Goal: Task Accomplishment & Management: Manage account settings

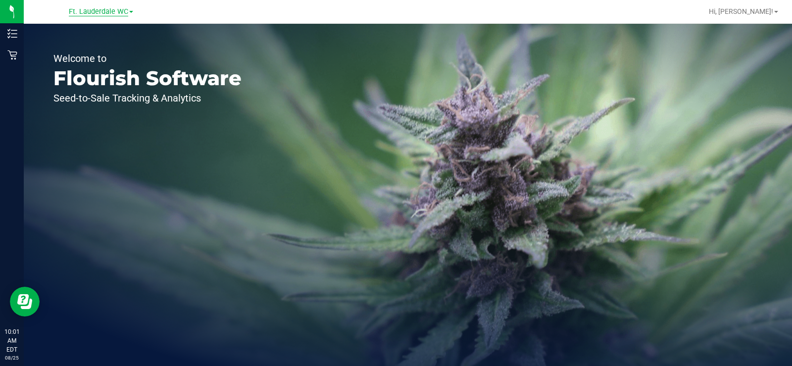
click at [118, 14] on span "Ft. Lauderdale WC" at bounding box center [98, 11] width 59 height 9
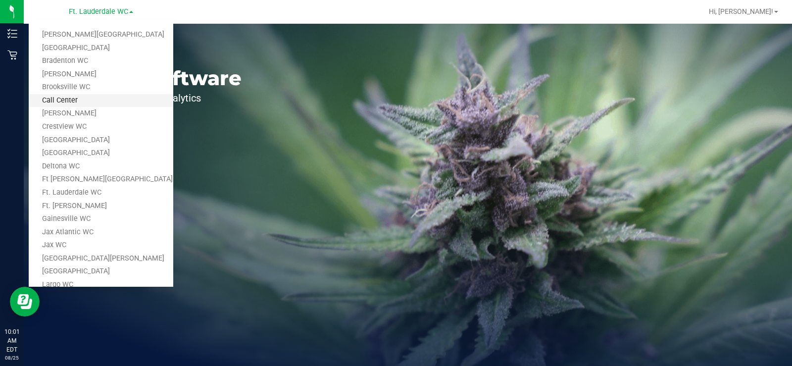
click at [87, 105] on link "Call Center" at bounding box center [101, 100] width 145 height 13
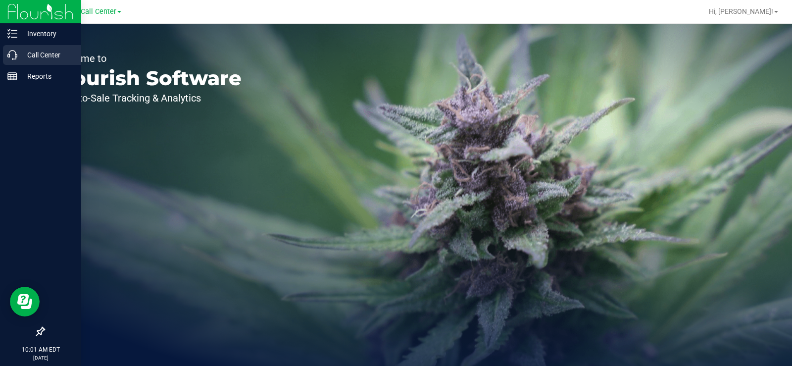
drag, startPoint x: 7, startPoint y: 53, endPoint x: 62, endPoint y: 52, distance: 55.0
click at [7, 53] on div "Call Center" at bounding box center [42, 55] width 78 height 20
click at [8, 59] on icon at bounding box center [12, 55] width 10 height 10
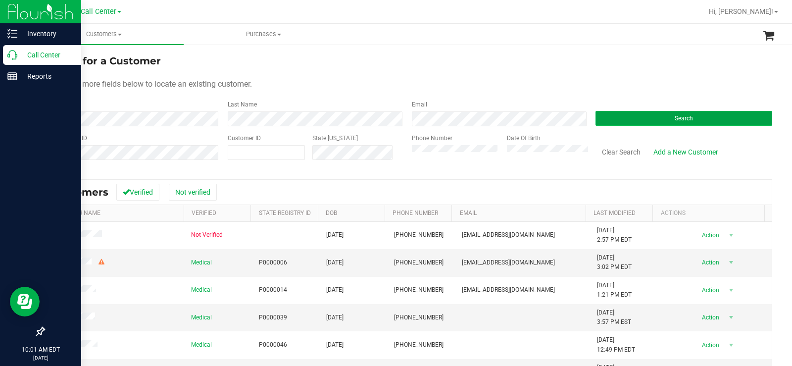
click at [664, 118] on button "Search" at bounding box center [684, 118] width 177 height 15
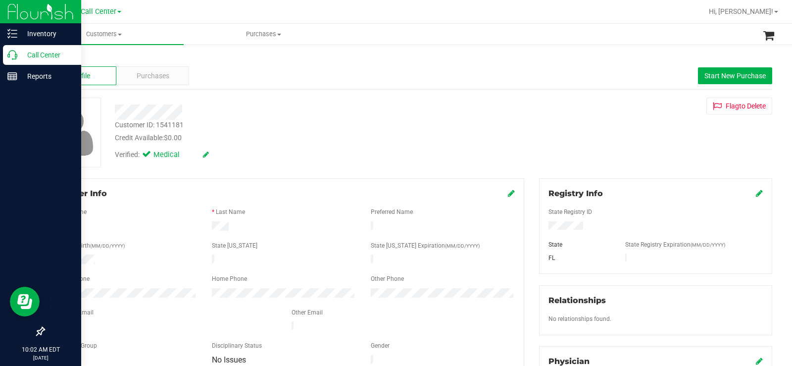
drag, startPoint x: 187, startPoint y: 138, endPoint x: 110, endPoint y: 115, distance: 79.7
click at [110, 115] on div "Customer ID: 1541181 Credit Available: $0.00 Verified: Medical" at bounding box center [293, 131] width 372 height 67
click at [230, 126] on div "Customer ID: 1541181 Credit Available: $0.00" at bounding box center [293, 131] width 372 height 23
drag, startPoint x: 188, startPoint y: 138, endPoint x: 110, endPoint y: 112, distance: 82.4
click at [110, 112] on div "Customer ID: 1541181 Credit Available: $0.00 Verified: Medical" at bounding box center [293, 131] width 372 height 67
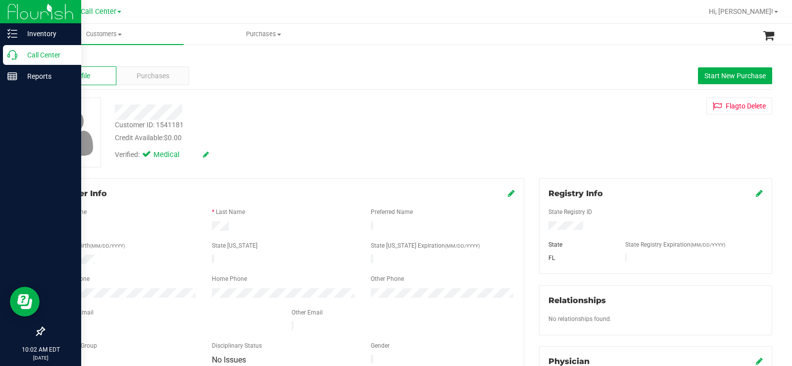
click at [216, 123] on div "Customer ID: 1541181 Credit Available: $0.00" at bounding box center [293, 131] width 372 height 23
drag, startPoint x: 187, startPoint y: 138, endPoint x: 114, endPoint y: 116, distance: 76.6
click at [114, 116] on div "Customer ID: 1541181 Credit Available: $0.00 Verified: Medical" at bounding box center [293, 131] width 372 height 67
click at [221, 125] on div "Customer ID: 1541181 Credit Available: $0.00" at bounding box center [293, 131] width 372 height 23
drag, startPoint x: 194, startPoint y: 138, endPoint x: 110, endPoint y: 113, distance: 87.8
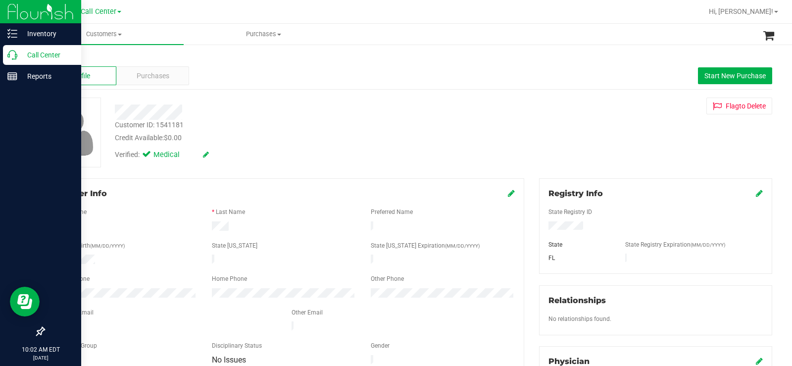
click at [110, 113] on div "Customer ID: 1541181 Credit Available: $0.00 Verified: Medical" at bounding box center [293, 131] width 372 height 67
click at [250, 113] on div at bounding box center [293, 112] width 372 height 15
drag, startPoint x: 188, startPoint y: 140, endPoint x: 110, endPoint y: 113, distance: 82.5
click at [110, 113] on div "Customer ID: 1541181 Credit Available: $0.00 Verified: Medical" at bounding box center [293, 131] width 372 height 67
click at [225, 121] on div "Customer ID: 1541181 Credit Available: $0.00" at bounding box center [293, 131] width 372 height 23
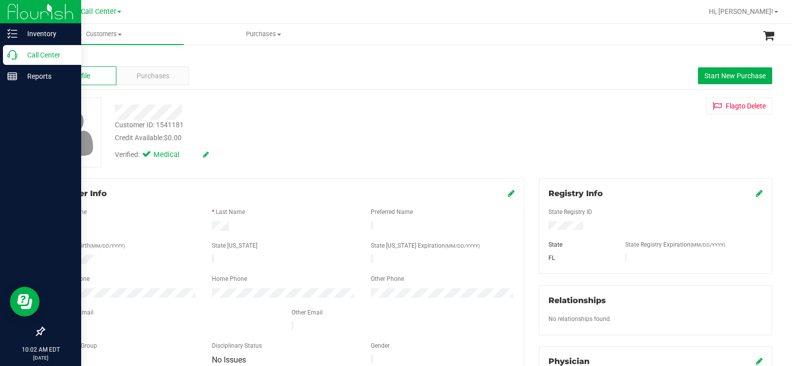
click at [115, 112] on div "Customer ID: 1541181 Credit Available: $0.00 Verified: Medical" at bounding box center [293, 131] width 372 height 67
click at [225, 118] on div at bounding box center [293, 112] width 372 height 15
click at [168, 82] on div "Purchases" at bounding box center [152, 75] width 73 height 19
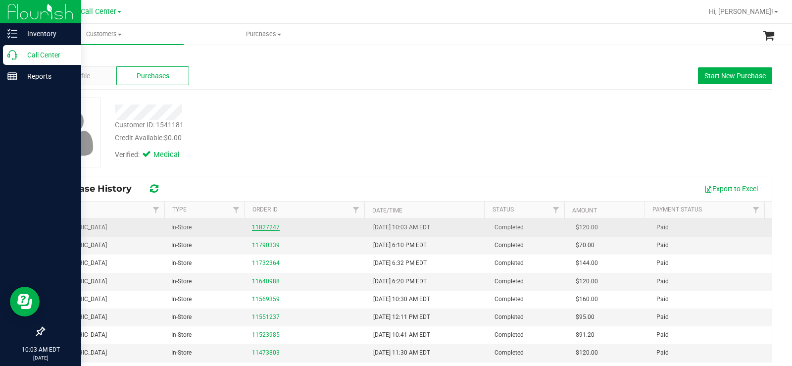
click at [269, 226] on link "11827247" at bounding box center [266, 227] width 28 height 7
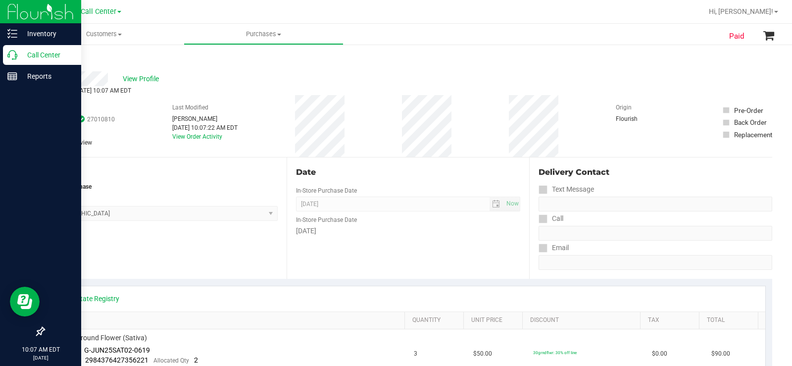
click at [21, 57] on p "Call Center" at bounding box center [46, 55] width 59 height 12
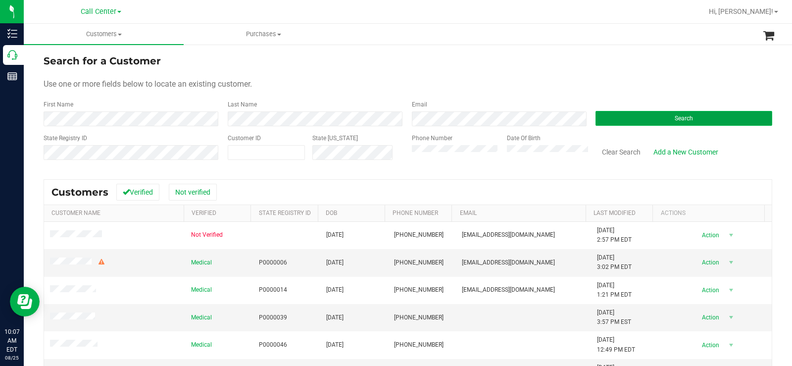
click at [614, 120] on button "Search" at bounding box center [684, 118] width 177 height 15
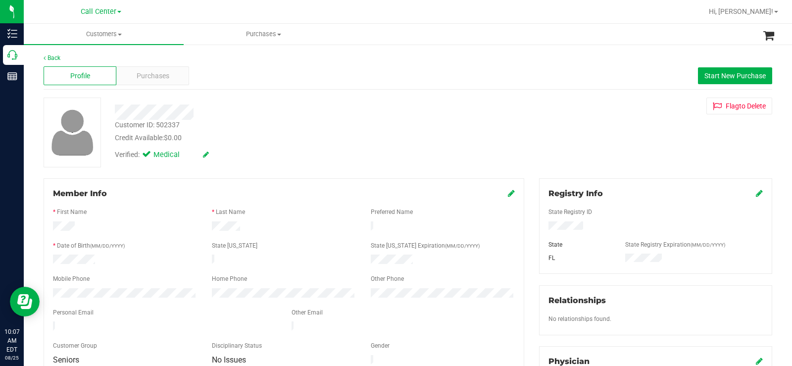
click at [301, 99] on div at bounding box center [293, 109] width 372 height 22
click at [545, 230] on div at bounding box center [655, 226] width 229 height 11
click at [108, 266] on div at bounding box center [284, 270] width 462 height 8
drag, startPoint x: 98, startPoint y: 255, endPoint x: 50, endPoint y: 256, distance: 48.5
click at [50, 256] on div at bounding box center [125, 261] width 159 height 12
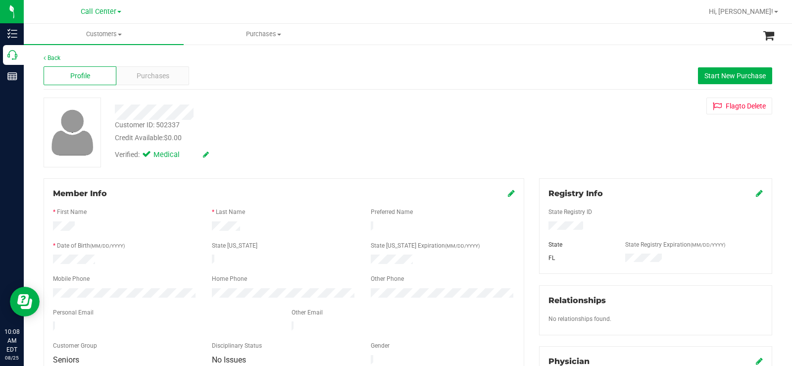
drag, startPoint x: 582, startPoint y: 226, endPoint x: 532, endPoint y: 222, distance: 50.2
click at [541, 229] on div at bounding box center [655, 226] width 229 height 11
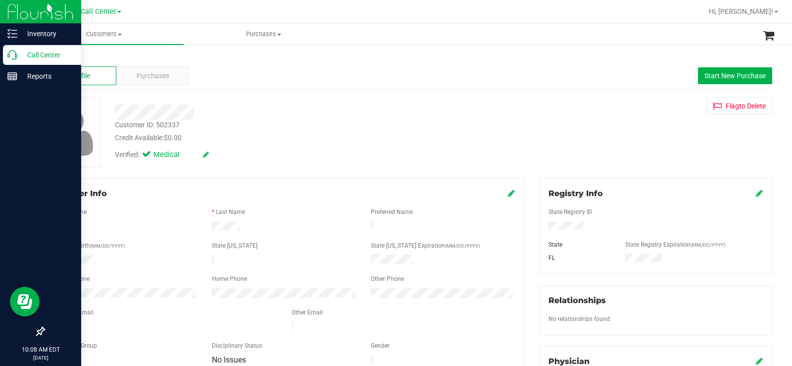
click at [17, 51] on p "Call Center" at bounding box center [46, 55] width 59 height 12
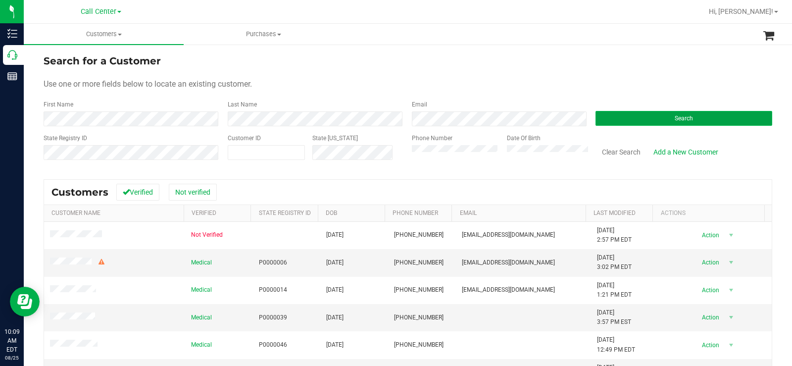
click at [644, 120] on button "Search" at bounding box center [684, 118] width 177 height 15
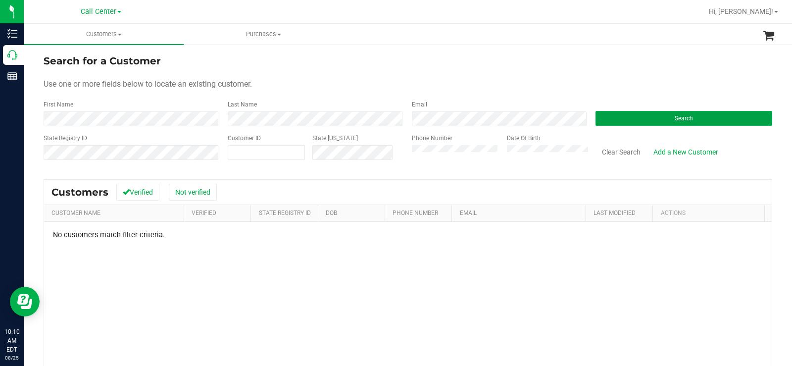
click at [628, 117] on button "Search" at bounding box center [684, 118] width 177 height 15
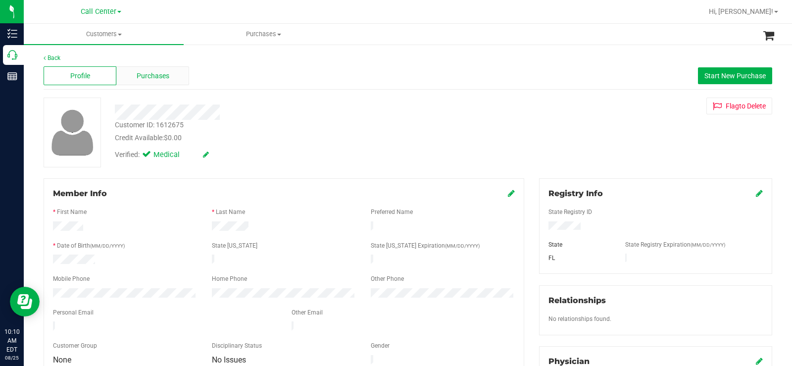
click at [172, 75] on div "Purchases" at bounding box center [152, 75] width 73 height 19
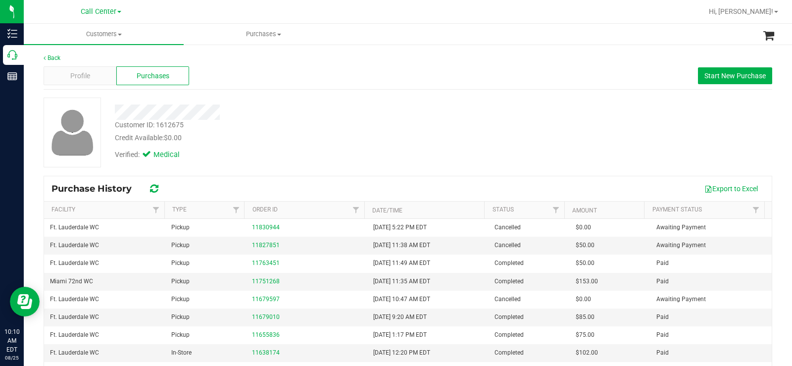
click at [329, 108] on div at bounding box center [293, 112] width 372 height 15
click at [393, 123] on div "Customer ID: 1612675 Credit Available: $0.00" at bounding box center [293, 131] width 372 height 23
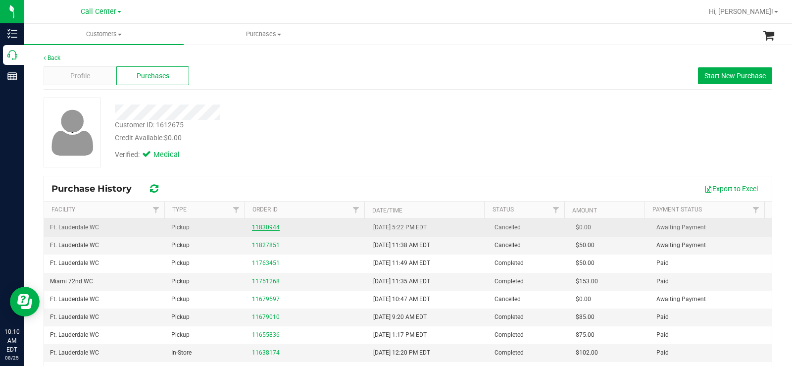
click at [270, 227] on link "11830944" at bounding box center [266, 227] width 28 height 7
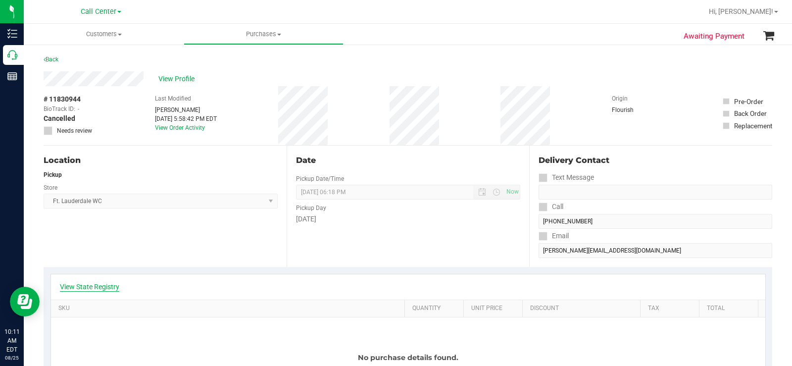
click at [87, 285] on link "View State Registry" at bounding box center [89, 287] width 59 height 10
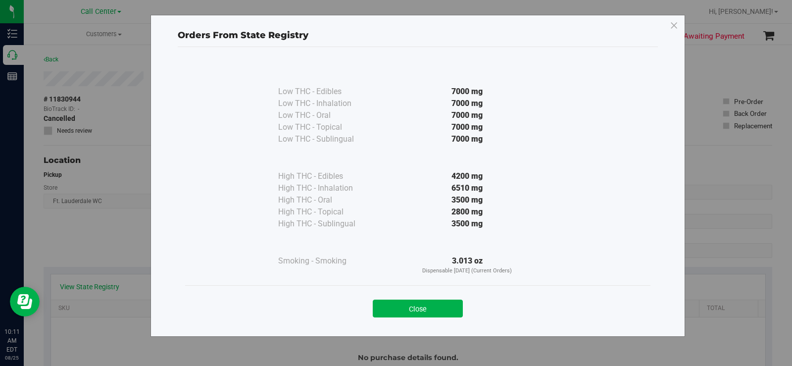
drag, startPoint x: 433, startPoint y: 298, endPoint x: 420, endPoint y: 291, distance: 15.1
click at [429, 296] on div "Close" at bounding box center [418, 305] width 451 height 25
drag, startPoint x: 432, startPoint y: 314, endPoint x: 189, endPoint y: 152, distance: 293.1
click at [432, 314] on button "Close" at bounding box center [418, 309] width 90 height 18
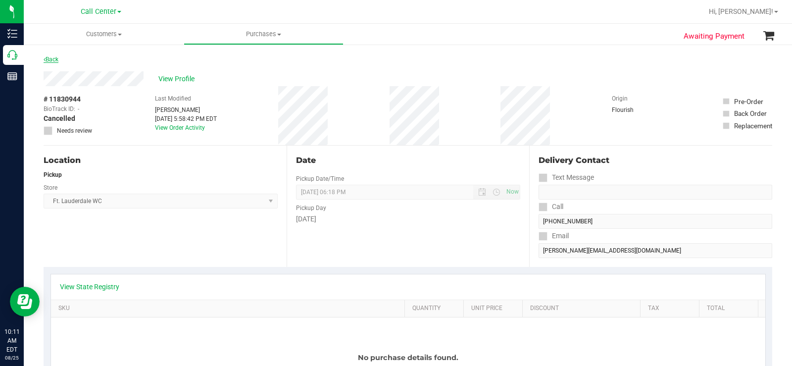
click at [51, 58] on link "Back" at bounding box center [51, 59] width 15 height 7
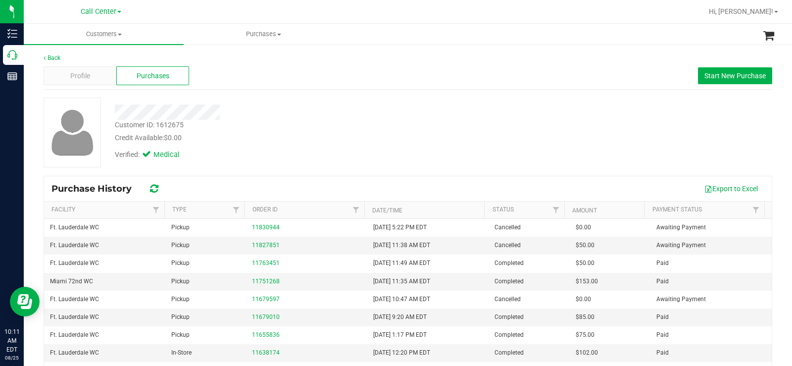
drag, startPoint x: 530, startPoint y: 128, endPoint x: 577, endPoint y: 124, distance: 46.7
click at [542, 126] on div "Customer ID: 1612675 Credit Available: $0.00 Verified: Medical" at bounding box center [408, 133] width 744 height 70
drag, startPoint x: 745, startPoint y: 83, endPoint x: 394, endPoint y: 105, distance: 352.3
click at [745, 83] on button "Start New Purchase" at bounding box center [735, 75] width 74 height 17
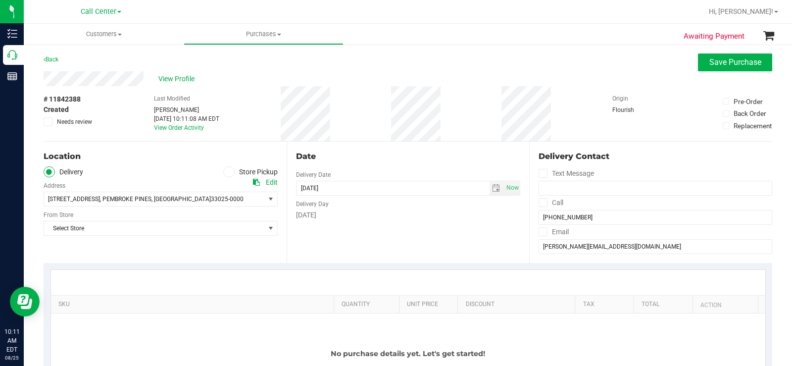
click at [230, 172] on span at bounding box center [228, 171] width 11 height 11
click at [0, 0] on input "Store Pickup" at bounding box center [0, 0] width 0 height 0
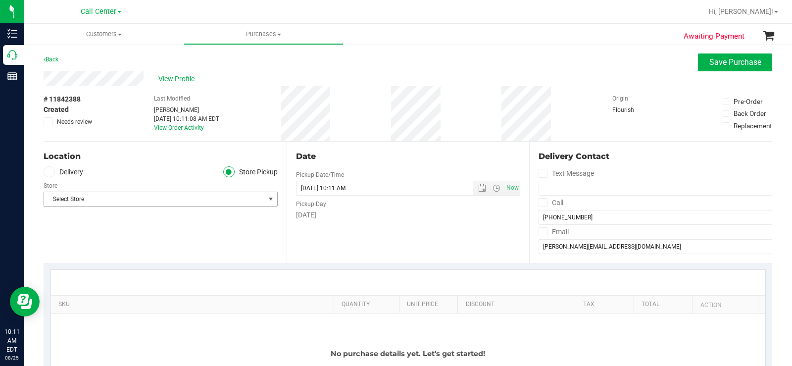
click at [205, 197] on span "Select Store" at bounding box center [154, 199] width 221 height 14
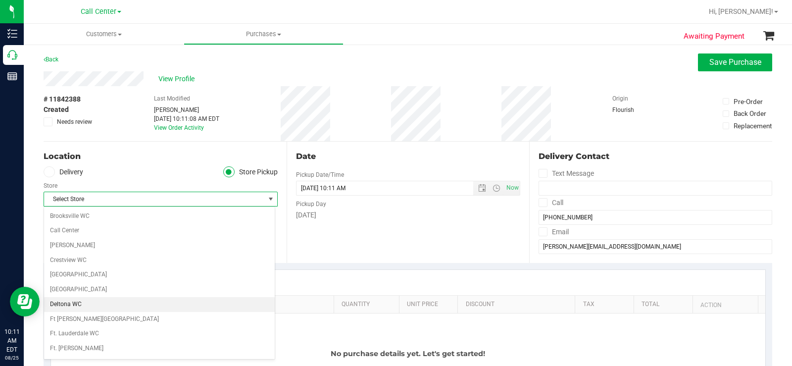
scroll to position [99, 0]
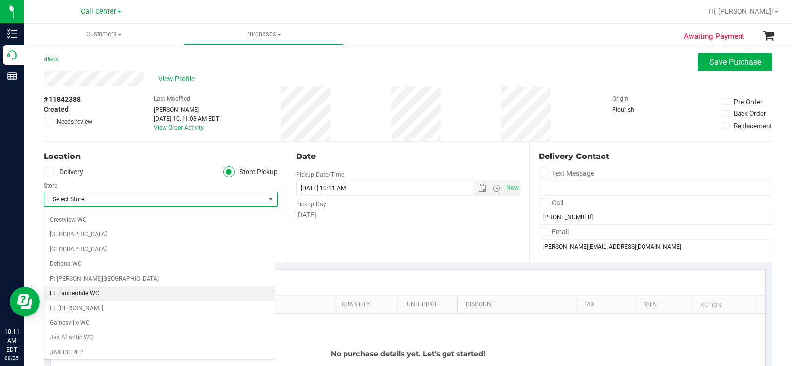
click at [120, 290] on li "Ft. Lauderdale WC" at bounding box center [159, 293] width 231 height 15
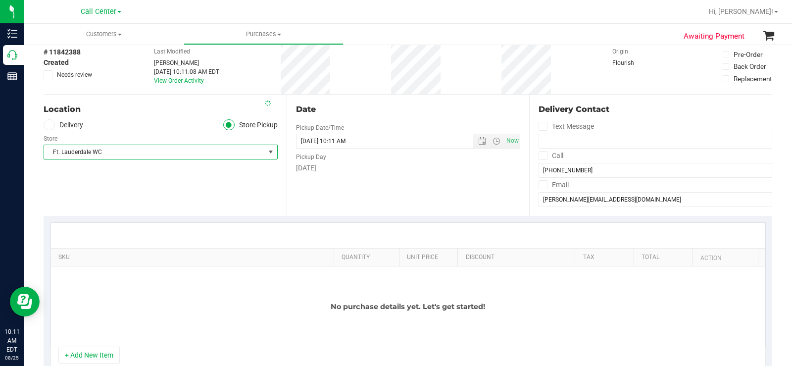
scroll to position [149, 0]
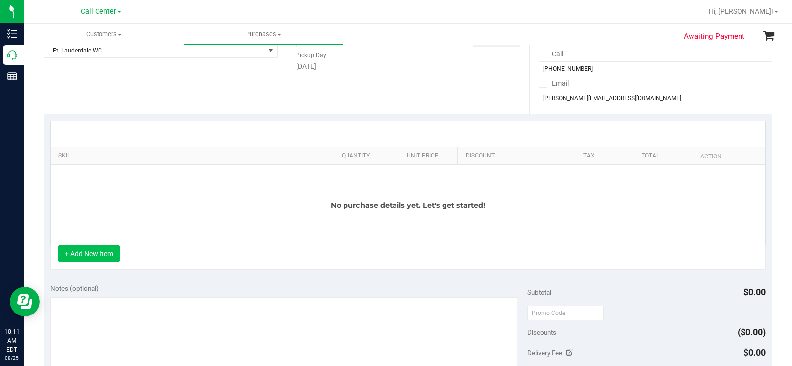
click at [95, 252] on button "+ Add New Item" at bounding box center [88, 253] width 61 height 17
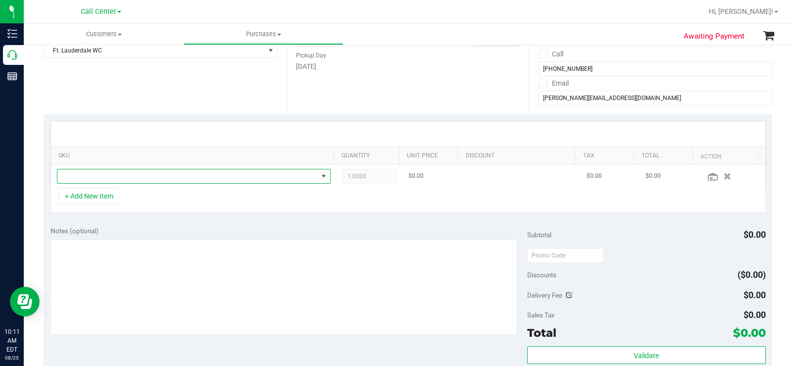
click at [181, 177] on span "NO DATA FOUND" at bounding box center [187, 176] width 261 height 14
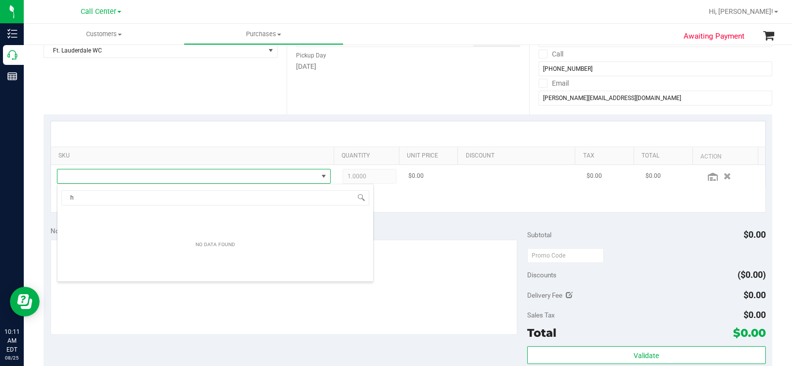
scroll to position [15, 265]
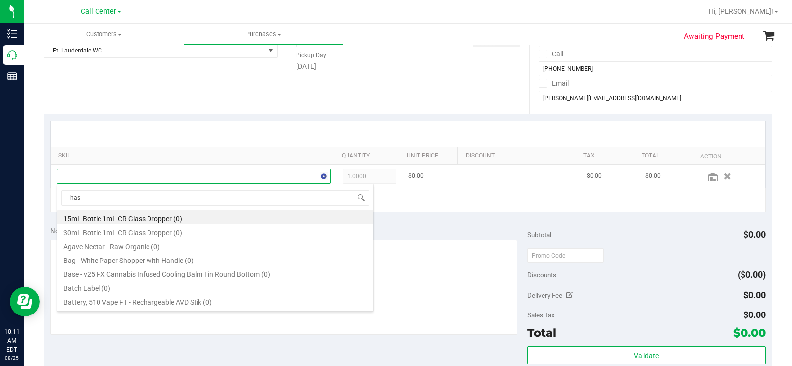
type input "hash"
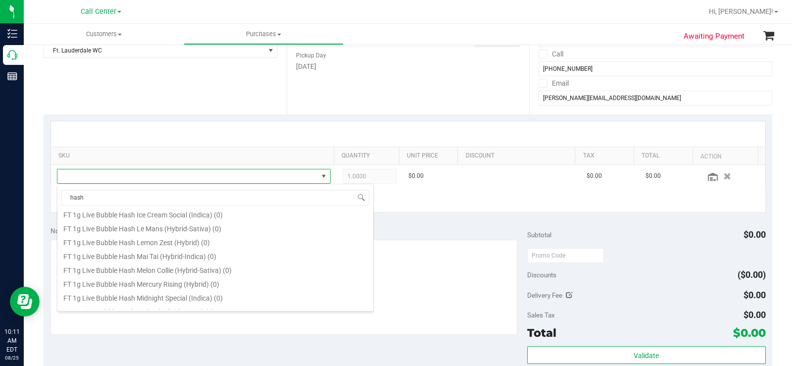
scroll to position [594, 0]
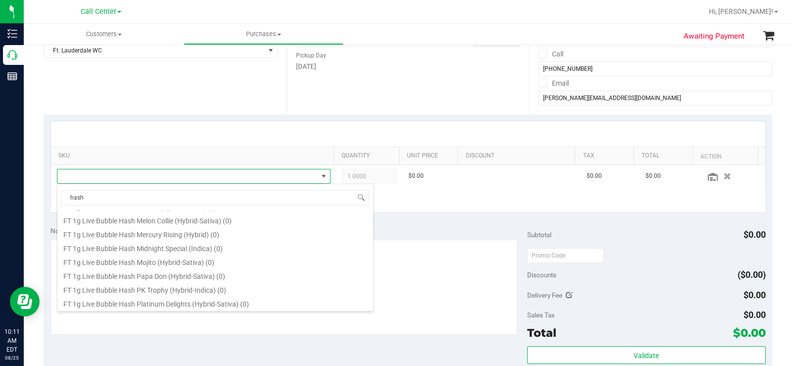
click at [435, 236] on div "Notes (optional)" at bounding box center [289, 231] width 477 height 10
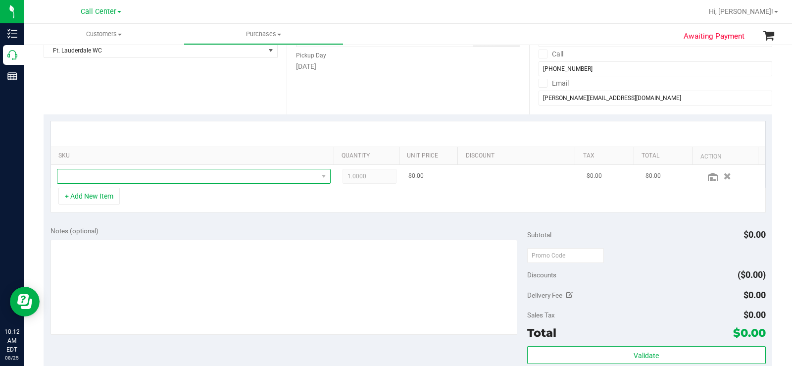
click at [123, 178] on span "NO DATA FOUND" at bounding box center [187, 176] width 261 height 14
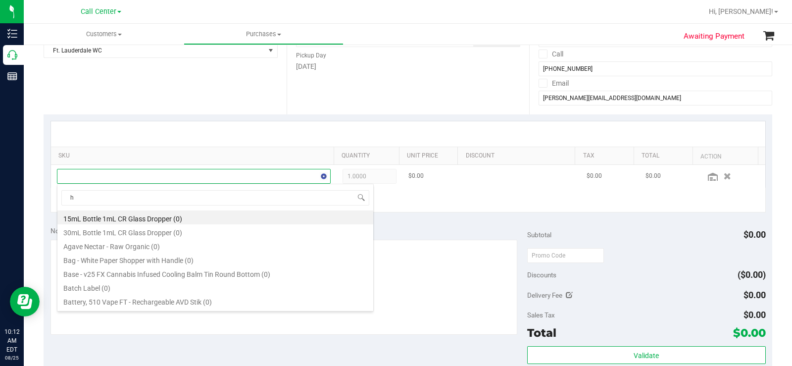
scroll to position [15, 265]
type input "hybrid"
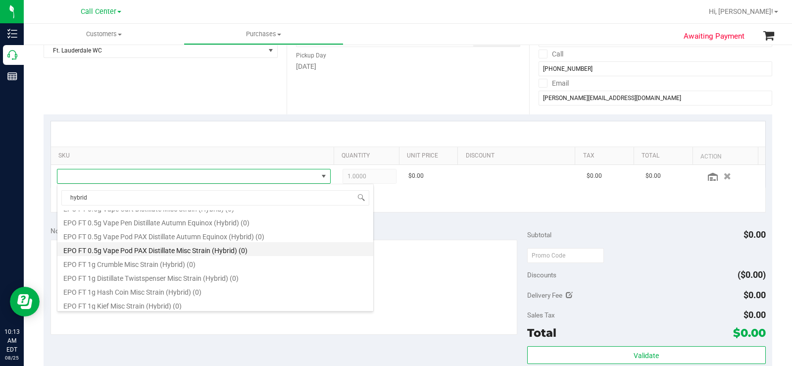
scroll to position [198, 0]
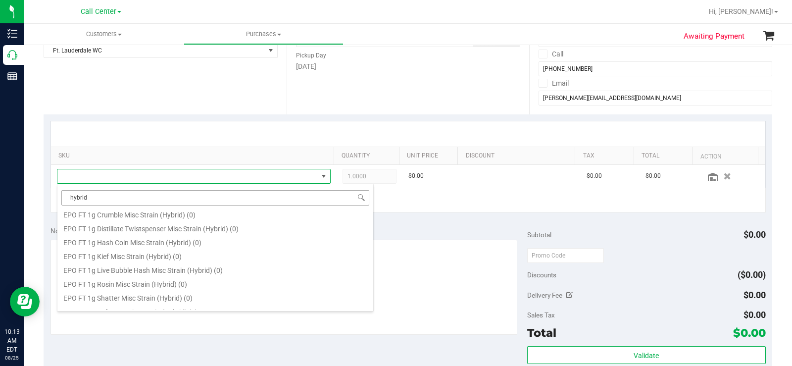
click at [234, 197] on input "hybrid" at bounding box center [215, 197] width 308 height 15
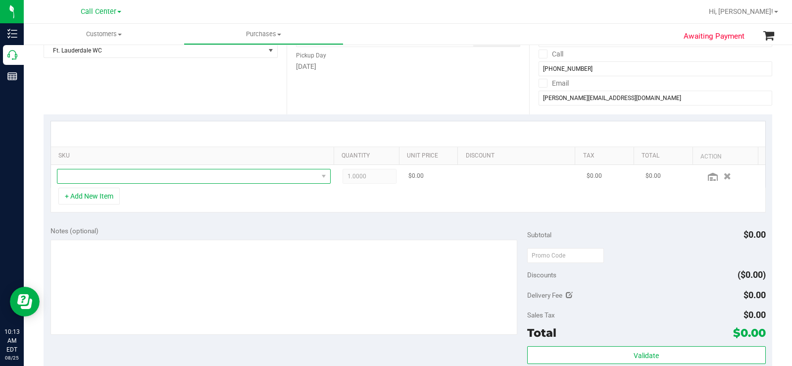
click at [101, 174] on span "NO DATA FOUND" at bounding box center [187, 176] width 261 height 14
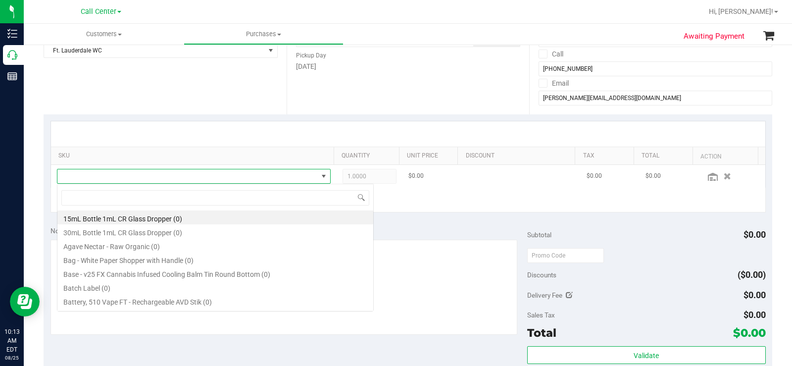
scroll to position [15, 265]
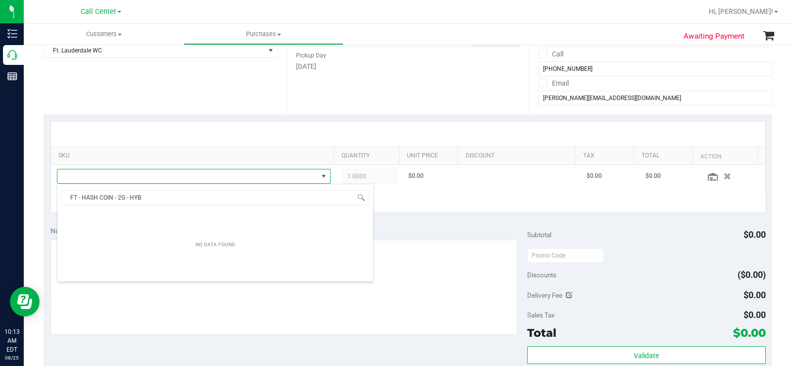
type input "FT - HASH COIN - 2G - HYB"
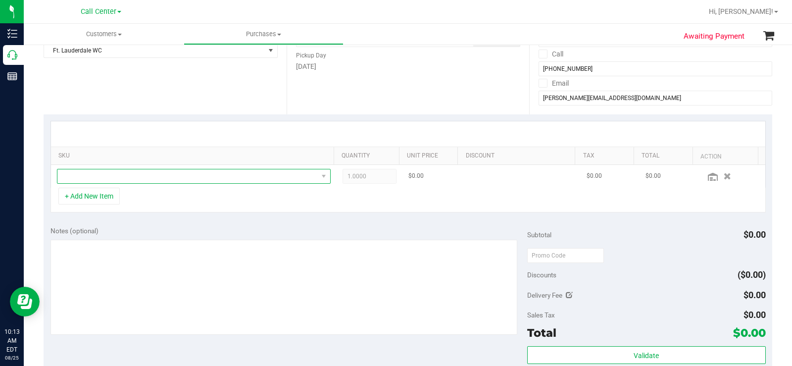
click at [130, 172] on span "NO DATA FOUND" at bounding box center [187, 176] width 261 height 14
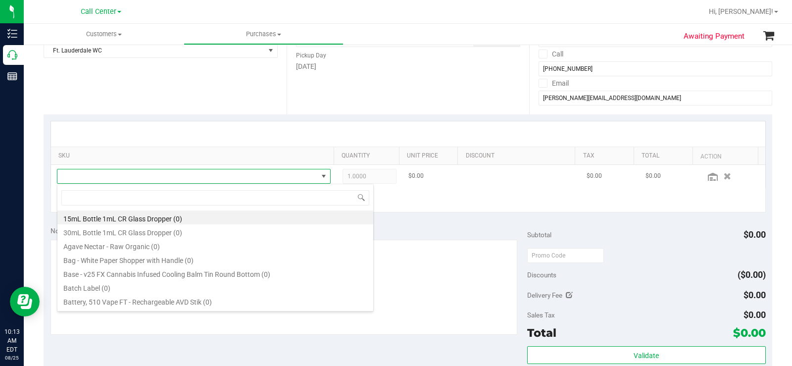
type input "FT - HASH COIN - 2G - SAT"
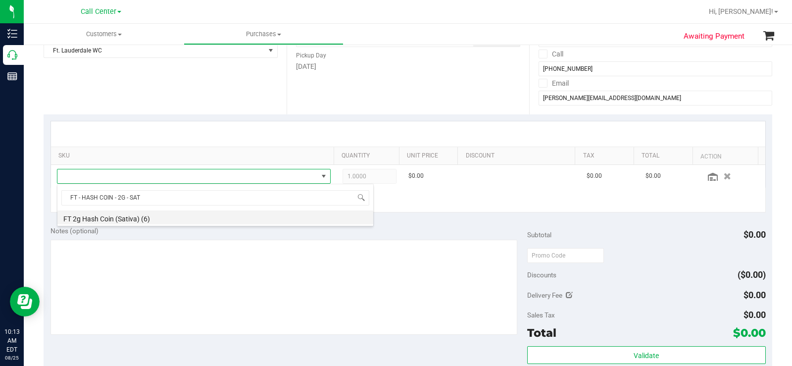
click at [168, 219] on li "FT 2g Hash Coin (Sativa) (6)" at bounding box center [215, 217] width 316 height 14
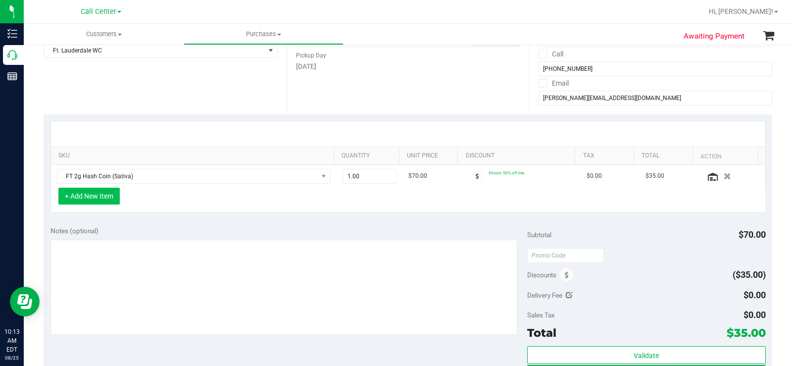
click at [104, 198] on button "+ Add New Item" at bounding box center [88, 196] width 61 height 17
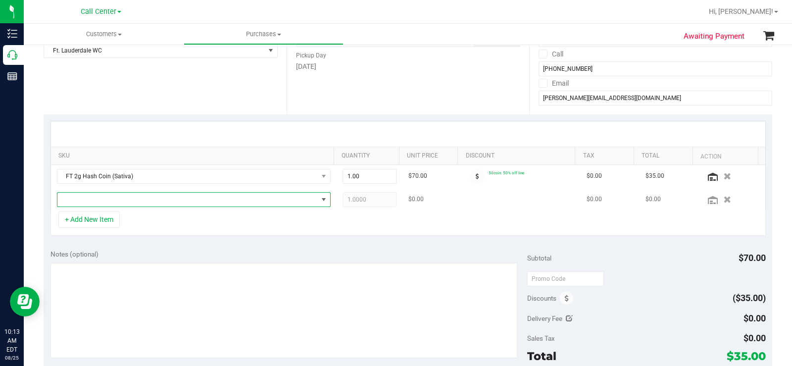
click at [128, 201] on span "NO DATA FOUND" at bounding box center [187, 200] width 261 height 14
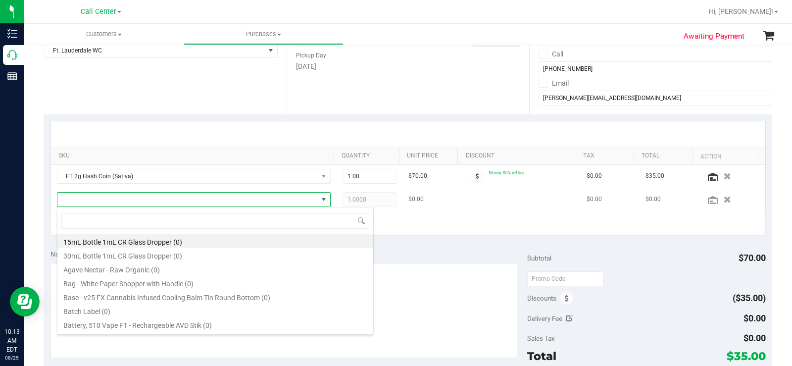
type input "FT - HASH COIN - 2G - HYB"
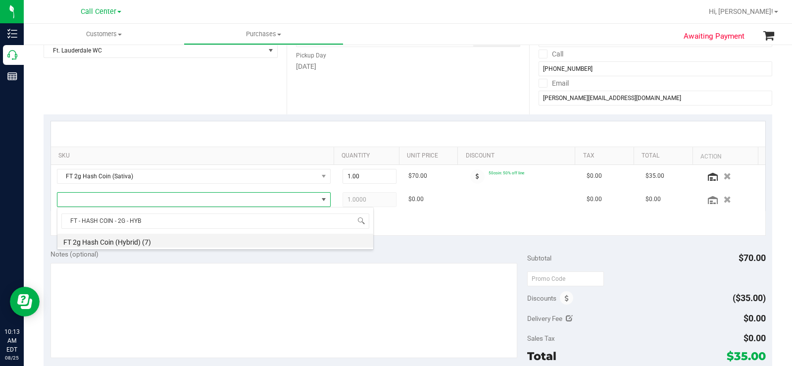
click at [138, 245] on li "FT 2g Hash Coin (Hybrid) (7)" at bounding box center [215, 241] width 316 height 14
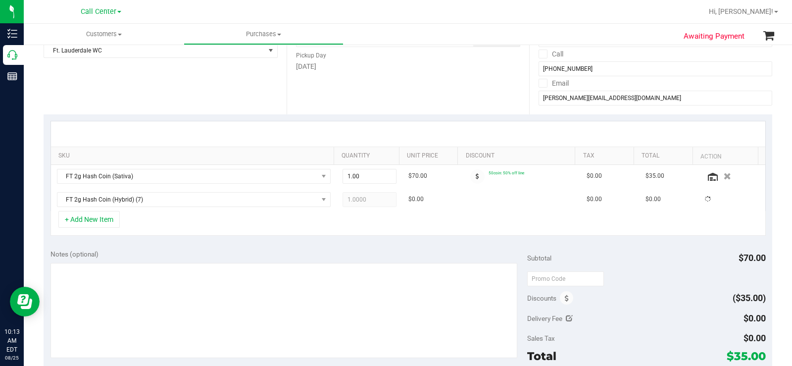
click at [246, 227] on div "+ Add New Item" at bounding box center [409, 223] width 716 height 25
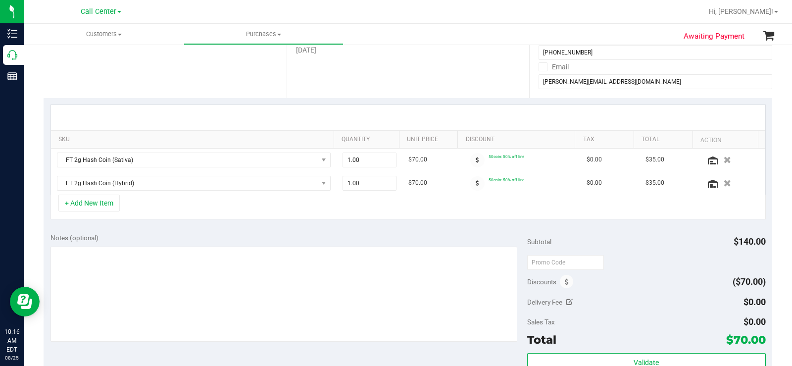
scroll to position [149, 0]
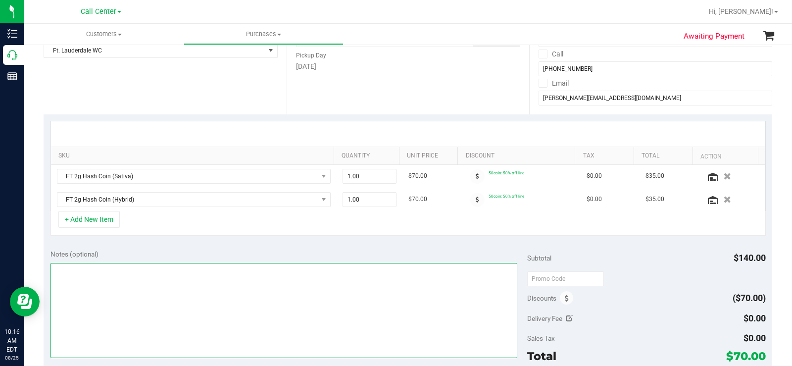
click at [140, 297] on textarea at bounding box center [284, 310] width 467 height 95
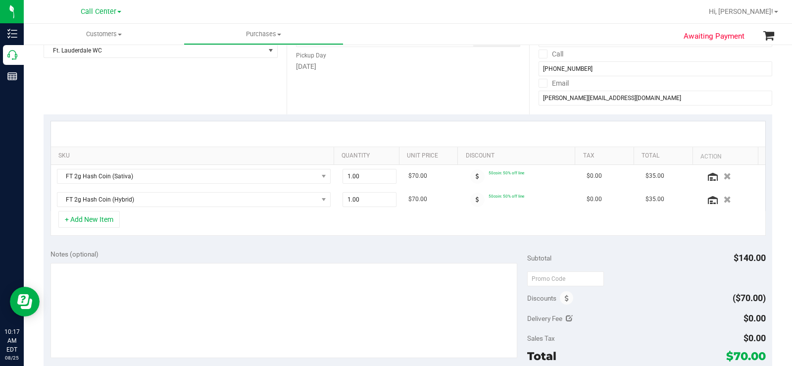
click at [237, 254] on div "Notes (optional)" at bounding box center [289, 254] width 477 height 10
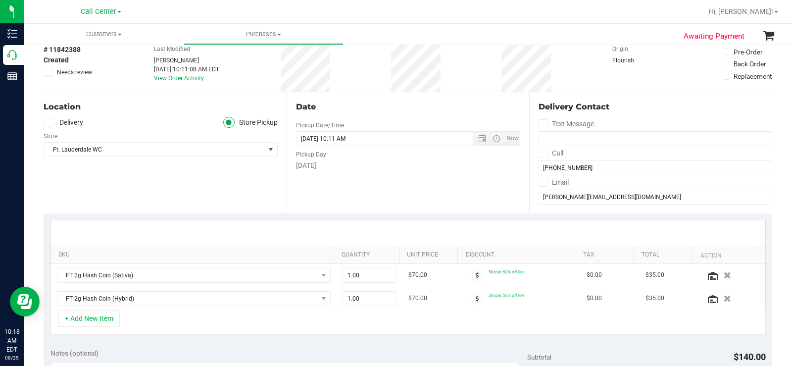
scroll to position [0, 0]
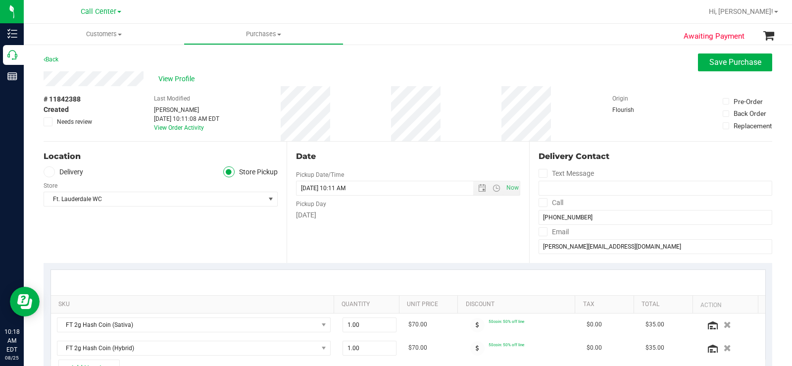
click at [282, 141] on div "# 11842388 Created Needs review Last Modified Megan Cameron Aug 25, 2025 10:11:…" at bounding box center [408, 113] width 729 height 55
click at [45, 77] on div "View Profile # 11842388 Created Needs review Last Modified Megan Cameron Aug 25…" at bounding box center [408, 106] width 729 height 70
click at [272, 127] on div "# 11842388 Created Needs review Last Modified Megan Cameron Aug 25, 2025 10:11:…" at bounding box center [408, 113] width 729 height 55
drag, startPoint x: 215, startPoint y: 136, endPoint x: 246, endPoint y: 143, distance: 32.0
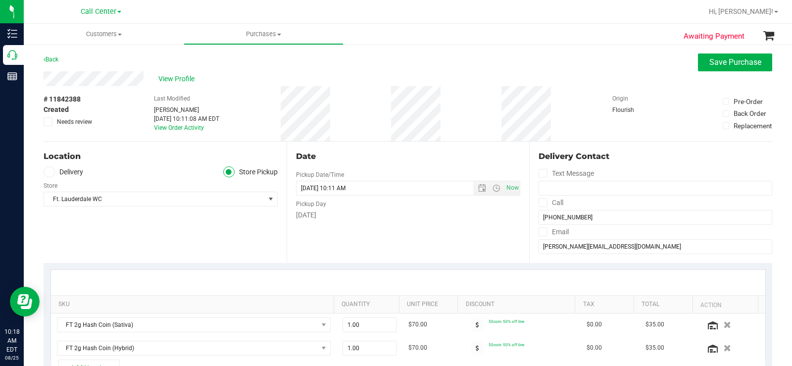
click at [252, 144] on div "Location Delivery Store Pickup Store Ft. Lauderdale WC Select Store Bonita Spri…" at bounding box center [165, 202] width 243 height 121
click at [44, 77] on div "View Profile # 11842388 Created Needs review Last Modified Megan Cameron Aug 25…" at bounding box center [408, 106] width 729 height 70
click at [255, 147] on div "Location Delivery Store Pickup Store Ft. Lauderdale WC Select Store Bonita Spri…" at bounding box center [165, 202] width 243 height 121
drag, startPoint x: 227, startPoint y: 134, endPoint x: 41, endPoint y: 76, distance: 195.0
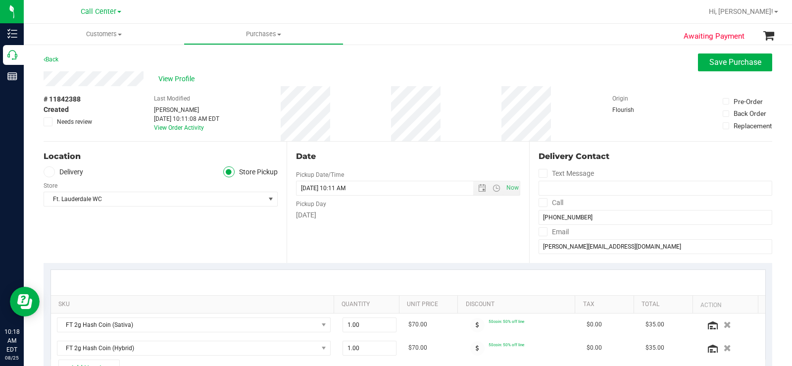
click at [269, 130] on div "# 11842388 Created Needs review Last Modified Megan Cameron Aug 25, 2025 10:11:…" at bounding box center [408, 113] width 729 height 55
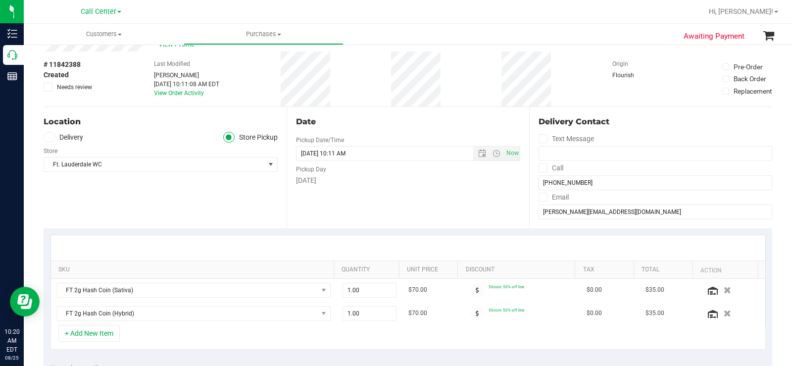
scroll to position [99, 0]
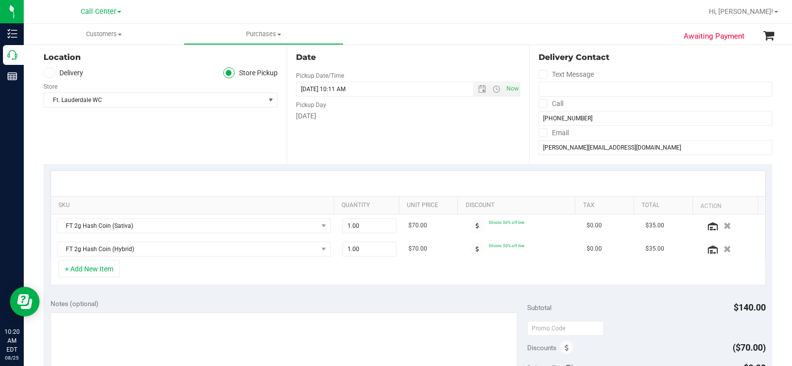
click at [223, 170] on div "SKU Quantity Unit Price Discount Tax Total Action FT 2g Hash Coin (Sativa) 1.00…" at bounding box center [409, 215] width 716 height 90
click at [139, 331] on textarea at bounding box center [284, 360] width 467 height 95
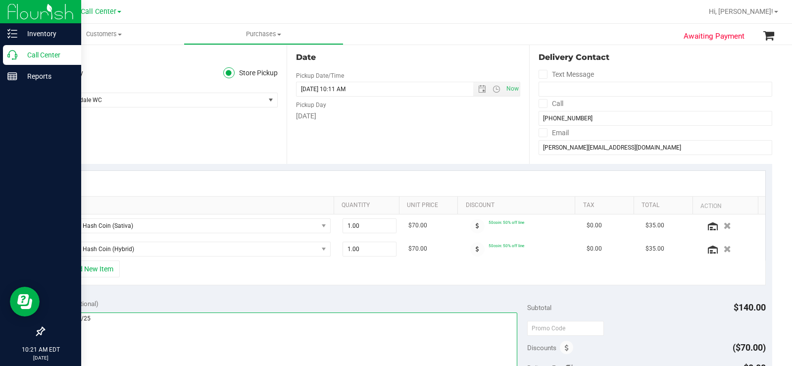
type textarea "CC MB 08/25"
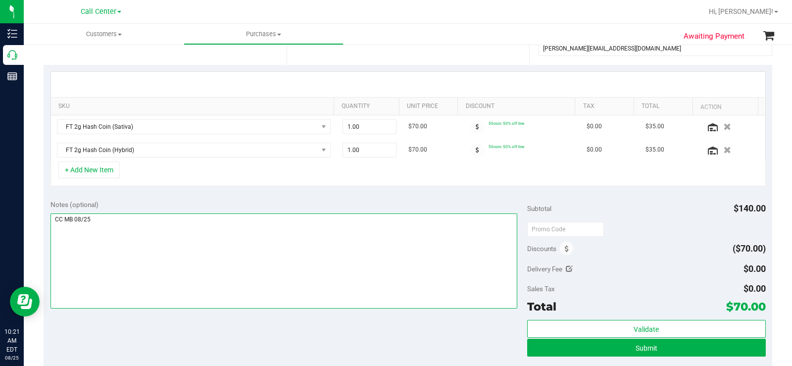
drag, startPoint x: 424, startPoint y: 267, endPoint x: 631, endPoint y: 259, distance: 207.7
click at [436, 268] on textarea at bounding box center [284, 260] width 467 height 95
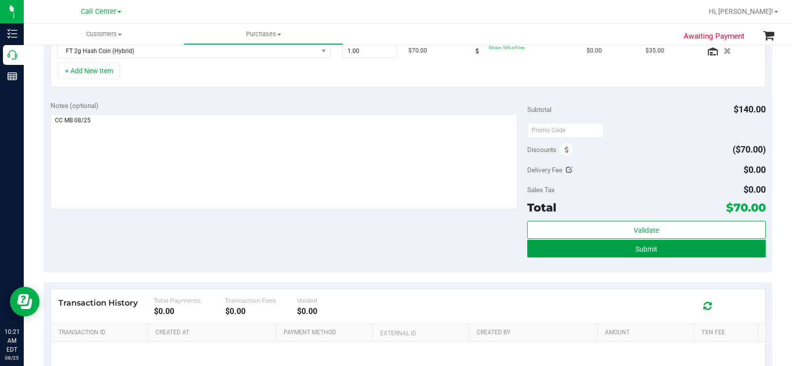
click at [624, 247] on button "Submit" at bounding box center [646, 249] width 239 height 18
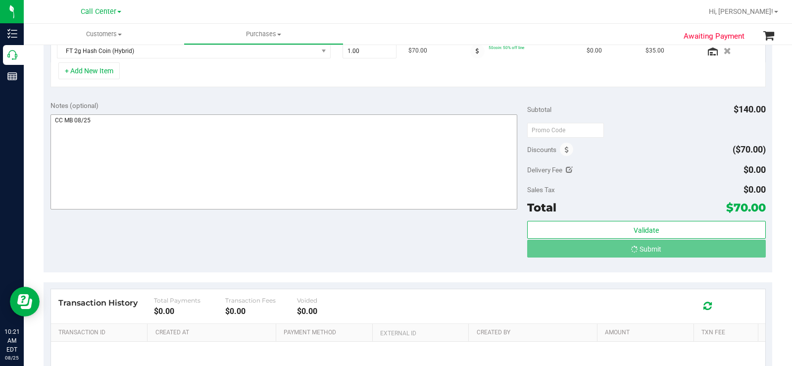
scroll to position [282, 0]
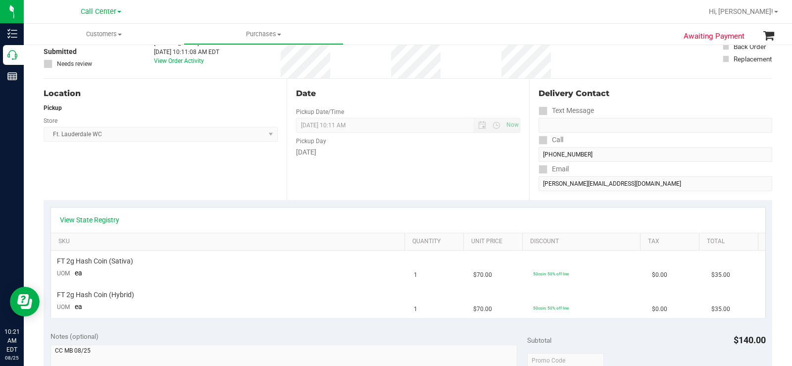
scroll to position [34, 0]
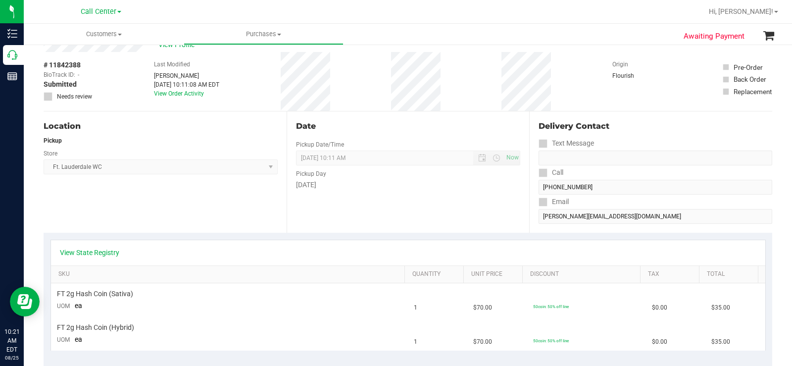
click at [282, 214] on div "Location Pickup Store Ft. Lauderdale WC Select Store Bonita Springs WC Boynton …" at bounding box center [165, 171] width 243 height 121
drag, startPoint x: 325, startPoint y: 190, endPoint x: 288, endPoint y: 176, distance: 39.6
click at [288, 176] on div "Date Pickup Date/Time 08/25/2025 Now 08/25/2025 10:11 AM Now Pickup Day Monday" at bounding box center [408, 171] width 243 height 121
click at [357, 194] on div "Date Pickup Date/Time 08/25/2025 Now 08/25/2025 10:11 AM Now Pickup Day Monday" at bounding box center [408, 171] width 243 height 121
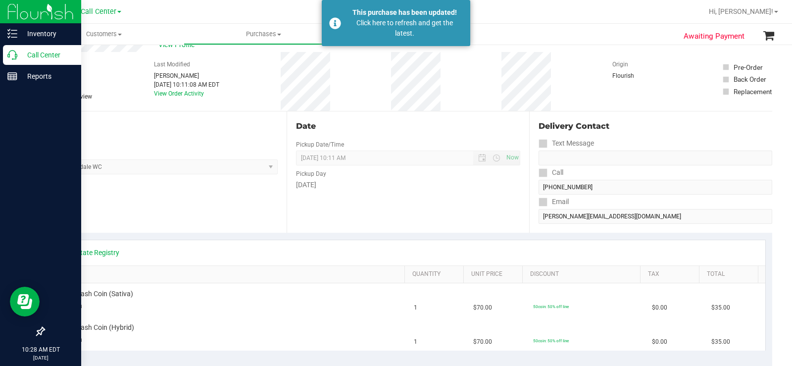
click at [19, 56] on p "Call Center" at bounding box center [46, 55] width 59 height 12
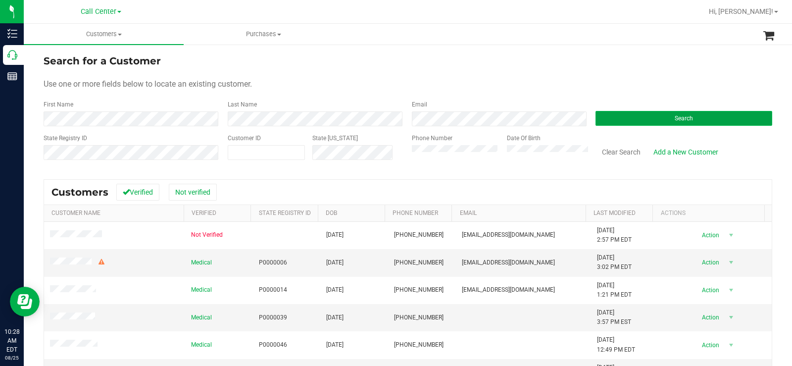
click at [627, 117] on button "Search" at bounding box center [684, 118] width 177 height 15
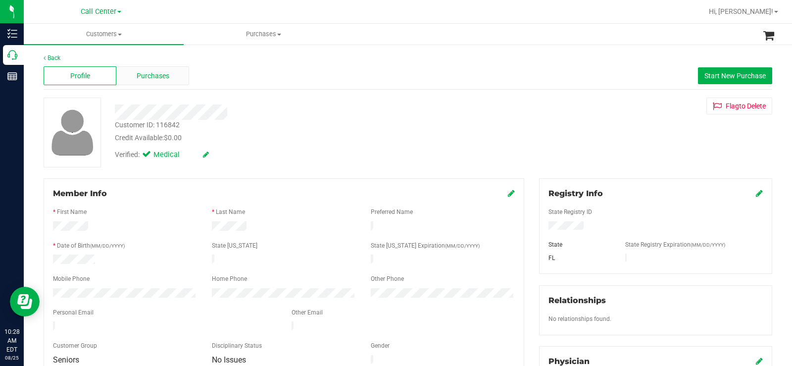
click at [166, 83] on div "Purchases" at bounding box center [152, 75] width 73 height 19
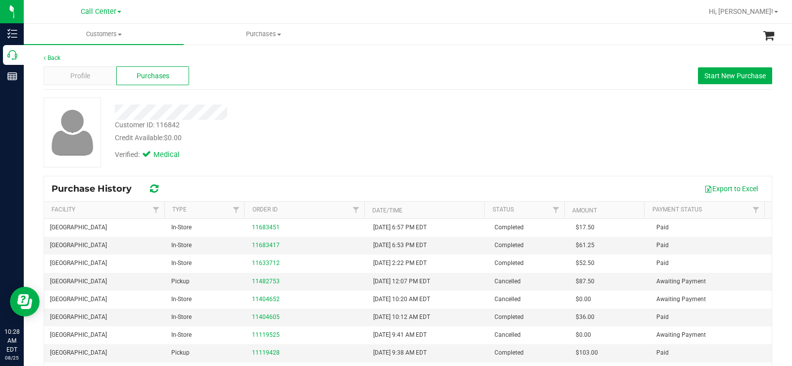
click at [344, 96] on div "Back Profile Purchases Start New Purchase Customer ID: 116842 Credit Available:…" at bounding box center [408, 247] width 729 height 388
click at [337, 113] on div at bounding box center [293, 112] width 372 height 15
click at [431, 130] on div "Customer ID: 116842 Credit Available: $0.00" at bounding box center [293, 131] width 372 height 23
click at [79, 77] on span "Profile" at bounding box center [80, 76] width 20 height 10
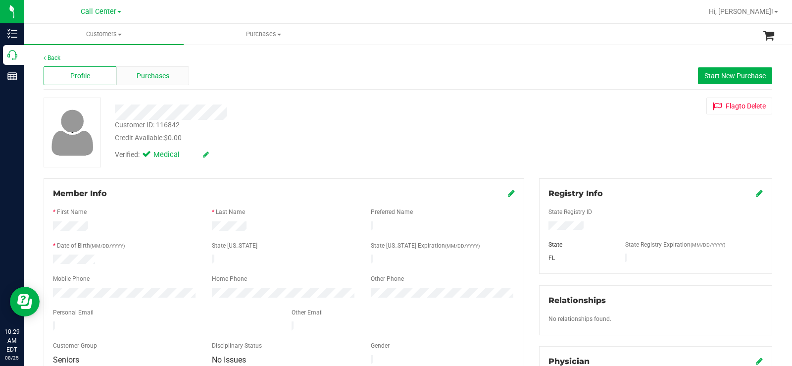
click at [173, 73] on div "Purchases" at bounding box center [152, 75] width 73 height 19
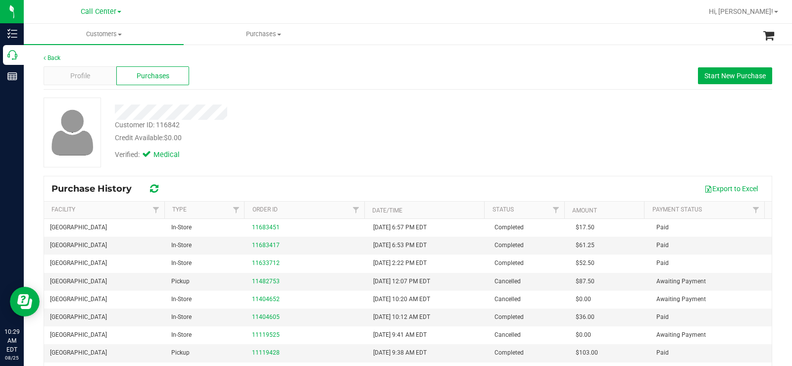
click at [299, 112] on div at bounding box center [293, 112] width 372 height 15
click at [75, 77] on span "Profile" at bounding box center [80, 76] width 20 height 10
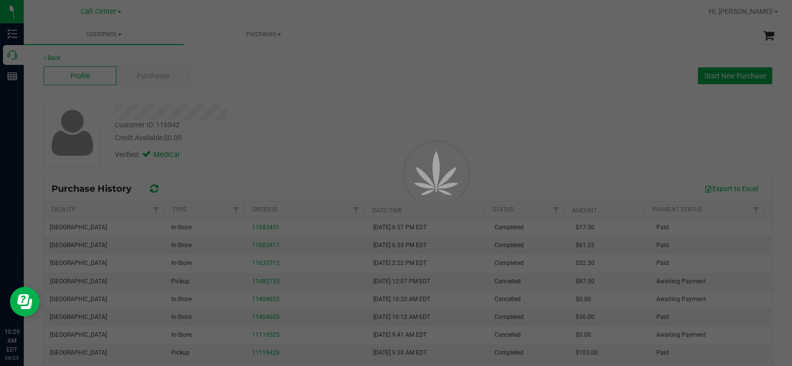
click at [367, 87] on div at bounding box center [396, 183] width 792 height 366
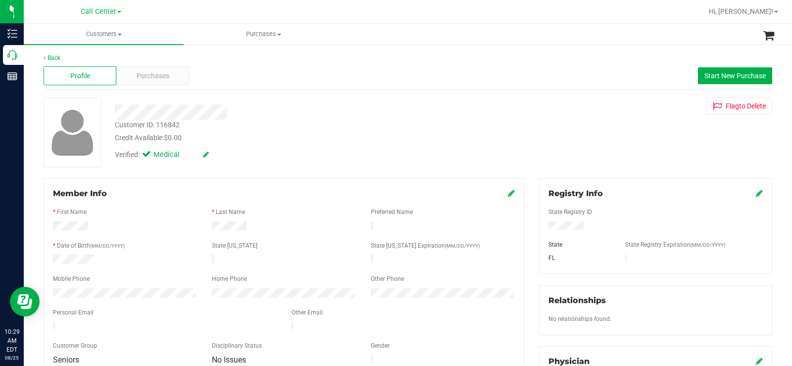
drag, startPoint x: 311, startPoint y: 94, endPoint x: 130, endPoint y: 74, distance: 181.4
click at [309, 94] on div "Back Profile Purchases Start New Purchase Customer ID: 116842 Credit Available:…" at bounding box center [408, 368] width 729 height 631
click at [159, 76] on span "Purchases" at bounding box center [153, 76] width 33 height 10
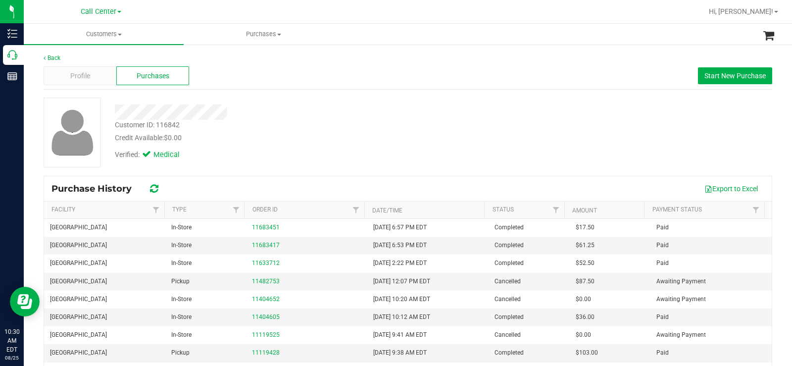
click at [449, 123] on div "Customer ID: 116842 Credit Available: $0.00" at bounding box center [293, 131] width 372 height 23
click at [718, 76] on span "Start New Purchase" at bounding box center [735, 76] width 61 height 8
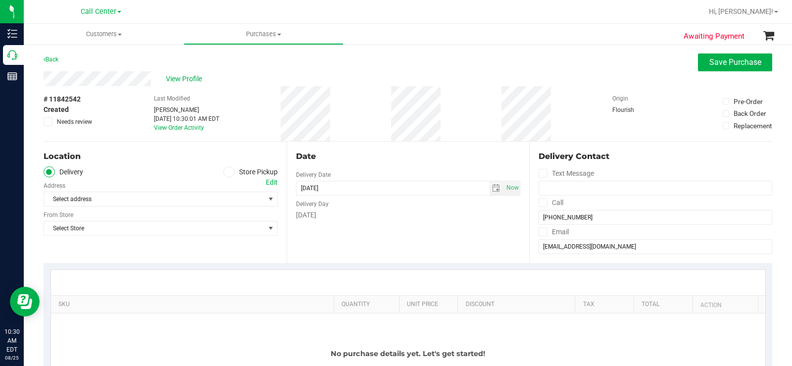
click at [229, 172] on span at bounding box center [228, 171] width 11 height 11
click at [0, 0] on input "Store Pickup" at bounding box center [0, 0] width 0 height 0
click at [209, 202] on span "Select Store" at bounding box center [154, 199] width 221 height 14
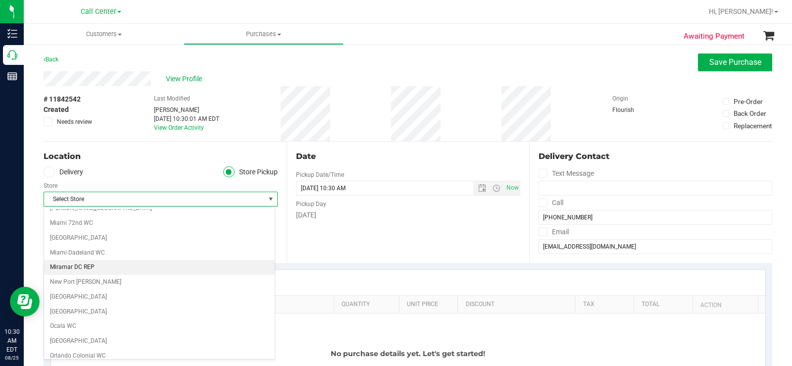
scroll to position [347, 0]
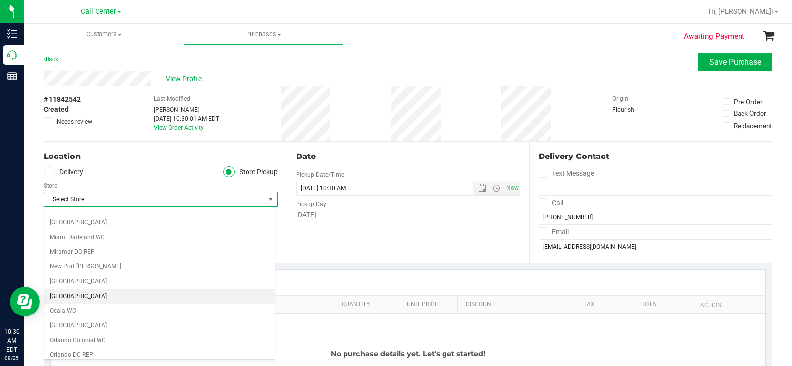
click at [126, 297] on li "[GEOGRAPHIC_DATA]" at bounding box center [159, 296] width 231 height 15
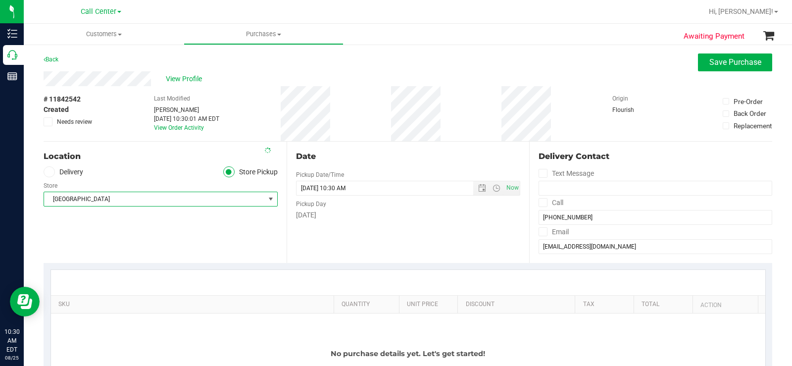
drag, startPoint x: 254, startPoint y: 322, endPoint x: 235, endPoint y: 126, distance: 196.5
click at [254, 315] on div "No purchase details yet. Let's get started!" at bounding box center [408, 354] width 715 height 80
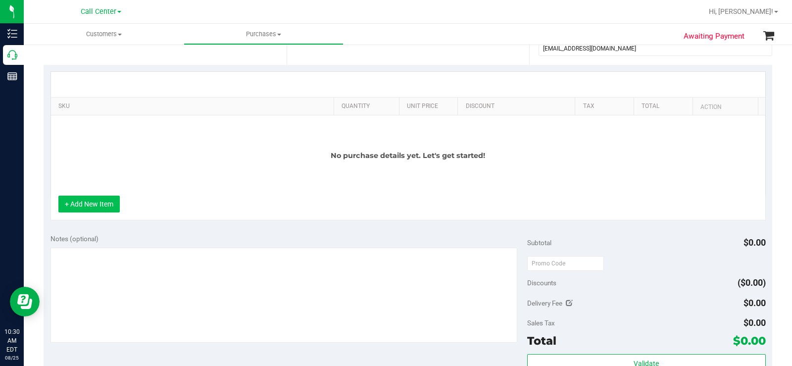
click at [101, 207] on button "+ Add New Item" at bounding box center [88, 204] width 61 height 17
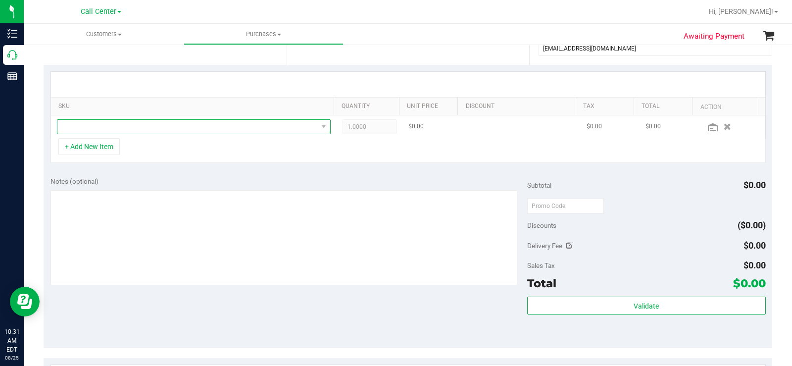
click at [183, 129] on span "NO DATA FOUND" at bounding box center [187, 127] width 261 height 14
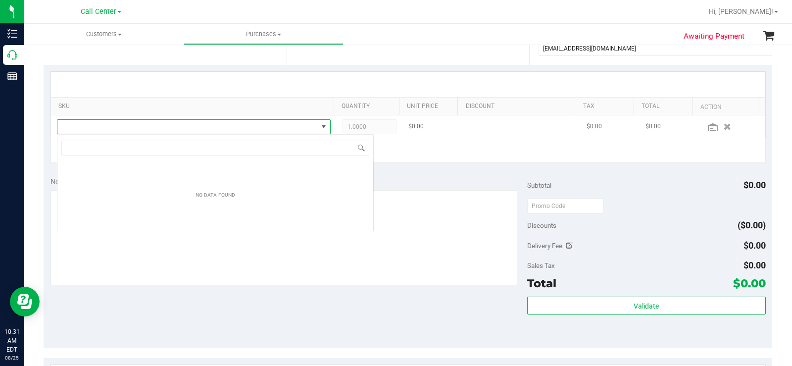
scroll to position [15, 268]
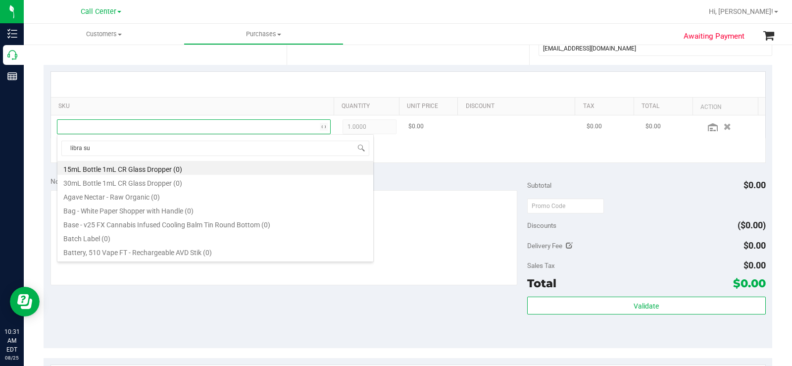
type input "libra sun"
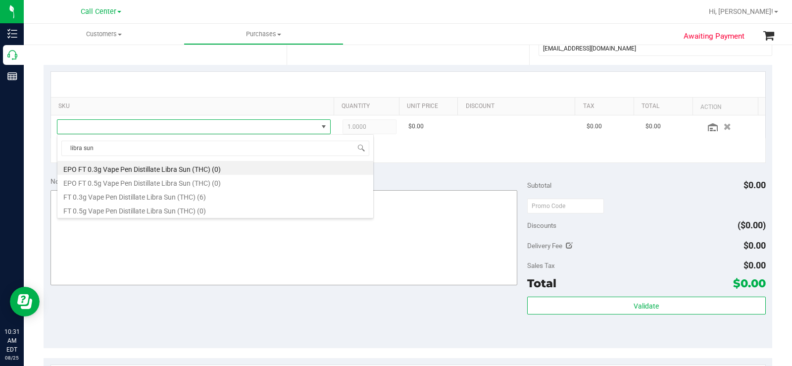
click at [163, 200] on li "FT 0.3g Vape Pen Distillate Libra Sun (THC) (6)" at bounding box center [215, 196] width 316 height 14
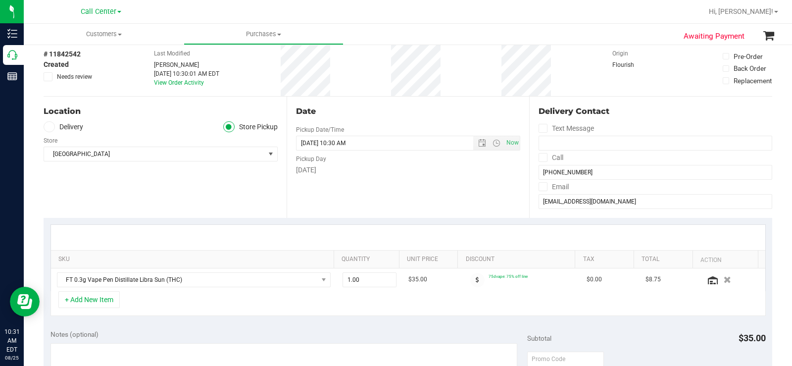
scroll to position [0, 0]
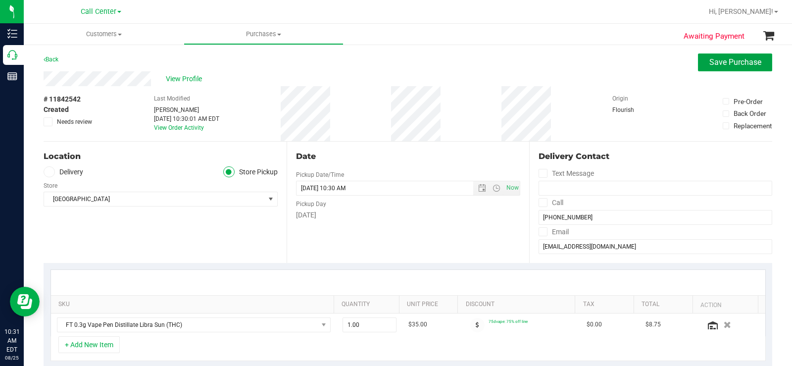
drag, startPoint x: 694, startPoint y: 68, endPoint x: 653, endPoint y: 74, distance: 41.6
click at [698, 67] on button "Save Purchase" at bounding box center [735, 62] width 74 height 18
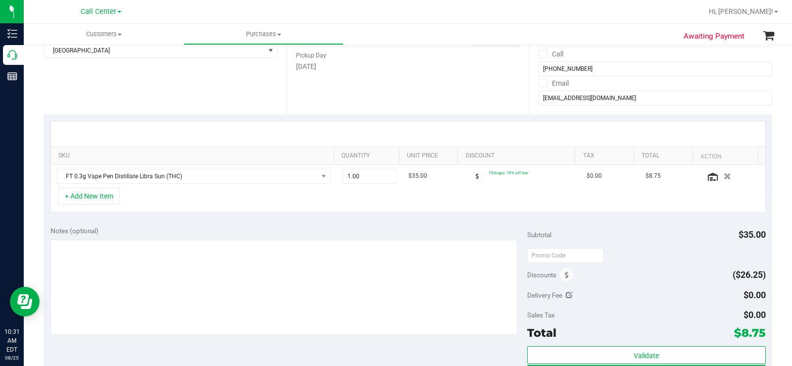
scroll to position [50, 0]
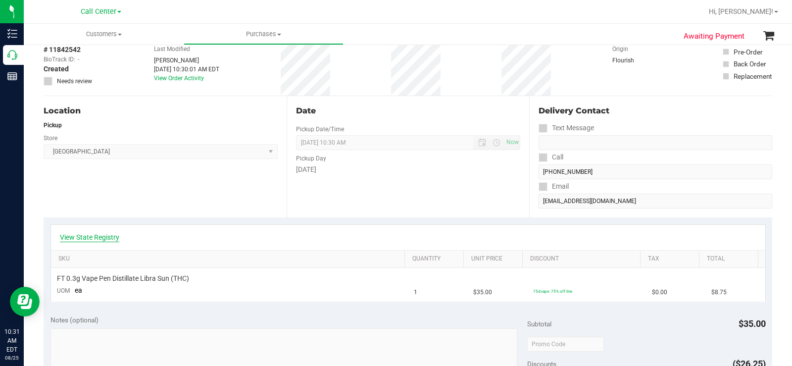
click at [78, 239] on link "View State Registry" at bounding box center [89, 237] width 59 height 10
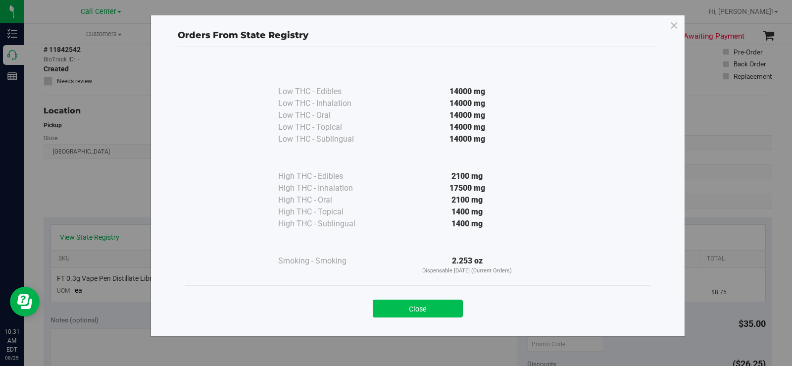
click at [431, 310] on button "Close" at bounding box center [418, 309] width 90 height 18
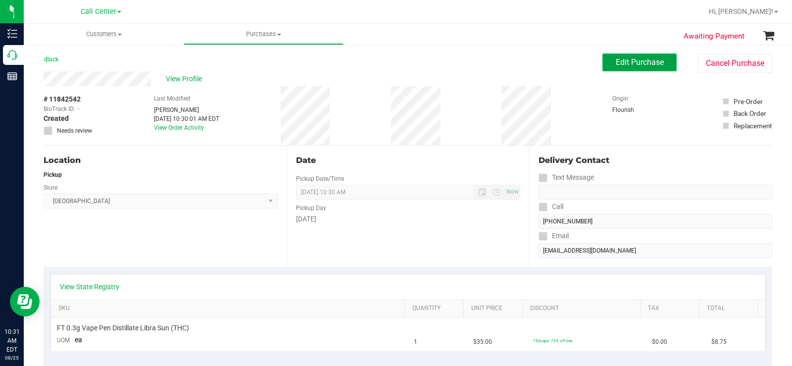
click at [636, 68] on button "Edit Purchase" at bounding box center [640, 62] width 74 height 18
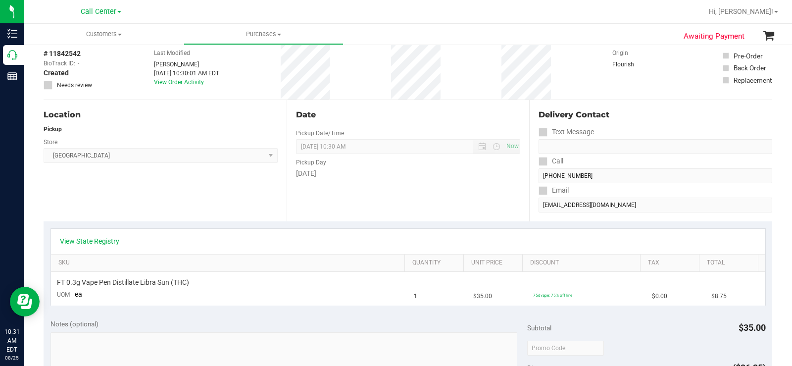
scroll to position [99, 0]
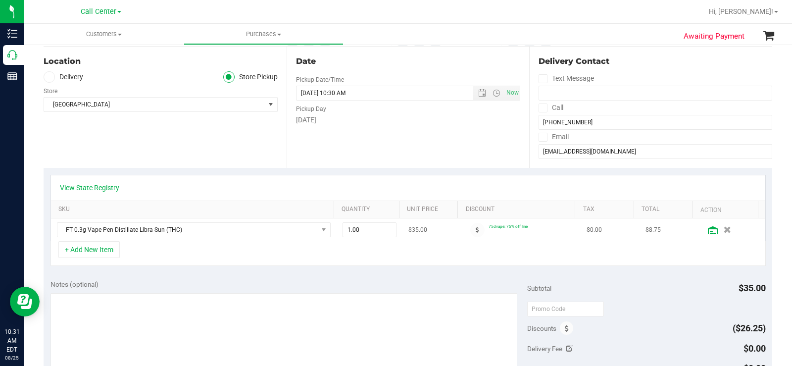
click at [708, 232] on icon at bounding box center [713, 230] width 10 height 8
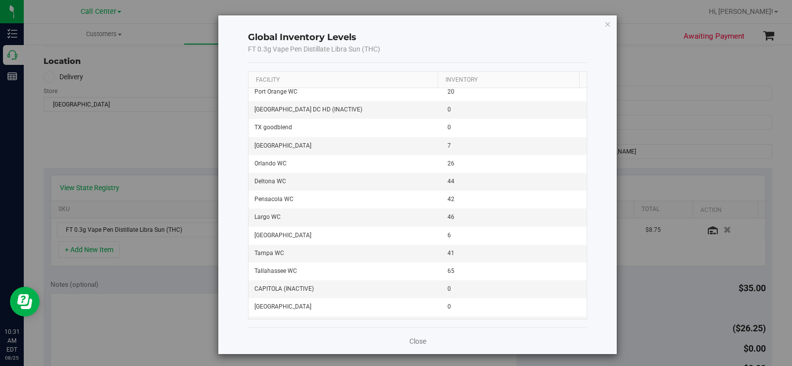
scroll to position [941, 0]
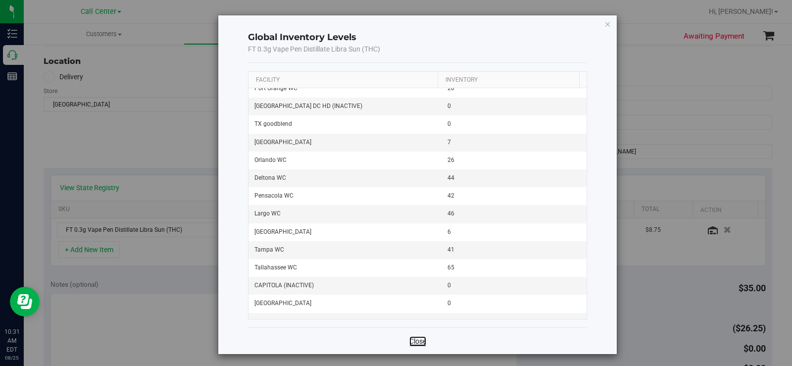
click at [419, 340] on link "Close" at bounding box center [418, 341] width 17 height 10
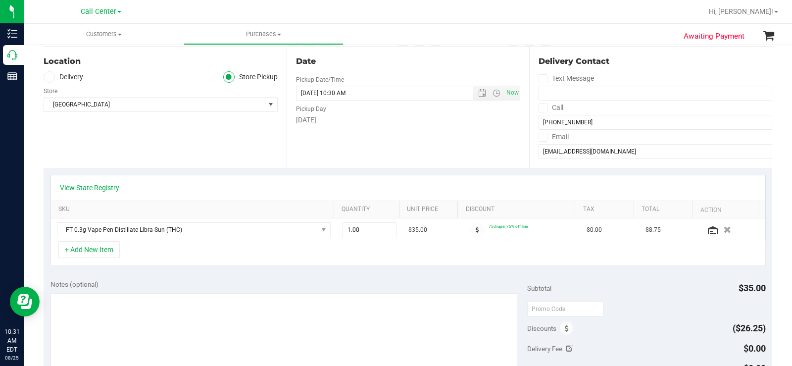
click at [383, 267] on div "View State Registry SKU Quantity Unit Price Discount Tax Total Action FT 0.3g V…" at bounding box center [408, 220] width 729 height 105
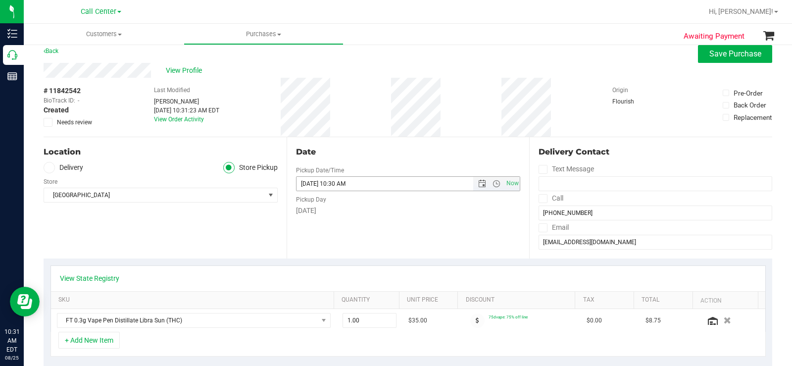
scroll to position [0, 0]
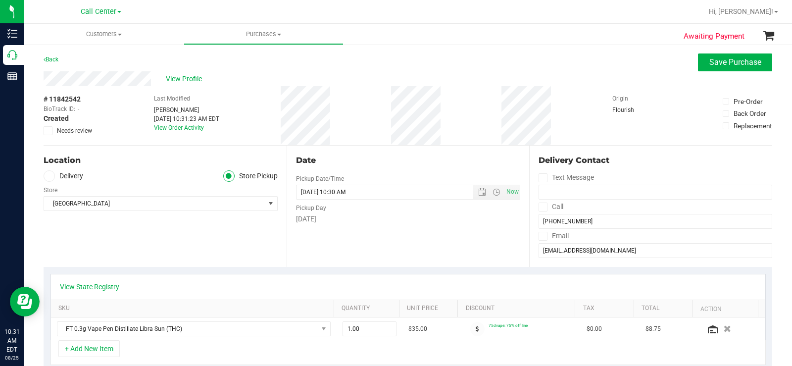
click at [332, 262] on div "Date Pickup Date/Time 08/25/2025 Now 08/25/2025 10:30 AM Now Pickup Day Monday" at bounding box center [408, 206] width 243 height 121
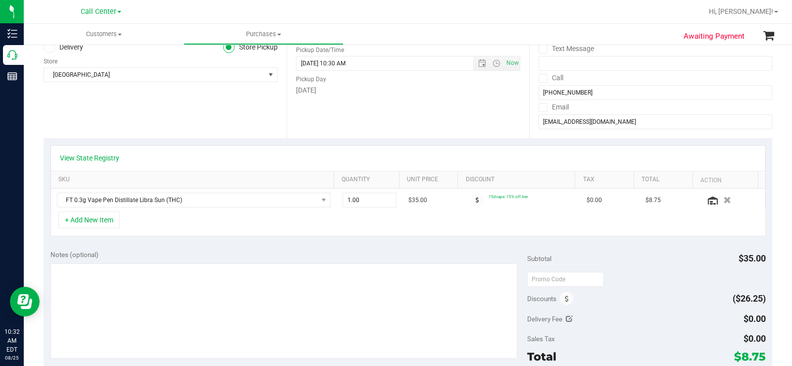
scroll to position [149, 0]
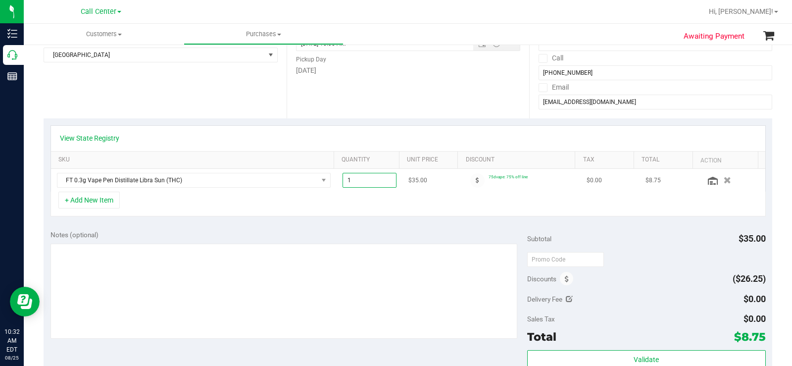
drag, startPoint x: 365, startPoint y: 182, endPoint x: 335, endPoint y: 182, distance: 30.2
click at [337, 182] on td "1.00 1" at bounding box center [370, 180] width 66 height 23
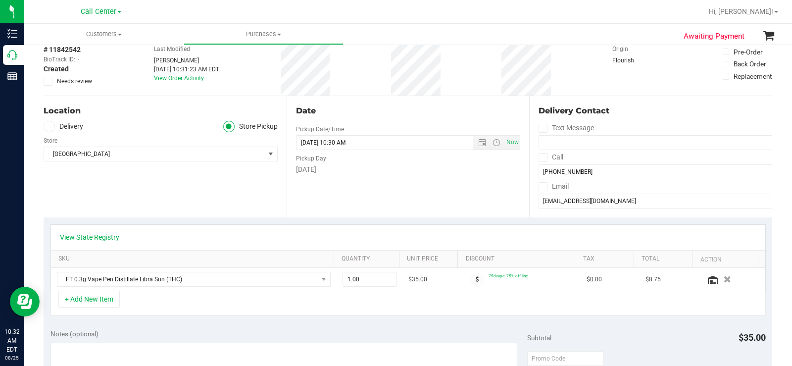
scroll to position [99, 0]
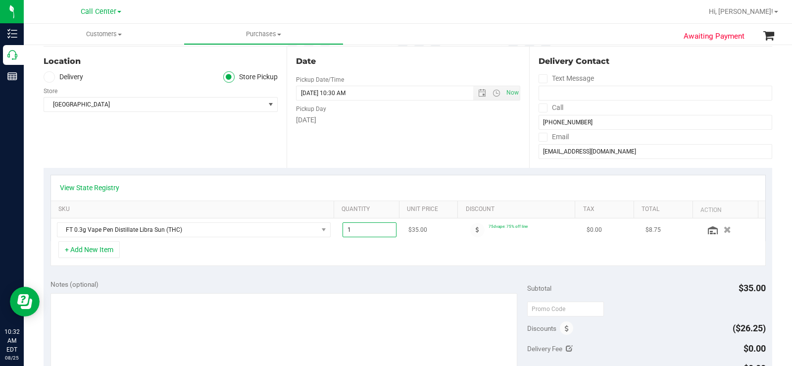
drag, startPoint x: 363, startPoint y: 231, endPoint x: 340, endPoint y: 232, distance: 22.8
click at [343, 232] on span "1.00 1" at bounding box center [370, 229] width 54 height 15
drag, startPoint x: 375, startPoint y: 229, endPoint x: 322, endPoint y: 232, distance: 53.1
click at [321, 232] on tr "FT 0.3g Vape Pen Distillate Libra Sun (THC) 1.00 1 $35.00 75dvape: 75% off line…" at bounding box center [408, 229] width 715 height 23
type input "6"
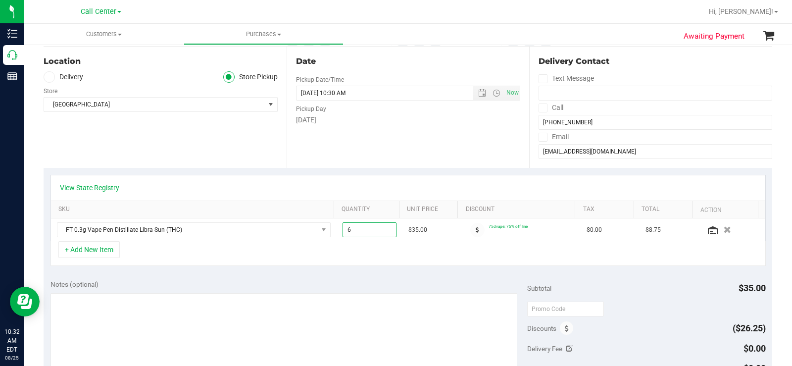
type input "6.00"
click at [359, 265] on div "+ Add New Item" at bounding box center [409, 253] width 716 height 25
click at [69, 254] on button "+ Add New Item" at bounding box center [88, 249] width 61 height 17
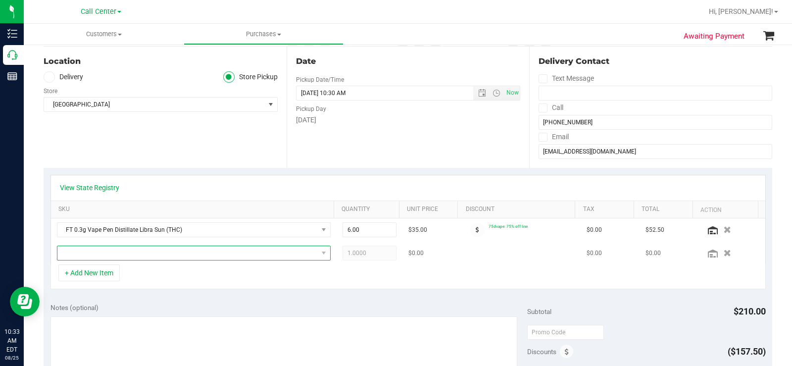
click at [74, 250] on span "NO DATA FOUND" at bounding box center [187, 253] width 261 height 14
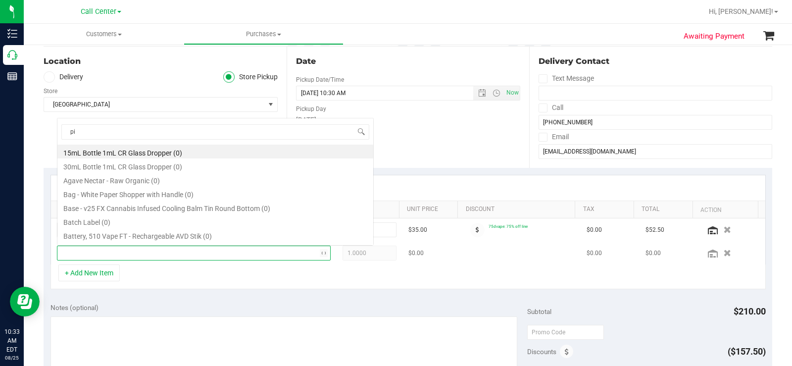
scroll to position [15, 265]
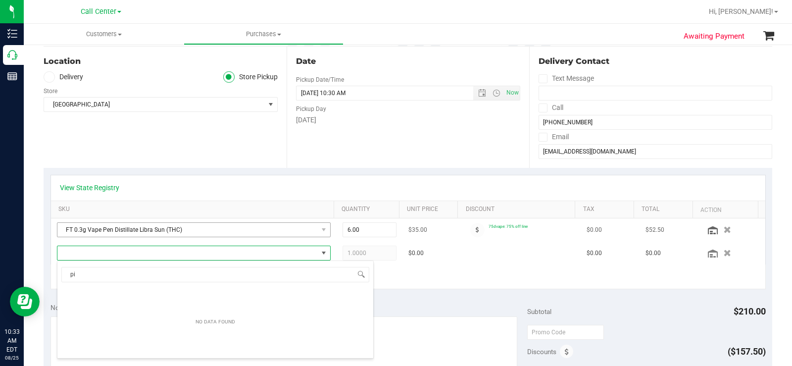
type input "pis"
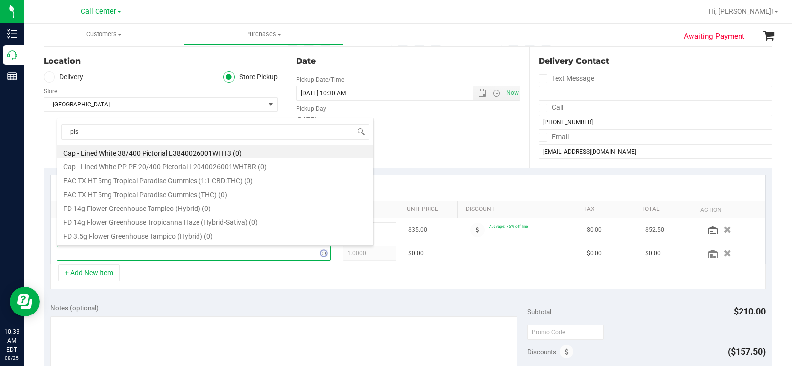
scroll to position [0, 0]
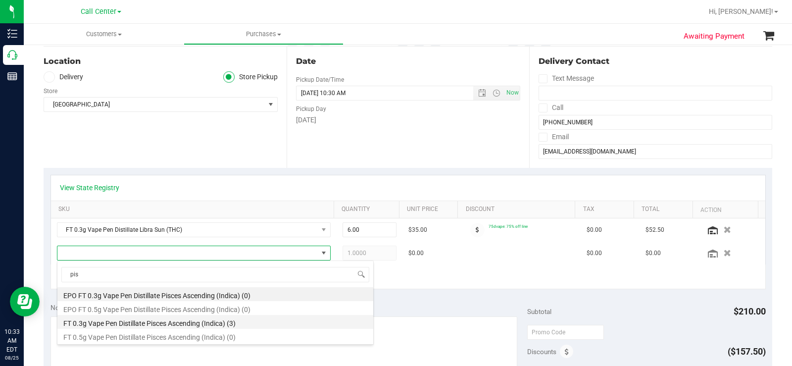
click at [247, 321] on li "FT 0.3g Vape Pen Distillate Pisces Ascending (Indica) (3)" at bounding box center [215, 322] width 316 height 14
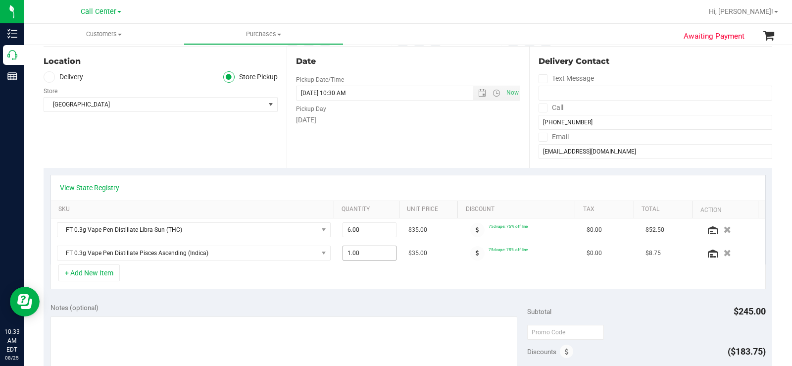
click at [371, 255] on span "1.00 1" at bounding box center [370, 253] width 54 height 15
click at [371, 255] on input "1" at bounding box center [369, 253] width 53 height 14
type input "2"
type input "2.00"
click at [392, 283] on div "+ Add New Item" at bounding box center [409, 276] width 716 height 25
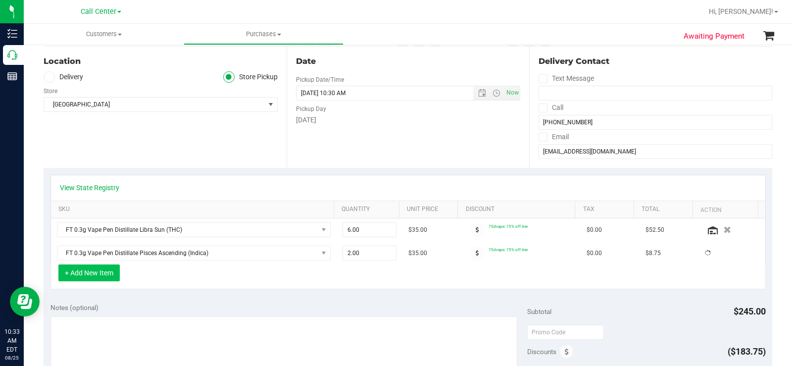
click at [103, 272] on button "+ Add New Item" at bounding box center [88, 272] width 61 height 17
click at [94, 279] on button "+ Add New Item" at bounding box center [88, 272] width 61 height 17
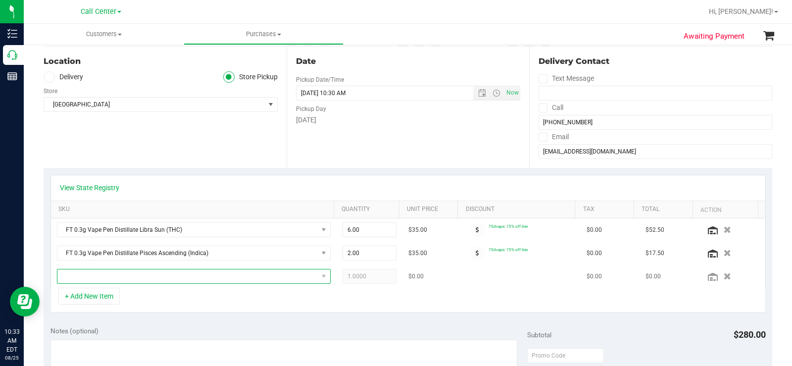
click at [93, 274] on span "NO DATA FOUND" at bounding box center [187, 276] width 261 height 14
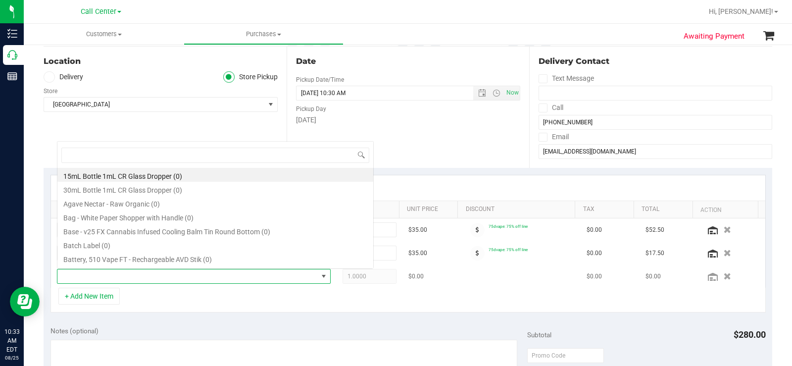
scroll to position [15, 265]
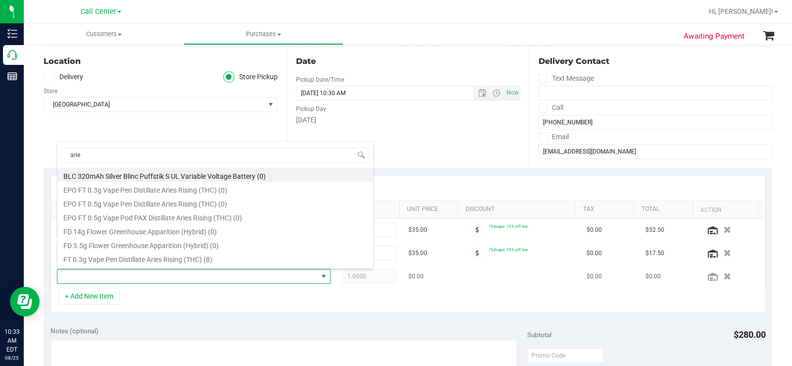
type input "aries"
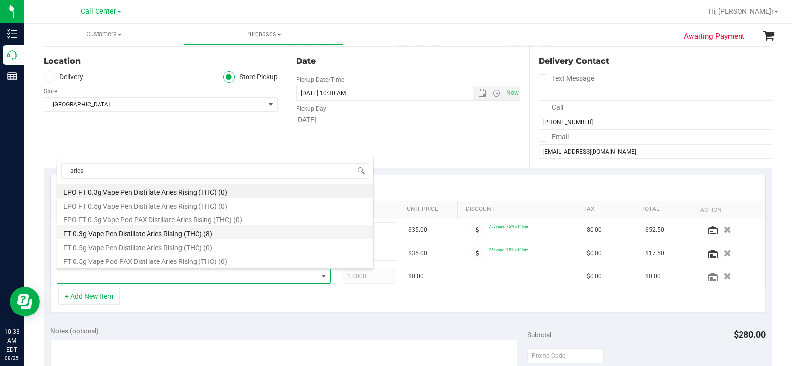
click at [237, 233] on li "FT 0.3g Vape Pen Distillate Aries Rising (THC) (8)" at bounding box center [215, 232] width 316 height 14
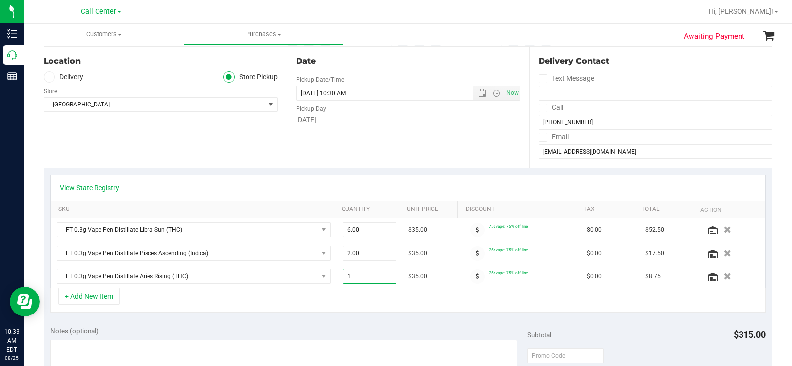
click at [366, 279] on span "1.00 1" at bounding box center [370, 276] width 54 height 15
click at [366, 279] on input "1" at bounding box center [369, 276] width 53 height 14
type input "2"
type input "2.00"
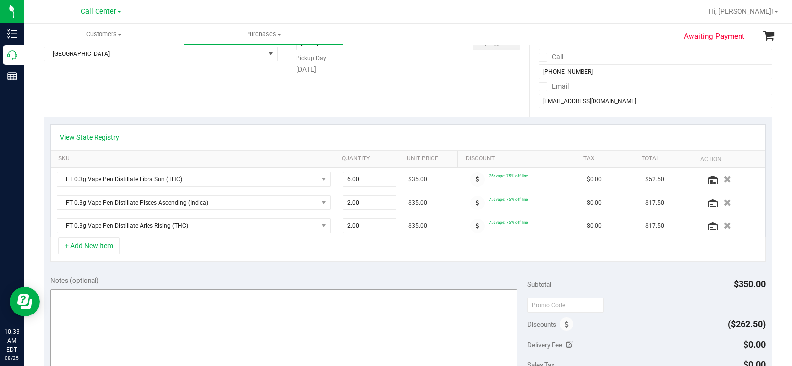
scroll to position [198, 0]
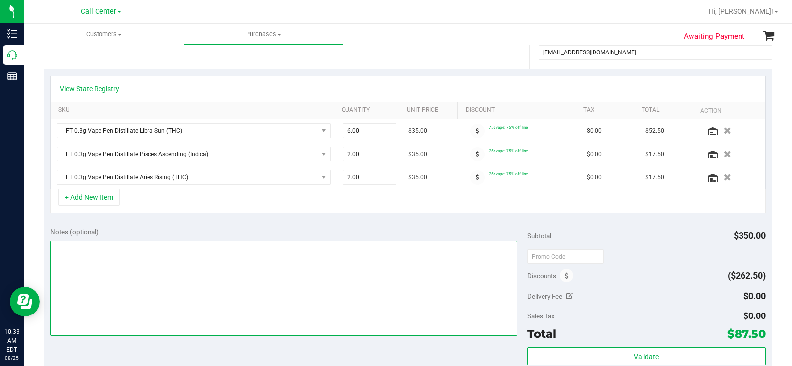
click at [126, 293] on textarea at bounding box center [284, 288] width 467 height 95
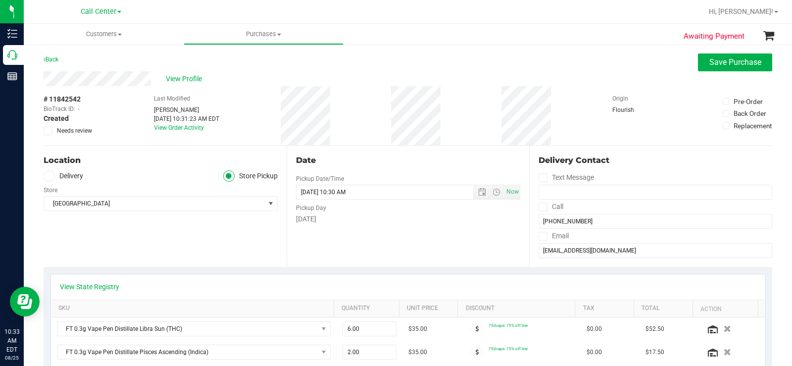
type textarea "CC MB 08/25"
click at [377, 239] on div "Date Pickup Date/Time 08/25/2025 Now 08/25/2025 10:30 AM Now Pickup Day Monday" at bounding box center [408, 206] width 243 height 121
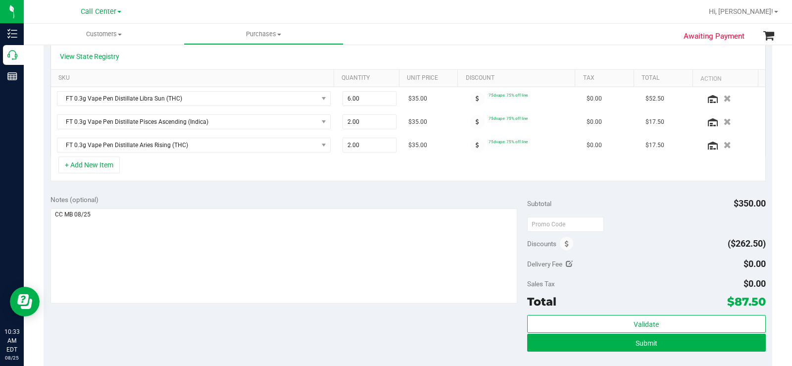
scroll to position [248, 0]
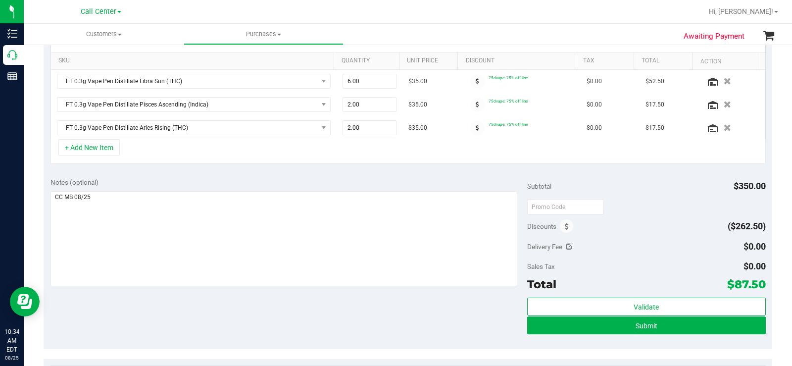
drag, startPoint x: 714, startPoint y: 278, endPoint x: 755, endPoint y: 286, distance: 41.9
click at [755, 286] on div "Total $87.50" at bounding box center [646, 284] width 239 height 18
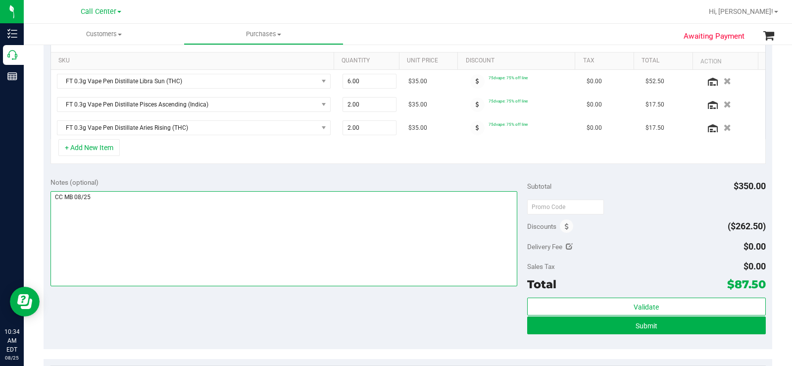
click at [259, 246] on textarea at bounding box center [284, 238] width 467 height 95
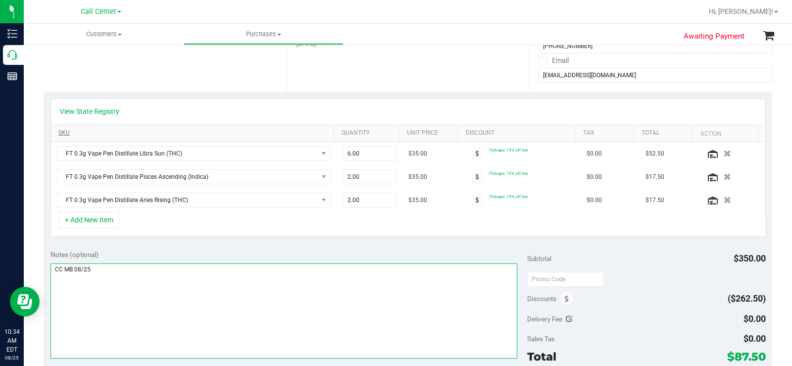
scroll to position [99, 0]
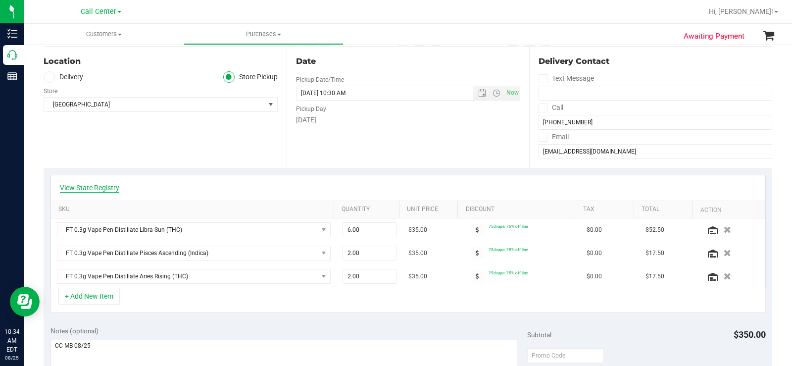
click at [101, 189] on link "View State Registry" at bounding box center [89, 188] width 59 height 10
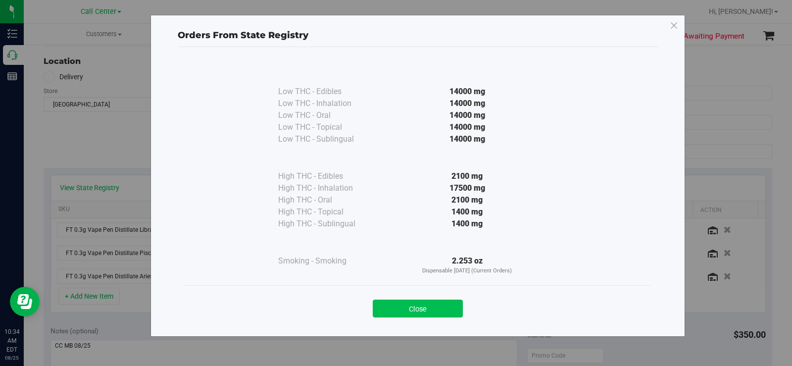
click at [430, 303] on button "Close" at bounding box center [418, 309] width 90 height 18
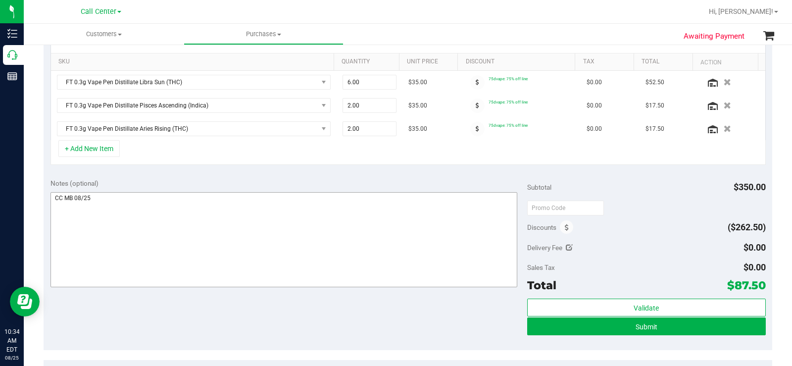
scroll to position [248, 0]
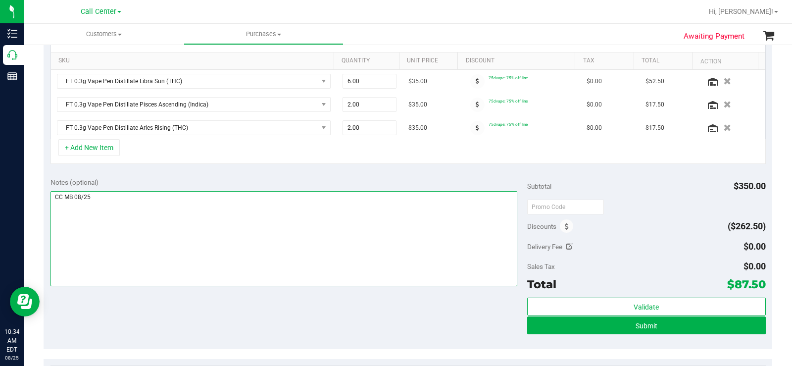
click at [416, 246] on textarea at bounding box center [284, 238] width 467 height 95
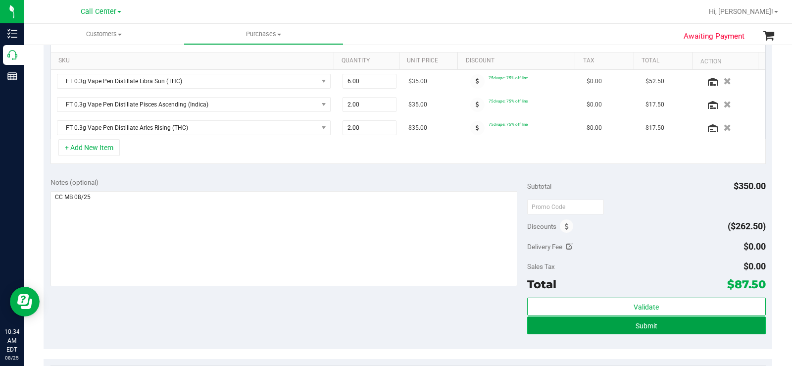
click at [577, 328] on button "Submit" at bounding box center [646, 325] width 239 height 18
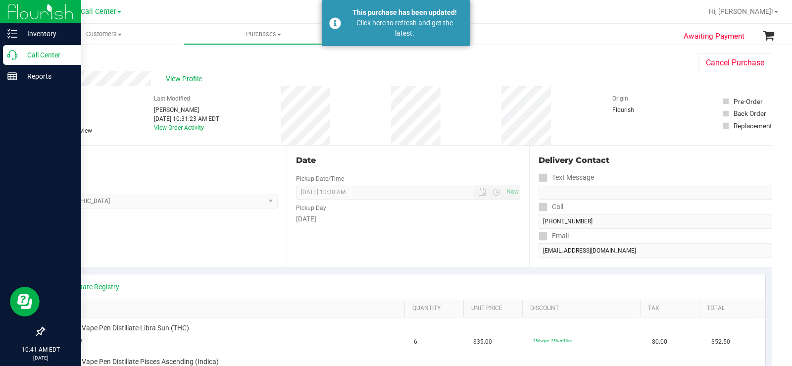
click at [19, 55] on p "Call Center" at bounding box center [46, 55] width 59 height 12
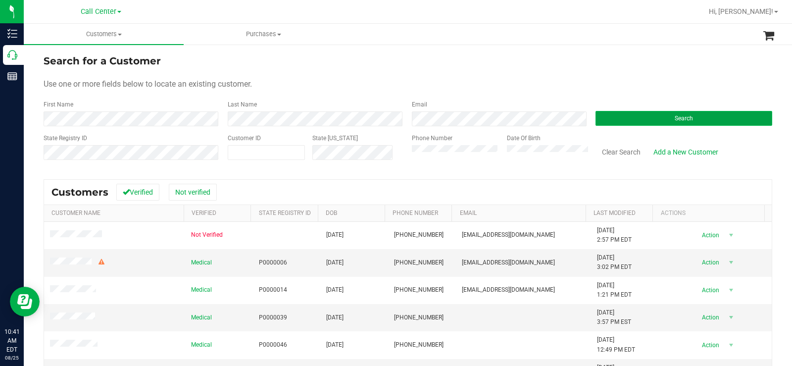
click at [614, 116] on button "Search" at bounding box center [684, 118] width 177 height 15
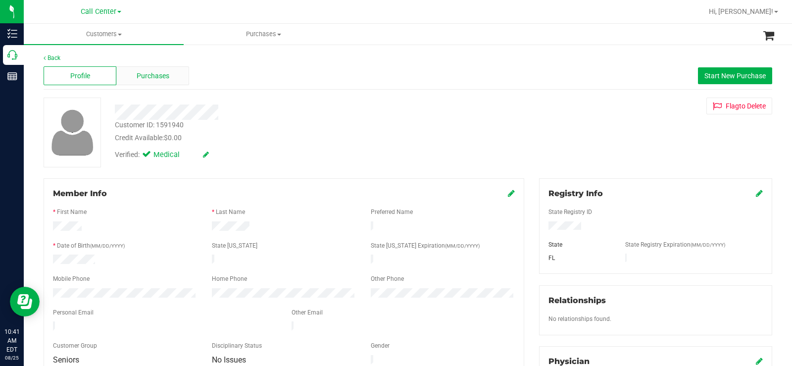
click at [168, 79] on span "Purchases" at bounding box center [153, 76] width 33 height 10
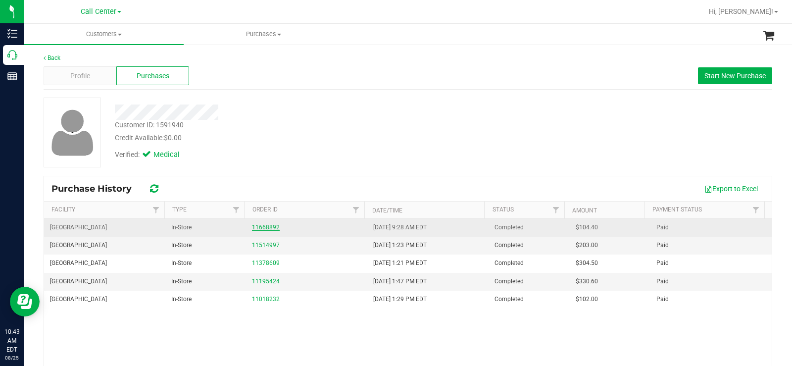
click at [262, 228] on link "11668892" at bounding box center [266, 227] width 28 height 7
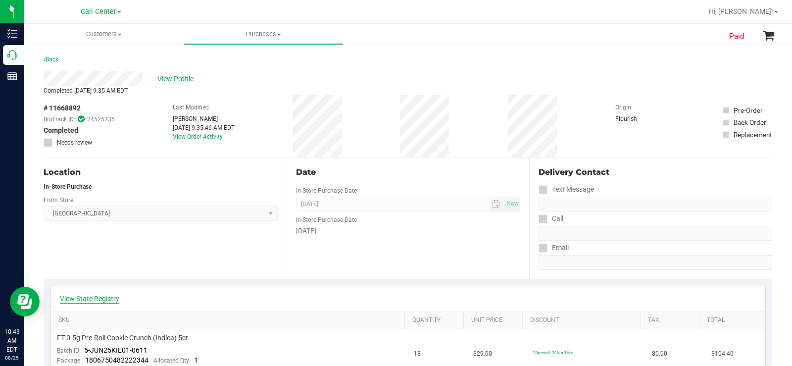
click at [111, 303] on link "View State Registry" at bounding box center [89, 299] width 59 height 10
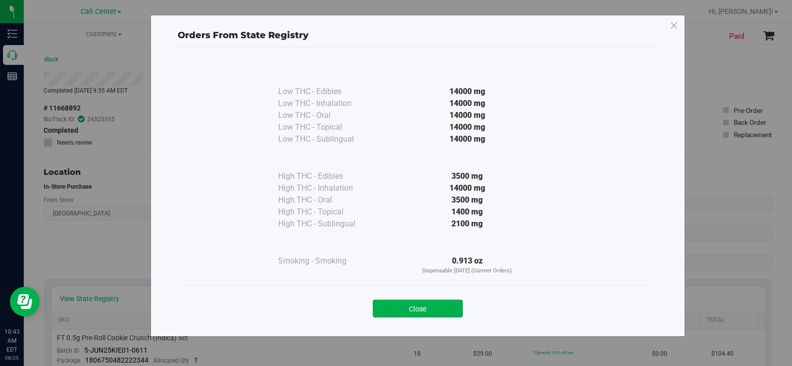
drag, startPoint x: 673, startPoint y: 23, endPoint x: 662, endPoint y: 23, distance: 10.9
click at [673, 23] on icon at bounding box center [674, 26] width 9 height 16
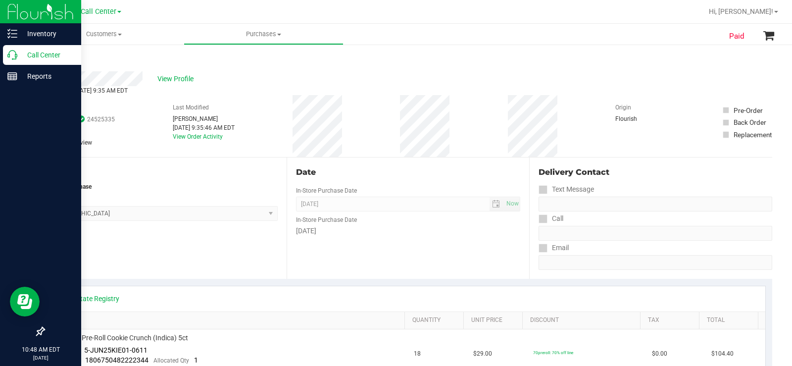
click at [12, 52] on icon at bounding box center [12, 55] width 10 height 10
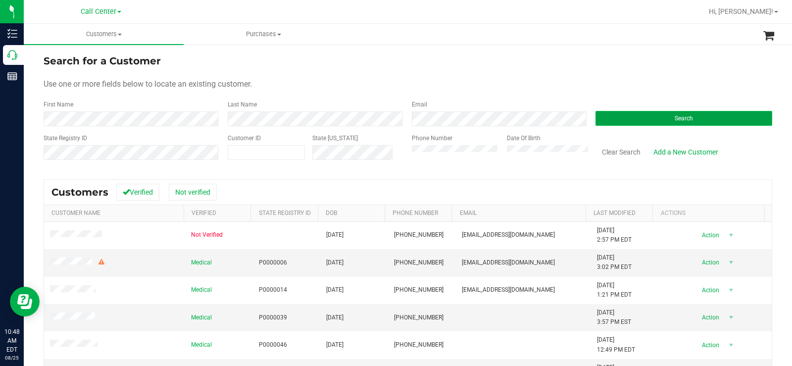
click at [623, 120] on button "Search" at bounding box center [684, 118] width 177 height 15
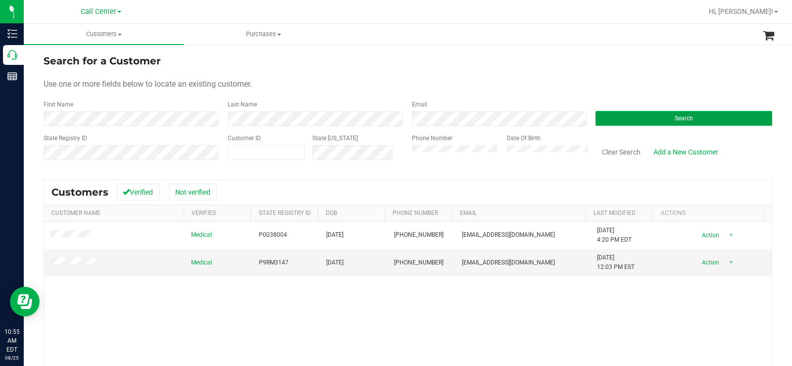
click at [640, 116] on button "Search" at bounding box center [684, 118] width 177 height 15
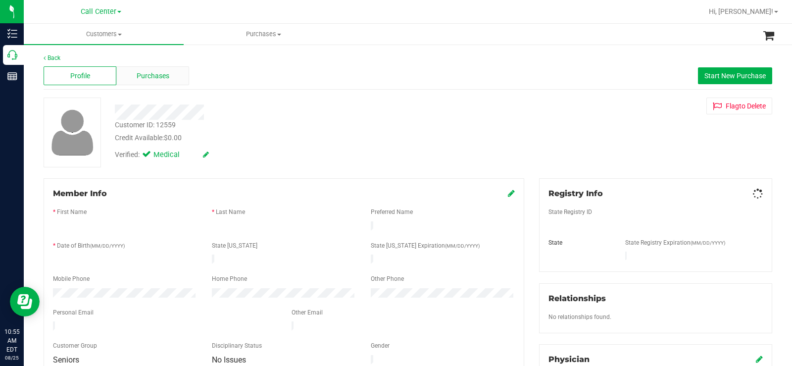
click at [170, 74] on div "Purchases" at bounding box center [152, 75] width 73 height 19
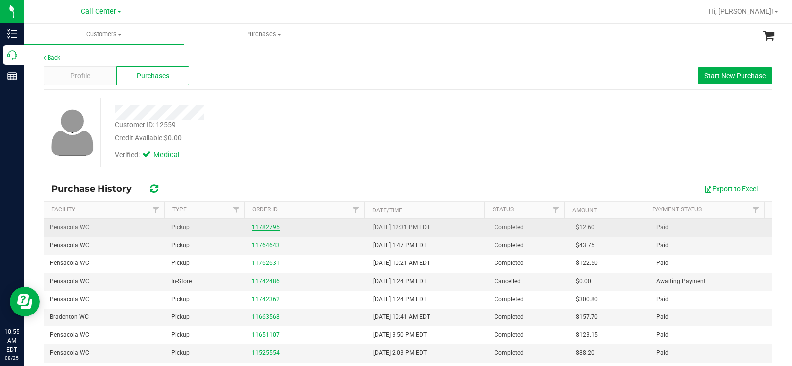
click at [268, 228] on link "11782795" at bounding box center [266, 227] width 28 height 7
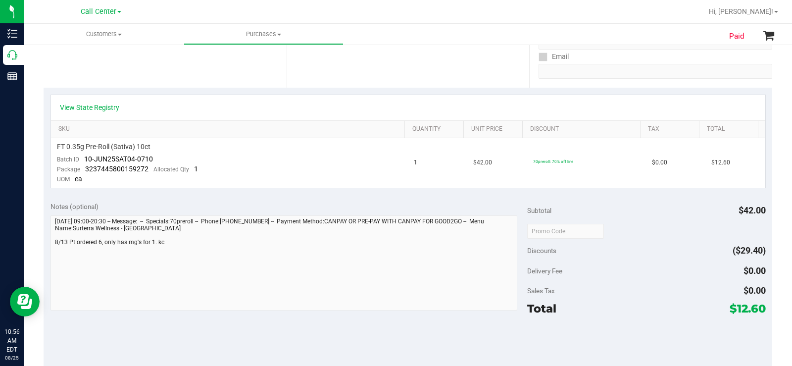
scroll to position [198, 0]
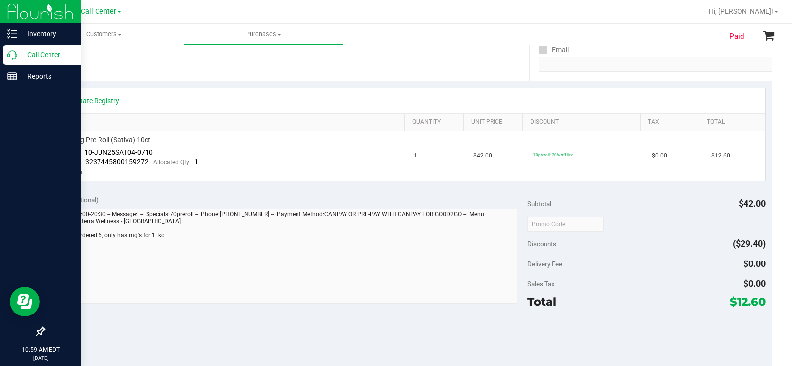
click at [20, 53] on p "Call Center" at bounding box center [46, 55] width 59 height 12
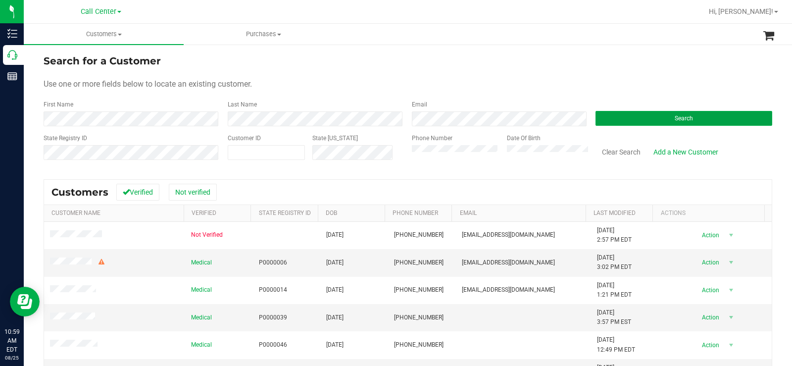
drag, startPoint x: 685, startPoint y: 116, endPoint x: 187, endPoint y: 76, distance: 499.4
click at [683, 116] on span "Search" at bounding box center [684, 118] width 18 height 7
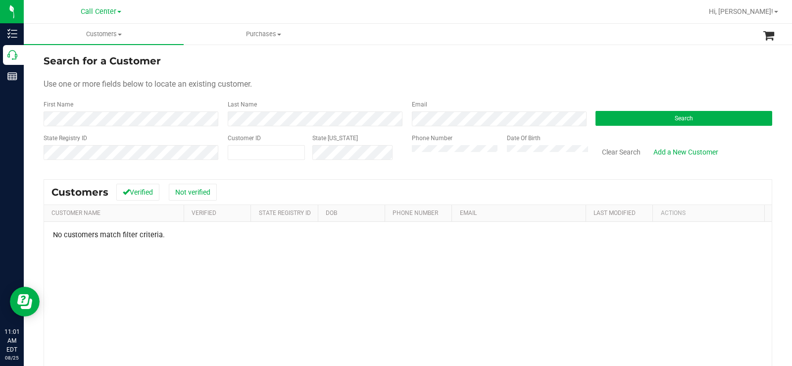
click at [400, 161] on div "State Registry ID Customer ID State [US_STATE] Phone Number Date Of Birth Clear…" at bounding box center [408, 151] width 729 height 35
click at [646, 123] on button "Search" at bounding box center [684, 118] width 177 height 15
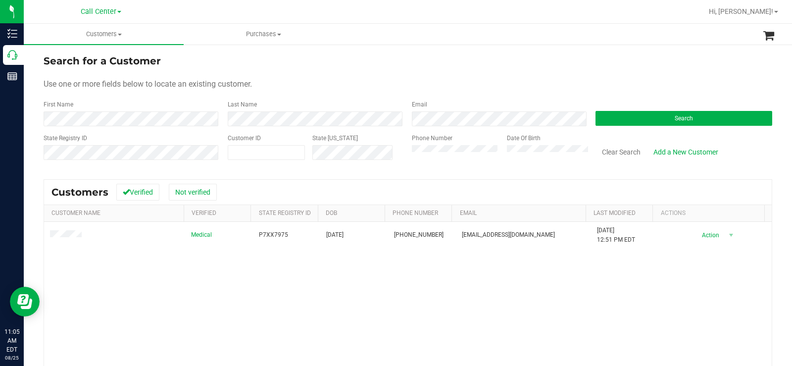
click at [205, 266] on div "Medical P7XX7975 07/06/1981 (772) 453-6958 bcbobo81@gmail.com 4/1/2025 12:51 PM…" at bounding box center [408, 337] width 728 height 231
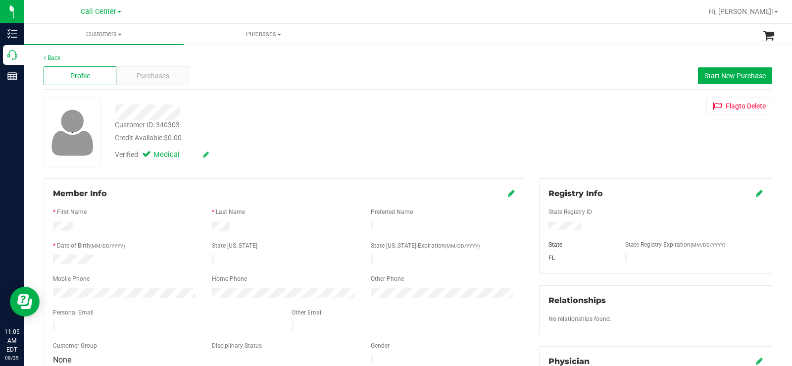
click at [171, 206] on div at bounding box center [284, 204] width 462 height 8
click at [179, 75] on div "Purchases" at bounding box center [152, 75] width 73 height 19
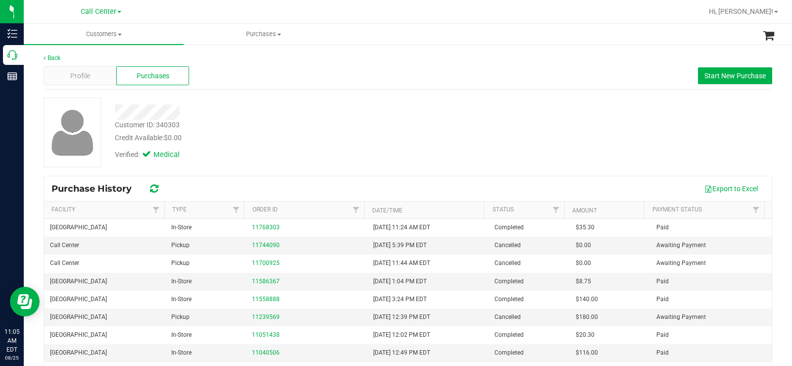
drag, startPoint x: 339, startPoint y: 104, endPoint x: 236, endPoint y: 14, distance: 136.9
click at [339, 103] on div at bounding box center [293, 109] width 372 height 22
click at [286, 121] on div "Customer ID: 340303 Credit Available: $0.00" at bounding box center [293, 131] width 372 height 23
click at [70, 75] on span "Profile" at bounding box center [80, 76] width 20 height 10
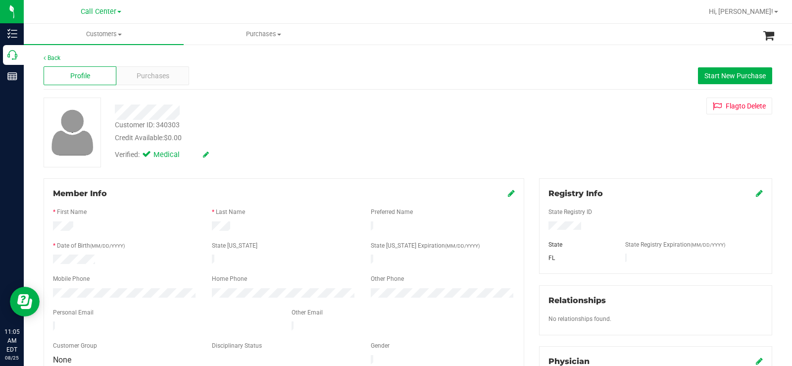
click at [258, 71] on div "Profile Purchases Start New Purchase" at bounding box center [408, 75] width 729 height 27
click at [168, 80] on span "Purchases" at bounding box center [153, 76] width 33 height 10
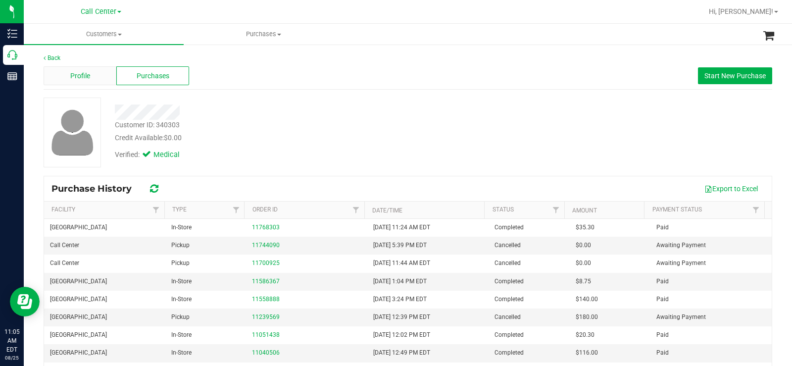
click at [79, 81] on div "Profile" at bounding box center [80, 75] width 73 height 19
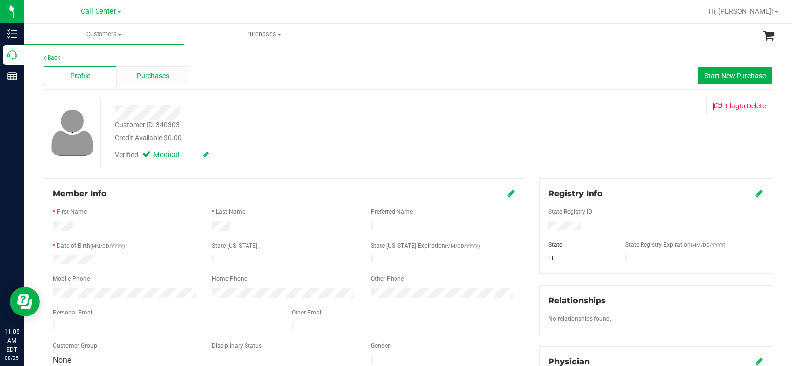
click at [144, 80] on span "Purchases" at bounding box center [153, 76] width 33 height 10
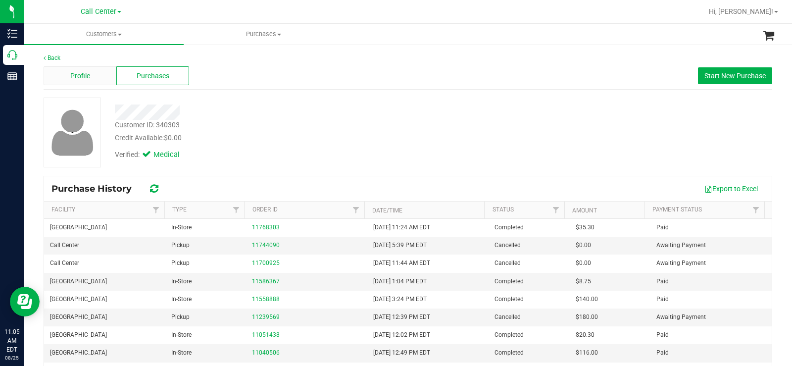
click at [78, 83] on div "Profile" at bounding box center [80, 75] width 73 height 19
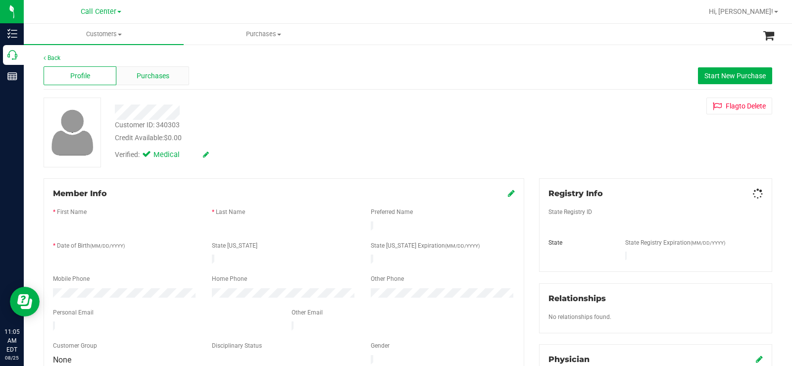
click at [158, 74] on span "Purchases" at bounding box center [153, 76] width 33 height 10
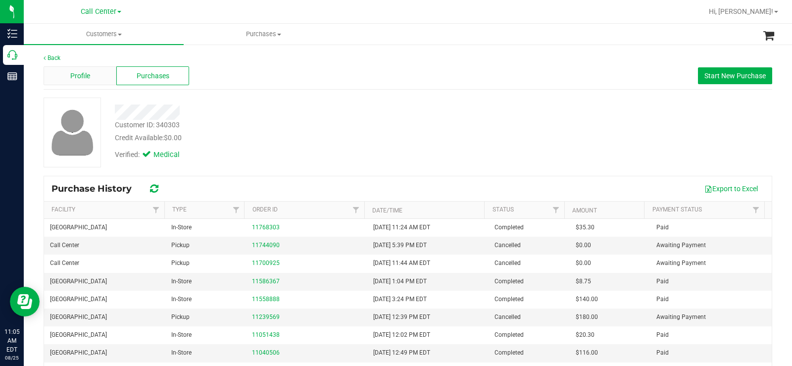
click at [95, 83] on div "Profile" at bounding box center [80, 75] width 73 height 19
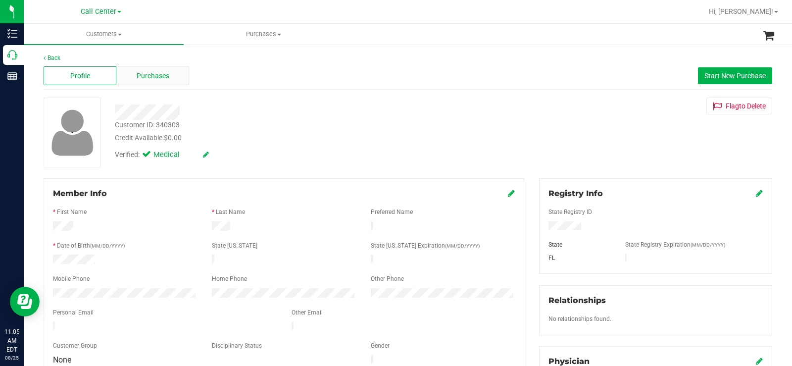
click at [149, 73] on span "Purchases" at bounding box center [153, 76] width 33 height 10
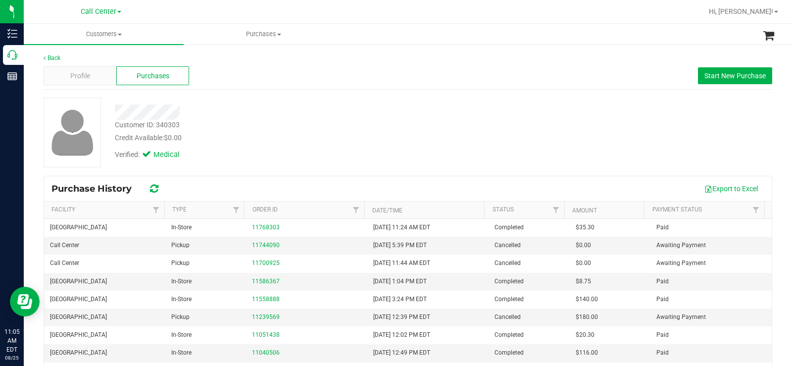
drag, startPoint x: 343, startPoint y: 121, endPoint x: 537, endPoint y: 121, distance: 194.1
click at [348, 121] on div "Customer ID: 340303 Credit Available: $0.00" at bounding box center [293, 131] width 372 height 23
click at [722, 78] on span "Start New Purchase" at bounding box center [735, 76] width 61 height 8
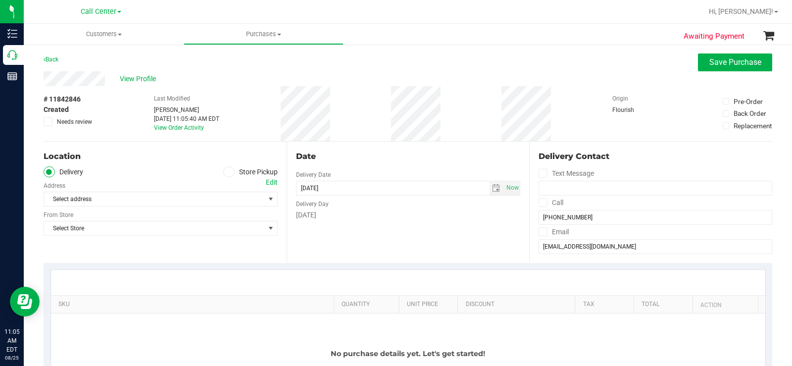
click at [226, 172] on icon at bounding box center [229, 172] width 6 height 0
click at [0, 0] on input "Store Pickup" at bounding box center [0, 0] width 0 height 0
click at [179, 199] on span "Select Store" at bounding box center [154, 199] width 221 height 14
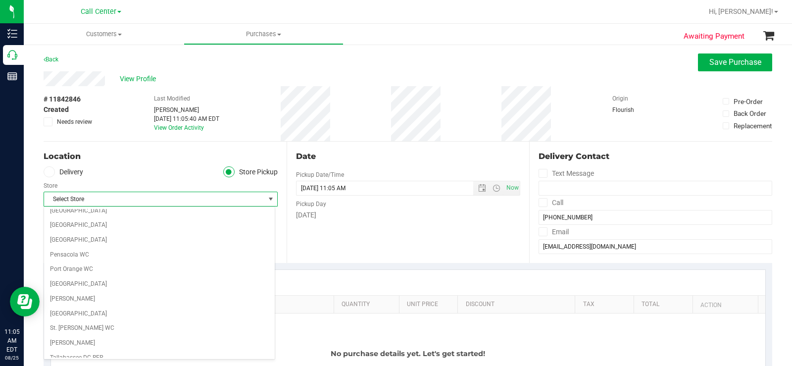
scroll to position [545, 0]
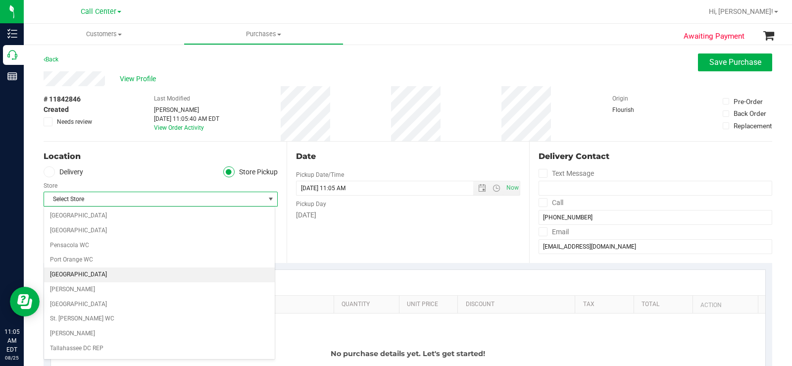
click at [178, 270] on li "[GEOGRAPHIC_DATA]" at bounding box center [159, 274] width 231 height 15
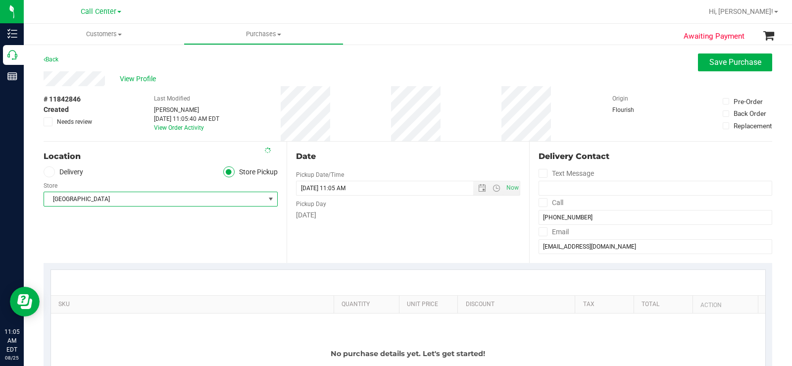
click at [417, 237] on div "Date Pickup Date/Time 08/25/2025 Now 08/25/2025 11:05 AM Now Pickup Day Monday" at bounding box center [408, 202] width 243 height 121
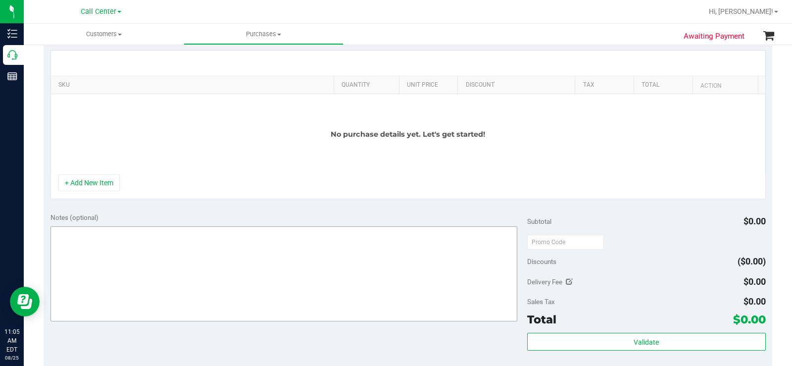
scroll to position [248, 0]
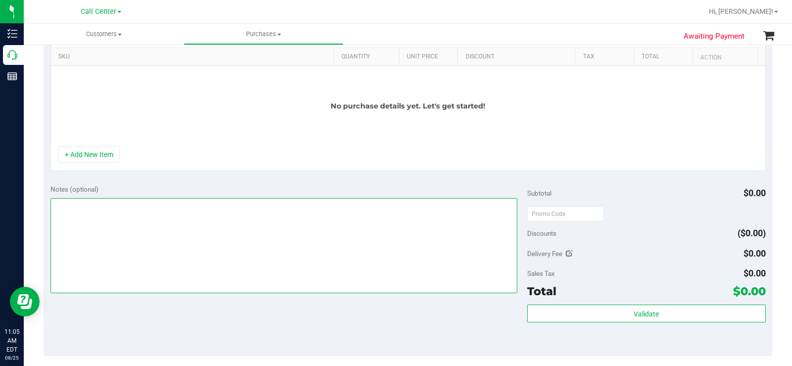
click at [262, 270] on textarea at bounding box center [284, 245] width 467 height 95
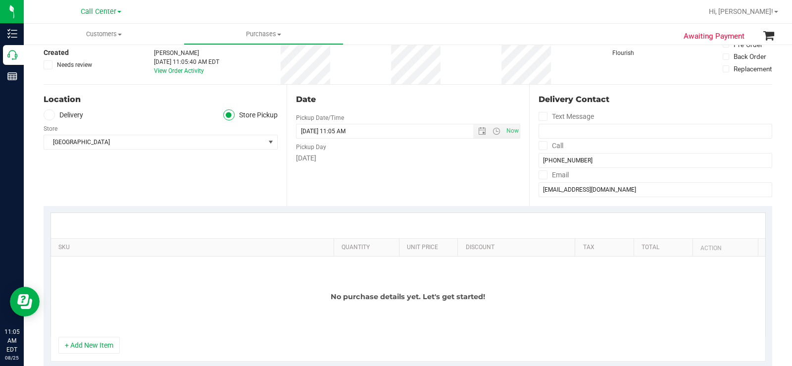
scroll to position [50, 0]
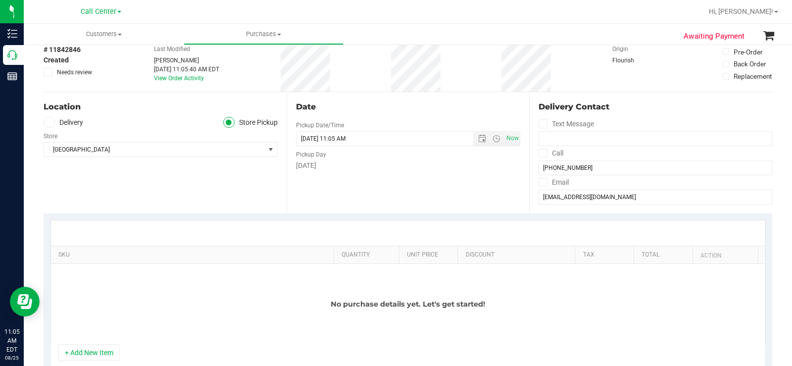
type textarea "CC MB 08/25"
click at [309, 282] on div "No purchase details yet. Let's get started!" at bounding box center [408, 304] width 715 height 80
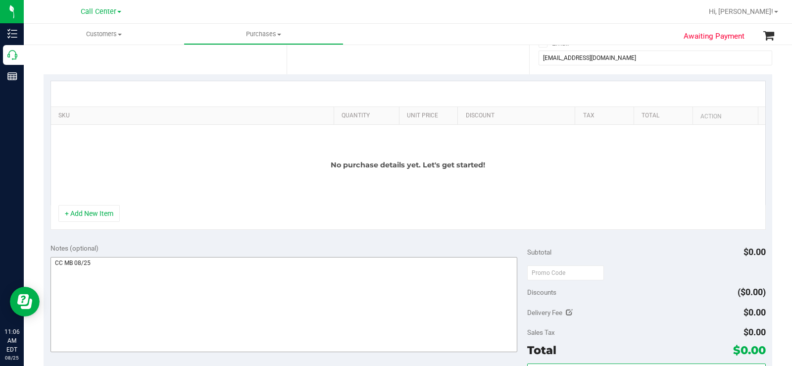
scroll to position [198, 0]
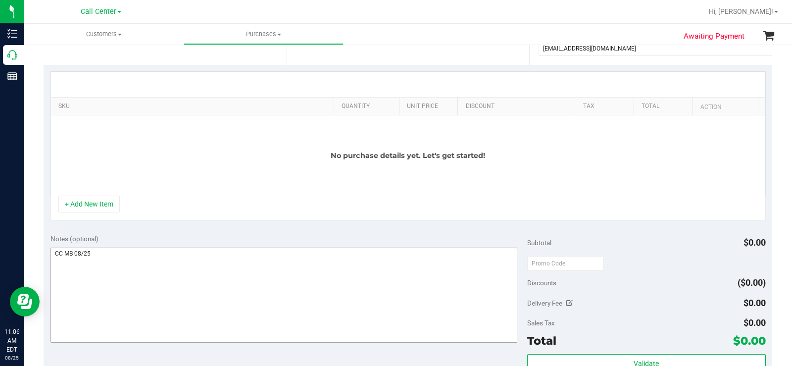
click at [255, 235] on div "Notes (optional)" at bounding box center [289, 239] width 477 height 10
click at [200, 262] on textarea at bounding box center [284, 295] width 467 height 95
click at [94, 205] on button "+ Add New Item" at bounding box center [88, 204] width 61 height 17
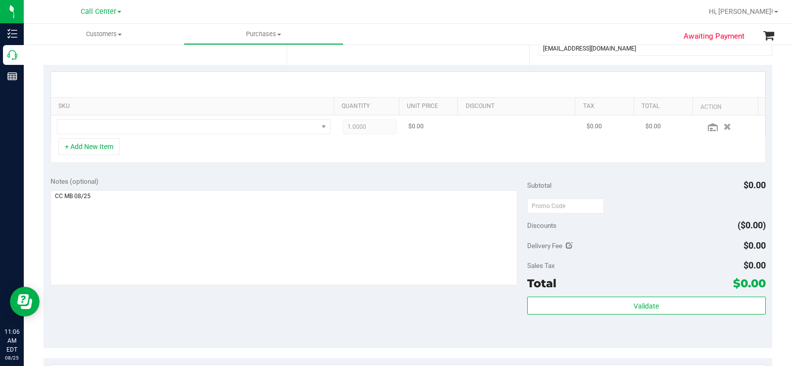
click at [184, 116] on td at bounding box center [194, 126] width 286 height 23
click at [192, 133] on span "NO DATA FOUND" at bounding box center [187, 127] width 261 height 14
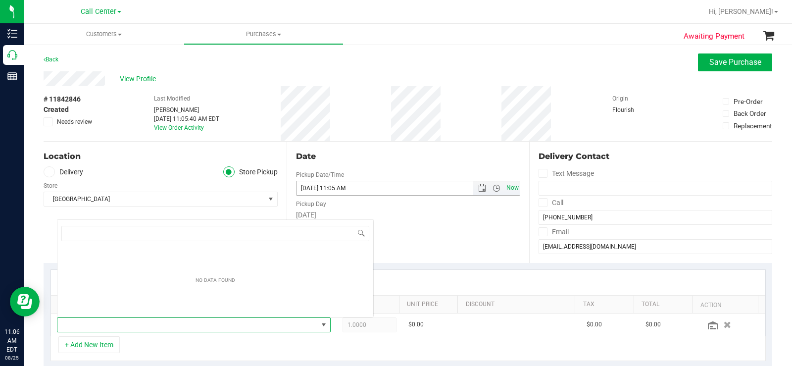
scroll to position [15, 265]
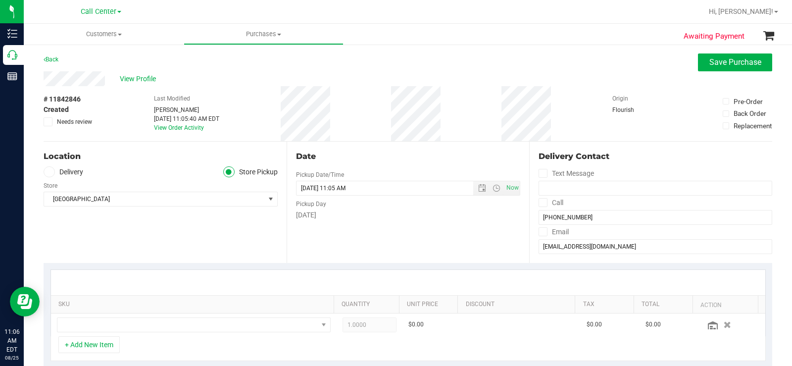
click at [479, 249] on div "Date Pickup Date/Time 08/25/2025 Now 08/25/2025 11:05 AM Now Pickup Day Monday" at bounding box center [408, 202] width 243 height 121
click at [712, 65] on span "Save Purchase" at bounding box center [736, 61] width 52 height 9
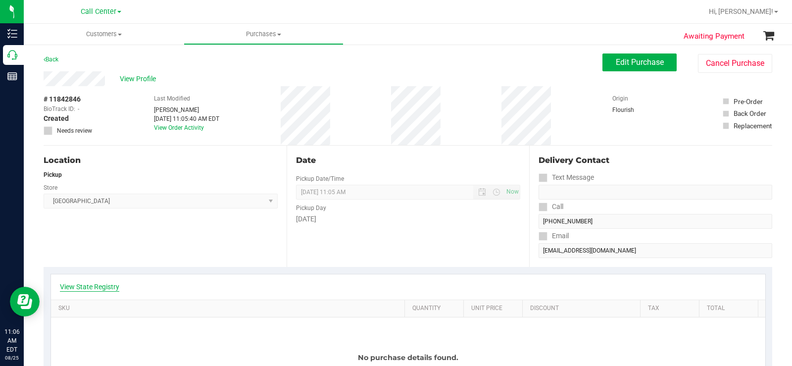
click at [104, 282] on link "View State Registry" at bounding box center [89, 287] width 59 height 10
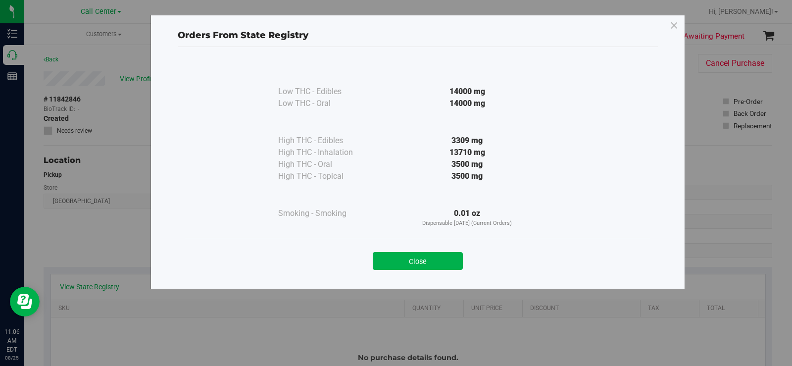
click at [424, 269] on button "Close" at bounding box center [418, 261] width 90 height 18
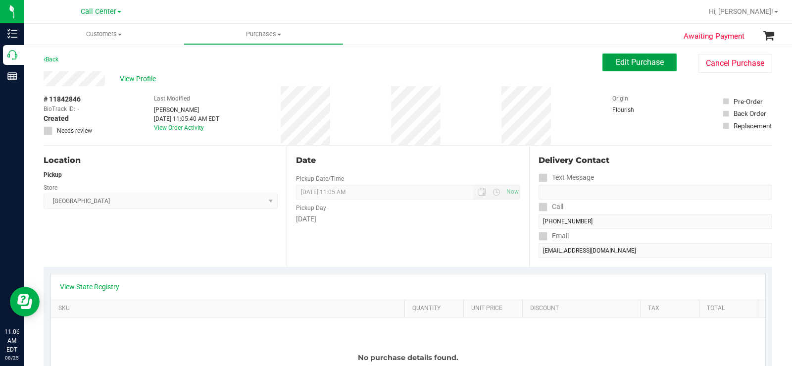
click at [619, 69] on button "Edit Purchase" at bounding box center [640, 62] width 74 height 18
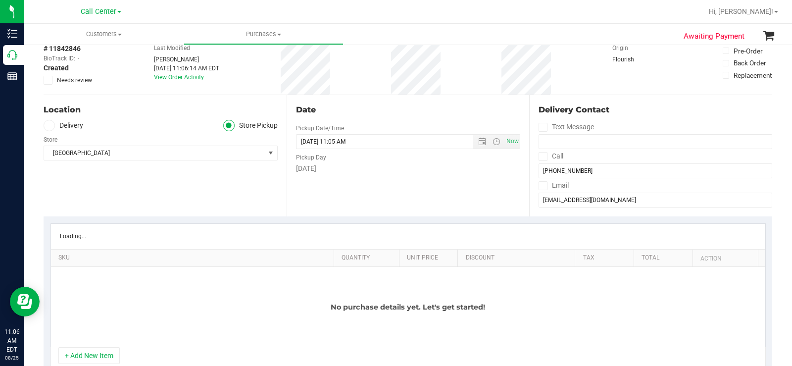
scroll to position [99, 0]
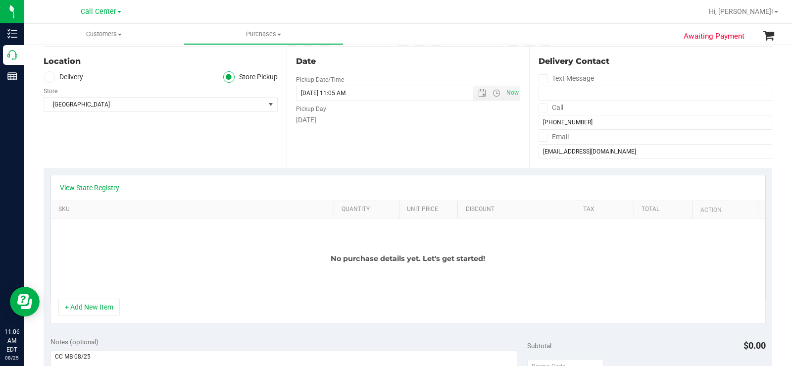
drag, startPoint x: 94, startPoint y: 301, endPoint x: 97, endPoint y: 286, distance: 15.6
click at [94, 302] on button "+ Add New Item" at bounding box center [88, 307] width 61 height 17
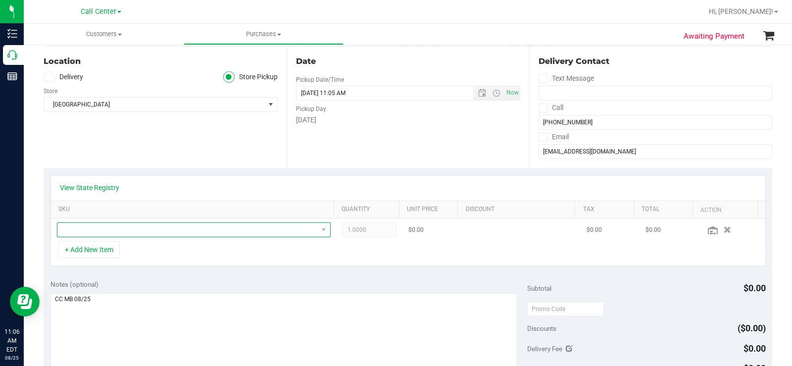
click at [133, 226] on span "NO DATA FOUND" at bounding box center [187, 230] width 261 height 14
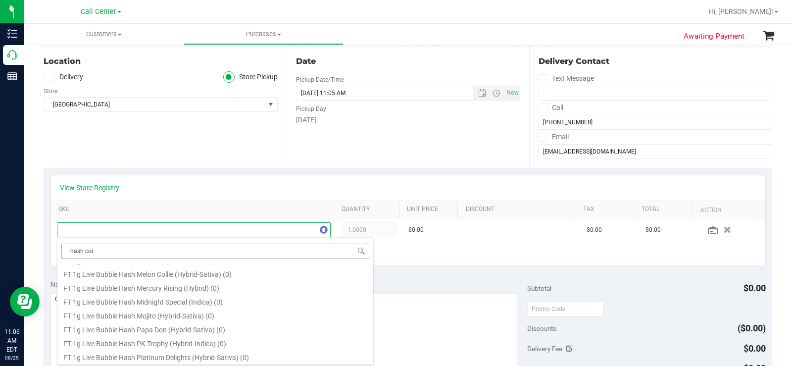
scroll to position [0, 0]
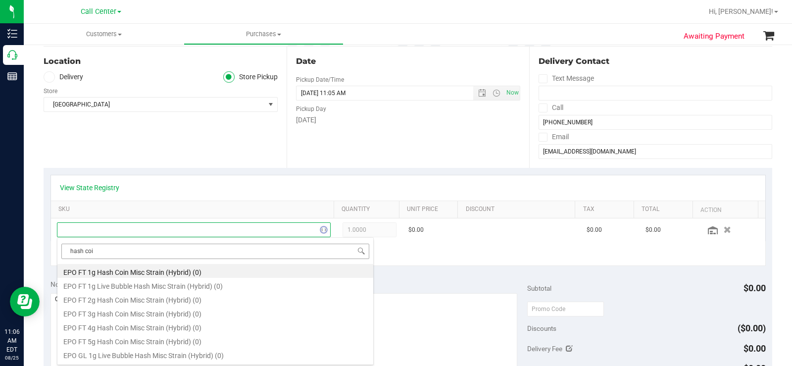
type input "hash coin"
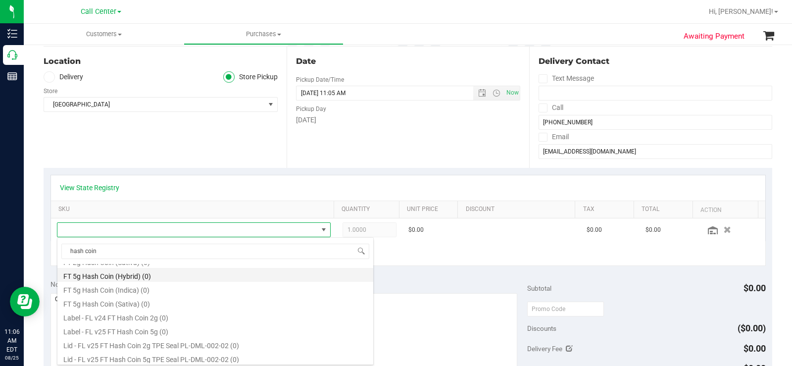
scroll to position [109, 0]
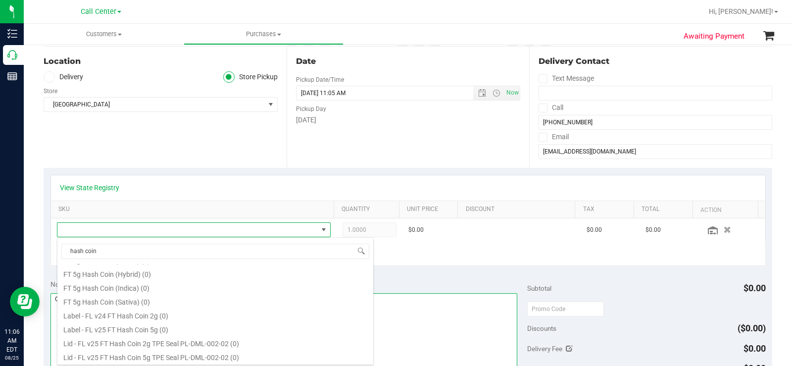
click at [460, 315] on textarea at bounding box center [284, 340] width 467 height 95
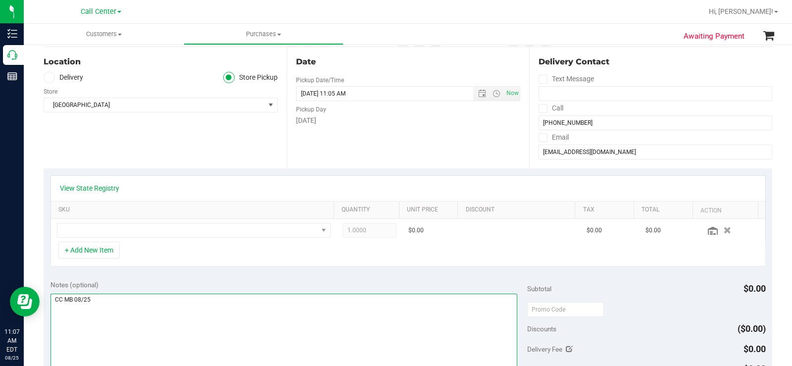
scroll to position [99, 0]
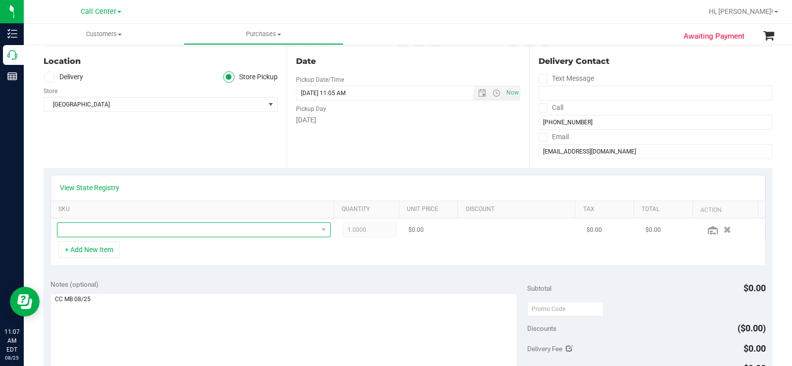
click at [143, 227] on span "NO DATA FOUND" at bounding box center [187, 230] width 261 height 14
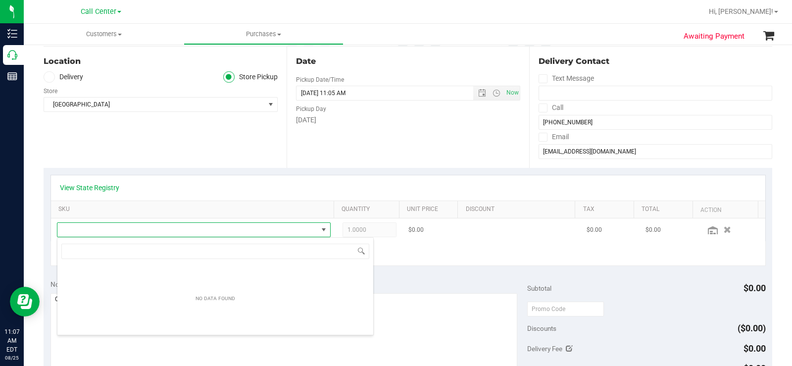
scroll to position [49512, 49259]
type input "FT - HASH COIN - 2G - HYB"
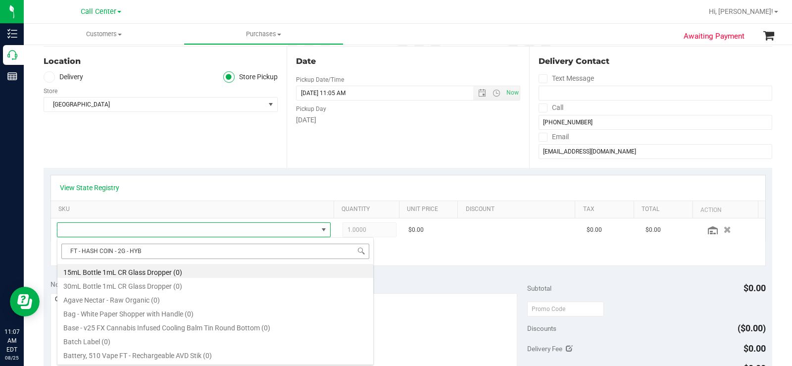
scroll to position [15, 265]
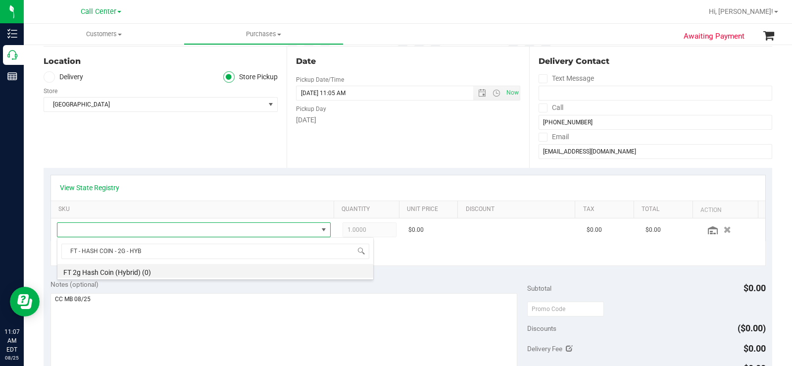
click at [158, 272] on li "FT 2g Hash Coin (Hybrid) (0)" at bounding box center [215, 271] width 316 height 14
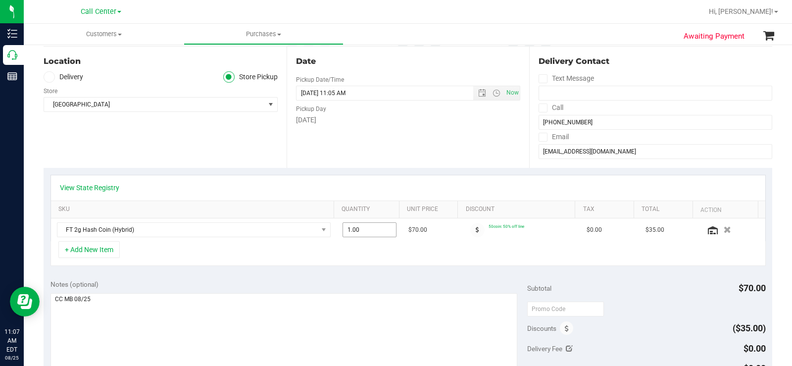
click at [370, 229] on span "1.00 1" at bounding box center [370, 229] width 54 height 15
click at [370, 229] on input "1" at bounding box center [369, 230] width 53 height 14
type input "3"
type input "3.00"
click at [359, 282] on div "Notes (optional)" at bounding box center [289, 284] width 477 height 10
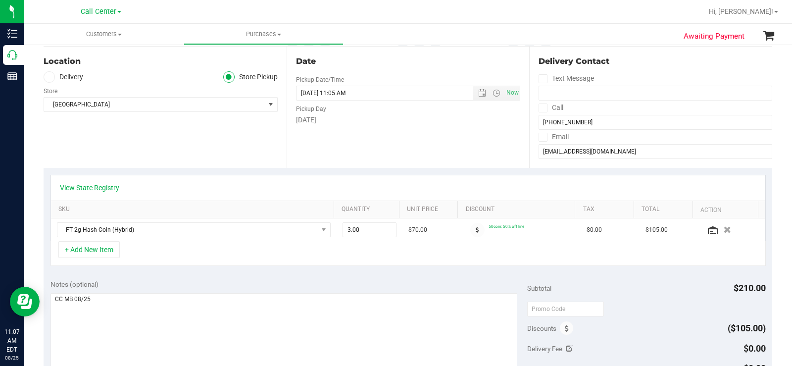
scroll to position [0, 0]
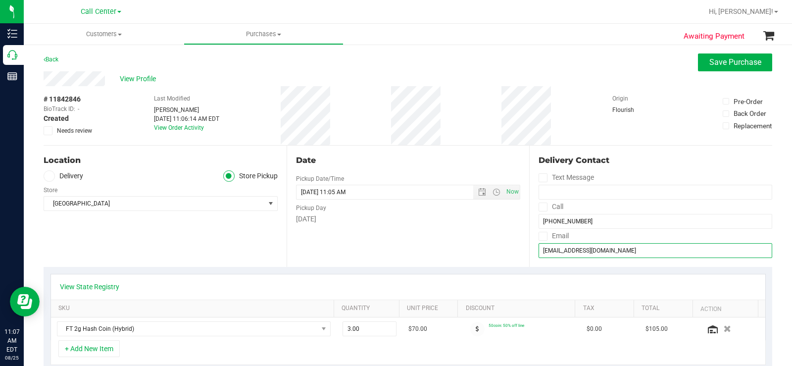
click at [588, 258] on input "bcbobo81@gmail.com" at bounding box center [656, 250] width 234 height 15
drag, startPoint x: 582, startPoint y: 253, endPoint x: 531, endPoint y: 253, distance: 51.0
click at [531, 253] on div "Delivery Contact Text Message Call (772) 453-6958 Email bcbobo81@gmail.com" at bounding box center [650, 206] width 243 height 121
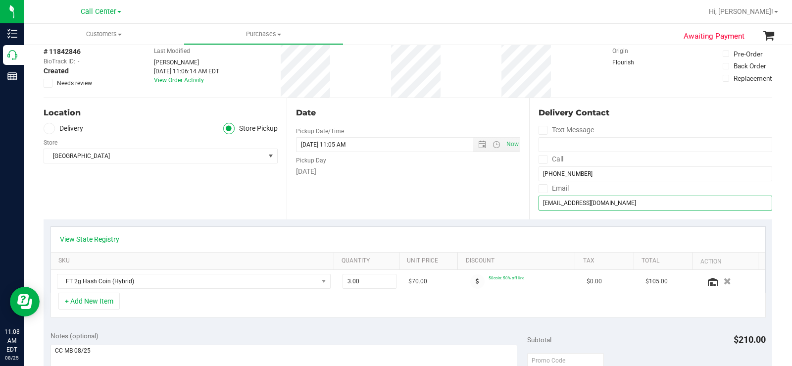
scroll to position [99, 0]
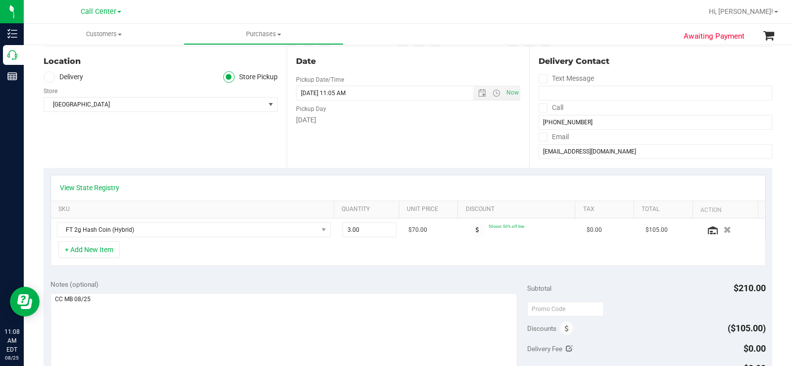
click at [183, 155] on div "Location Delivery Store Pickup Store Port St. Lucie WC Select Store Bonita Spri…" at bounding box center [165, 107] width 243 height 121
click at [273, 164] on div "Location Delivery Store Pickup Store Port St. Lucie WC Select Store Bonita Spri…" at bounding box center [165, 107] width 243 height 121
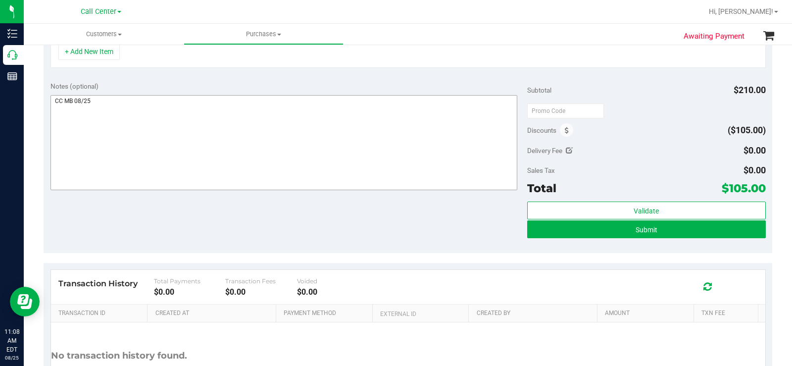
scroll to position [198, 0]
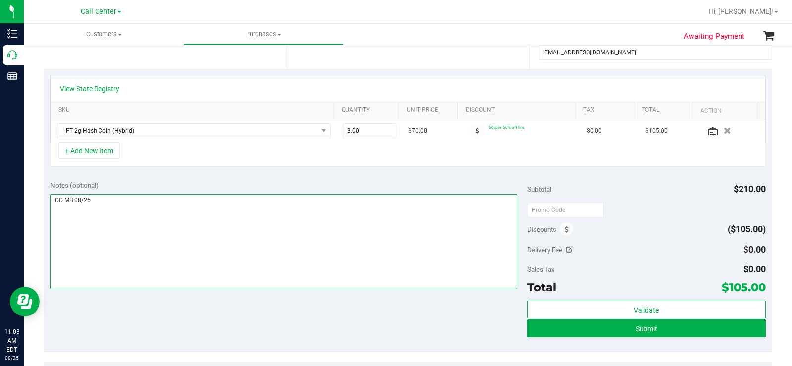
click at [165, 227] on textarea at bounding box center [284, 241] width 467 height 95
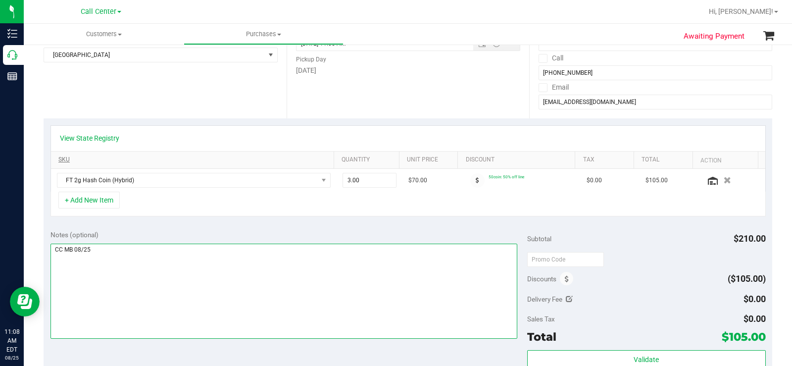
scroll to position [99, 0]
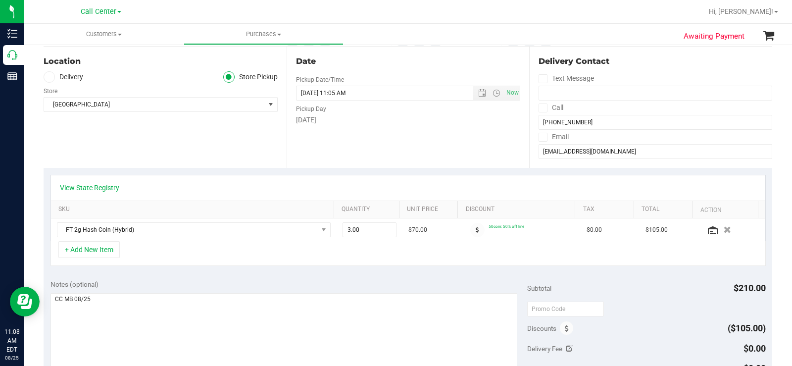
drag, startPoint x: 324, startPoint y: 177, endPoint x: 191, endPoint y: 275, distance: 165.4
click at [323, 178] on div "View State Registry" at bounding box center [408, 187] width 715 height 25
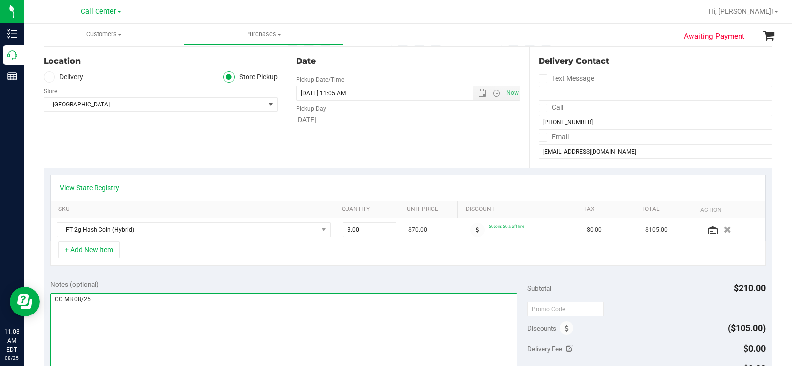
click at [146, 295] on textarea at bounding box center [284, 340] width 467 height 95
type textarea "CC MB 08/25"
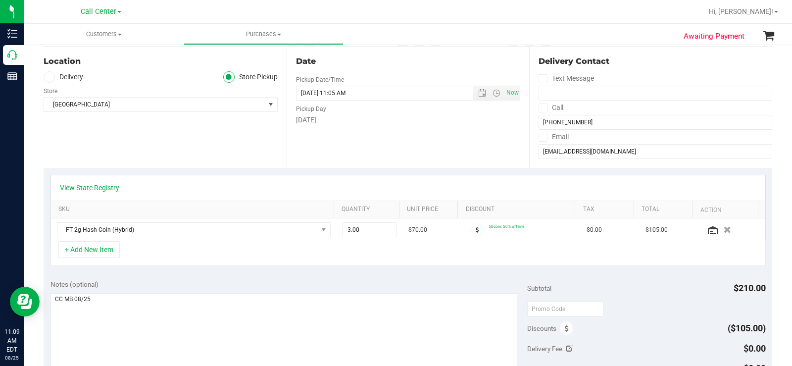
click at [200, 268] on div "View State Registry SKU Quantity Unit Price Discount Tax Total Action FT 2g Has…" at bounding box center [408, 220] width 729 height 105
click at [346, 166] on div "Date Pickup Date/Time 08/25/2025 Now 08/25/2025 11:05 AM Now Pickup Day Monday" at bounding box center [408, 107] width 243 height 121
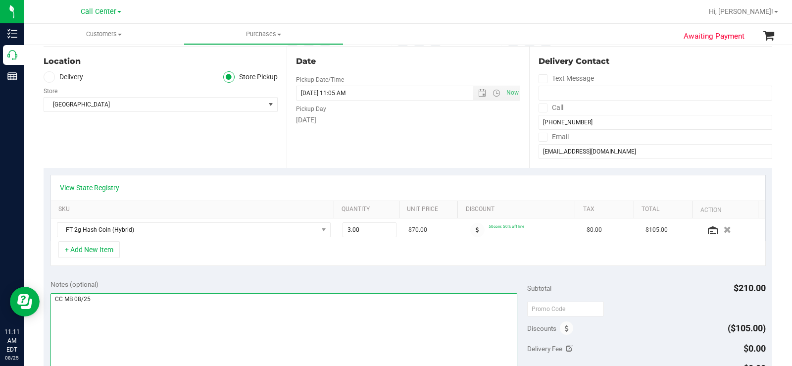
click at [145, 307] on textarea at bounding box center [284, 340] width 467 height 95
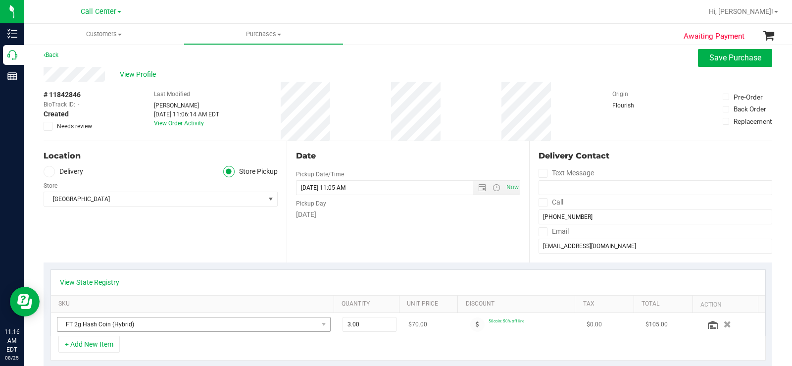
scroll to position [0, 0]
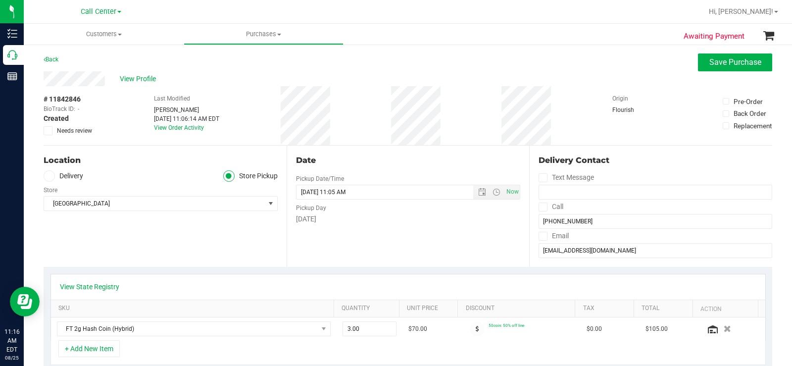
drag, startPoint x: 230, startPoint y: 132, endPoint x: 182, endPoint y: 119, distance: 50.1
click at [284, 131] on div "# 11842846 BioTrack ID: - Created Needs review Last Modified Megan Cameron Aug …" at bounding box center [408, 115] width 729 height 59
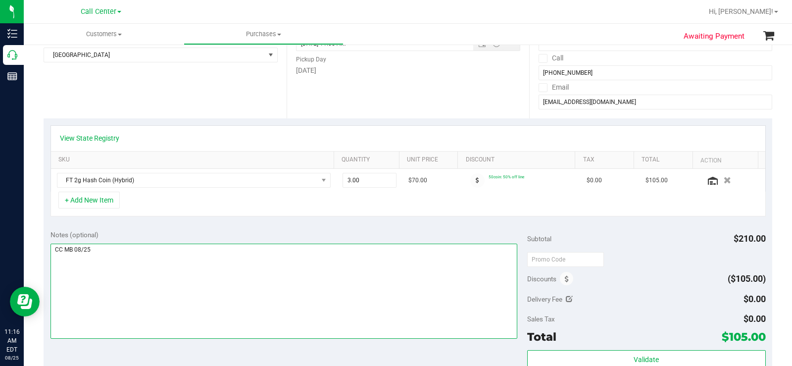
click at [263, 244] on textarea at bounding box center [284, 291] width 467 height 95
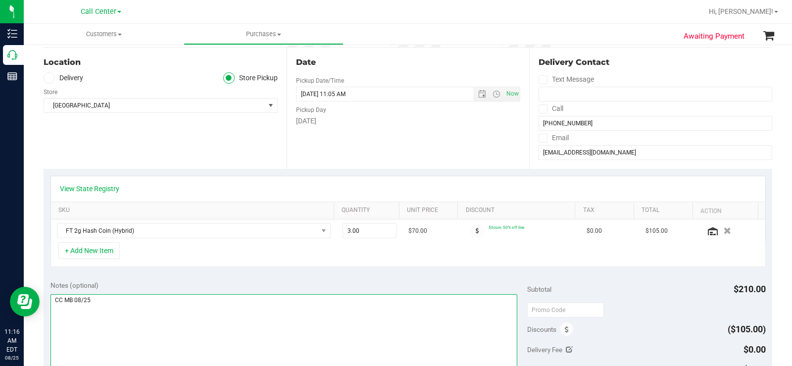
scroll to position [99, 0]
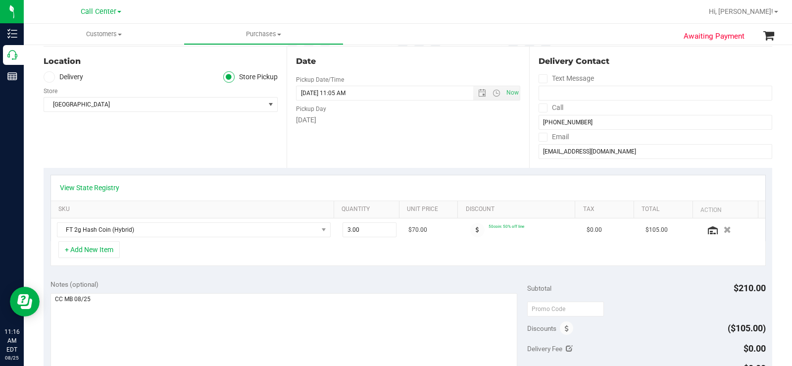
click at [346, 258] on div "+ Add New Item" at bounding box center [409, 253] width 716 height 25
click at [720, 228] on button "button" at bounding box center [728, 229] width 17 height 10
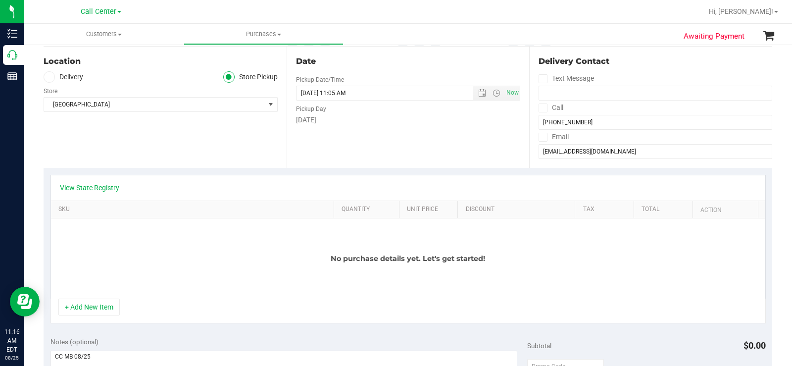
click at [209, 143] on div "Location Delivery Store Pickup Store Port St. Lucie WC Select Store Bonita Spri…" at bounding box center [165, 107] width 243 height 121
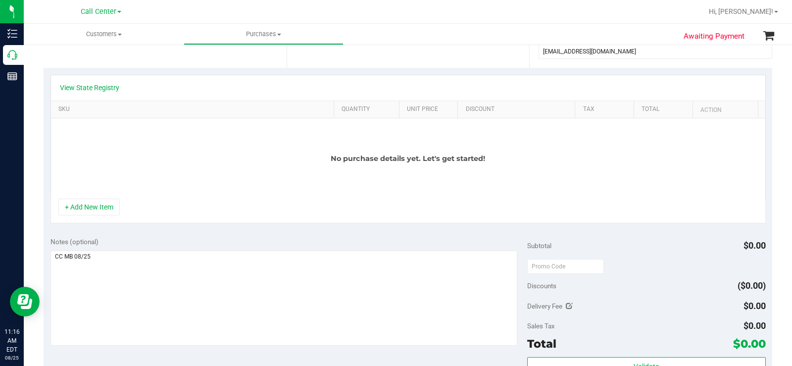
scroll to position [297, 0]
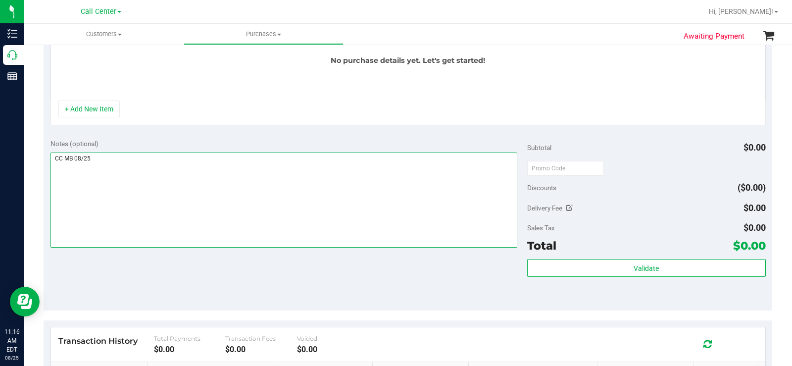
drag, startPoint x: 193, startPoint y: 188, endPoint x: 165, endPoint y: 184, distance: 28.5
click at [191, 188] on textarea at bounding box center [284, 200] width 467 height 95
drag, startPoint x: 95, startPoint y: 160, endPoint x: 52, endPoint y: 157, distance: 42.7
click at [44, 158] on div "Notes (optional) Subtotal $0.00 Discounts ($0.00) Delivery Fee $0.00 Sales Tax …" at bounding box center [408, 221] width 729 height 178
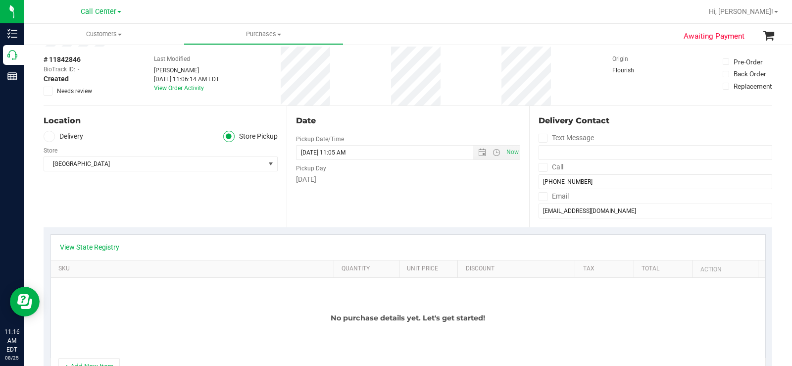
scroll to position [0, 0]
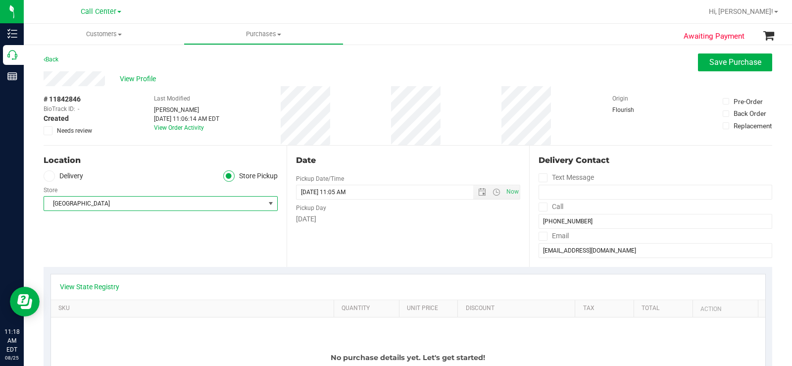
click at [144, 208] on span "[GEOGRAPHIC_DATA]" at bounding box center [154, 204] width 221 height 14
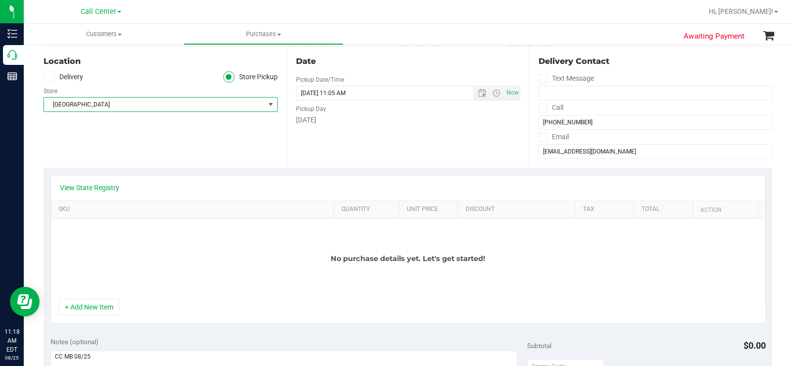
scroll to position [248, 0]
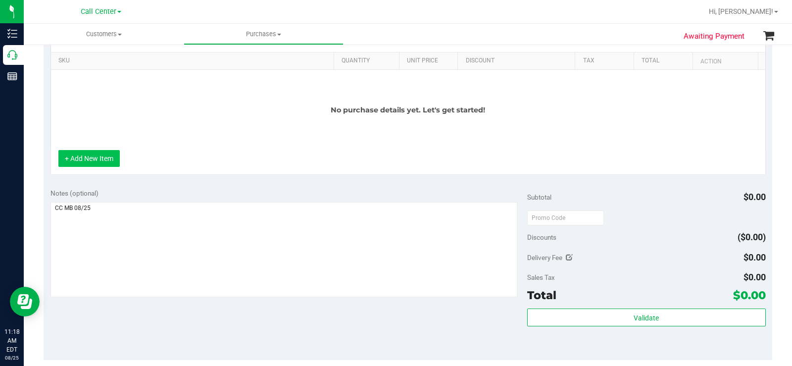
click at [103, 158] on button "+ Add New Item" at bounding box center [88, 158] width 61 height 17
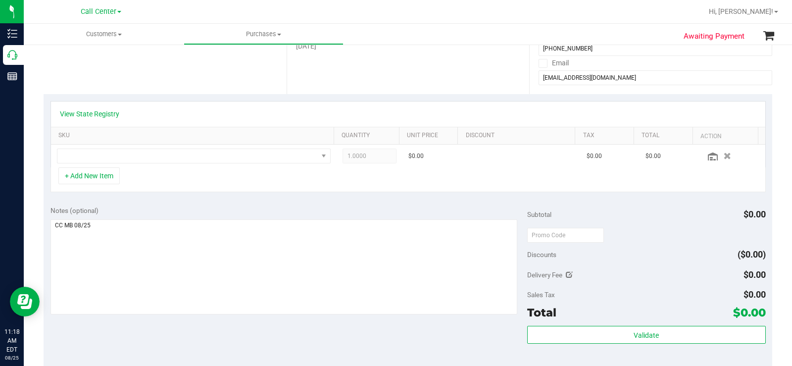
scroll to position [99, 0]
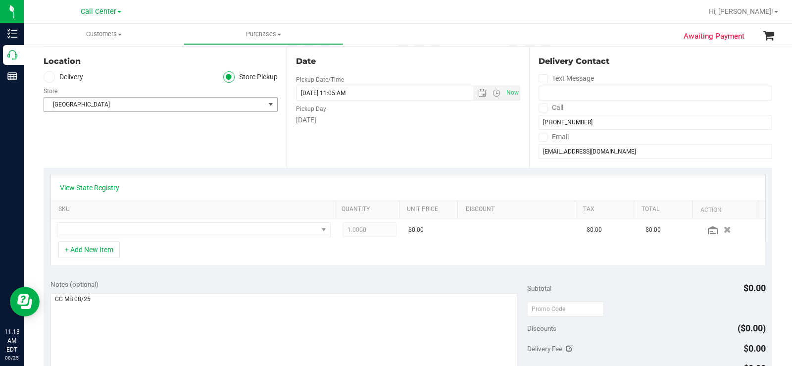
click at [209, 107] on span "[GEOGRAPHIC_DATA]" at bounding box center [154, 105] width 221 height 14
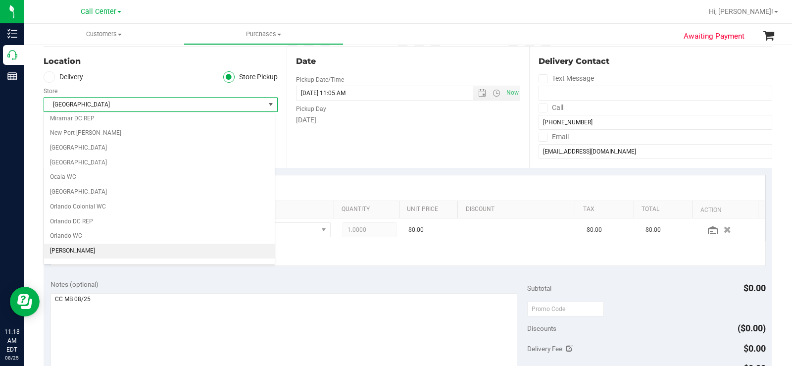
scroll to position [370, 0]
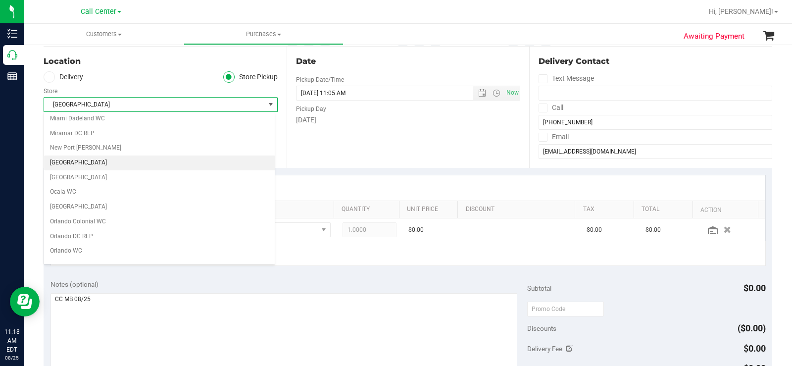
click at [116, 161] on li "[GEOGRAPHIC_DATA]" at bounding box center [159, 163] width 231 height 15
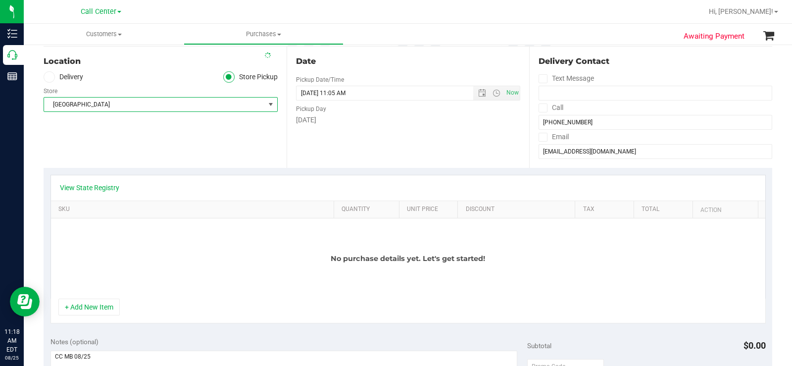
click at [178, 295] on div "No purchase details yet. Let's get started!" at bounding box center [408, 258] width 715 height 80
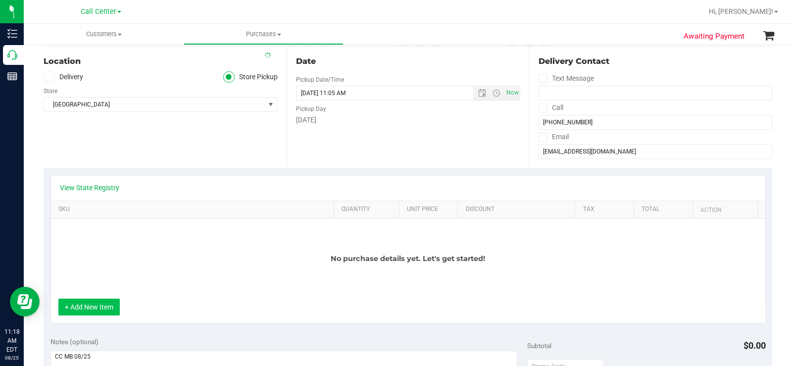
click at [87, 311] on button "+ Add New Item" at bounding box center [88, 307] width 61 height 17
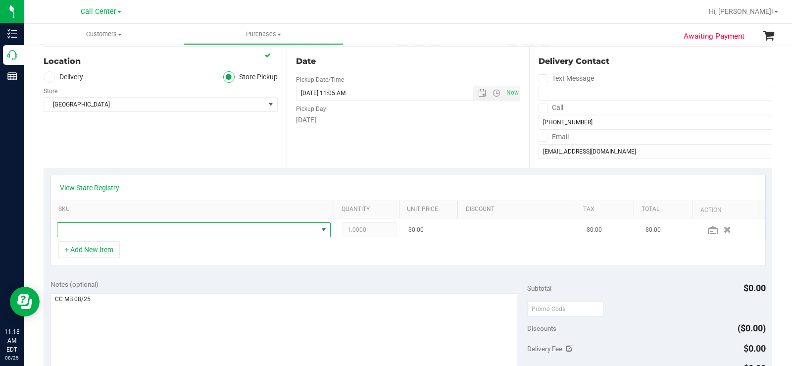
click at [145, 232] on span "NO DATA FOUND" at bounding box center [187, 230] width 261 height 14
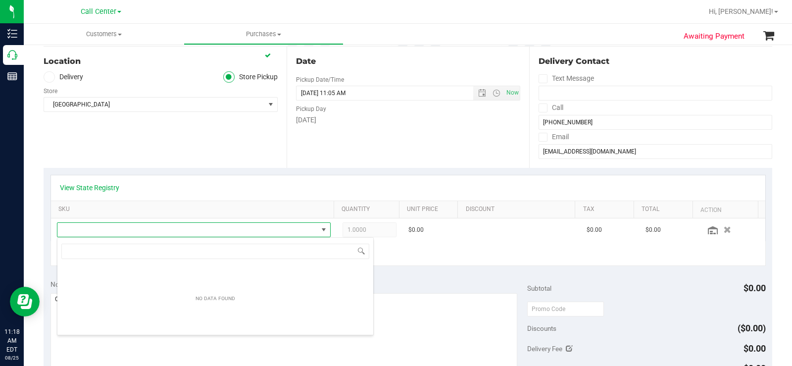
scroll to position [15, 268]
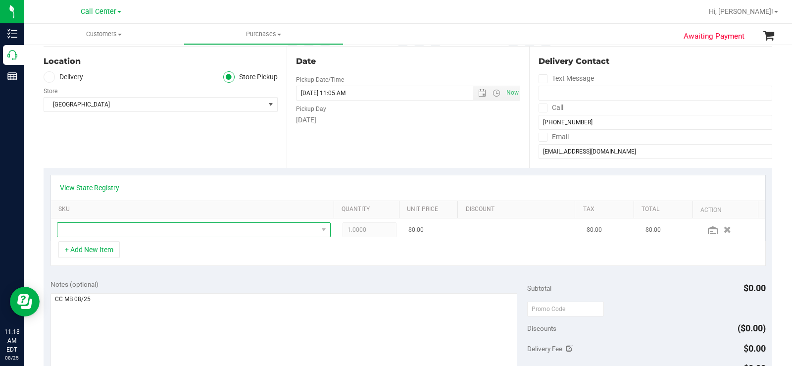
click at [89, 231] on span "NO DATA FOUND" at bounding box center [187, 230] width 261 height 14
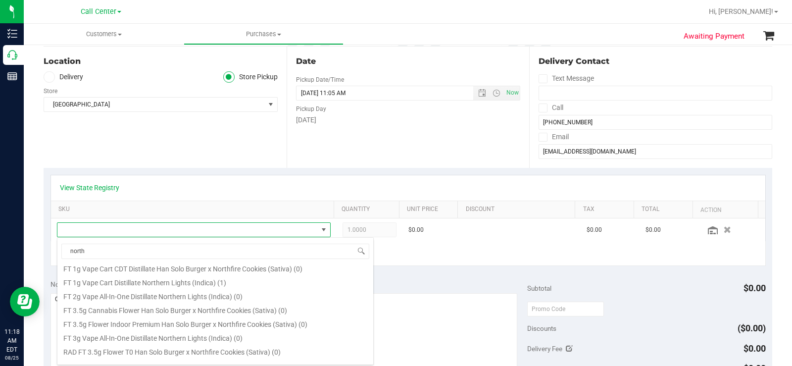
scroll to position [164, 0]
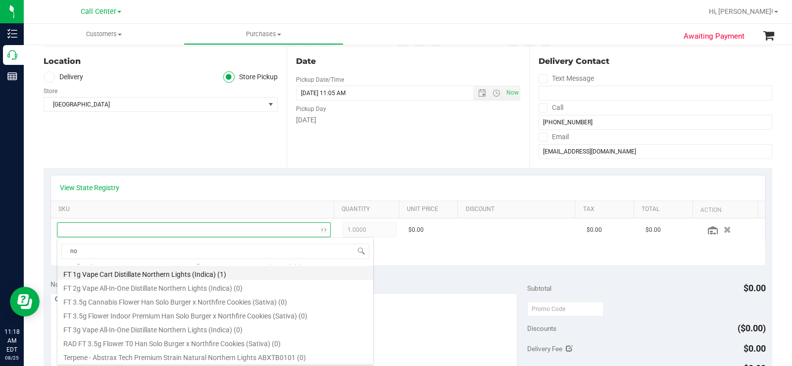
type input "n"
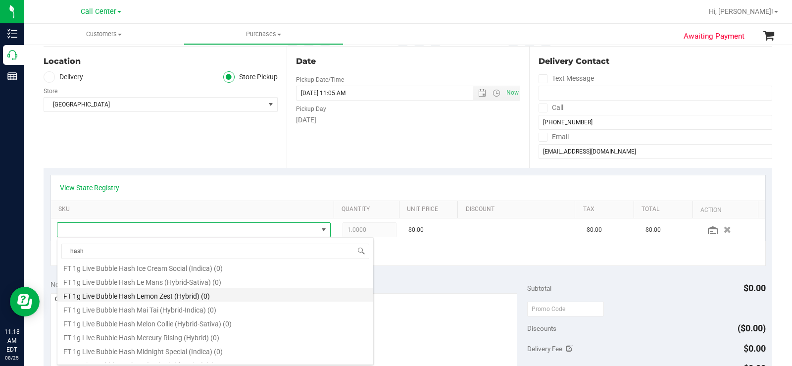
scroll to position [594, 0]
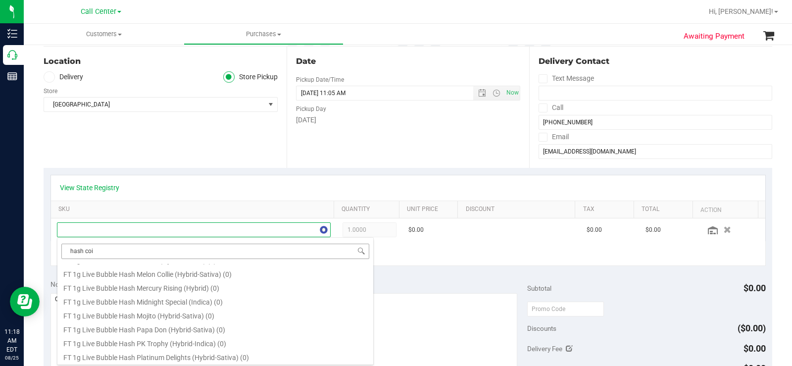
type input "hash coin"
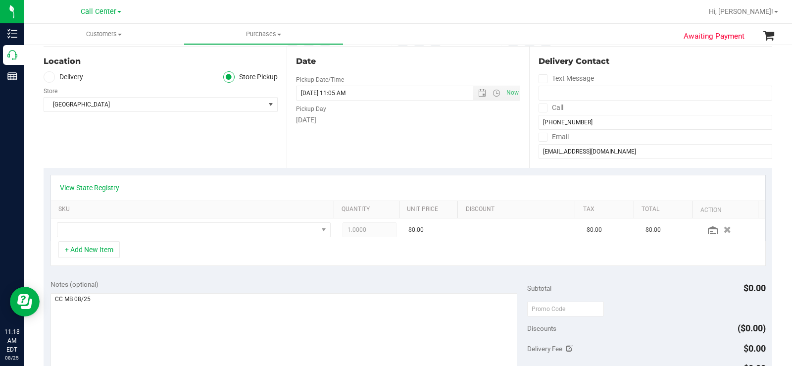
click at [453, 265] on div "+ Add New Item" at bounding box center [409, 253] width 716 height 25
click at [91, 232] on span "NO DATA FOUND" at bounding box center [187, 230] width 261 height 14
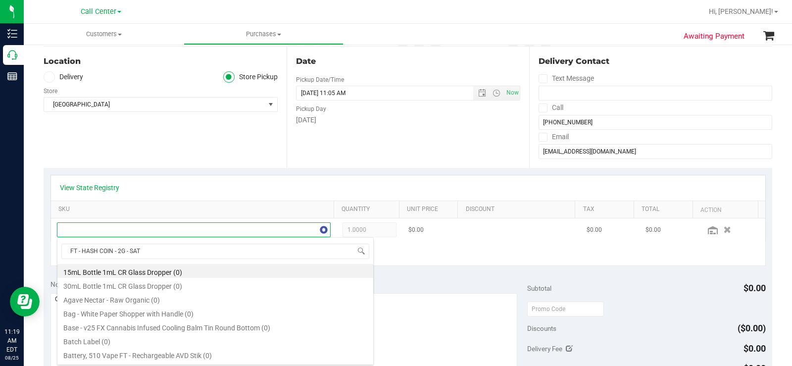
scroll to position [15, 265]
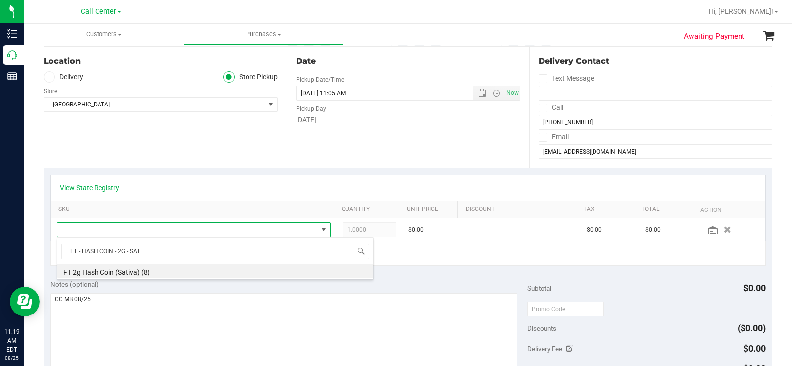
click at [158, 270] on li "FT 2g Hash Coin (Sativa) (8)" at bounding box center [215, 271] width 316 height 14
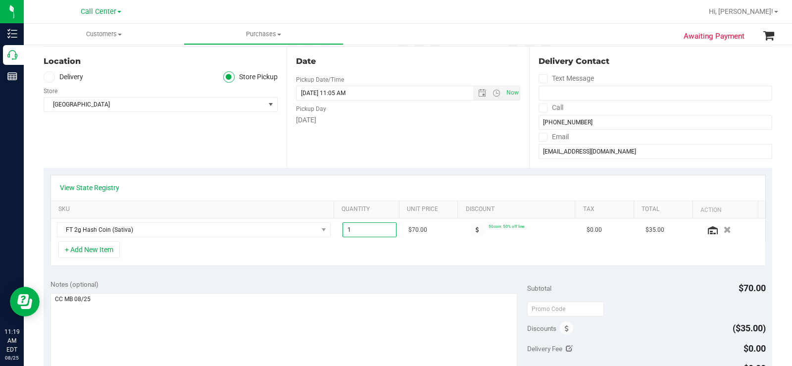
click at [361, 231] on span "1.00 1" at bounding box center [370, 229] width 54 height 15
click at [361, 231] on input "1" at bounding box center [369, 230] width 53 height 14
type input "2"
type input "2.00"
click at [403, 275] on div "Notes (optional) Subtotal $70.00 Discounts ($35.00) Delivery Fee $0.00 Sales Ta…" at bounding box center [408, 362] width 729 height 178
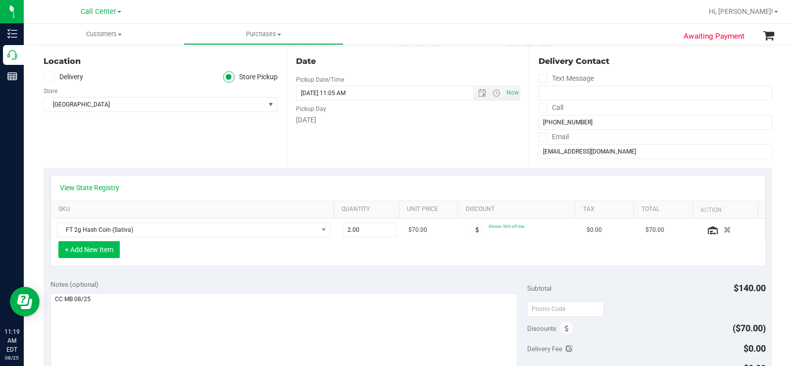
click at [95, 250] on button "+ Add New Item" at bounding box center [88, 249] width 61 height 17
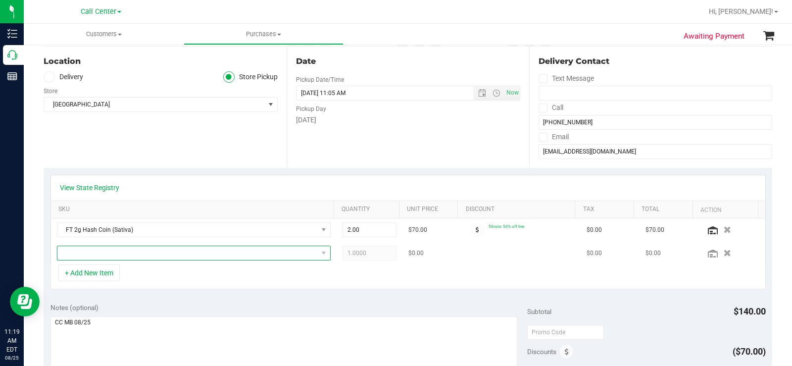
drag, startPoint x: 188, startPoint y: 253, endPoint x: 199, endPoint y: 250, distance: 11.3
click at [188, 252] on span "NO DATA FOUND" at bounding box center [187, 253] width 261 height 14
click at [201, 295] on li "FT 2g Hash Coin (Hybrid) (3)" at bounding box center [215, 294] width 316 height 14
click at [375, 262] on td "1.0000 1" at bounding box center [370, 253] width 66 height 23
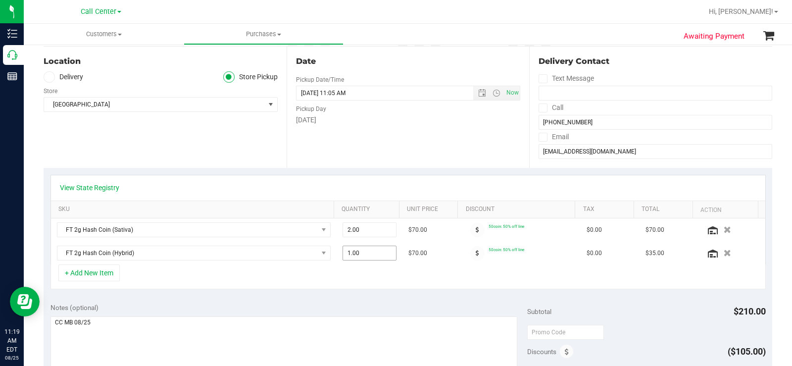
click at [373, 258] on span "1.00 1" at bounding box center [370, 253] width 54 height 15
drag, startPoint x: 372, startPoint y: 262, endPoint x: 373, endPoint y: 269, distance: 7.5
click at [373, 260] on input "1" at bounding box center [369, 253] width 53 height 14
type input "2"
type input "2.00"
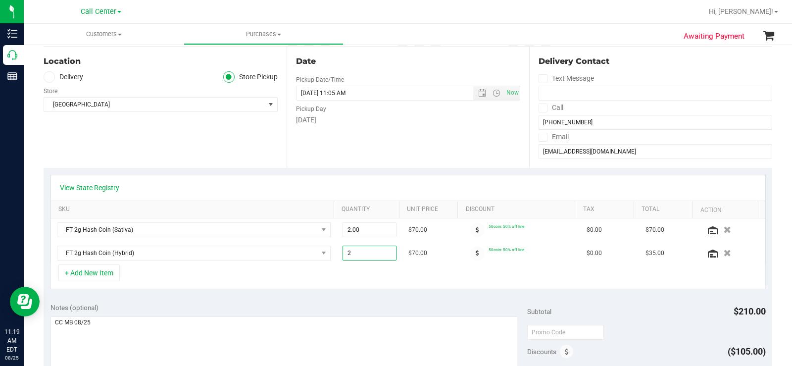
click at [359, 304] on div "Notes (optional)" at bounding box center [289, 308] width 477 height 10
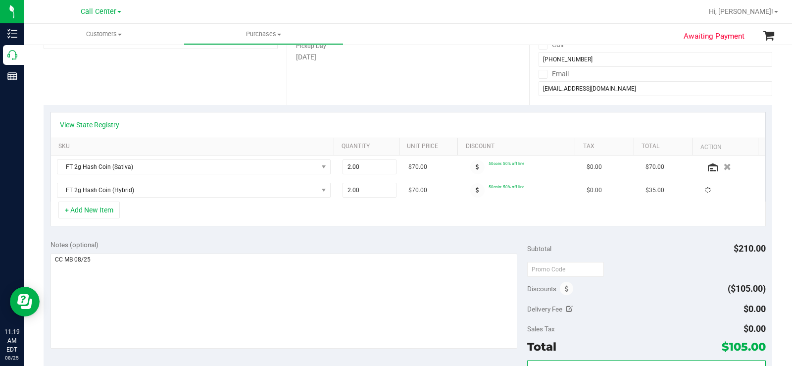
scroll to position [198, 0]
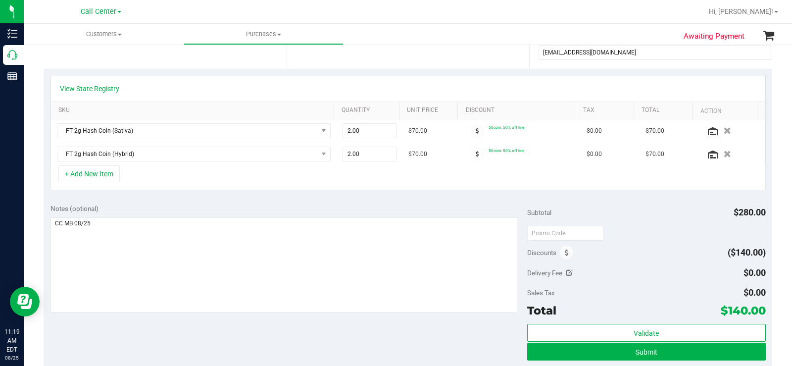
drag, startPoint x: 373, startPoint y: 214, endPoint x: 392, endPoint y: 206, distance: 21.1
click at [375, 213] on div "Notes (optional)" at bounding box center [289, 259] width 477 height 111
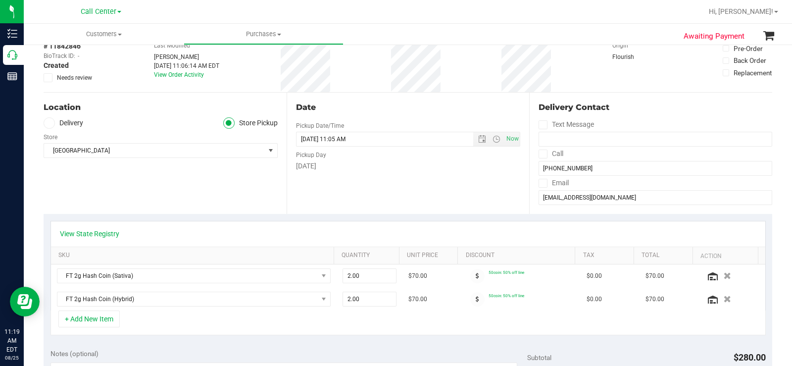
scroll to position [0, 0]
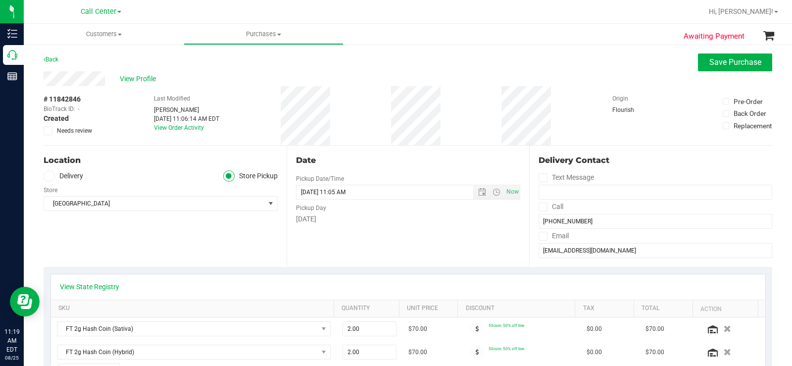
drag, startPoint x: 413, startPoint y: 225, endPoint x: 436, endPoint y: 216, distance: 24.9
click at [413, 225] on div "Date Pickup Date/Time 08/25/2025 Now 08/25/2025 11:05 AM Now Pickup Day Monday" at bounding box center [408, 206] width 243 height 121
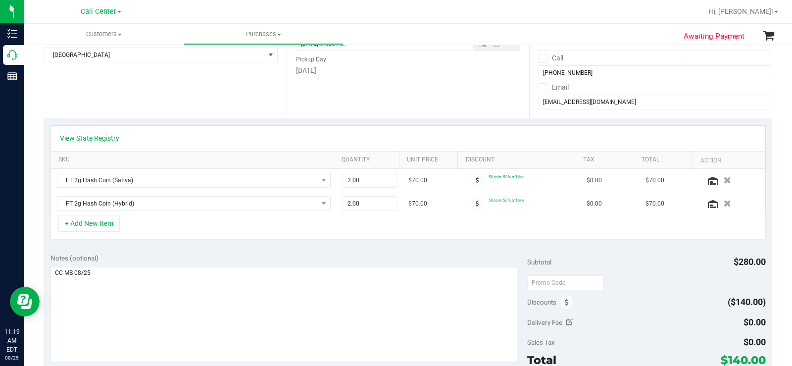
scroll to position [248, 0]
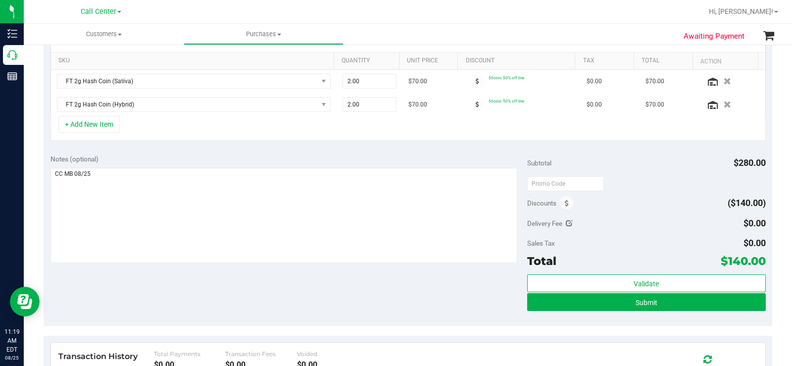
click at [417, 160] on div "Notes (optional)" at bounding box center [289, 159] width 477 height 10
click at [542, 306] on button "Submit" at bounding box center [646, 302] width 239 height 18
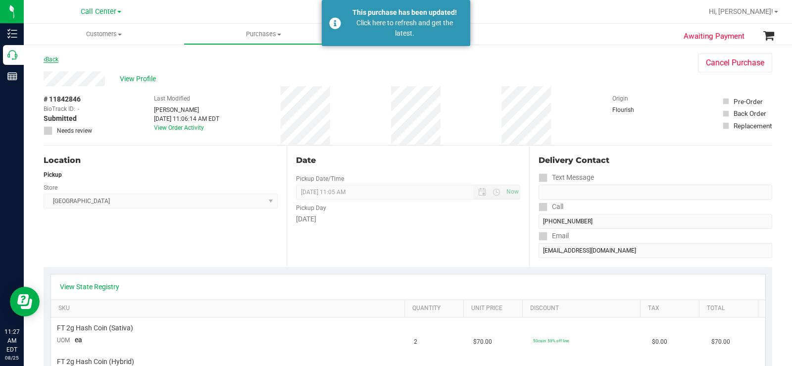
click at [56, 58] on link "Back" at bounding box center [51, 59] width 15 height 7
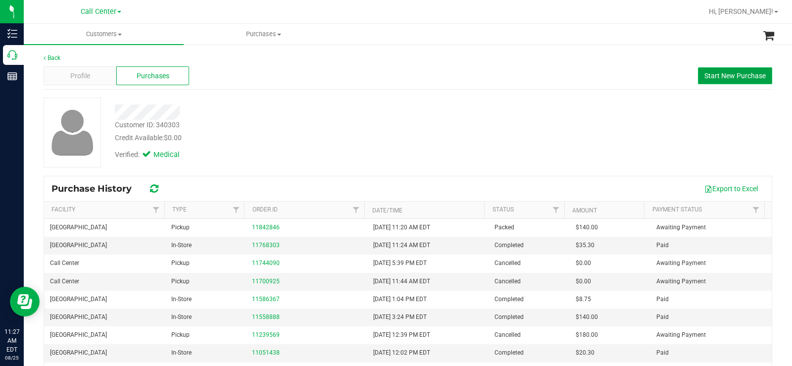
click at [702, 82] on button "Start New Purchase" at bounding box center [735, 75] width 74 height 17
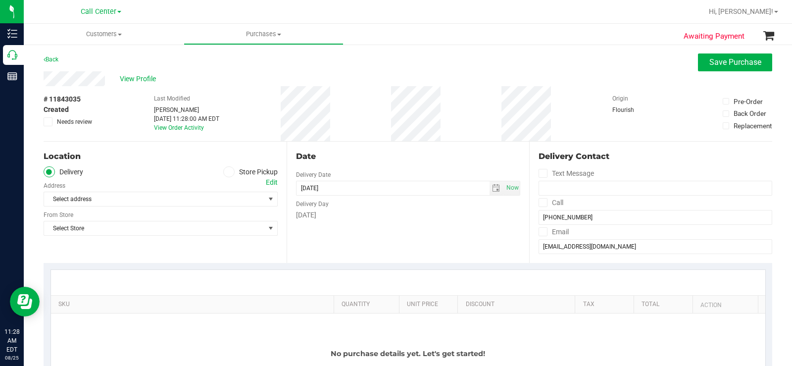
click at [230, 173] on span at bounding box center [228, 171] width 11 height 11
click at [0, 0] on input "Store Pickup" at bounding box center [0, 0] width 0 height 0
click at [173, 203] on span "Select Store" at bounding box center [154, 199] width 221 height 14
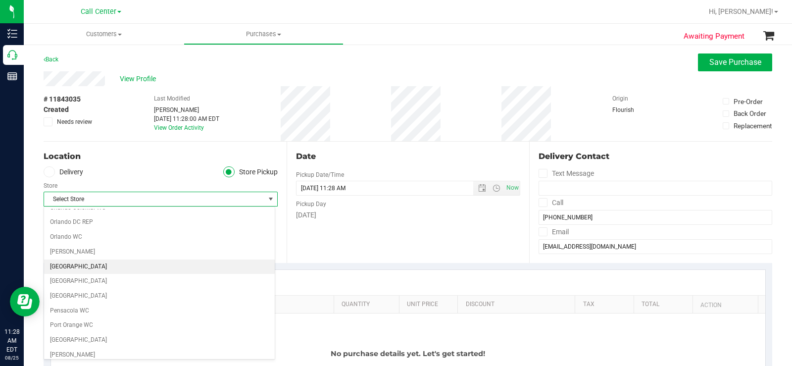
scroll to position [495, 0]
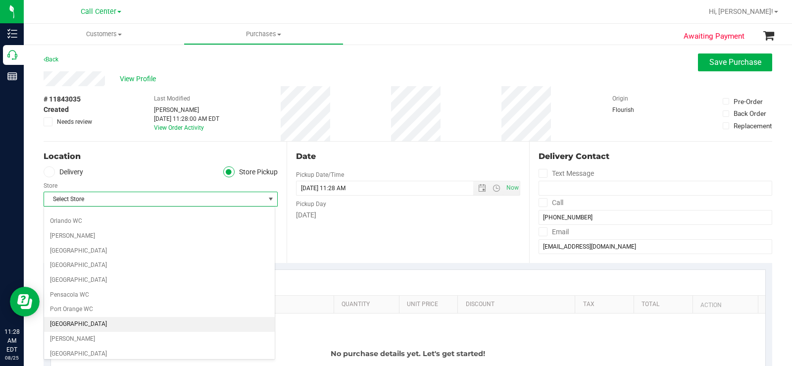
drag, startPoint x: 104, startPoint y: 324, endPoint x: 129, endPoint y: 316, distance: 27.1
click at [104, 324] on li "[GEOGRAPHIC_DATA]" at bounding box center [159, 324] width 231 height 15
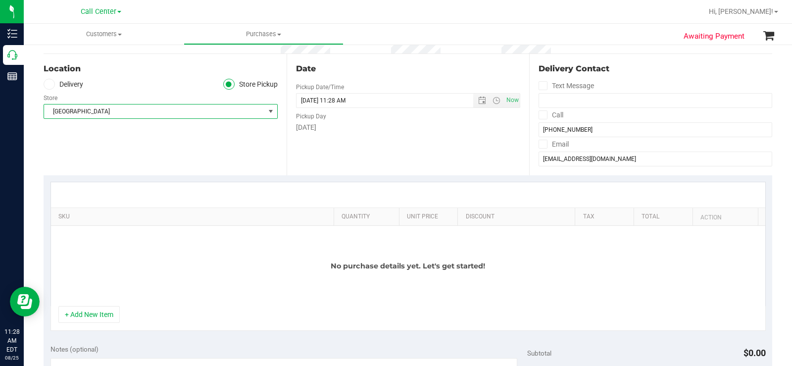
scroll to position [99, 0]
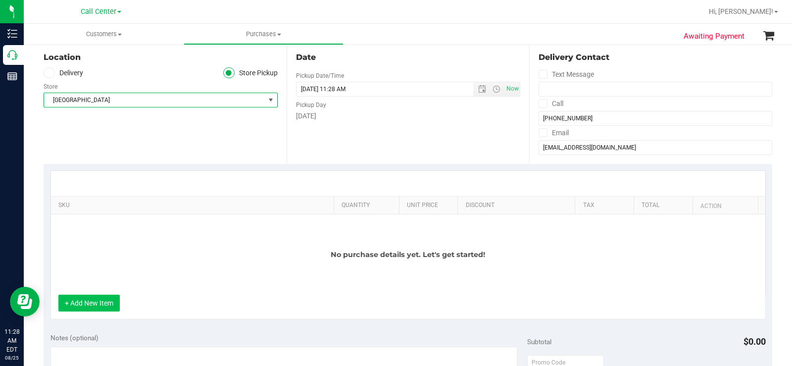
click at [105, 300] on button "+ Add New Item" at bounding box center [88, 303] width 61 height 17
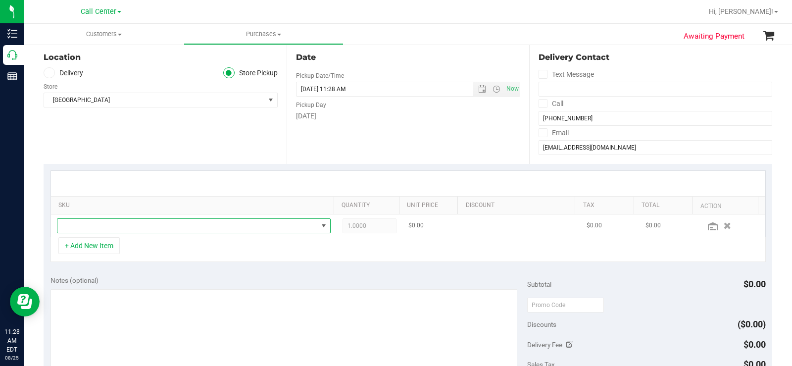
click at [145, 229] on span "NO DATA FOUND" at bounding box center [187, 226] width 261 height 14
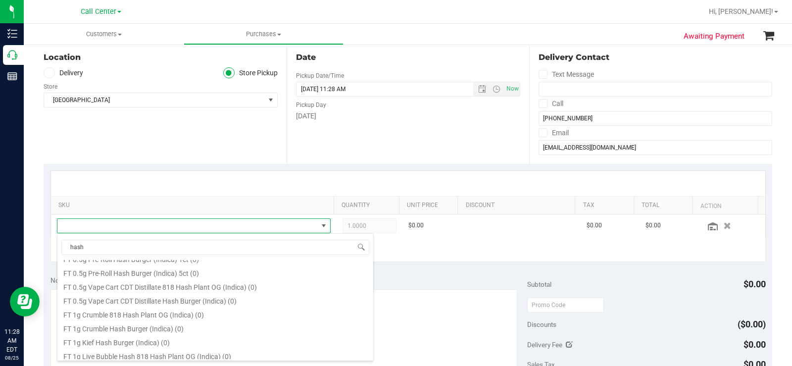
scroll to position [198, 0]
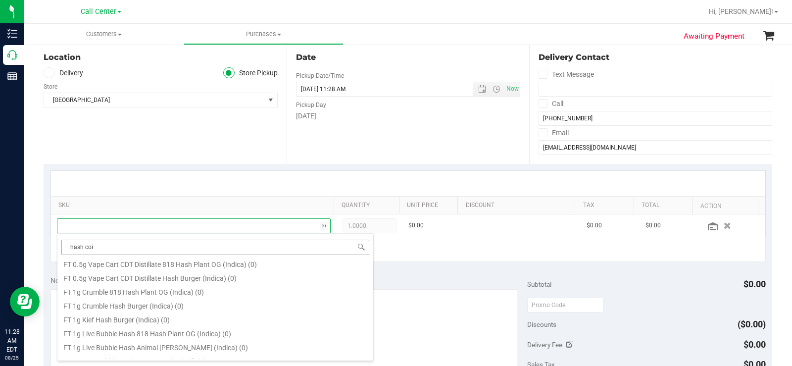
type input "hash coin"
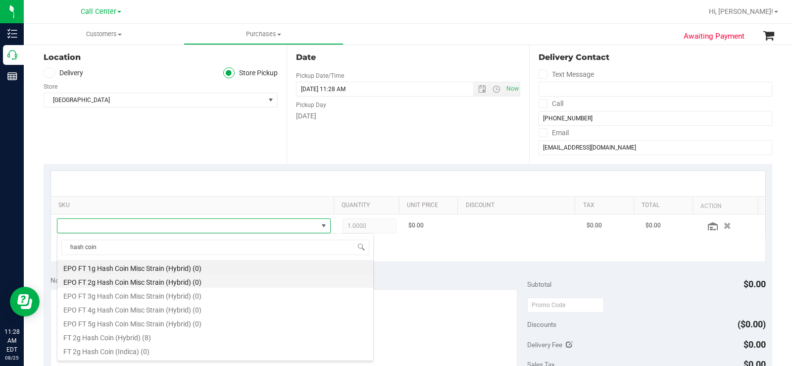
scroll to position [50, 0]
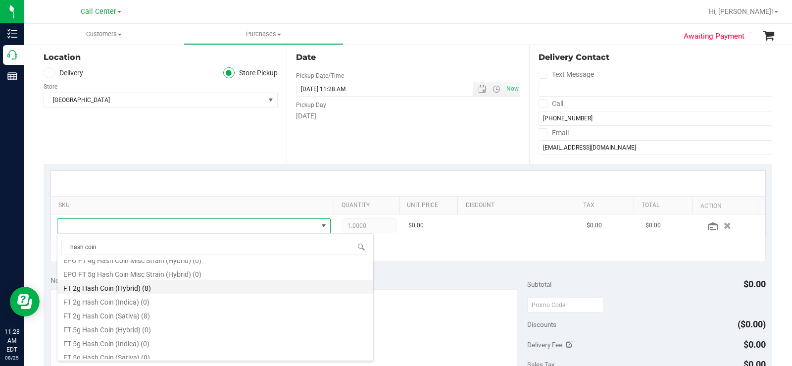
click at [202, 290] on li "FT 2g Hash Coin (Hybrid) (8)" at bounding box center [215, 287] width 316 height 14
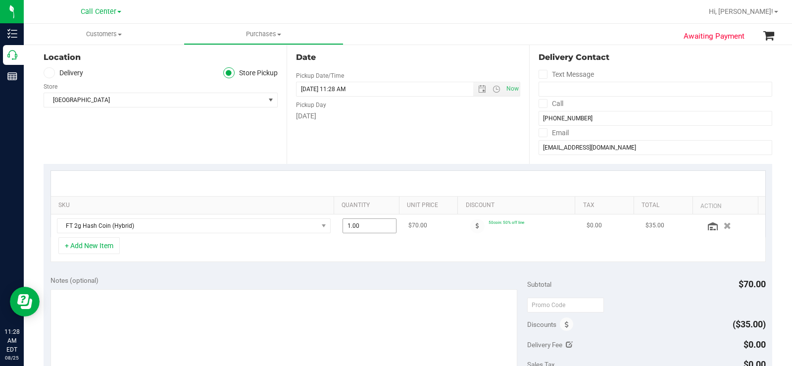
click at [366, 229] on span "1.00 1" at bounding box center [370, 225] width 54 height 15
click at [367, 229] on input "1" at bounding box center [369, 226] width 53 height 14
type input "2"
type input "2.00"
drag, startPoint x: 419, startPoint y: 270, endPoint x: 257, endPoint y: 230, distance: 167.3
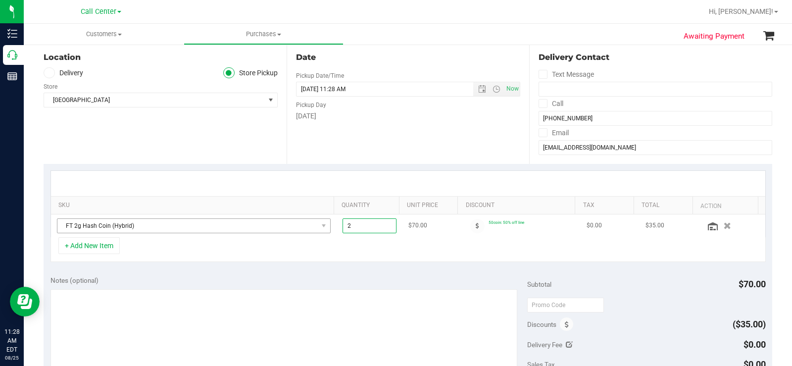
click at [411, 265] on purchase-details "Back Save Purchase View Profile # 11843035 Created Needs review Last Modified M…" at bounding box center [408, 288] width 729 height 668
click at [99, 249] on button "+ Add New Item" at bounding box center [88, 245] width 61 height 17
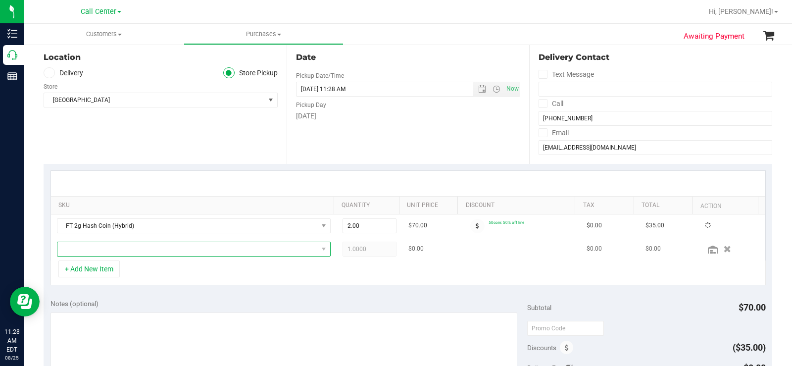
click at [120, 247] on span "NO DATA FOUND" at bounding box center [187, 249] width 261 height 14
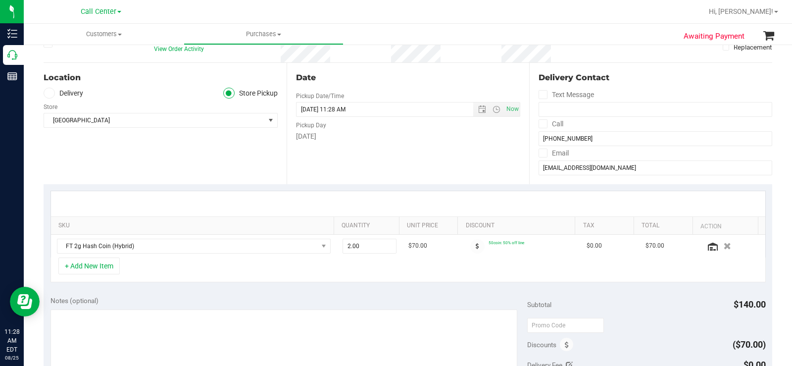
scroll to position [78, 0]
click at [98, 268] on button "+ Add New Item" at bounding box center [88, 266] width 61 height 17
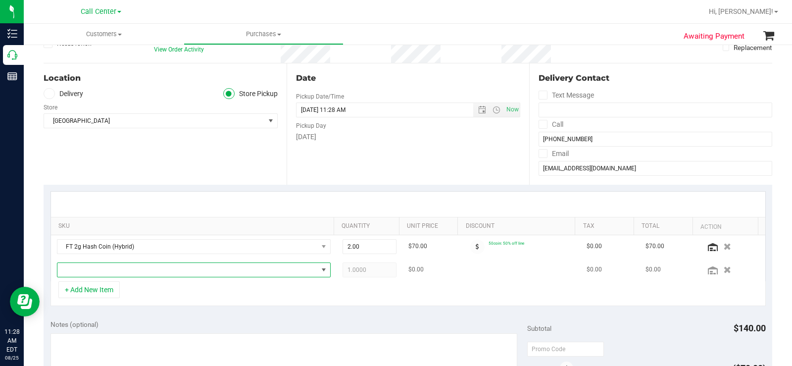
click at [117, 269] on span "NO DATA FOUND" at bounding box center [187, 270] width 261 height 14
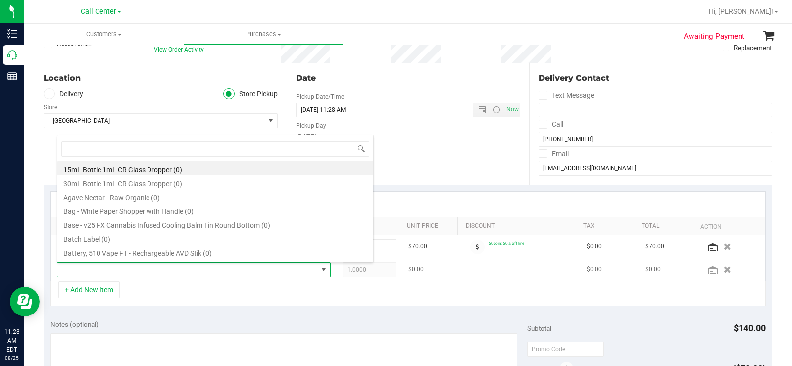
scroll to position [15, 265]
type input "hash coin"
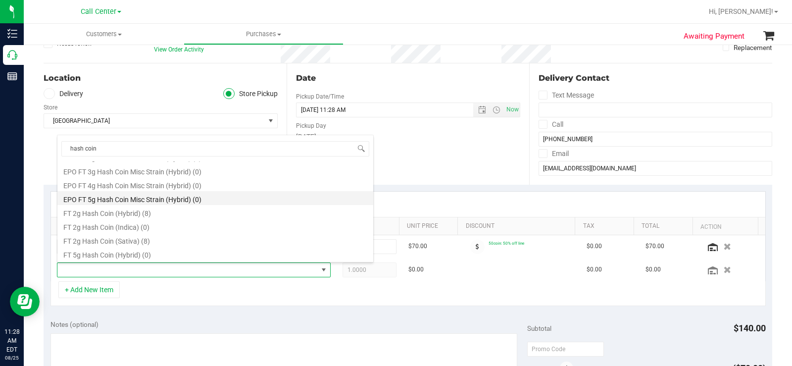
scroll to position [50, 0]
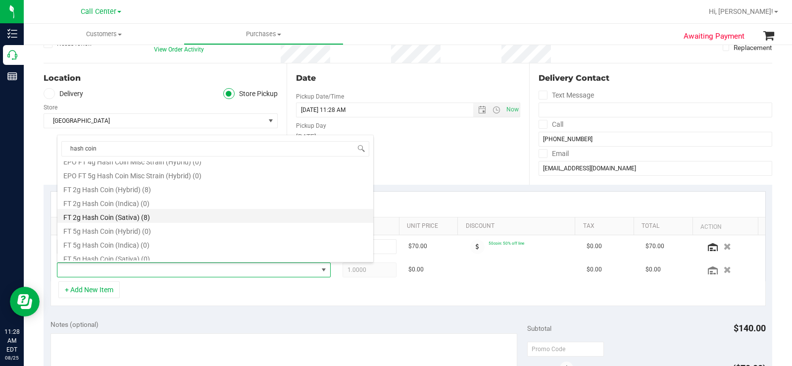
click at [196, 214] on li "FT 2g Hash Coin (Sativa) (8)" at bounding box center [215, 216] width 316 height 14
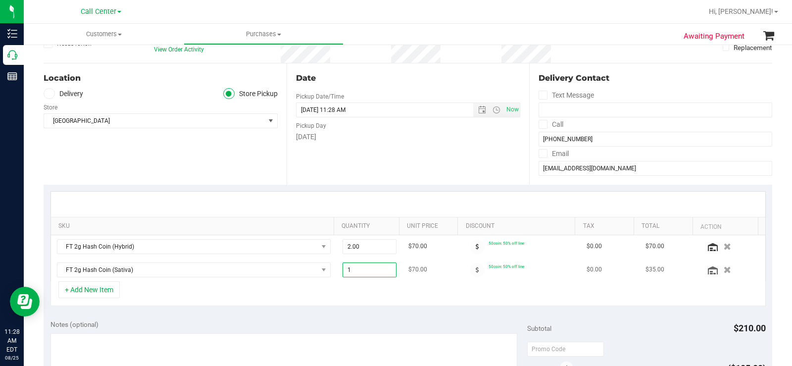
click at [367, 271] on span "1.00 1" at bounding box center [370, 269] width 54 height 15
click at [367, 271] on input "1" at bounding box center [369, 270] width 53 height 14
type input "2"
type input "2.00"
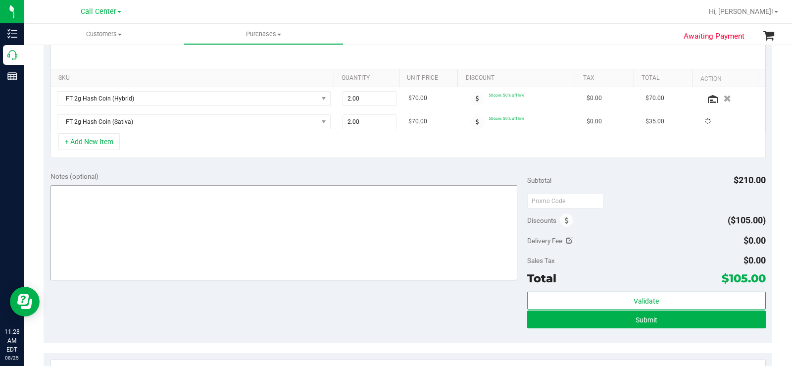
scroll to position [227, 0]
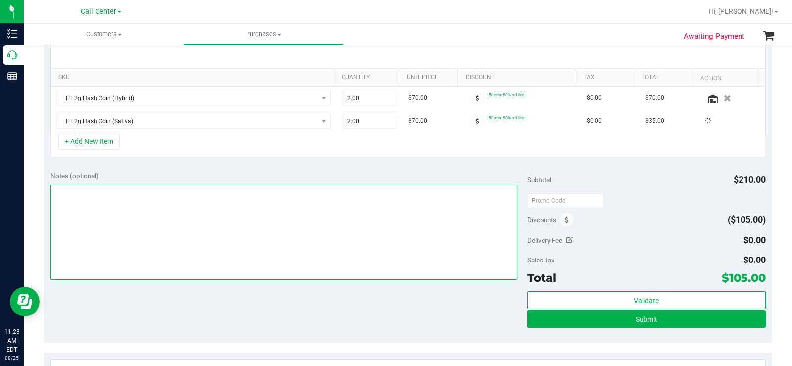
click at [244, 241] on textarea at bounding box center [284, 232] width 467 height 95
click at [326, 240] on textarea at bounding box center [284, 232] width 467 height 95
click at [312, 242] on textarea at bounding box center [284, 232] width 467 height 95
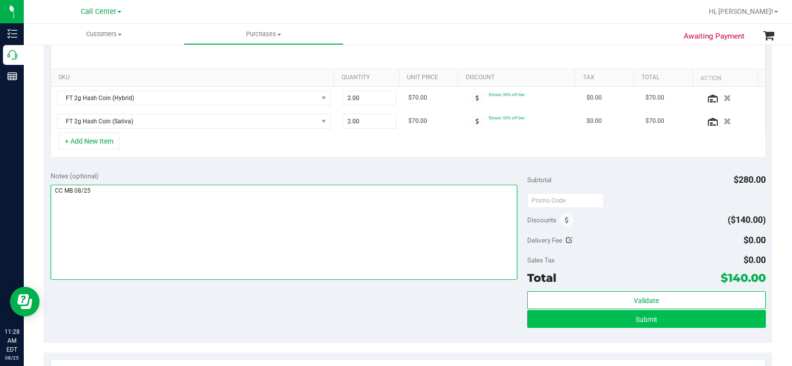
type textarea "CC MB 08/25"
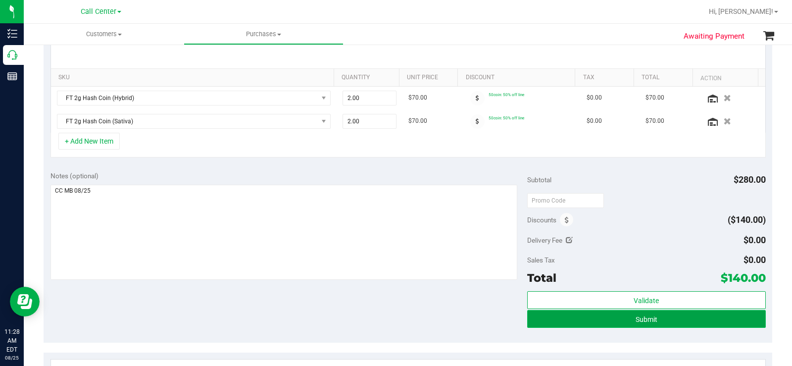
click at [570, 315] on button "Submit" at bounding box center [646, 319] width 239 height 18
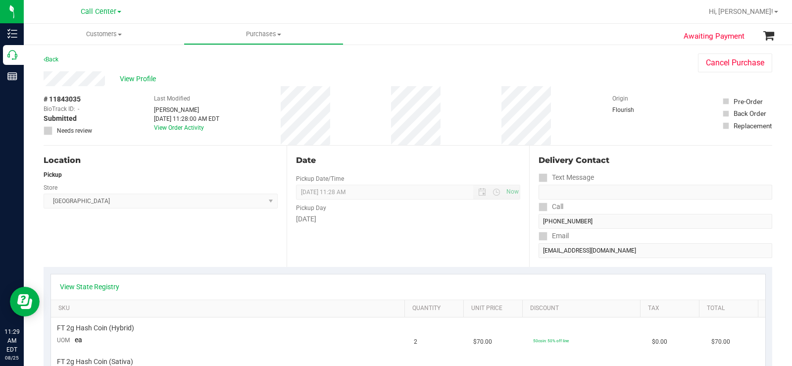
click at [140, 72] on div "View Profile" at bounding box center [361, 78] width 635 height 15
click at [150, 79] on span "View Profile" at bounding box center [140, 79] width 40 height 10
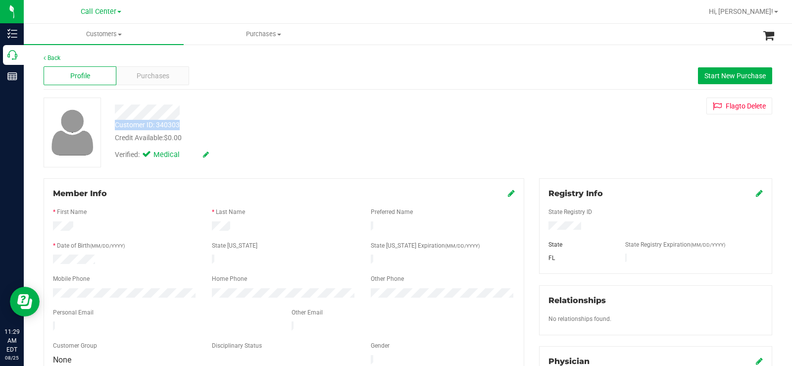
copy div "Customer ID: 340303"
drag, startPoint x: 188, startPoint y: 122, endPoint x: 110, endPoint y: 124, distance: 77.8
click at [110, 124] on div "Customer ID: 340303 Credit Available: $0.00" at bounding box center [293, 131] width 372 height 23
click at [168, 81] on span "Purchases" at bounding box center [153, 76] width 33 height 10
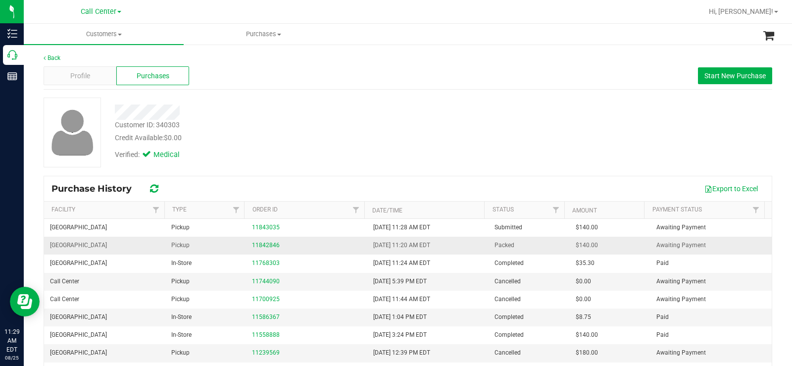
click at [270, 241] on div "11842846" at bounding box center [306, 245] width 109 height 9
click at [268, 245] on link "11842846" at bounding box center [266, 245] width 28 height 7
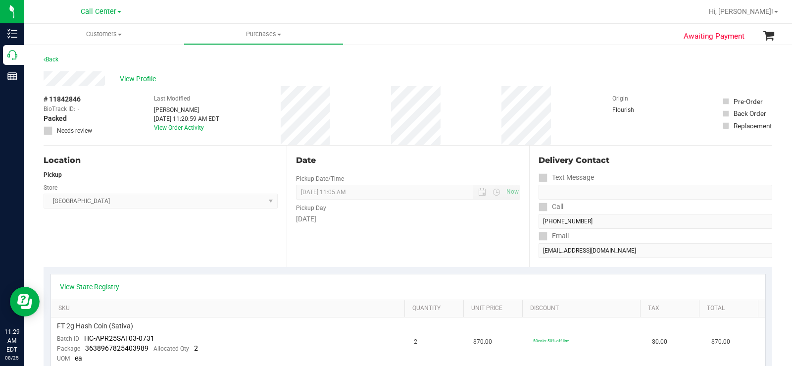
copy span "# 11842846"
drag, startPoint x: 80, startPoint y: 101, endPoint x: 42, endPoint y: 100, distance: 38.1
click at [152, 75] on span "View Profile" at bounding box center [140, 79] width 40 height 10
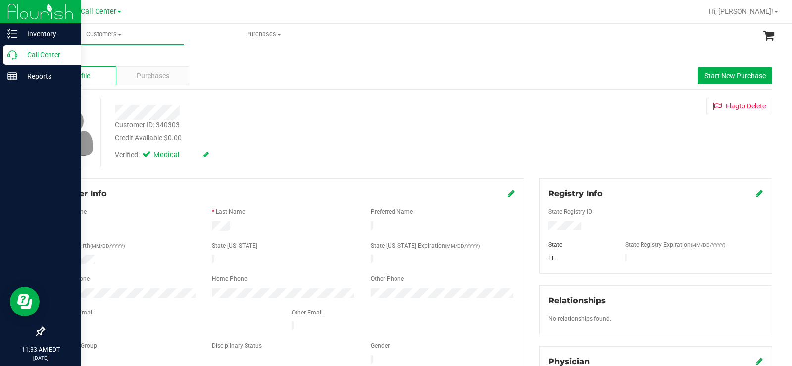
click at [4, 55] on div "Call Center" at bounding box center [42, 55] width 78 height 20
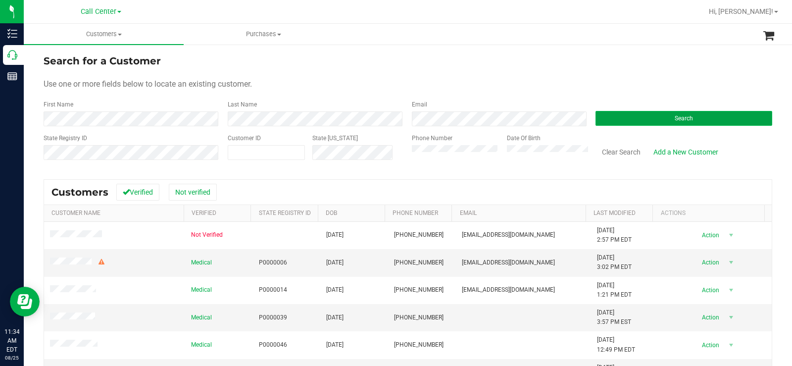
click at [707, 117] on button "Search" at bounding box center [684, 118] width 177 height 15
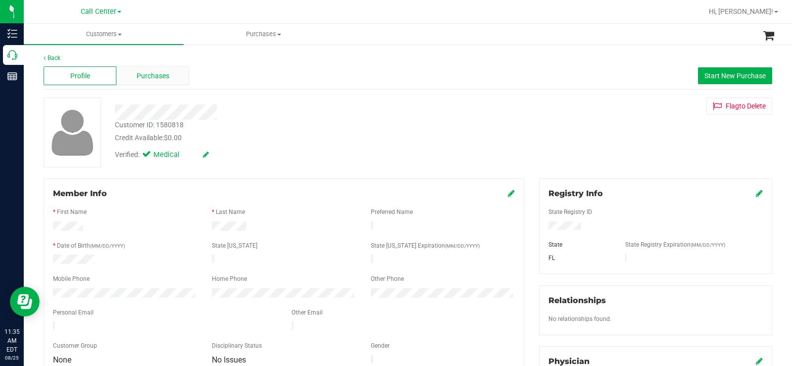
click at [165, 79] on span "Purchases" at bounding box center [153, 76] width 33 height 10
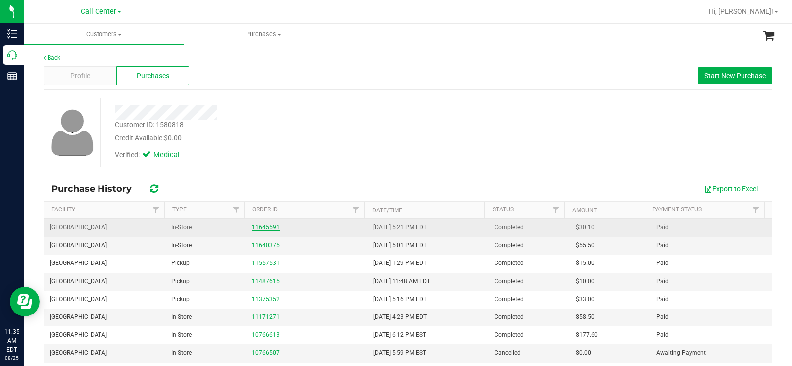
click at [267, 225] on link "11645591" at bounding box center [266, 227] width 28 height 7
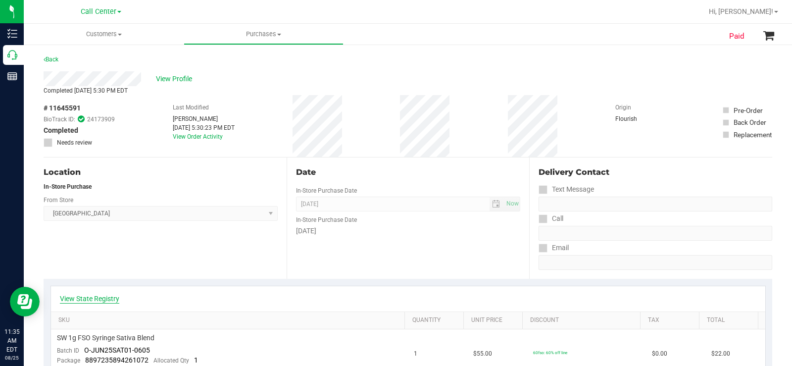
click at [110, 300] on link "View State Registry" at bounding box center [89, 299] width 59 height 10
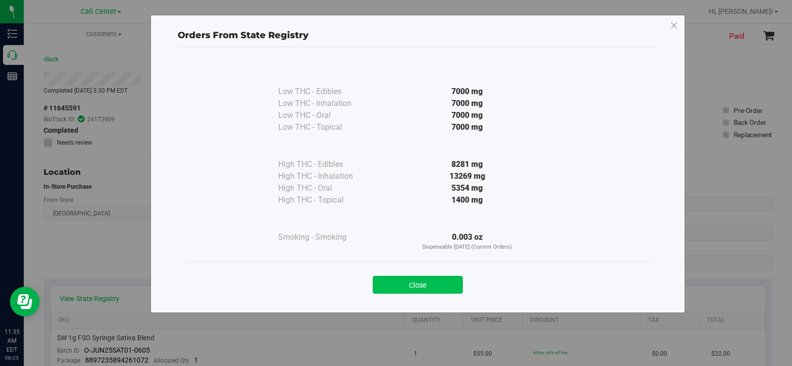
click at [410, 285] on button "Close" at bounding box center [418, 285] width 90 height 18
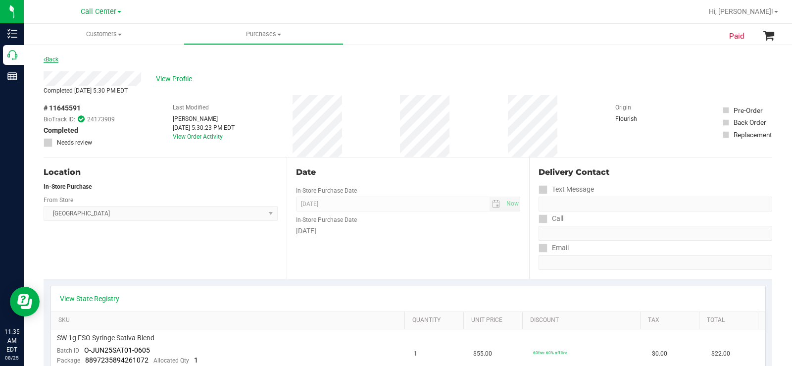
click at [58, 58] on link "Back" at bounding box center [51, 59] width 15 height 7
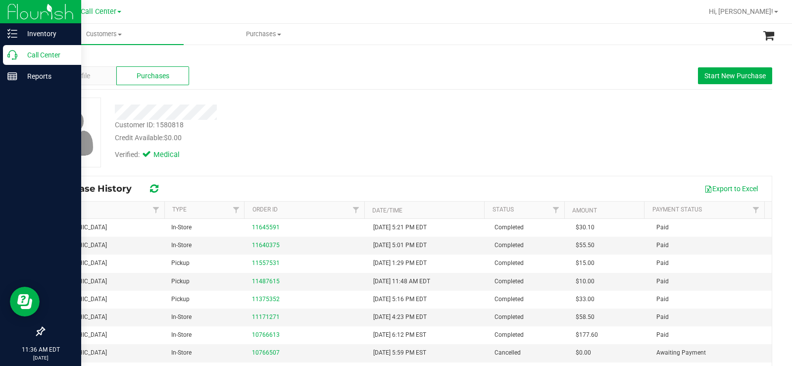
click at [15, 53] on icon at bounding box center [12, 55] width 10 height 10
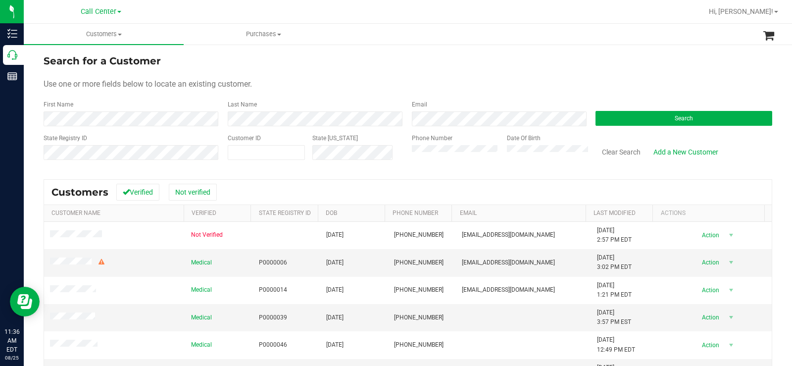
click at [731, 100] on div "Search" at bounding box center [680, 113] width 184 height 26
click at [692, 125] on button "Search" at bounding box center [684, 118] width 177 height 15
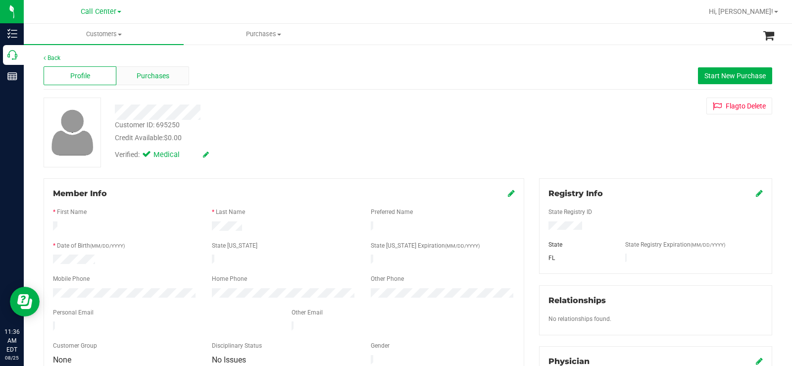
click at [178, 76] on div "Purchases" at bounding box center [152, 75] width 73 height 19
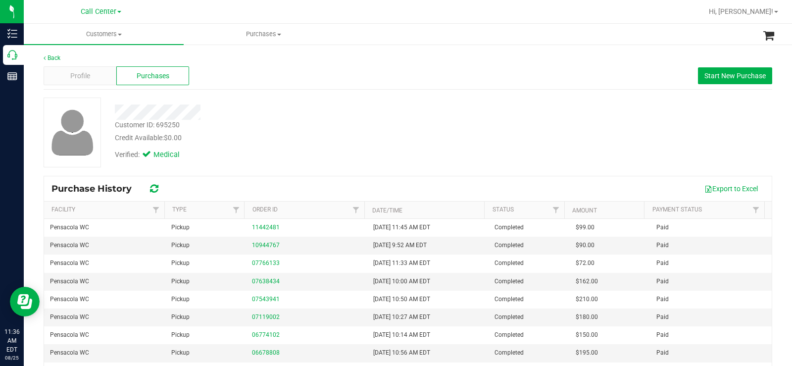
click at [305, 93] on div "Back Profile Purchases Start New Purchase Customer ID: 695250 Credit Available:…" at bounding box center [408, 247] width 729 height 388
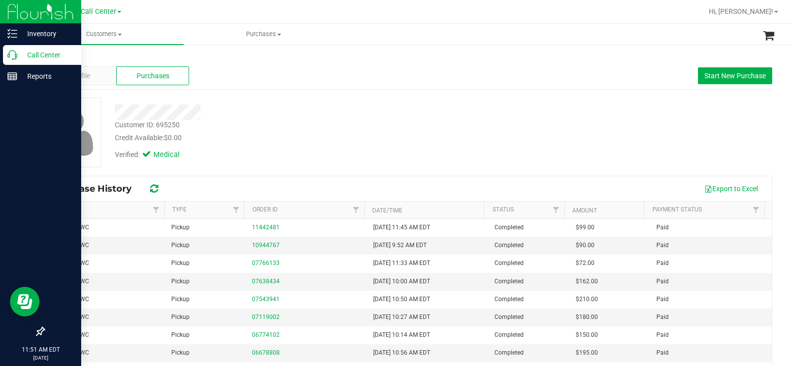
click at [9, 54] on icon at bounding box center [12, 55] width 10 height 10
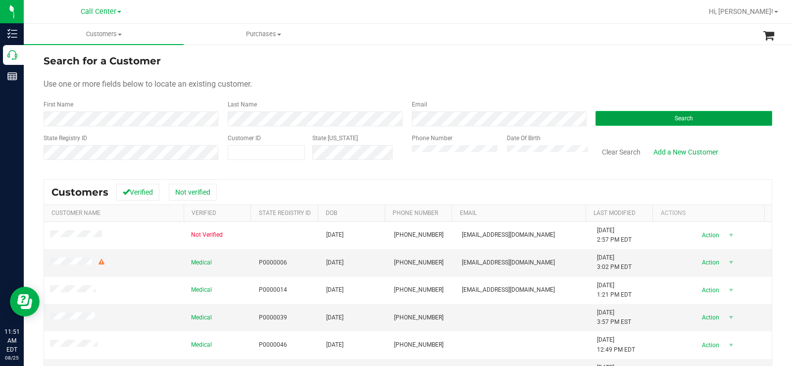
click at [624, 114] on button "Search" at bounding box center [684, 118] width 177 height 15
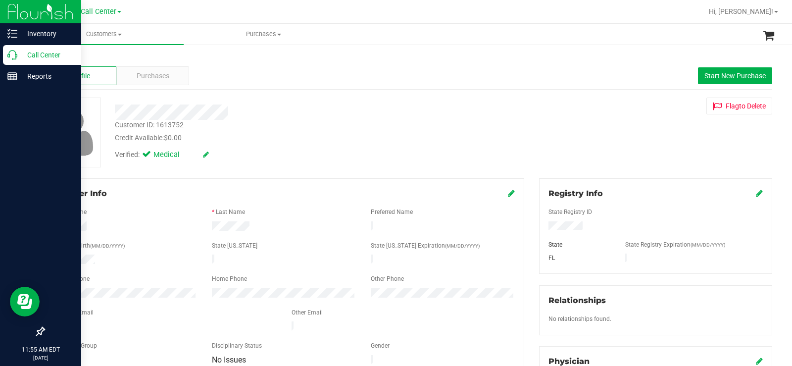
click at [12, 51] on icon at bounding box center [12, 55] width 10 height 10
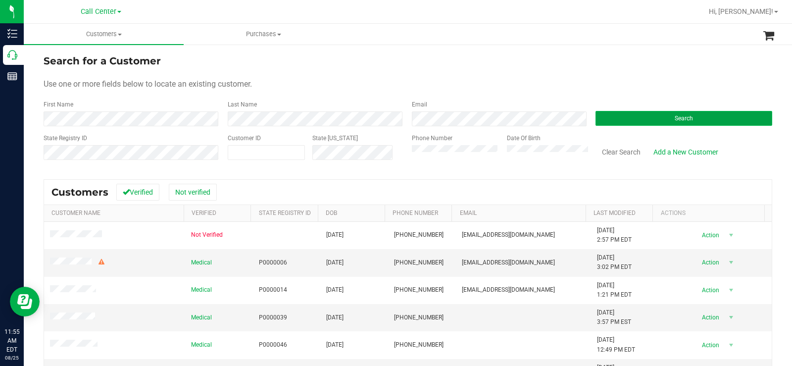
click at [648, 120] on button "Search" at bounding box center [684, 118] width 177 height 15
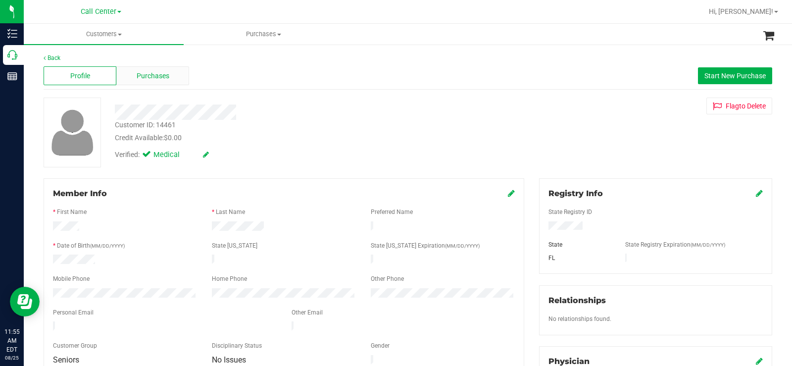
click at [162, 79] on span "Purchases" at bounding box center [153, 76] width 33 height 10
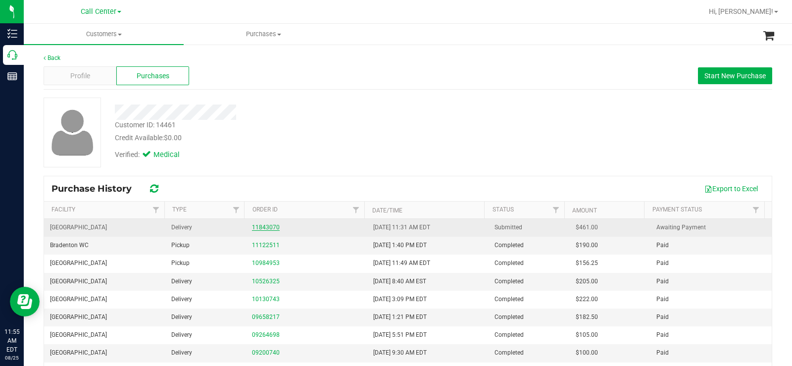
click at [271, 228] on link "11843070" at bounding box center [266, 227] width 28 height 7
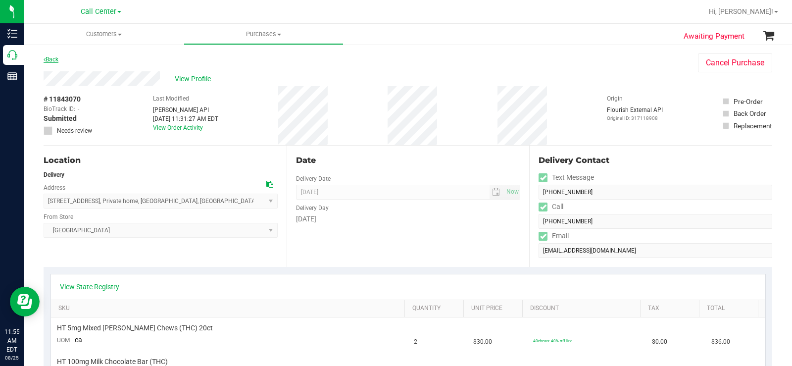
click at [49, 58] on link "Back" at bounding box center [51, 59] width 15 height 7
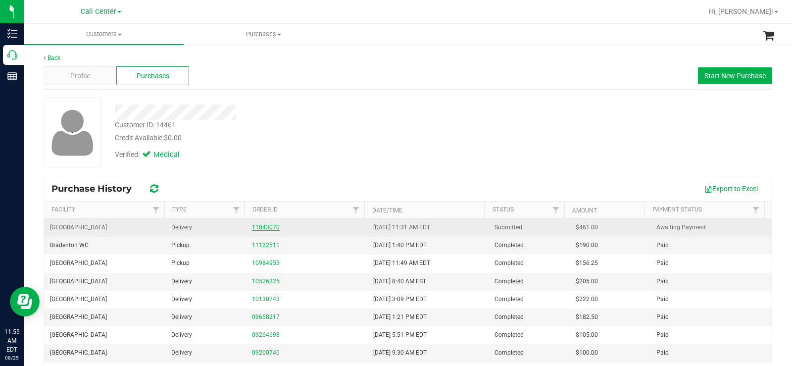
click at [259, 226] on link "11843070" at bounding box center [266, 227] width 28 height 7
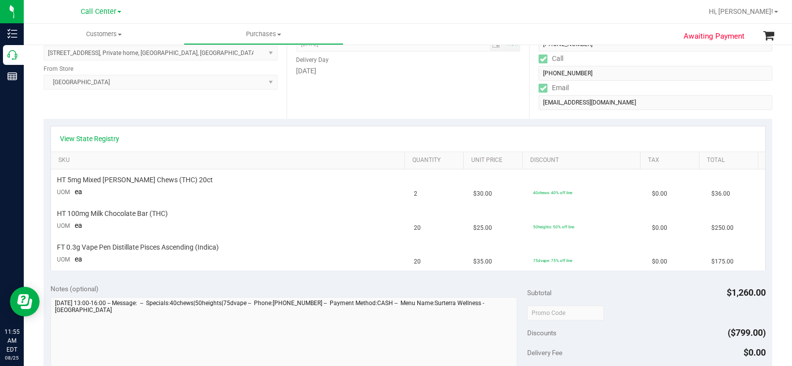
scroll to position [149, 0]
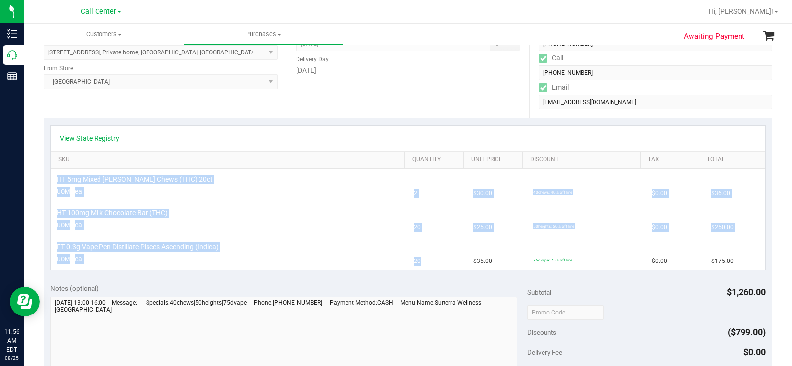
drag, startPoint x: 423, startPoint y: 262, endPoint x: 46, endPoint y: 185, distance: 385.7
click at [46, 185] on div "View State Registry SKU Quantity Unit Price Discount Tax Total HT 5mg Mixed Ber…" at bounding box center [408, 197] width 729 height 158
click at [305, 270] on div "View State Registry SKU Quantity Unit Price Discount Tax Total HT 5mg Mixed Ber…" at bounding box center [408, 197] width 729 height 158
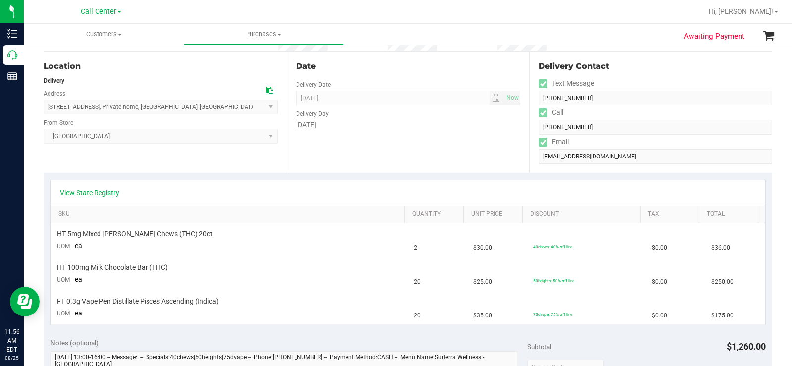
scroll to position [0, 0]
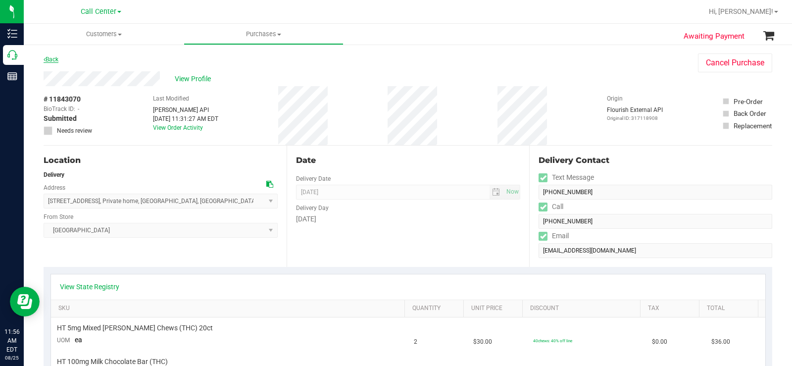
click at [53, 57] on link "Back" at bounding box center [51, 59] width 15 height 7
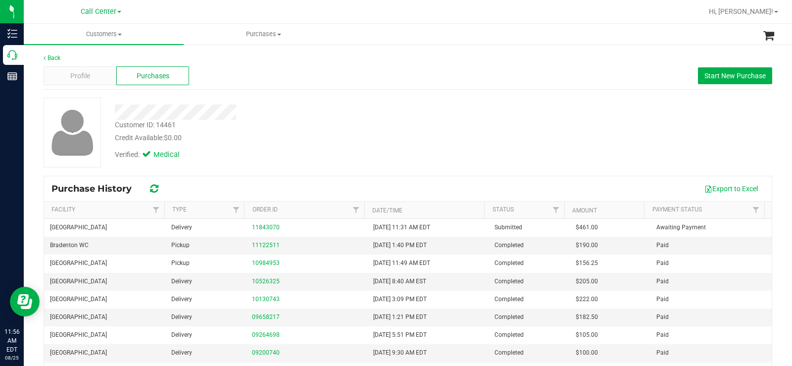
click at [248, 147] on div "Verified: Medical" at bounding box center [293, 154] width 372 height 22
copy div "Customer ID: 14461"
drag, startPoint x: 172, startPoint y: 126, endPoint x: 116, endPoint y: 124, distance: 56.5
click at [116, 124] on div "Customer ID: 14461 Credit Available: $0.00" at bounding box center [293, 131] width 372 height 23
click at [84, 79] on span "Profile" at bounding box center [80, 76] width 20 height 10
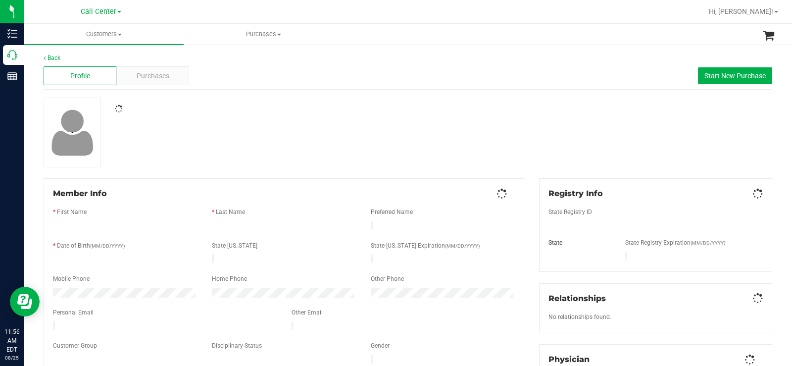
click at [442, 112] on div at bounding box center [293, 109] width 372 height 9
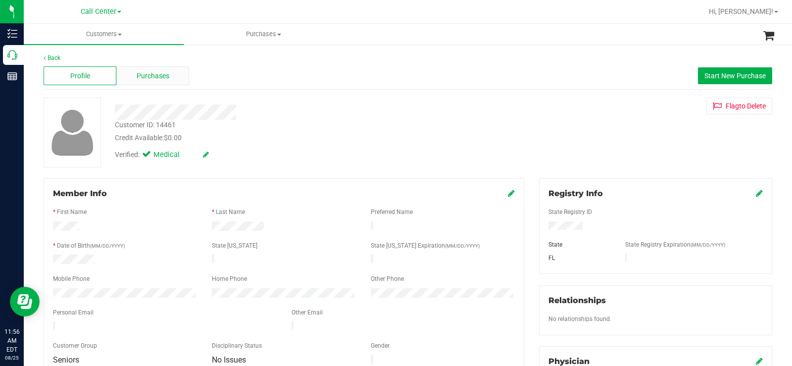
drag, startPoint x: 168, startPoint y: 81, endPoint x: 154, endPoint y: 85, distance: 14.8
click at [154, 85] on div "Purchases" at bounding box center [152, 75] width 73 height 19
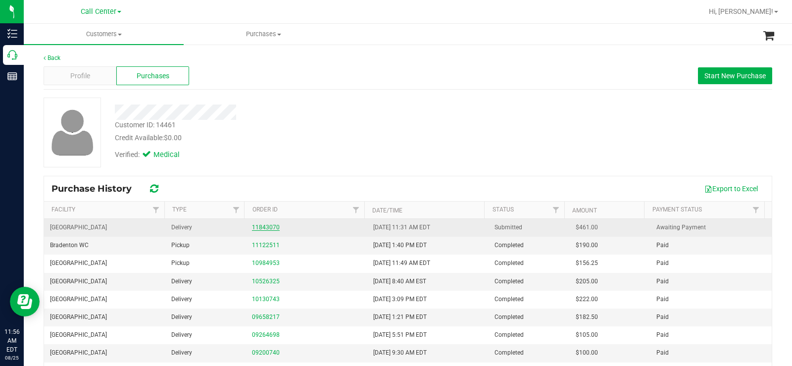
click at [270, 229] on link "11843070" at bounding box center [266, 227] width 28 height 7
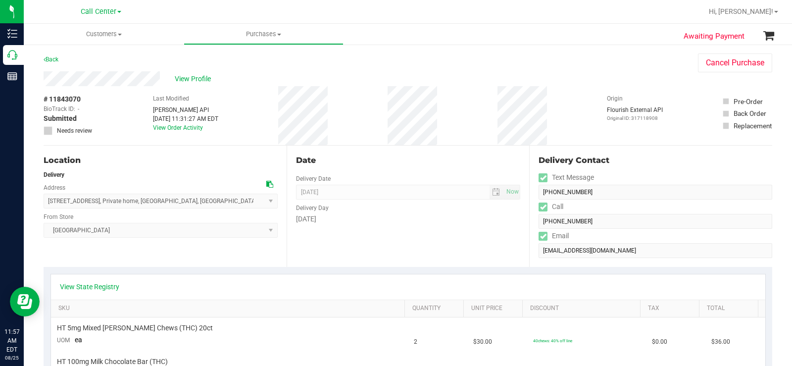
drag, startPoint x: 87, startPoint y: 101, endPoint x: 82, endPoint y: 99, distance: 5.8
click at [87, 101] on div "# 11843070 BioTrack ID: - Submitted Needs review" at bounding box center [69, 114] width 50 height 41
drag, startPoint x: 81, startPoint y: 99, endPoint x: 41, endPoint y: 100, distance: 40.1
copy span "# 11843070"
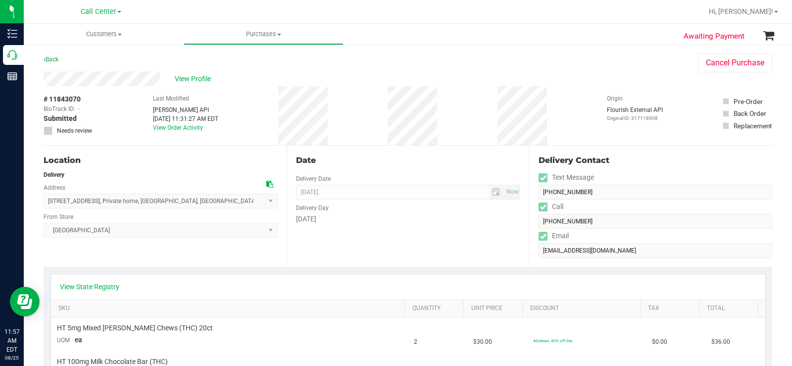
click at [228, 253] on div "Location Delivery Address 129 Burano Ct , Private home , North Venice , FL 3427…" at bounding box center [165, 206] width 243 height 121
drag, startPoint x: 115, startPoint y: 230, endPoint x: 45, endPoint y: 189, distance: 81.2
click at [45, 189] on div "Location Delivery Address 129 Burano Ct , Private home , North Venice , FL 3427…" at bounding box center [165, 206] width 243 height 121
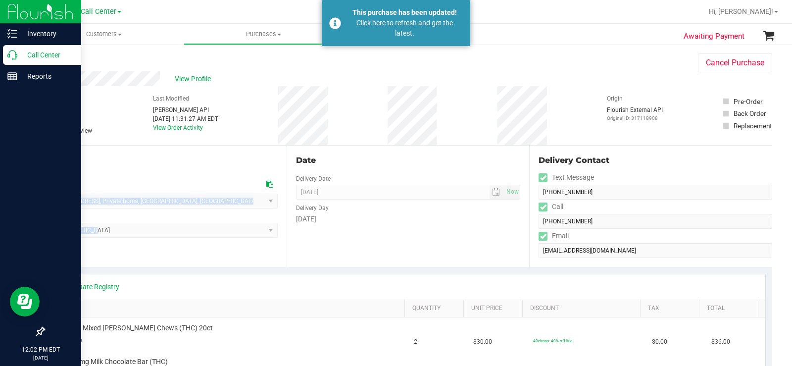
click at [18, 53] on p "Call Center" at bounding box center [46, 55] width 59 height 12
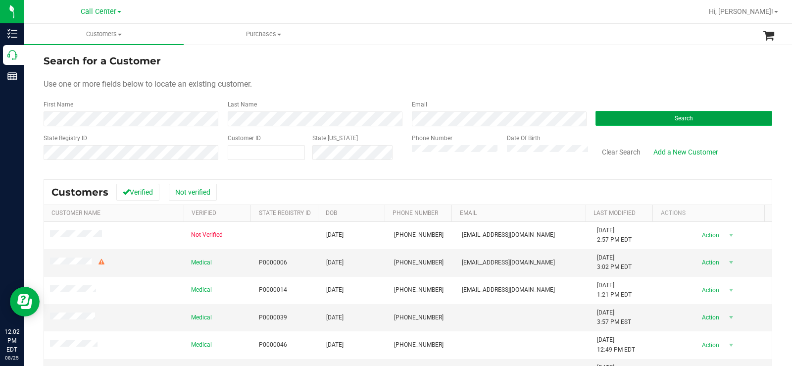
click at [615, 119] on button "Search" at bounding box center [684, 118] width 177 height 15
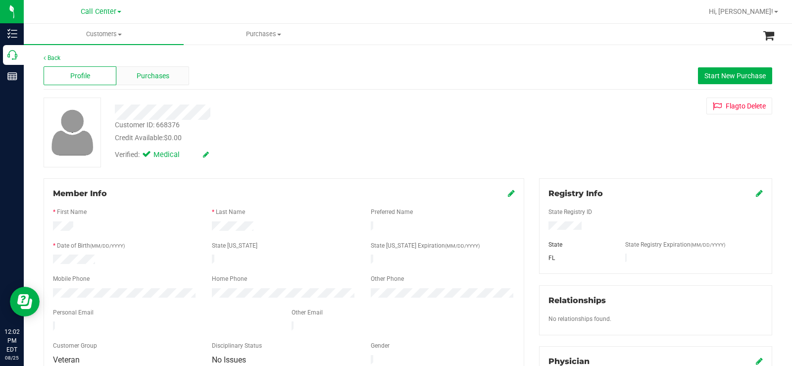
click at [142, 73] on span "Purchases" at bounding box center [153, 76] width 33 height 10
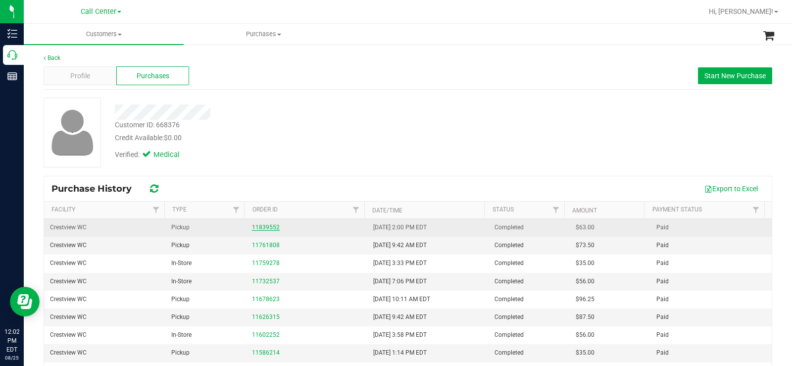
click at [269, 229] on link "11839552" at bounding box center [266, 227] width 28 height 7
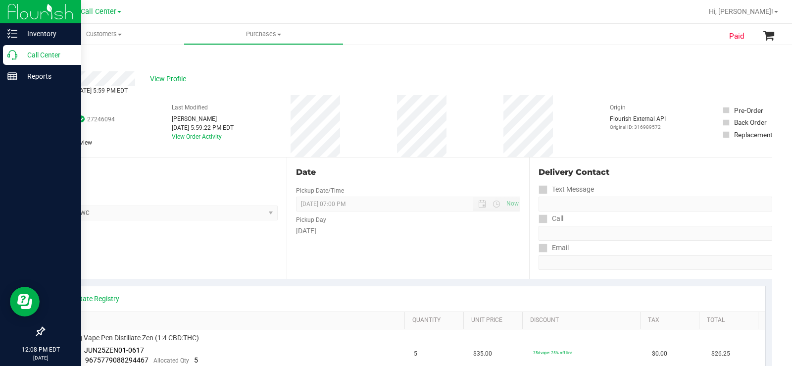
click at [18, 51] on p "Call Center" at bounding box center [46, 55] width 59 height 12
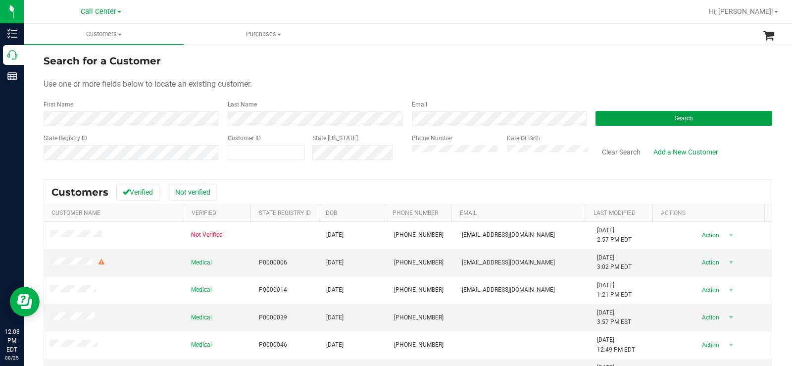
click at [653, 120] on button "Search" at bounding box center [684, 118] width 177 height 15
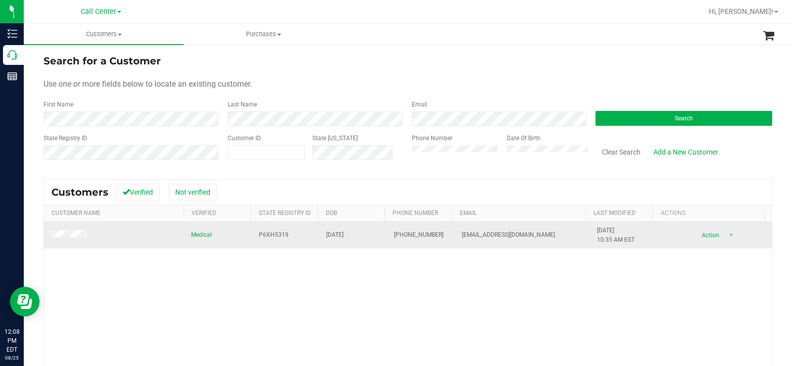
click at [81, 239] on span at bounding box center [70, 235] width 40 height 10
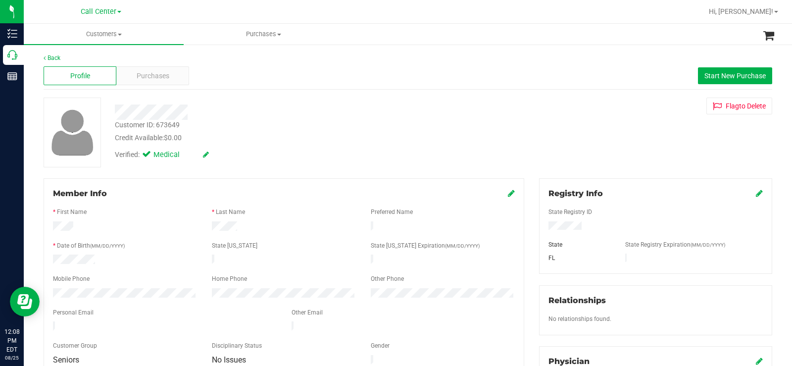
drag, startPoint x: 581, startPoint y: 228, endPoint x: 538, endPoint y: 225, distance: 42.7
click at [541, 225] on div at bounding box center [655, 226] width 229 height 11
click at [173, 79] on div "Purchases" at bounding box center [152, 75] width 73 height 19
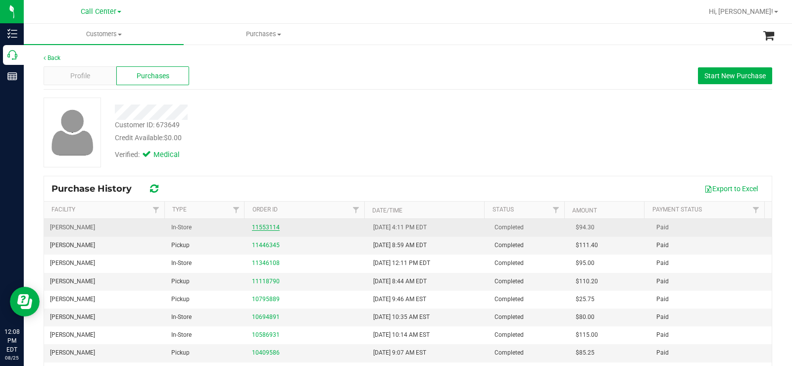
click at [262, 227] on link "11553114" at bounding box center [266, 227] width 28 height 7
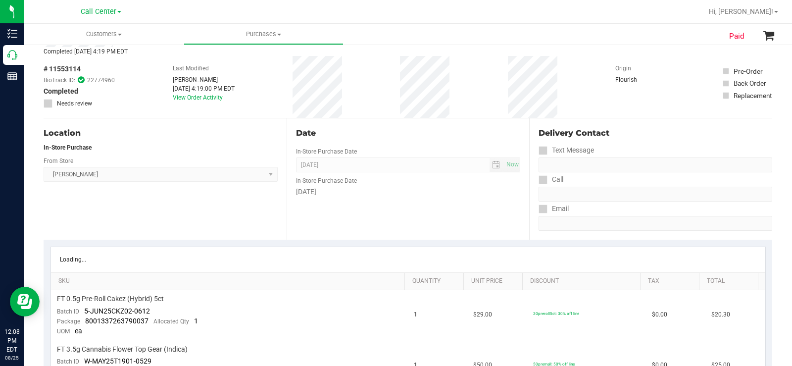
scroll to position [99, 0]
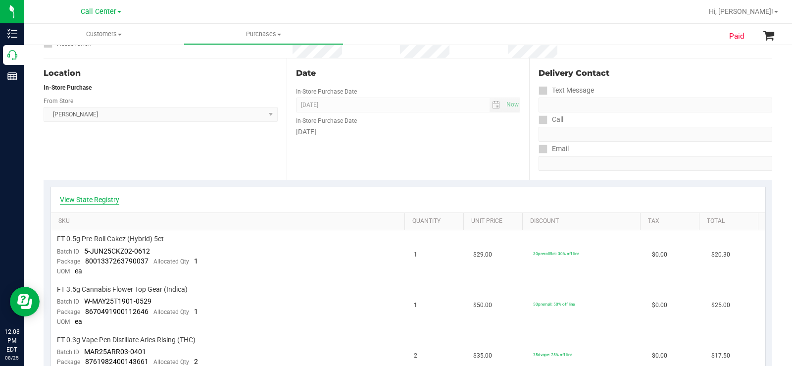
click at [106, 197] on link "View State Registry" at bounding box center [89, 200] width 59 height 10
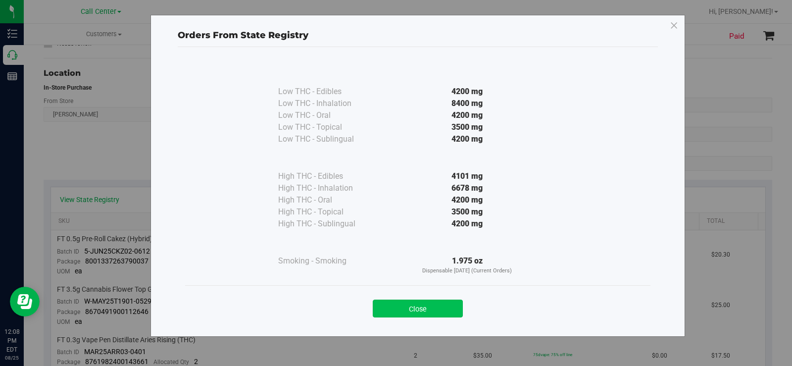
click at [415, 311] on button "Close" at bounding box center [418, 309] width 90 height 18
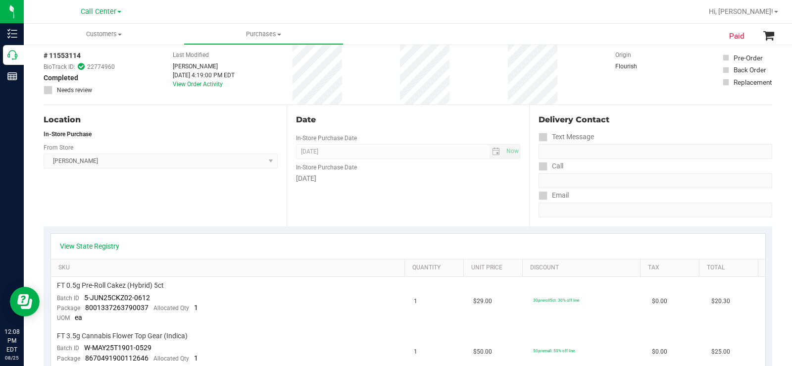
scroll to position [0, 0]
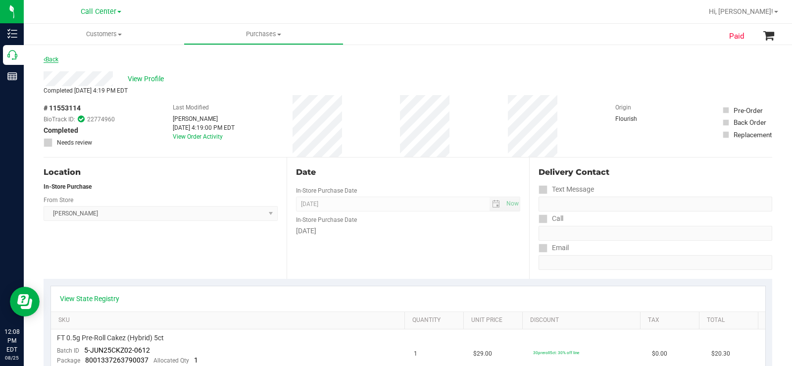
click at [50, 57] on link "Back" at bounding box center [51, 59] width 15 height 7
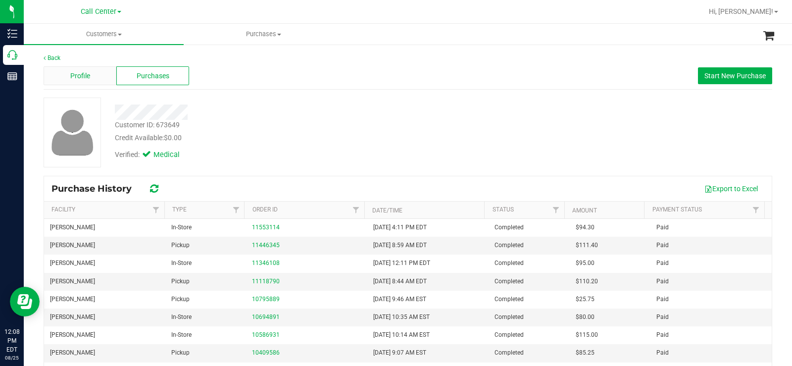
click at [60, 75] on div "Profile" at bounding box center [80, 75] width 73 height 19
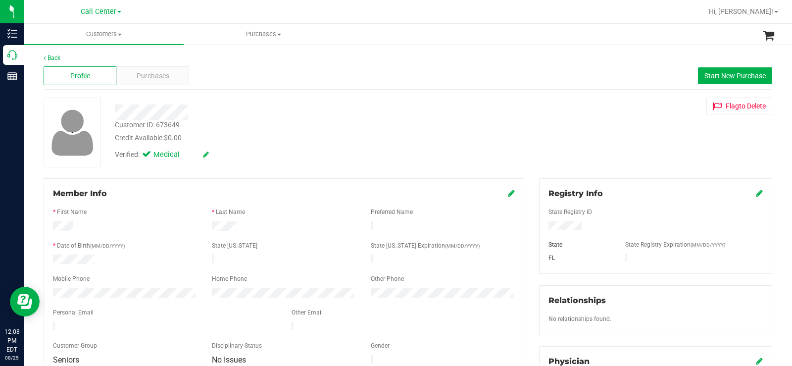
drag, startPoint x: 578, startPoint y: 224, endPoint x: 537, endPoint y: 226, distance: 40.7
click at [541, 226] on div at bounding box center [655, 226] width 229 height 11
click at [333, 118] on div at bounding box center [293, 112] width 372 height 15
click at [97, 235] on div at bounding box center [284, 237] width 462 height 8
drag, startPoint x: 85, startPoint y: 263, endPoint x: 48, endPoint y: 256, distance: 37.3
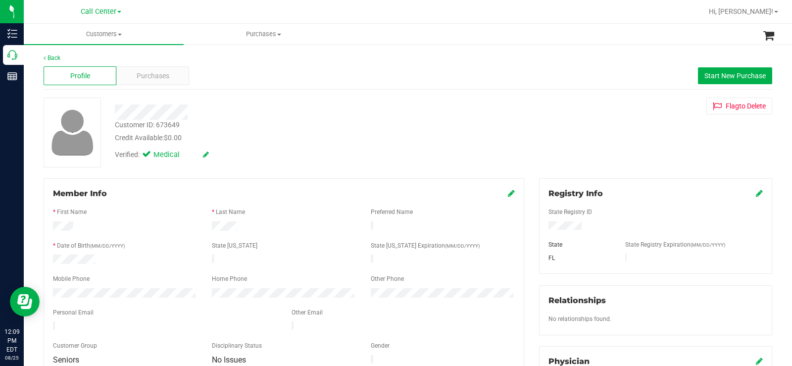
click at [48, 256] on div at bounding box center [125, 261] width 159 height 12
drag, startPoint x: 189, startPoint y: 116, endPoint x: 103, endPoint y: 117, distance: 86.7
click at [103, 117] on div "Customer ID: 673649 Credit Available: $0.00 Verified: Medical Flag to Delete" at bounding box center [408, 133] width 744 height 70
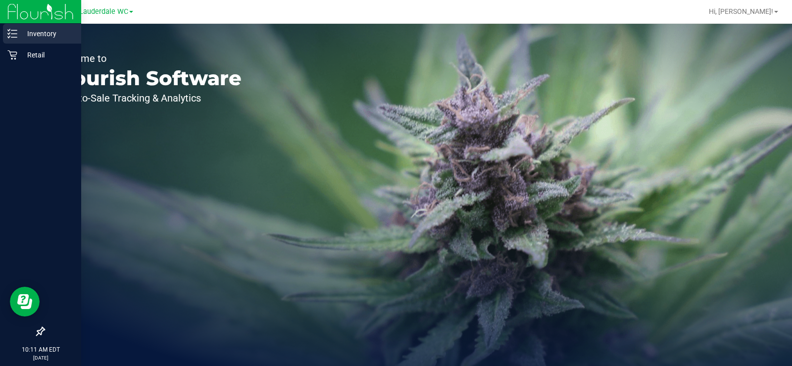
click at [13, 36] on icon at bounding box center [12, 34] width 10 height 10
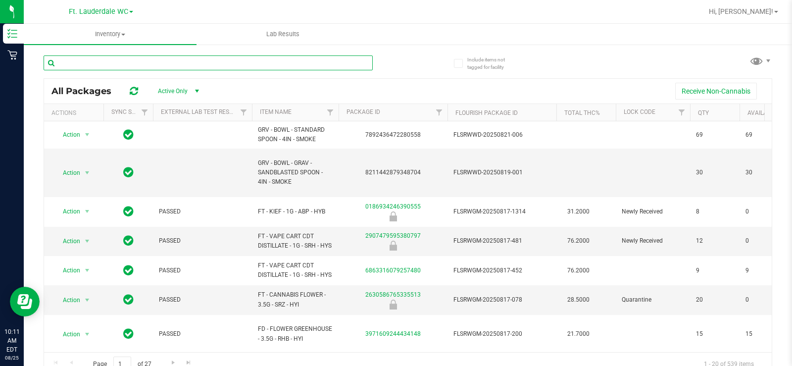
click at [166, 65] on input "text" at bounding box center [208, 62] width 329 height 15
type input "hash"
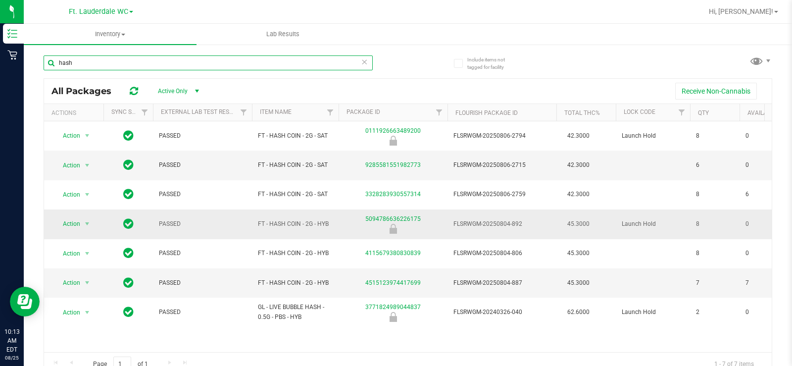
scroll to position [10, 0]
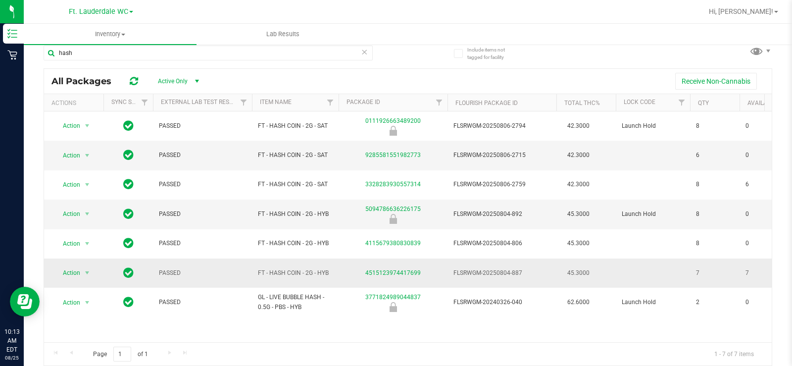
drag, startPoint x: 334, startPoint y: 274, endPoint x: 251, endPoint y: 273, distance: 83.2
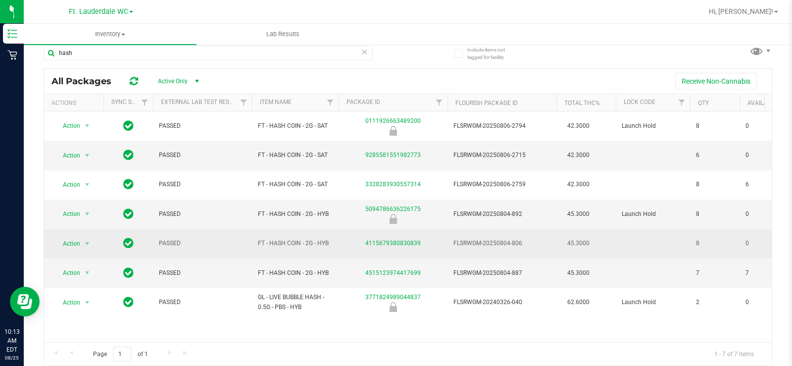
copy tr "FT - HASH COIN - 2G - HYB"
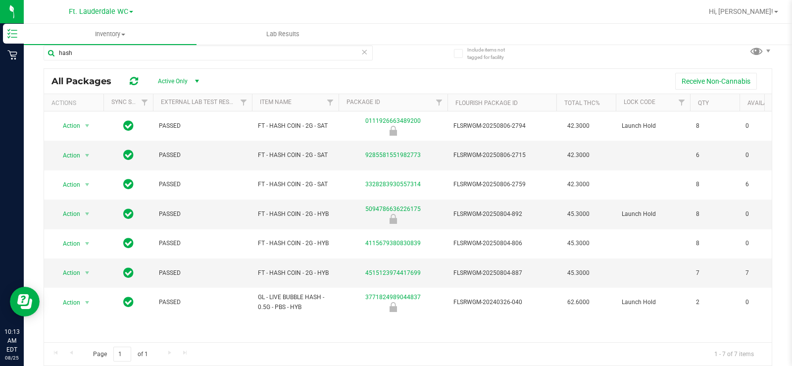
click at [397, 78] on div "Receive Non-Cannabis" at bounding box center [488, 81] width 554 height 17
copy span "FT - HASH COIN - 2G - SAT"
drag, startPoint x: 330, startPoint y: 155, endPoint x: 255, endPoint y: 157, distance: 75.3
click at [255, 157] on td "FT - HASH COIN - 2G - SAT" at bounding box center [295, 155] width 87 height 29
click at [330, 222] on td "FT - HASH COIN - 2G - HYB" at bounding box center [295, 214] width 87 height 29
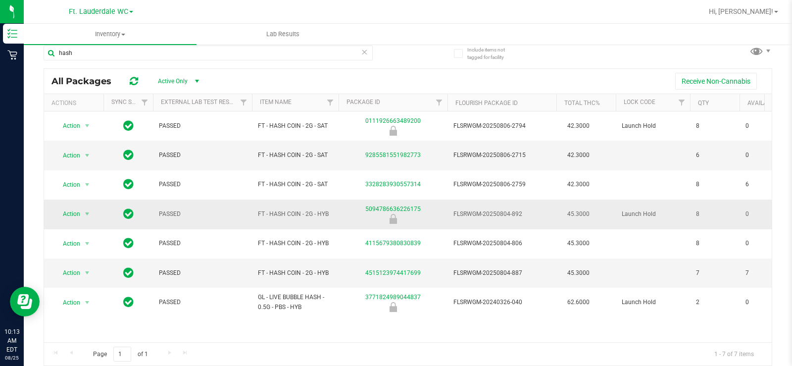
drag, startPoint x: 329, startPoint y: 214, endPoint x: 263, endPoint y: 221, distance: 66.2
click at [263, 221] on td "FT - HASH COIN - 2G - HYB" at bounding box center [295, 214] width 87 height 29
copy span "FT - HASH COIN - 2G - HYB"
click at [384, 344] on div "Page 1 of 1 1 - 7 of 7 items" at bounding box center [408, 354] width 728 height 24
click at [391, 75] on div "Receive Non-Cannabis" at bounding box center [488, 81] width 554 height 17
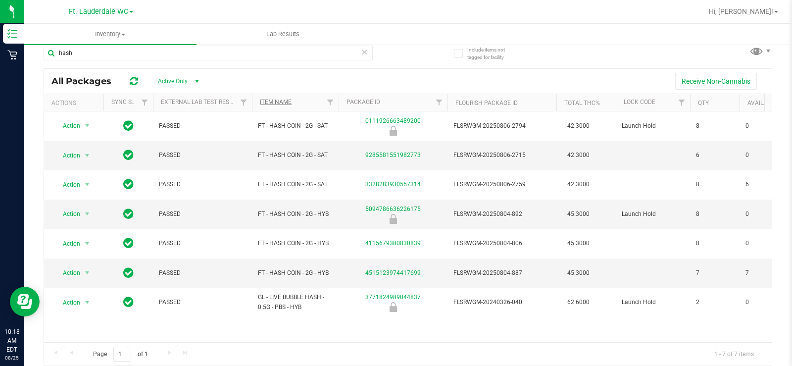
scroll to position [0, 0]
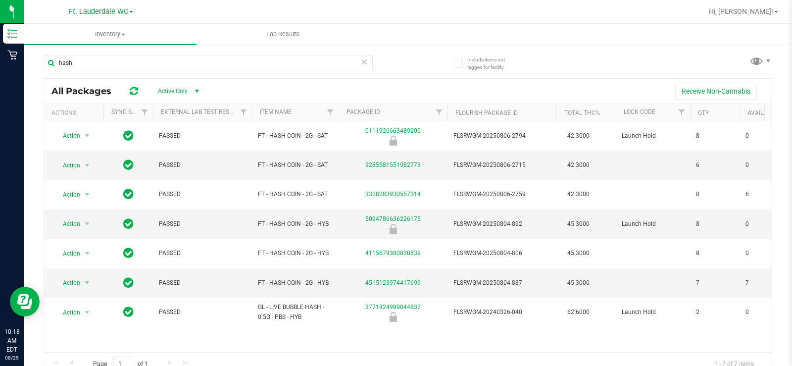
drag, startPoint x: 510, startPoint y: 68, endPoint x: 433, endPoint y: 50, distance: 78.9
click at [434, 50] on div "hash All Packages Active Only Active Only Lab Samples Locked All External Inter…" at bounding box center [408, 211] width 729 height 330
drag, startPoint x: 127, startPoint y: 70, endPoint x: 53, endPoint y: 68, distance: 73.8
click at [53, 68] on input "hash" at bounding box center [208, 62] width 329 height 15
click at [54, 67] on input "text" at bounding box center [208, 62] width 329 height 15
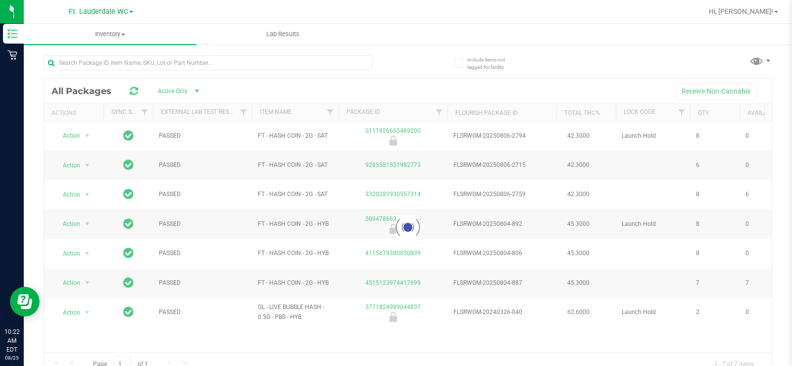
click at [93, 10] on span "Ft. Lauderdale WC" at bounding box center [98, 11] width 59 height 8
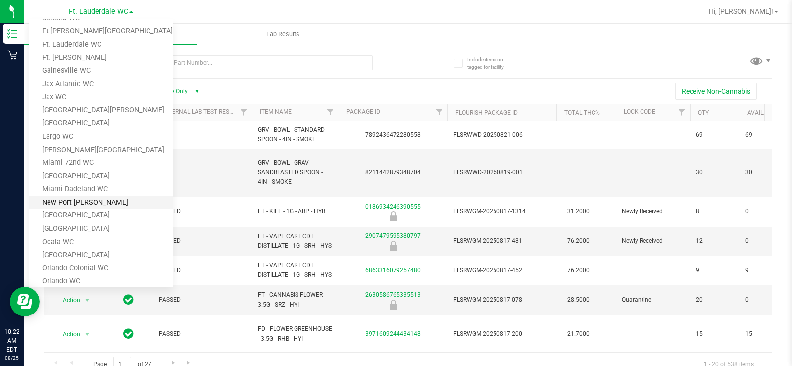
scroll to position [149, 0]
click at [113, 159] on link "Miami 72nd WC" at bounding box center [101, 162] width 145 height 13
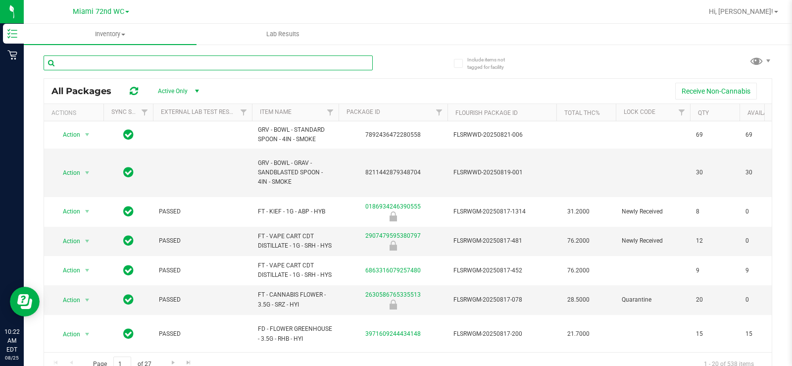
click at [137, 60] on input "text" at bounding box center [208, 62] width 329 height 15
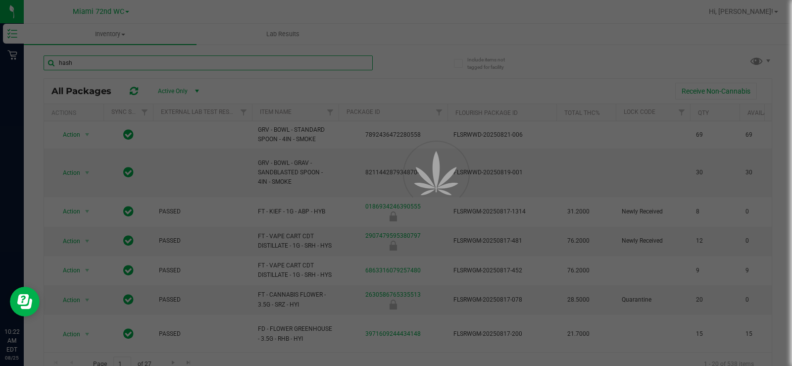
type input "hash"
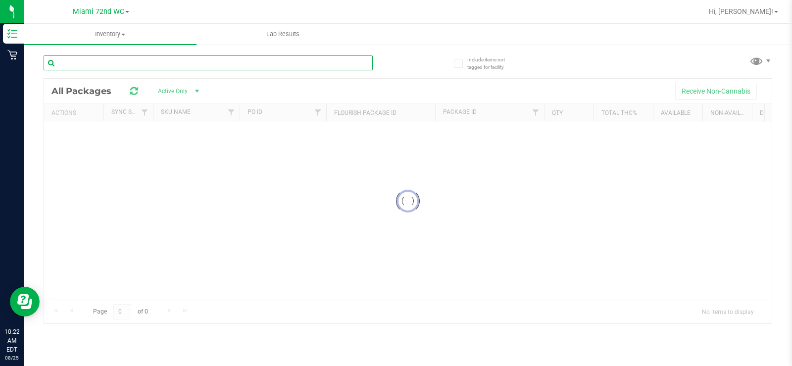
click at [137, 60] on input "text" at bounding box center [208, 62] width 329 height 15
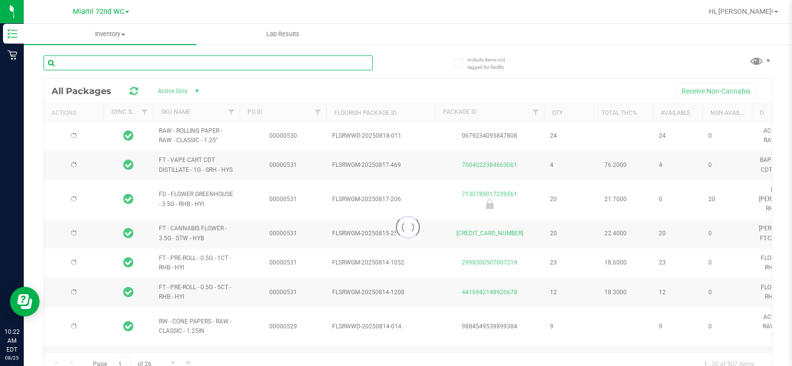
click at [138, 64] on input "text" at bounding box center [208, 62] width 329 height 15
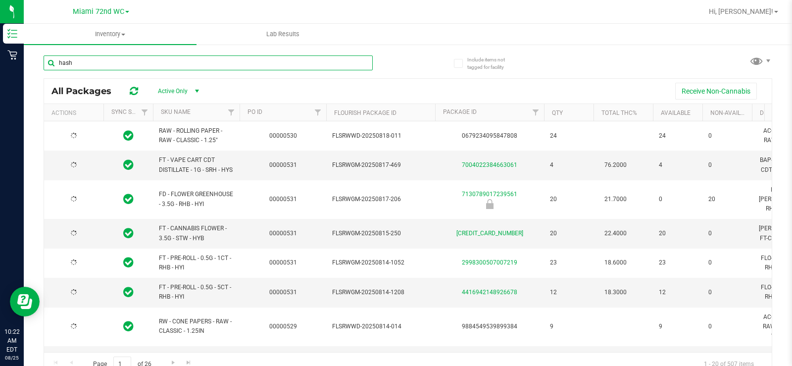
type input "hash"
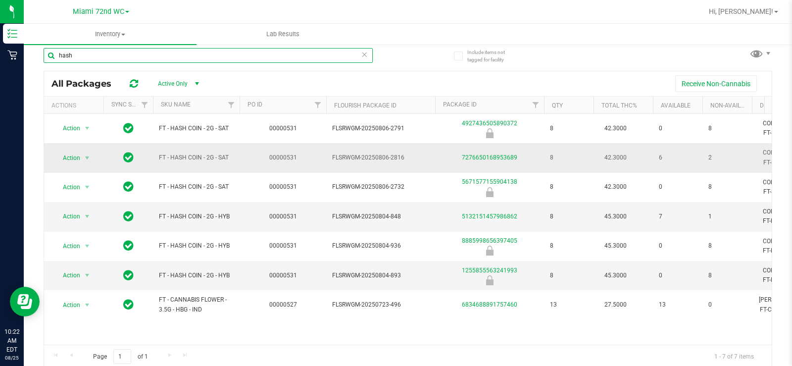
scroll to position [10, 0]
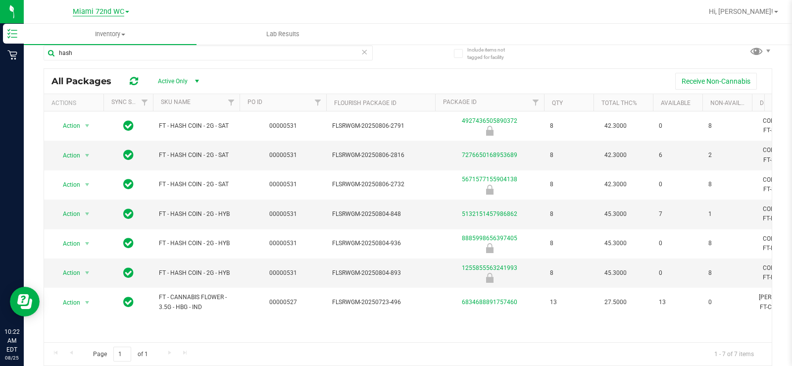
click at [115, 11] on span "Miami 72nd WC" at bounding box center [99, 11] width 52 height 9
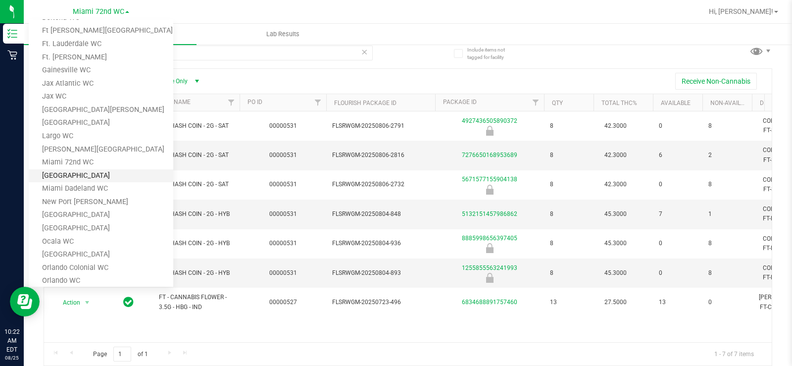
click at [92, 171] on link "[GEOGRAPHIC_DATA]" at bounding box center [101, 175] width 145 height 13
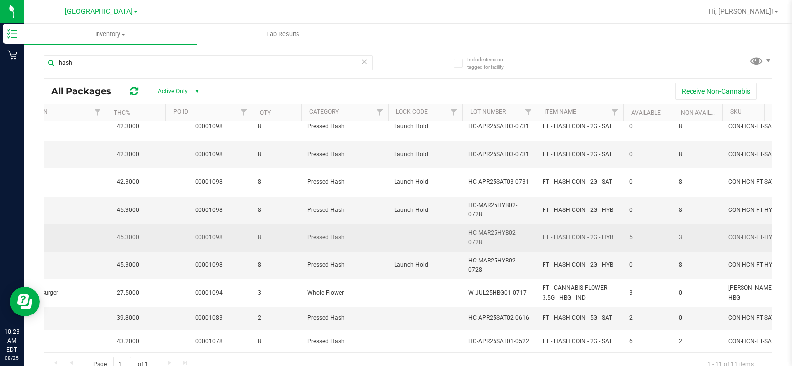
scroll to position [0, 451]
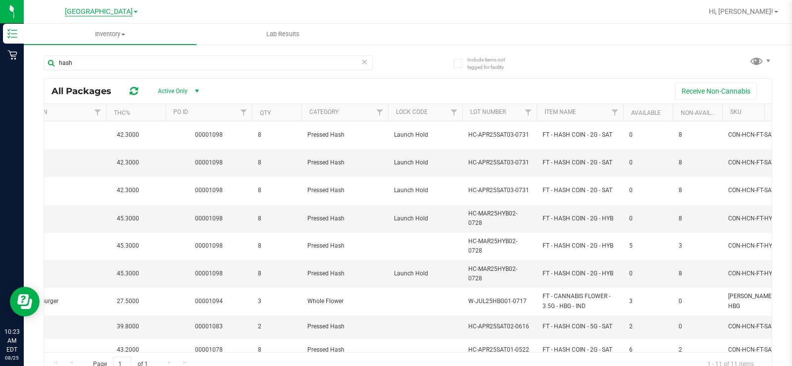
click at [115, 10] on span "[GEOGRAPHIC_DATA]" at bounding box center [99, 11] width 68 height 9
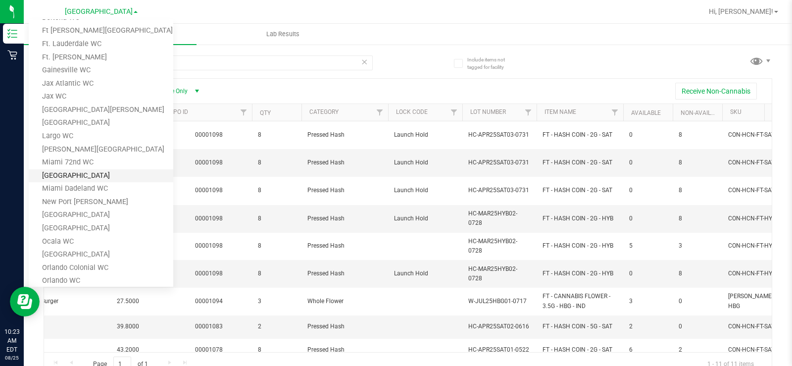
click at [124, 173] on link "[GEOGRAPHIC_DATA]" at bounding box center [101, 175] width 145 height 13
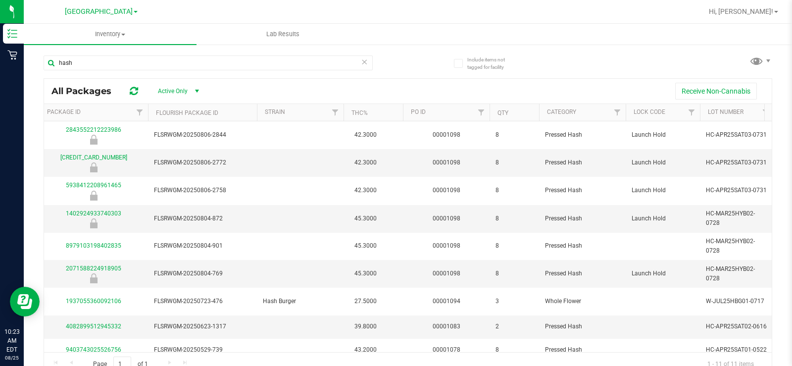
scroll to position [0, 0]
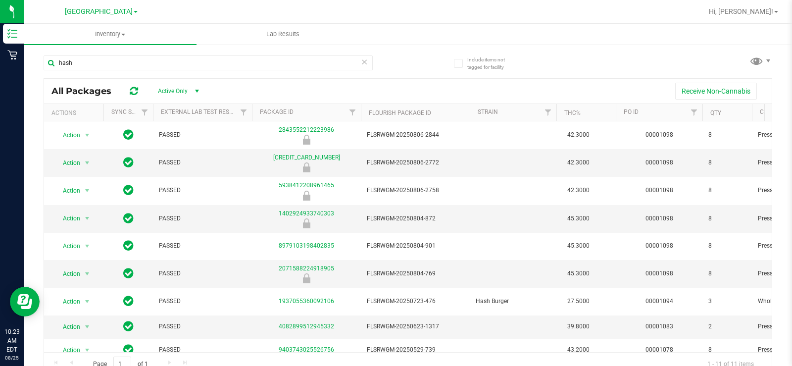
click at [116, 13] on span "[GEOGRAPHIC_DATA]" at bounding box center [99, 11] width 68 height 8
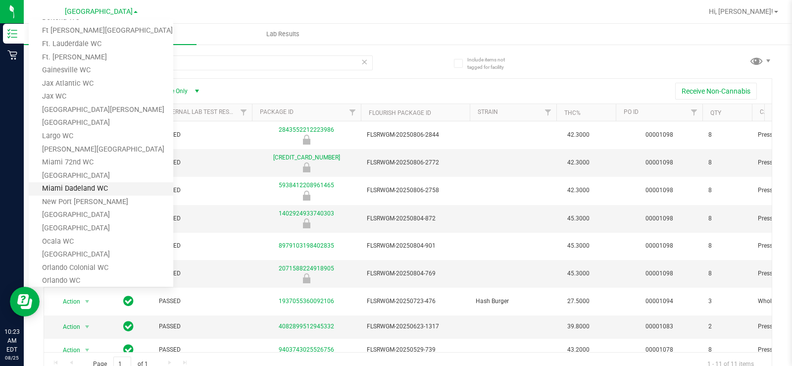
click at [112, 191] on link "Miami Dadeland WC" at bounding box center [101, 188] width 145 height 13
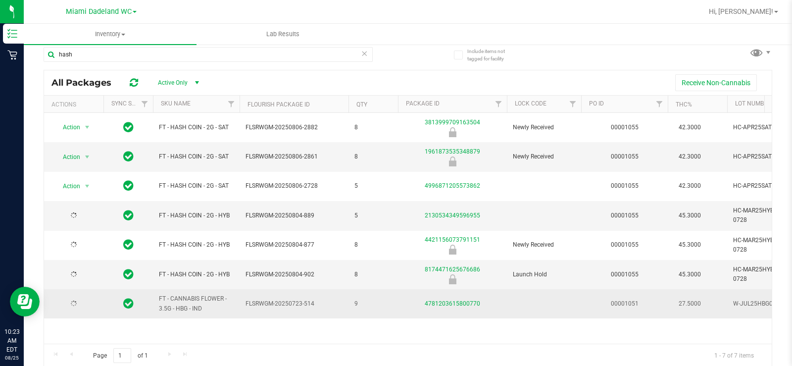
scroll to position [10, 0]
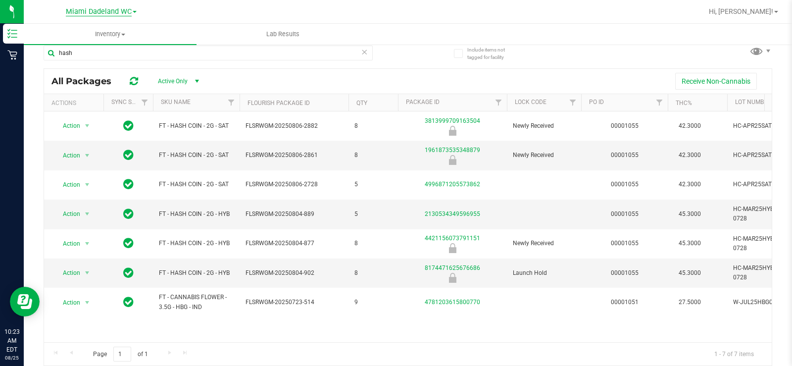
click at [118, 10] on span "Miami Dadeland WC" at bounding box center [99, 11] width 66 height 9
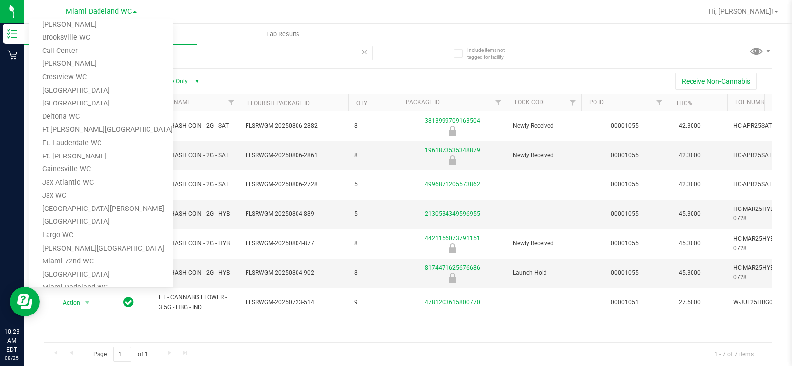
scroll to position [23, 0]
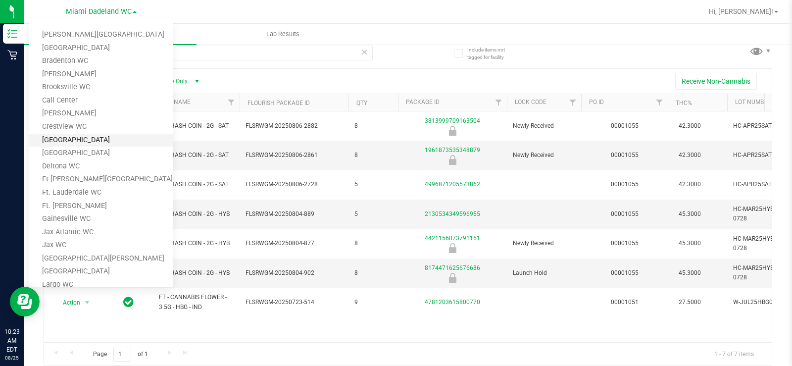
click at [95, 141] on link "[GEOGRAPHIC_DATA]" at bounding box center [101, 140] width 145 height 13
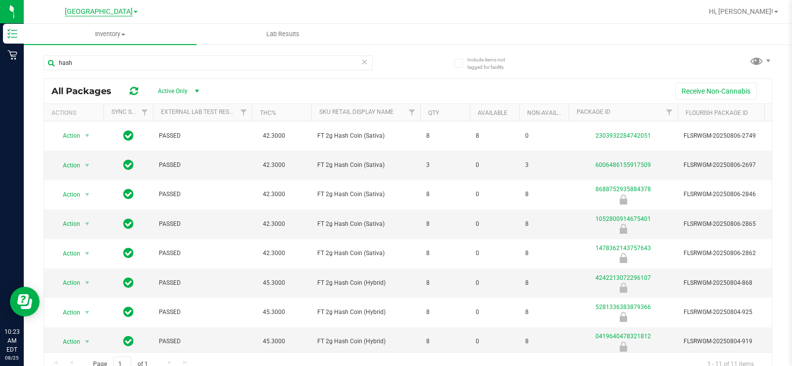
click at [117, 13] on span "[GEOGRAPHIC_DATA]" at bounding box center [99, 11] width 68 height 9
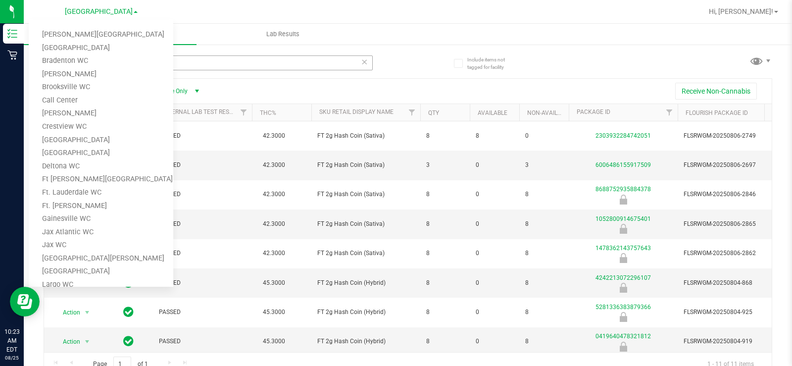
drag, startPoint x: 361, startPoint y: 77, endPoint x: 361, endPoint y: 69, distance: 7.9
click at [361, 77] on div "hash" at bounding box center [208, 66] width 329 height 23
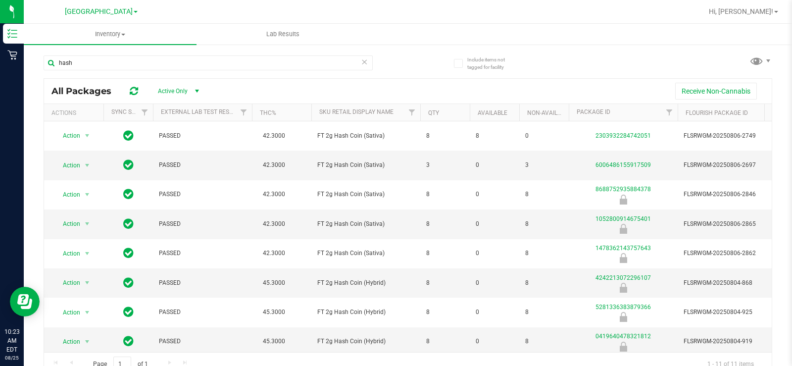
click at [362, 64] on icon at bounding box center [364, 61] width 7 height 12
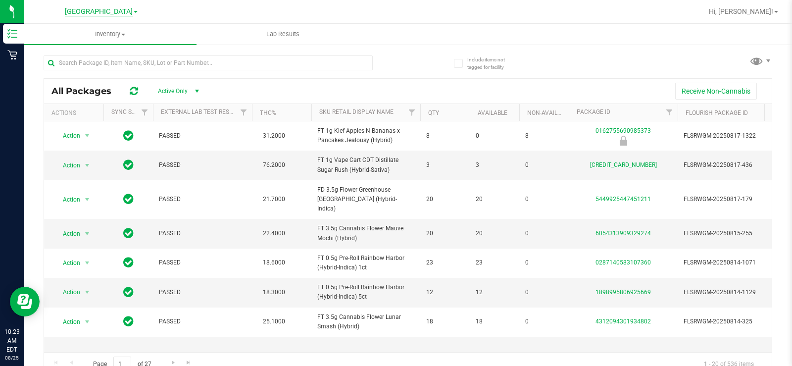
click at [117, 7] on span "[GEOGRAPHIC_DATA]" at bounding box center [99, 11] width 68 height 9
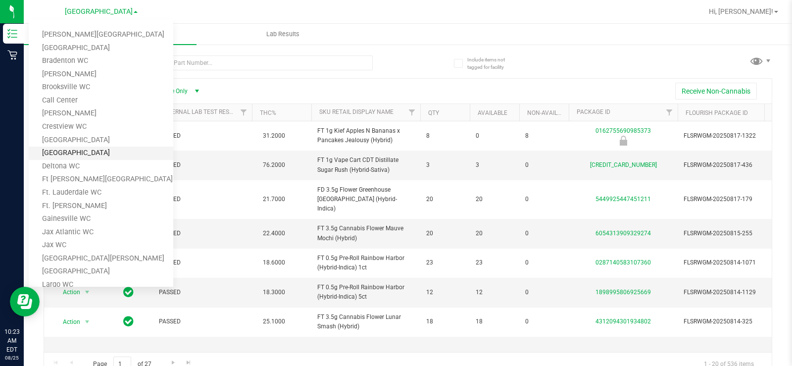
click at [102, 151] on link "[GEOGRAPHIC_DATA]" at bounding box center [101, 153] width 145 height 13
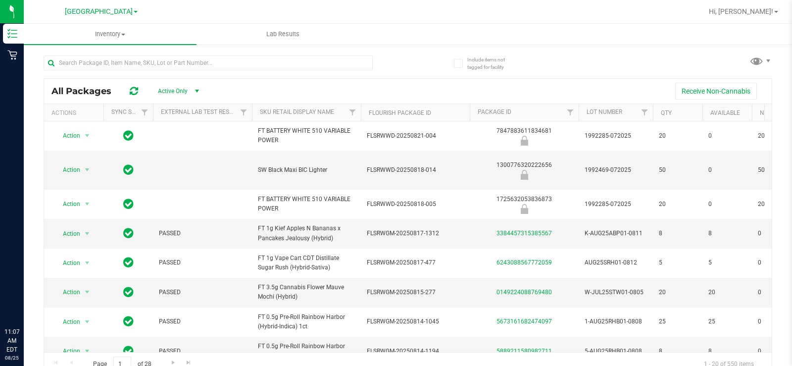
click at [108, 9] on span "[GEOGRAPHIC_DATA]" at bounding box center [99, 11] width 68 height 8
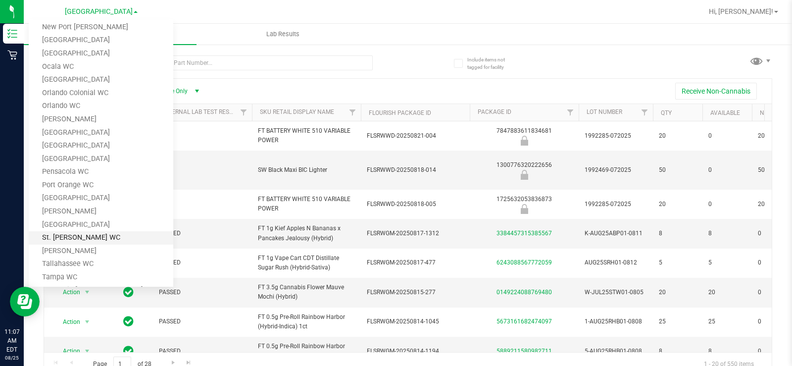
scroll to position [347, 0]
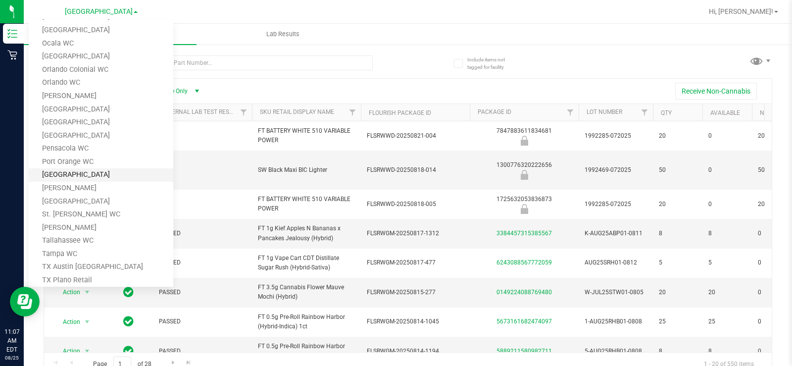
click at [113, 174] on link "[GEOGRAPHIC_DATA]" at bounding box center [101, 174] width 145 height 13
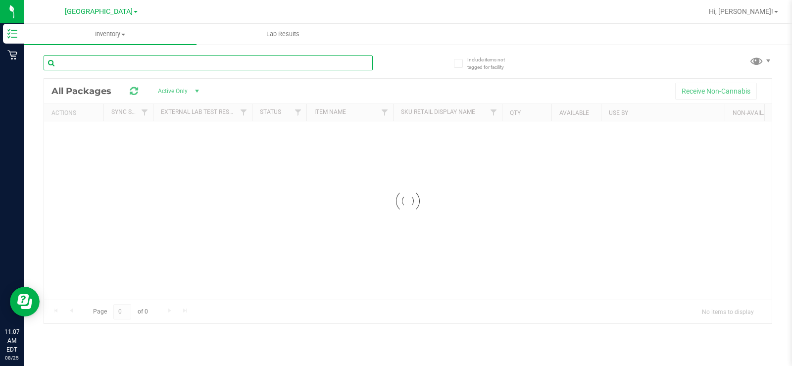
click at [229, 62] on input "text" at bounding box center [208, 62] width 329 height 15
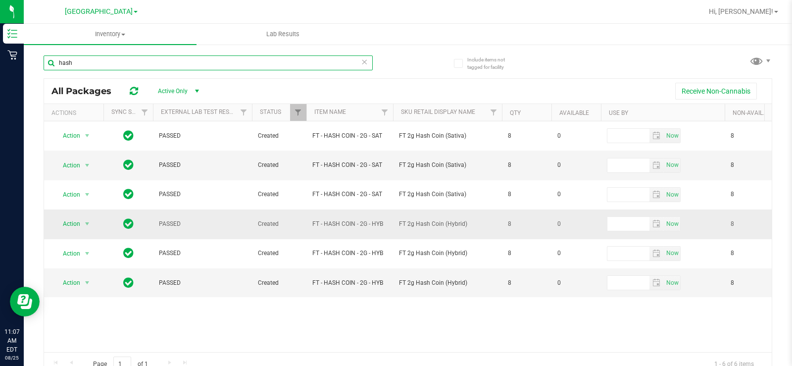
type input "hash"
copy span "FT - HASH COIN - 2G - HYB"
drag, startPoint x: 384, startPoint y: 224, endPoint x: 309, endPoint y: 229, distance: 75.4
click at [309, 229] on td "FT - HASH COIN - 2G - HYB" at bounding box center [350, 223] width 87 height 29
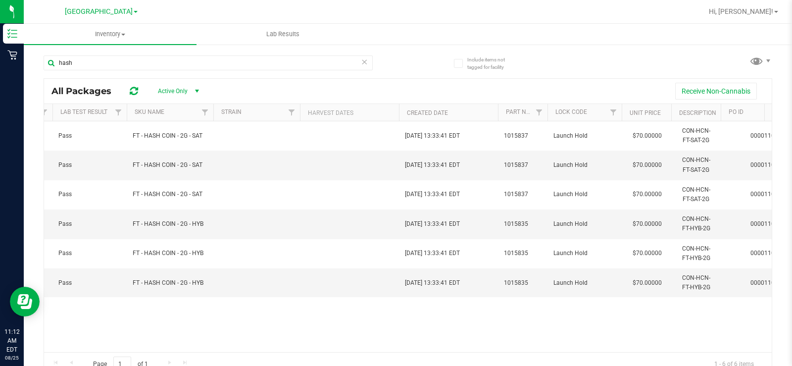
scroll to position [0, 1408]
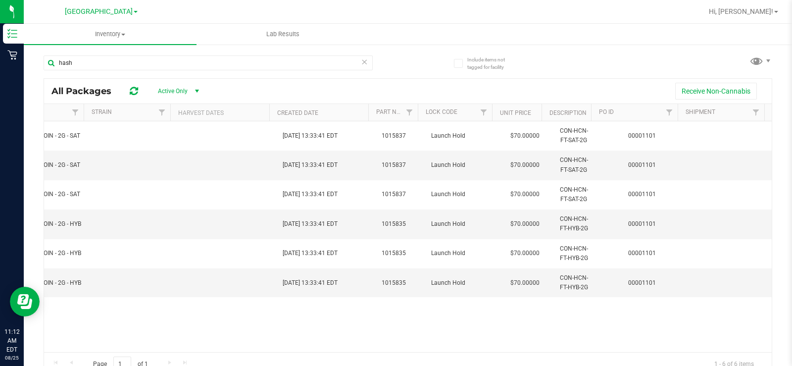
click at [163, 319] on div "Action Action Global inventory Package audit log Print package label Print prod…" at bounding box center [408, 236] width 728 height 231
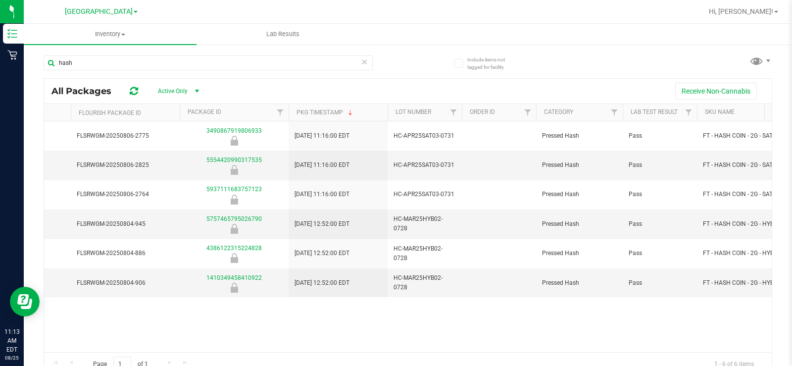
scroll to position [0, 614]
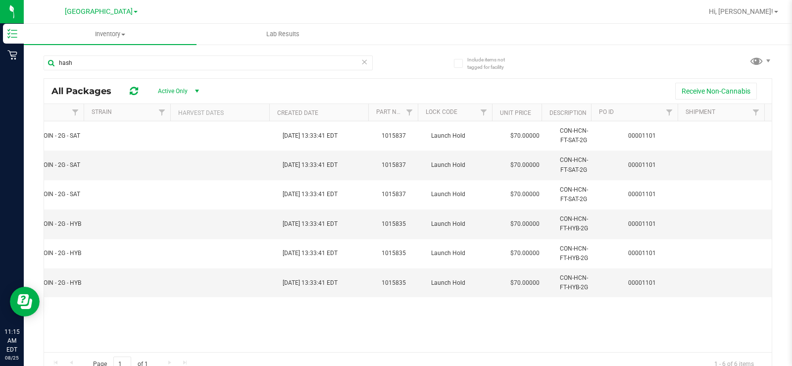
click at [363, 62] on icon at bounding box center [364, 61] width 7 height 12
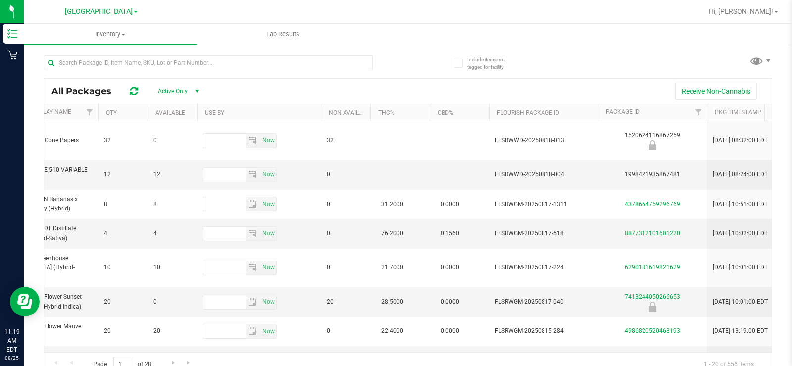
scroll to position [0, 246]
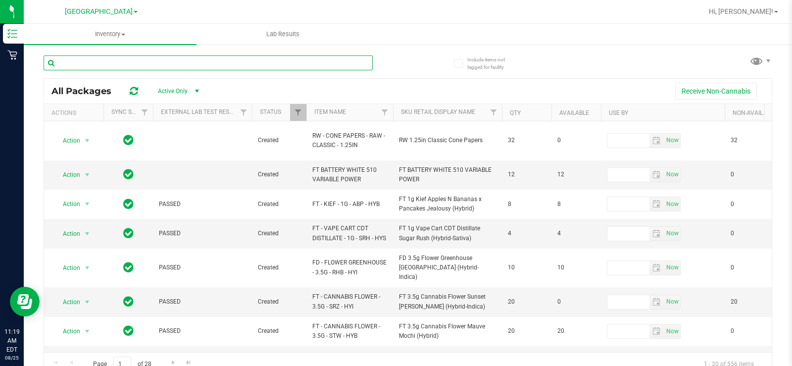
click at [296, 63] on input "text" at bounding box center [208, 62] width 329 height 15
type input "hash"
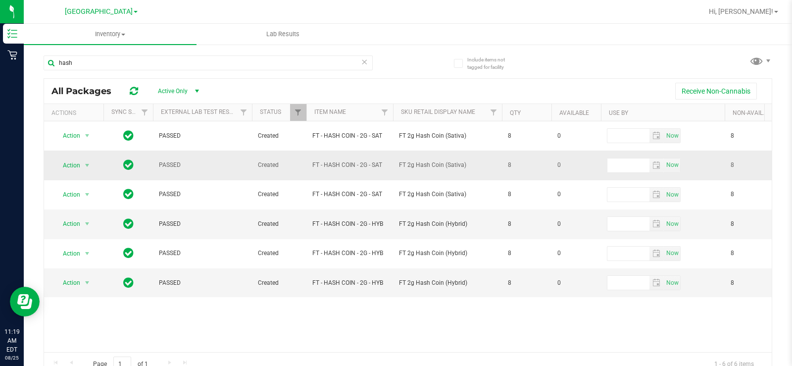
drag, startPoint x: 470, startPoint y: 167, endPoint x: 463, endPoint y: 167, distance: 6.4
click at [463, 167] on span "FT 2g Hash Coin (Sativa)" at bounding box center [447, 164] width 97 height 9
copy span "FT - HASH COIN - 2G - SAT"
drag, startPoint x: 384, startPoint y: 165, endPoint x: 307, endPoint y: 164, distance: 77.3
click at [307, 164] on td "FT - HASH COIN - 2G - SAT" at bounding box center [350, 165] width 87 height 29
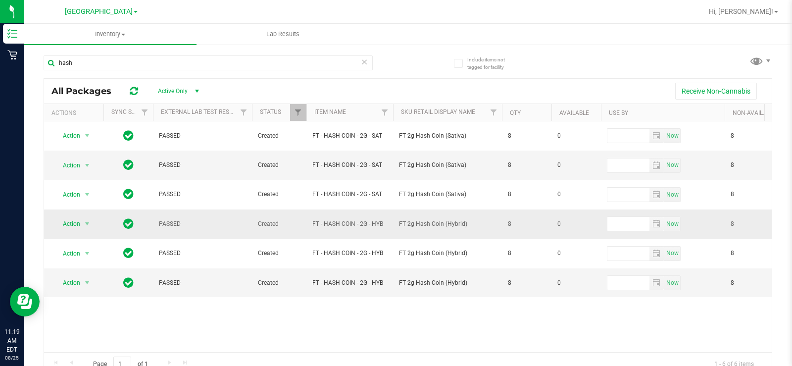
drag, startPoint x: 386, startPoint y: 196, endPoint x: 387, endPoint y: 217, distance: 21.3
click at [386, 200] on td "FT - HASH COIN - 2G - SAT" at bounding box center [350, 194] width 87 height 29
drag, startPoint x: 388, startPoint y: 227, endPoint x: 309, endPoint y: 234, distance: 80.1
click at [309, 234] on td "FT - HASH COIN - 2G - HYB" at bounding box center [350, 223] width 87 height 29
copy span "FT - HASH COIN - 2G - HYB"
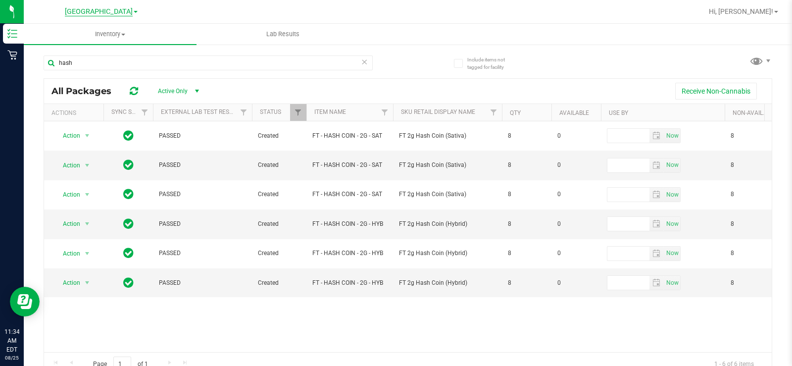
click at [106, 8] on span "[GEOGRAPHIC_DATA]" at bounding box center [99, 11] width 68 height 9
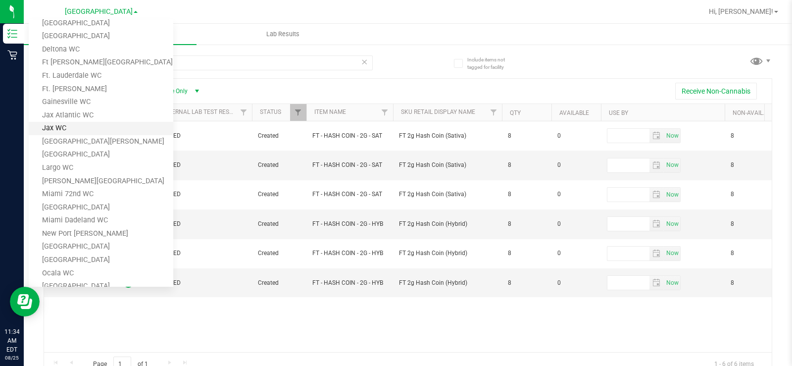
scroll to position [99, 0]
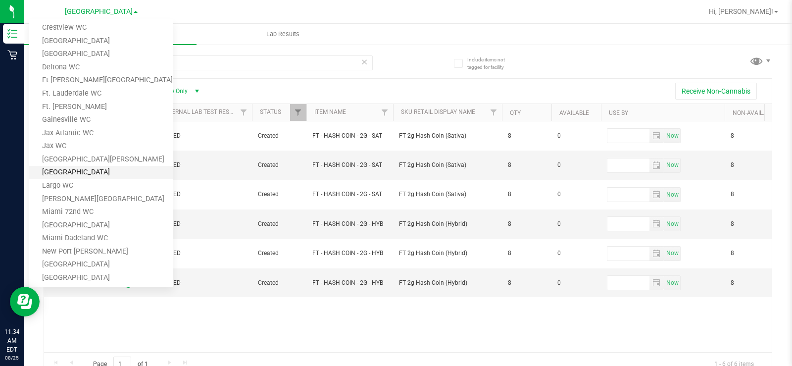
click at [74, 175] on link "[GEOGRAPHIC_DATA]" at bounding box center [101, 172] width 145 height 13
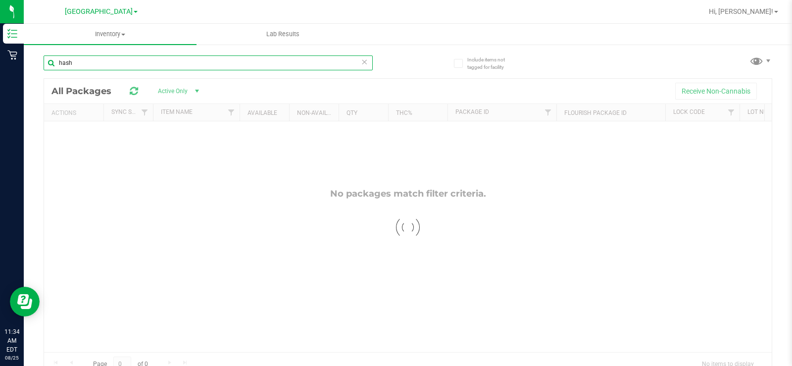
click at [92, 68] on input "hash" at bounding box center [208, 62] width 329 height 15
click at [148, 67] on input "hash" at bounding box center [208, 62] width 329 height 15
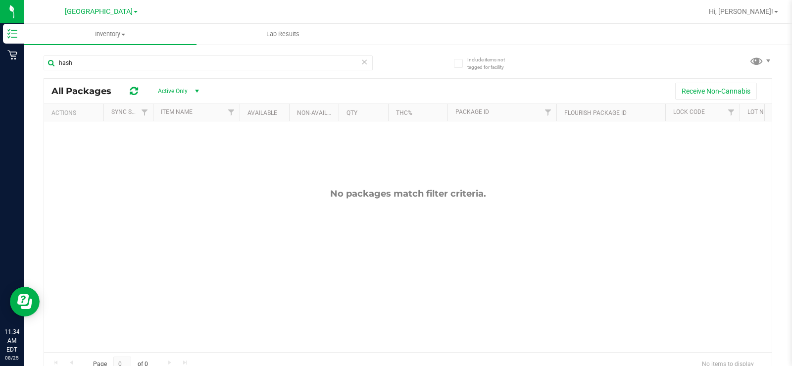
click at [403, 67] on div "hash" at bounding box center [226, 63] width 365 height 32
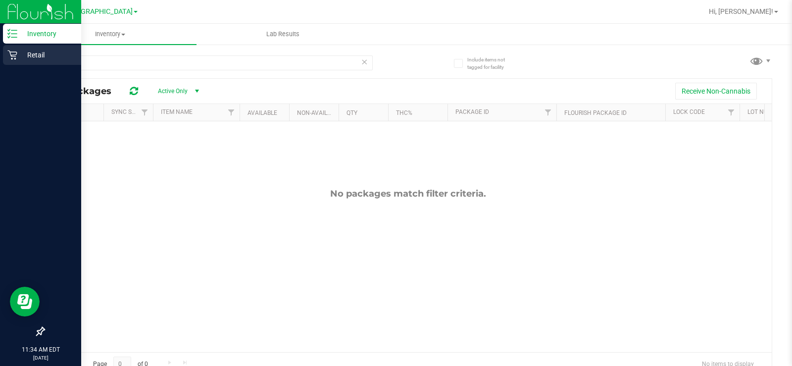
click at [14, 59] on icon at bounding box center [12, 55] width 10 height 10
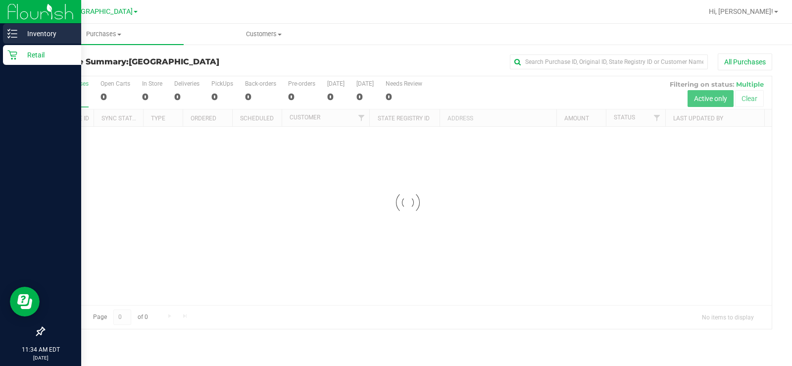
click at [26, 29] on p "Inventory" at bounding box center [46, 34] width 59 height 12
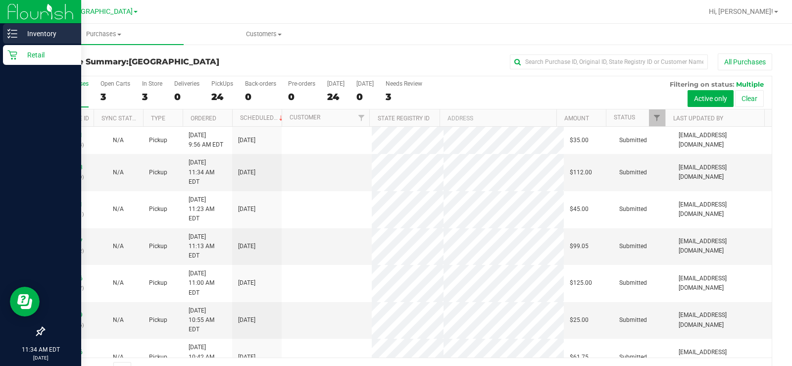
click at [19, 31] on p "Inventory" at bounding box center [46, 34] width 59 height 12
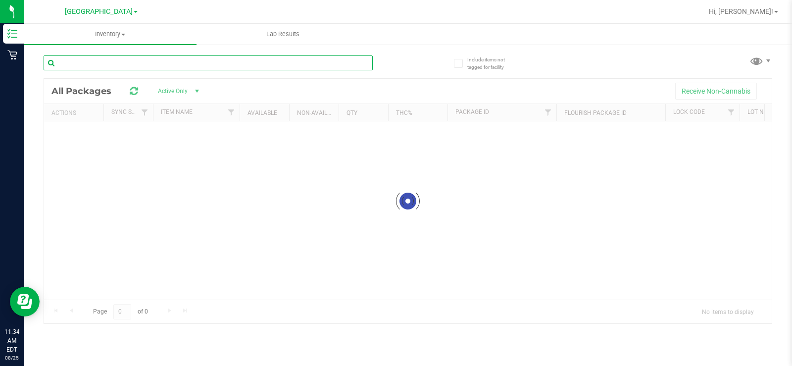
click at [176, 61] on div "Inventory All packages All inventory Waste log Lab Results Include items not ta…" at bounding box center [408, 195] width 769 height 342
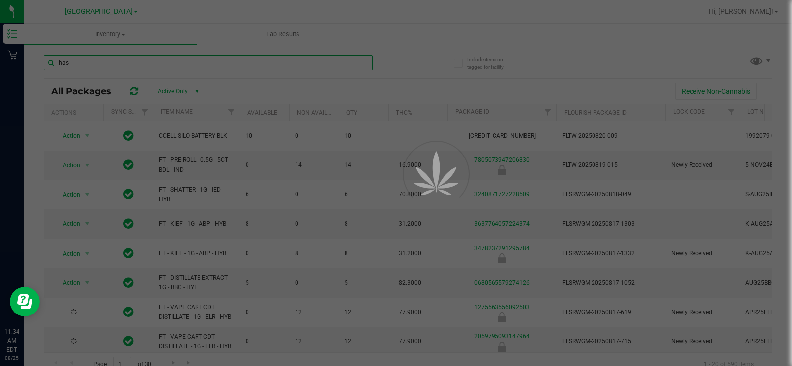
type input "hasw"
type input "2026-02-15"
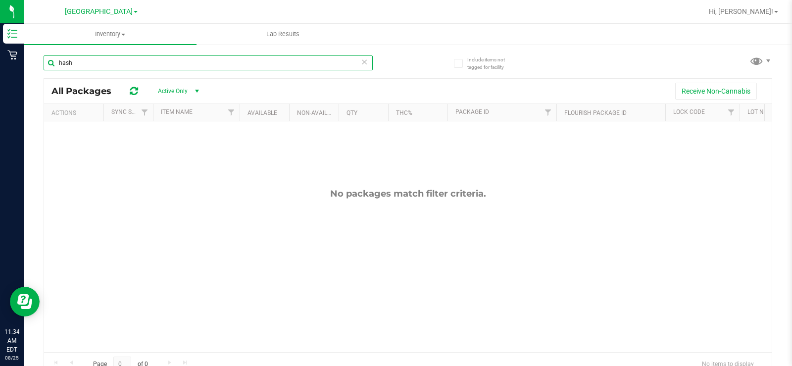
type input "hash"
click at [352, 207] on div "No packages match filter criteria." at bounding box center [408, 270] width 728 height 298
drag, startPoint x: 457, startPoint y: 195, endPoint x: 307, endPoint y: 196, distance: 150.1
click at [308, 196] on div "No packages match filter criteria." at bounding box center [408, 193] width 728 height 11
drag, startPoint x: 97, startPoint y: 8, endPoint x: 114, endPoint y: 146, distance: 138.8
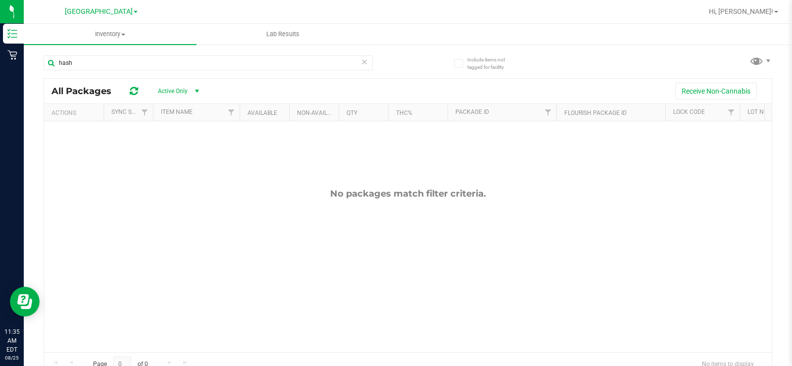
click at [97, 9] on span "[GEOGRAPHIC_DATA]" at bounding box center [99, 11] width 68 height 8
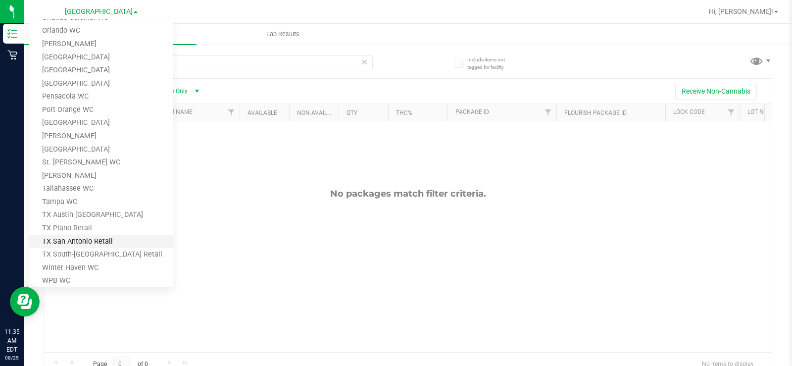
scroll to position [409, 0]
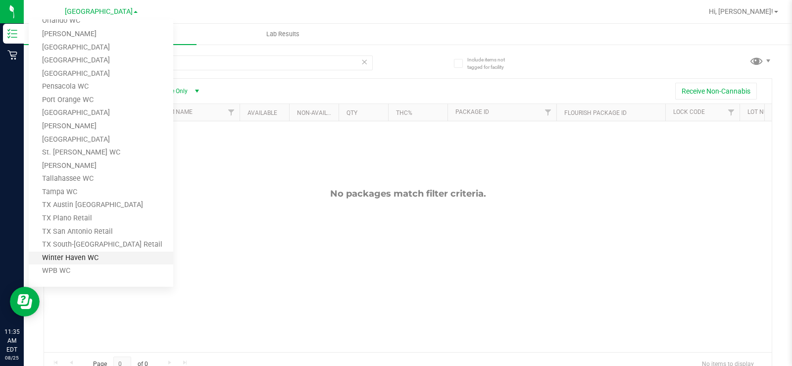
click at [75, 255] on link "Winter Haven WC" at bounding box center [101, 258] width 145 height 13
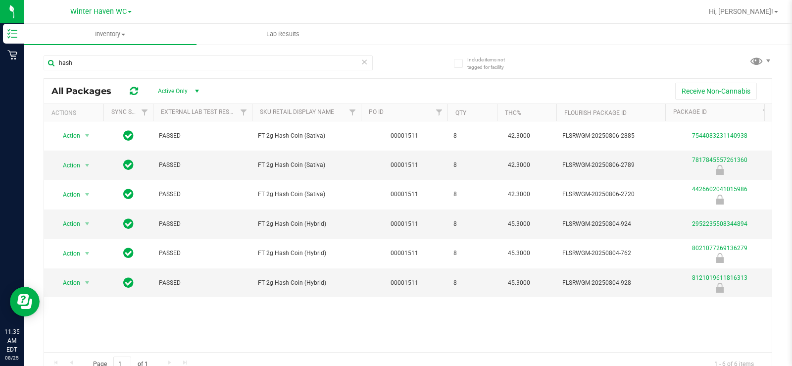
drag, startPoint x: 275, startPoint y: 344, endPoint x: 286, endPoint y: 345, distance: 10.9
click at [286, 345] on div "Action Action Global inventory Package audit log Print package label Print prod…" at bounding box center [408, 236] width 728 height 231
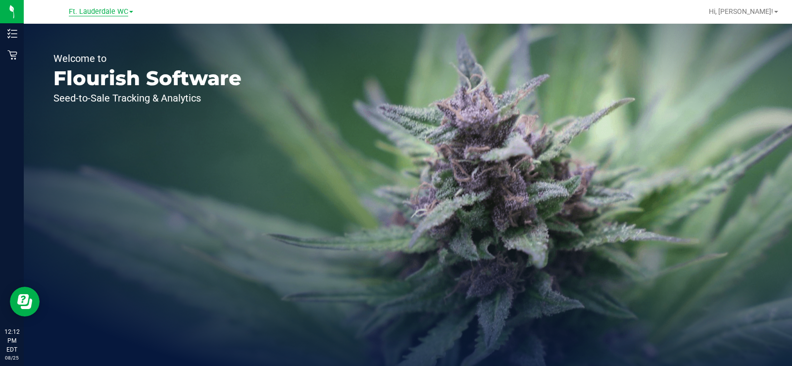
click at [110, 14] on span "Ft. Lauderdale WC" at bounding box center [98, 11] width 59 height 9
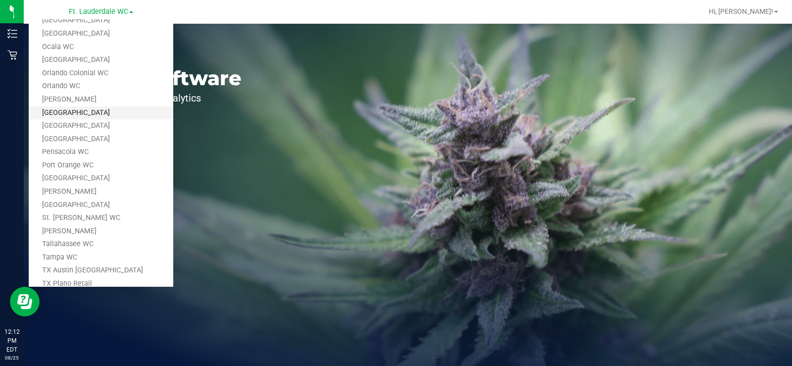
scroll to position [409, 0]
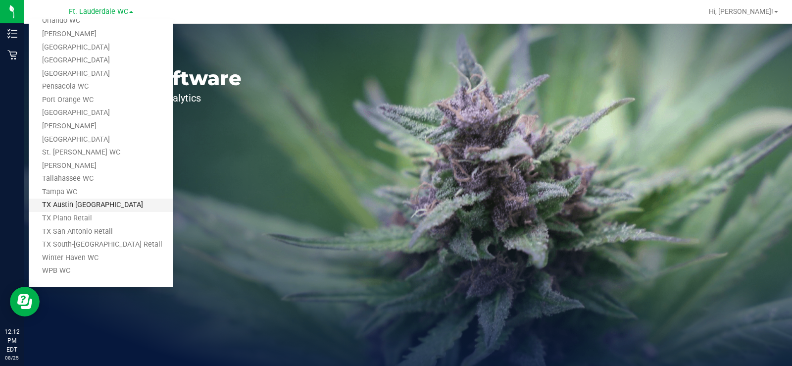
click at [94, 208] on link "TX Austin [GEOGRAPHIC_DATA]" at bounding box center [101, 205] width 145 height 13
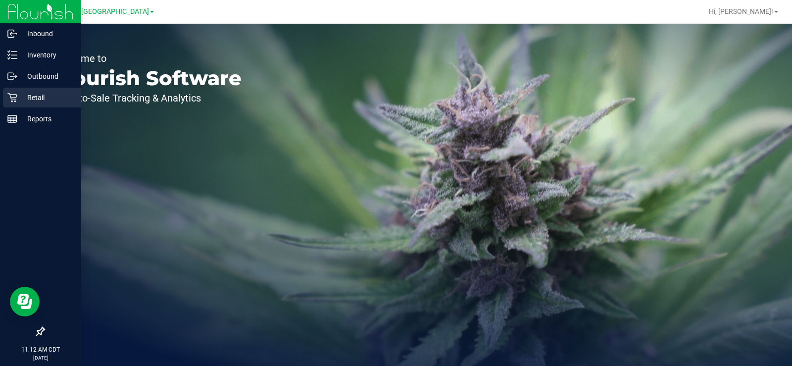
click at [45, 103] on p "Retail" at bounding box center [46, 98] width 59 height 12
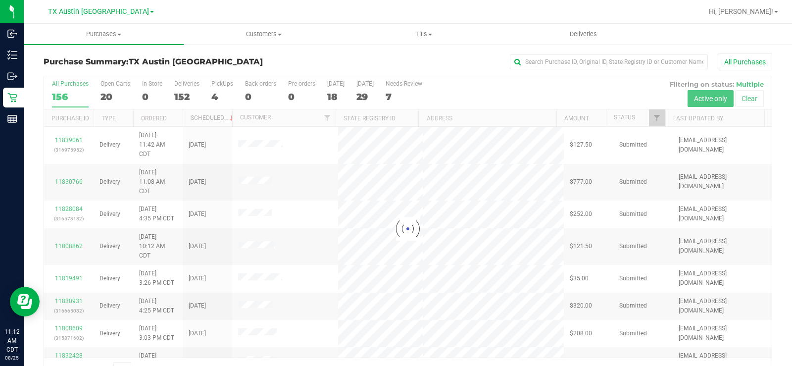
click at [196, 66] on div "Purchase Summary: TX Austin DC All Purchases" at bounding box center [408, 64] width 729 height 22
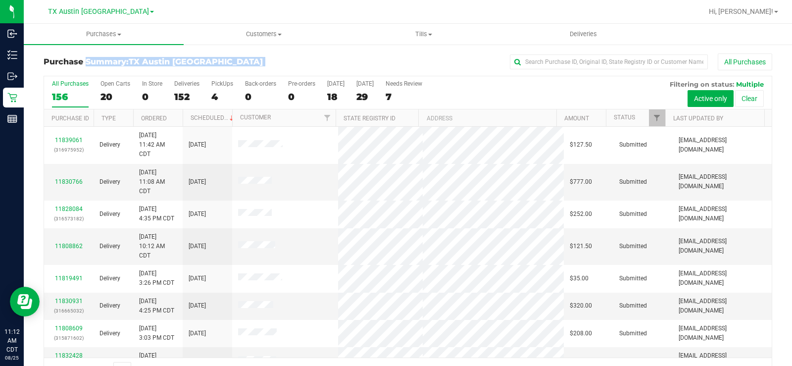
drag, startPoint x: 196, startPoint y: 66, endPoint x: 47, endPoint y: 64, distance: 148.6
click at [47, 64] on div "Purchase Summary: TX Austin DC All Purchases" at bounding box center [408, 64] width 729 height 22
click at [233, 62] on h3 "Purchase Summary: TX Austin DC" at bounding box center [165, 61] width 243 height 9
drag, startPoint x: 203, startPoint y: 62, endPoint x: 40, endPoint y: 65, distance: 163.0
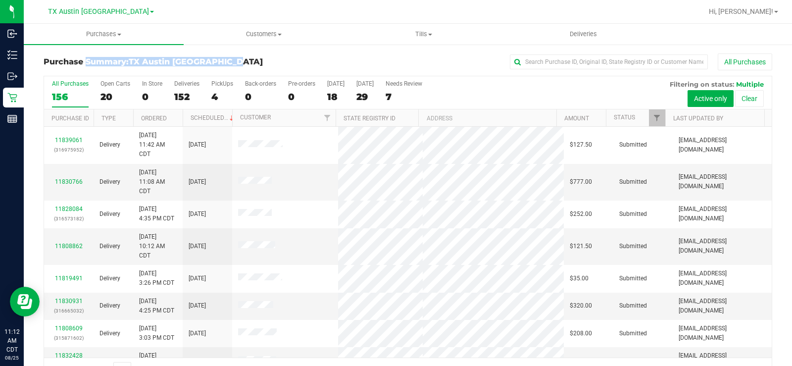
click at [40, 65] on div "Purchase Summary: TX Austin DC All Purchases All Purchases 156 Open Carts 20 In…" at bounding box center [408, 218] width 769 height 348
click at [321, 62] on div "All Purchases" at bounding box center [530, 61] width 486 height 17
click at [260, 31] on span "Customers" at bounding box center [263, 34] width 159 height 9
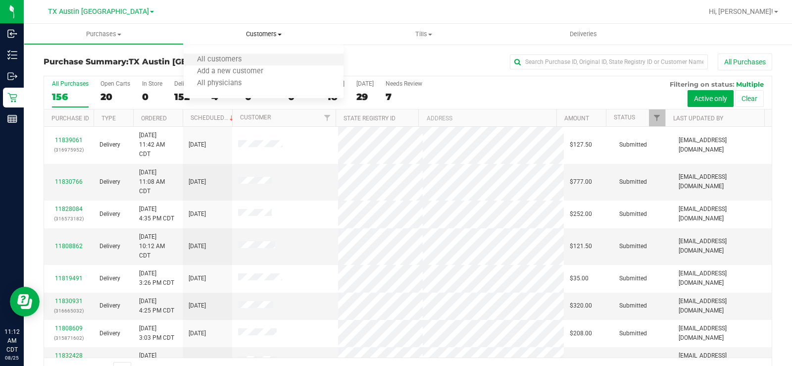
click at [262, 57] on li "All customers" at bounding box center [264, 60] width 160 height 12
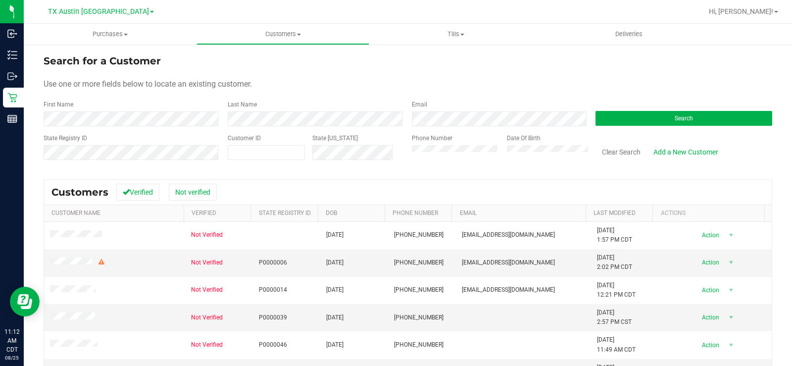
drag, startPoint x: 259, startPoint y: 101, endPoint x: 259, endPoint y: 92, distance: 8.9
click at [259, 100] on div "Last Name" at bounding box center [312, 113] width 184 height 26
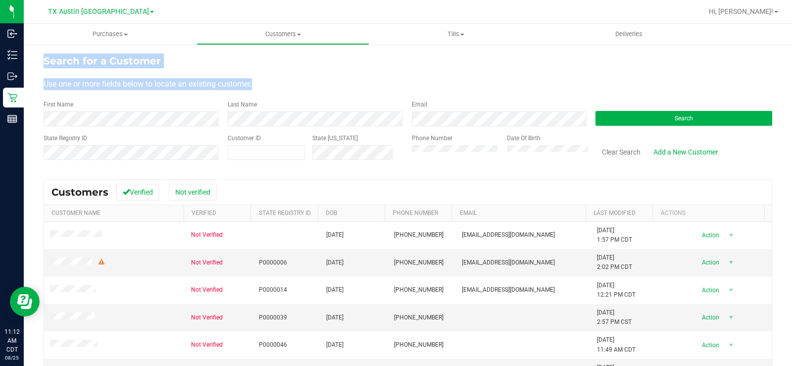
drag, startPoint x: 260, startPoint y: 85, endPoint x: 37, endPoint y: 59, distance: 223.9
click at [37, 59] on div "Search for a Customer Use one or more fields below to locate an existing custom…" at bounding box center [408, 265] width 769 height 443
click at [249, 69] on form "Search for a Customer Use one or more fields below to locate an existing custom…" at bounding box center [408, 110] width 729 height 115
drag, startPoint x: 263, startPoint y: 84, endPoint x: 45, endPoint y: 62, distance: 219.5
click at [45, 62] on form "Search for a Customer Use one or more fields below to locate an existing custom…" at bounding box center [408, 110] width 729 height 115
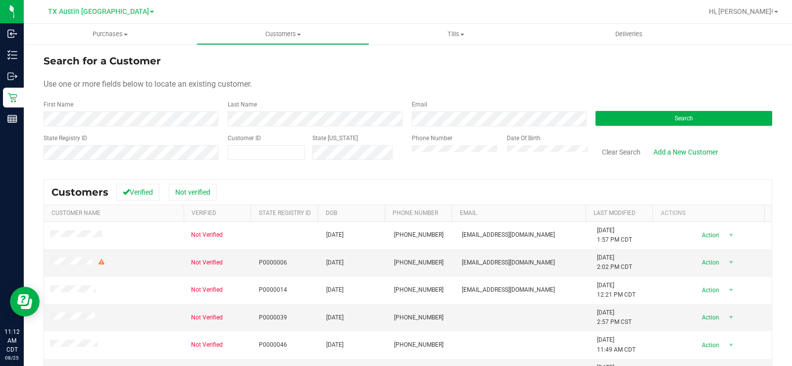
click at [322, 93] on form "Search for a Customer Use one or more fields below to locate an existing custom…" at bounding box center [408, 110] width 729 height 115
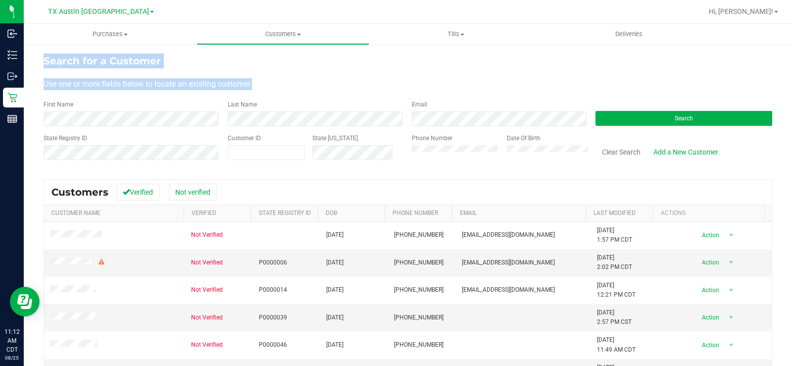
drag, startPoint x: 265, startPoint y: 84, endPoint x: 38, endPoint y: 49, distance: 229.5
click at [38, 49] on div "Search for a Customer Use one or more fields below to locate an existing custom…" at bounding box center [408, 265] width 769 height 443
click at [267, 84] on div "Use one or more fields below to locate an existing customer." at bounding box center [408, 84] width 729 height 12
drag, startPoint x: 214, startPoint y: 86, endPoint x: 38, endPoint y: 59, distance: 178.3
click at [38, 59] on div "Search for a Customer Use one or more fields below to locate an existing custom…" at bounding box center [408, 265] width 769 height 443
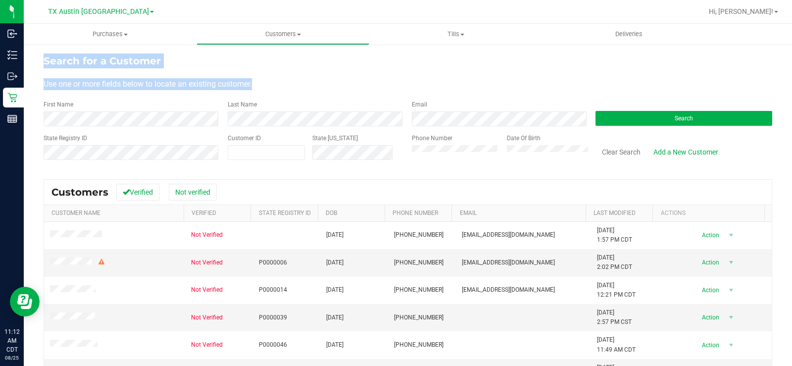
click at [283, 86] on div "Use one or more fields below to locate an existing customer." at bounding box center [408, 84] width 729 height 12
click at [260, 85] on div "Use one or more fields below to locate an existing customer." at bounding box center [408, 84] width 729 height 12
drag, startPoint x: 199, startPoint y: 88, endPoint x: 42, endPoint y: 59, distance: 159.7
click at [42, 59] on div "Search for a Customer Use one or more fields below to locate an existing custom…" at bounding box center [408, 265] width 769 height 443
click at [307, 81] on div "Use one or more fields below to locate an existing customer." at bounding box center [408, 84] width 729 height 12
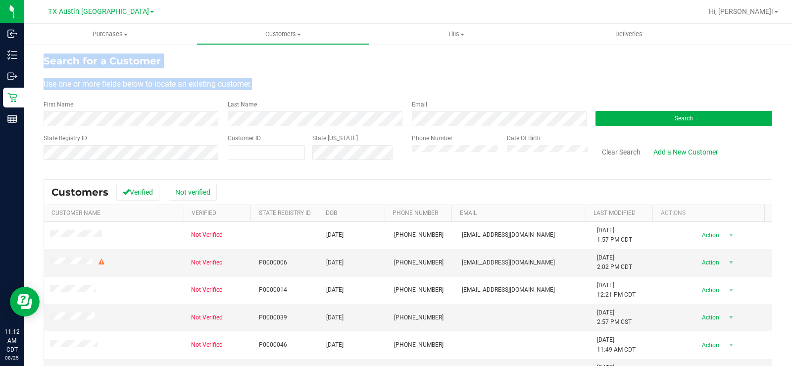
drag, startPoint x: 264, startPoint y: 82, endPoint x: 42, endPoint y: 61, distance: 223.8
click at [42, 61] on div "Search for a Customer Use one or more fields below to locate an existing custom…" at bounding box center [408, 265] width 769 height 443
click at [284, 85] on div "Use one or more fields below to locate an existing customer." at bounding box center [408, 84] width 729 height 12
drag, startPoint x: 269, startPoint y: 85, endPoint x: 29, endPoint y: 65, distance: 241.6
click at [29, 65] on div "Search for a Customer Use one or more fields below to locate an existing custom…" at bounding box center [408, 265] width 769 height 443
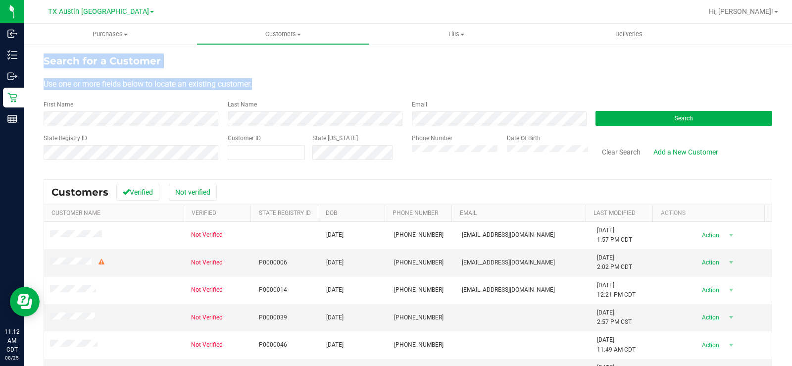
click at [376, 65] on div "Search for a Customer" at bounding box center [408, 60] width 729 height 15
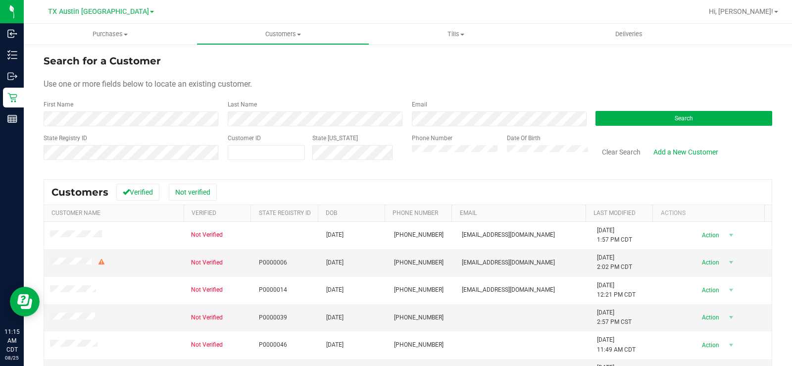
drag, startPoint x: 414, startPoint y: 47, endPoint x: 433, endPoint y: 57, distance: 21.9
click at [421, 51] on div "Search for a Customer Use one or more fields below to locate an existing custom…" at bounding box center [408, 265] width 769 height 443
click at [675, 121] on span "Search" at bounding box center [684, 118] width 18 height 7
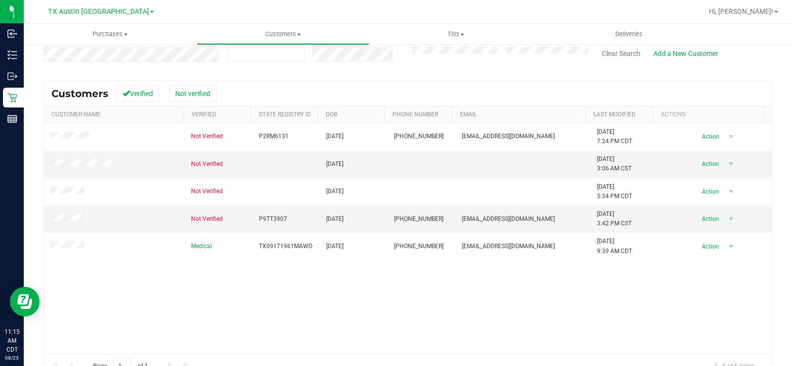
scroll to position [99, 0]
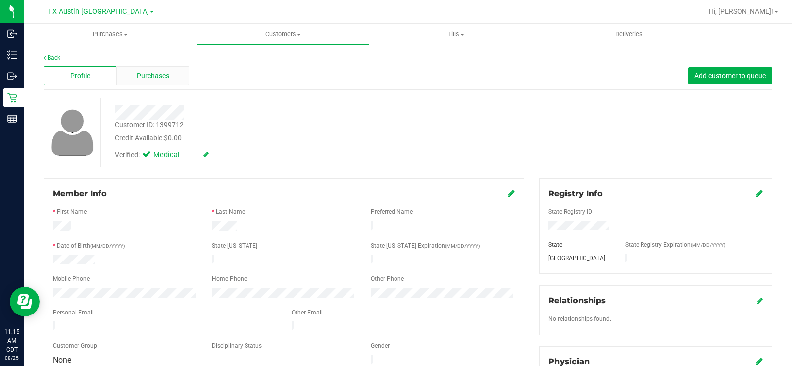
click at [145, 71] on span "Purchases" at bounding box center [153, 76] width 33 height 10
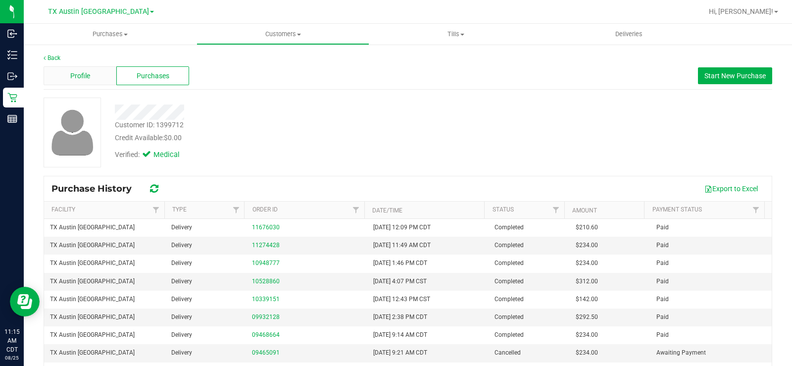
click at [80, 78] on span "Profile" at bounding box center [80, 76] width 20 height 10
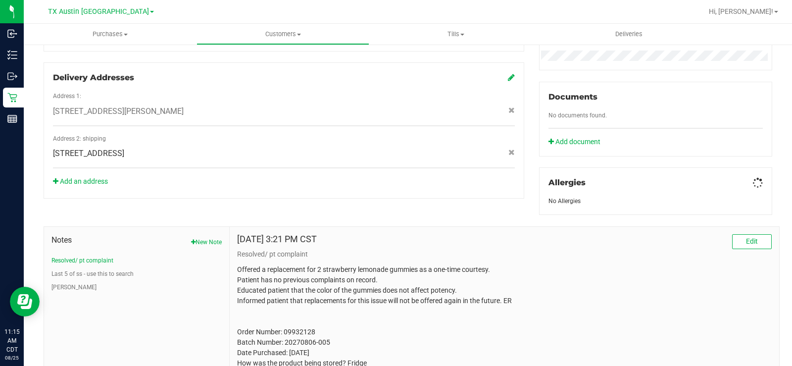
scroll to position [418, 0]
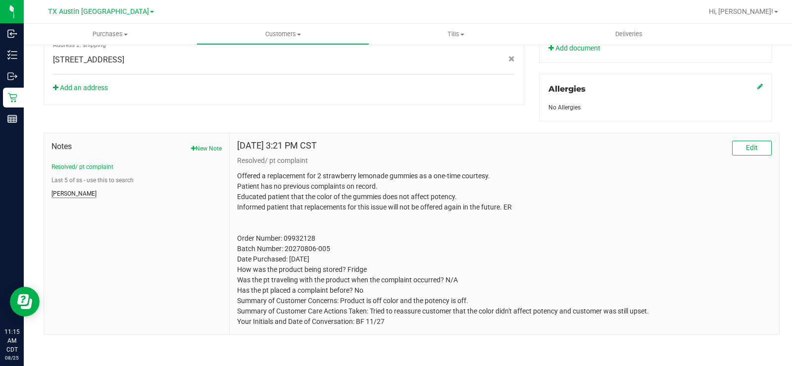
click at [63, 189] on button "CURT" at bounding box center [74, 193] width 45 height 9
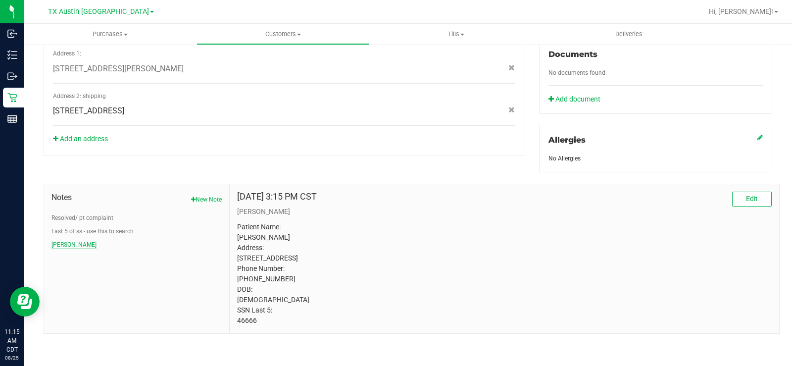
scroll to position [377, 0]
drag, startPoint x: 259, startPoint y: 321, endPoint x: 235, endPoint y: 320, distance: 23.8
click at [237, 320] on p "Patient Name: Mary E Woods Address: 1423 Coppercrest Dr Spring, TX, 77386 Phone…" at bounding box center [504, 274] width 535 height 104
copy p "46666"
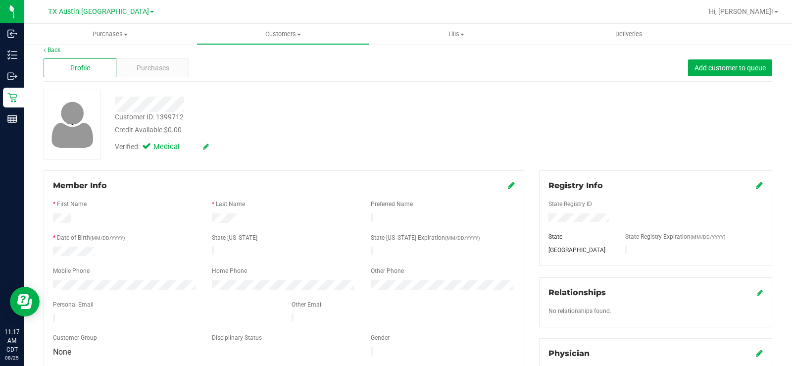
scroll to position [0, 0]
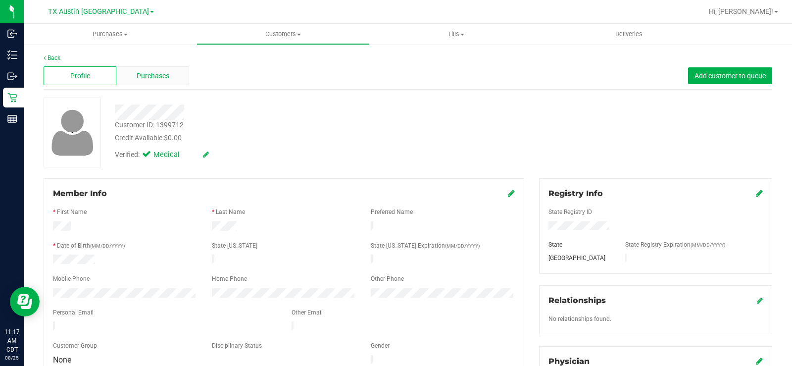
click at [155, 81] on span "Purchases" at bounding box center [153, 76] width 33 height 10
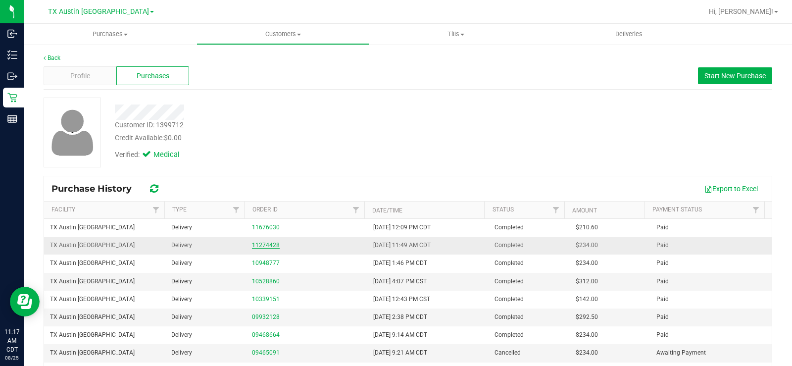
click at [263, 246] on link "11274428" at bounding box center [266, 245] width 28 height 7
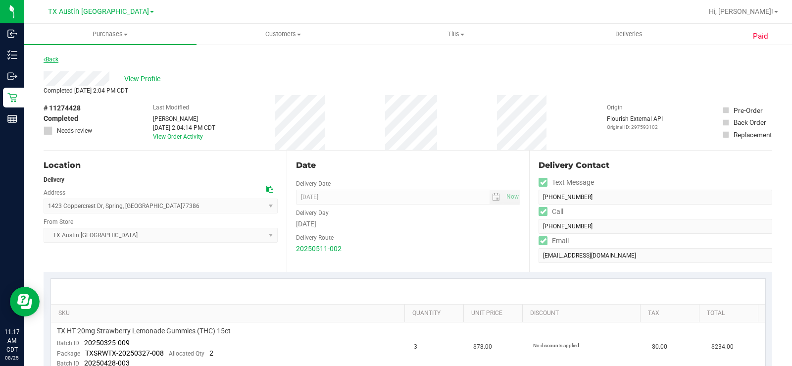
click at [56, 61] on link "Back" at bounding box center [51, 59] width 15 height 7
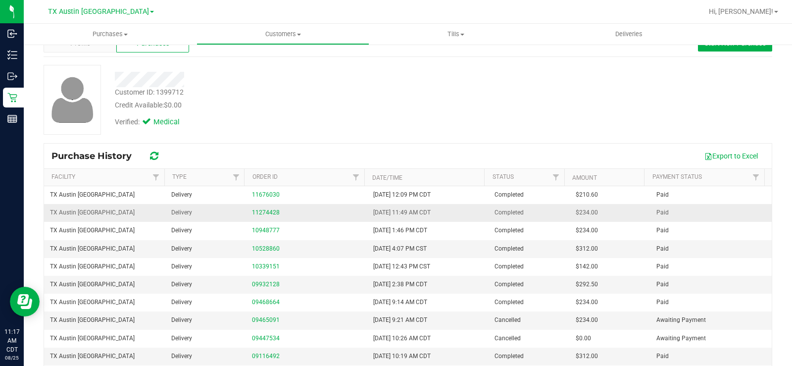
scroll to position [50, 0]
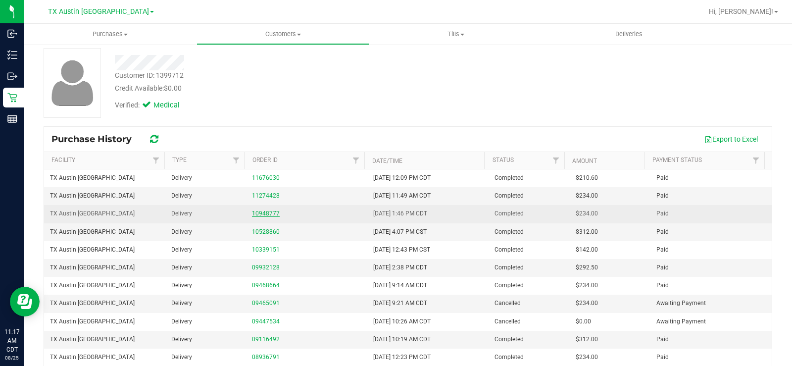
click at [261, 212] on link "10948777" at bounding box center [266, 213] width 28 height 7
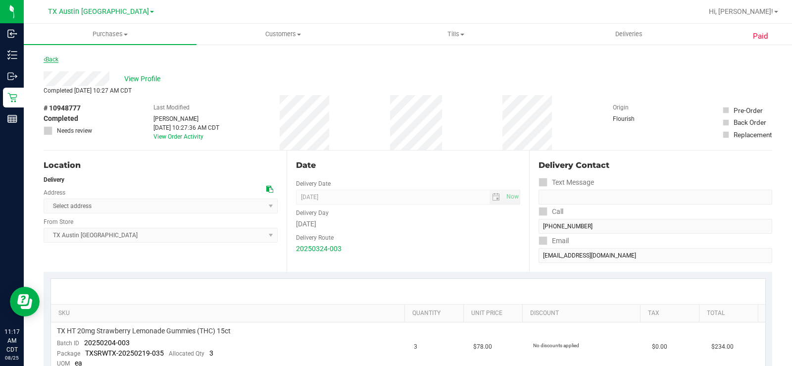
click at [49, 62] on link "Back" at bounding box center [51, 59] width 15 height 7
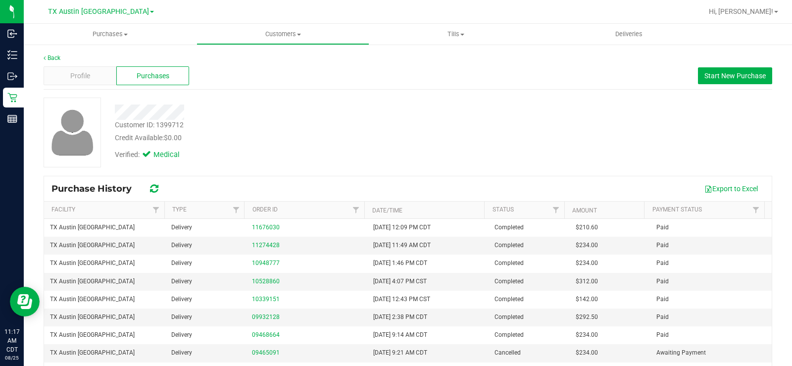
click at [276, 111] on div at bounding box center [293, 112] width 372 height 15
drag, startPoint x: 179, startPoint y: 137, endPoint x: 110, endPoint y: 115, distance: 71.7
click at [110, 115] on div "Customer ID: 1399712 Credit Available: $0.00 Verified: Medical" at bounding box center [293, 131] width 372 height 67
click at [278, 127] on div "Customer ID: 1399712 Credit Available: $0.00" at bounding box center [293, 131] width 372 height 23
drag, startPoint x: 186, startPoint y: 138, endPoint x: 107, endPoint y: 112, distance: 82.4
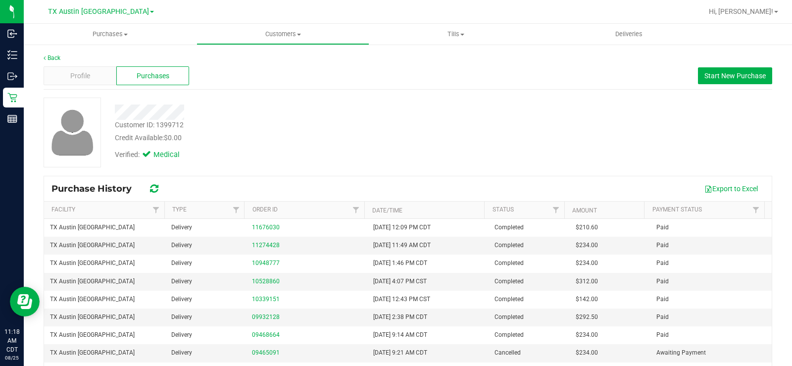
click at [107, 112] on div "Customer ID: 1399712 Credit Available: $0.00 Verified: Medical" at bounding box center [293, 131] width 372 height 67
click at [211, 143] on div "Verified: Medical" at bounding box center [293, 154] width 372 height 22
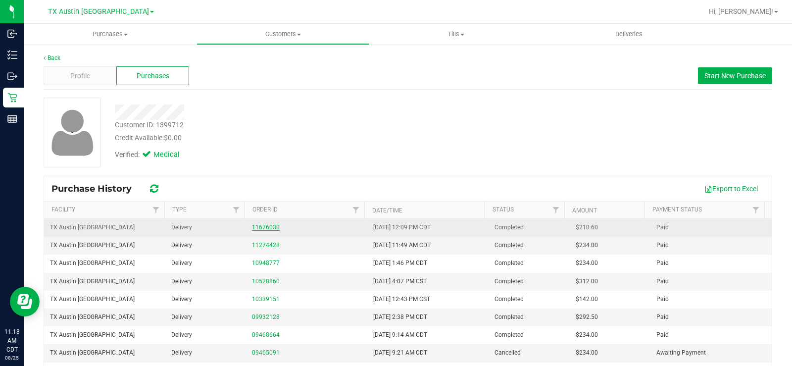
click at [268, 227] on link "11676030" at bounding box center [266, 227] width 28 height 7
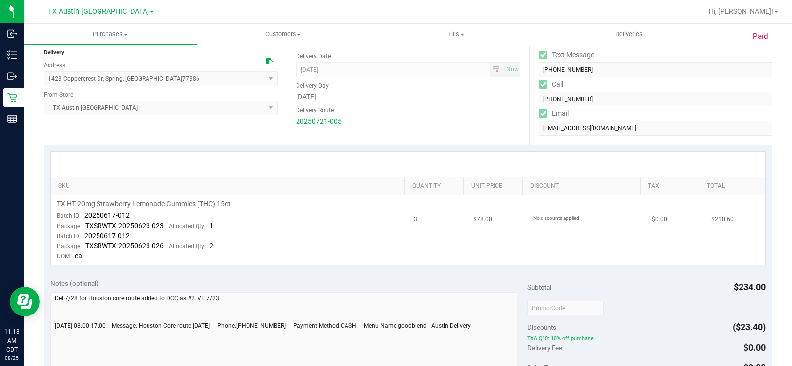
scroll to position [149, 0]
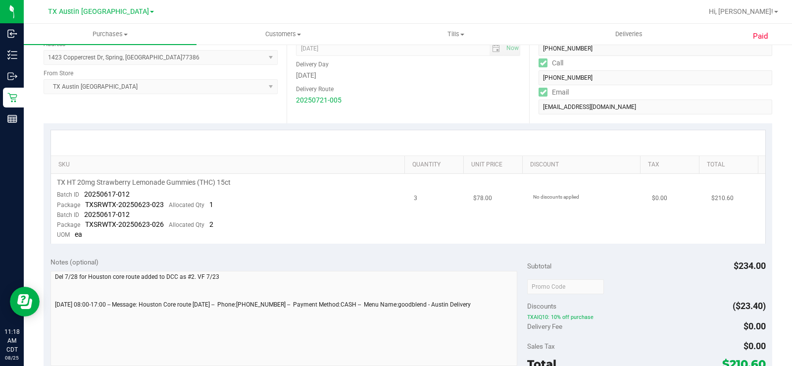
drag, startPoint x: 246, startPoint y: 182, endPoint x: 64, endPoint y: 188, distance: 181.4
click at [61, 188] on td "TX HT 20mg Strawberry Lemonade Gummies (THC) 15ct Batch ID 20250617-012 Package…" at bounding box center [230, 209] width 358 height 70
click at [254, 219] on td "TX HT 20mg Strawberry Lemonade Gummies (THC) 15ct Batch ID 20250617-012 Package…" at bounding box center [230, 209] width 358 height 70
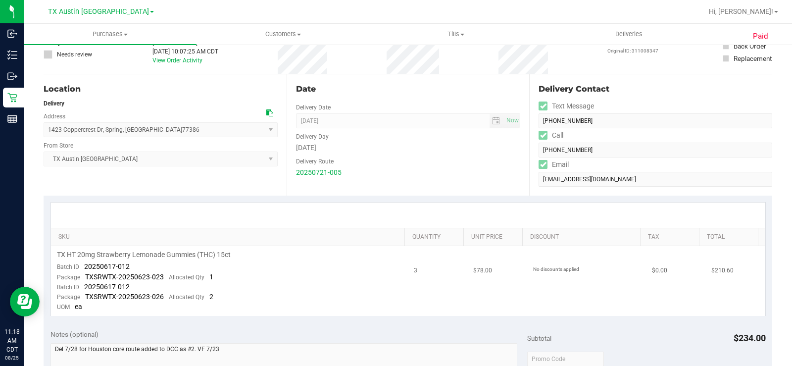
scroll to position [0, 0]
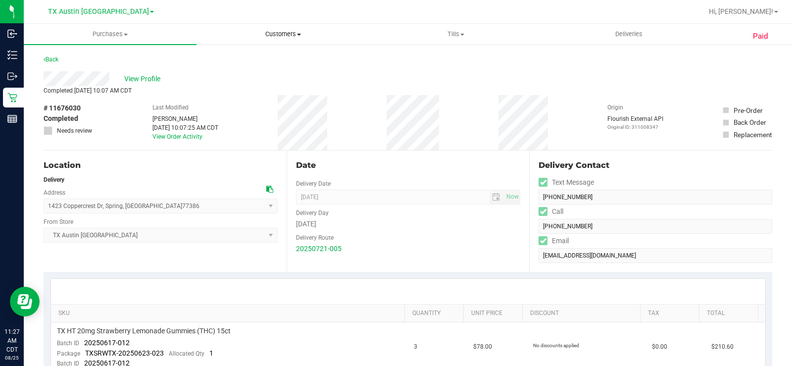
click at [297, 35] on span "Customers" at bounding box center [283, 34] width 172 height 9
click at [252, 58] on span "All customers" at bounding box center [232, 59] width 71 height 8
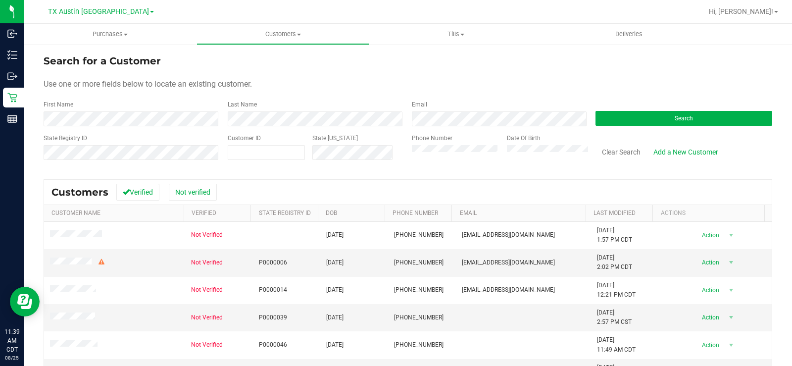
drag, startPoint x: 387, startPoint y: 91, endPoint x: 519, endPoint y: 106, distance: 132.6
click at [420, 92] on form "Search for a Customer Use one or more fields below to locate an existing custom…" at bounding box center [408, 110] width 729 height 115
click at [635, 114] on button "Search" at bounding box center [684, 118] width 177 height 15
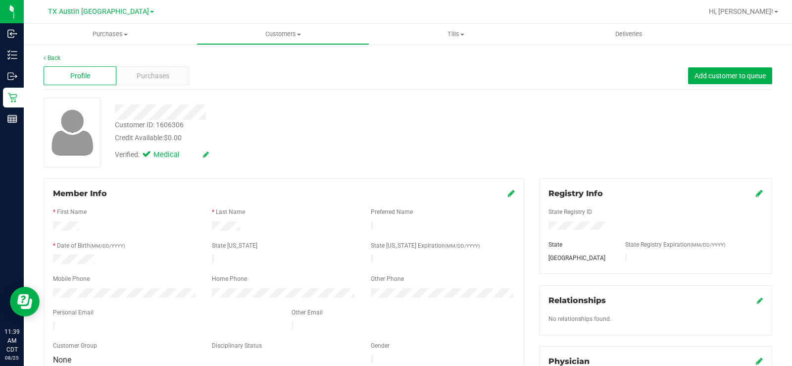
click at [189, 81] on div "Profile Purchases Add customer to queue" at bounding box center [408, 75] width 729 height 27
click at [176, 80] on div "Purchases" at bounding box center [152, 75] width 73 height 19
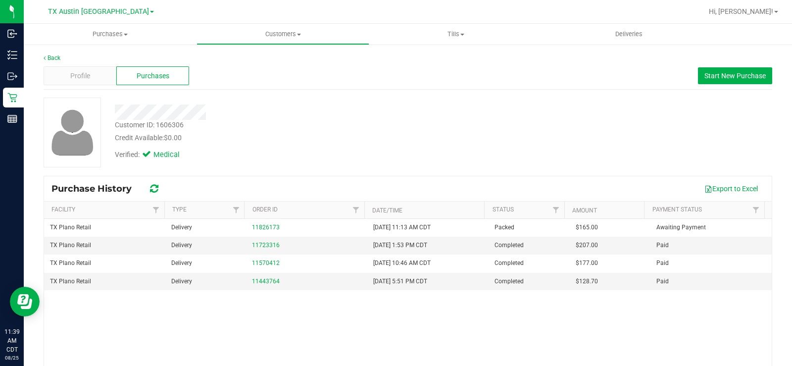
click at [374, 128] on div "Customer ID: 1606306 Credit Available: $0.00" at bounding box center [293, 131] width 372 height 23
click at [75, 75] on span "Profile" at bounding box center [80, 76] width 20 height 10
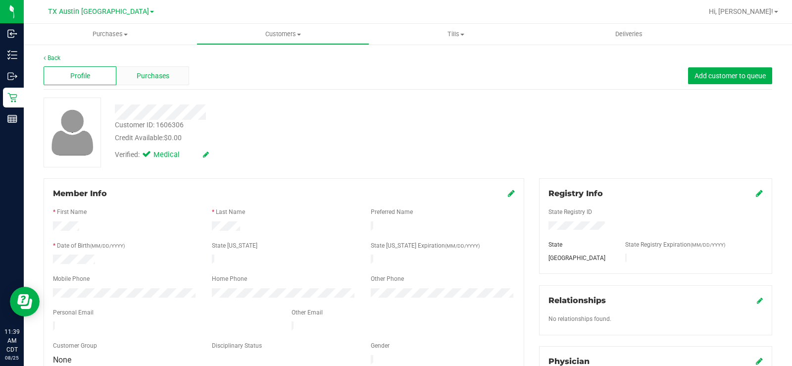
click at [176, 81] on div "Purchases" at bounding box center [152, 75] width 73 height 19
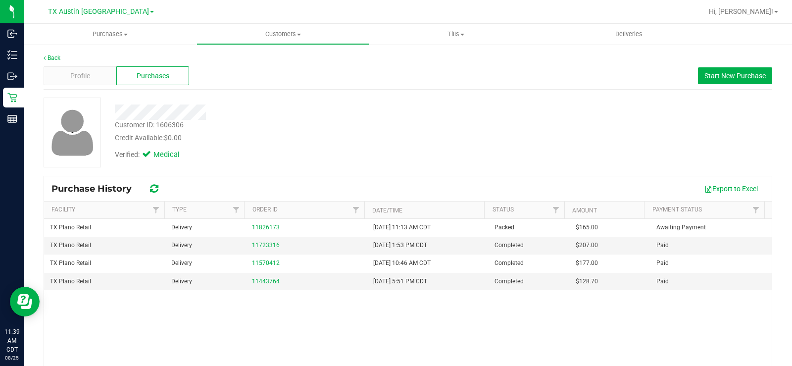
click at [240, 159] on div "Verified: Medical" at bounding box center [293, 154] width 372 height 22
click at [78, 71] on span "Profile" at bounding box center [80, 76] width 20 height 10
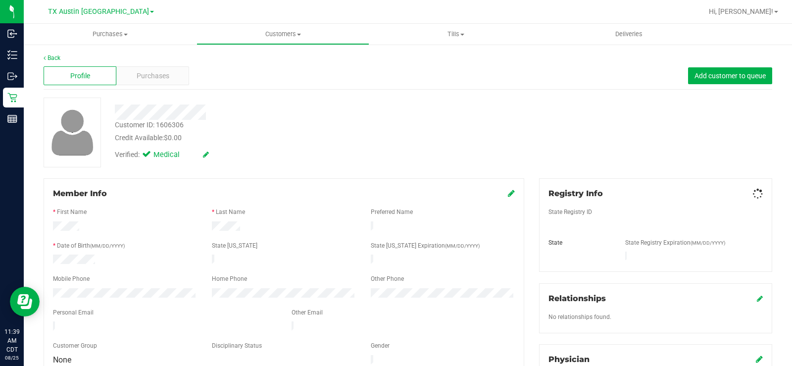
drag, startPoint x: 380, startPoint y: 131, endPoint x: 166, endPoint y: 100, distance: 216.3
click at [378, 131] on div "Customer ID: 1606306 Credit Available: $0.00" at bounding box center [293, 131] width 372 height 23
click at [175, 87] on div "Profile Purchases Add customer to queue" at bounding box center [408, 75] width 729 height 27
click at [178, 70] on div "Purchases" at bounding box center [152, 75] width 73 height 19
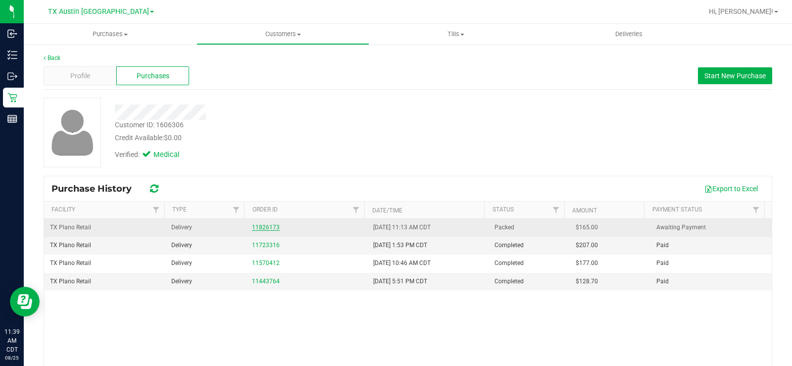
click at [261, 228] on link "11826173" at bounding box center [266, 227] width 28 height 7
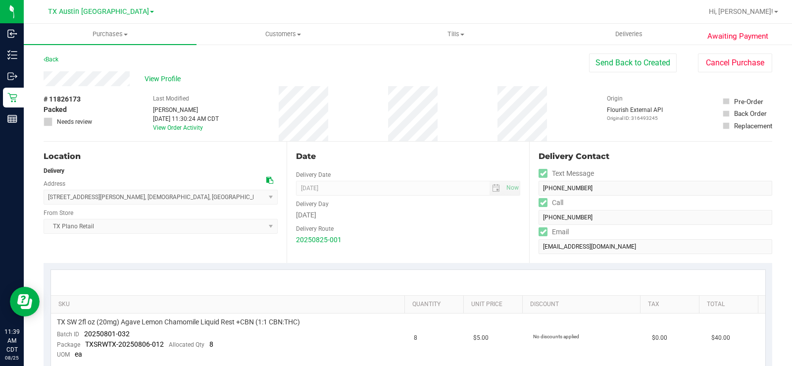
click at [254, 133] on div "# 11826173 Packed Needs review Last Modified Lindsey Sherman Aug 25, 2025 11:30…" at bounding box center [408, 113] width 729 height 55
copy span "3707 Kimi Ln , Temple , TX 76502"
drag, startPoint x: 145, startPoint y: 201, endPoint x: 47, endPoint y: 201, distance: 97.6
click at [47, 201] on span "3707 Kimi Ln , Temple , TX 76502 Select address 3707 Kimi Ln" at bounding box center [161, 197] width 234 height 15
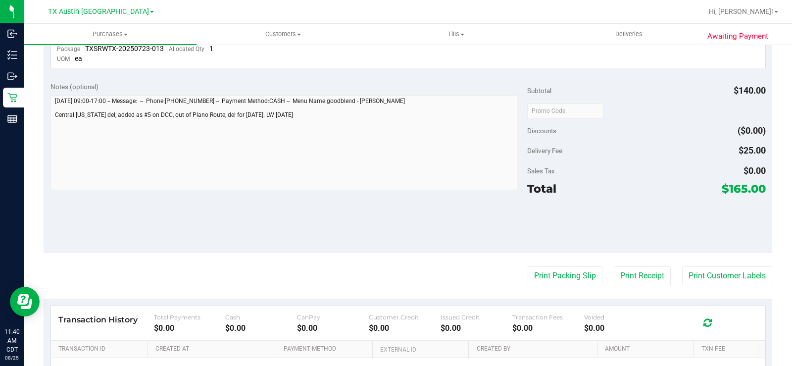
scroll to position [446, 0]
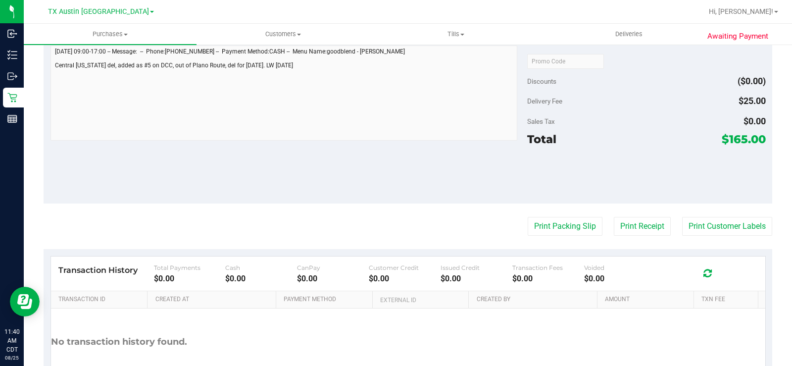
drag, startPoint x: 714, startPoint y: 139, endPoint x: 764, endPoint y: 144, distance: 49.7
click at [764, 144] on div "Notes (optional) Subtotal $140.00 Discounts ($0.00) Delivery Fee $25.00 Sales T…" at bounding box center [408, 114] width 729 height 178
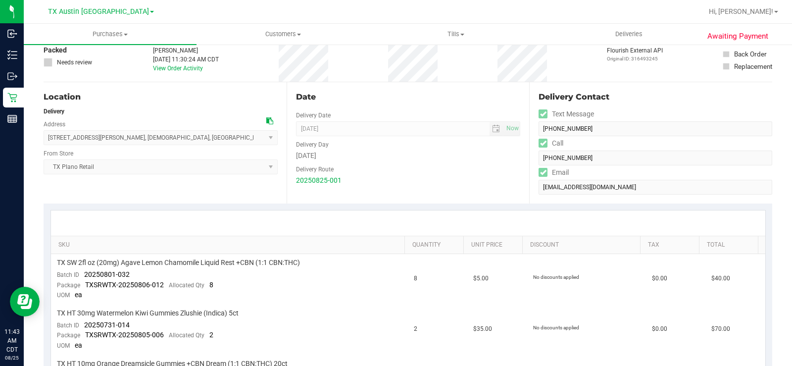
scroll to position [0, 0]
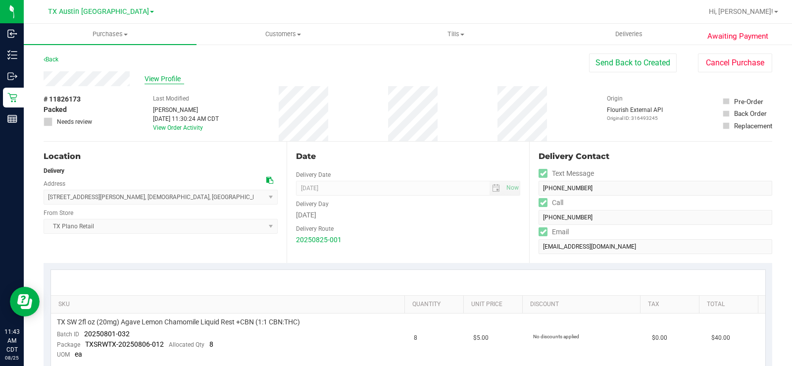
click at [159, 77] on span "View Profile" at bounding box center [165, 79] width 40 height 10
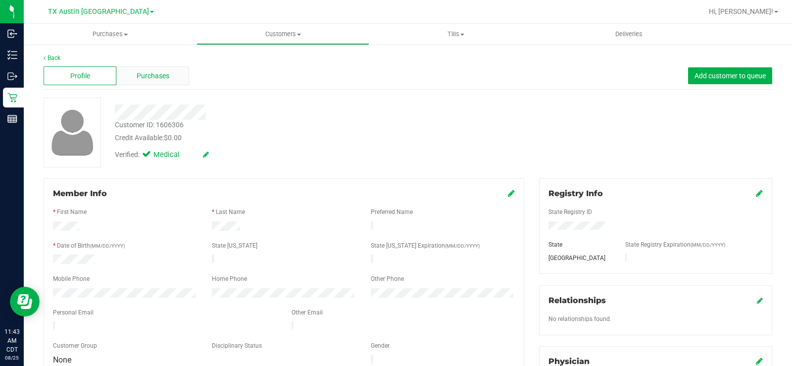
click at [166, 75] on span "Purchases" at bounding box center [153, 76] width 33 height 10
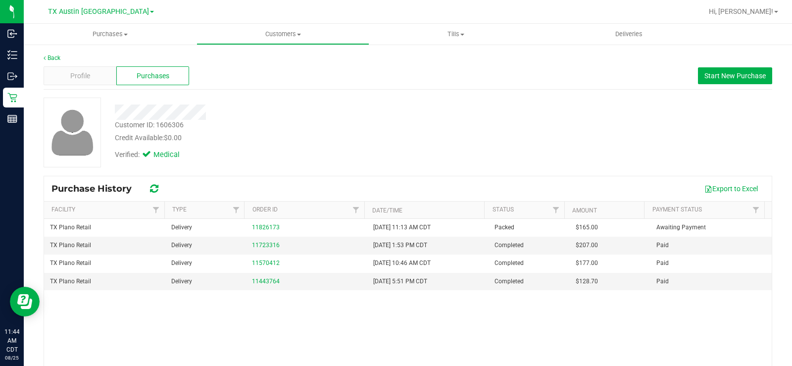
click at [330, 178] on div "Purchase History Export to Excel" at bounding box center [408, 188] width 728 height 25
click at [119, 114] on div at bounding box center [293, 112] width 372 height 15
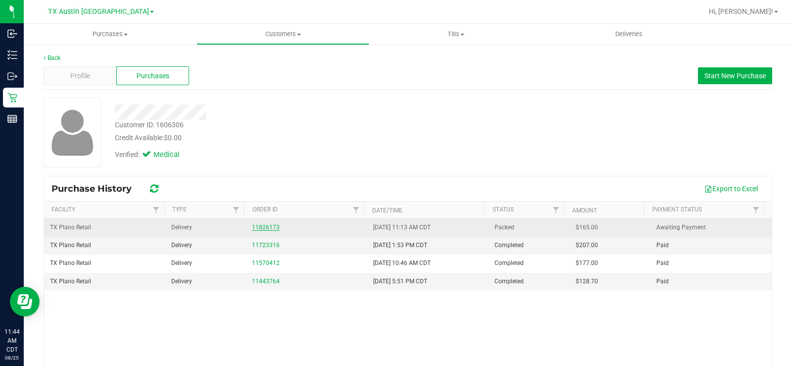
click at [264, 226] on link "11826173" at bounding box center [266, 227] width 28 height 7
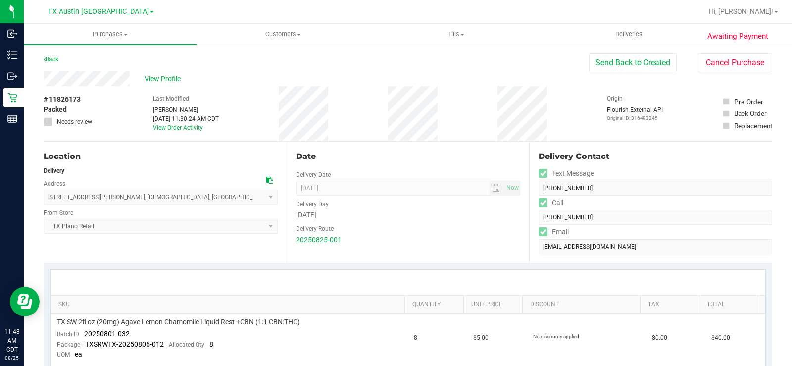
click at [49, 82] on div "View Profile" at bounding box center [317, 78] width 546 height 15
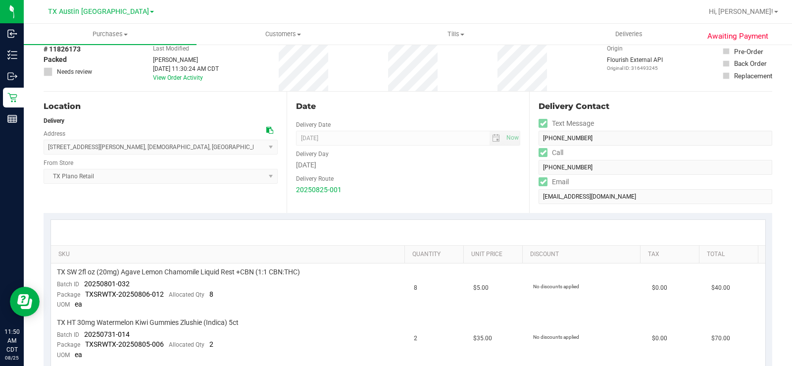
scroll to position [50, 0]
drag, startPoint x: 162, startPoint y: 154, endPoint x: 44, endPoint y: 148, distance: 118.0
click at [44, 148] on span "3707 Kimi Ln , Temple , TX 76502 Select address 3707 Kimi Ln" at bounding box center [161, 147] width 234 height 15
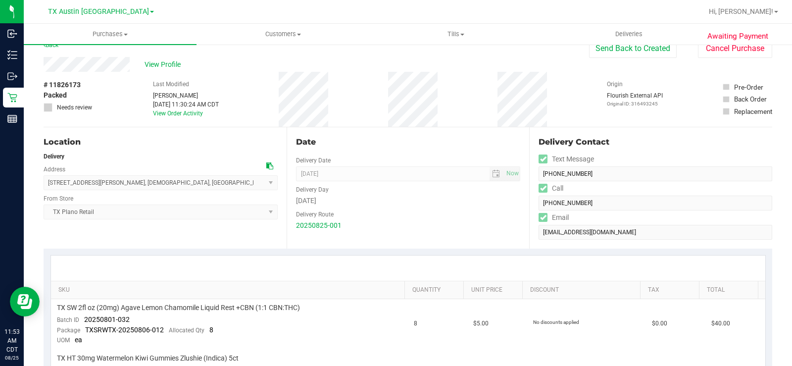
scroll to position [0, 0]
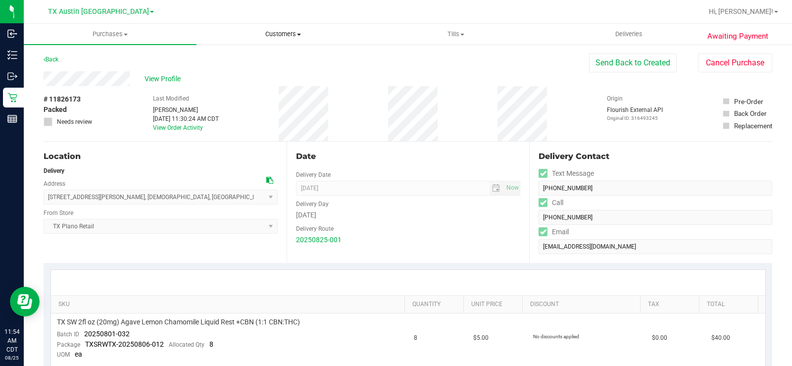
click at [278, 31] on span "Customers" at bounding box center [283, 34] width 172 height 9
click at [254, 54] on li "All customers" at bounding box center [283, 60] width 173 height 12
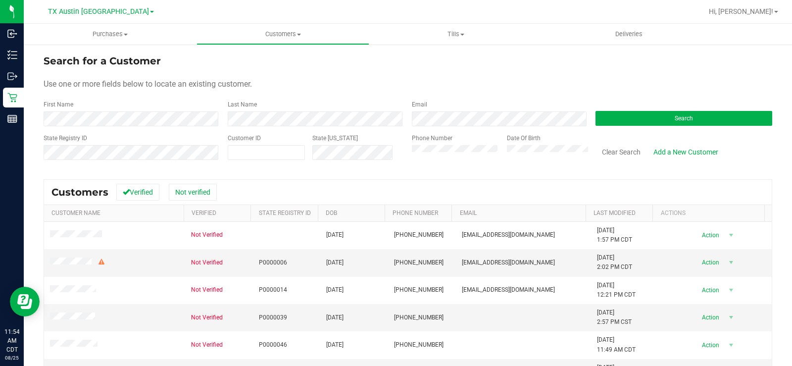
click at [368, 100] on form "Search for a Customer Use one or more fields below to locate an existing custom…" at bounding box center [408, 110] width 729 height 115
click at [647, 112] on button "Search" at bounding box center [684, 118] width 177 height 15
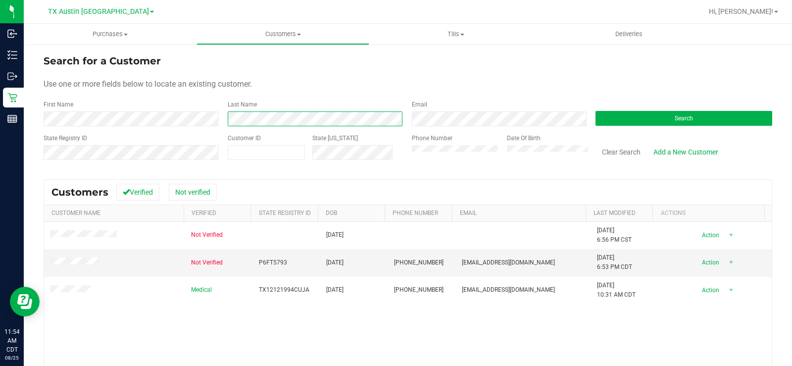
click at [225, 123] on div "Last Name" at bounding box center [312, 113] width 184 height 26
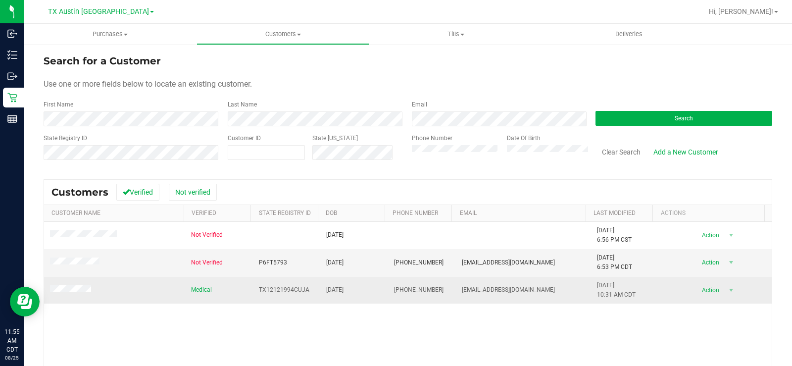
click at [76, 283] on td at bounding box center [114, 290] width 141 height 27
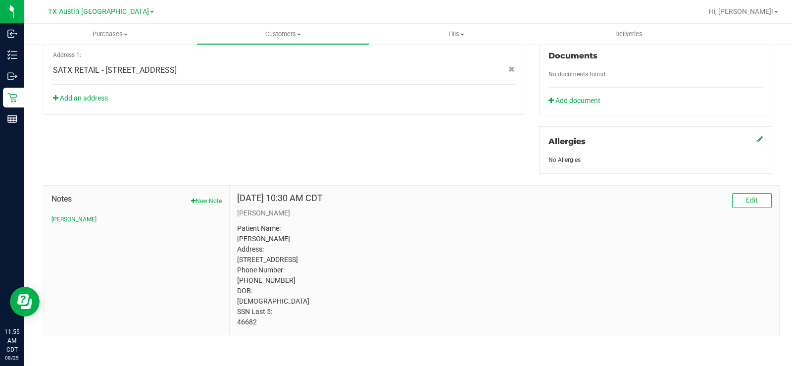
scroll to position [377, 0]
click at [209, 195] on button "New Note" at bounding box center [206, 199] width 31 height 9
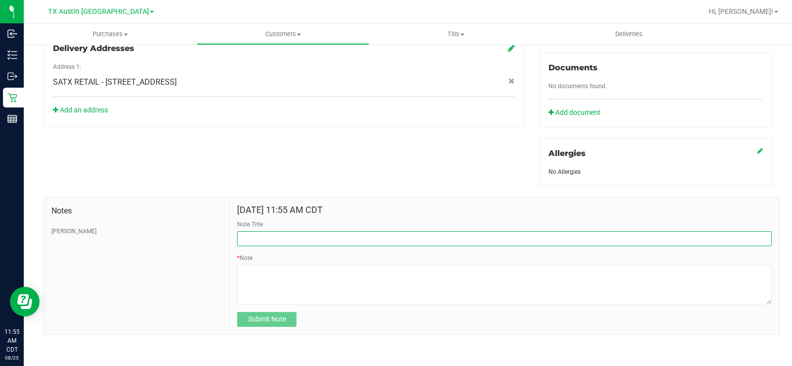
drag, startPoint x: 268, startPoint y: 234, endPoint x: 273, endPoint y: 237, distance: 5.4
click at [268, 234] on input "Note Title" at bounding box center [504, 238] width 535 height 15
type input "CURT info"
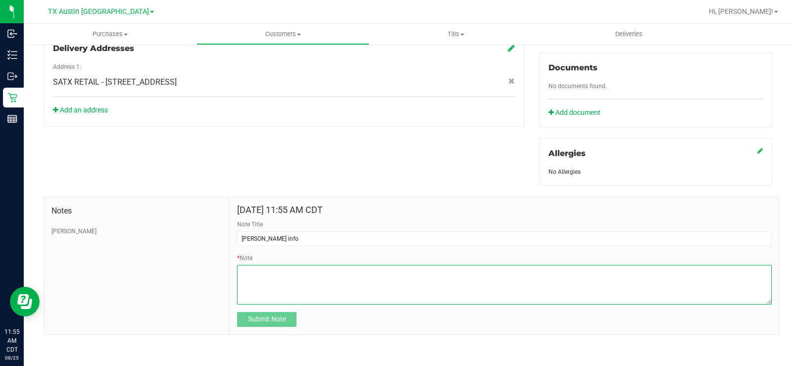
click at [293, 294] on textarea "* Note" at bounding box center [504, 285] width 535 height 40
paste textarea "Patient Name: Curtis Jackson Address: 1109 s pleasant valley Austin, TX, 78741 …"
type textarea "Patient Name: Curtis Jackson Address: 1109 s pleasant valley Austin, TX, 78741 …"
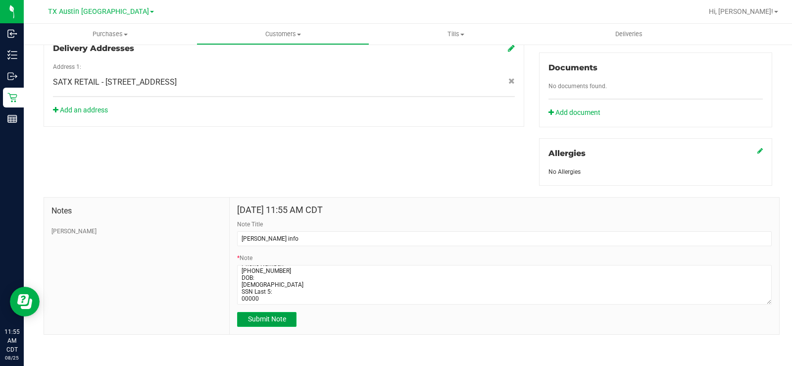
click at [288, 317] on button "Submit Note" at bounding box center [266, 319] width 59 height 15
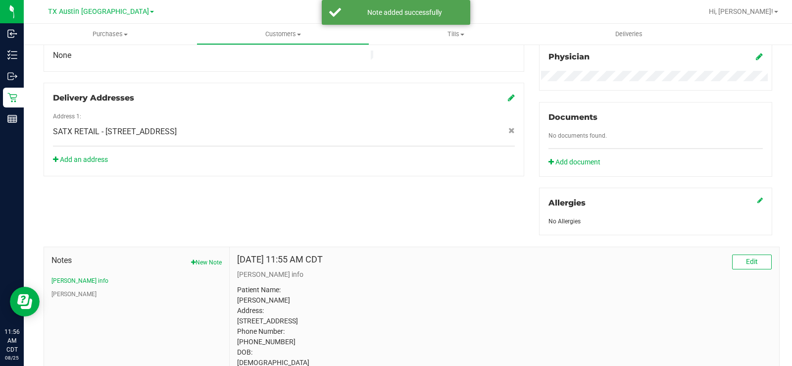
scroll to position [354, 0]
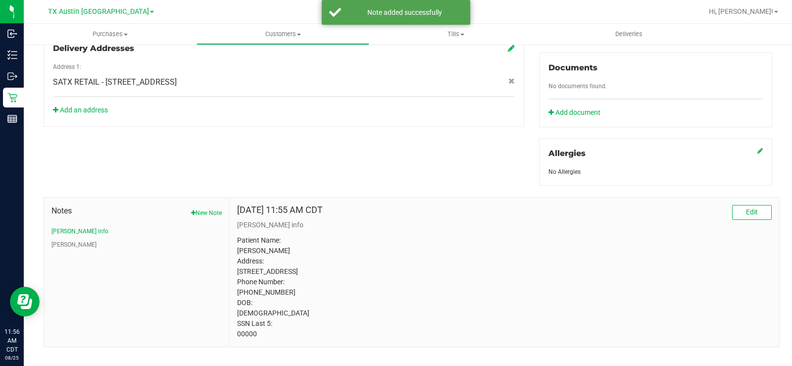
click at [160, 271] on div "Notes New Note CURT info CURT" at bounding box center [137, 272] width 186 height 149
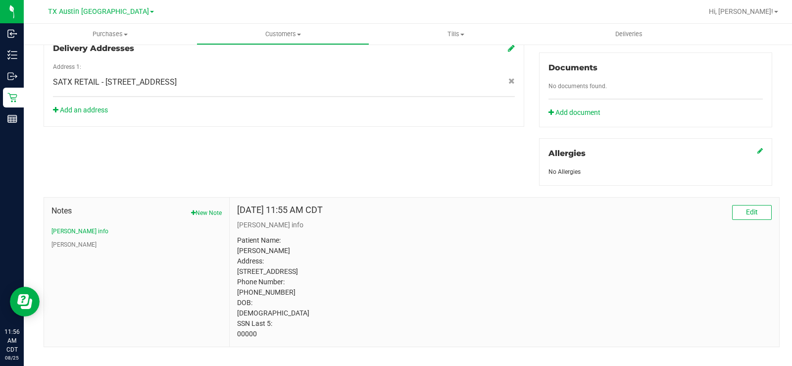
click at [200, 209] on button "New Note" at bounding box center [206, 213] width 31 height 9
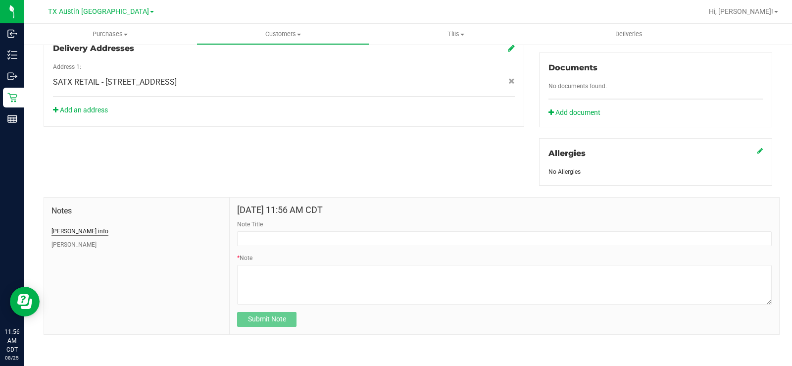
click at [68, 231] on button "CURT info" at bounding box center [80, 231] width 57 height 9
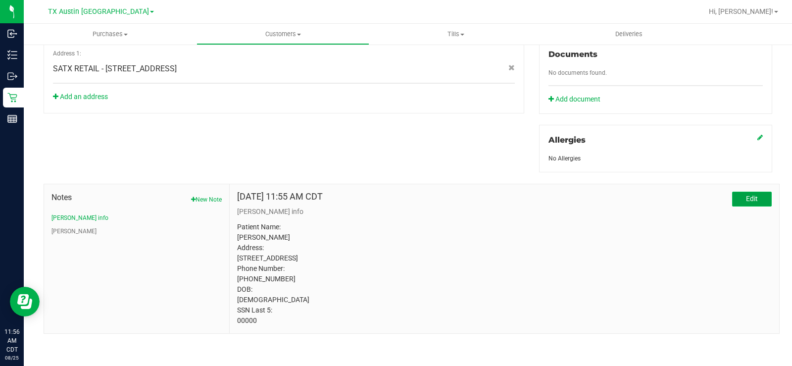
click at [749, 195] on span "Edit" at bounding box center [752, 199] width 12 height 8
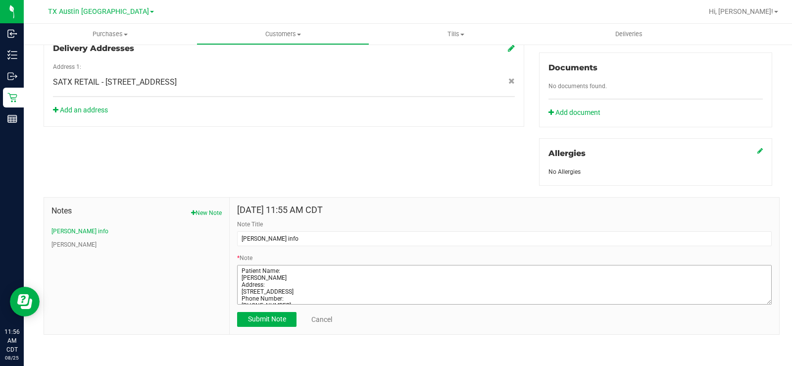
scroll to position [42, 0]
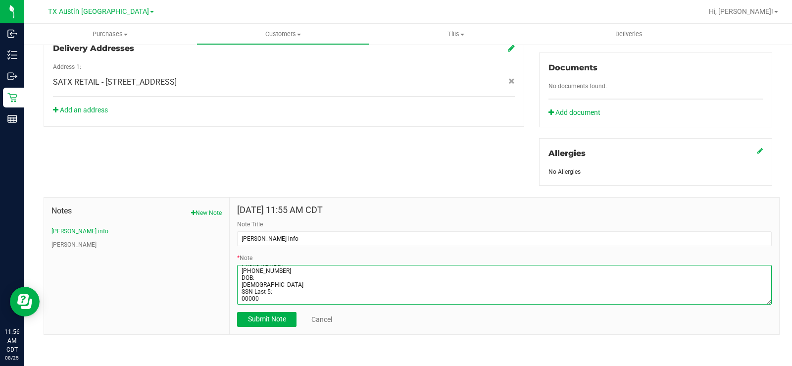
click at [266, 297] on textarea "* Note" at bounding box center [504, 285] width 535 height 40
paste textarea "Guardian Name: Emily Arriaga SSN Last 5: 60669"
type textarea "Patient Name: Curtis Jackson Address: 1109 s pleasant valley Austin, TX, 78741 …"
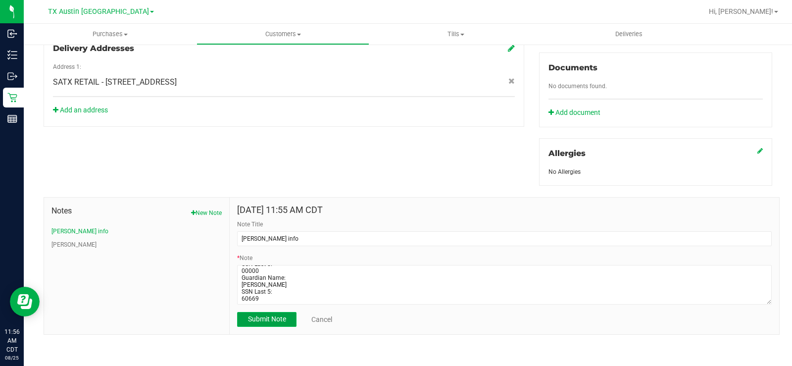
click at [267, 314] on button "Submit Note" at bounding box center [266, 319] width 59 height 15
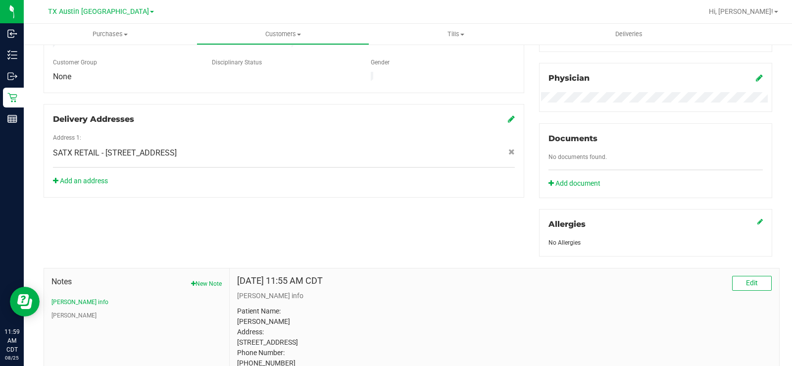
scroll to position [369, 0]
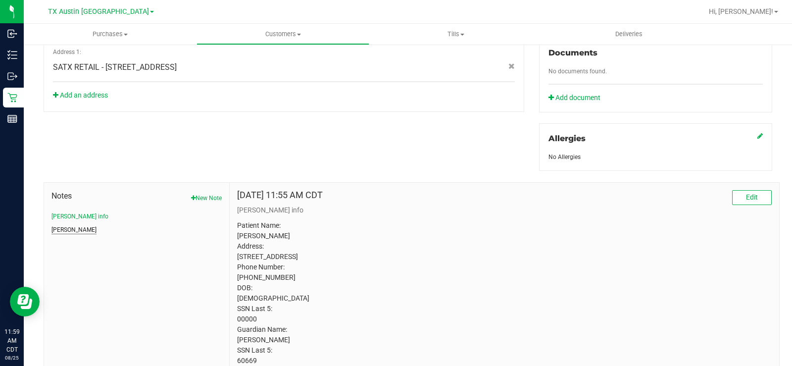
click at [60, 227] on button "CURT" at bounding box center [74, 229] width 45 height 9
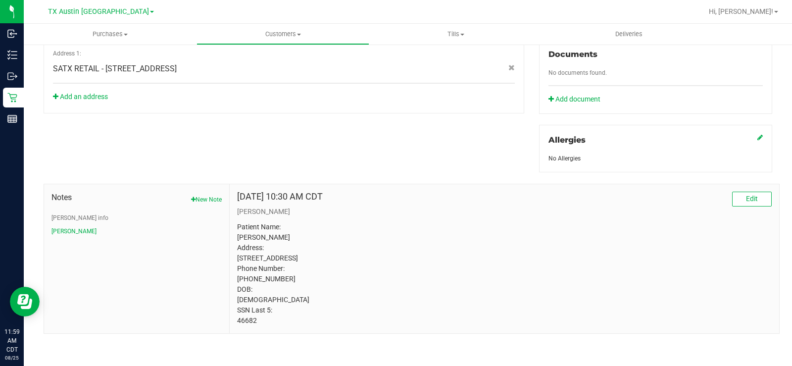
scroll to position [377, 0]
drag, startPoint x: 261, startPoint y: 322, endPoint x: 230, endPoint y: 322, distance: 31.2
click at [230, 322] on div "Aug 19, 2025 10:30 AM CDT Edit CURT Patient Name: CURTIS JACKSON Address: 1109 …" at bounding box center [505, 258] width 550 height 149
copy p "46682"
click at [70, 213] on button "CURT info" at bounding box center [80, 217] width 57 height 9
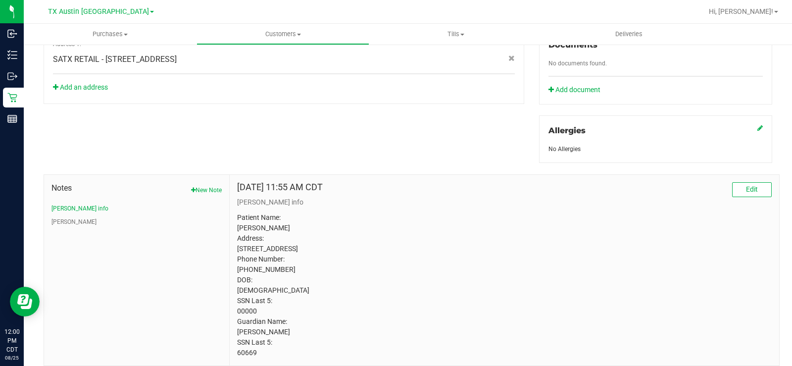
scroll to position [418, 0]
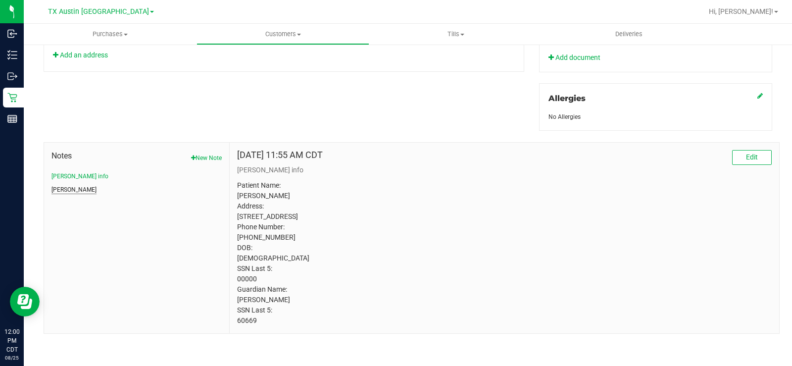
click at [59, 185] on button "CURT" at bounding box center [74, 189] width 45 height 9
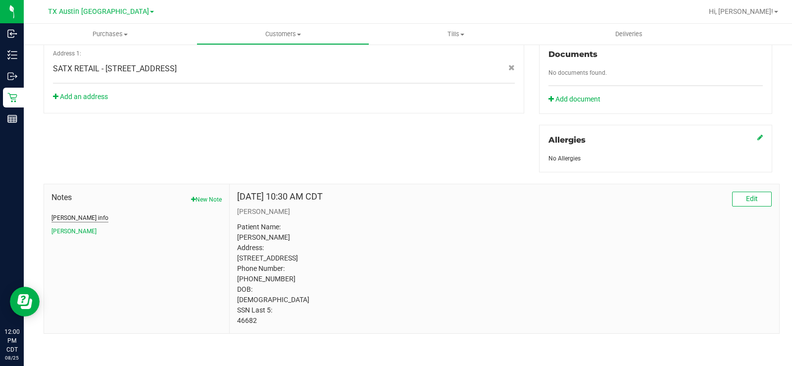
click at [61, 213] on button "CURT info" at bounding box center [80, 217] width 57 height 9
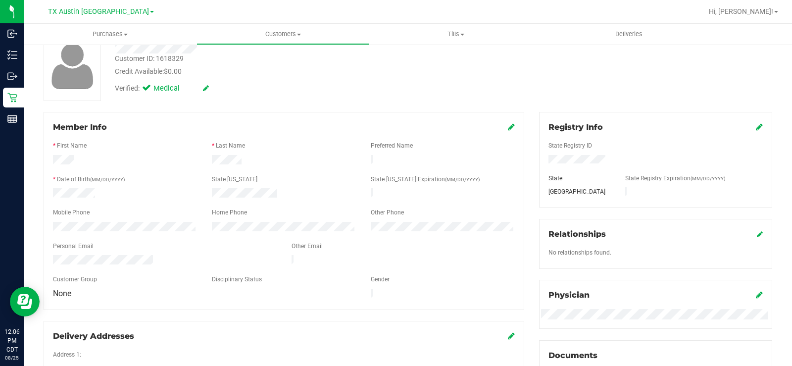
scroll to position [50, 0]
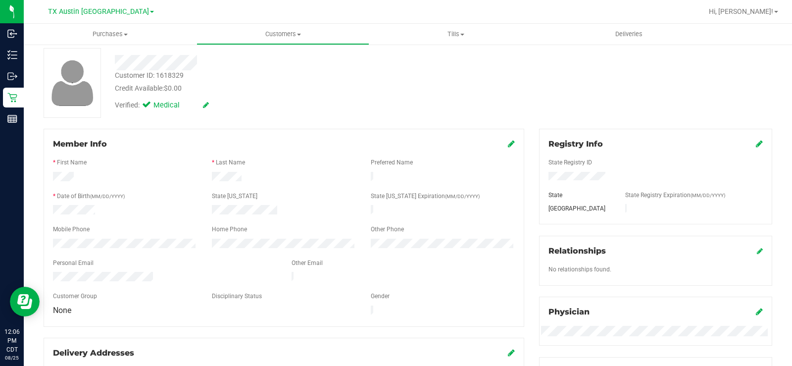
click at [508, 145] on icon at bounding box center [511, 144] width 7 height 8
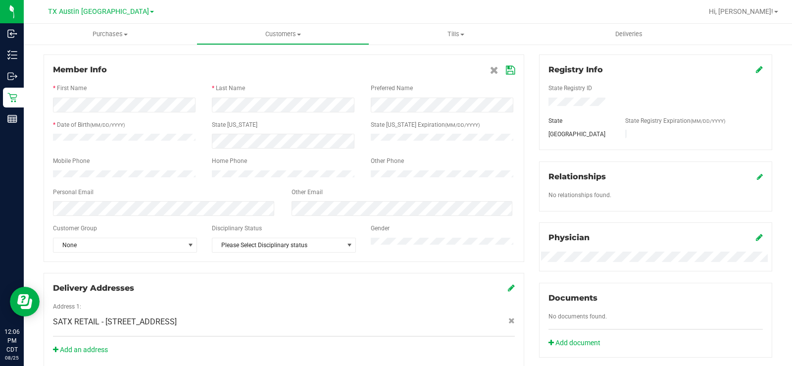
scroll to position [149, 0]
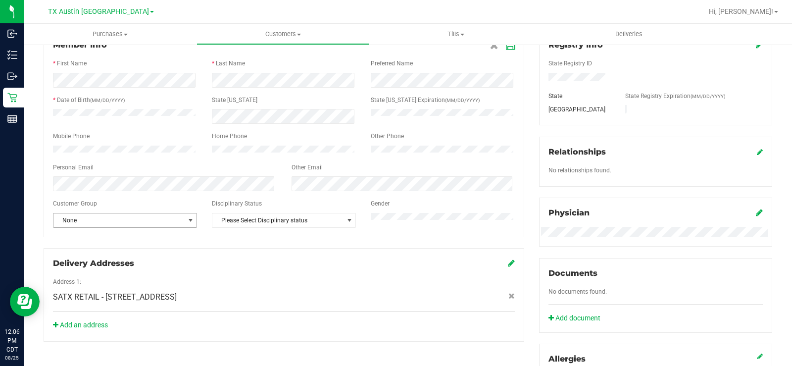
click at [188, 222] on span "select" at bounding box center [191, 220] width 8 height 8
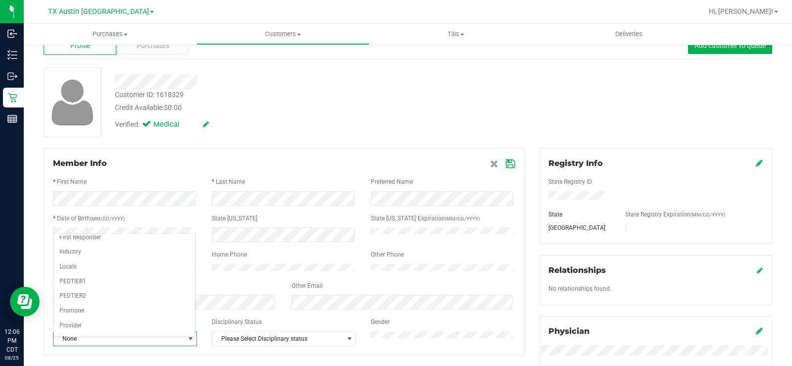
scroll to position [0, 0]
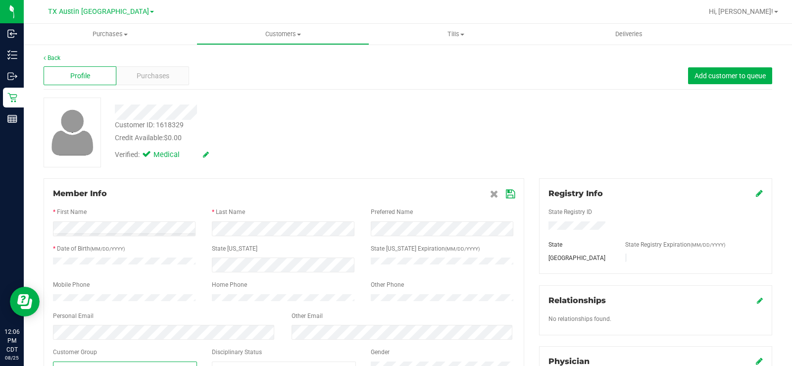
click at [221, 77] on div "Profile Purchases Add customer to queue" at bounding box center [408, 75] width 729 height 27
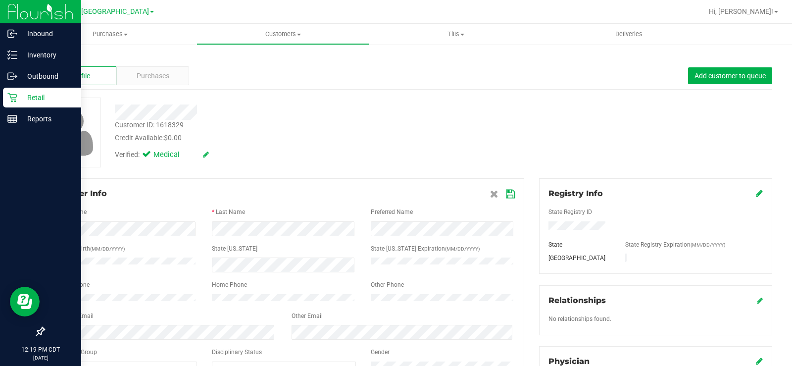
click at [22, 104] on div "Retail" at bounding box center [42, 98] width 78 height 20
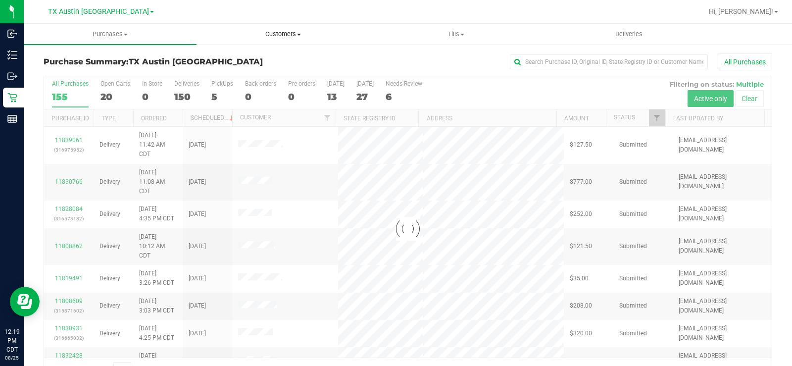
click at [277, 34] on span "Customers" at bounding box center [283, 34] width 172 height 9
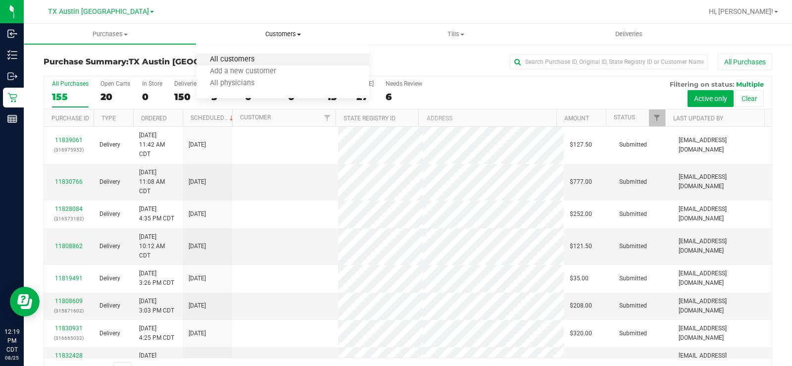
click at [259, 57] on span "All customers" at bounding box center [232, 59] width 71 height 8
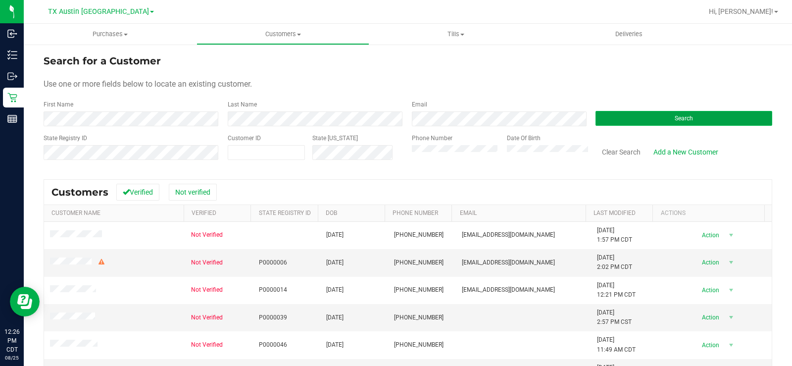
click at [663, 114] on button "Search" at bounding box center [684, 118] width 177 height 15
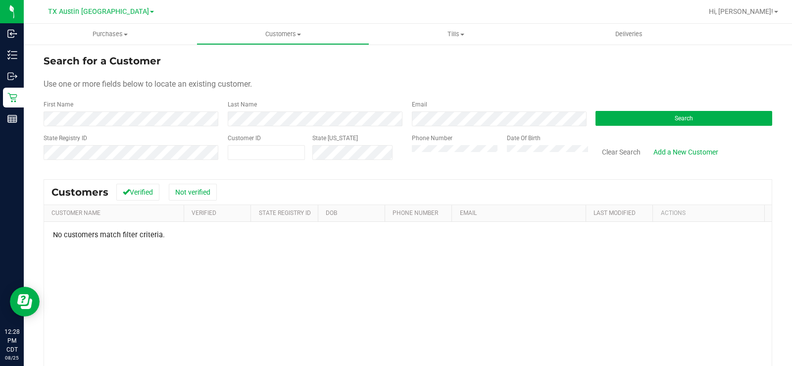
drag, startPoint x: 382, startPoint y: 78, endPoint x: 388, endPoint y: 110, distance: 32.3
click at [386, 100] on form "Search for a Customer Use one or more fields below to locate an existing custom…" at bounding box center [408, 110] width 729 height 115
drag, startPoint x: 480, startPoint y: 160, endPoint x: 414, endPoint y: 163, distance: 66.9
click at [414, 164] on div "Phone Number" at bounding box center [456, 151] width 88 height 35
click at [407, 162] on div "Phone Number Date Of Birth" at bounding box center [497, 151] width 184 height 35
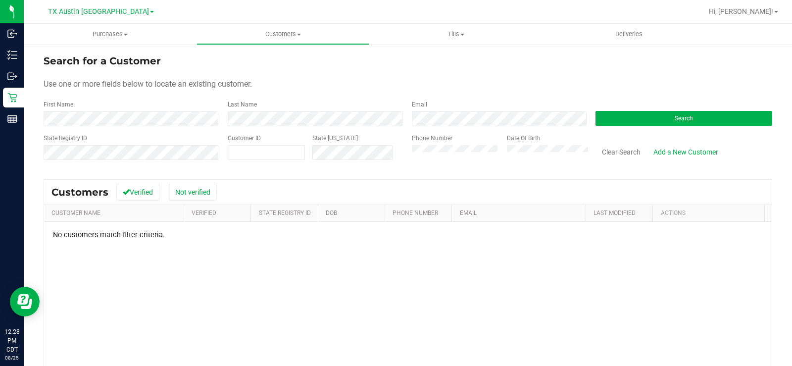
click at [404, 96] on form "Search for a Customer Use one or more fields below to locate an existing custom…" at bounding box center [408, 110] width 729 height 115
click at [669, 152] on link "Add a New Customer" at bounding box center [686, 152] width 78 height 17
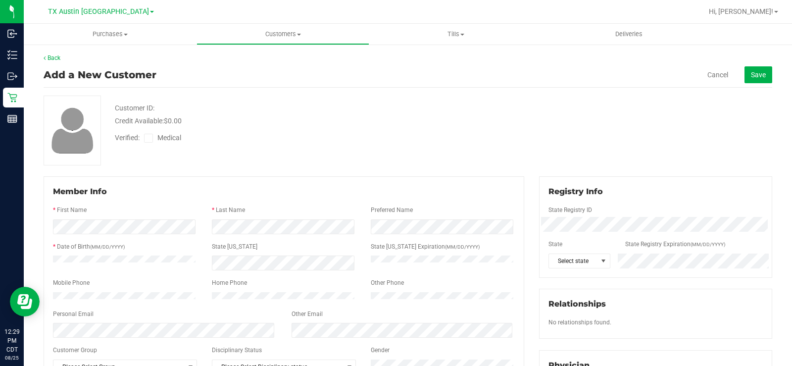
click at [272, 187] on div "Member Info" at bounding box center [284, 192] width 462 height 12
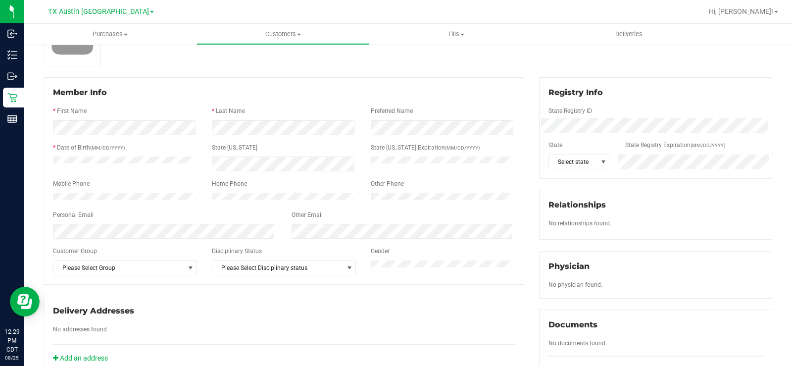
click at [49, 166] on div at bounding box center [125, 161] width 159 height 9
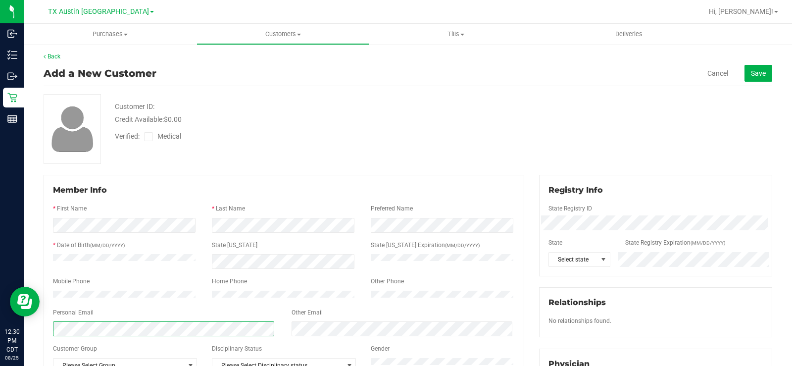
scroll to position [0, 0]
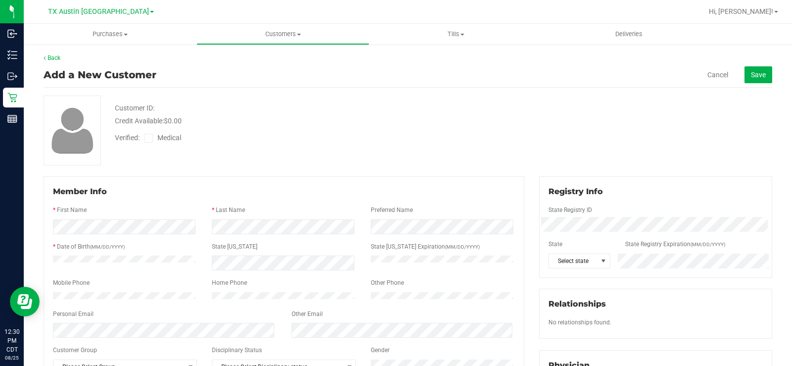
click at [318, 155] on div "Customer ID: Credit Available: $0.00 Verified: Medical" at bounding box center [408, 131] width 744 height 70
click at [317, 157] on div "Customer ID: Credit Available: $0.00 Verified: Medical" at bounding box center [408, 131] width 744 height 70
click at [574, 257] on span "Select state" at bounding box center [573, 261] width 48 height 14
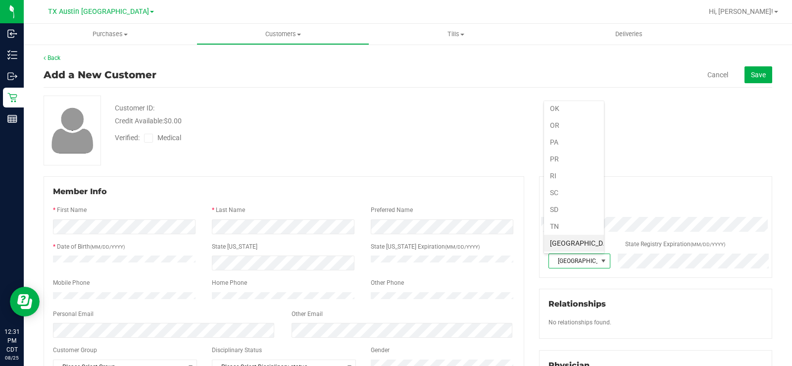
click at [576, 243] on li "TX" at bounding box center [574, 243] width 60 height 17
click at [638, 90] on div "Back Add a New Customer Cancel Save Customer ID: Credit Available: $0.00 Verifi…" at bounding box center [408, 364] width 729 height 623
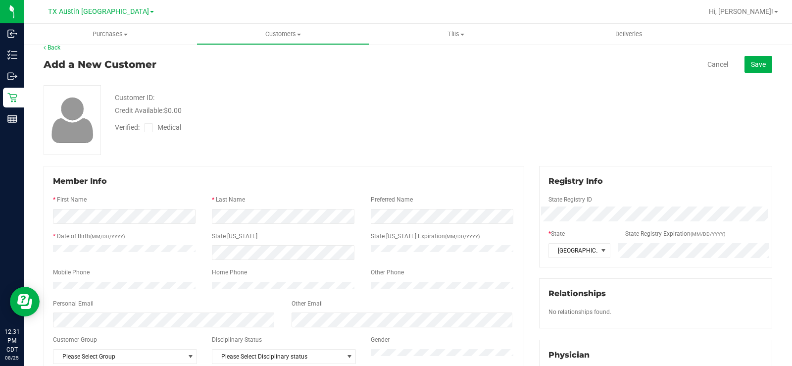
scroll to position [0, 0]
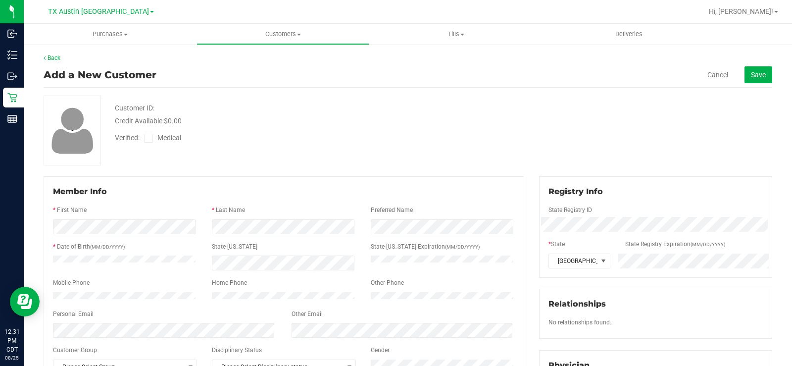
click at [151, 138] on icon at bounding box center [149, 138] width 6 height 0
click at [0, 0] on input "Medical" at bounding box center [0, 0] width 0 height 0
click at [756, 73] on span "Save" at bounding box center [758, 75] width 15 height 8
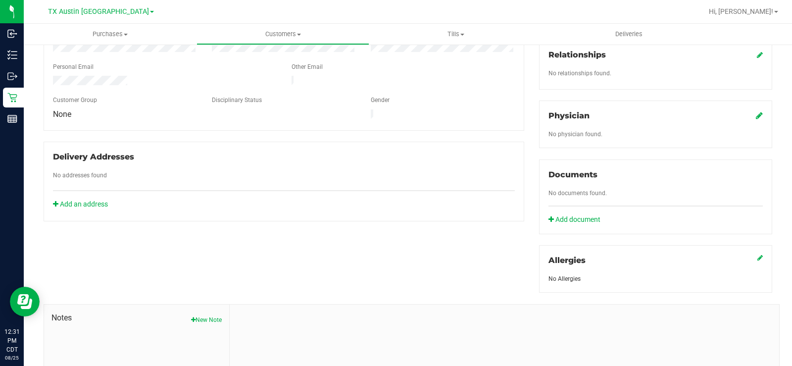
scroll to position [248, 0]
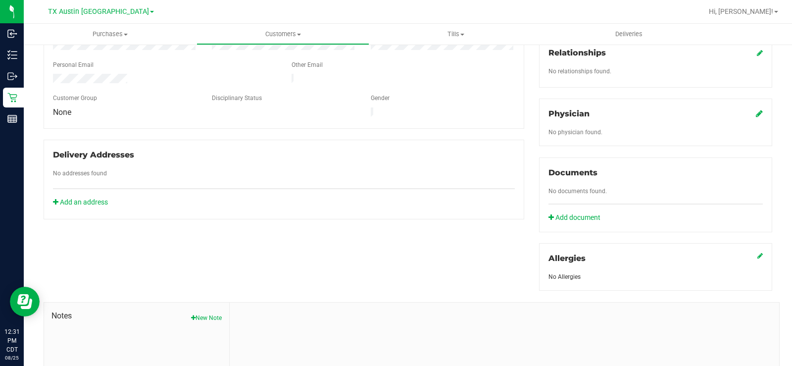
click at [756, 114] on icon at bounding box center [759, 113] width 7 height 8
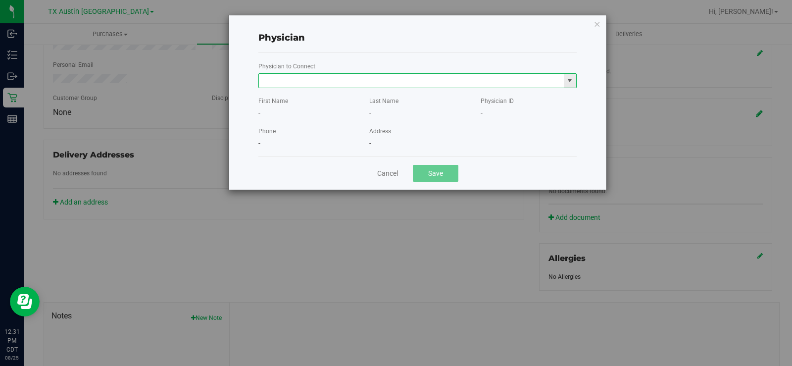
click at [433, 80] on input "text" at bounding box center [411, 81] width 305 height 14
paste input "Forbes"
click at [346, 101] on li "Tiffanni Forbes" at bounding box center [417, 97] width 317 height 15
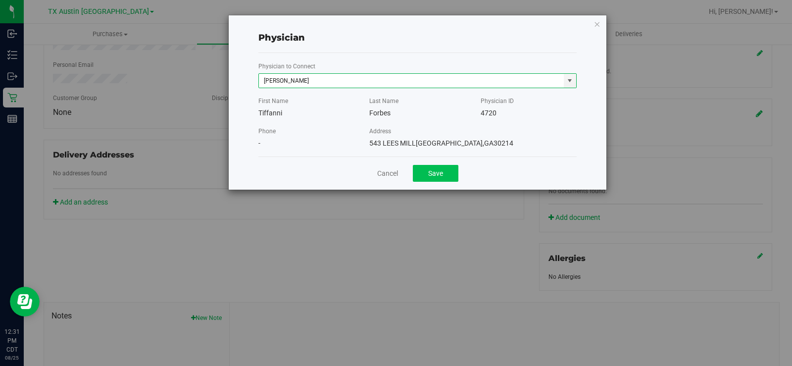
type input "Tiffanni Forbes"
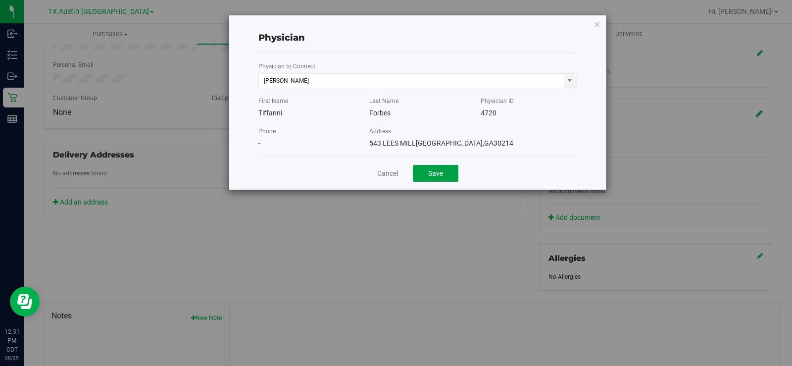
drag, startPoint x: 449, startPoint y: 173, endPoint x: 415, endPoint y: 223, distance: 60.3
click at [450, 179] on button "Save" at bounding box center [436, 173] width 46 height 17
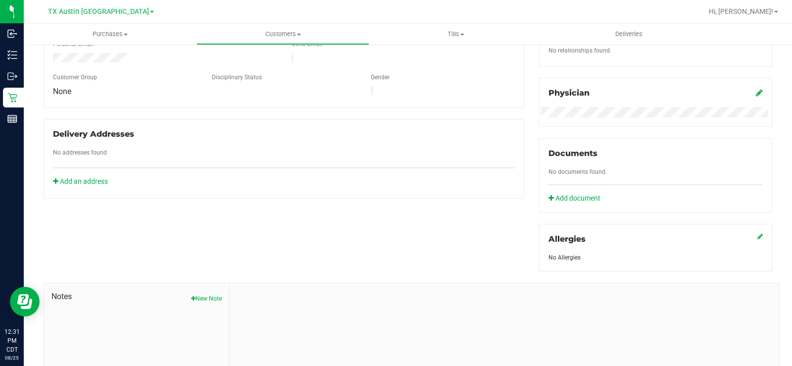
scroll to position [251, 0]
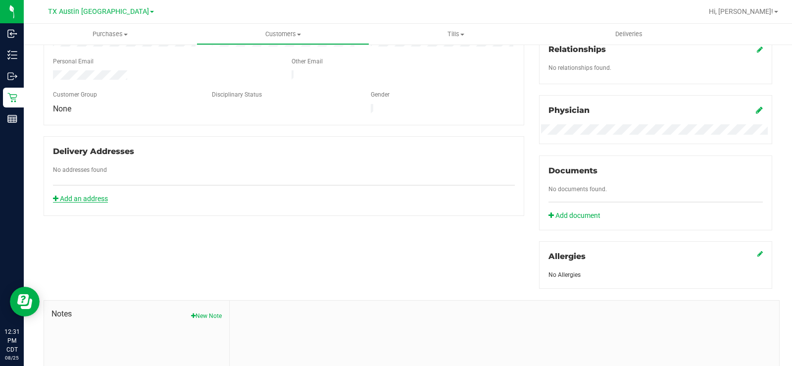
click at [99, 195] on link "Add an address" at bounding box center [80, 199] width 55 height 8
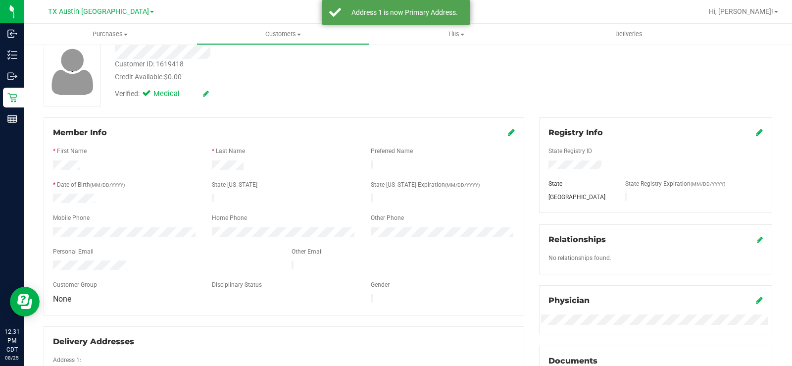
scroll to position [0, 0]
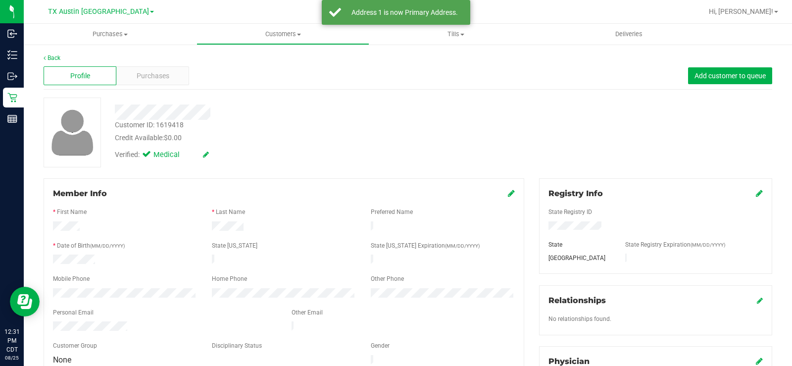
click at [417, 133] on div "Credit Available: $0.00" at bounding box center [293, 138] width 357 height 10
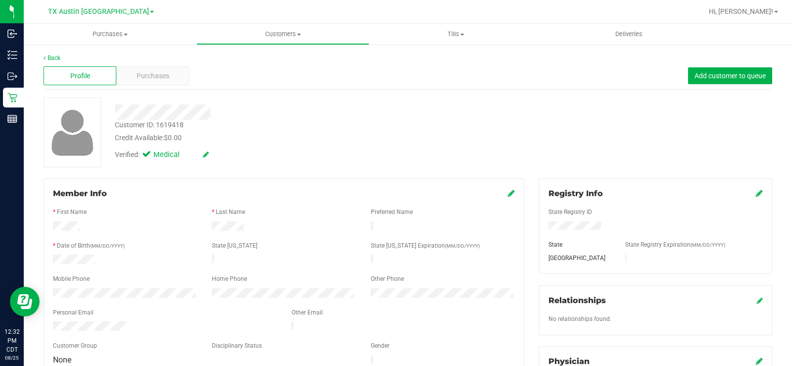
click at [504, 129] on div "Customer ID: 1619418 Credit Available: $0.00 Verified: Medical" at bounding box center [408, 133] width 744 height 70
click at [42, 289] on div "Member Info * First Name * Last Name Preferred Name * Date of Birth (MM/DD/YYYY…" at bounding box center [284, 329] width 496 height 303
click at [54, 224] on div at bounding box center [284, 227] width 477 height 12
drag, startPoint x: 106, startPoint y: 240, endPoint x: 106, endPoint y: 251, distance: 10.4
click at [106, 243] on span "(MM/DD/YYYY)" at bounding box center [107, 245] width 35 height 5
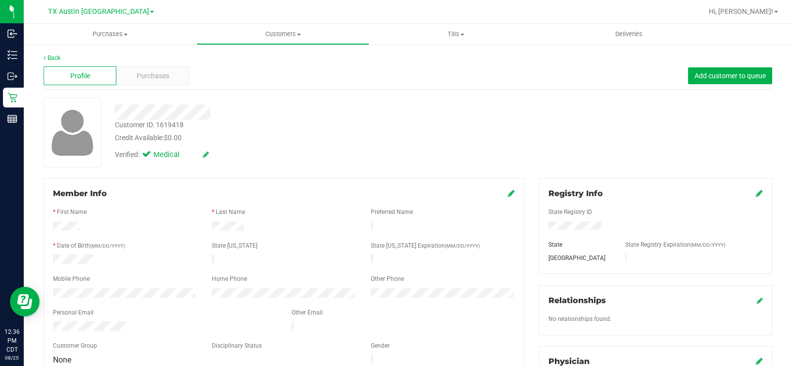
drag, startPoint x: 98, startPoint y: 260, endPoint x: 248, endPoint y: 96, distance: 221.9
click at [52, 257] on div at bounding box center [125, 261] width 159 height 12
click at [108, 277] on div "Mobile Phone" at bounding box center [125, 279] width 159 height 11
drag, startPoint x: 130, startPoint y: 317, endPoint x: 48, endPoint y: 323, distance: 81.9
click at [48, 323] on div at bounding box center [165, 327] width 239 height 12
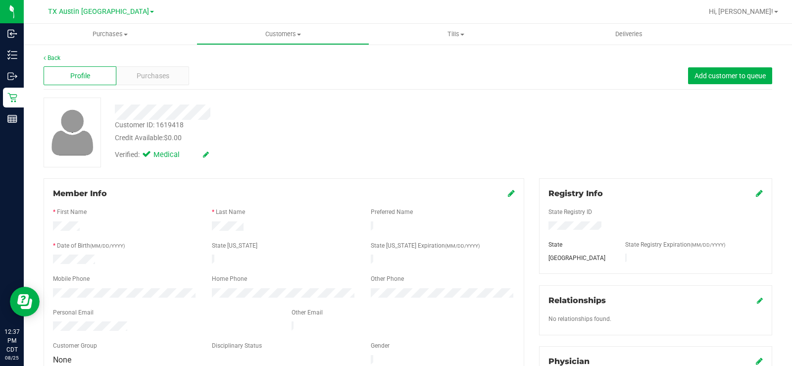
click at [116, 116] on div at bounding box center [293, 112] width 372 height 15
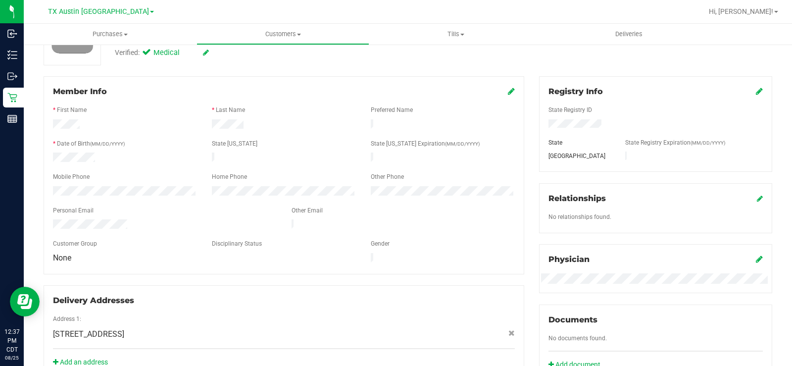
scroll to position [99, 0]
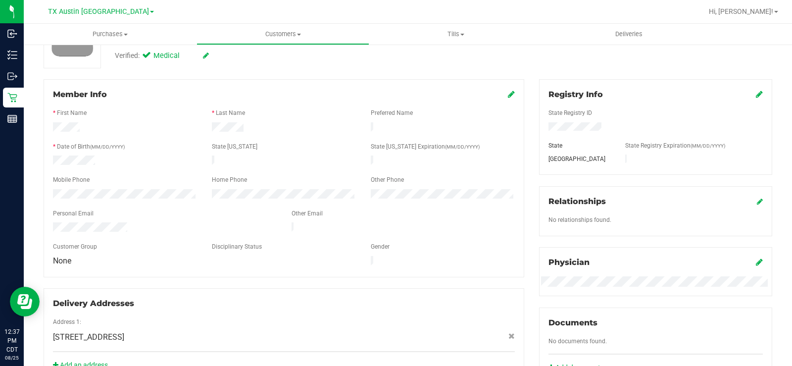
drag, startPoint x: 136, startPoint y: 218, endPoint x: 46, endPoint y: 222, distance: 89.7
click at [46, 222] on div at bounding box center [165, 228] width 239 height 12
drag, startPoint x: 209, startPoint y: 129, endPoint x: 48, endPoint y: 117, distance: 161.9
click at [49, 121] on div "Member Info * First Name * Last Name Preferred Name * Date of Birth (MM/DD/YYYY…" at bounding box center [284, 178] width 481 height 198
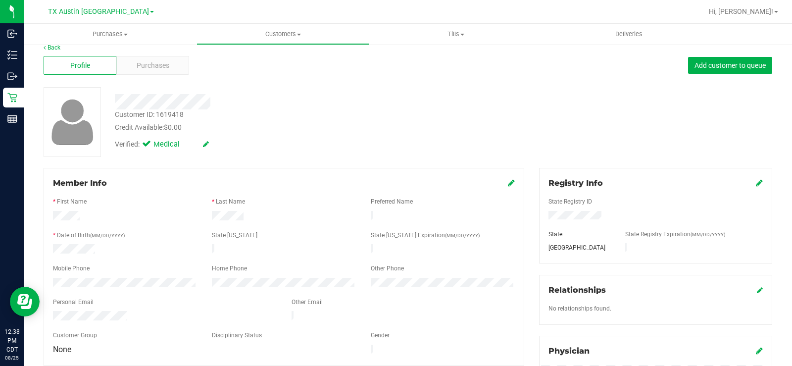
scroll to position [0, 0]
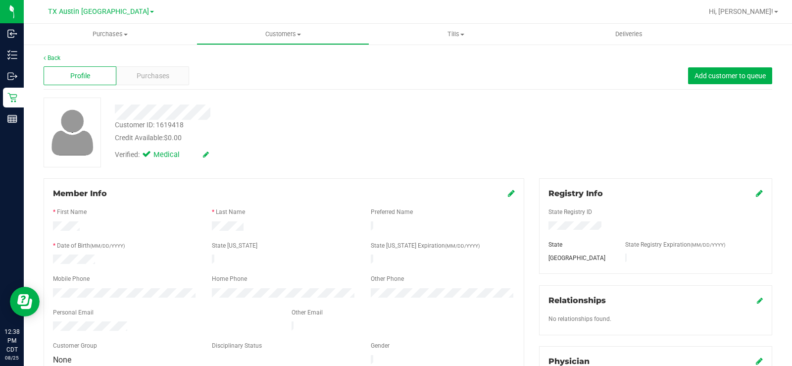
click at [277, 120] on div "Customer ID: 1619418 Credit Available: $0.00" at bounding box center [293, 131] width 372 height 23
click at [160, 74] on span "Purchases" at bounding box center [153, 76] width 33 height 10
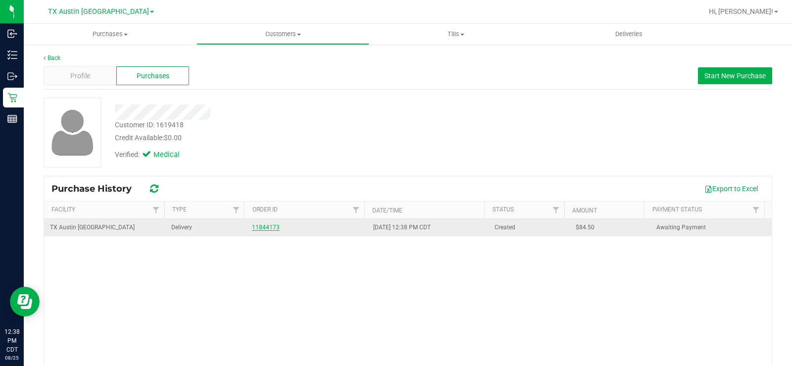
click at [262, 226] on link "11844173" at bounding box center [266, 227] width 28 height 7
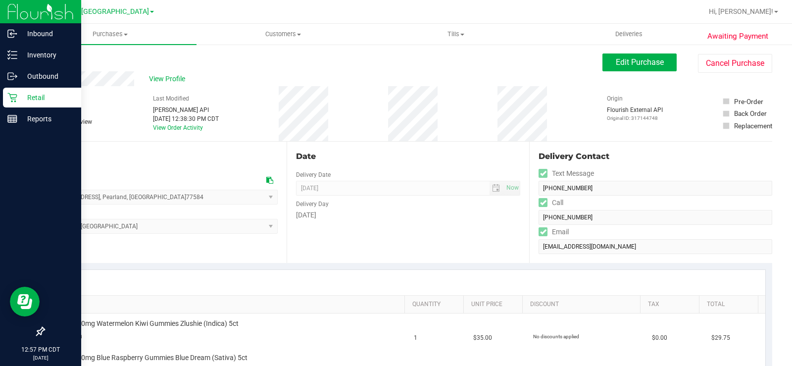
click at [11, 103] on div "Retail" at bounding box center [42, 98] width 78 height 20
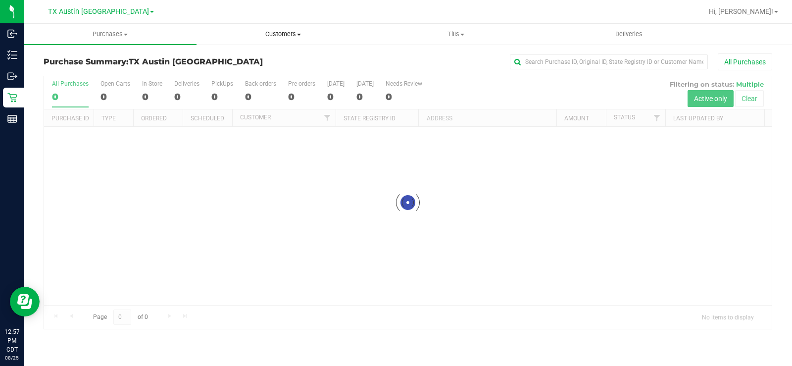
click at [286, 37] on span "Customers" at bounding box center [283, 34] width 172 height 9
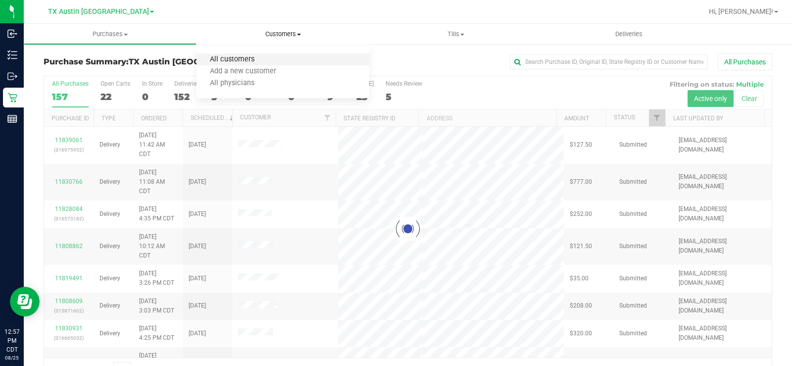
click at [260, 55] on span "All customers" at bounding box center [232, 59] width 71 height 8
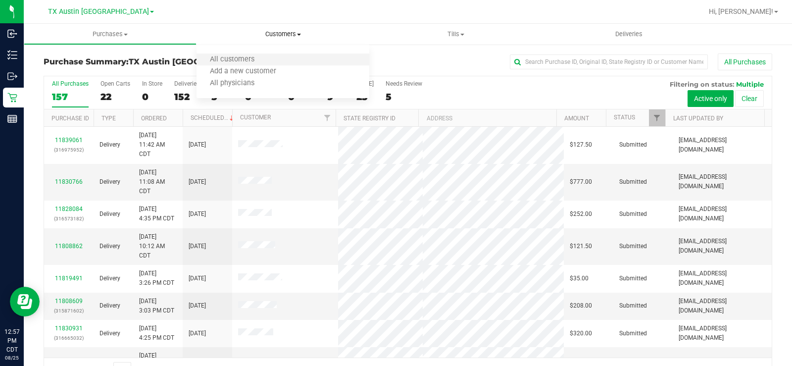
click at [274, 61] on li "All customers" at bounding box center [283, 60] width 173 height 12
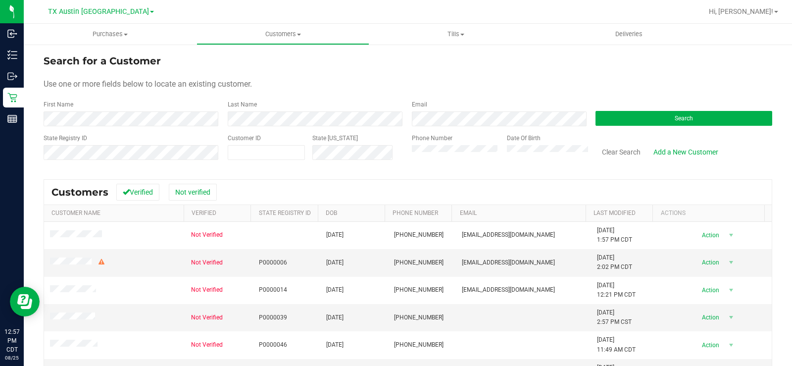
click at [447, 96] on form "Search for a Customer Use one or more fields below to locate an existing custom…" at bounding box center [408, 110] width 729 height 115
click at [654, 120] on button "Search" at bounding box center [684, 118] width 177 height 15
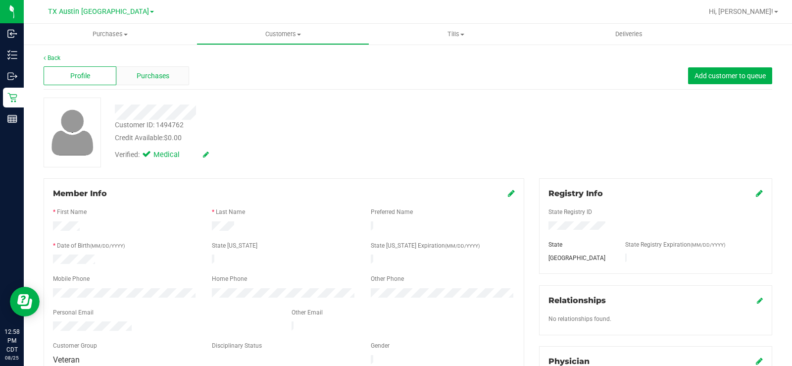
click at [172, 78] on div "Purchases" at bounding box center [152, 75] width 73 height 19
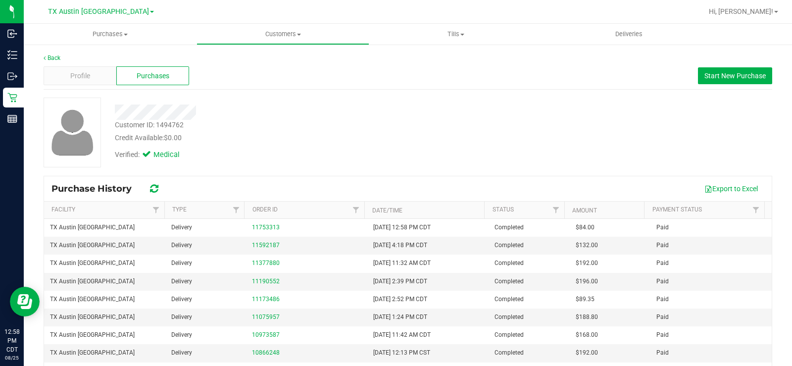
click at [413, 125] on div "Customer ID: 1494762 Credit Available: $0.00" at bounding box center [293, 131] width 372 height 23
click at [732, 74] on span "Start New Purchase" at bounding box center [735, 76] width 61 height 8
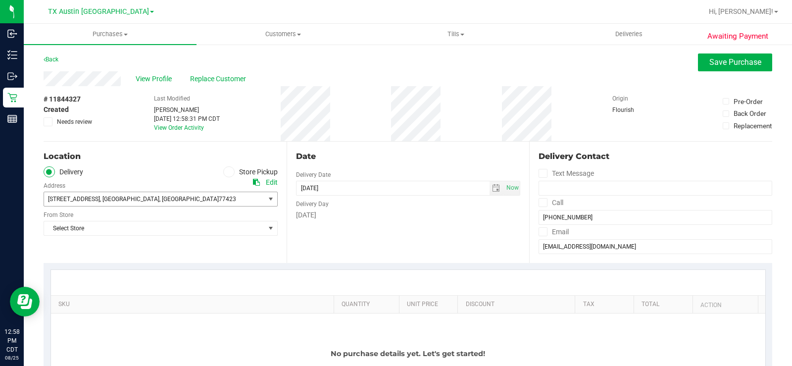
click at [204, 202] on span "5102 Indian Pine Ln , Brookshire , TX 77423" at bounding box center [148, 199] width 209 height 14
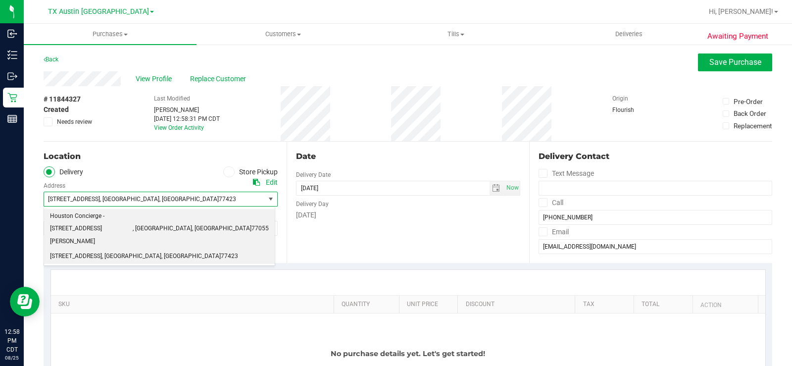
click at [164, 222] on span ", Houston" at bounding box center [162, 228] width 59 height 13
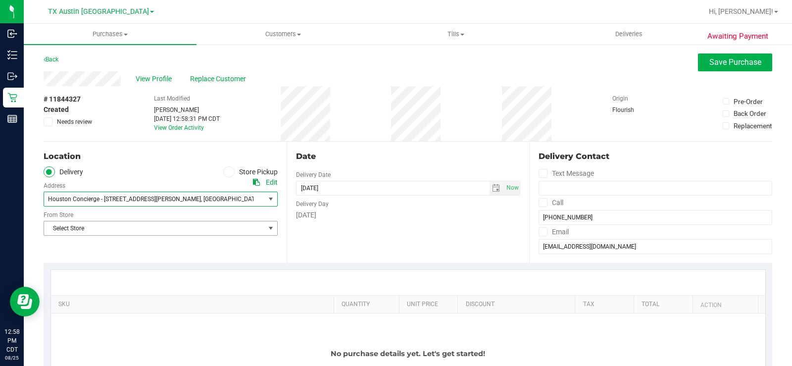
click at [178, 232] on span "Select Store" at bounding box center [154, 228] width 221 height 14
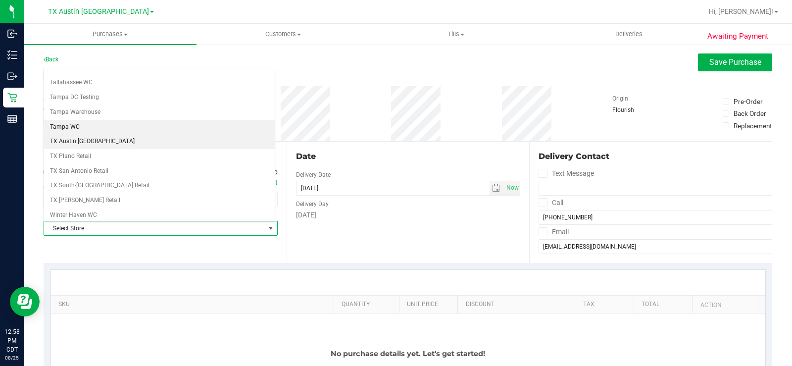
scroll to position [693, 0]
click at [116, 138] on li "TX Austin [GEOGRAPHIC_DATA]" at bounding box center [159, 134] width 231 height 15
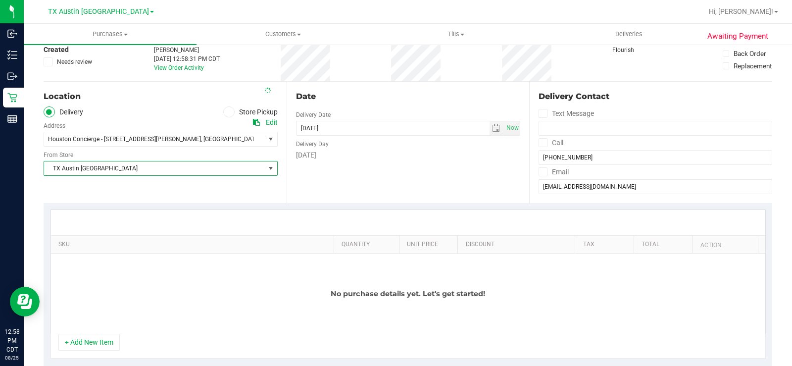
scroll to position [149, 0]
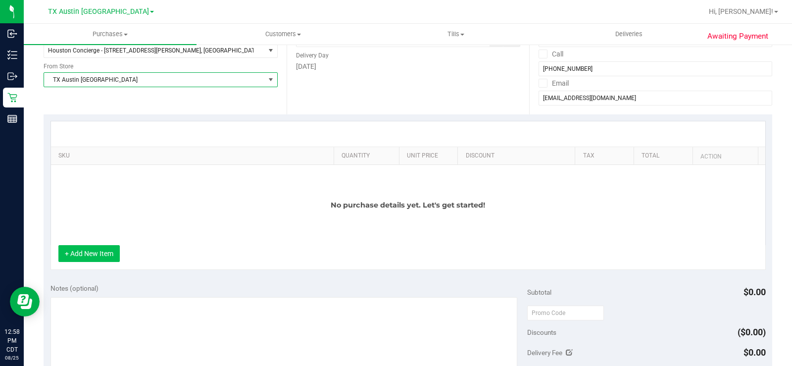
click at [95, 255] on button "+ Add New Item" at bounding box center [88, 253] width 61 height 17
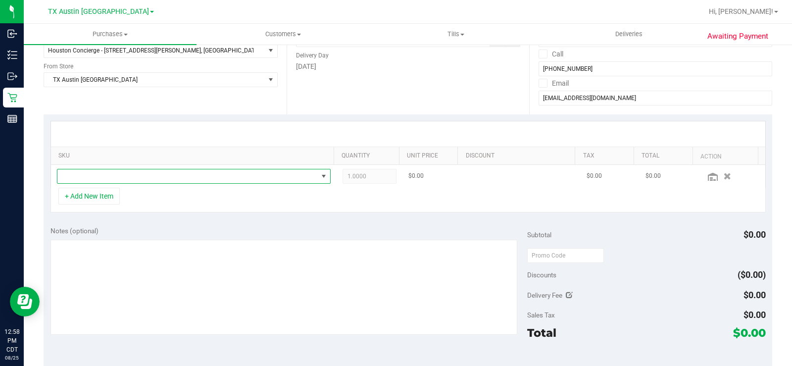
click at [148, 178] on span "NO DATA FOUND" at bounding box center [187, 176] width 261 height 14
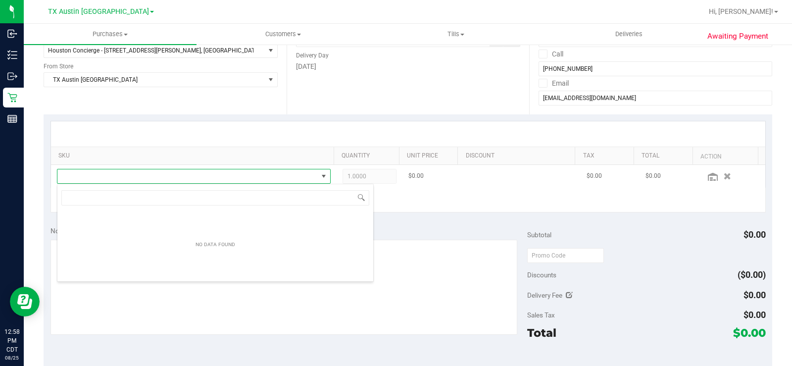
scroll to position [15, 265]
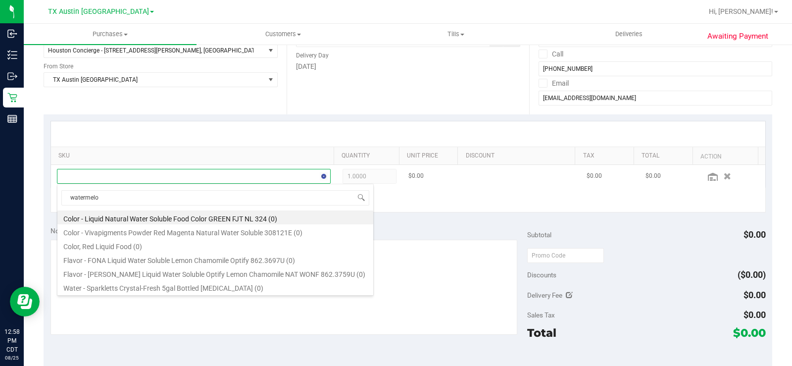
type input "watermelon"
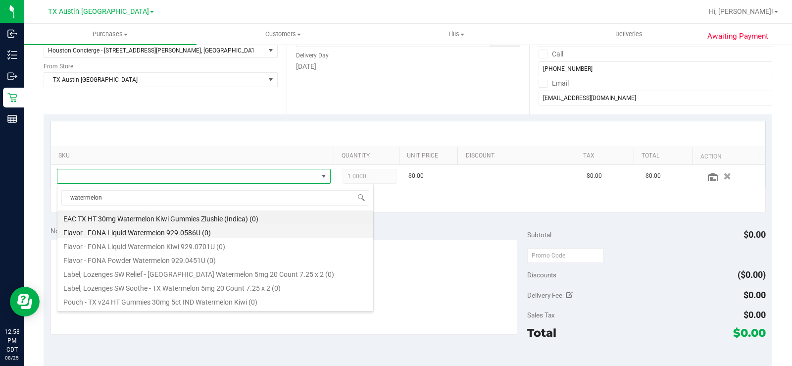
scroll to position [50, 0]
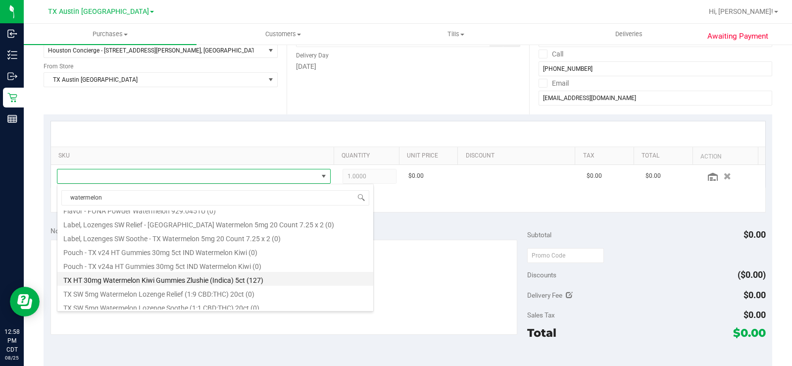
click at [275, 280] on li "TX HT 30mg Watermelon Kiwi Gummies Zlushie (Indica) 5ct (127)" at bounding box center [215, 279] width 316 height 14
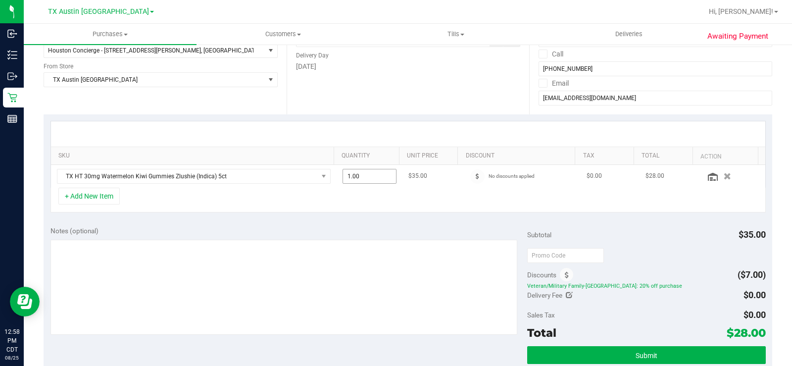
click at [377, 177] on span "1.00 1" at bounding box center [370, 176] width 54 height 15
click at [377, 177] on input "1" at bounding box center [369, 176] width 53 height 14
type input "6"
type input "6.00"
click at [366, 205] on div "+ Add New Item" at bounding box center [409, 200] width 716 height 25
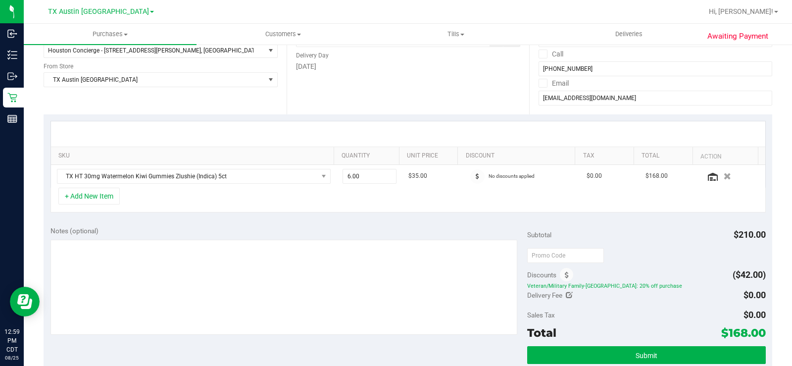
click at [371, 217] on div "SKU Quantity Unit Price Discount Tax Total Action TX HT 30mg Watermelon Kiwi Gu…" at bounding box center [408, 166] width 729 height 105
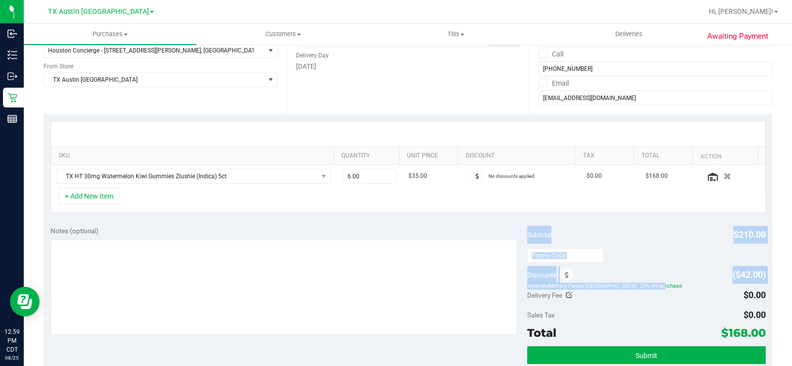
drag, startPoint x: 643, startPoint y: 285, endPoint x: 515, endPoint y: 288, distance: 127.8
click at [515, 288] on div "Notes (optional) Subtotal $210.00 Discounts ($42.00) Veteran/Military Family-TX…" at bounding box center [408, 308] width 729 height 178
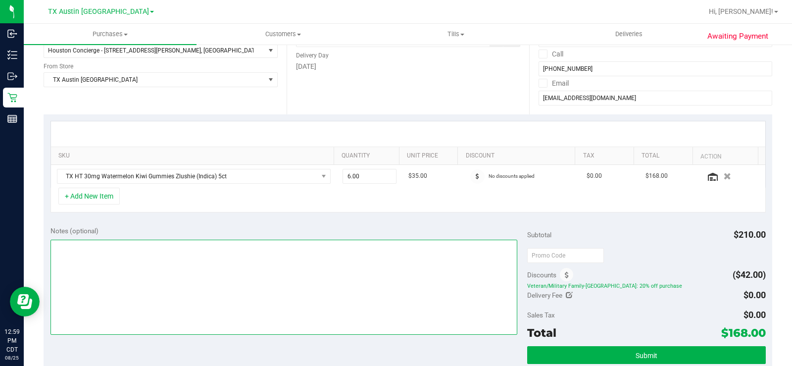
click at [406, 277] on textarea at bounding box center [284, 287] width 467 height 95
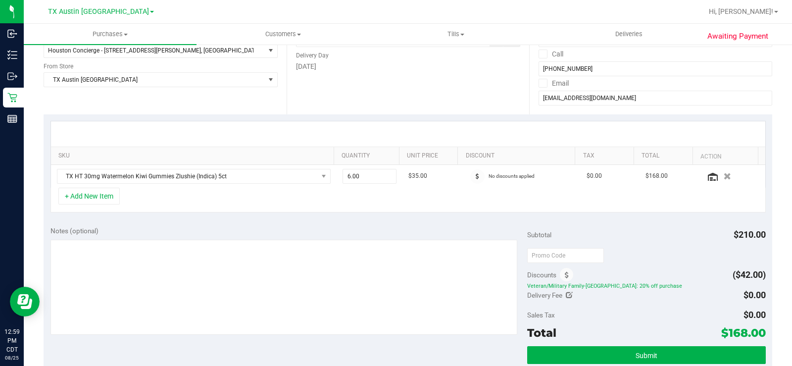
drag, startPoint x: 770, startPoint y: 333, endPoint x: 729, endPoint y: 336, distance: 41.2
click at [729, 336] on div "Awaiting Payment Back Save Purchase View Profile Replace Customer # 11844327 Cr…" at bounding box center [408, 261] width 769 height 733
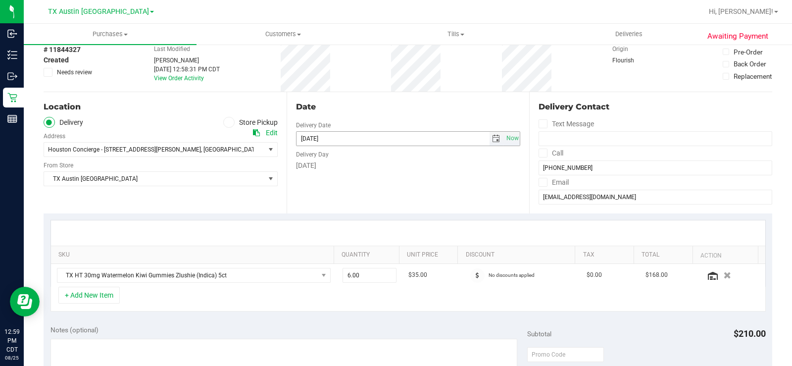
click at [492, 141] on span "select" at bounding box center [496, 139] width 8 height 8
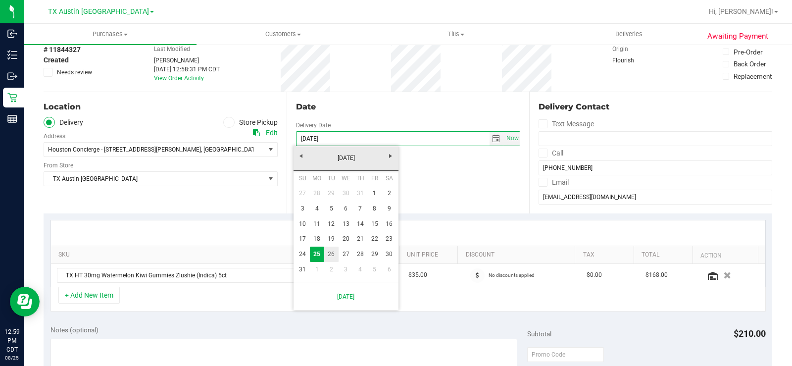
click at [334, 254] on link "26" at bounding box center [331, 254] width 14 height 15
type input "08/26/2025"
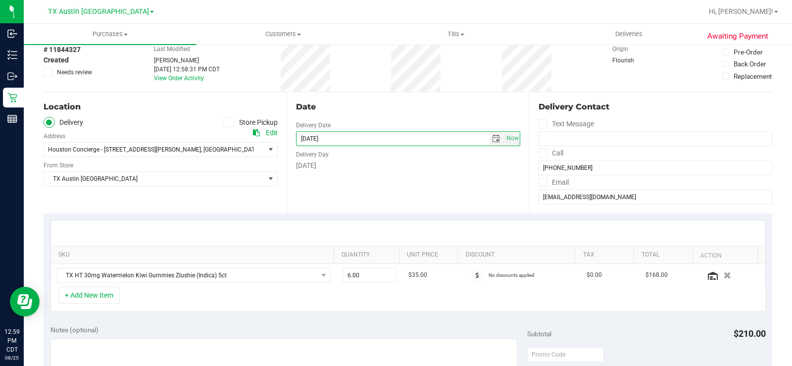
click at [395, 191] on div "Date Delivery Date 08/26/2025 Now 08/26/2025 08:00 AM Now Delivery Day Tuesday" at bounding box center [408, 152] width 243 height 121
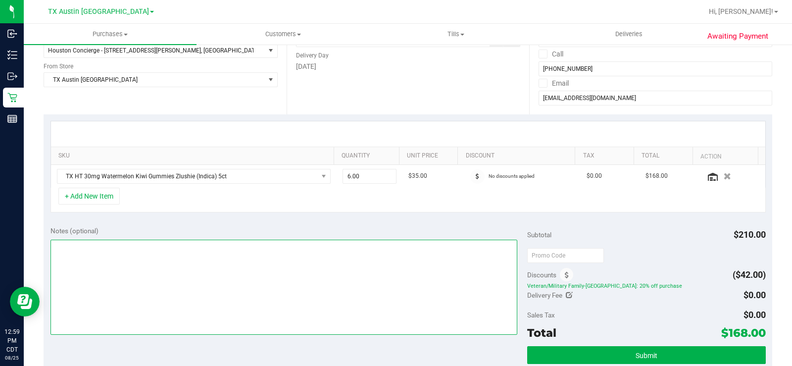
click at [116, 278] on textarea at bounding box center [284, 287] width 467 height 95
click at [305, 267] on textarea at bounding box center [284, 287] width 467 height 95
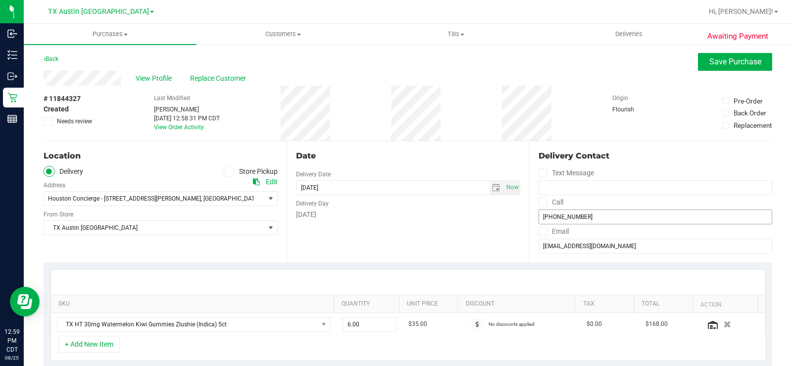
scroll to position [0, 0]
type textarea "HOUSTON PU 08/26-MB"
drag, startPoint x: 482, startPoint y: 223, endPoint x: 613, endPoint y: 266, distance: 137.4
click at [483, 225] on div "Date Delivery Date 08/26/2025 Now 08/26/2025 08:00 AM Now Delivery Day Tuesday" at bounding box center [408, 202] width 243 height 121
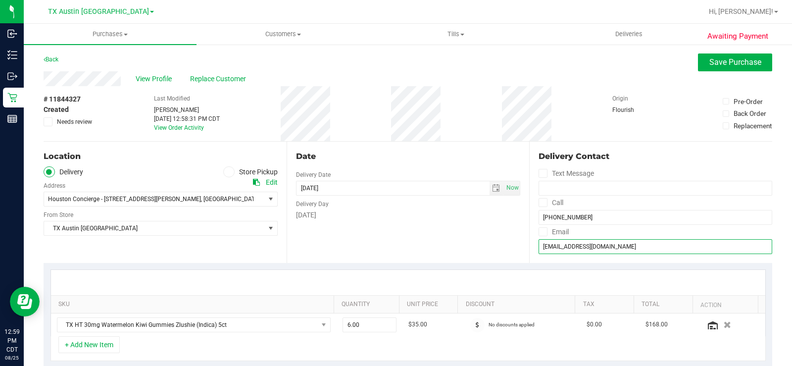
drag, startPoint x: 601, startPoint y: 250, endPoint x: 533, endPoint y: 254, distance: 67.9
click at [533, 254] on div "Delivery Contact Text Message Call (757) 604-4449 Email 2w171lab@gmail.com" at bounding box center [650, 202] width 243 height 121
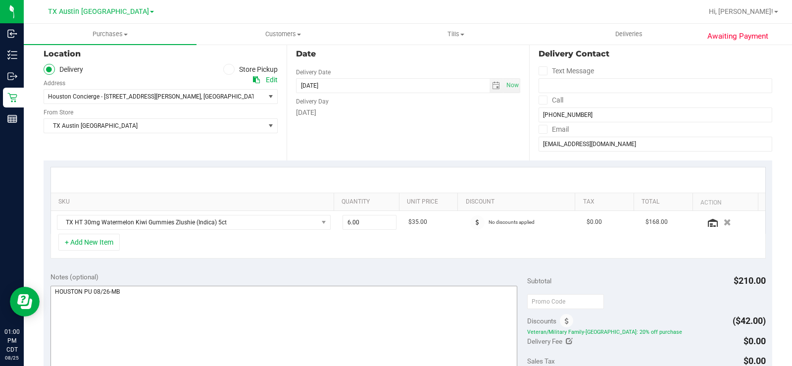
scroll to position [99, 0]
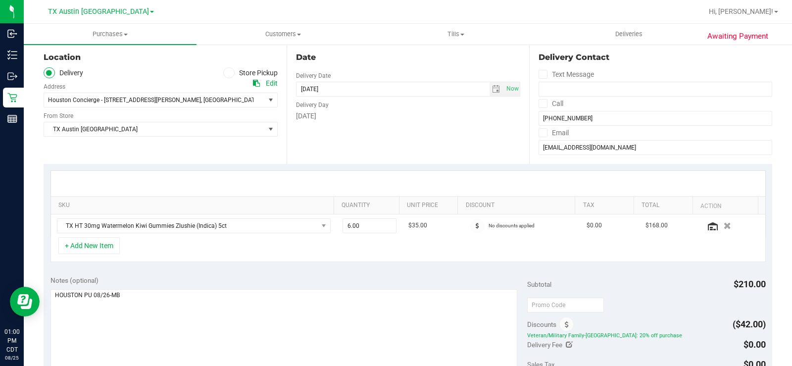
click at [396, 150] on div "Date Delivery Date 08/26/2025 Now 08/26/2025 08:00 AM Now Delivery Day Tuesday" at bounding box center [408, 103] width 243 height 121
drag, startPoint x: 362, startPoint y: 309, endPoint x: 362, endPoint y: 315, distance: 6.4
click at [362, 310] on textarea at bounding box center [284, 336] width 467 height 95
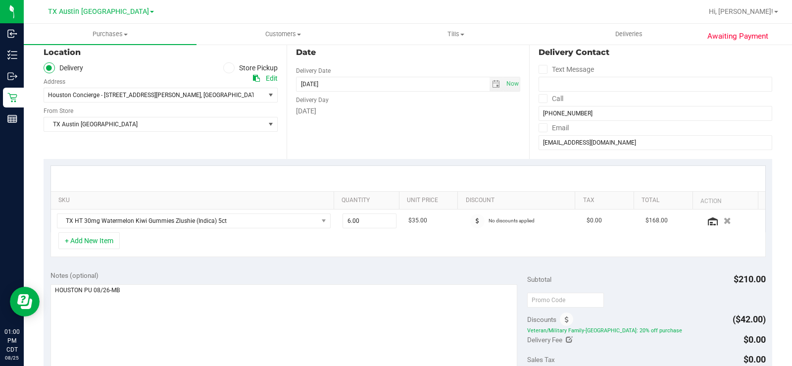
scroll to position [198, 0]
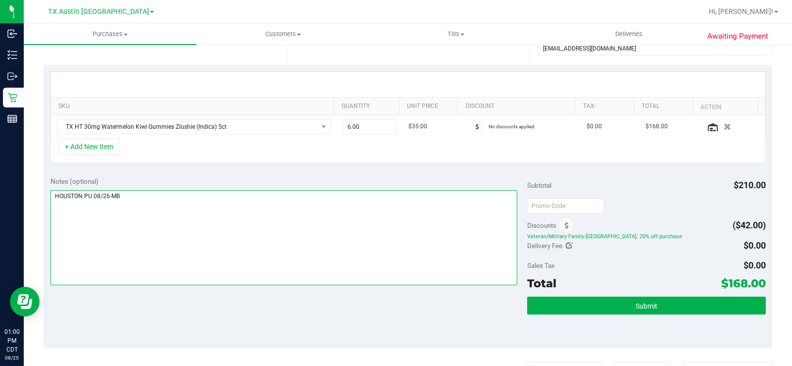
click at [274, 190] on textarea at bounding box center [284, 237] width 467 height 95
click at [418, 183] on div "Notes (optional)" at bounding box center [289, 181] width 477 height 10
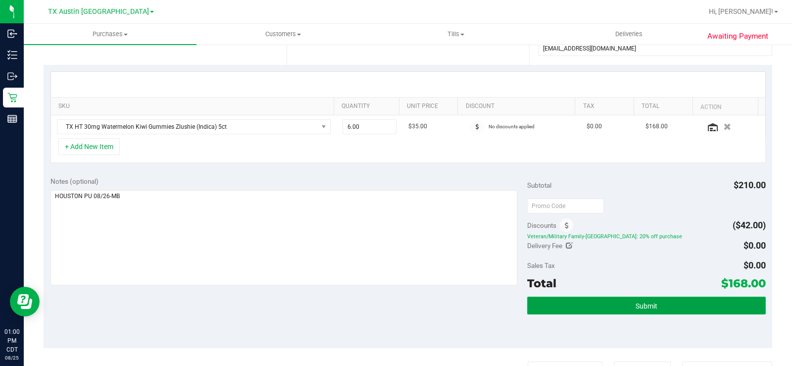
drag, startPoint x: 583, startPoint y: 314, endPoint x: 566, endPoint y: 314, distance: 16.8
click at [582, 314] on button "Submit" at bounding box center [646, 306] width 239 height 18
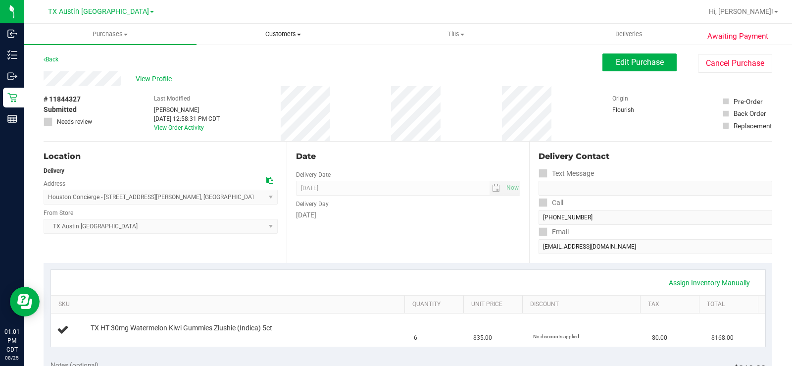
click at [281, 35] on span "Customers" at bounding box center [283, 34] width 172 height 9
click at [271, 56] on li "All customers" at bounding box center [283, 60] width 173 height 12
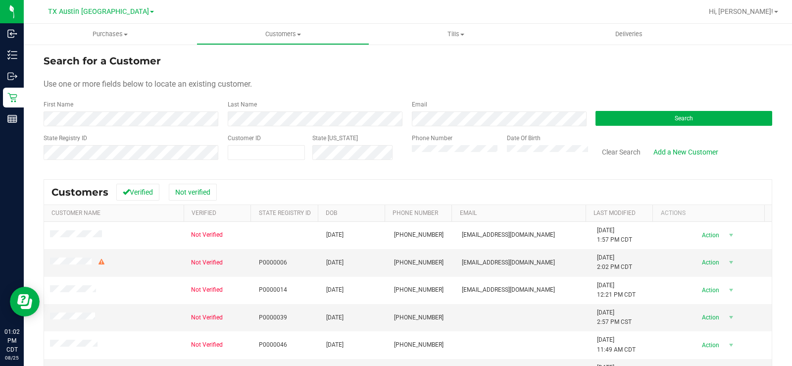
drag, startPoint x: 438, startPoint y: 84, endPoint x: 563, endPoint y: 107, distance: 127.4
click at [464, 85] on div "Use one or more fields below to locate an existing customer." at bounding box center [408, 84] width 729 height 12
click at [614, 119] on button "Search" at bounding box center [684, 118] width 177 height 15
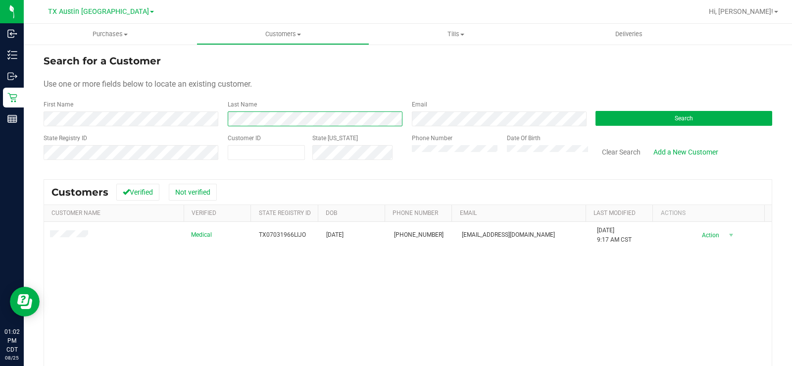
click at [223, 124] on div "Last Name" at bounding box center [312, 113] width 184 height 26
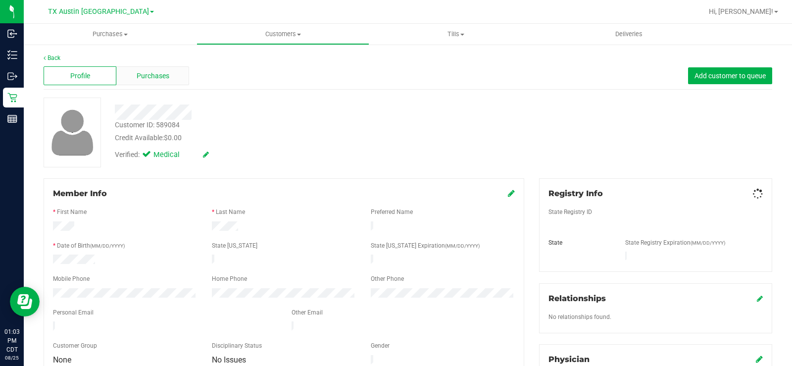
click at [165, 78] on span "Purchases" at bounding box center [153, 76] width 33 height 10
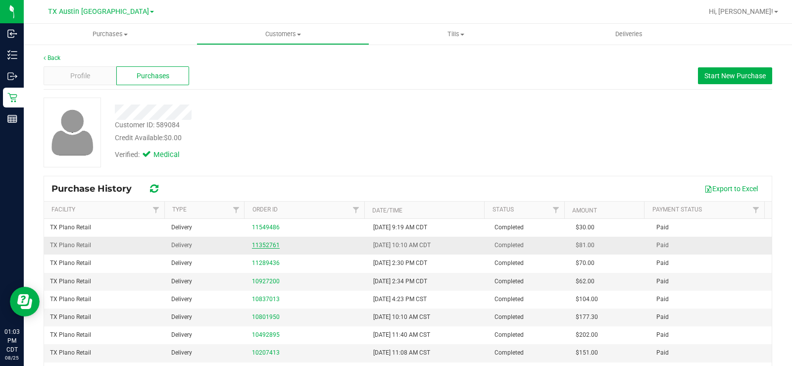
click at [274, 244] on link "11352761" at bounding box center [266, 245] width 28 height 7
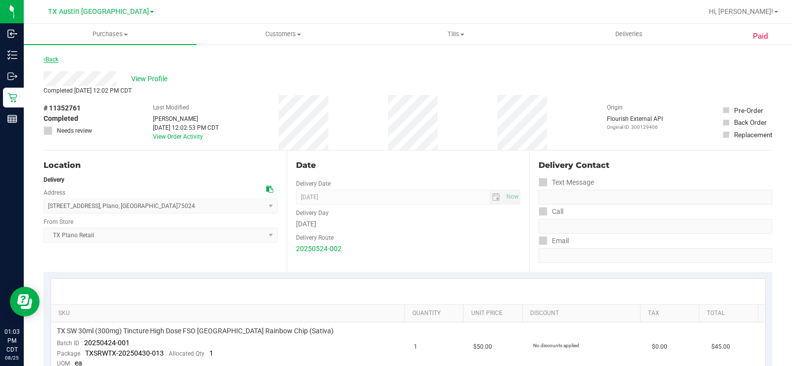
click at [55, 59] on link "Back" at bounding box center [51, 59] width 15 height 7
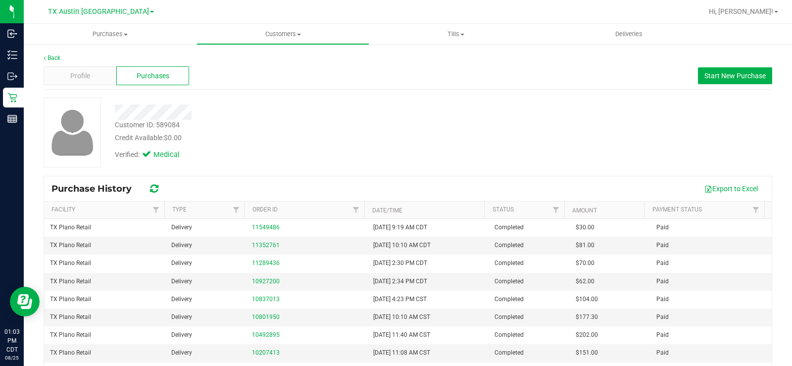
click at [300, 164] on div "Verified: Medical" at bounding box center [293, 154] width 372 height 22
click at [751, 68] on button "Start New Purchase" at bounding box center [735, 75] width 74 height 17
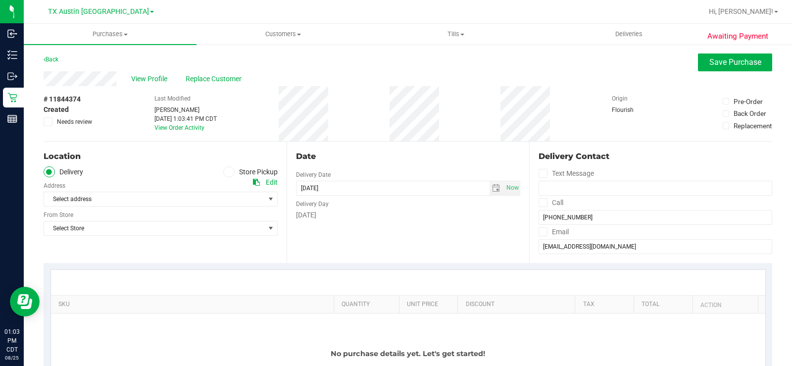
click at [229, 172] on icon at bounding box center [229, 172] width 6 height 0
click at [0, 0] on input "Store Pickup" at bounding box center [0, 0] width 0 height 0
click at [52, 172] on icon at bounding box center [49, 172] width 6 height 0
click at [0, 0] on input "Delivery" at bounding box center [0, 0] width 0 height 0
click at [114, 222] on span "Select Store" at bounding box center [154, 228] width 221 height 14
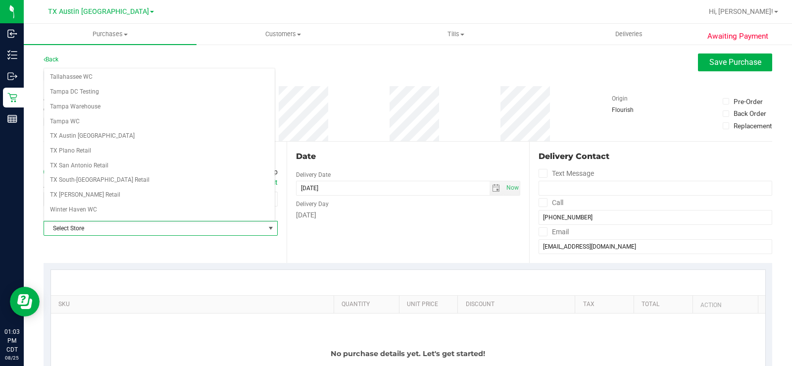
scroll to position [693, 0]
click at [127, 148] on li "TX Plano Retail" at bounding box center [159, 149] width 231 height 15
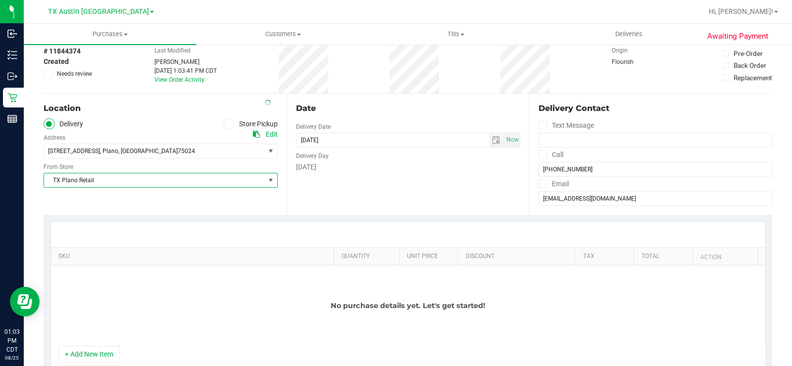
scroll to position [99, 0]
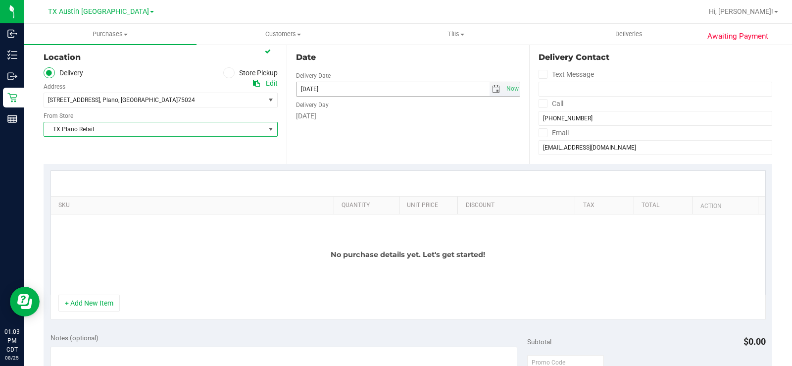
drag, startPoint x: 492, startPoint y: 91, endPoint x: 493, endPoint y: 106, distance: 15.4
click at [492, 90] on span "select" at bounding box center [496, 89] width 8 height 8
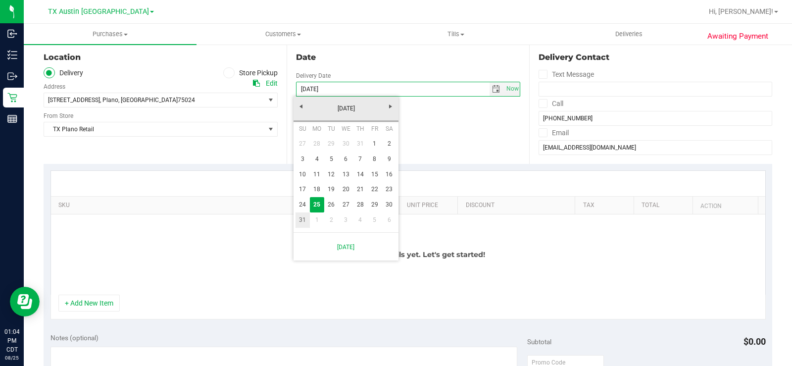
drag, startPoint x: 320, startPoint y: 223, endPoint x: 300, endPoint y: 223, distance: 20.3
click at [300, 223] on tr "31 1 2 3 4 5 6" at bounding box center [346, 219] width 101 height 15
click at [300, 222] on link "31" at bounding box center [303, 219] width 14 height 15
type input "08/31/2025"
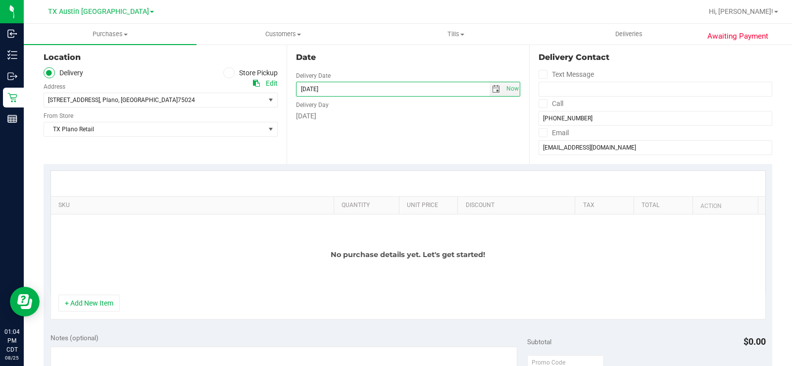
click at [373, 136] on div "Date Delivery Date 08/31/2025 Now 08/31/2025 01:03 PM Now Delivery Day Sunday" at bounding box center [408, 103] width 243 height 121
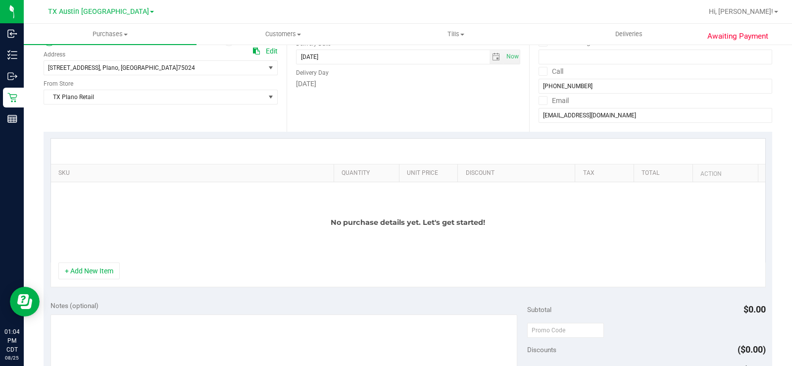
scroll to position [149, 0]
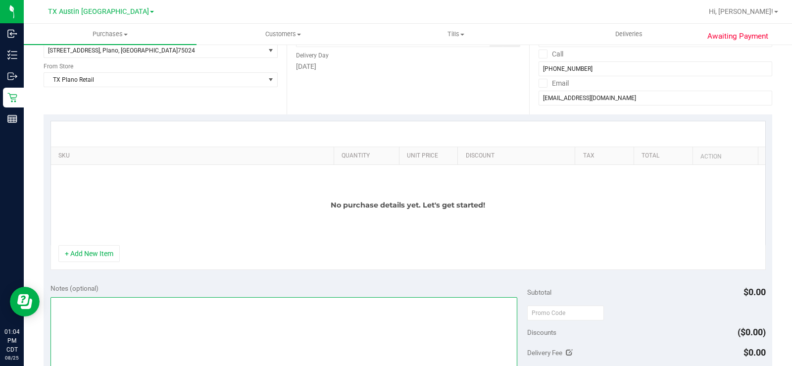
click at [92, 314] on textarea at bounding box center [284, 344] width 467 height 95
type textarea "C"
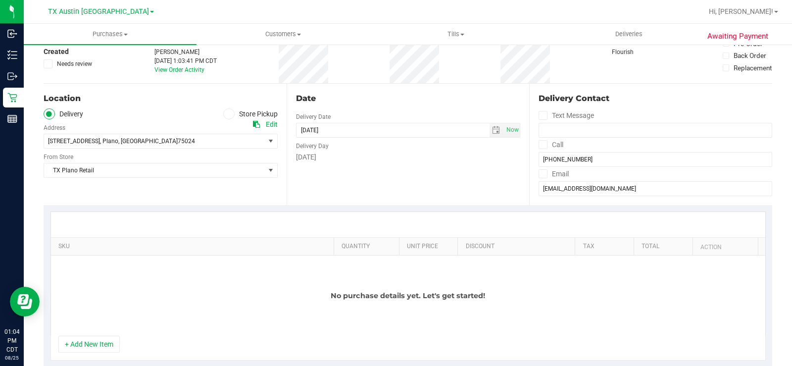
scroll to position [50, 0]
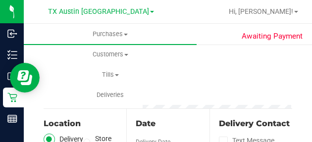
type textarea "PLANO PU 08/31-MB"
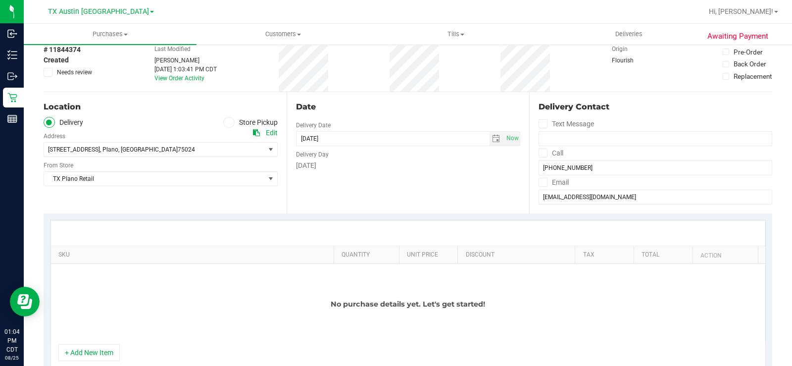
click at [395, 181] on div "Date Delivery Date 08/31/2025 Now 08/31/2025 01:03 PM Now Delivery Day Sunday" at bounding box center [408, 152] width 243 height 121
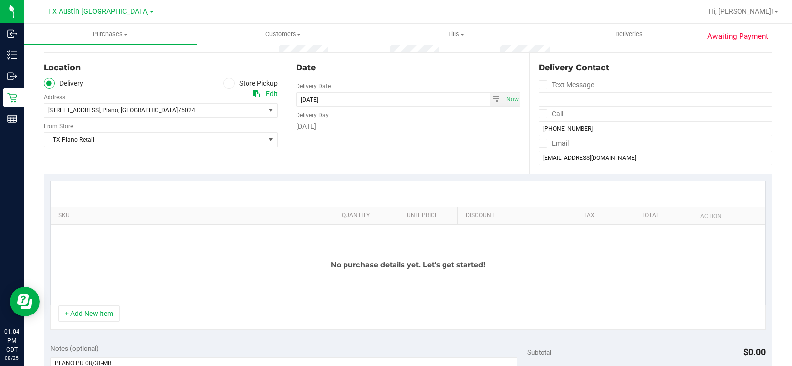
scroll to position [149, 0]
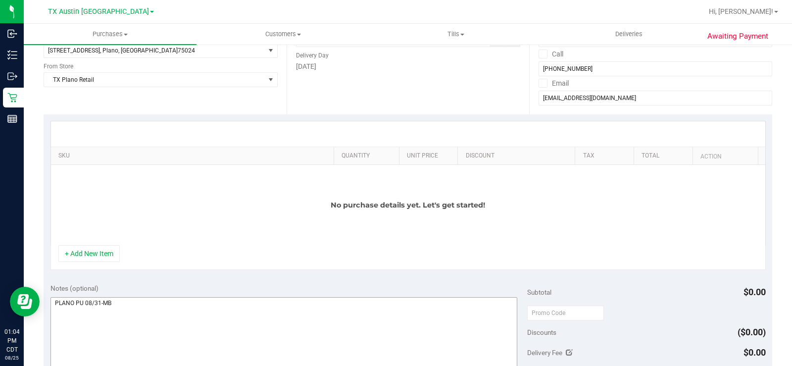
click at [100, 257] on button "+ Add New Item" at bounding box center [88, 253] width 61 height 17
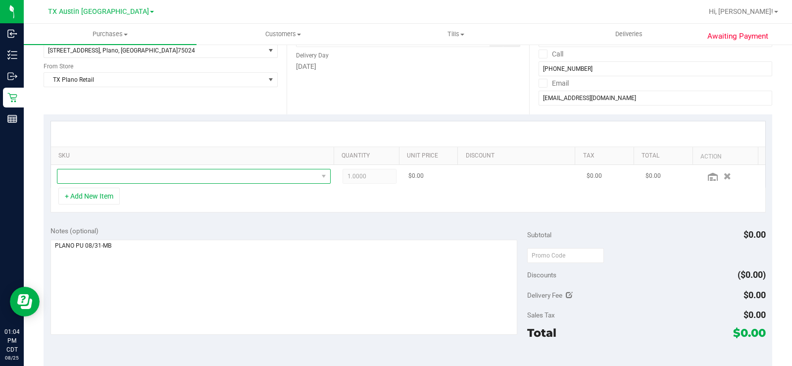
click at [134, 171] on span "NO DATA FOUND" at bounding box center [187, 176] width 261 height 14
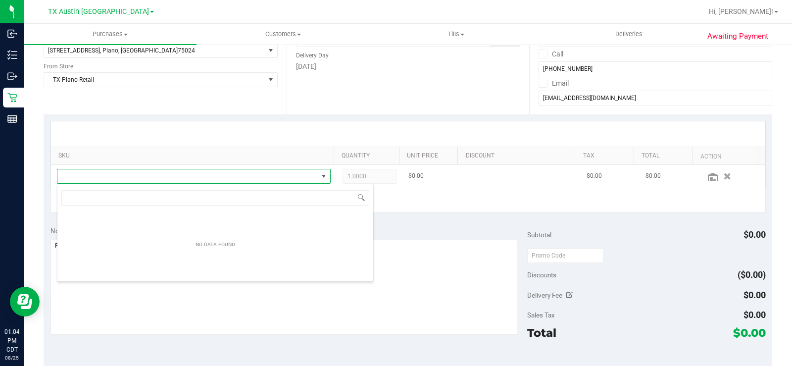
scroll to position [15, 265]
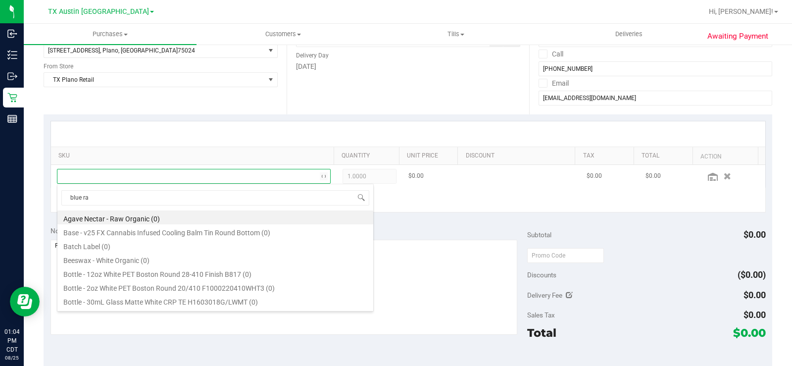
type input "blue ras"
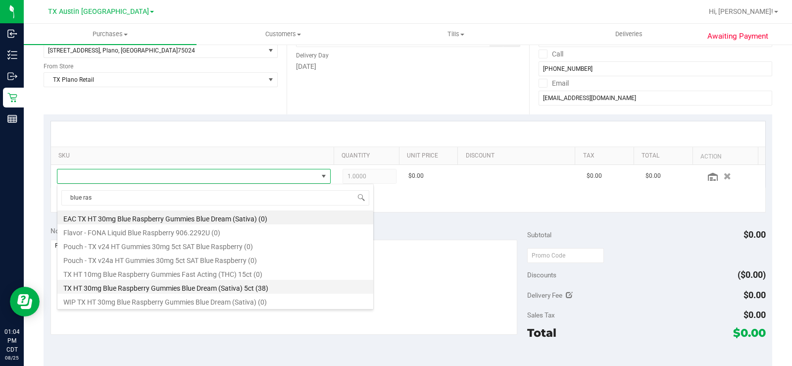
click at [197, 286] on li "TX HT 30mg Blue Raspberry Gummies Blue Dream (Sativa) 5ct (38)" at bounding box center [215, 287] width 316 height 14
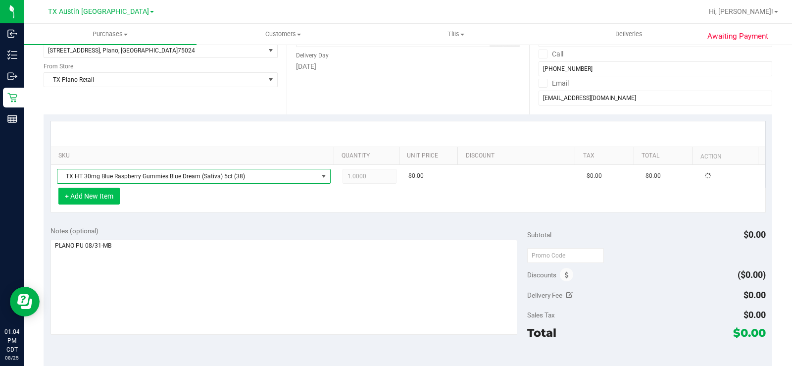
click at [85, 196] on button "+ Add New Item" at bounding box center [88, 196] width 61 height 17
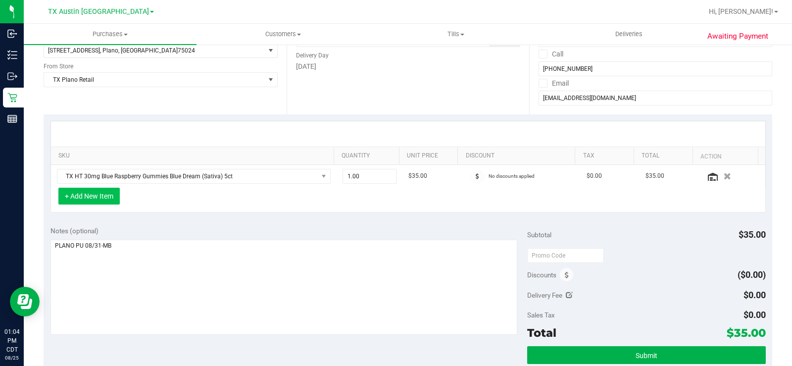
click at [97, 200] on button "+ Add New Item" at bounding box center [88, 196] width 61 height 17
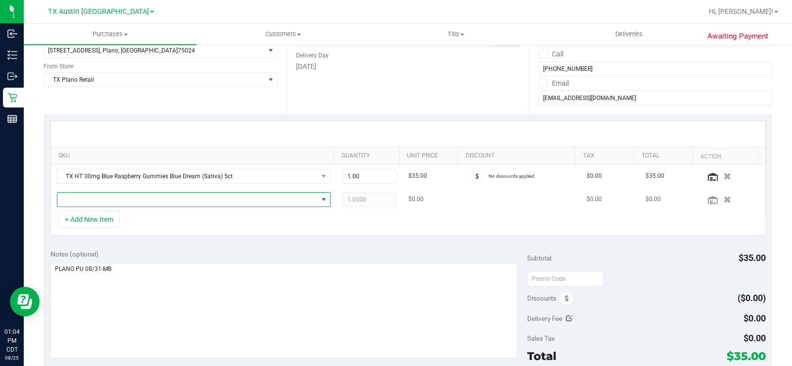
click at [136, 201] on span "NO DATA FOUND" at bounding box center [187, 200] width 261 height 14
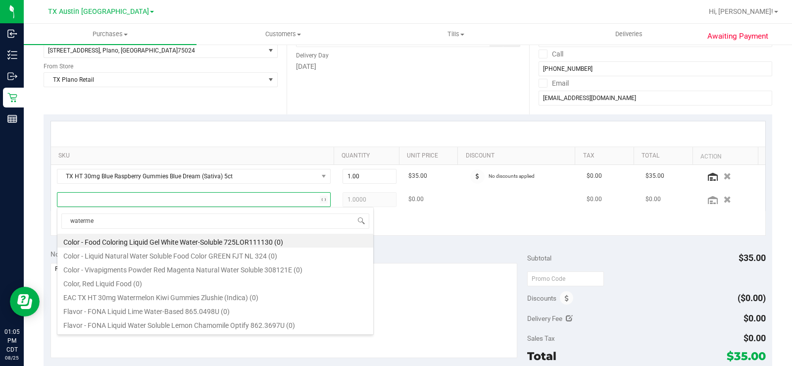
type input "watermel"
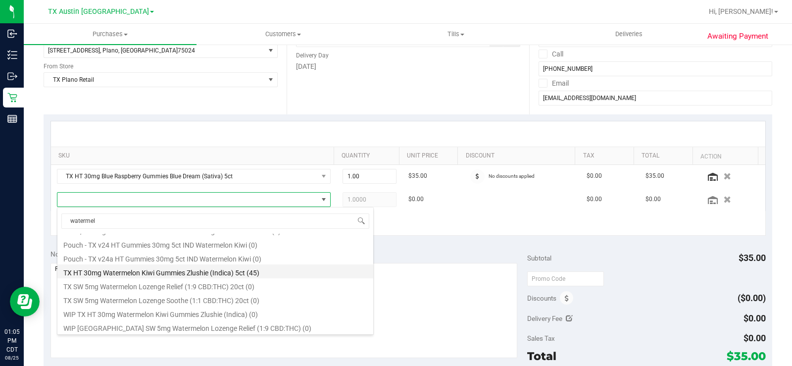
scroll to position [95, 0]
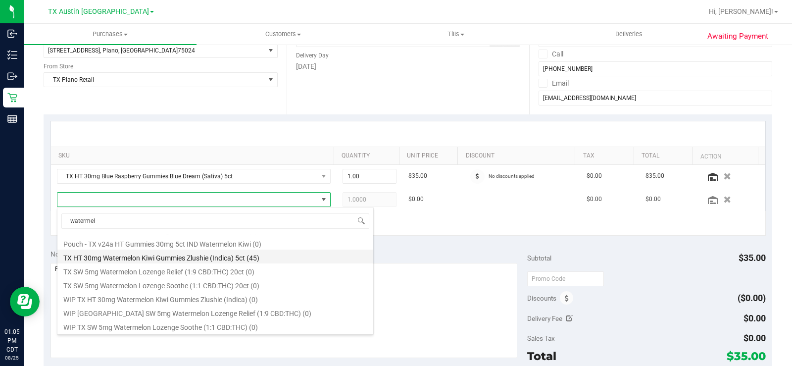
click at [216, 256] on li "TX HT 30mg Watermelon Kiwi Gummies Zlushie (Indica) 5ct (45)" at bounding box center [215, 257] width 316 height 14
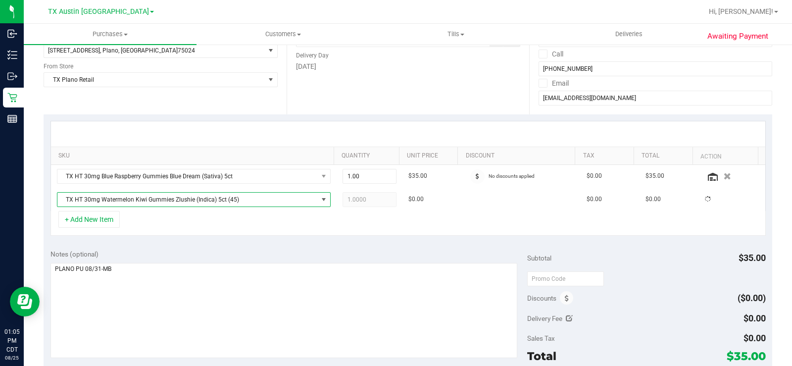
click at [418, 254] on div "Notes (optional)" at bounding box center [289, 254] width 477 height 10
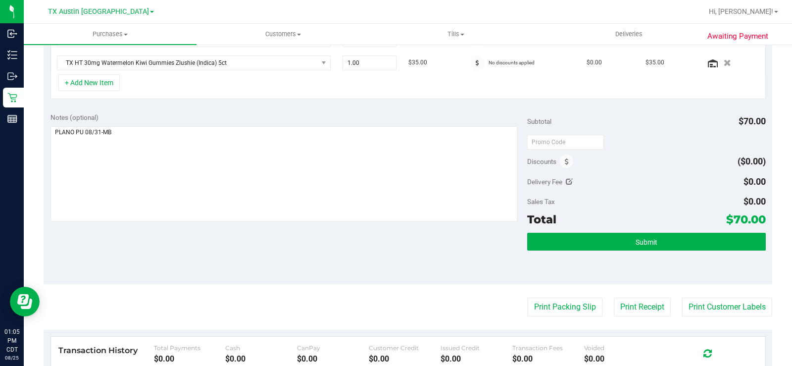
scroll to position [297, 0]
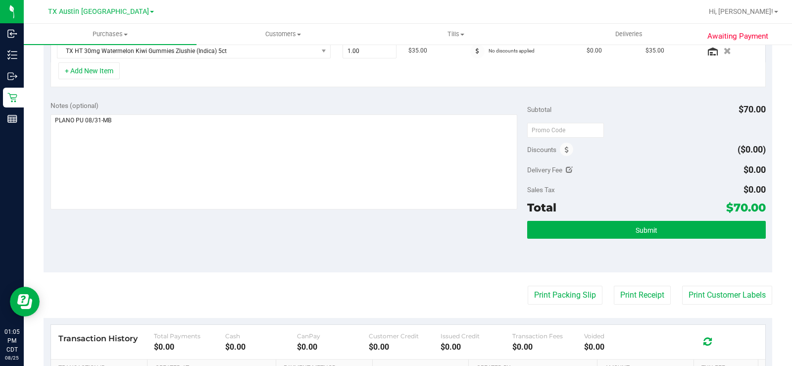
click at [419, 216] on div "Notes (optional) Subtotal $70.00 Discounts ($0.00) Delivery Fee $0.00 Sales Tax…" at bounding box center [408, 183] width 729 height 178
drag, startPoint x: 717, startPoint y: 209, endPoint x: 754, endPoint y: 212, distance: 37.8
click at [754, 212] on div "Total $70.00" at bounding box center [646, 208] width 239 height 18
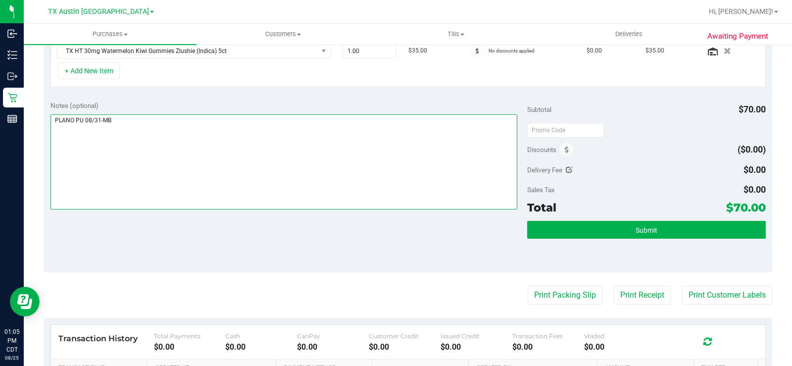
click at [319, 200] on textarea at bounding box center [284, 161] width 467 height 95
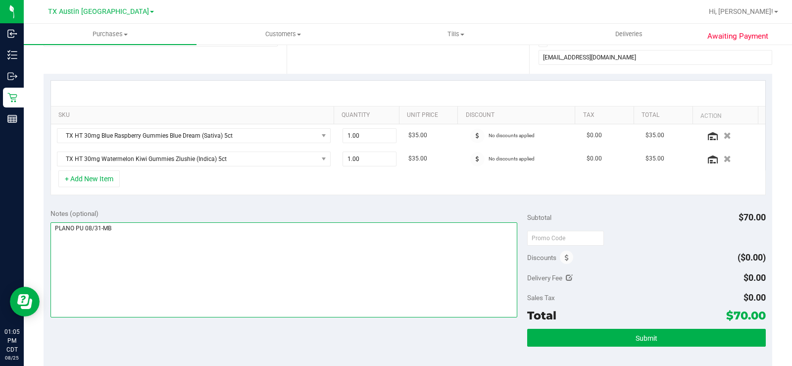
scroll to position [198, 0]
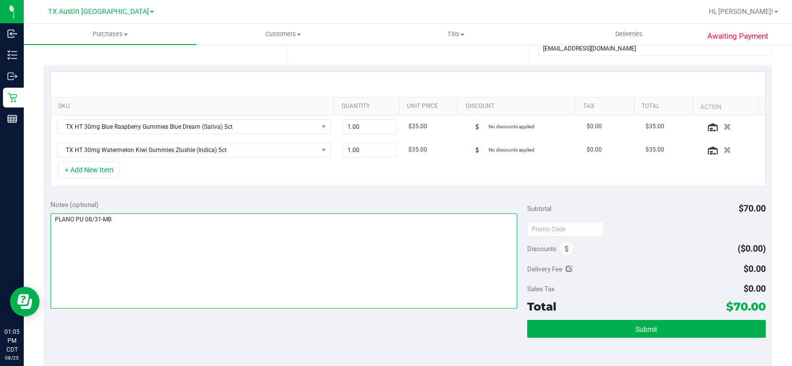
click at [442, 258] on textarea at bounding box center [284, 260] width 467 height 95
click at [389, 277] on textarea at bounding box center [284, 260] width 467 height 95
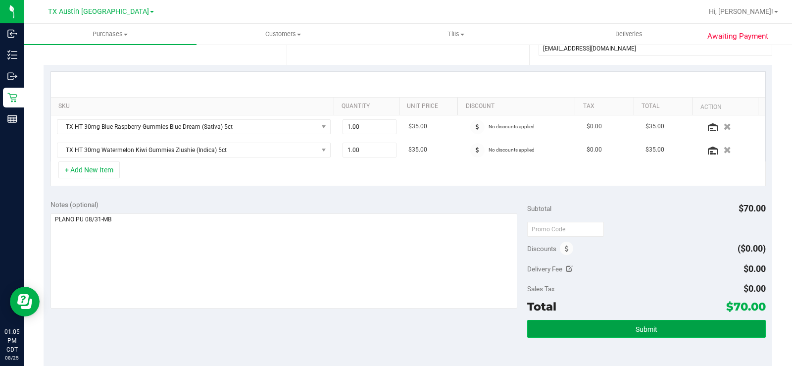
click at [585, 331] on button "Submit" at bounding box center [646, 329] width 239 height 18
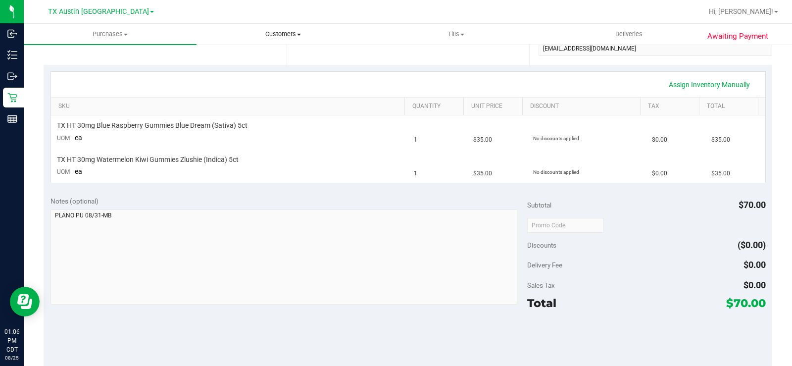
click at [291, 36] on span "Customers" at bounding box center [283, 34] width 172 height 9
click at [274, 56] on li "All customers" at bounding box center [283, 60] width 173 height 12
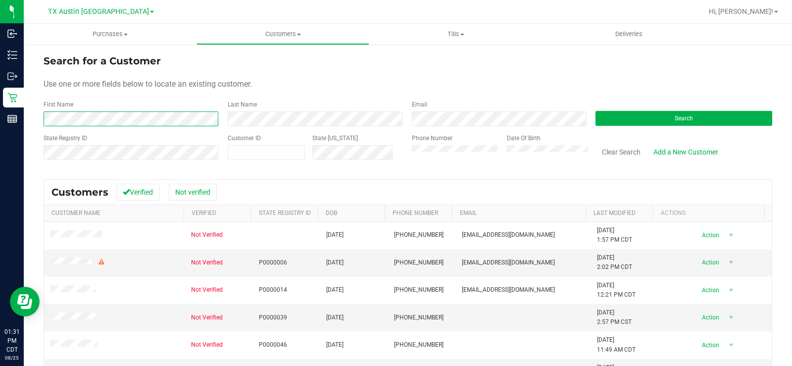
click at [66, 127] on form "Search for a Customer Use one or more fields below to locate an existing custom…" at bounding box center [408, 110] width 729 height 115
click at [353, 86] on div "Use one or more fields below to locate an existing customer." at bounding box center [408, 84] width 729 height 12
click at [660, 119] on button "Search" at bounding box center [684, 118] width 177 height 15
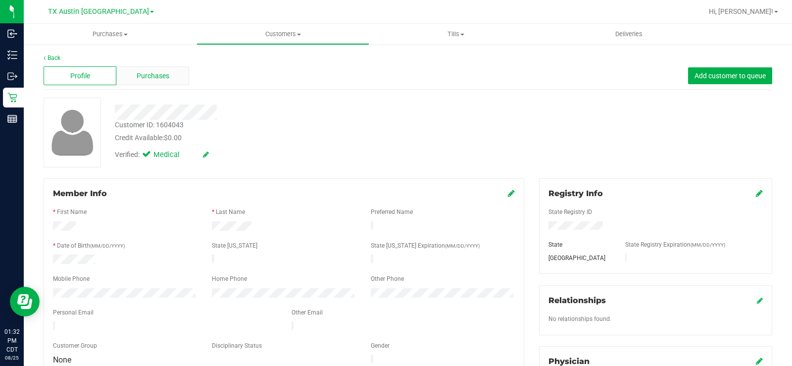
click at [173, 77] on div "Purchases" at bounding box center [152, 75] width 73 height 19
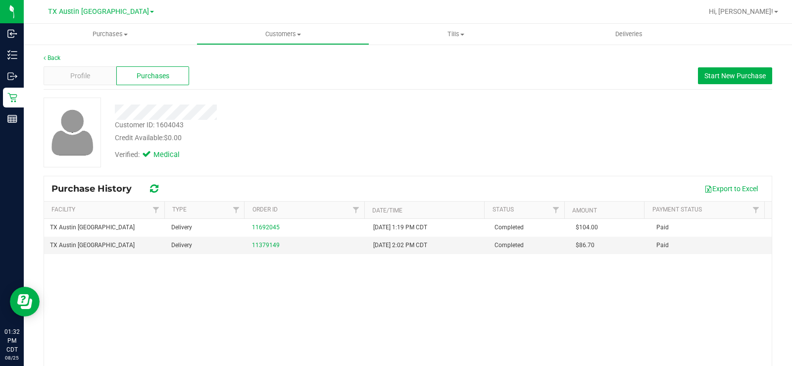
click at [417, 135] on div "Credit Available: $0.00" at bounding box center [293, 138] width 357 height 10
drag, startPoint x: 443, startPoint y: 162, endPoint x: 437, endPoint y: 165, distance: 6.2
click at [445, 161] on div "Verified: Medical" at bounding box center [293, 154] width 372 height 22
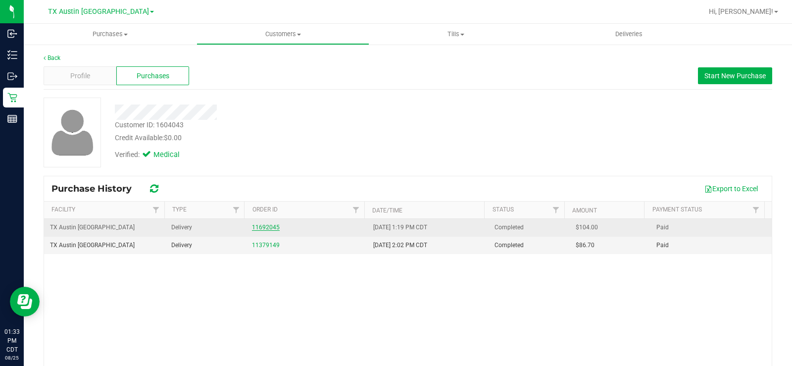
click at [259, 225] on link "11692045" at bounding box center [266, 227] width 28 height 7
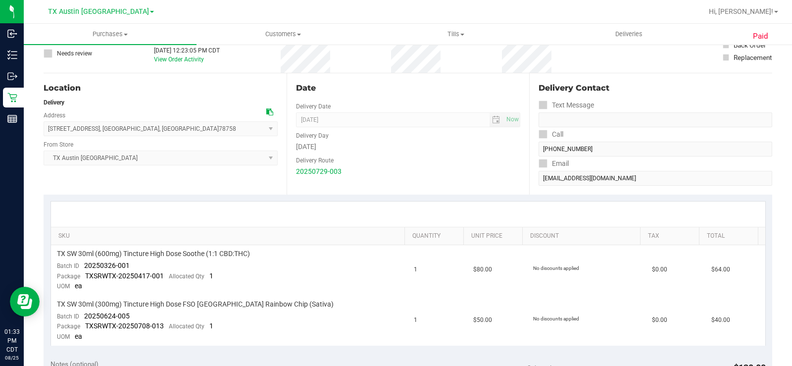
scroll to position [99, 0]
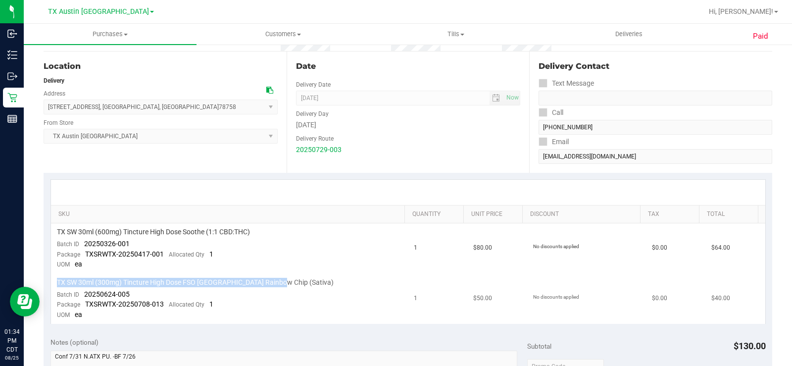
drag, startPoint x: 280, startPoint y: 282, endPoint x: 54, endPoint y: 282, distance: 225.8
click at [54, 282] on td "TX SW 30ml (300mg) Tincture High Dose FSO TX Rainbow Chip (Sativa) Batch ID 202…" at bounding box center [230, 299] width 358 height 50
copy span "TX SW 30ml (300mg) Tincture High Dose FSO TX Rainbow Chip (Sativa)"
click at [299, 251] on td "TX SW 30ml (600mg) Tincture High Dose Soothe (1:1 CBD:THC) Batch ID 20250326-00…" at bounding box center [230, 248] width 358 height 51
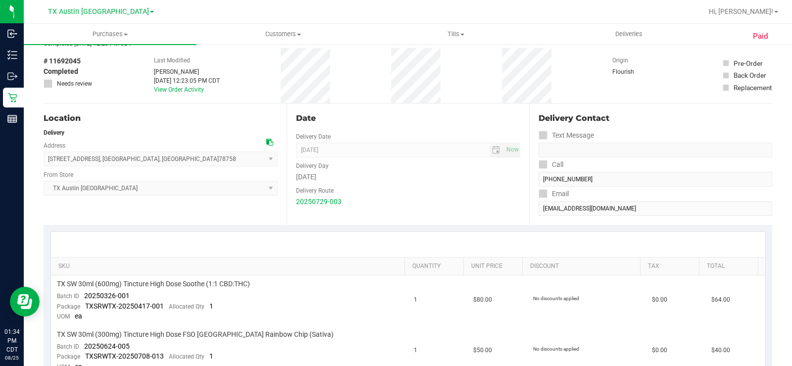
scroll to position [0, 0]
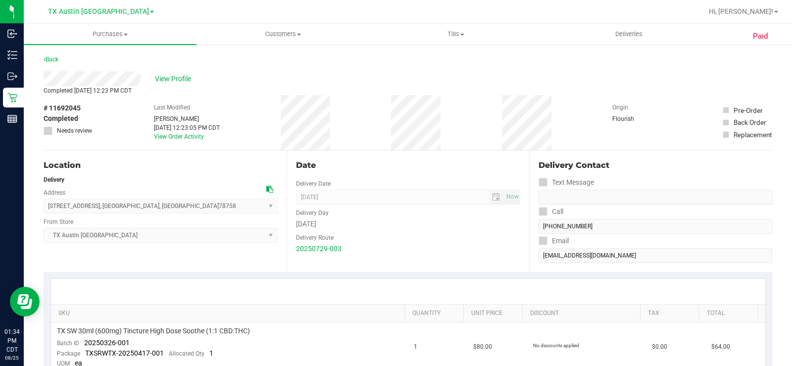
click at [82, 85] on div "View Profile" at bounding box center [408, 78] width 729 height 15
click at [171, 81] on span "View Profile" at bounding box center [175, 79] width 40 height 10
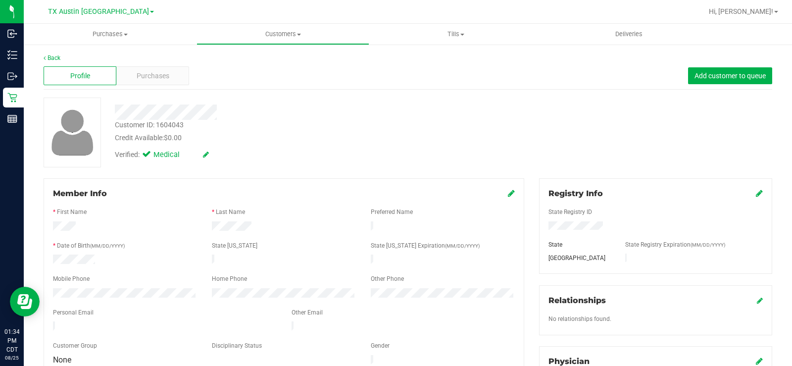
click at [54, 260] on div at bounding box center [125, 261] width 159 height 12
click at [256, 227] on div at bounding box center [284, 227] width 159 height 12
click at [55, 227] on div at bounding box center [284, 227] width 477 height 12
click at [171, 219] on div "* First Name" at bounding box center [125, 213] width 159 height 11
click at [37, 291] on body "Inbound Inventory Outbound Retail Reports 01:44 PM CDT 08/25/2025 08/25 TX Aust…" at bounding box center [396, 183] width 792 height 366
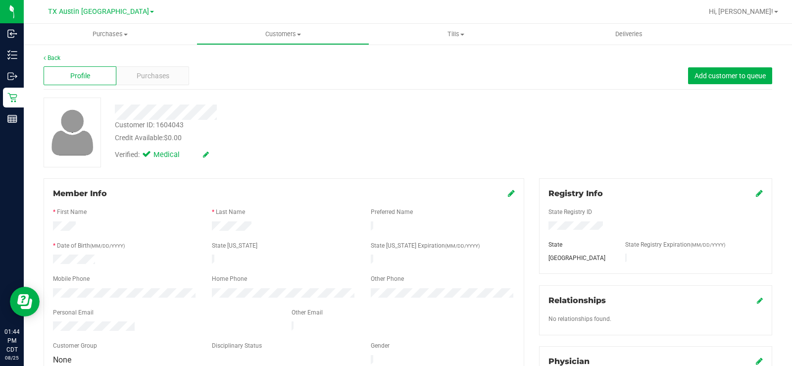
click at [124, 262] on div at bounding box center [125, 261] width 159 height 12
drag, startPoint x: 105, startPoint y: 254, endPoint x: 52, endPoint y: 256, distance: 52.5
click at [52, 256] on div at bounding box center [125, 261] width 159 height 12
drag, startPoint x: 119, startPoint y: 297, endPoint x: 134, endPoint y: 315, distance: 23.6
click at [120, 300] on div at bounding box center [284, 304] width 462 height 8
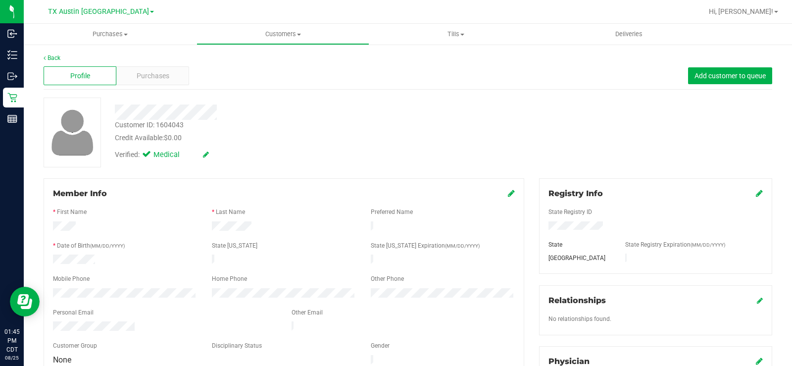
drag, startPoint x: 136, startPoint y: 321, endPoint x: 52, endPoint y: 325, distance: 84.3
click at [52, 325] on div at bounding box center [165, 327] width 239 height 12
click at [148, 74] on span "Purchases" at bounding box center [153, 76] width 33 height 10
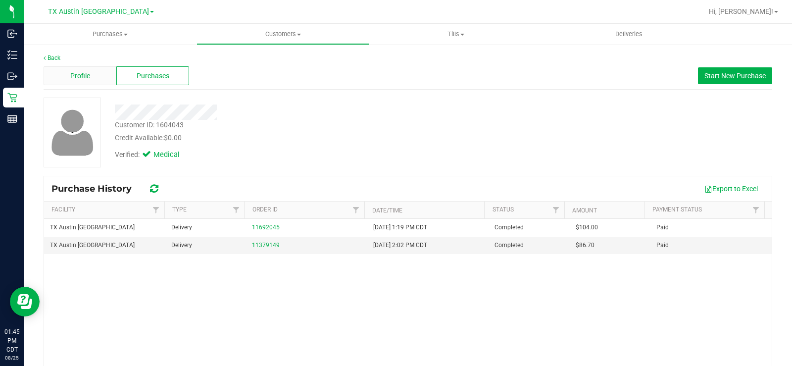
click at [76, 77] on span "Profile" at bounding box center [80, 76] width 20 height 10
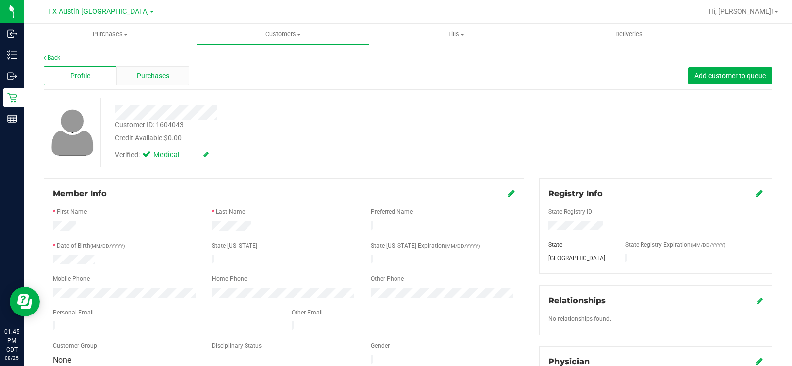
click at [166, 83] on div "Purchases" at bounding box center [152, 75] width 73 height 19
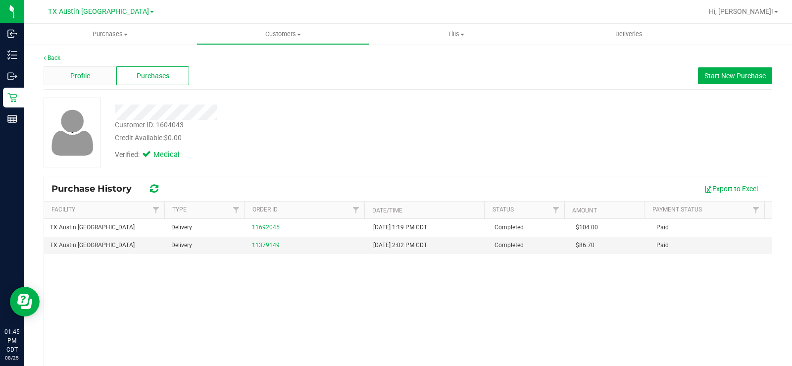
click at [85, 77] on span "Profile" at bounding box center [80, 76] width 20 height 10
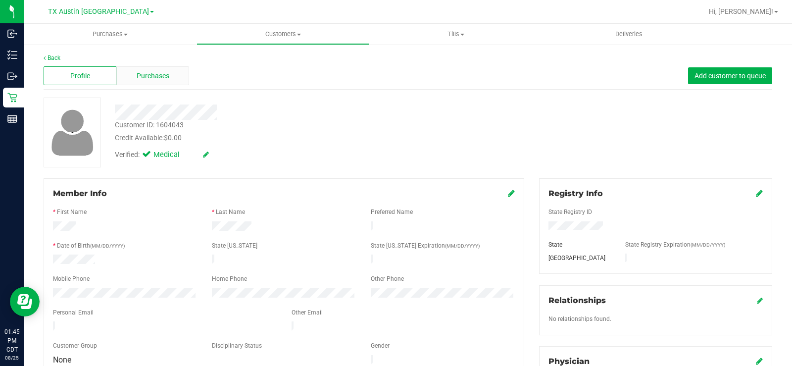
click at [164, 74] on span "Purchases" at bounding box center [153, 76] width 33 height 10
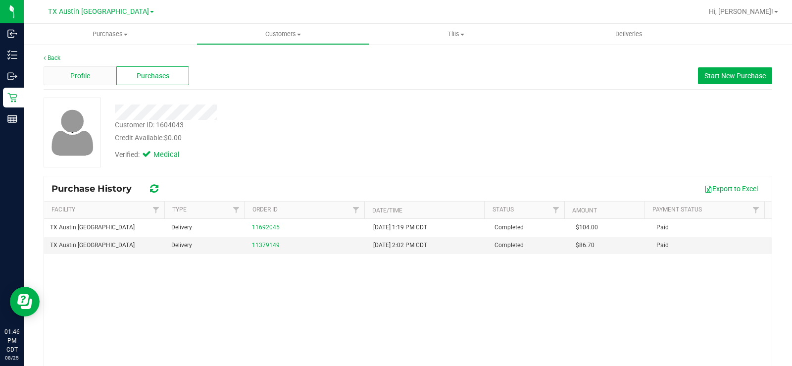
click at [89, 72] on span "Profile" at bounding box center [80, 76] width 20 height 10
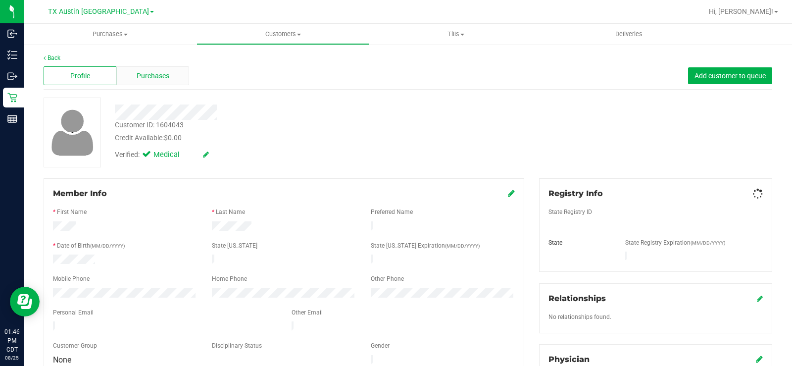
click at [156, 77] on span "Purchases" at bounding box center [153, 76] width 33 height 10
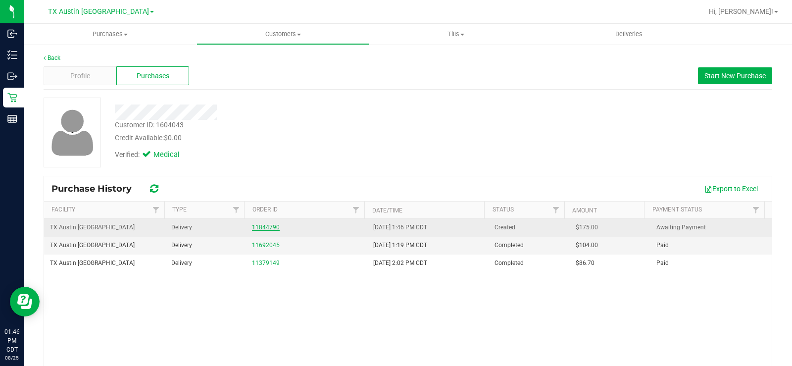
click at [268, 227] on link "11844790" at bounding box center [266, 227] width 28 height 7
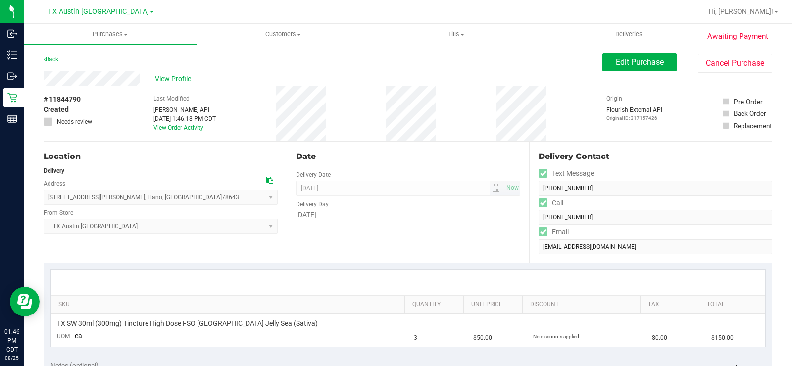
click at [490, 190] on span "08/26/2025 Now" at bounding box center [408, 188] width 225 height 15
click at [625, 59] on span "Edit Purchase" at bounding box center [640, 61] width 48 height 9
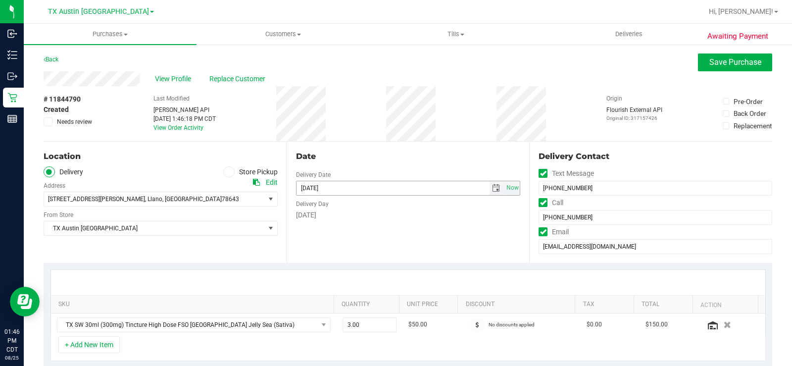
click at [492, 191] on span "select" at bounding box center [496, 188] width 8 height 8
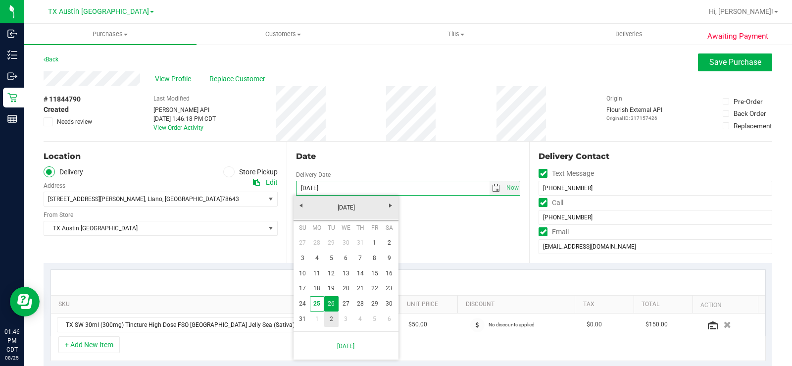
click at [336, 319] on link "2" at bounding box center [331, 319] width 14 height 15
type input "09/02/2025"
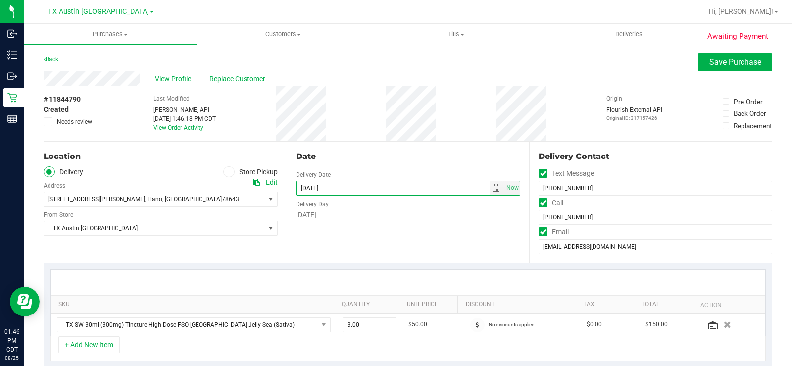
click at [391, 244] on div "Date Delivery Date 09/02/2025 Now 09/02/2025 06:00 PM Now Delivery Day Tuesday" at bounding box center [408, 202] width 243 height 121
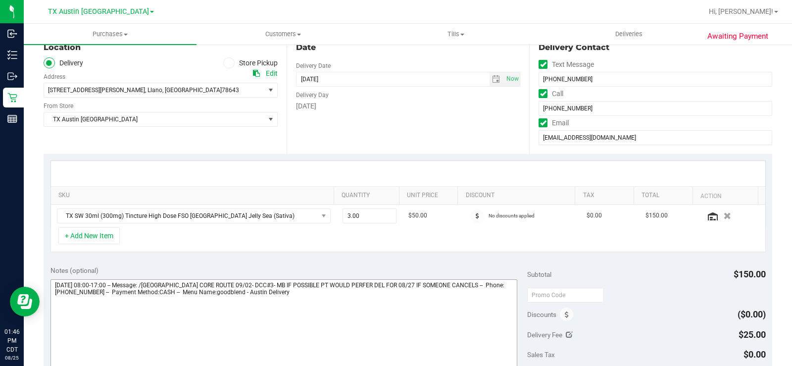
scroll to position [149, 0]
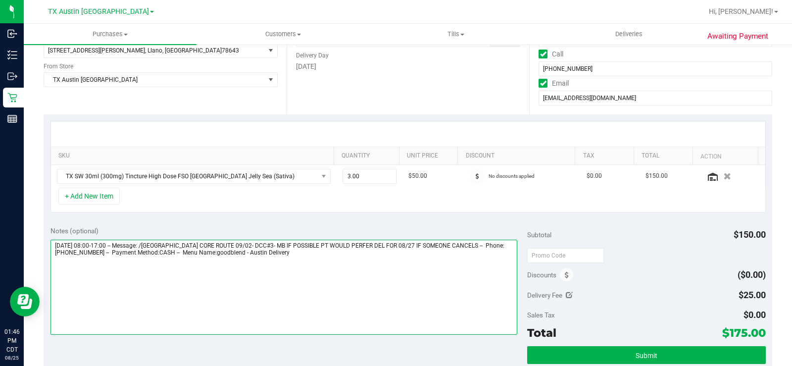
drag, startPoint x: 174, startPoint y: 246, endPoint x: 498, endPoint y: 247, distance: 323.9
click at [498, 247] on textarea at bounding box center [284, 287] width 467 height 95
click at [333, 258] on textarea at bounding box center [284, 287] width 467 height 95
paste textarea "/WEST TX CORE ROUTE 09/02- DCC#3- MB IF POSSIBLE PT WOULD PERFER DEL FOR 08/27 …"
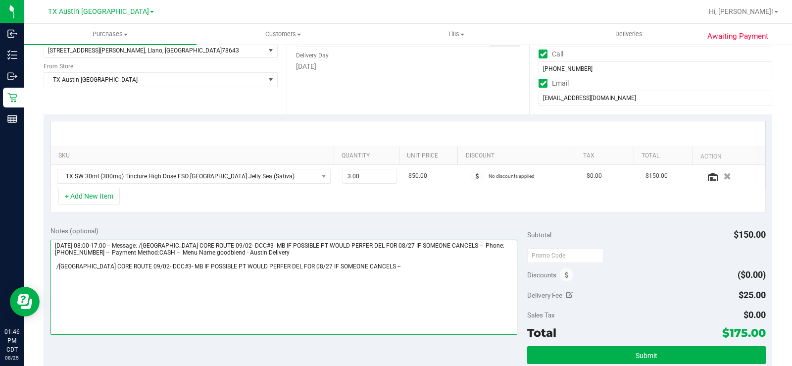
click at [400, 279] on textarea at bounding box center [284, 287] width 467 height 95
click at [59, 270] on textarea at bounding box center [284, 287] width 467 height 95
click at [403, 264] on textarea at bounding box center [284, 287] width 467 height 95
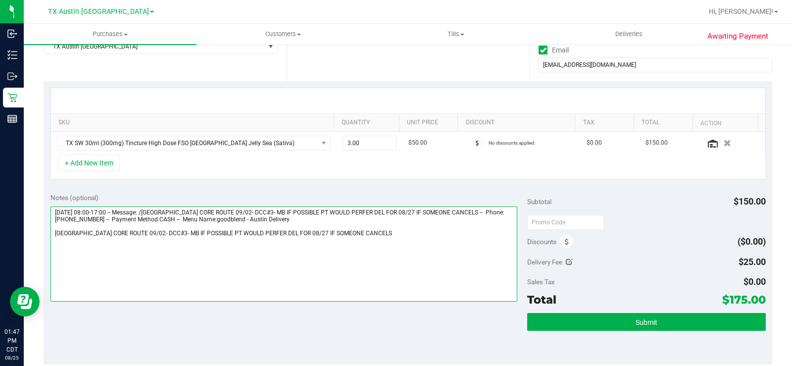
scroll to position [198, 0]
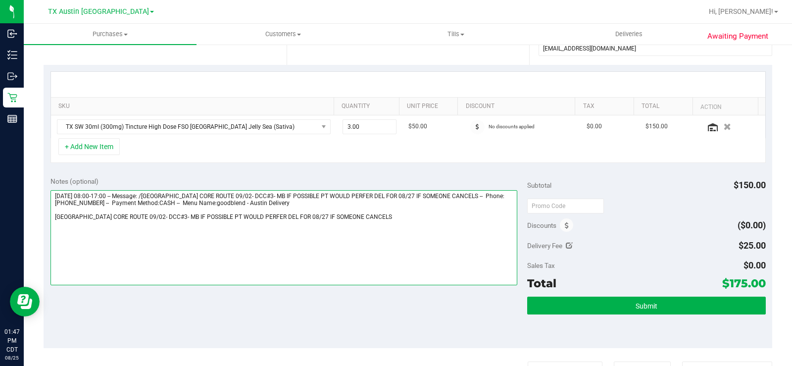
click at [383, 224] on textarea at bounding box center [284, 237] width 467 height 95
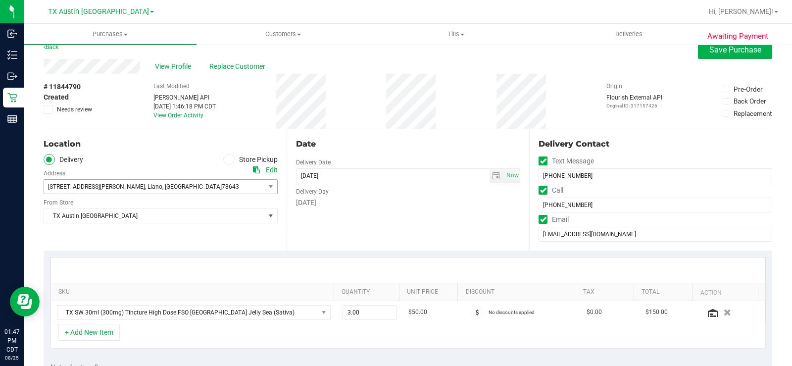
scroll to position [0, 0]
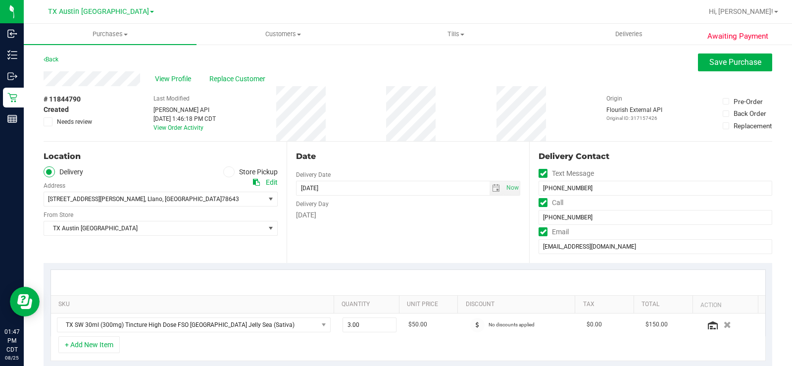
type textarea "Tuesday 08/26/2025 08:00-17:00 -- Message: /WEST TX CORE ROUTE 09/02- DCC#3- MB…"
click at [48, 122] on icon at bounding box center [48, 122] width 6 height 0
click at [0, 0] on input "Needs review" at bounding box center [0, 0] width 0 height 0
click at [701, 60] on button "Save Purchase" at bounding box center [735, 62] width 74 height 18
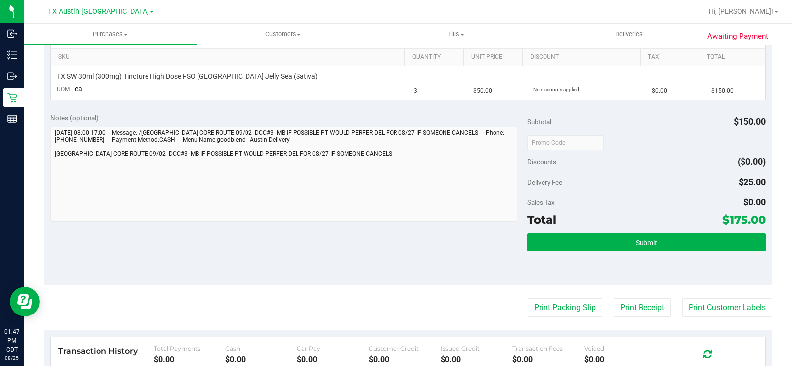
scroll to position [248, 0]
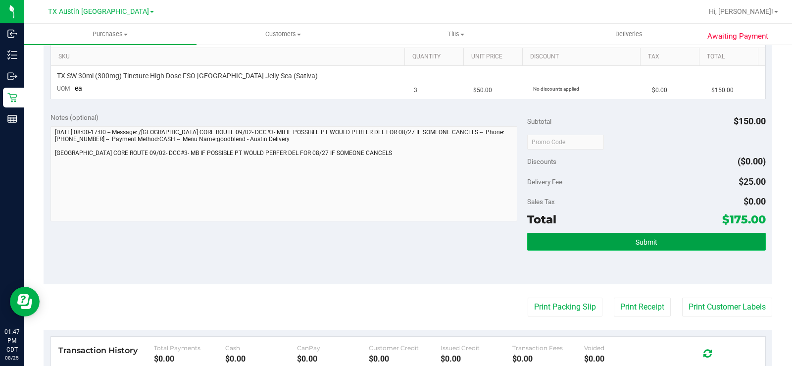
click at [553, 246] on button "Submit" at bounding box center [646, 242] width 239 height 18
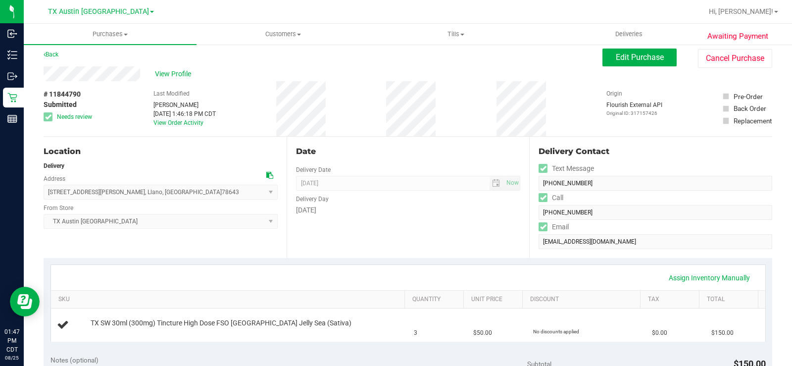
scroll to position [0, 0]
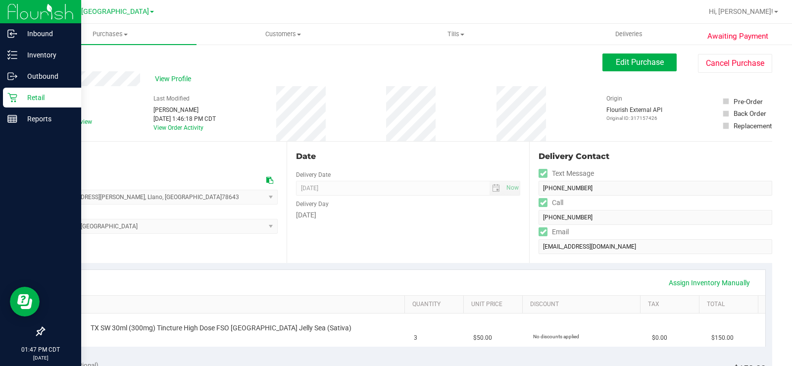
click at [11, 95] on icon at bounding box center [11, 97] width 9 height 9
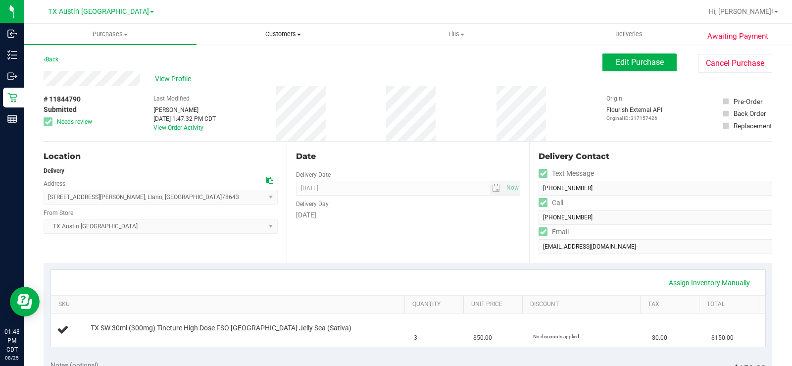
click at [273, 29] on uib-tab-heading "Customers All customers Add a new customer All physicians" at bounding box center [283, 34] width 172 height 20
click at [264, 59] on span "All customers" at bounding box center [232, 59] width 71 height 8
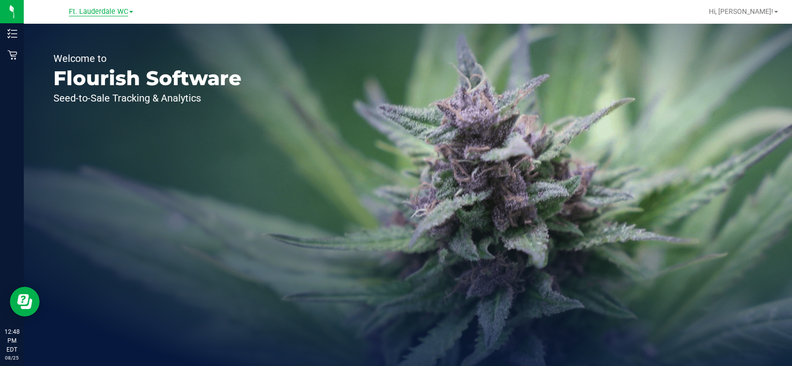
drag, startPoint x: 116, startPoint y: 8, endPoint x: 117, endPoint y: 16, distance: 7.4
click at [117, 8] on span "Ft. Lauderdale WC" at bounding box center [98, 11] width 59 height 9
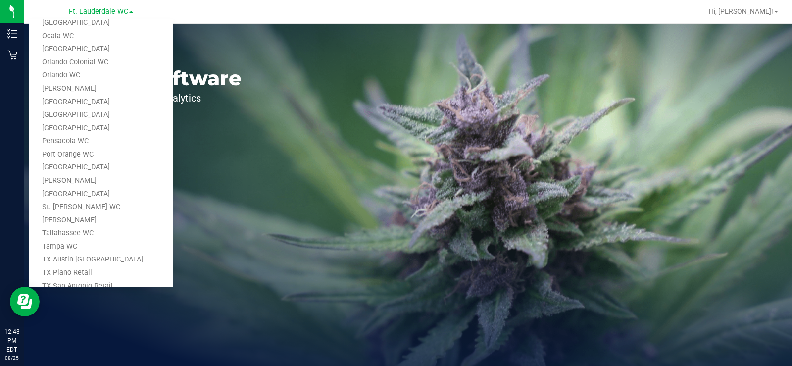
scroll to position [409, 0]
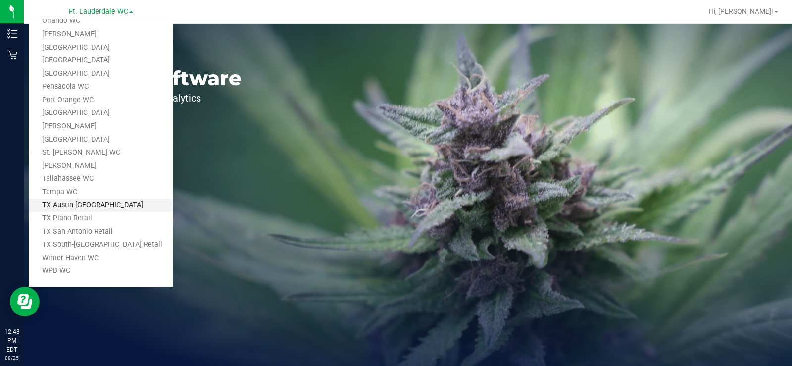
click at [82, 207] on link "TX Austin [GEOGRAPHIC_DATA]" at bounding box center [101, 205] width 145 height 13
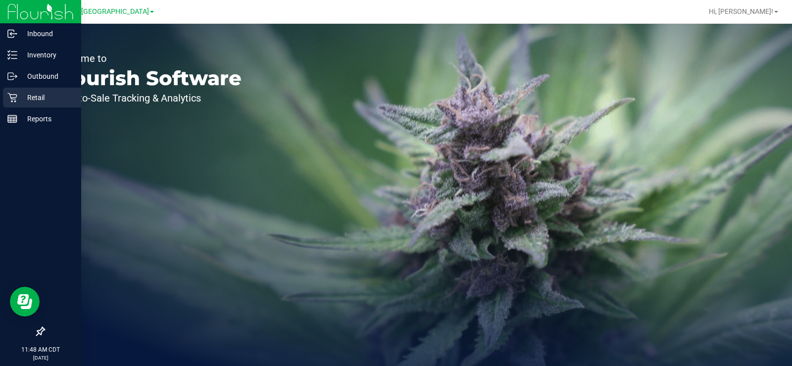
click at [24, 91] on div "Retail" at bounding box center [42, 98] width 78 height 20
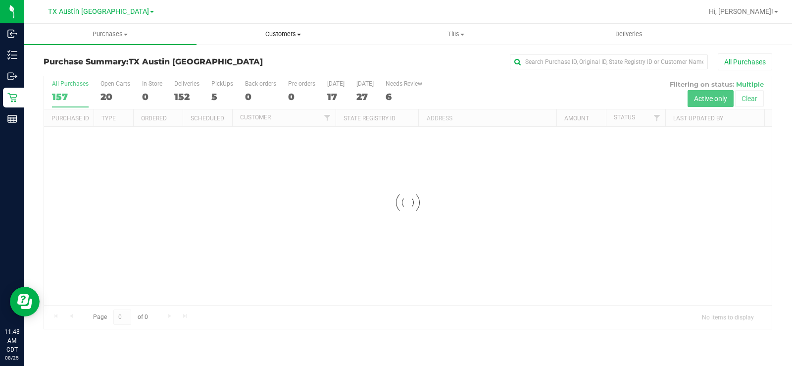
click at [269, 27] on uib-tab-heading "Customers All customers Add a new customer All physicians" at bounding box center [283, 34] width 172 height 20
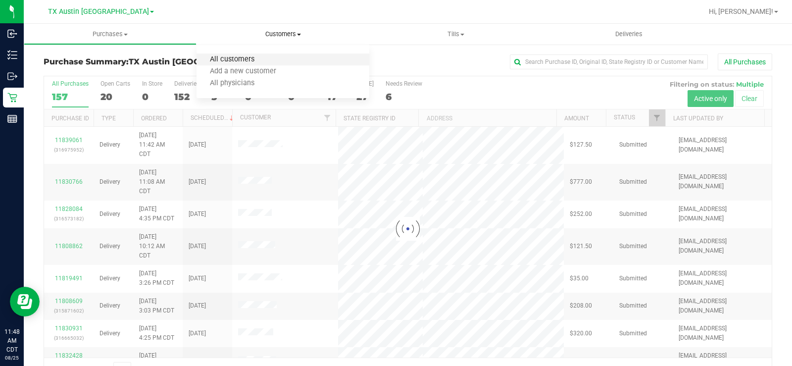
click at [249, 60] on span "All customers" at bounding box center [232, 59] width 71 height 8
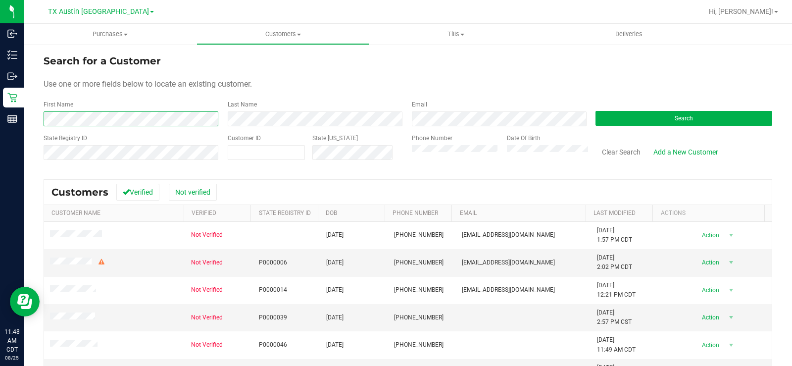
click at [69, 127] on form "Search for a Customer Use one or more fields below to locate an existing custom…" at bounding box center [408, 110] width 729 height 115
drag, startPoint x: 367, startPoint y: 81, endPoint x: 491, endPoint y: 91, distance: 124.2
click at [375, 81] on div "Use one or more fields below to locate an existing customer." at bounding box center [408, 84] width 729 height 12
drag, startPoint x: 655, startPoint y: 117, endPoint x: 629, endPoint y: 117, distance: 25.8
click at [654, 117] on button "Search" at bounding box center [684, 118] width 177 height 15
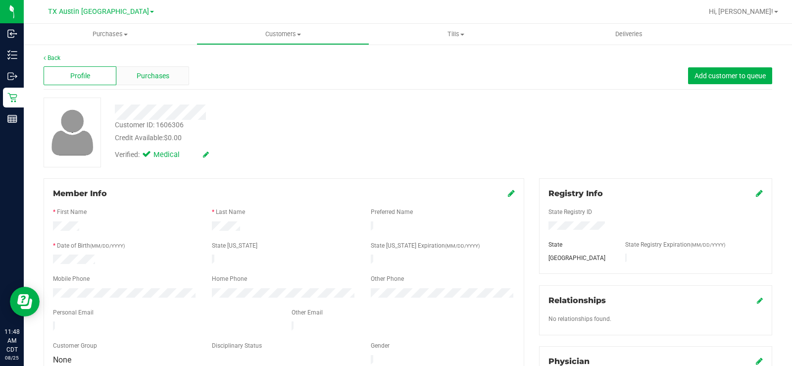
click at [178, 77] on div "Purchases" at bounding box center [152, 75] width 73 height 19
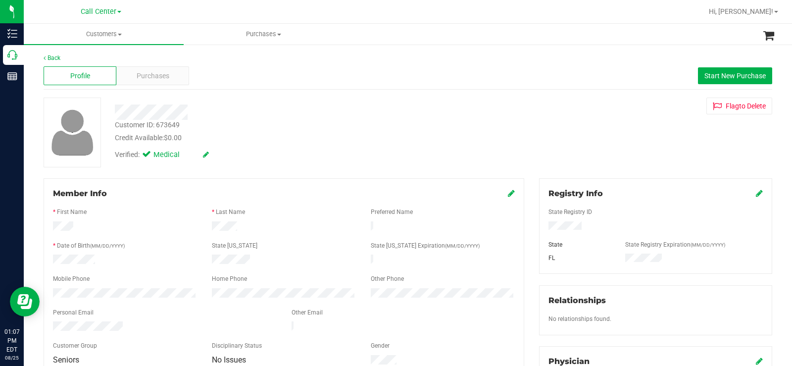
click at [261, 77] on div "Profile Purchases Start New Purchase" at bounding box center [408, 75] width 729 height 27
drag, startPoint x: 312, startPoint y: 135, endPoint x: 303, endPoint y: 137, distance: 9.6
click at [308, 136] on div "Credit Available: $0.00" at bounding box center [293, 138] width 357 height 10
click at [451, 128] on div "Customer ID: 673649 Credit Available: $0.00" at bounding box center [293, 131] width 372 height 23
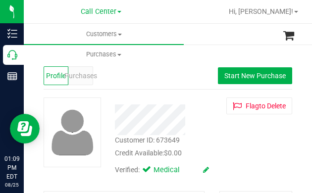
drag, startPoint x: 199, startPoint y: 35, endPoint x: 208, endPoint y: 18, distance: 18.6
click at [199, 35] on ul "Customers All customers Add a new customer All physicians Purchases All purchas…" at bounding box center [180, 34] width 312 height 21
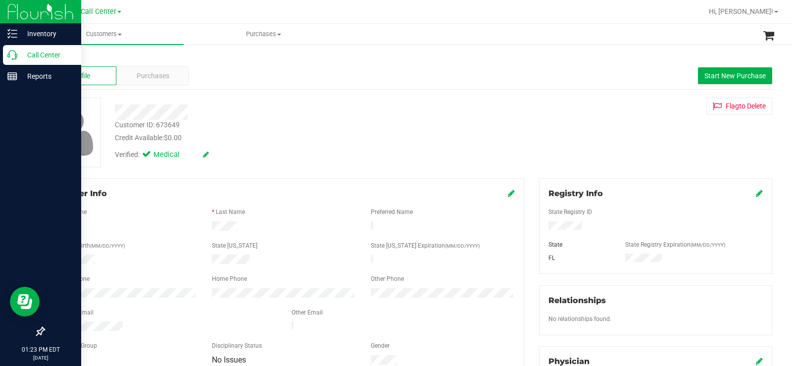
click at [18, 53] on p "Call Center" at bounding box center [46, 55] width 59 height 12
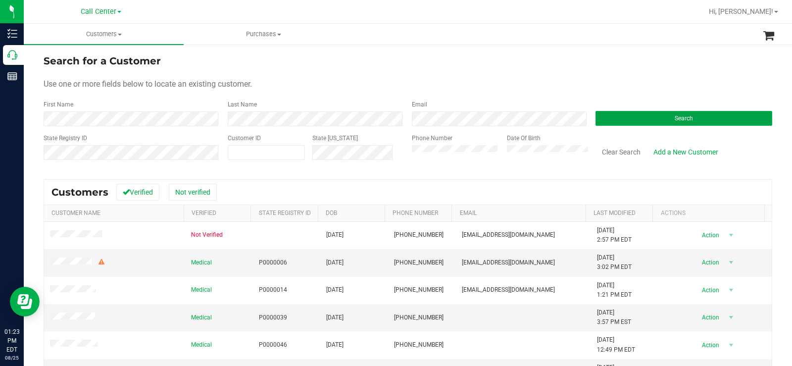
click at [632, 123] on button "Search" at bounding box center [684, 118] width 177 height 15
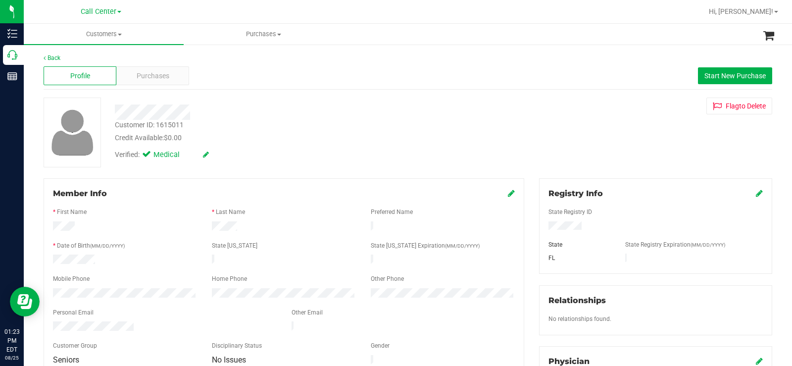
drag, startPoint x: 153, startPoint y: 137, endPoint x: 110, endPoint y: 108, distance: 51.8
click at [110, 108] on div "Customer ID: 1615011 Credit Available: $0.00 Verified: Medical" at bounding box center [293, 131] width 372 height 67
click at [168, 71] on span "Purchases" at bounding box center [153, 76] width 33 height 10
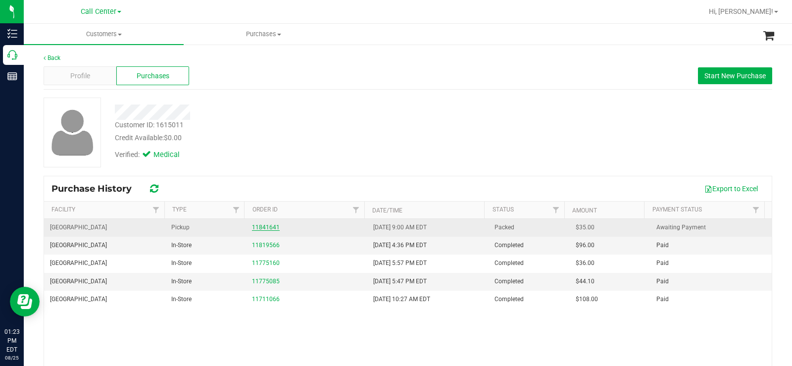
click at [271, 226] on link "11841641" at bounding box center [266, 227] width 28 height 7
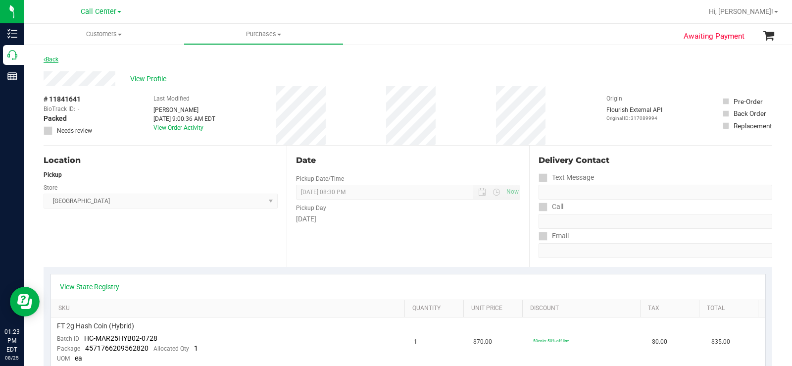
click at [58, 59] on link "Back" at bounding box center [51, 59] width 15 height 7
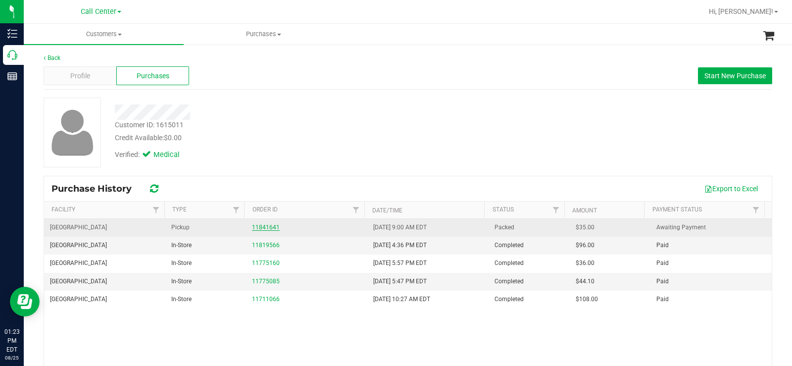
click at [262, 227] on link "11841641" at bounding box center [266, 227] width 28 height 7
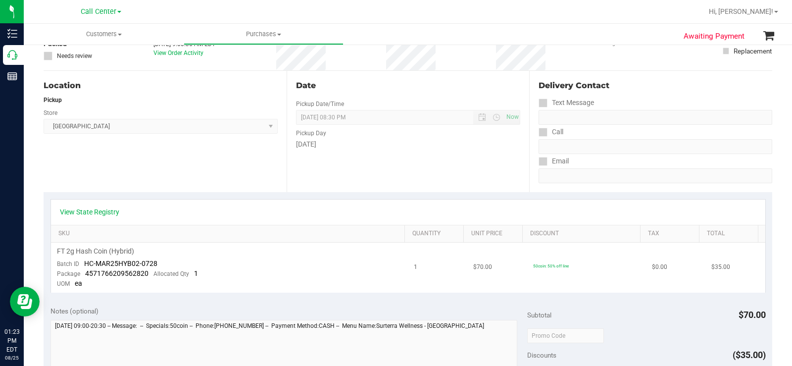
scroll to position [99, 0]
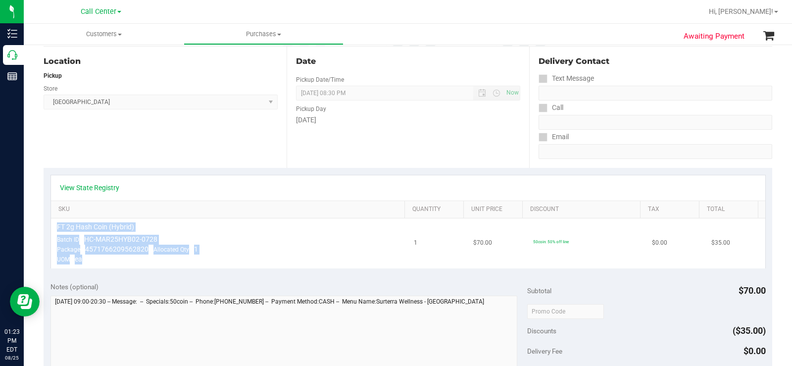
drag, startPoint x: 77, startPoint y: 258, endPoint x: 56, endPoint y: 224, distance: 39.6
click at [56, 224] on td "FT 2g Hash Coin (Hybrid) Batch ID HC-MAR25HYB02-0728 Package 4571766209562820 A…" at bounding box center [230, 243] width 358 height 50
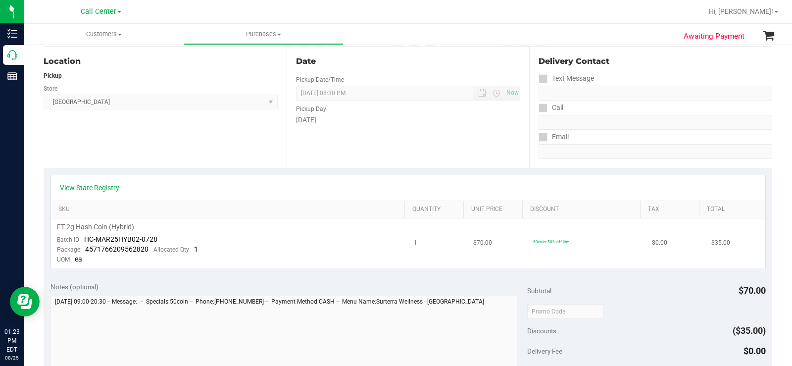
click at [101, 266] on td "FT 2g Hash Coin (Hybrid) Batch ID HC-MAR25HYB02-0728 Package 4571766209562820 A…" at bounding box center [230, 243] width 358 height 50
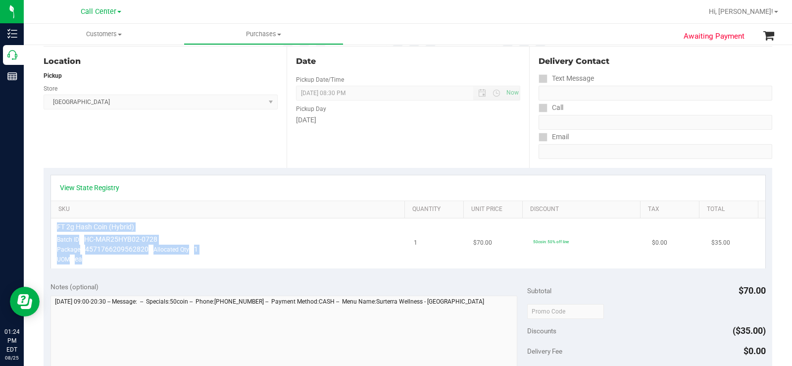
drag, startPoint x: 95, startPoint y: 263, endPoint x: 55, endPoint y: 219, distance: 58.6
click at [55, 219] on td "FT 2g Hash Coin (Hybrid) Batch ID HC-MAR25HYB02-0728 Package 4571766209562820 A…" at bounding box center [230, 243] width 358 height 50
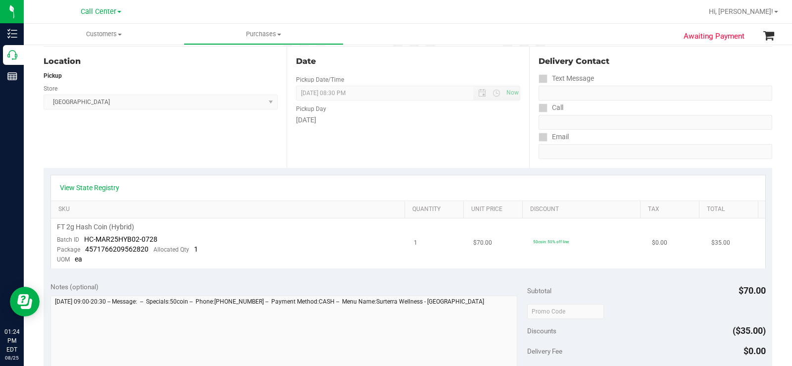
click at [88, 258] on td "FT 2g Hash Coin (Hybrid) Batch ID HC-MAR25HYB02-0728 Package 4571766209562820 A…" at bounding box center [230, 243] width 358 height 50
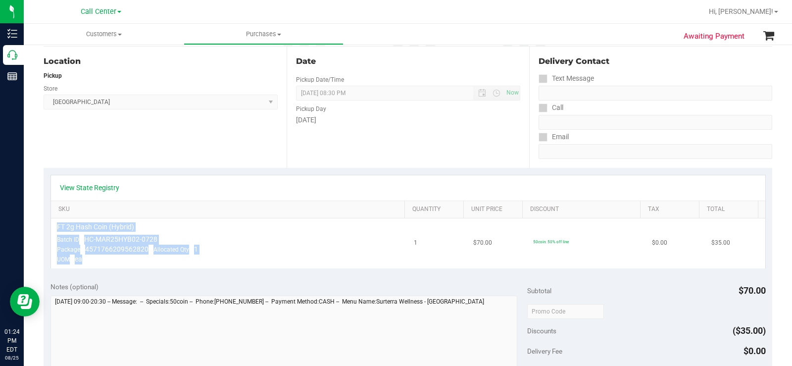
drag, startPoint x: 84, startPoint y: 260, endPoint x: 54, endPoint y: 224, distance: 46.4
click at [54, 224] on td "FT 2g Hash Coin (Hybrid) Batch ID HC-MAR25HYB02-0728 Package 4571766209562820 A…" at bounding box center [230, 243] width 358 height 50
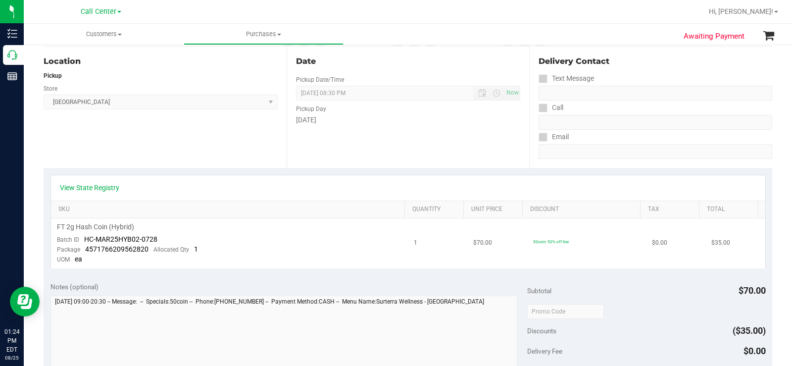
click at [93, 266] on td "FT 2g Hash Coin (Hybrid) Batch ID HC-MAR25HYB02-0728 Package 4571766209562820 A…" at bounding box center [230, 243] width 358 height 50
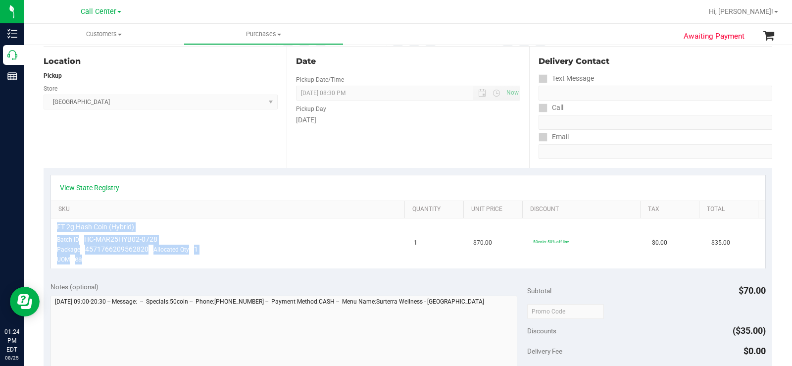
drag, startPoint x: 85, startPoint y: 262, endPoint x: 47, endPoint y: 231, distance: 49.0
click at [47, 231] on div "View State Registry SKU Quantity Unit Price Discount Tax Total FT 2g Hash Coin …" at bounding box center [408, 221] width 729 height 107
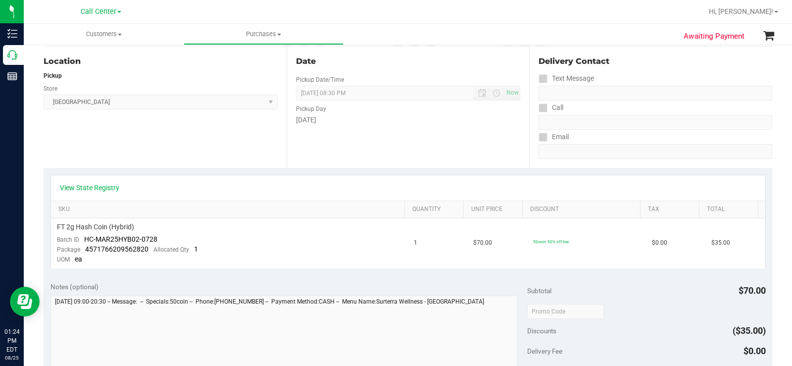
click at [186, 289] on div "Notes (optional)" at bounding box center [289, 287] width 477 height 10
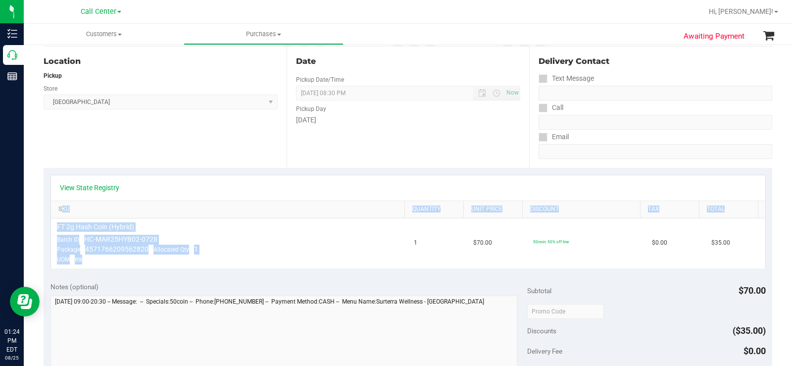
drag, startPoint x: 84, startPoint y: 261, endPoint x: 61, endPoint y: 217, distance: 49.2
click at [61, 217] on div "View State Registry SKU Quantity Unit Price Discount Tax Total FT 2g Hash Coin …" at bounding box center [409, 222] width 716 height 94
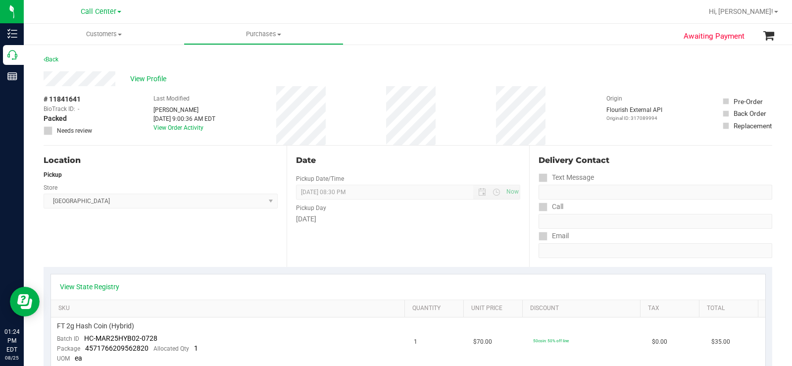
click at [280, 258] on div "Location Pickup Store North Port WC Select Store Bonita Springs WC Boynton Beac…" at bounding box center [165, 206] width 243 height 121
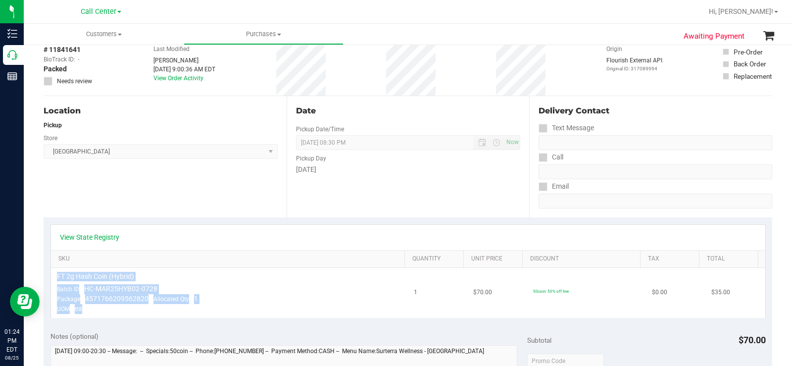
drag, startPoint x: 92, startPoint y: 315, endPoint x: 54, endPoint y: 275, distance: 54.6
click at [54, 275] on td "FT 2g Hash Coin (Hybrid) Batch ID HC-MAR25HYB02-0728 Package 4571766209562820 A…" at bounding box center [230, 293] width 358 height 50
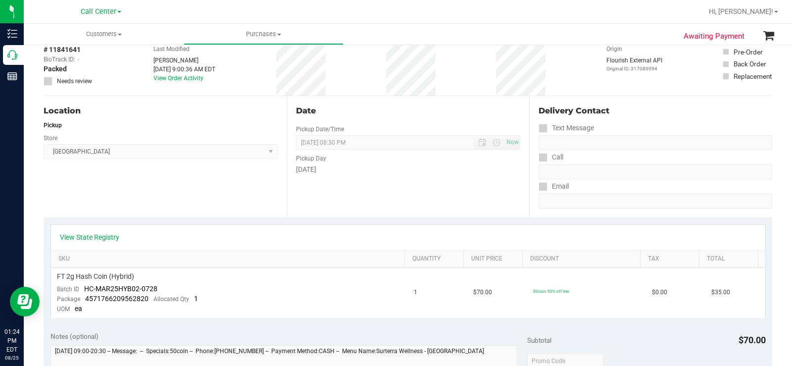
click at [114, 319] on div "View State Registry SKU Quantity Unit Price Discount Tax Total FT 2g Hash Coin …" at bounding box center [408, 270] width 729 height 107
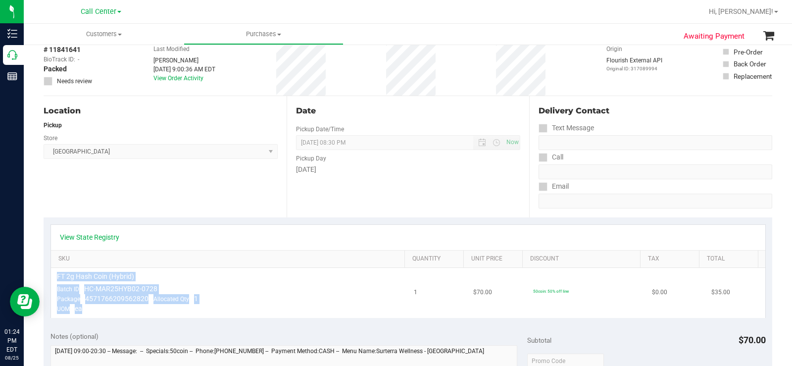
drag, startPoint x: 87, startPoint y: 310, endPoint x: 111, endPoint y: 310, distance: 24.3
click at [62, 272] on td "FT 2g Hash Coin (Hybrid) Batch ID HC-MAR25HYB02-0728 Package 4571766209562820 A…" at bounding box center [230, 293] width 358 height 50
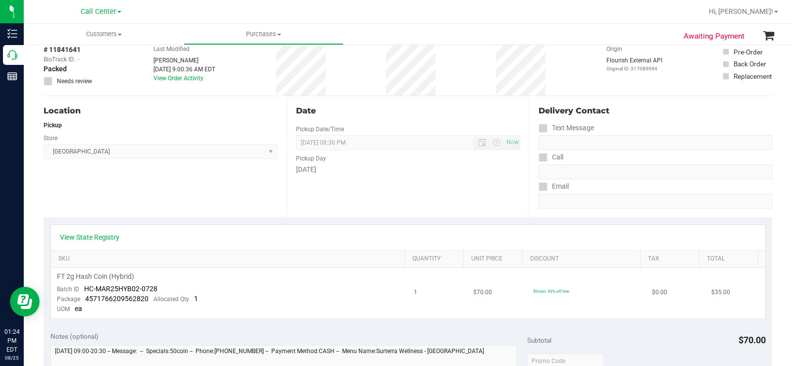
click at [112, 311] on td "FT 2g Hash Coin (Hybrid) Batch ID HC-MAR25HYB02-0728 Package 4571766209562820 A…" at bounding box center [230, 293] width 358 height 50
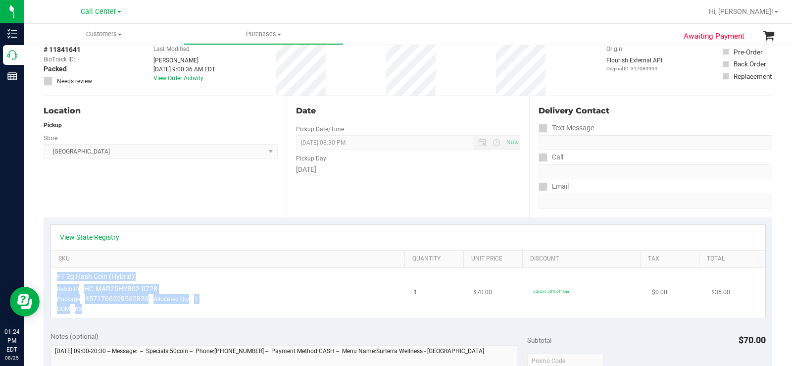
click at [54, 277] on td "FT 2g Hash Coin (Hybrid) Batch ID HC-MAR25HYB02-0728 Package 4571766209562820 A…" at bounding box center [230, 293] width 358 height 50
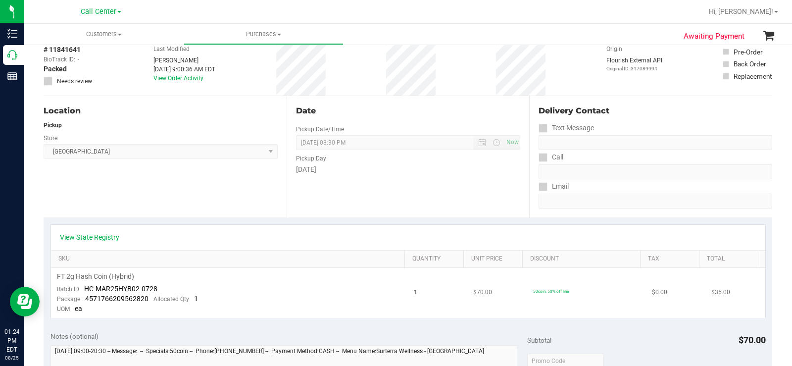
click at [97, 314] on td "FT 2g Hash Coin (Hybrid) Batch ID HC-MAR25HYB02-0728 Package 4571766209562820 A…" at bounding box center [230, 293] width 358 height 50
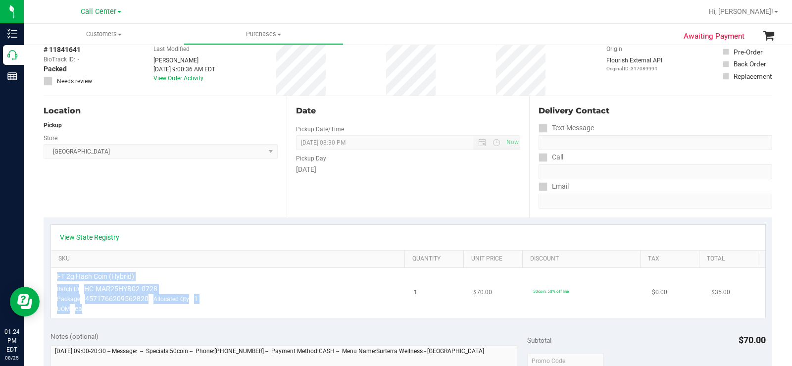
drag, startPoint x: 90, startPoint y: 315, endPoint x: 57, endPoint y: 273, distance: 53.4
click at [57, 273] on td "FT 2g Hash Coin (Hybrid) Batch ID HC-MAR25HYB02-0728 Package 4571766209562820 A…" at bounding box center [230, 293] width 358 height 50
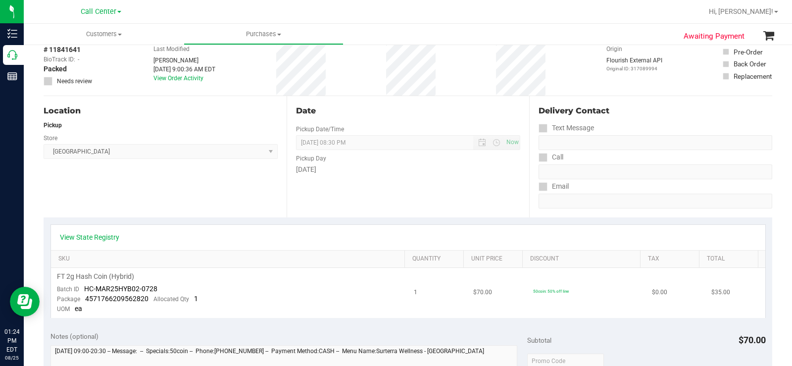
drag, startPoint x: 102, startPoint y: 312, endPoint x: 92, endPoint y: 312, distance: 10.4
click at [102, 312] on td "FT 2g Hash Coin (Hybrid) Batch ID HC-MAR25HYB02-0728 Package 4571766209562820 A…" at bounding box center [230, 293] width 358 height 50
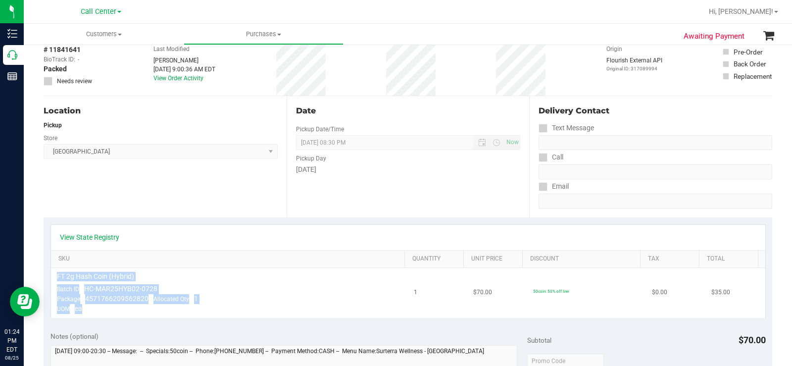
drag, startPoint x: 87, startPoint y: 310, endPoint x: 54, endPoint y: 274, distance: 48.4
click at [54, 274] on td "FT 2g Hash Coin (Hybrid) Batch ID HC-MAR25HYB02-0728 Package 4571766209562820 A…" at bounding box center [230, 293] width 358 height 50
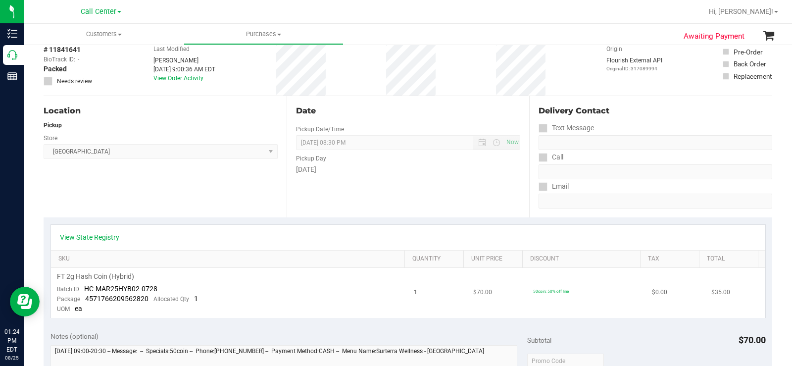
click at [98, 312] on td "FT 2g Hash Coin (Hybrid) Batch ID HC-MAR25HYB02-0728 Package 4571766209562820 A…" at bounding box center [230, 293] width 358 height 50
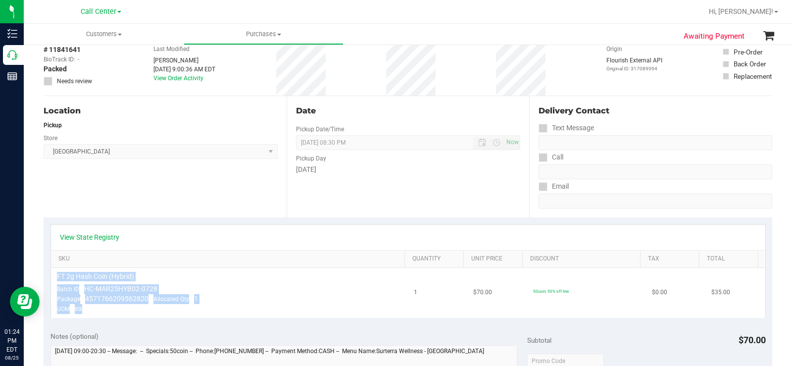
drag, startPoint x: 85, startPoint y: 310, endPoint x: 55, endPoint y: 272, distance: 48.0
click at [55, 272] on td "FT 2g Hash Coin (Hybrid) Batch ID HC-MAR25HYB02-0728 Package 4571766209562820 A…" at bounding box center [230, 293] width 358 height 50
click at [216, 271] on td "FT 2g Hash Coin (Hybrid) Batch ID HC-MAR25HYB02-0728 Package 4571766209562820 A…" at bounding box center [230, 293] width 358 height 50
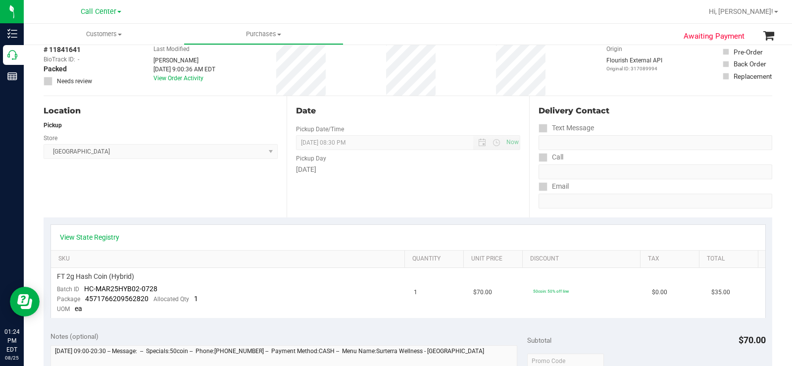
scroll to position [0, 0]
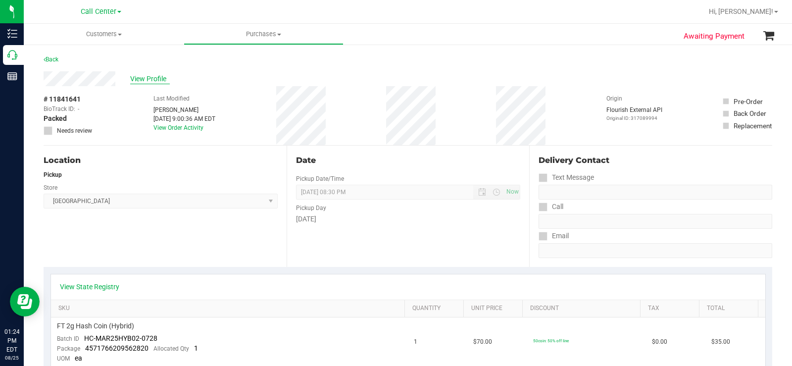
click at [151, 79] on span "View Profile" at bounding box center [150, 79] width 40 height 10
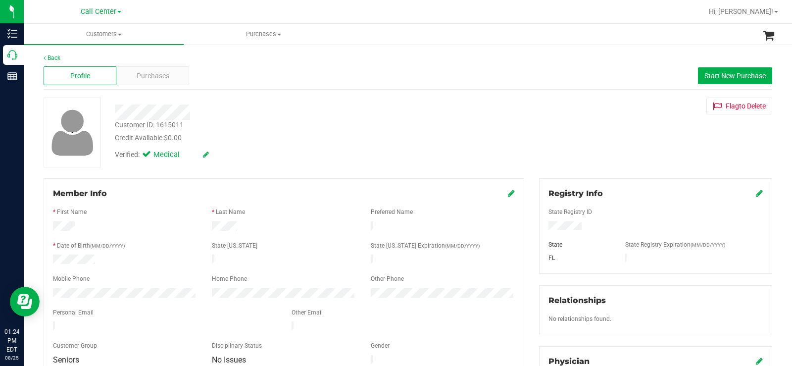
click at [181, 121] on div "Customer ID: 1615011" at bounding box center [149, 125] width 69 height 10
drag, startPoint x: 187, startPoint y: 135, endPoint x: 114, endPoint y: 110, distance: 77.1
click at [114, 110] on div "Customer ID: 1615011 Credit Available: $0.00 Verified: Medical" at bounding box center [293, 131] width 372 height 67
drag, startPoint x: 300, startPoint y: 127, endPoint x: 250, endPoint y: 133, distance: 50.4
click at [299, 127] on div "Customer ID: 1615011 Credit Available: $0.00" at bounding box center [293, 131] width 372 height 23
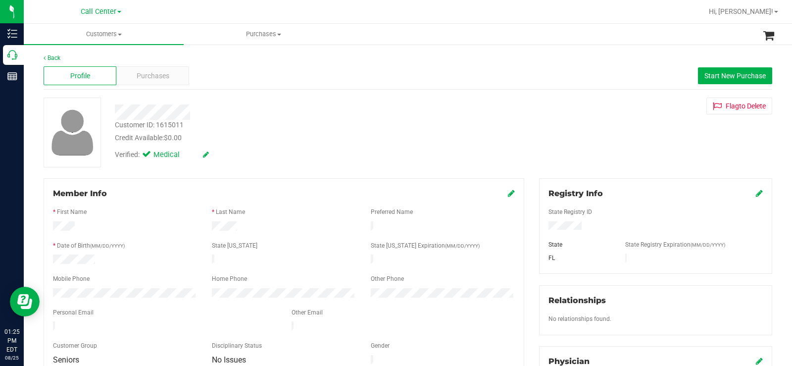
click at [189, 144] on div "Verified: Medical" at bounding box center [293, 154] width 372 height 22
drag, startPoint x: 182, startPoint y: 140, endPoint x: 108, endPoint y: 107, distance: 80.3
click at [108, 107] on div "Customer ID: 1615011 Credit Available: $0.00 Verified: Medical" at bounding box center [293, 131] width 372 height 67
click at [300, 125] on div "Customer ID: 1615011 Credit Available: $0.00" at bounding box center [293, 131] width 372 height 23
click at [116, 114] on div "Customer ID: 1615011 Credit Available: $0.00 Verified: Medical" at bounding box center [293, 131] width 372 height 67
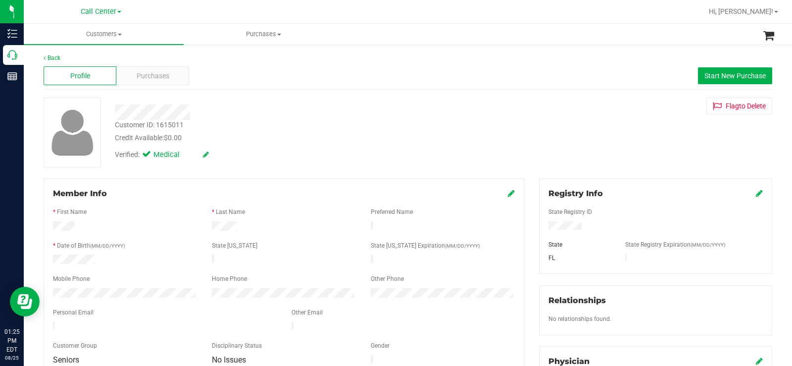
click at [229, 112] on div at bounding box center [293, 112] width 372 height 15
click at [115, 112] on div "Customer ID: 1615011 Credit Available: $0.00 Verified: Medical" at bounding box center [293, 131] width 372 height 67
click at [198, 139] on div "Credit Available: $0.00" at bounding box center [293, 138] width 357 height 10
click at [172, 79] on div "Purchases" at bounding box center [152, 75] width 73 height 19
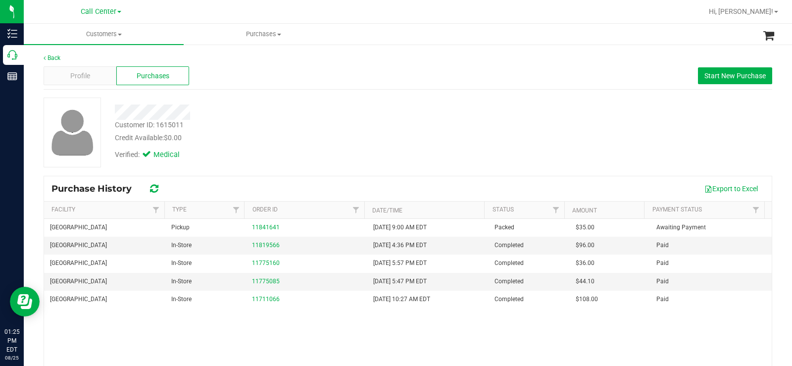
click at [354, 138] on div "Credit Available: $0.00" at bounding box center [293, 138] width 357 height 10
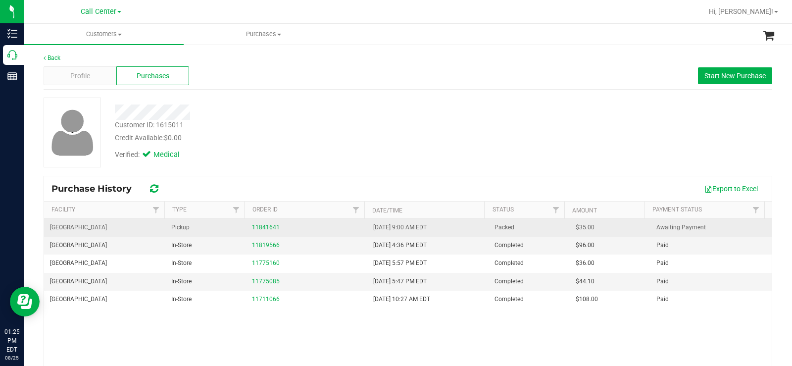
drag, startPoint x: 434, startPoint y: 227, endPoint x: 348, endPoint y: 226, distance: 86.2
click at [348, 226] on tr "North Port WC Pickup 11841641 8/25/2025 9:00 AM EDT Packed $35.00 Awaiting Paym…" at bounding box center [408, 228] width 728 height 18
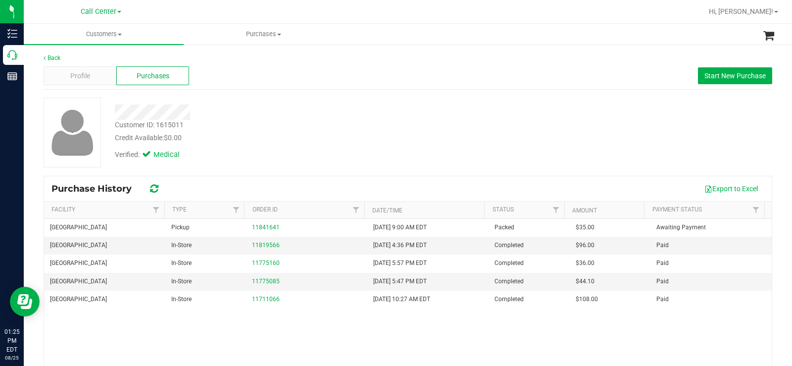
click at [338, 176] on div "Purchase History Export to Excel" at bounding box center [408, 188] width 728 height 25
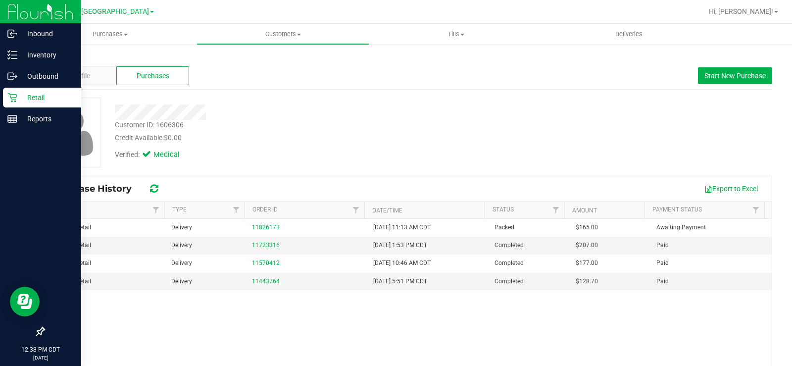
click at [16, 98] on icon at bounding box center [12, 98] width 10 height 10
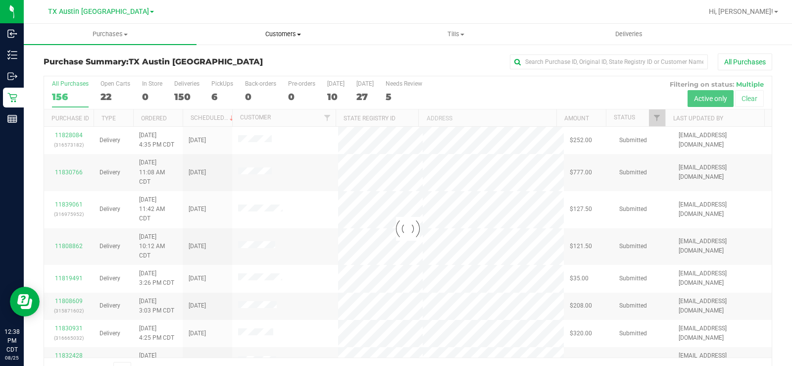
click at [287, 35] on span "Customers" at bounding box center [283, 34] width 172 height 9
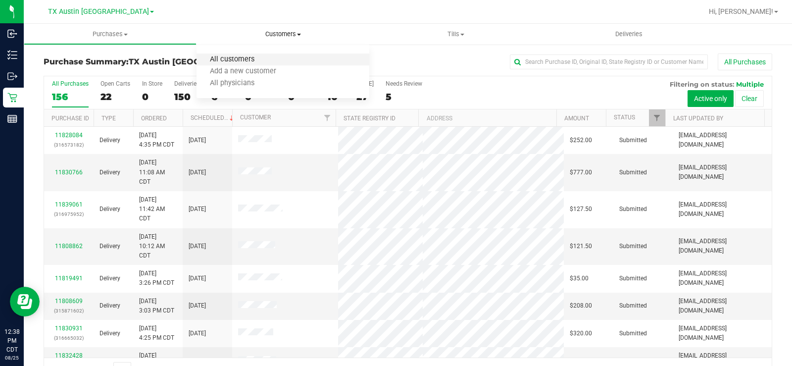
click at [257, 58] on span "All customers" at bounding box center [232, 59] width 71 height 8
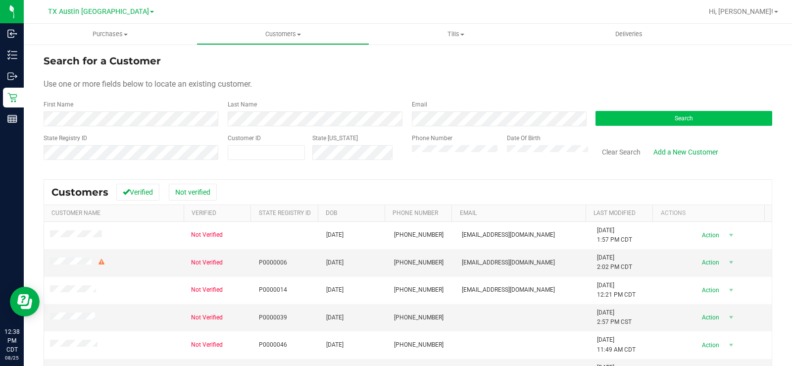
drag, startPoint x: 313, startPoint y: 92, endPoint x: 590, endPoint y: 113, distance: 278.7
click at [324, 93] on form "Search for a Customer Use one or more fields below to locate an existing custom…" at bounding box center [408, 110] width 729 height 115
drag, startPoint x: 668, startPoint y: 120, endPoint x: 543, endPoint y: 105, distance: 126.1
click at [669, 120] on button "Search" at bounding box center [684, 118] width 177 height 15
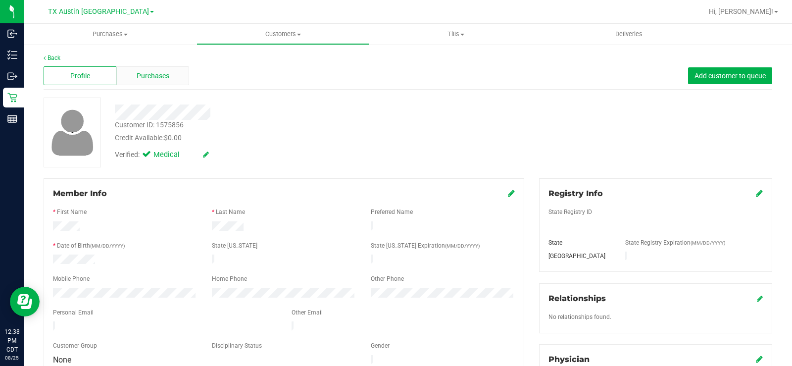
click at [167, 78] on span "Purchases" at bounding box center [153, 76] width 33 height 10
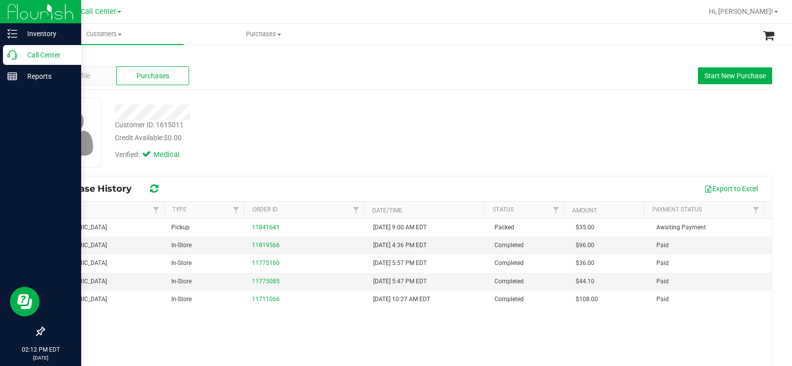
click at [11, 56] on icon at bounding box center [12, 55] width 10 height 10
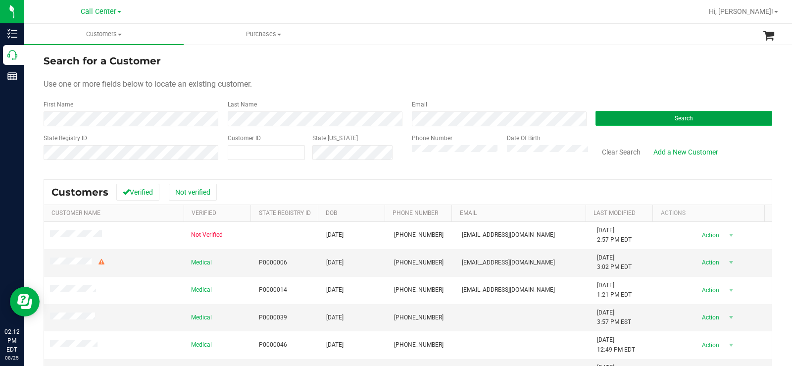
click at [615, 121] on button "Search" at bounding box center [684, 118] width 177 height 15
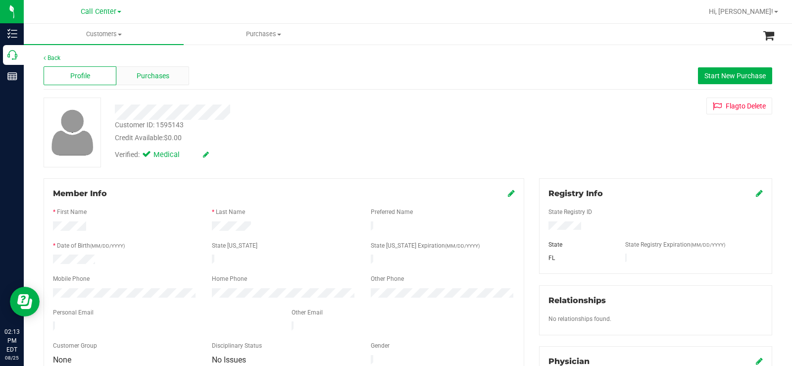
click at [166, 74] on span "Purchases" at bounding box center [153, 76] width 33 height 10
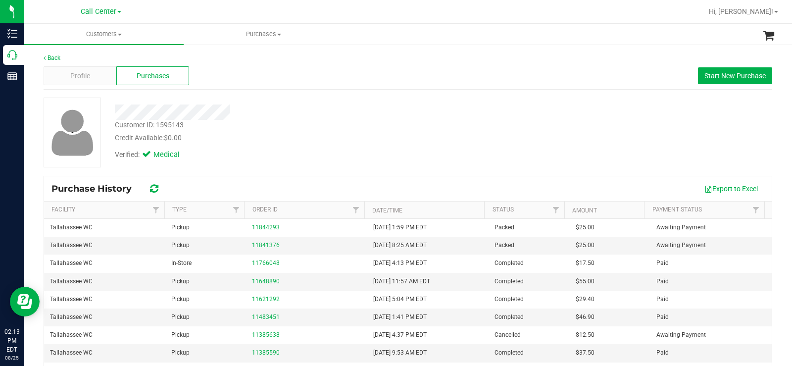
click at [341, 141] on div "Credit Available: $0.00" at bounding box center [293, 138] width 357 height 10
click at [267, 246] on link "11841376" at bounding box center [266, 245] width 28 height 7
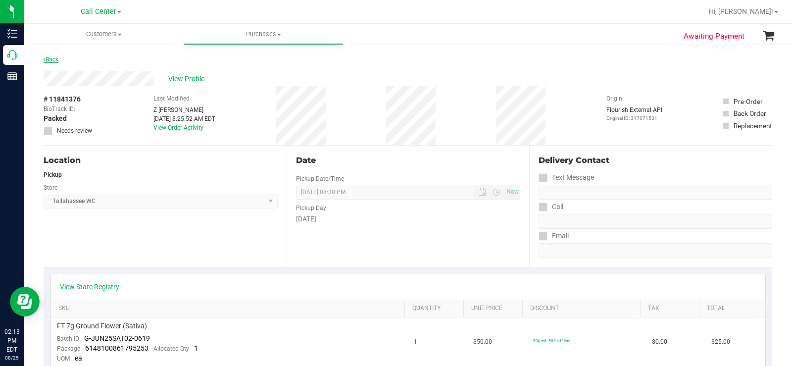
click at [54, 61] on link "Back" at bounding box center [51, 59] width 15 height 7
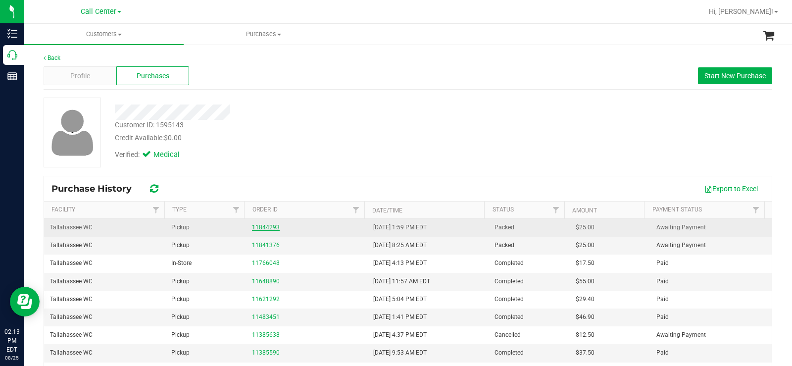
click at [268, 229] on link "11844293" at bounding box center [266, 227] width 28 height 7
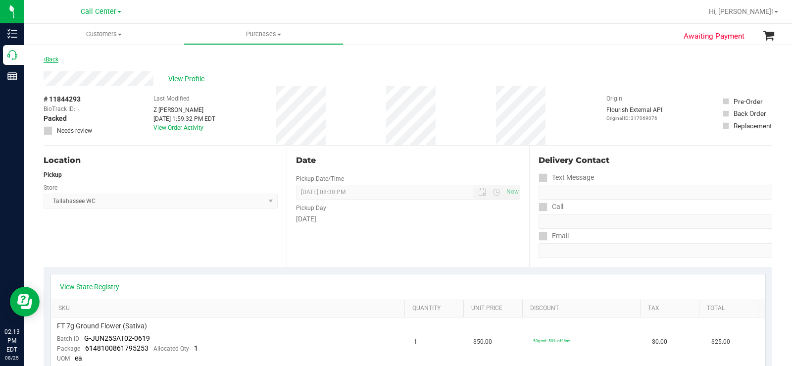
click at [48, 59] on link "Back" at bounding box center [51, 59] width 15 height 7
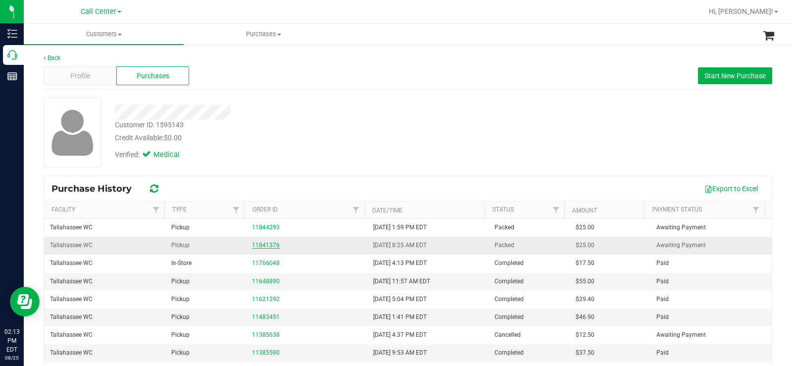
click at [266, 243] on link "11841376" at bounding box center [266, 245] width 28 height 7
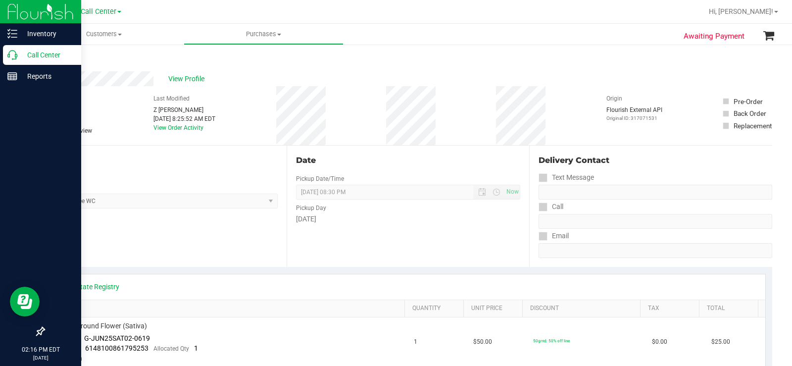
click at [18, 53] on p "Call Center" at bounding box center [46, 55] width 59 height 12
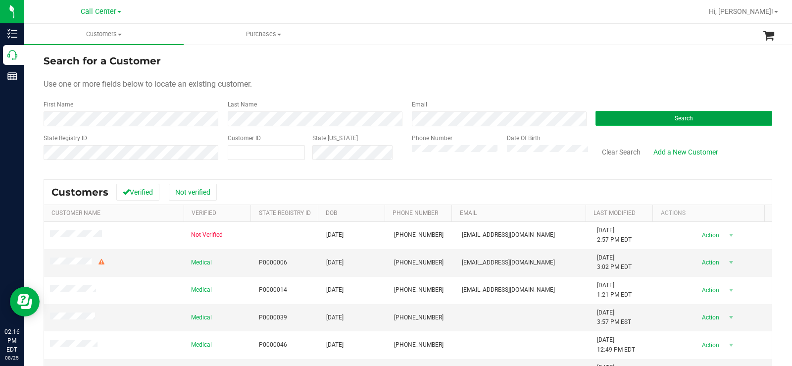
click at [657, 119] on button "Search" at bounding box center [684, 118] width 177 height 15
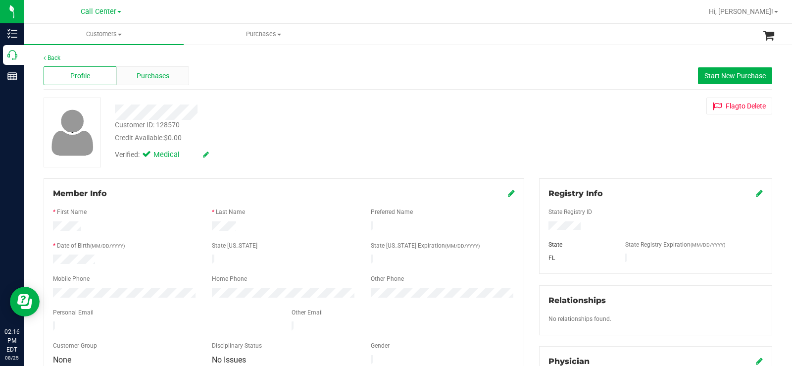
click at [167, 83] on div "Purchases" at bounding box center [152, 75] width 73 height 19
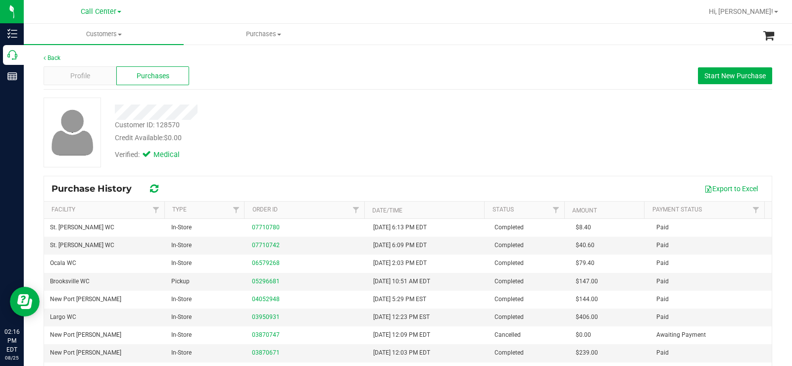
click at [361, 130] on div "Customer ID: 128570 Credit Available: $0.00" at bounding box center [293, 131] width 372 height 23
click at [385, 130] on div "Customer ID: 128570 Credit Available: $0.00" at bounding box center [293, 131] width 372 height 23
click at [247, 145] on div "Verified: Medical" at bounding box center [293, 154] width 372 height 22
click at [739, 83] on button "Start New Purchase" at bounding box center [735, 75] width 74 height 17
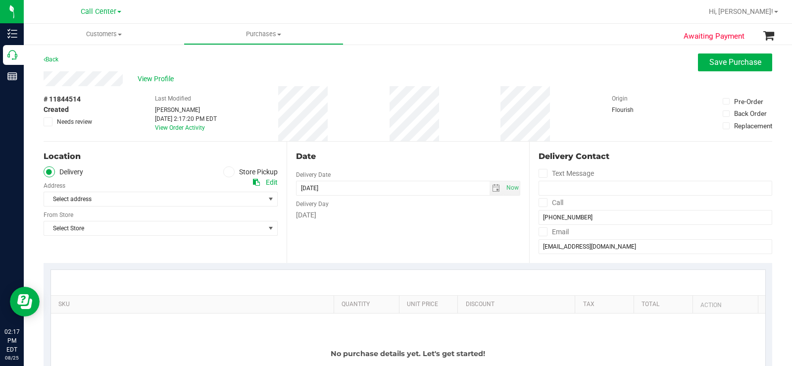
click at [231, 171] on span at bounding box center [228, 171] width 11 height 11
click at [0, 0] on input "Store Pickup" at bounding box center [0, 0] width 0 height 0
click at [203, 195] on span "Select Store" at bounding box center [154, 199] width 221 height 14
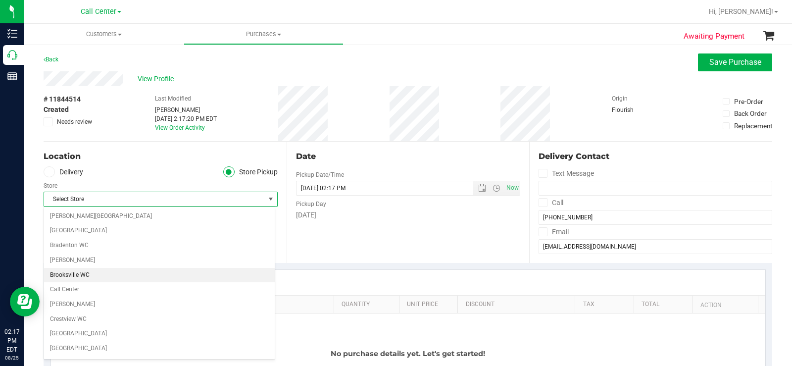
click at [102, 273] on li "Brooksville WC" at bounding box center [159, 275] width 231 height 15
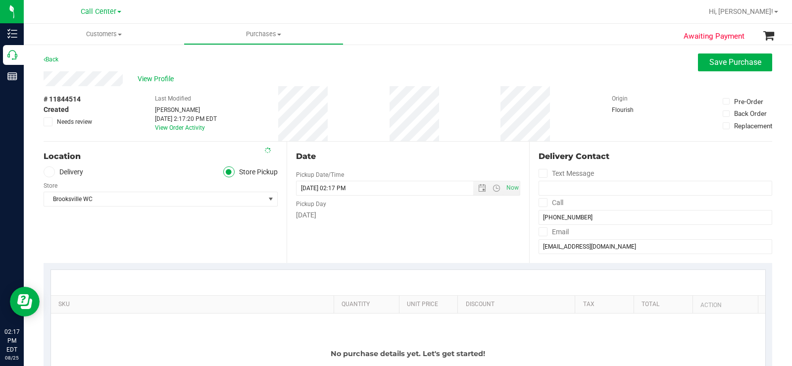
click at [186, 239] on div "Location Delivery Store Pickup Store [GEOGRAPHIC_DATA] WC Select Store [PERSON_…" at bounding box center [165, 202] width 243 height 121
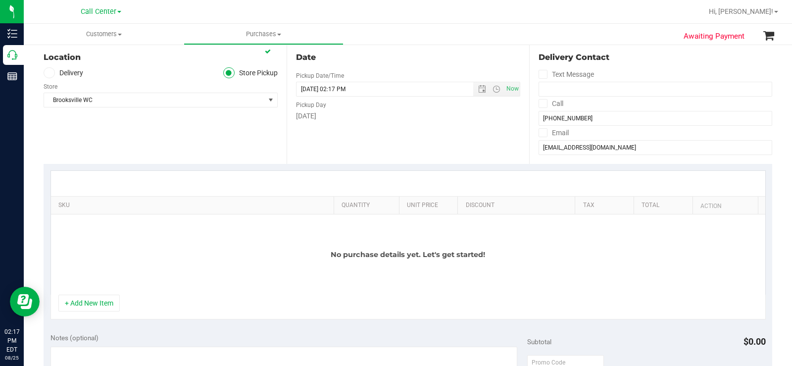
scroll to position [248, 0]
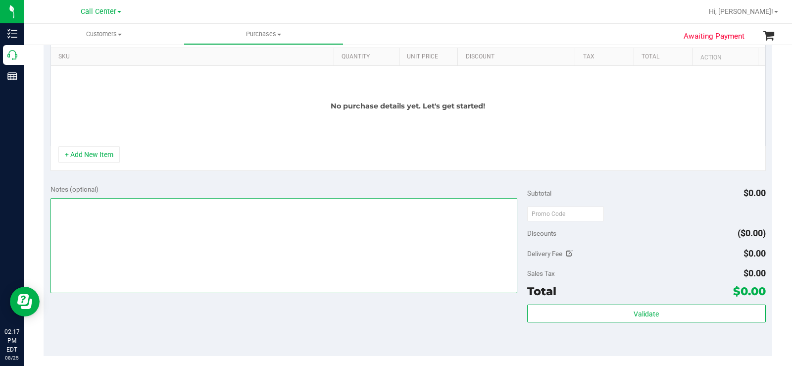
click at [126, 249] on textarea at bounding box center [284, 245] width 467 height 95
type textarea "CC MB 08/25"
click at [245, 323] on div "Notes (optional) Subtotal $0.00 Discounts ($0.00) Delivery Fee $0.00 Sales Tax …" at bounding box center [408, 267] width 729 height 178
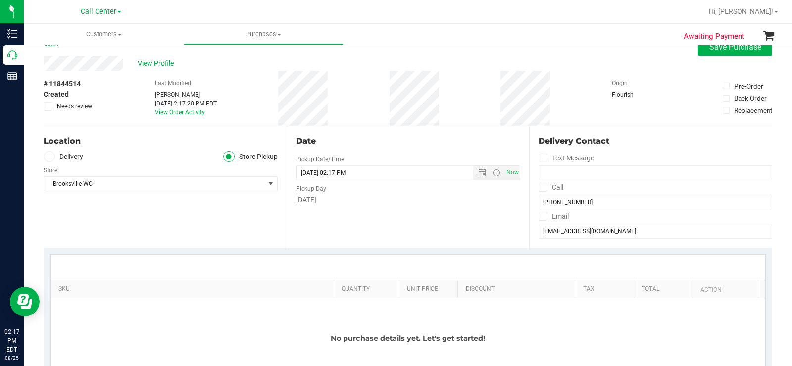
scroll to position [0, 0]
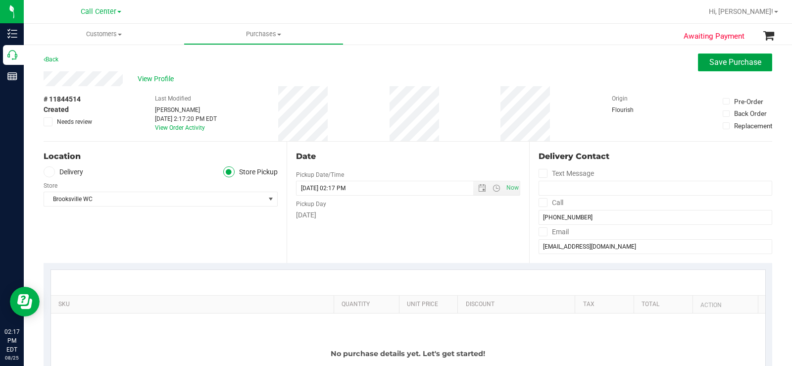
click at [730, 64] on span "Save Purchase" at bounding box center [736, 61] width 52 height 9
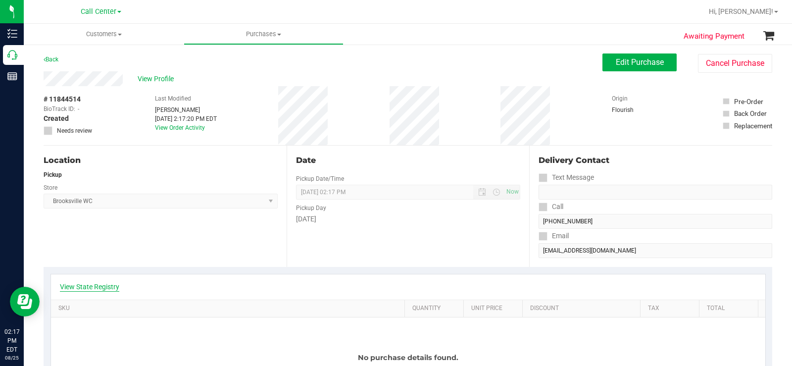
click at [102, 285] on link "View State Registry" at bounding box center [89, 287] width 59 height 10
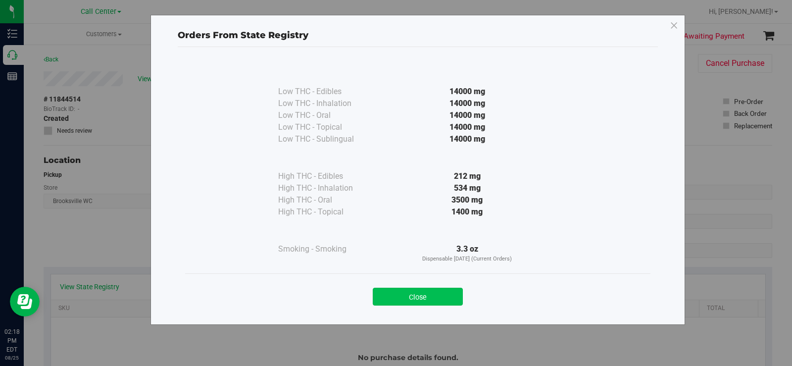
click at [431, 295] on button "Close" at bounding box center [418, 297] width 90 height 18
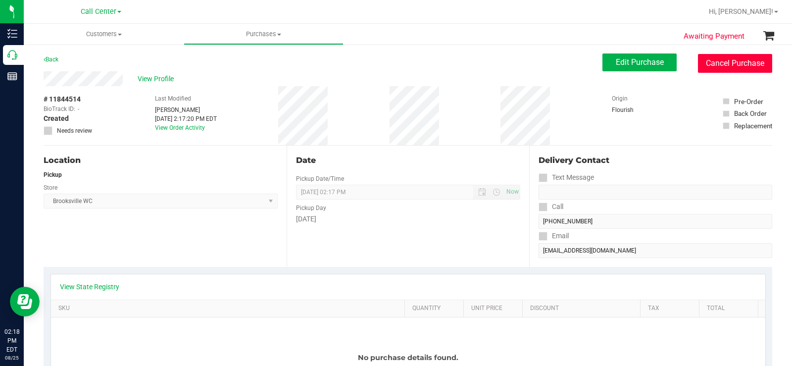
click at [727, 64] on button "Cancel Purchase" at bounding box center [735, 63] width 74 height 19
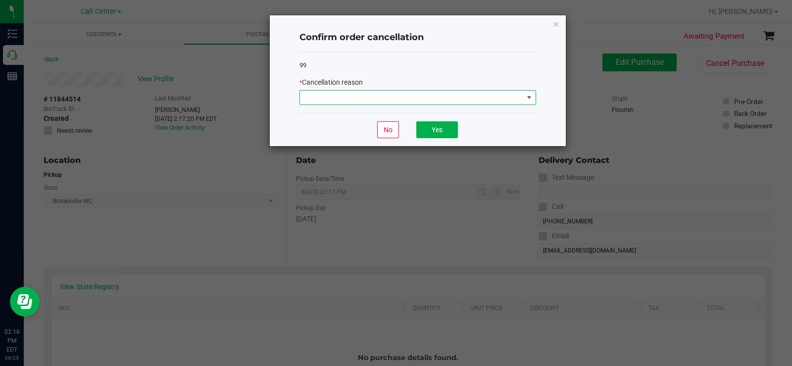
click at [378, 99] on span at bounding box center [411, 98] width 223 height 14
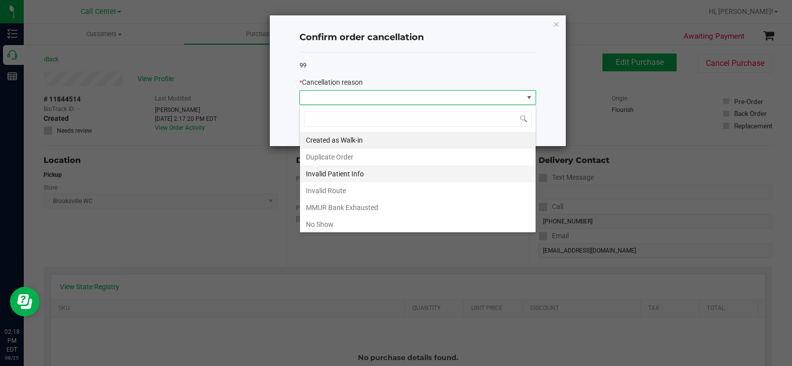
scroll to position [15, 237]
drag, startPoint x: 374, startPoint y: 202, endPoint x: 378, endPoint y: 199, distance: 5.3
click at [374, 203] on li "MMUR Bank Exhausted" at bounding box center [418, 207] width 236 height 17
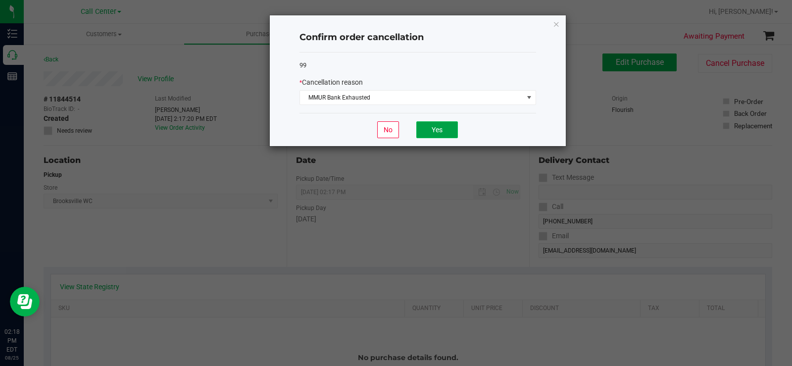
click at [442, 126] on button "Yes" at bounding box center [438, 129] width 42 height 17
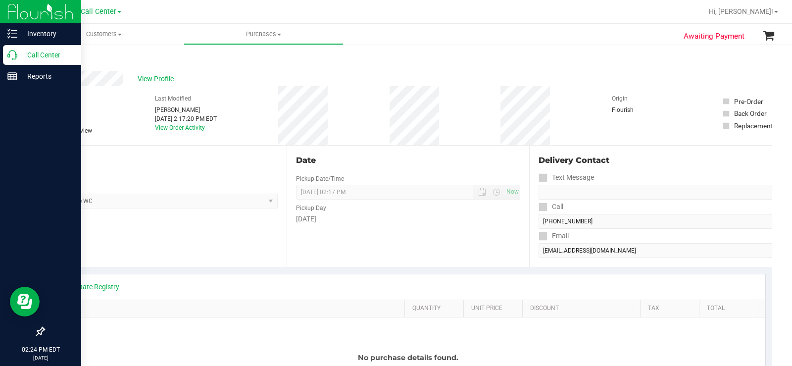
click at [21, 50] on p "Call Center" at bounding box center [46, 55] width 59 height 12
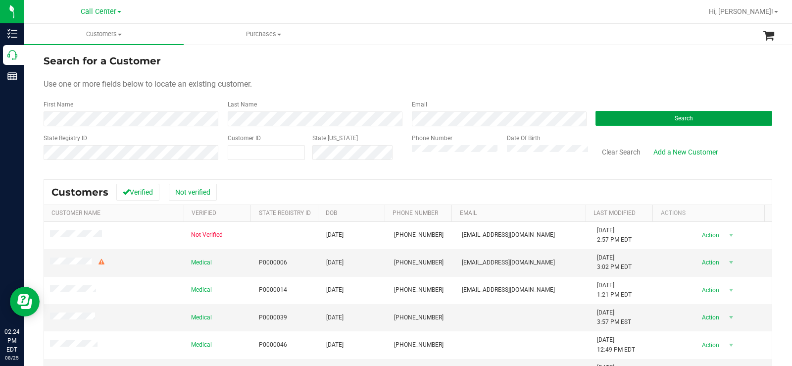
drag, startPoint x: 640, startPoint y: 121, endPoint x: 362, endPoint y: 99, distance: 279.7
click at [638, 121] on button "Search" at bounding box center [684, 118] width 177 height 15
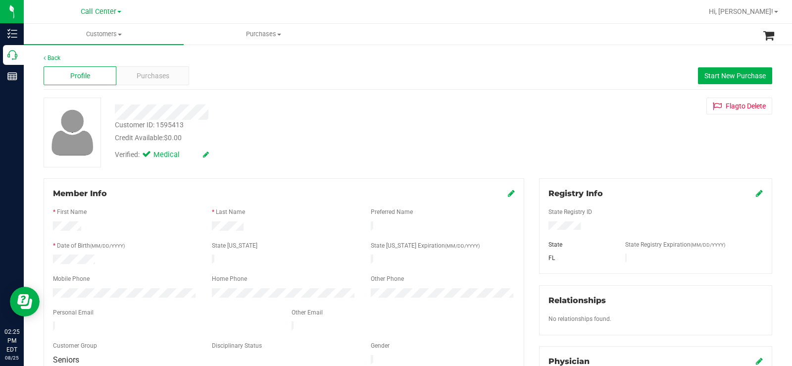
click at [205, 87] on div "Profile Purchases Start New Purchase" at bounding box center [408, 75] width 729 height 27
click at [160, 80] on span "Purchases" at bounding box center [153, 76] width 33 height 10
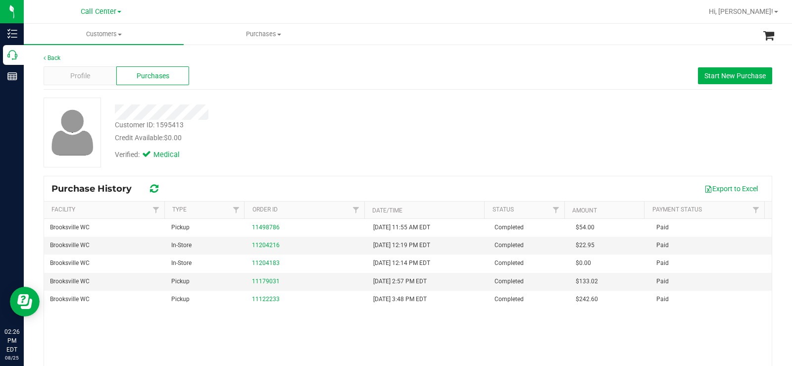
drag, startPoint x: 353, startPoint y: 85, endPoint x: 488, endPoint y: 85, distance: 134.7
click at [367, 85] on div "Profile Purchases Start New Purchase" at bounding box center [408, 75] width 729 height 27
click at [82, 75] on span "Profile" at bounding box center [80, 76] width 20 height 10
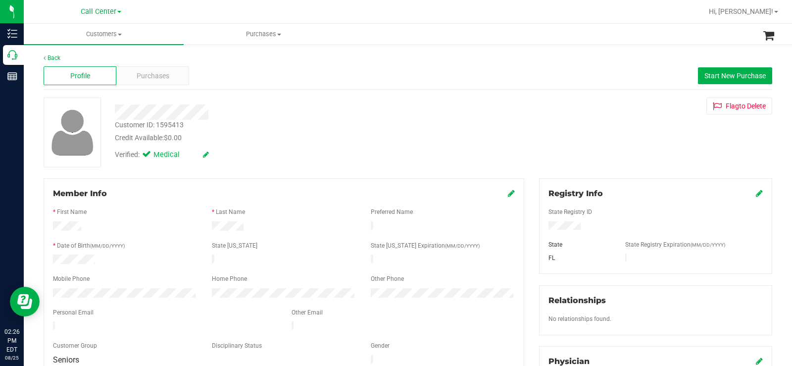
drag, startPoint x: 262, startPoint y: 226, endPoint x: 45, endPoint y: 226, distance: 216.4
click at [45, 226] on div "Member Info * First Name * Last Name Preferred Name * Date of Birth (MM/DD/YYYY…" at bounding box center [284, 277] width 481 height 198
click at [156, 78] on span "Purchases" at bounding box center [153, 76] width 33 height 10
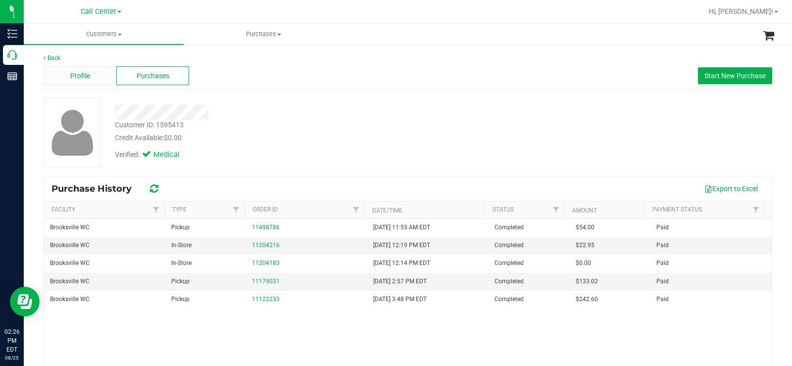
click at [101, 78] on div "Profile" at bounding box center [80, 75] width 73 height 19
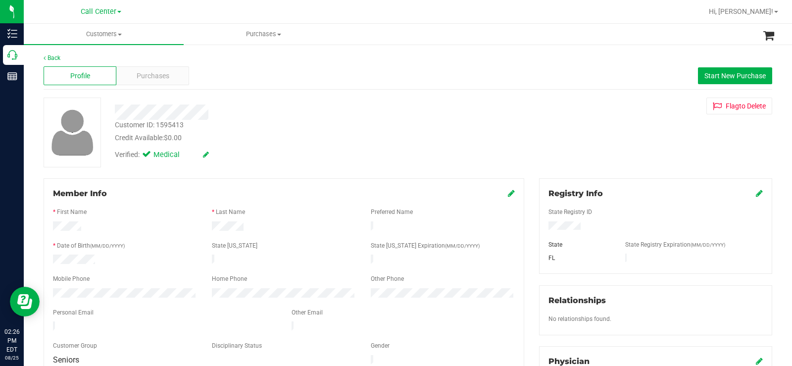
click at [299, 100] on div at bounding box center [293, 109] width 372 height 22
click at [272, 120] on div "Customer ID: 1595413 Credit Available: $0.00" at bounding box center [293, 131] width 372 height 23
drag, startPoint x: 111, startPoint y: 258, endPoint x: 41, endPoint y: 258, distance: 70.8
click at [41, 258] on div "Member Info * First Name * Last Name Preferred Name * Date of Birth (MM/DD/YYYY…" at bounding box center [284, 322] width 496 height 289
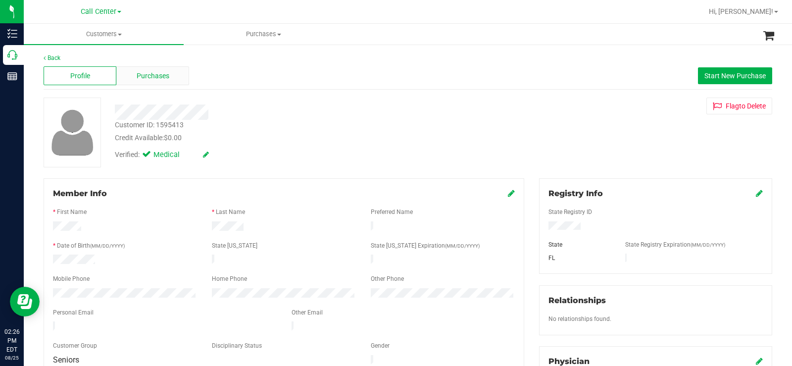
click at [163, 75] on span "Purchases" at bounding box center [153, 76] width 33 height 10
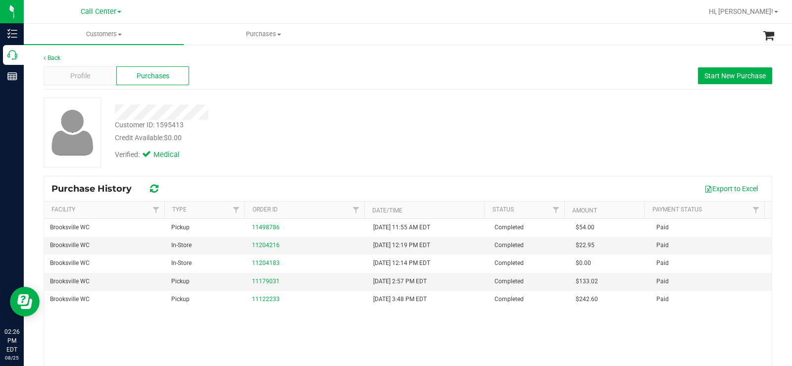
click at [356, 105] on div at bounding box center [293, 112] width 372 height 15
drag, startPoint x: 712, startPoint y: 78, endPoint x: 425, endPoint y: 118, distance: 289.6
click at [712, 78] on span "Start New Purchase" at bounding box center [735, 76] width 61 height 8
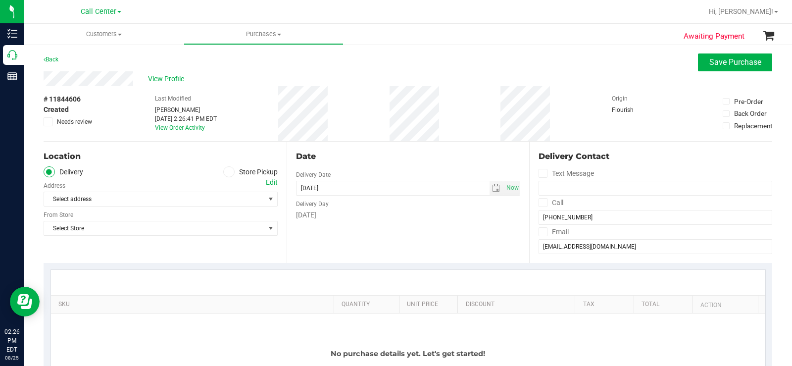
click at [230, 172] on span at bounding box center [228, 171] width 11 height 11
click at [0, 0] on input "Store Pickup" at bounding box center [0, 0] width 0 height 0
click at [190, 200] on span "Select Store" at bounding box center [154, 199] width 221 height 14
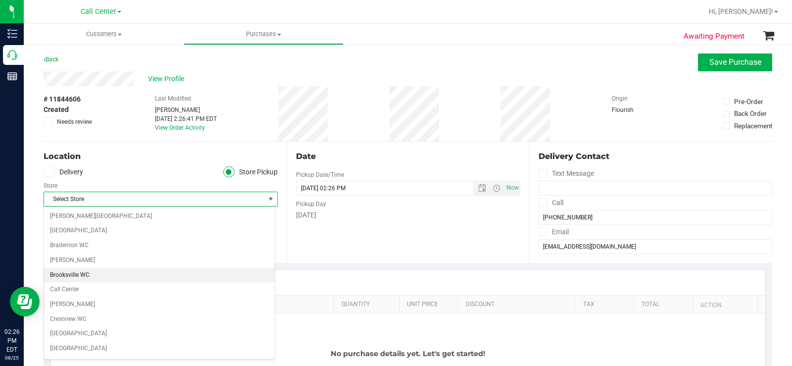
click at [129, 273] on li "Brooksville WC" at bounding box center [159, 275] width 231 height 15
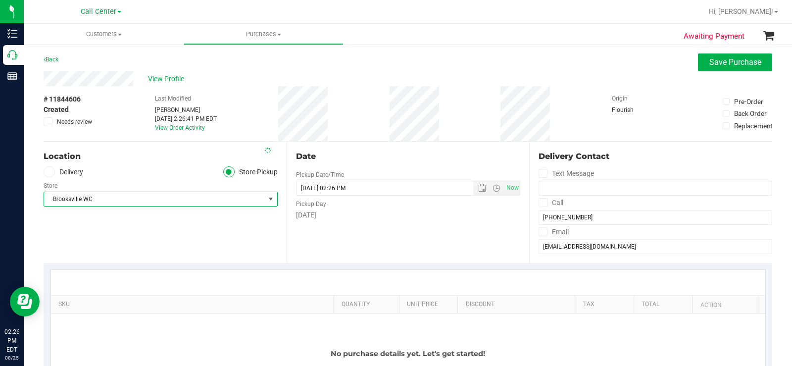
drag, startPoint x: 430, startPoint y: 264, endPoint x: 463, endPoint y: 248, distance: 36.8
click at [430, 264] on div "SKU Quantity Unit Price Discount Tax Total Action No purchase details yet. Let'…" at bounding box center [408, 344] width 729 height 162
click at [731, 60] on span "Save Purchase" at bounding box center [736, 61] width 52 height 9
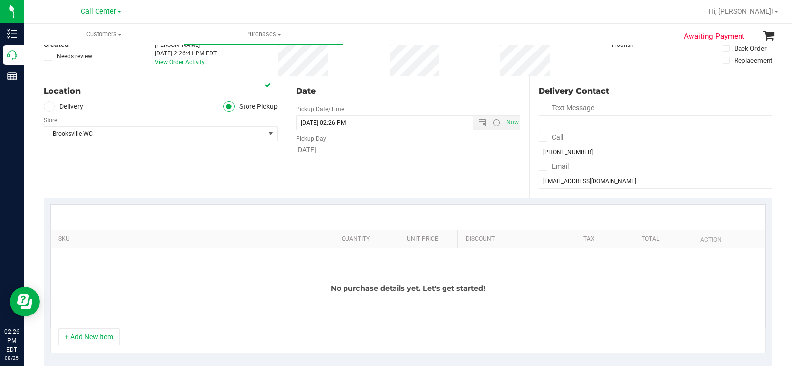
scroll to position [149, 0]
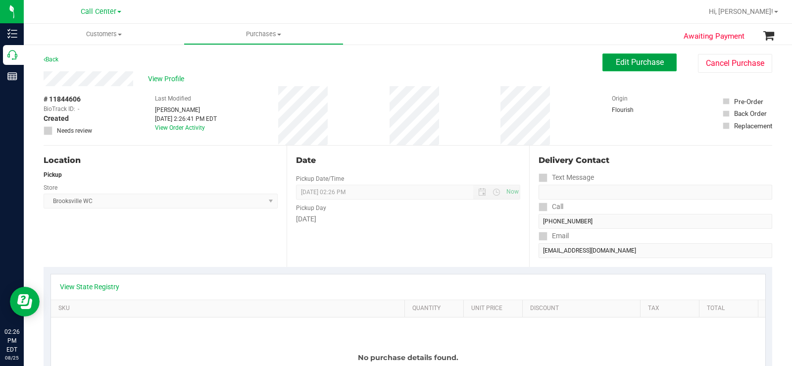
click at [629, 66] on span "Edit Purchase" at bounding box center [640, 61] width 48 height 9
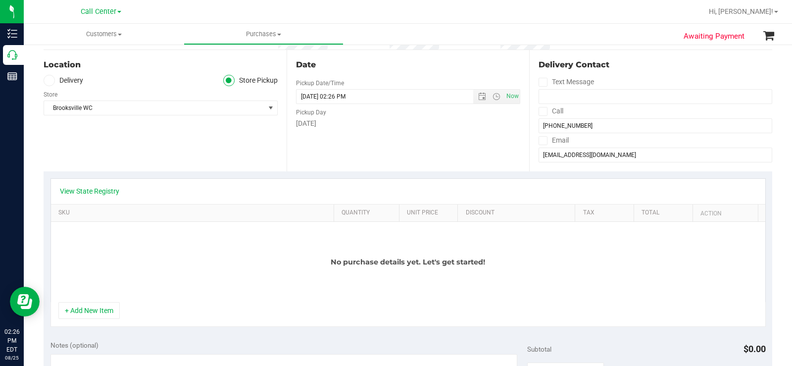
scroll to position [99, 0]
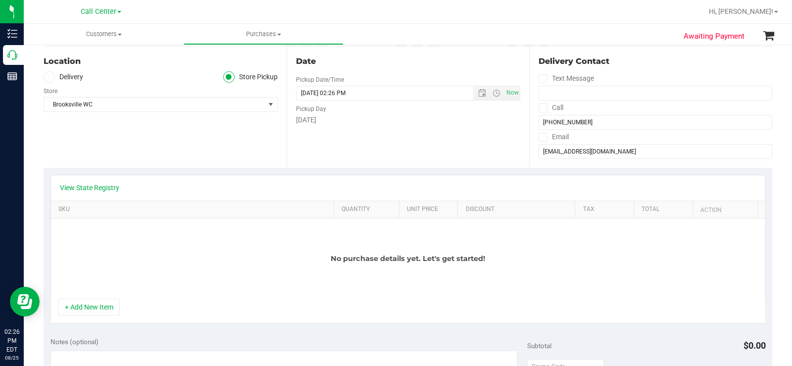
click at [112, 298] on div "No purchase details yet. Let's get started!" at bounding box center [408, 258] width 715 height 80
click at [110, 186] on link "View State Registry" at bounding box center [89, 188] width 59 height 10
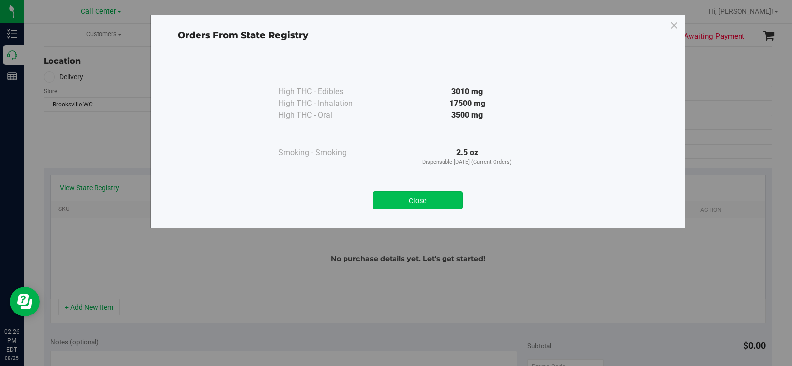
click at [403, 202] on button "Close" at bounding box center [418, 200] width 90 height 18
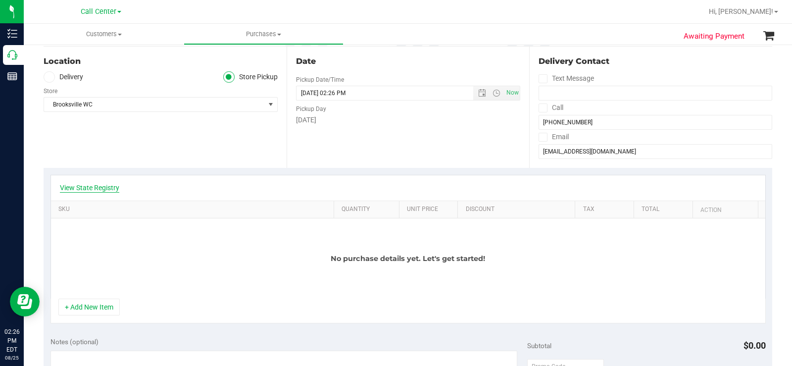
click at [87, 185] on link "View State Registry" at bounding box center [89, 188] width 59 height 10
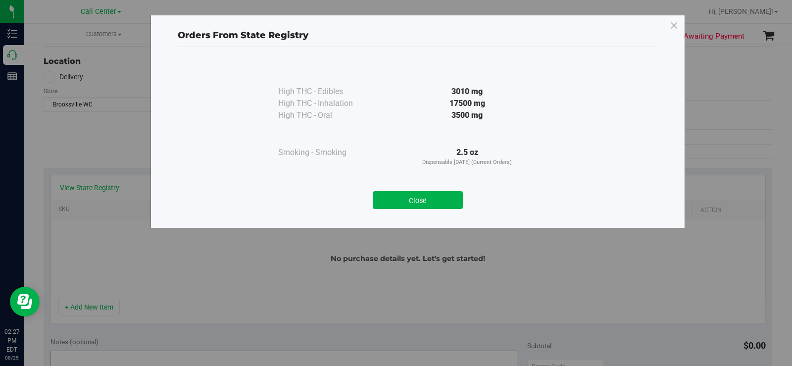
drag, startPoint x: 419, startPoint y: 206, endPoint x: 117, endPoint y: 354, distance: 336.7
click at [419, 208] on button "Close" at bounding box center [418, 200] width 90 height 18
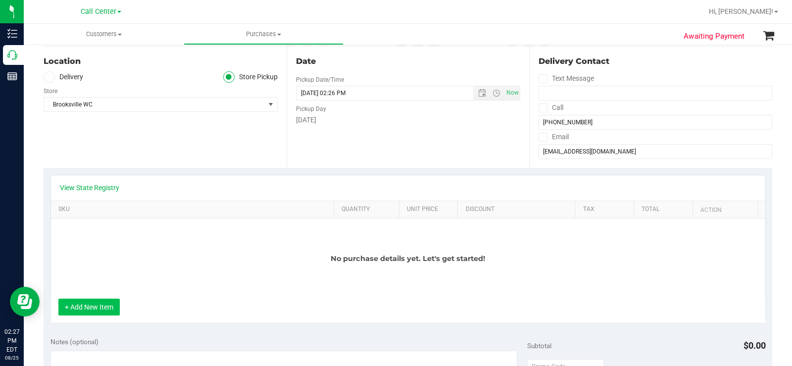
click at [85, 314] on button "+ Add New Item" at bounding box center [88, 307] width 61 height 17
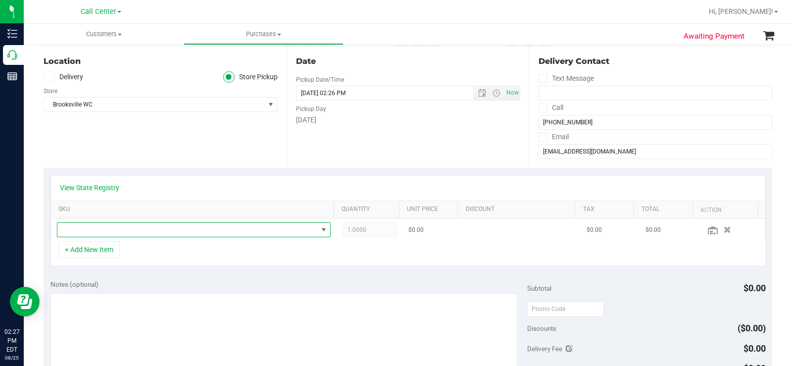
click at [121, 230] on span "NO DATA FOUND" at bounding box center [187, 230] width 261 height 14
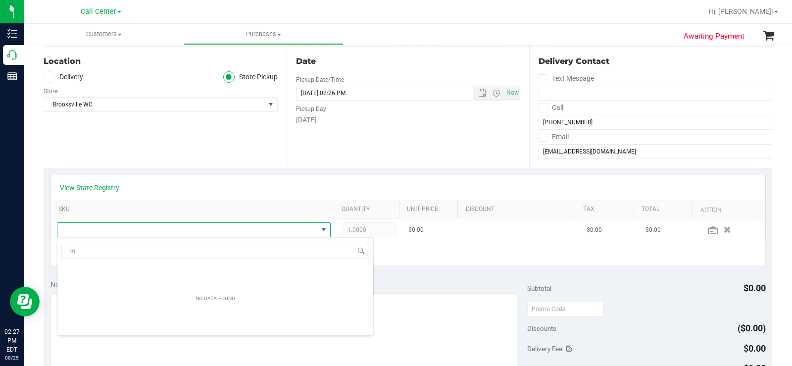
scroll to position [15, 265]
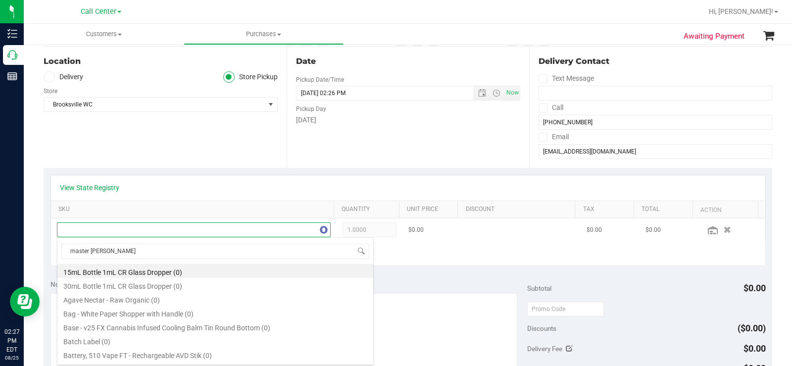
type input "master kush"
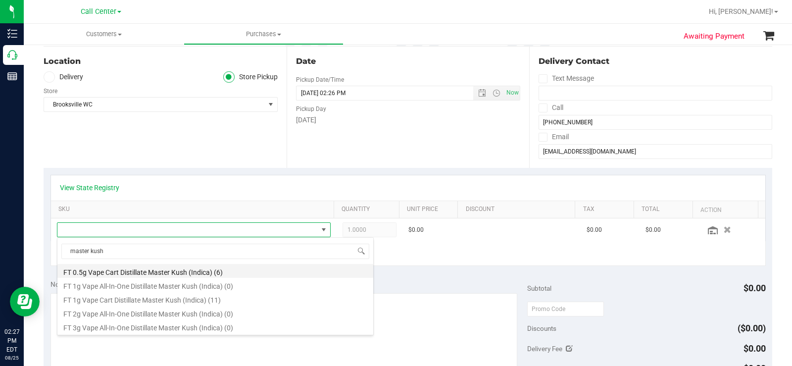
click at [230, 270] on li "FT 0.5g Vape Cart Distillate Master Kush (Indica) (6)" at bounding box center [215, 271] width 316 height 14
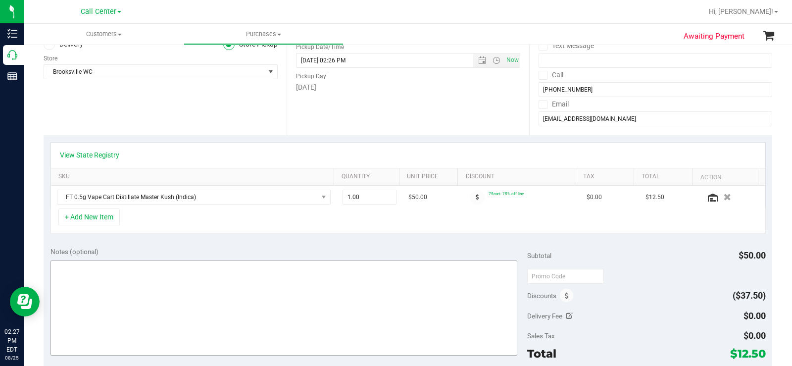
scroll to position [149, 0]
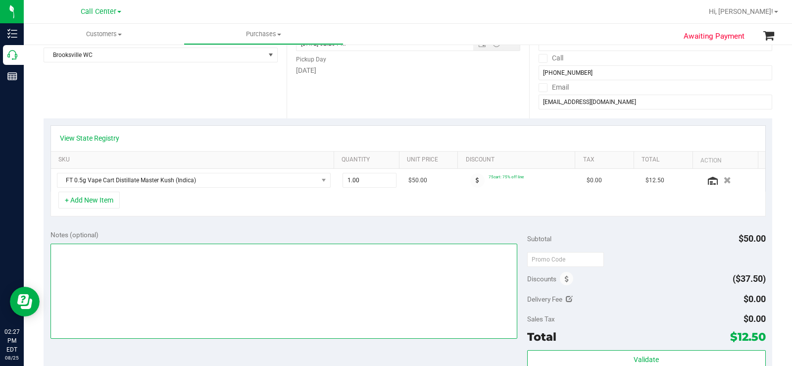
click at [129, 273] on textarea at bounding box center [284, 291] width 467 height 95
type textarea "CC MB 08/25"
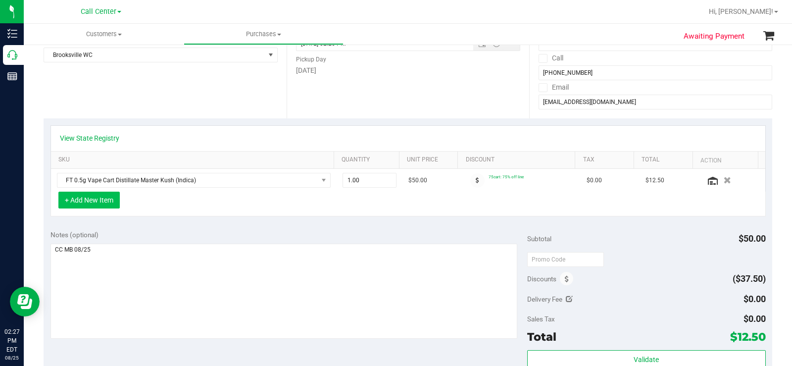
click at [107, 205] on button "+ Add New Item" at bounding box center [88, 200] width 61 height 17
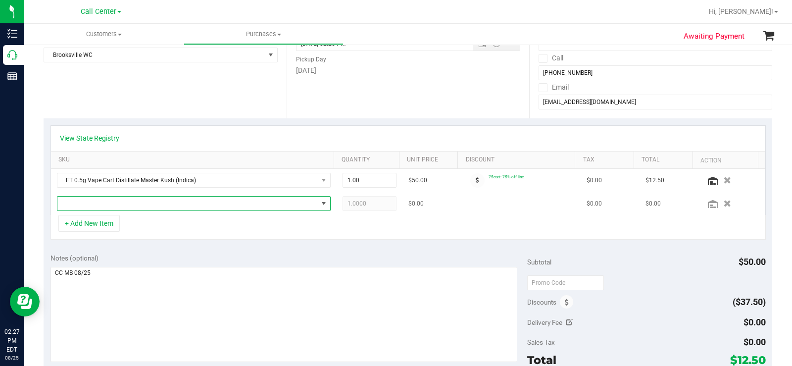
click at [133, 208] on span "NO DATA FOUND" at bounding box center [187, 204] width 261 height 14
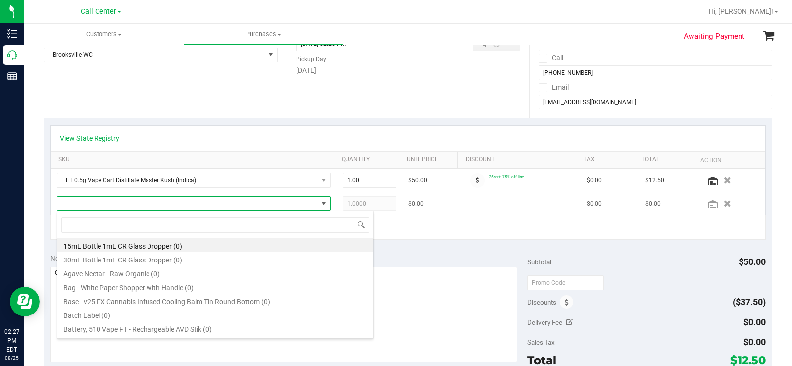
scroll to position [15, 265]
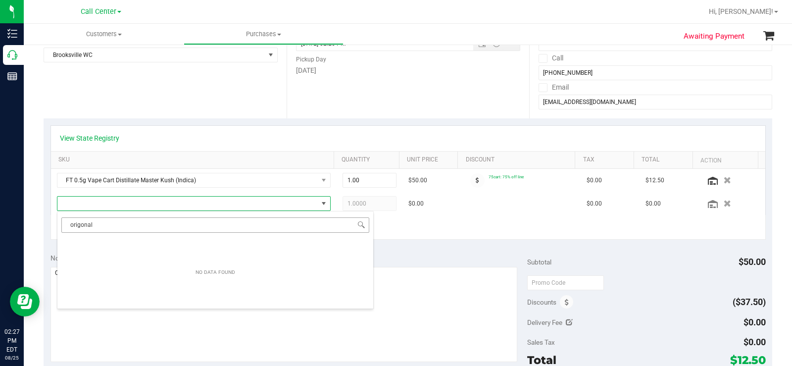
type input "original"
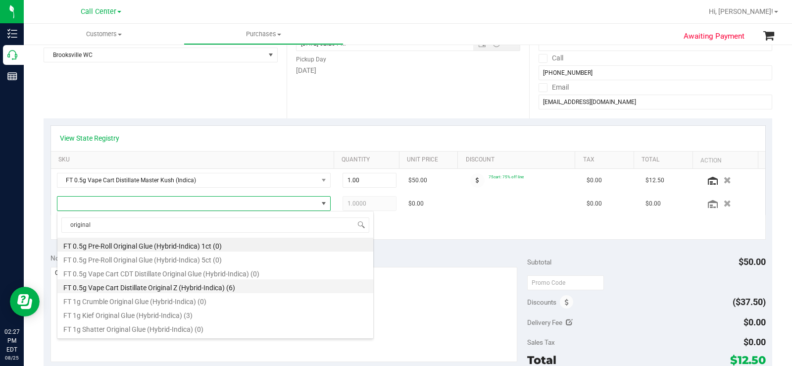
click at [213, 287] on li "FT 0.5g Vape Cart Distillate Original Z (Hybrid-Indica) (6)" at bounding box center [215, 286] width 316 height 14
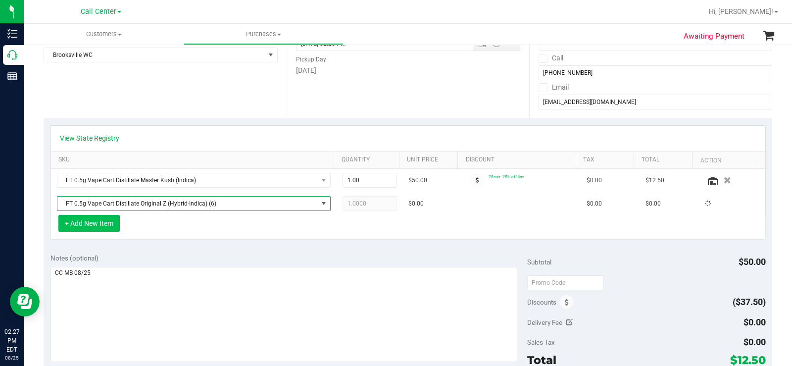
click at [110, 222] on button "+ Add New Item" at bounding box center [88, 223] width 61 height 17
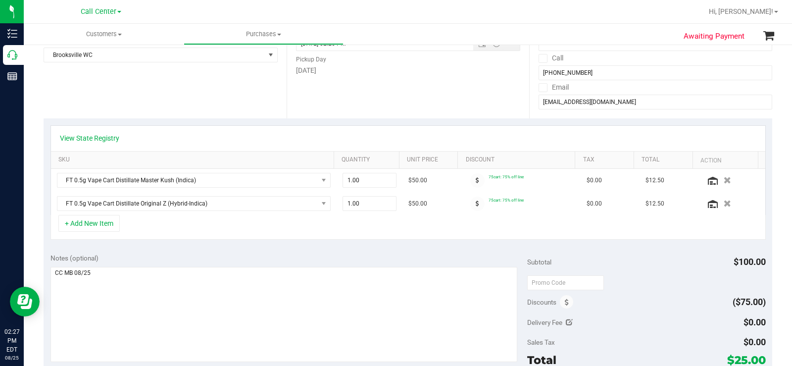
click at [130, 225] on div "+ Add New Item" at bounding box center [409, 227] width 716 height 25
click at [115, 223] on button "+ Add New Item" at bounding box center [88, 223] width 61 height 17
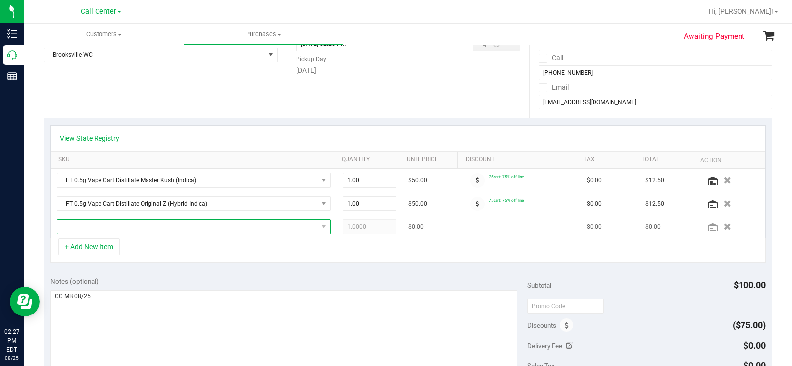
click at [121, 220] on span "NO DATA FOUND" at bounding box center [187, 227] width 261 height 14
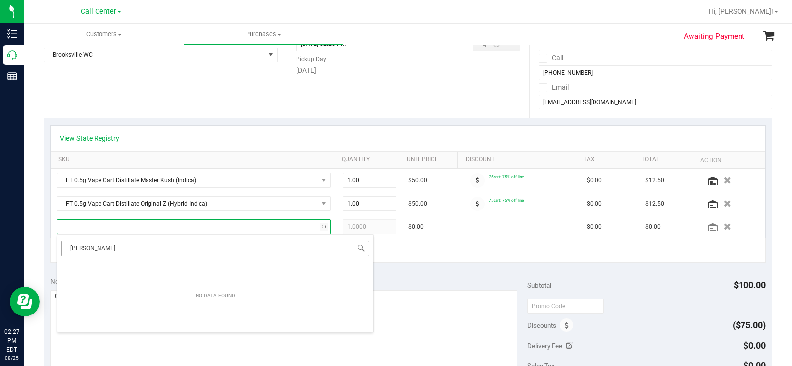
type input "donny"
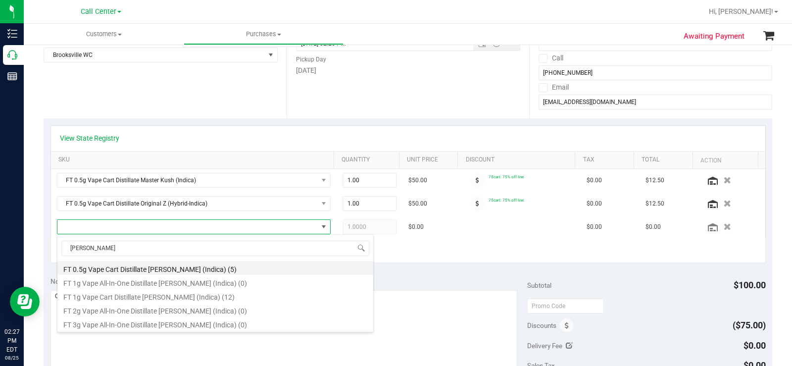
click at [192, 267] on li "FT 0.5g Vape Cart Distillate Donny Burger (Indica) (5)" at bounding box center [215, 268] width 316 height 14
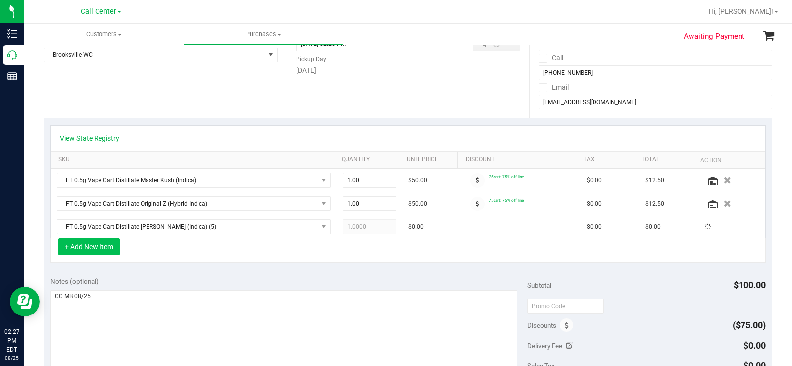
click at [102, 250] on button "+ Add New Item" at bounding box center [88, 246] width 61 height 17
click at [157, 254] on div "+ Add New Item" at bounding box center [409, 250] width 716 height 25
click at [90, 241] on button "+ Add New Item" at bounding box center [88, 246] width 61 height 17
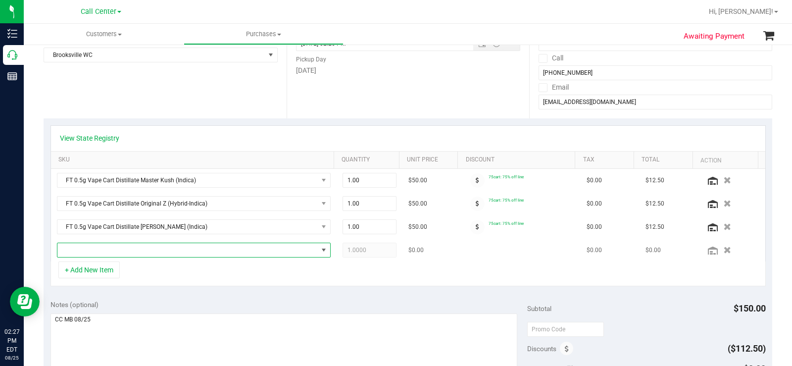
click at [140, 252] on span "NO DATA FOUND" at bounding box center [187, 250] width 261 height 14
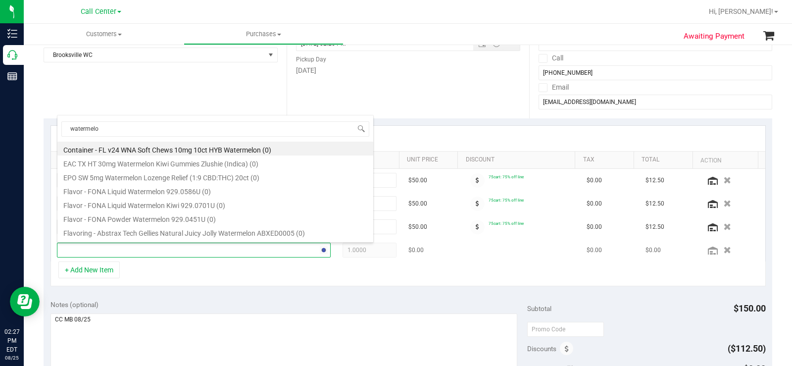
type input "watermelon"
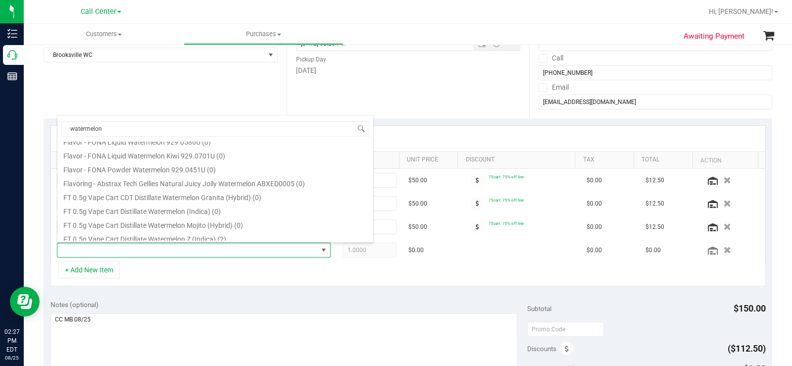
scroll to position [99, 0]
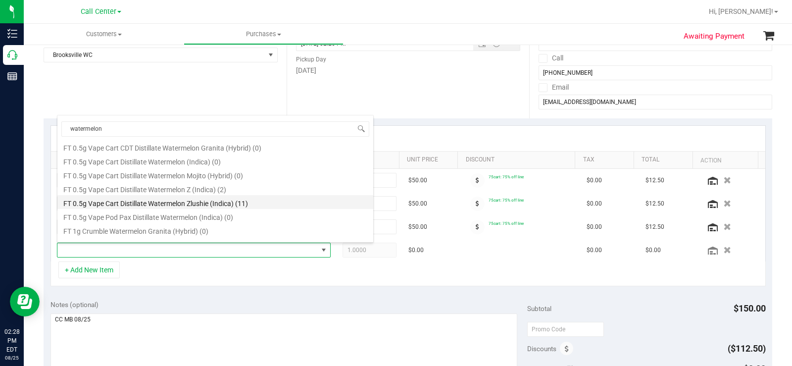
click at [258, 201] on li "FT 0.5g Vape Cart Distillate Watermelon Zlushie (Indica) (11)" at bounding box center [215, 202] width 316 height 14
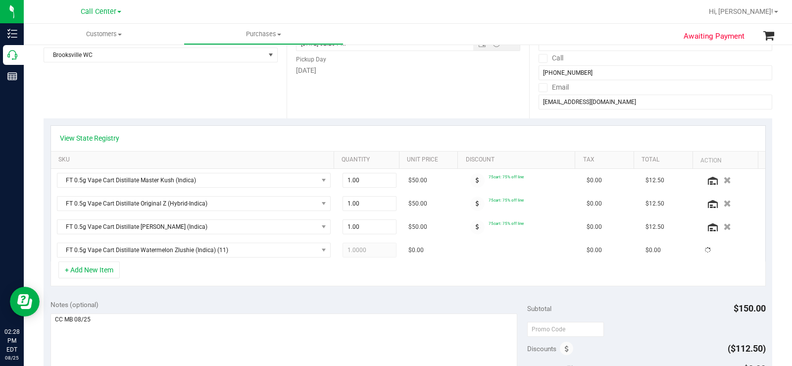
click at [413, 288] on div "View State Registry SKU Quantity Unit Price Discount Tax Total Action FT 0.5g V…" at bounding box center [408, 205] width 729 height 175
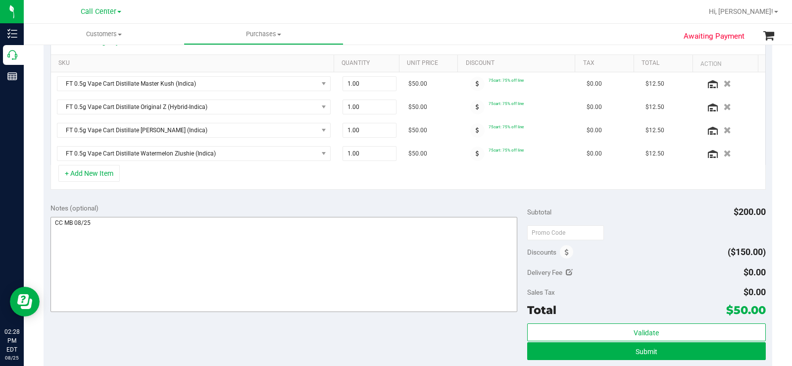
scroll to position [248, 0]
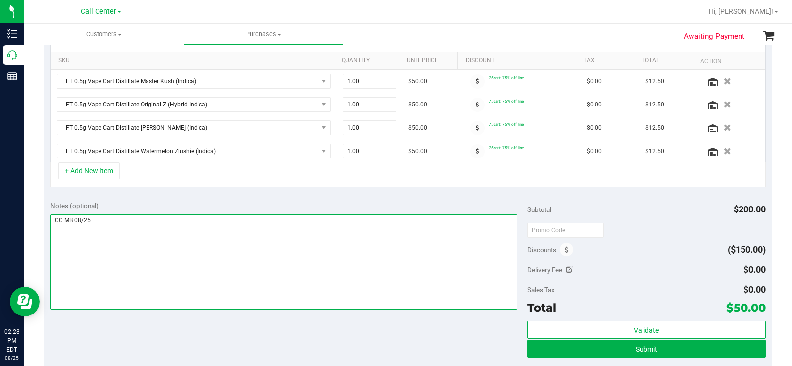
click at [360, 228] on textarea at bounding box center [284, 261] width 467 height 95
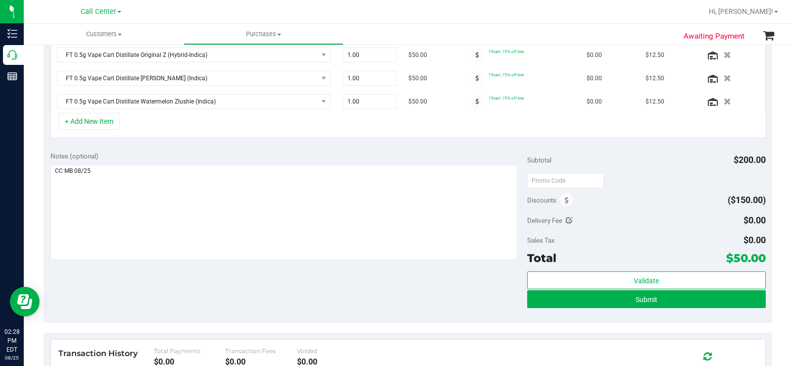
click at [757, 259] on div "Notes (optional) Subtotal $200.00 Discounts ($150.00) Delivery Fee $0.00 Sales …" at bounding box center [408, 234] width 729 height 178
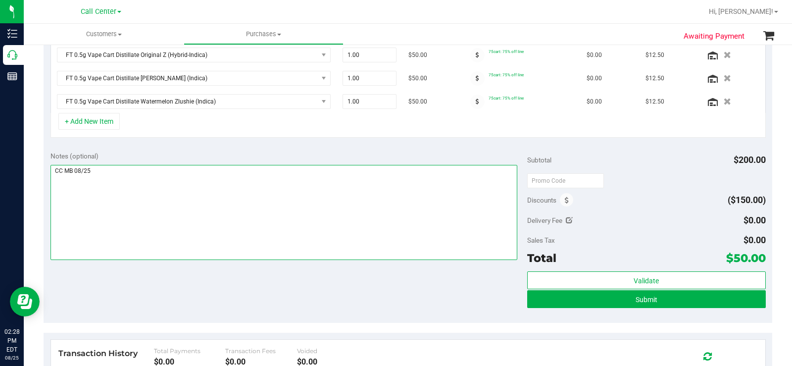
click at [343, 259] on textarea at bounding box center [284, 212] width 467 height 95
click at [424, 246] on textarea at bounding box center [284, 212] width 467 height 95
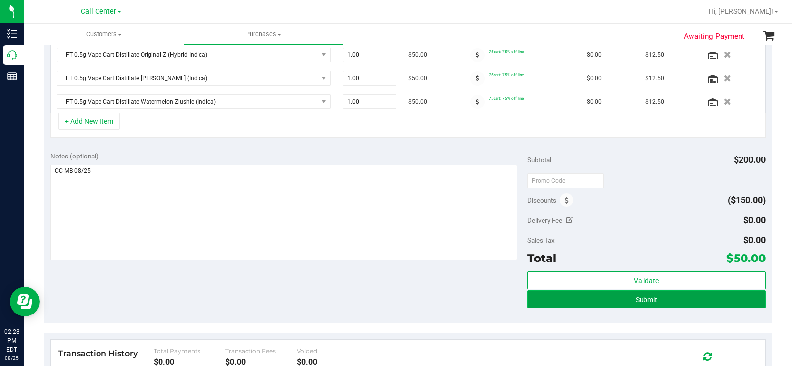
click at [597, 296] on button "Submit" at bounding box center [646, 299] width 239 height 18
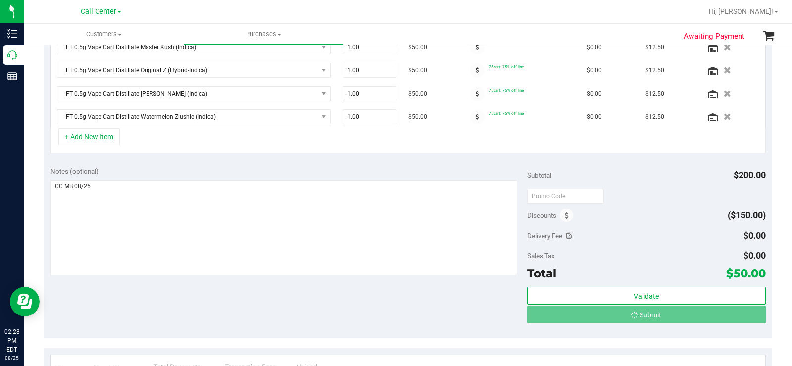
scroll to position [232, 0]
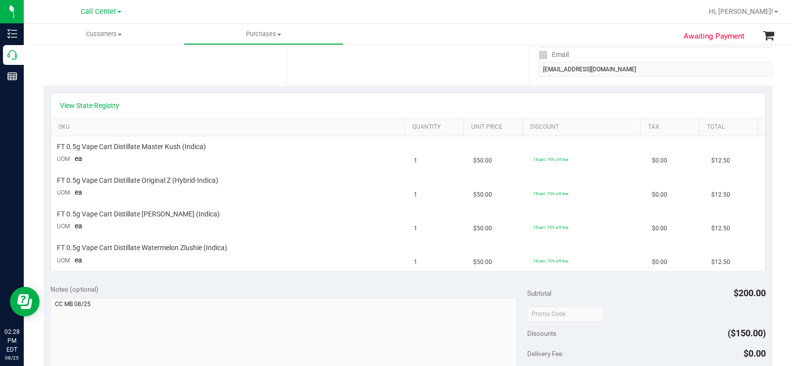
scroll to position [34, 0]
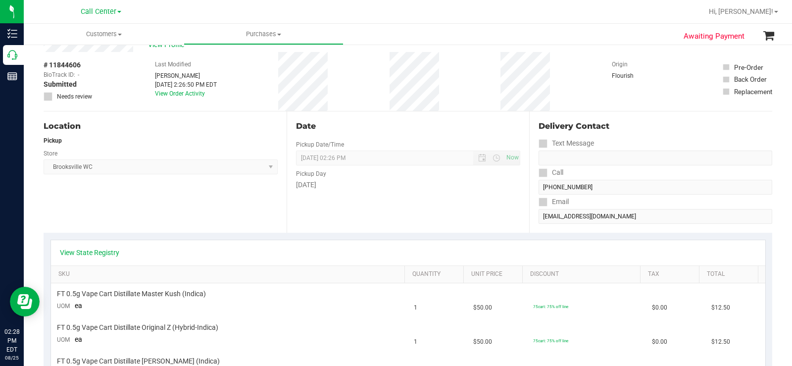
drag, startPoint x: 600, startPoint y: 225, endPoint x: 615, endPoint y: 214, distance: 18.0
click at [601, 225] on div "Delivery Contact Text Message Call (352) 569-7760 Email joallison1020@gmail.com" at bounding box center [650, 171] width 243 height 121
click at [531, 216] on div "Delivery Contact Text Message Call (352) 569-7760 Email joallison1020@gmail.com" at bounding box center [650, 171] width 243 height 121
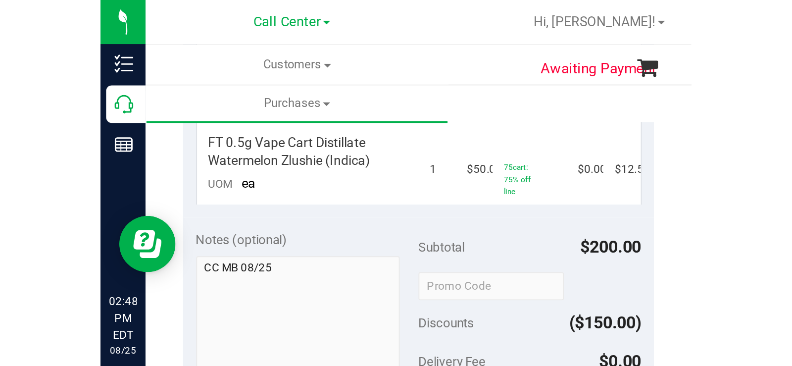
scroll to position [396, 0]
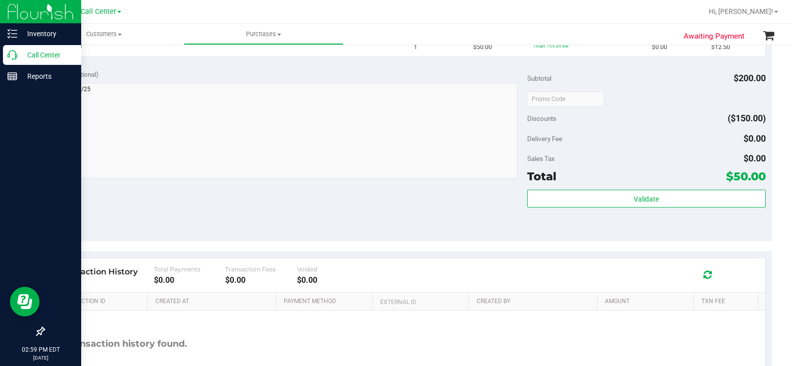
click at [21, 53] on p "Call Center" at bounding box center [46, 55] width 59 height 12
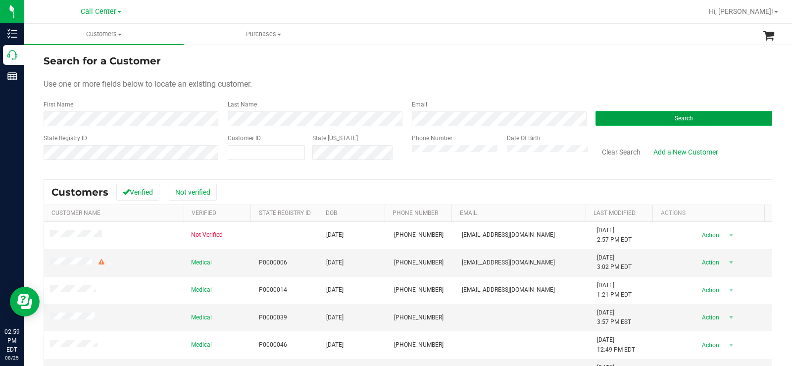
click at [655, 116] on button "Search" at bounding box center [684, 118] width 177 height 15
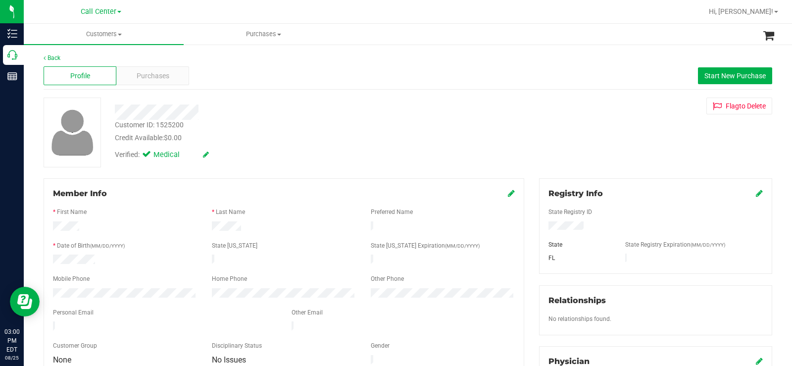
drag, startPoint x: 324, startPoint y: 134, endPoint x: 310, endPoint y: 133, distance: 14.4
click at [323, 134] on div "Credit Available: $0.00" at bounding box center [293, 138] width 357 height 10
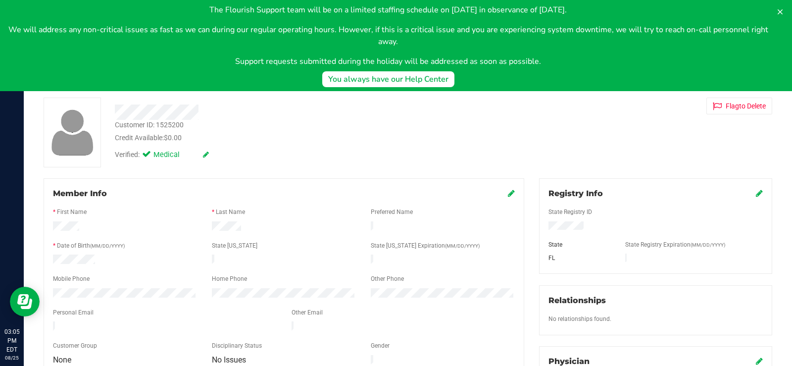
drag, startPoint x: 482, startPoint y: 134, endPoint x: 471, endPoint y: 138, distance: 12.5
click at [482, 134] on div "Customer ID: 1525200 Credit Available: $0.00 Verified: Medical Flag to Delete" at bounding box center [408, 133] width 744 height 70
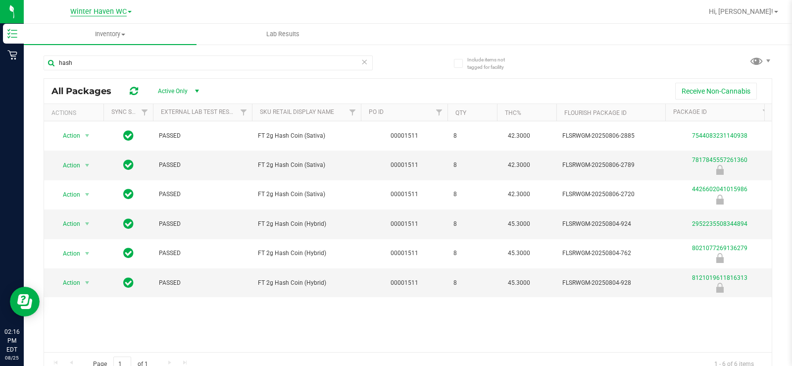
click at [96, 10] on span "Winter Haven WC" at bounding box center [98, 11] width 56 height 9
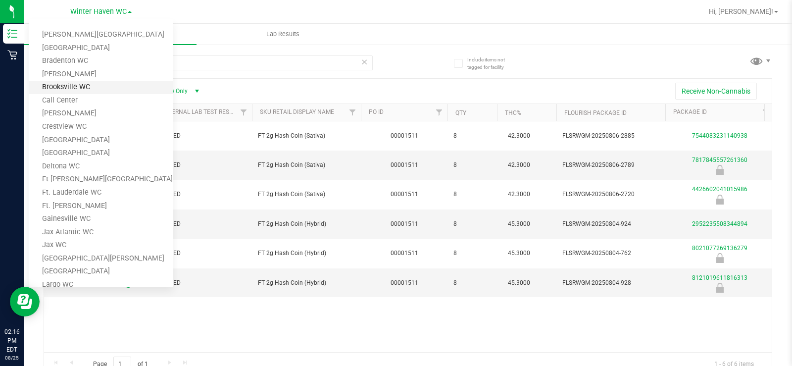
click at [88, 85] on link "Brooksville WC" at bounding box center [101, 87] width 145 height 13
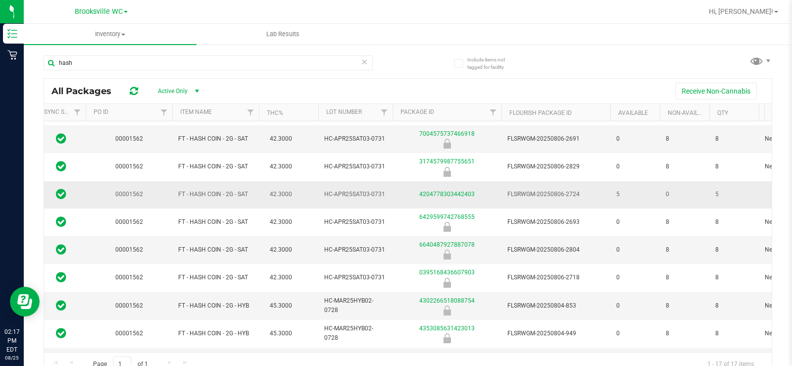
scroll to position [0, 67]
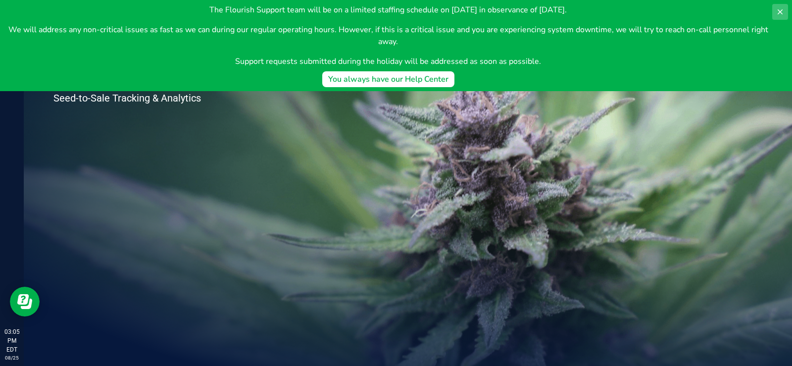
click at [780, 12] on icon at bounding box center [780, 11] width 5 height 5
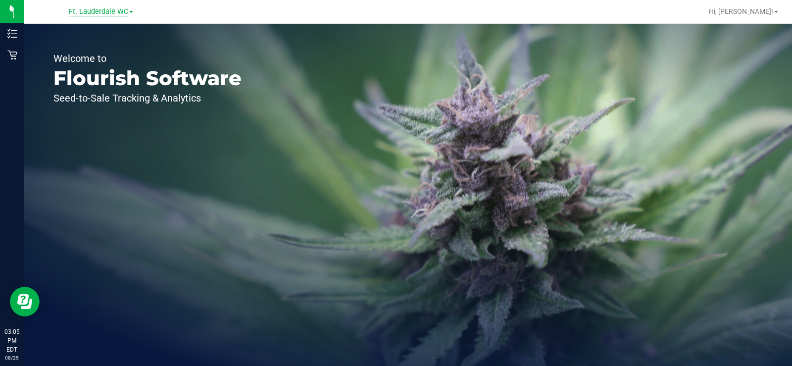
click at [101, 10] on span "Ft. Lauderdale WC" at bounding box center [98, 11] width 59 height 9
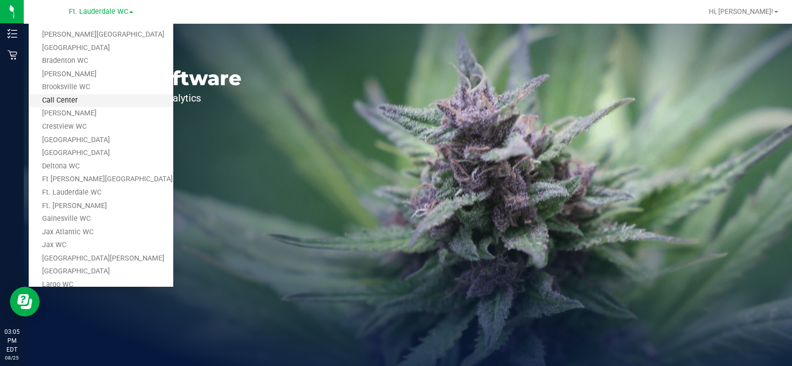
click at [97, 99] on link "Call Center" at bounding box center [101, 100] width 145 height 13
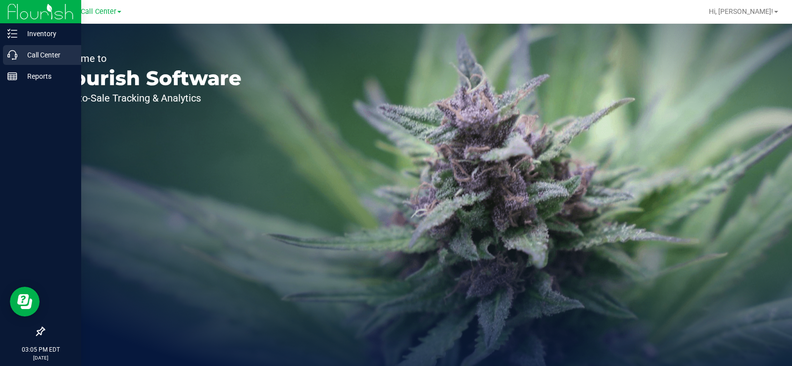
click at [18, 52] on p "Call Center" at bounding box center [46, 55] width 59 height 12
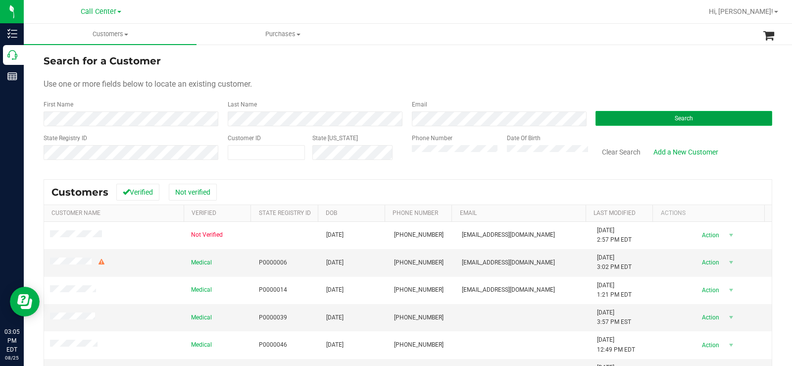
click at [658, 115] on button "Search" at bounding box center [684, 118] width 177 height 15
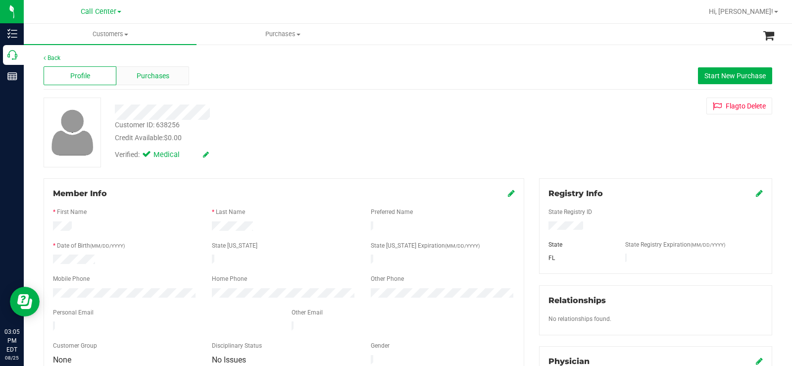
click at [158, 78] on span "Purchases" at bounding box center [153, 76] width 33 height 10
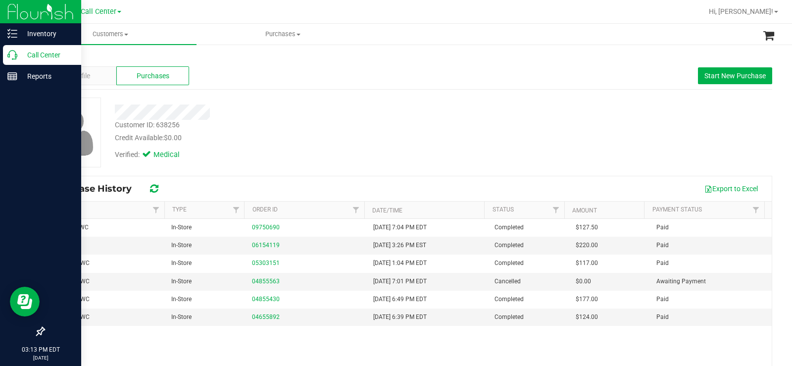
click at [20, 50] on p "Call Center" at bounding box center [46, 55] width 59 height 12
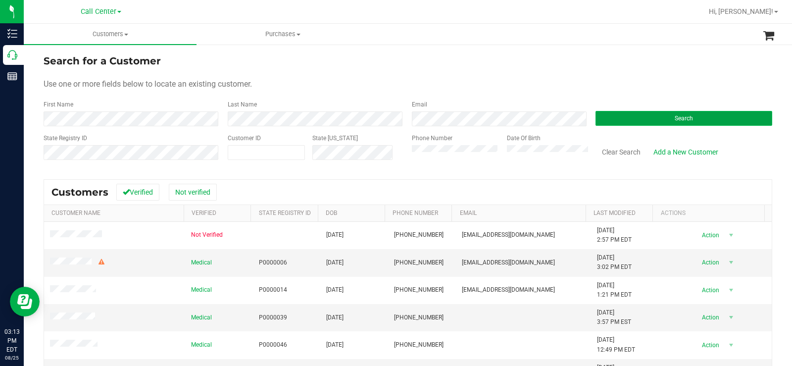
click at [611, 119] on button "Search" at bounding box center [684, 118] width 177 height 15
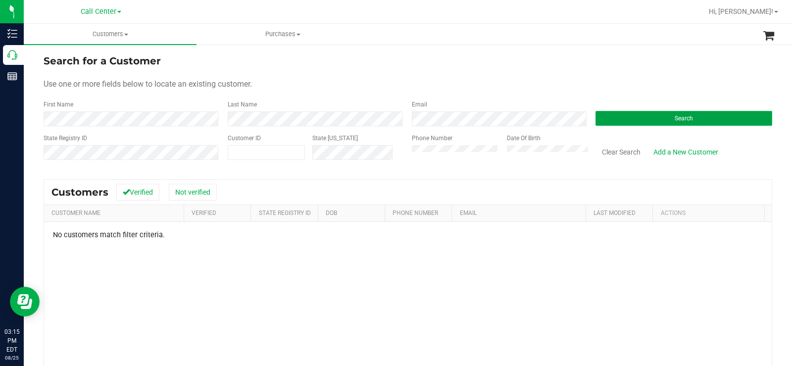
click at [652, 116] on button "Search" at bounding box center [684, 118] width 177 height 15
click at [407, 161] on div "Phone Number Date Of Birth" at bounding box center [497, 151] width 184 height 35
click at [397, 156] on div "State Registry ID Customer ID State ID Phone Number Date Of Birth Clear Search …" at bounding box center [408, 151] width 729 height 35
click at [399, 165] on div "State Registry ID Customer ID State ID Phone Number Date Of Birth Clear Search …" at bounding box center [408, 151] width 729 height 35
click at [501, 147] on div "Date Of Birth" at bounding box center [544, 151] width 89 height 35
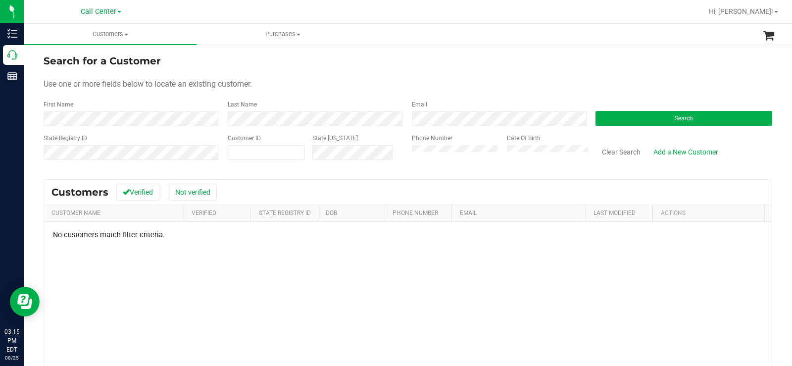
click at [405, 158] on div "Phone Number Date Of Birth" at bounding box center [497, 151] width 184 height 35
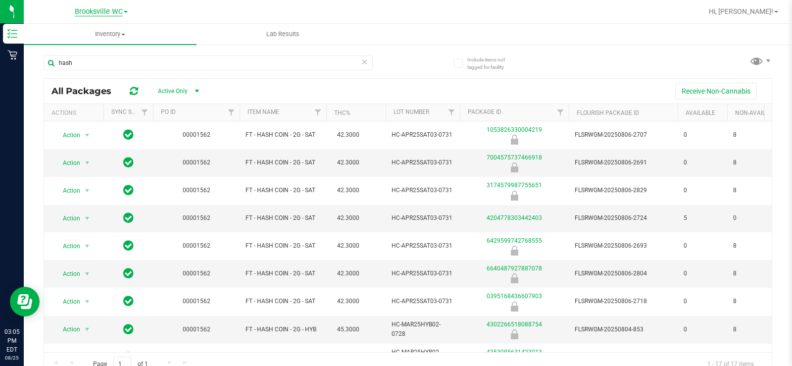
scroll to position [0, 67]
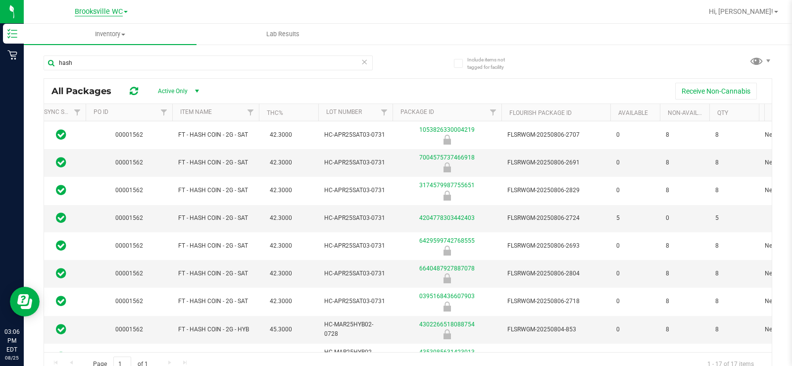
click at [97, 11] on span "Brooksville WC" at bounding box center [99, 11] width 48 height 9
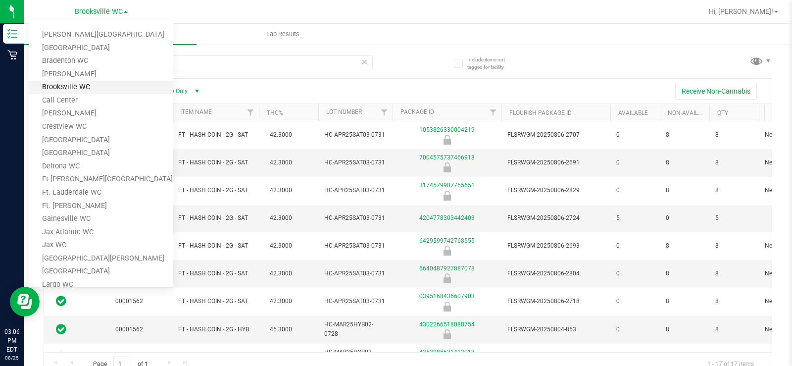
click at [85, 88] on link "Brooksville WC" at bounding box center [101, 87] width 145 height 13
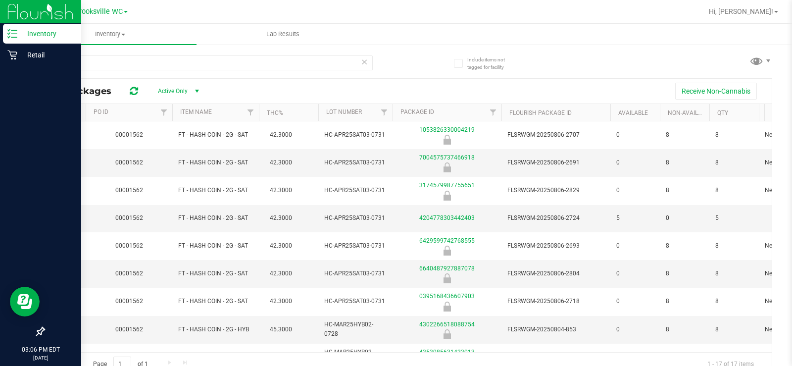
click at [18, 34] on p "Inventory" at bounding box center [46, 34] width 59 height 12
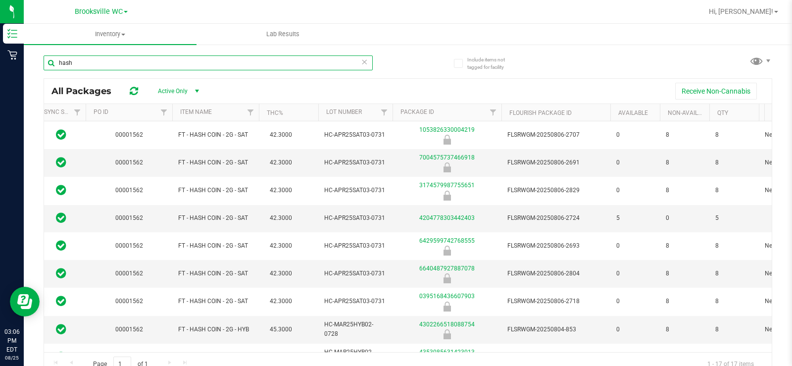
click at [249, 66] on input "hash" at bounding box center [208, 62] width 329 height 15
click at [362, 64] on icon at bounding box center [364, 61] width 7 height 12
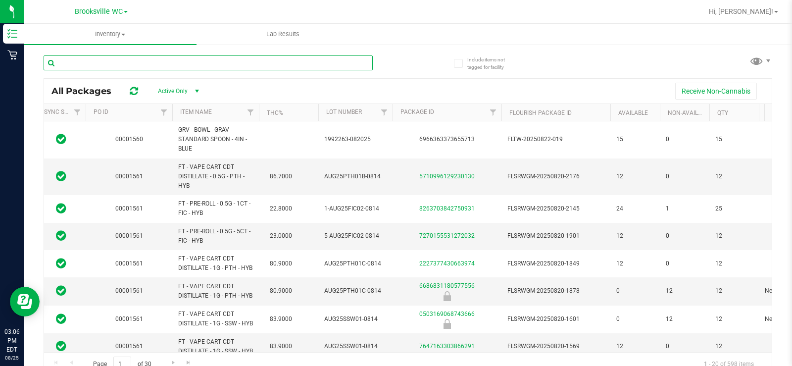
click at [150, 60] on input "text" at bounding box center [208, 62] width 329 height 15
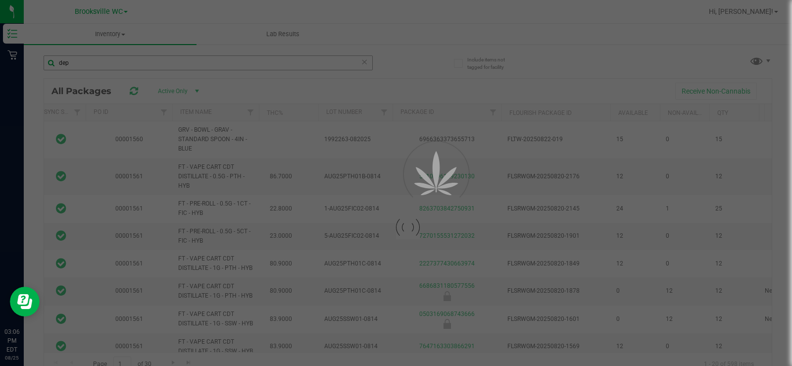
click at [150, 60] on div at bounding box center [396, 183] width 792 height 366
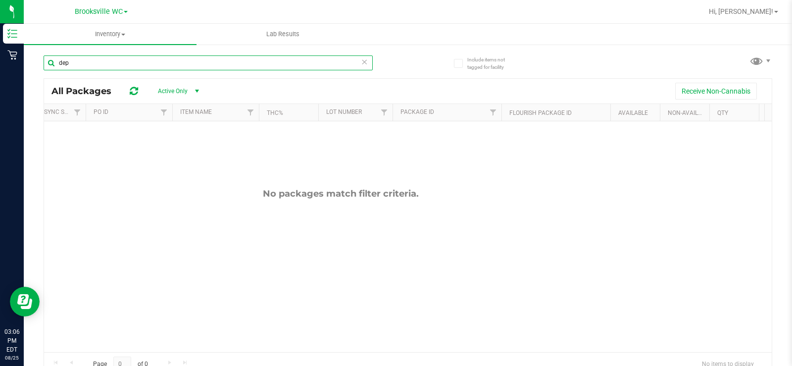
click at [150, 60] on input "dep" at bounding box center [208, 62] width 329 height 15
type input "d"
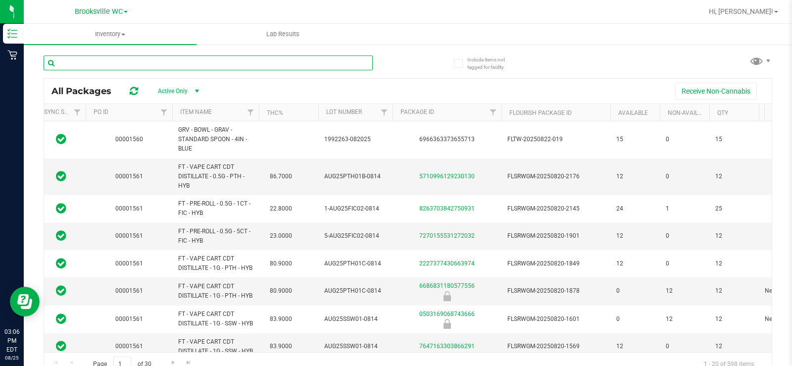
click at [207, 68] on input "text" at bounding box center [208, 62] width 329 height 15
type input "DDA"
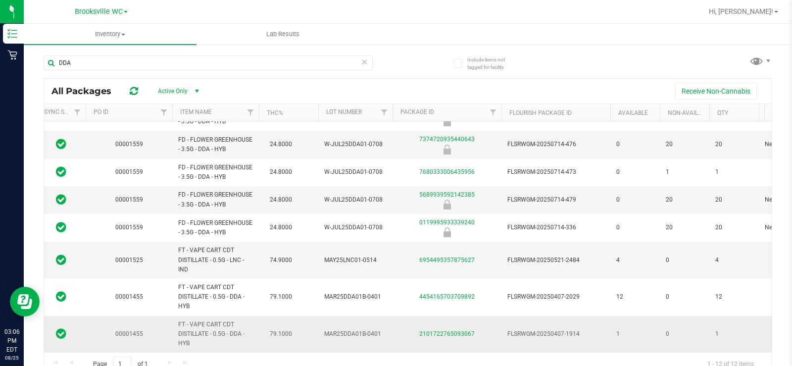
drag, startPoint x: 252, startPoint y: 342, endPoint x: 271, endPoint y: 323, distance: 26.6
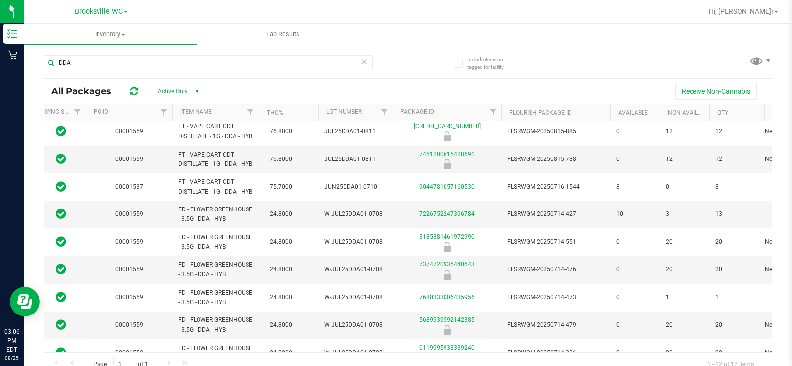
scroll to position [0, 67]
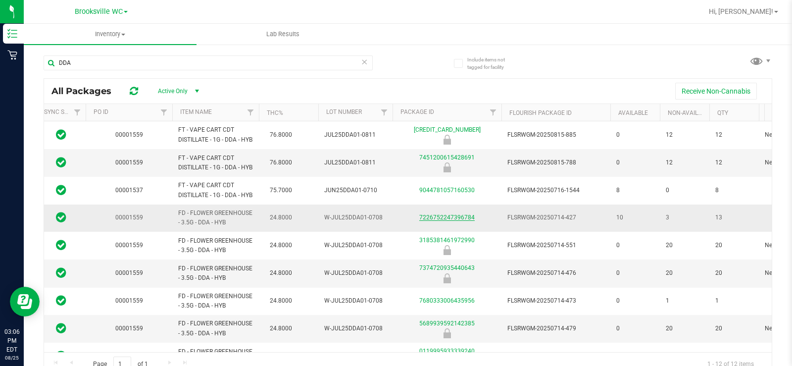
click at [457, 221] on link "7226752247396784" at bounding box center [446, 217] width 55 height 7
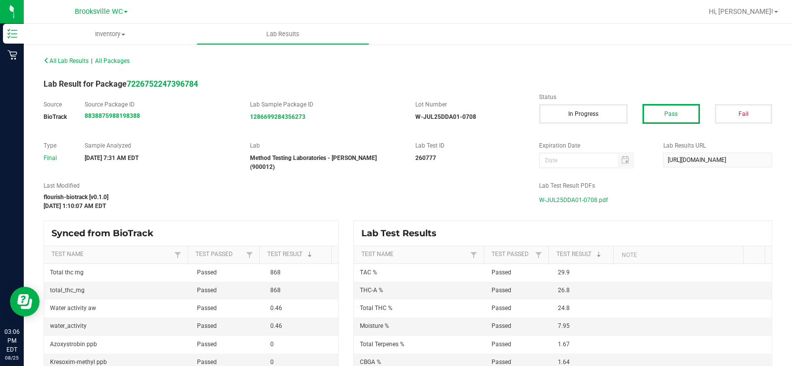
click at [563, 194] on span "W-JUL25DDA01-0708.pdf" at bounding box center [573, 200] width 69 height 15
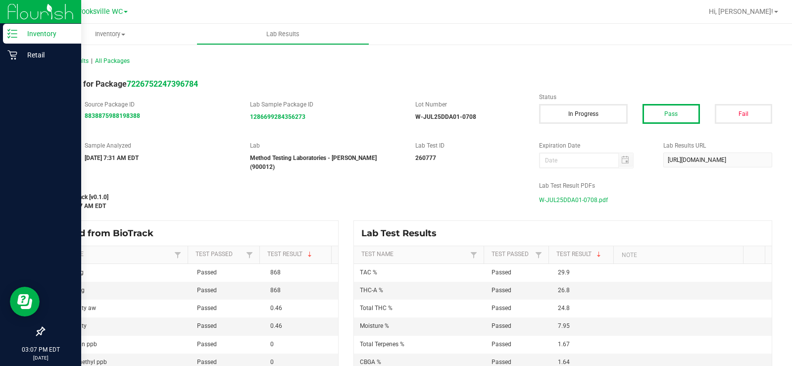
click at [23, 36] on p "Inventory" at bounding box center [46, 34] width 59 height 12
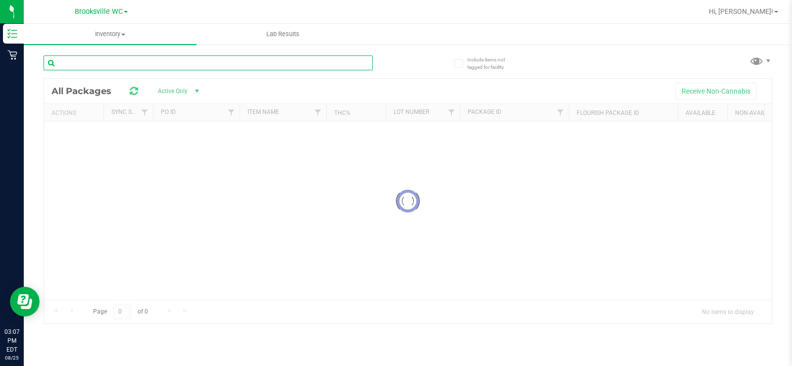
click at [191, 65] on input "text" at bounding box center [208, 62] width 329 height 15
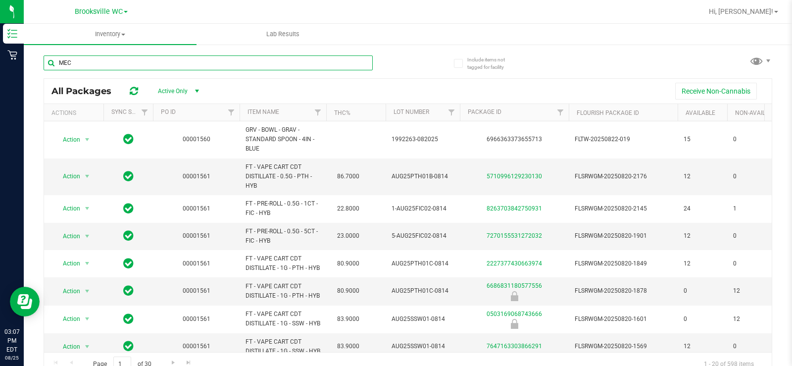
type input "MEC"
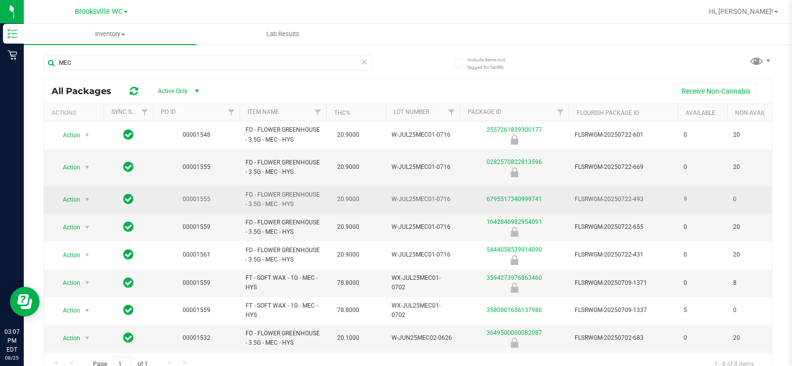
click at [534, 195] on div "6795517340999741" at bounding box center [515, 199] width 112 height 9
click at [534, 196] on link "6795517340999741" at bounding box center [514, 199] width 55 height 7
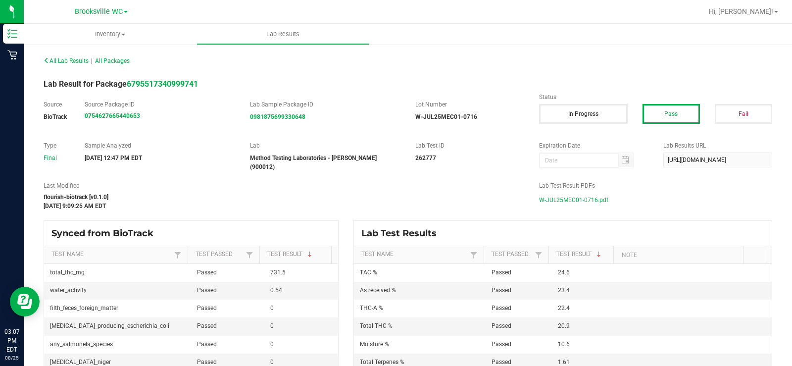
click at [559, 197] on span "W-JUL25MEC01-0716.pdf" at bounding box center [573, 200] width 69 height 15
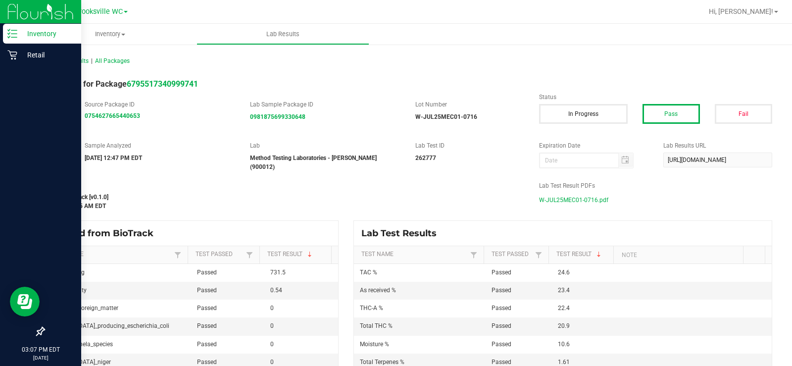
drag, startPoint x: 12, startPoint y: 33, endPoint x: 49, endPoint y: 27, distance: 37.6
click at [12, 32] on icon at bounding box center [12, 34] width 10 height 10
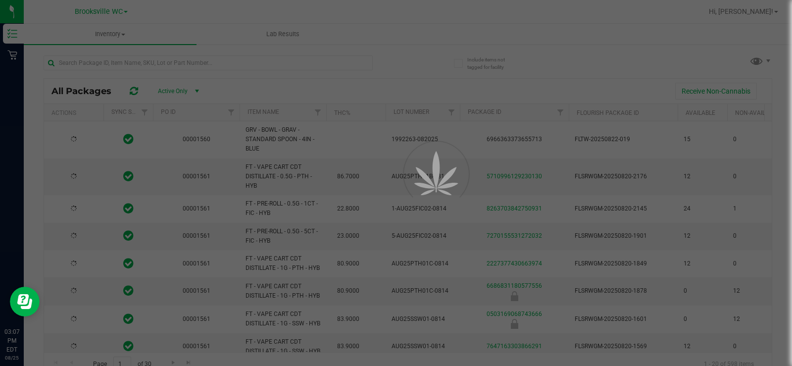
click at [163, 62] on div at bounding box center [396, 183] width 792 height 366
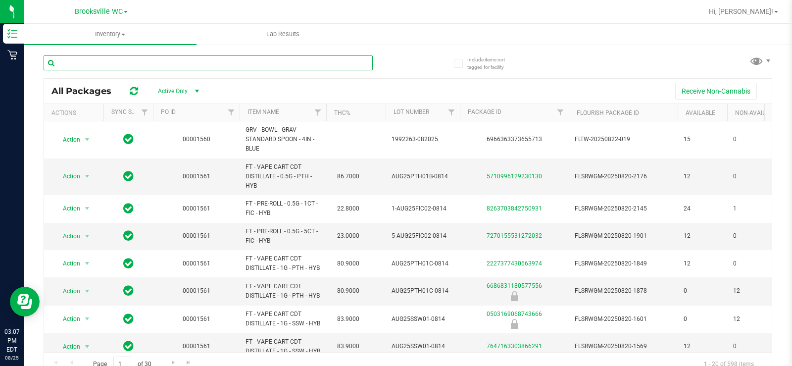
click at [163, 62] on input "text" at bounding box center [208, 62] width 329 height 15
type input "CKZ"
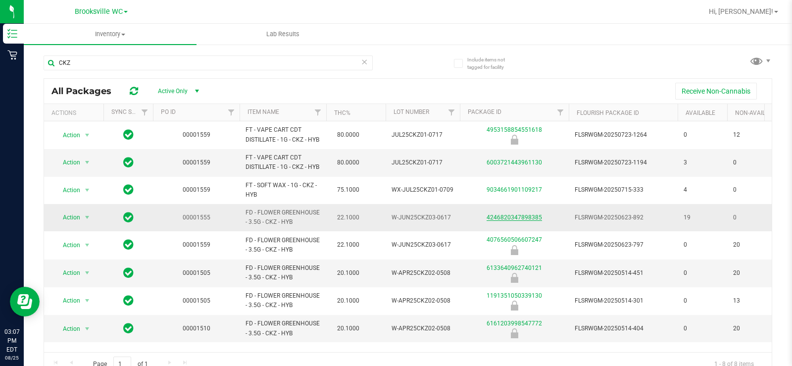
click at [514, 221] on link "4246820347898385" at bounding box center [514, 217] width 55 height 7
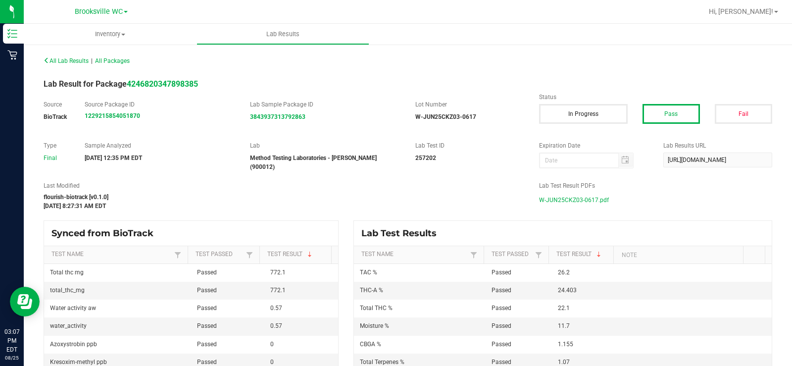
click at [563, 197] on span "W-JUN25CKZ03-0617.pdf" at bounding box center [574, 200] width 70 height 15
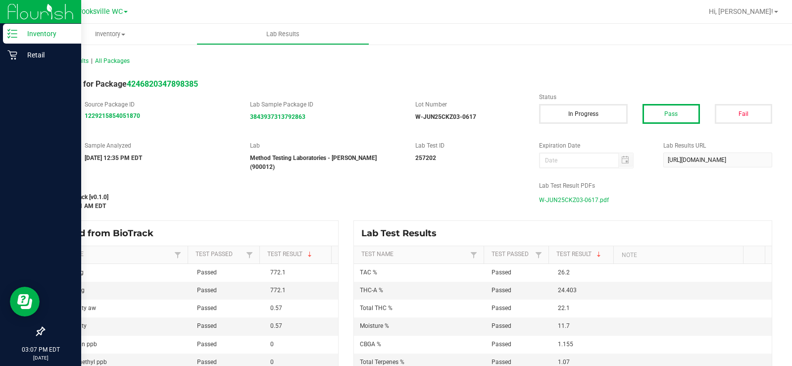
click at [4, 27] on div "Inventory" at bounding box center [42, 34] width 78 height 20
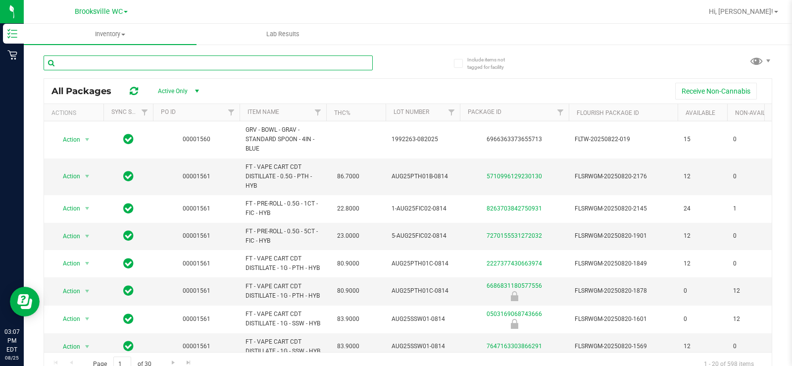
click at [111, 59] on input "text" at bounding box center [208, 62] width 329 height 15
type input "PKT"
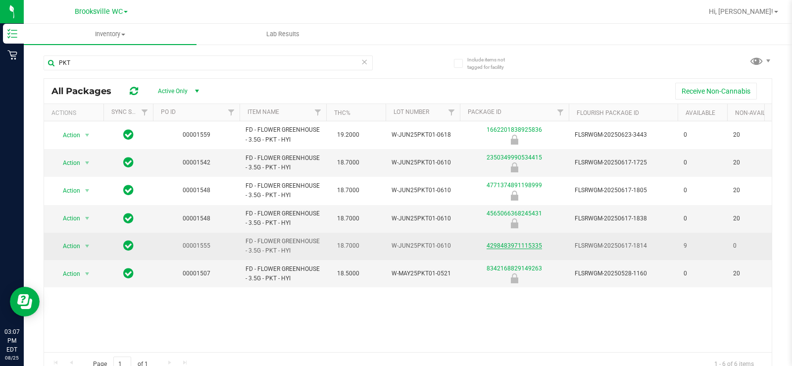
click at [520, 246] on link "4298483971115335" at bounding box center [514, 245] width 55 height 7
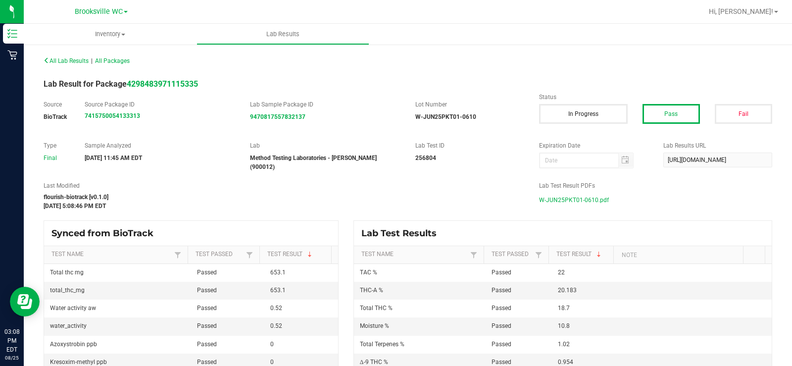
click at [566, 197] on span "W-JUN25PKT01-0610.pdf" at bounding box center [574, 200] width 70 height 15
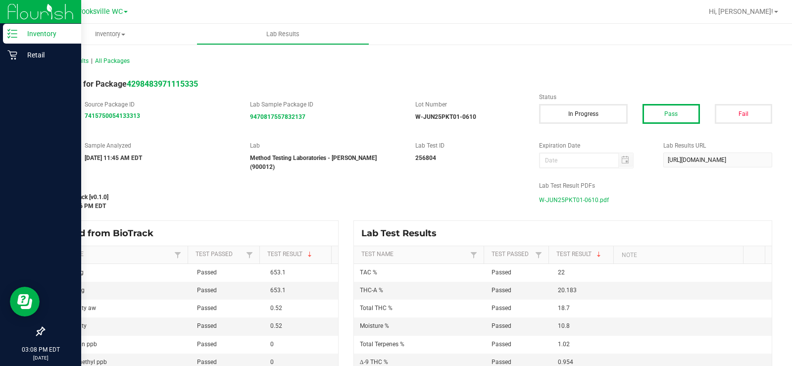
click at [36, 31] on p "Inventory" at bounding box center [46, 34] width 59 height 12
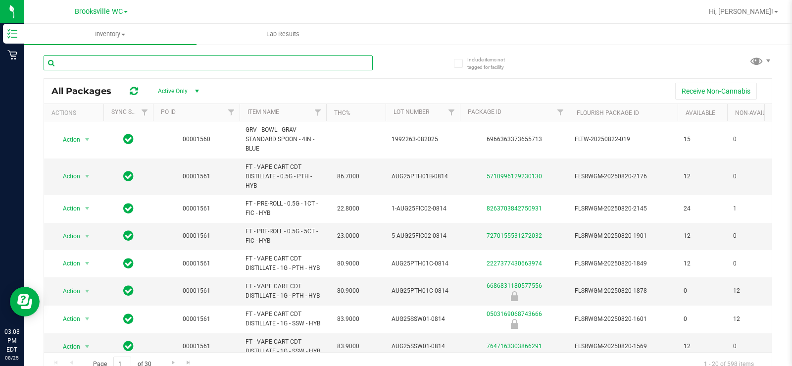
click at [268, 59] on input "text" at bounding box center [208, 62] width 329 height 15
type input "BDL"
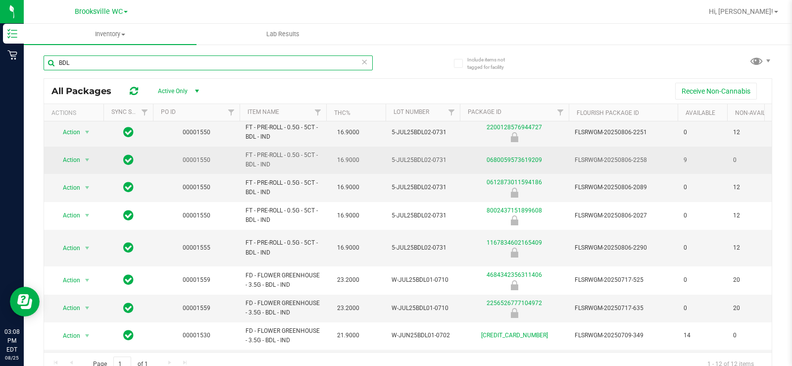
scroll to position [118, 0]
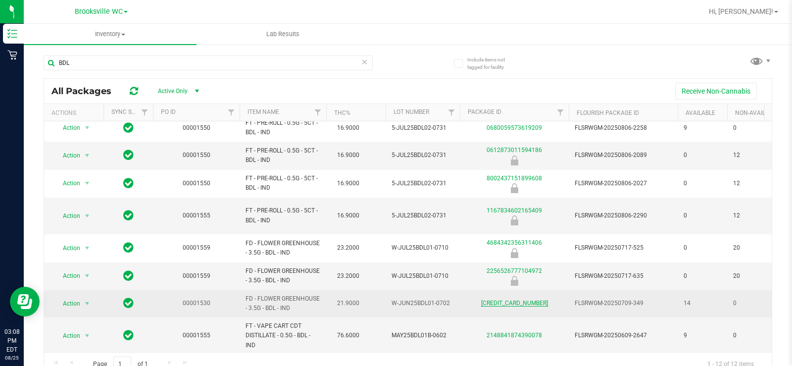
click at [531, 300] on link "4246698470170330" at bounding box center [514, 303] width 67 height 7
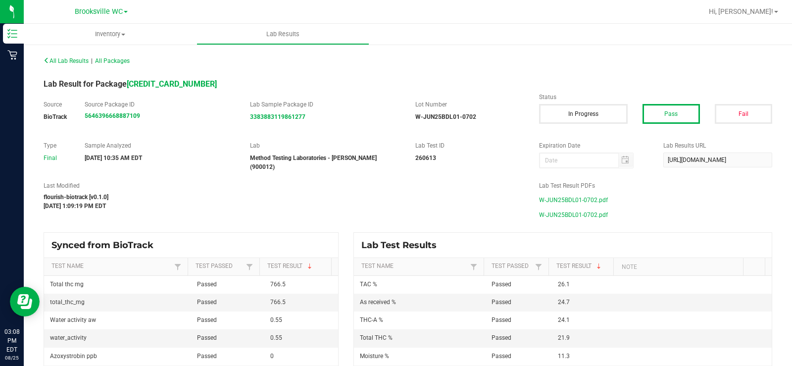
click at [595, 197] on span "W-JUN25BDL01-0702.pdf" at bounding box center [573, 200] width 69 height 15
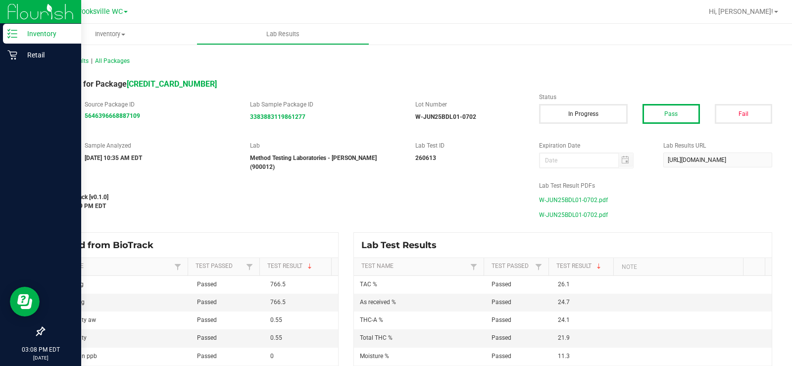
click at [18, 37] on p "Inventory" at bounding box center [46, 34] width 59 height 12
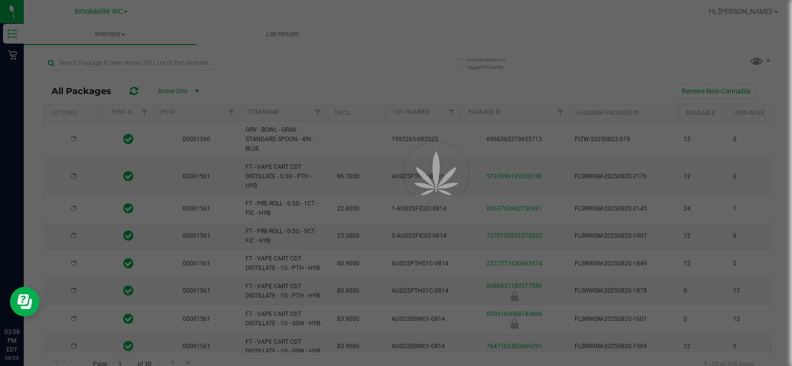
click at [218, 64] on div at bounding box center [396, 183] width 792 height 366
click at [218, 64] on input "text" at bounding box center [208, 62] width 329 height 15
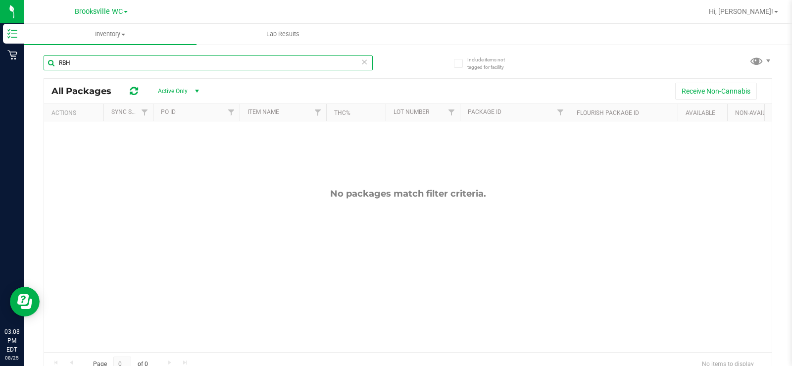
click at [243, 66] on input "RBH" at bounding box center [208, 62] width 329 height 15
type input "R"
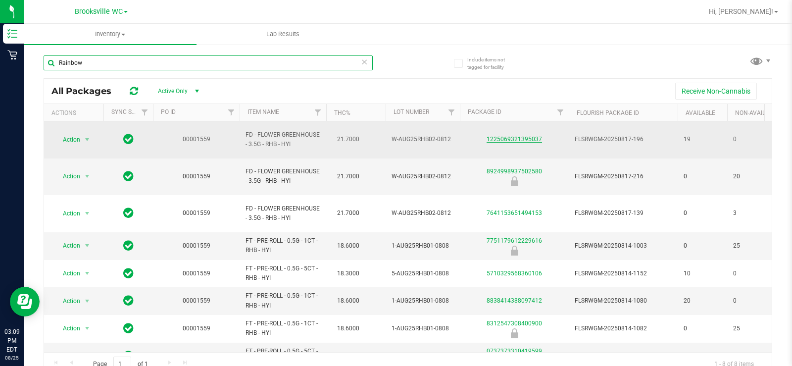
type input "Rainbow"
click at [532, 136] on link "1225069321395037" at bounding box center [514, 139] width 55 height 7
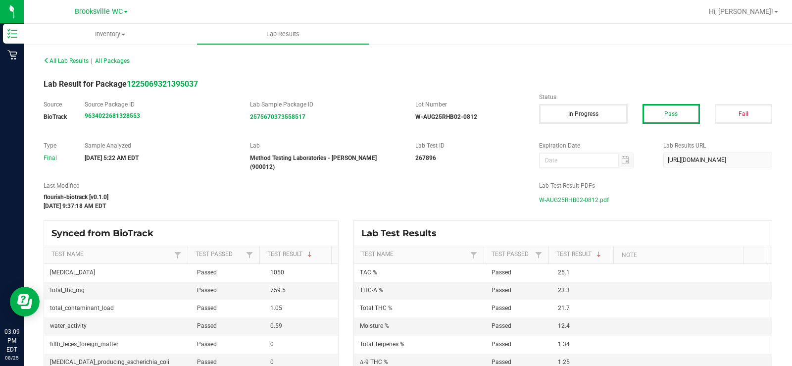
click at [575, 201] on span "W-AUG25RHB02-0812.pdf" at bounding box center [574, 200] width 70 height 15
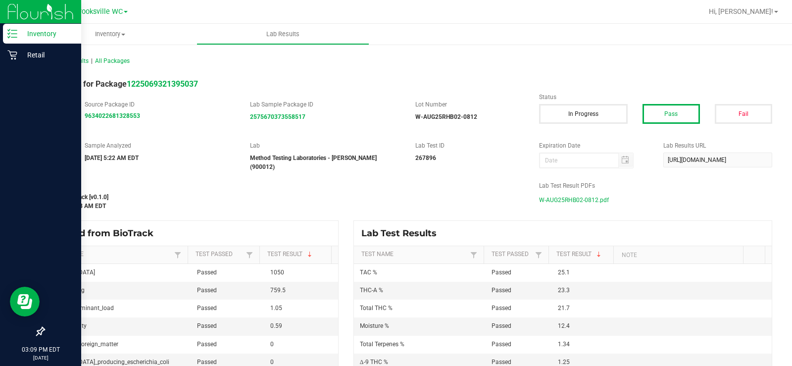
click at [12, 36] on icon at bounding box center [12, 34] width 10 height 10
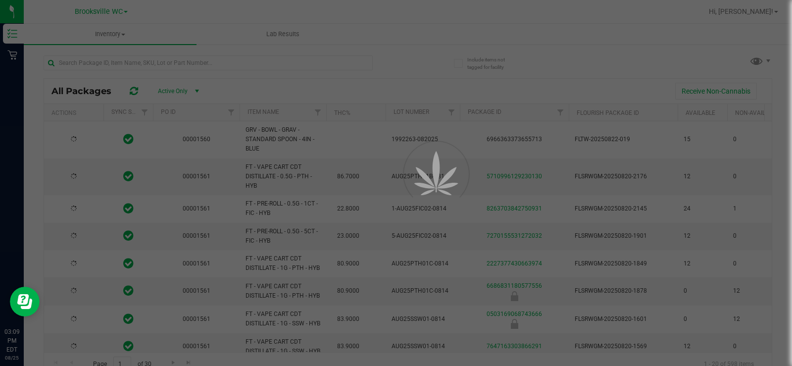
click at [244, 62] on div at bounding box center [396, 183] width 792 height 366
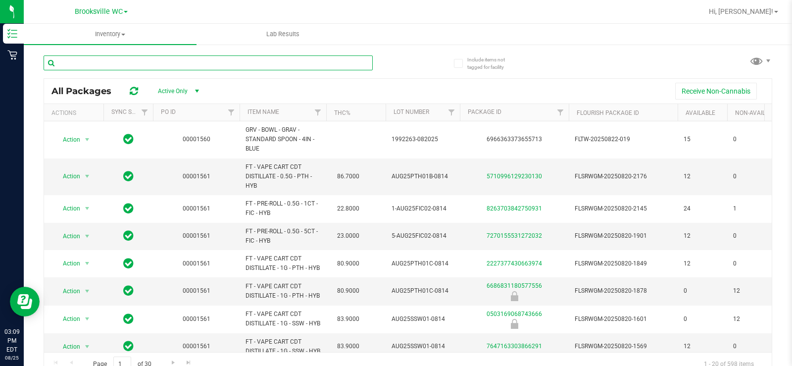
click at [244, 62] on input "text" at bounding box center [208, 62] width 329 height 15
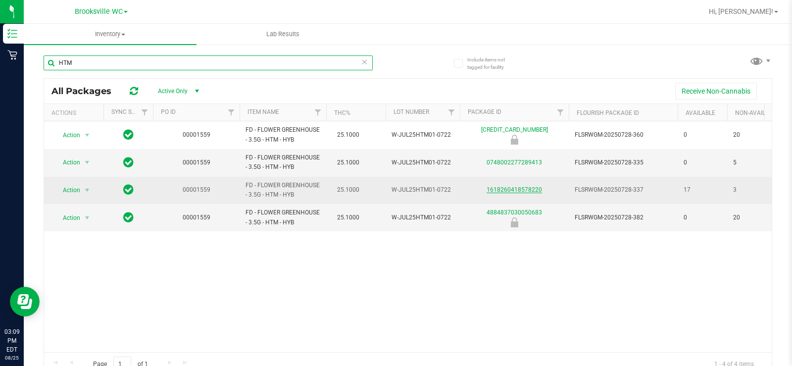
type input "HTM"
click at [531, 190] on link "1618260418578220" at bounding box center [514, 189] width 55 height 7
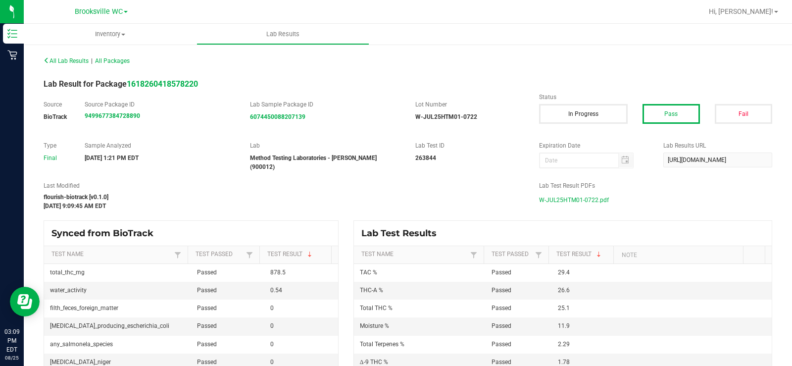
click at [569, 200] on span "W-JUL25HTM01-0722.pdf" at bounding box center [574, 200] width 70 height 15
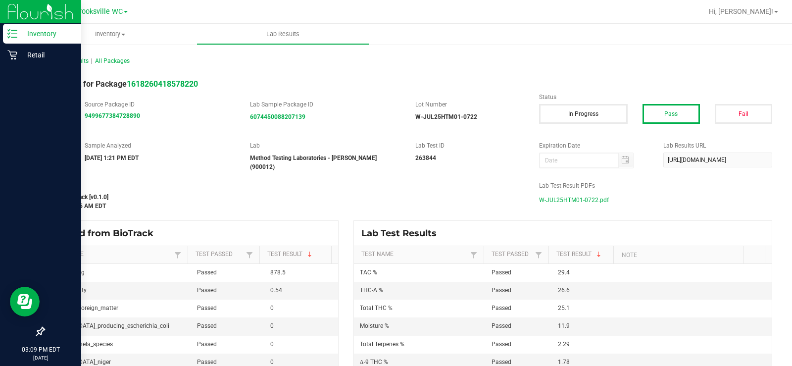
click at [9, 32] on icon at bounding box center [12, 34] width 10 height 10
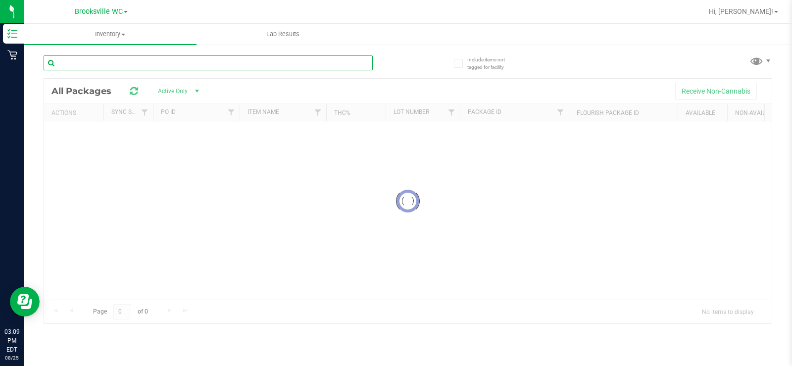
click at [237, 68] on input "text" at bounding box center [208, 62] width 329 height 15
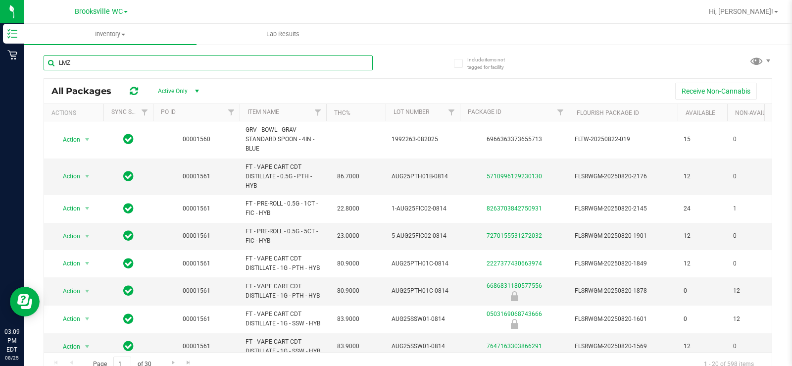
type input "LMZ"
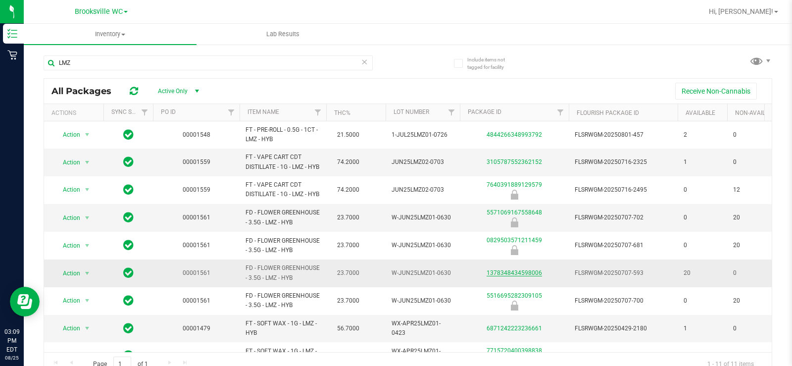
click at [526, 276] on link "1378348434598006" at bounding box center [514, 272] width 55 height 7
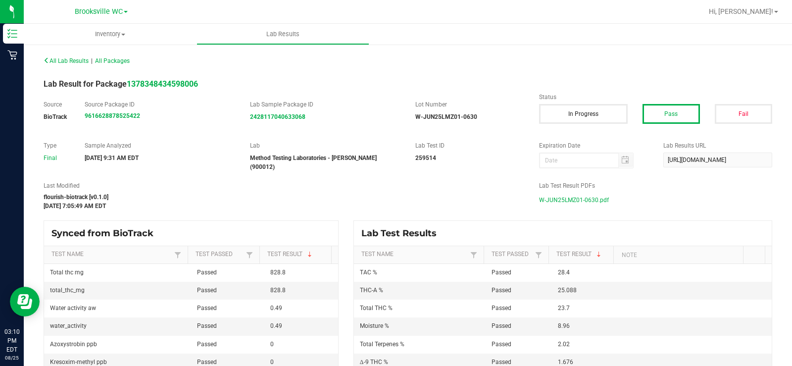
click at [595, 195] on span "W-JUN25LMZ01-0630.pdf" at bounding box center [574, 200] width 70 height 15
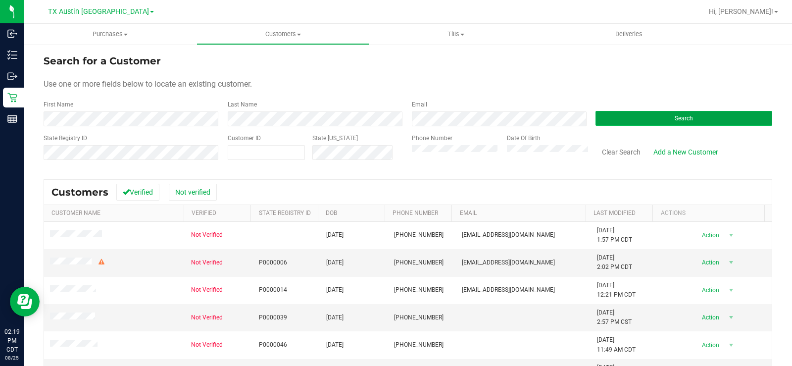
click at [614, 111] on button "Search" at bounding box center [684, 118] width 177 height 15
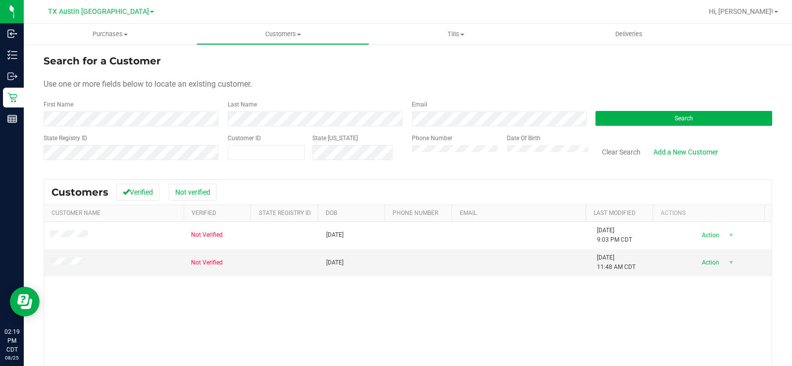
click at [190, 91] on form "Search for a Customer Use one or more fields below to locate an existing custom…" at bounding box center [408, 110] width 729 height 115
click at [657, 126] on div "Search" at bounding box center [680, 113] width 184 height 26
click at [675, 116] on span "Search" at bounding box center [684, 118] width 18 height 7
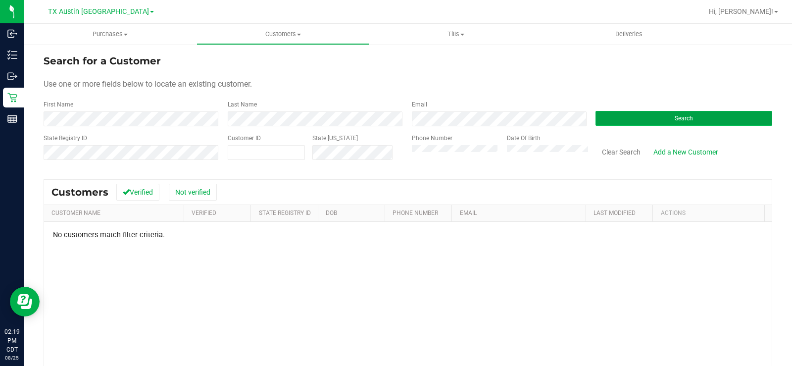
click at [649, 119] on button "Search" at bounding box center [684, 118] width 177 height 15
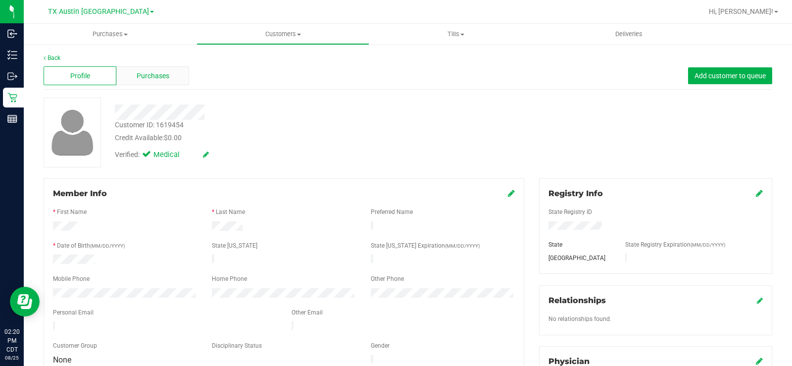
click at [164, 78] on span "Purchases" at bounding box center [153, 76] width 33 height 10
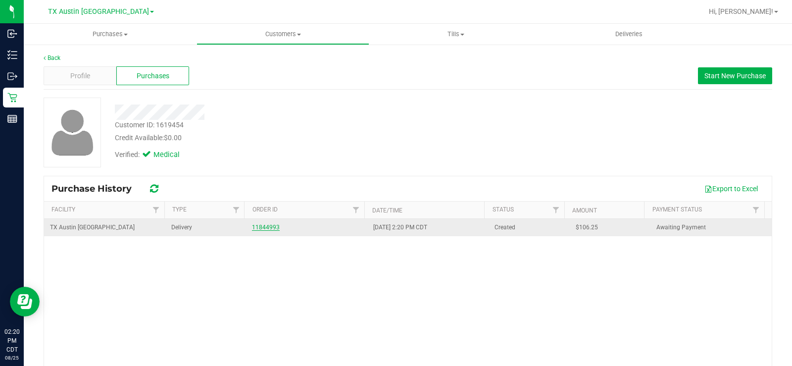
click at [268, 225] on link "11844993" at bounding box center [266, 227] width 28 height 7
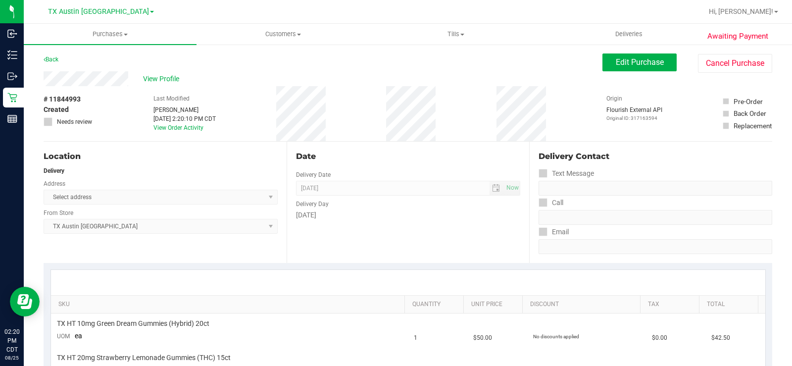
click at [83, 81] on div "View Profile" at bounding box center [323, 78] width 559 height 15
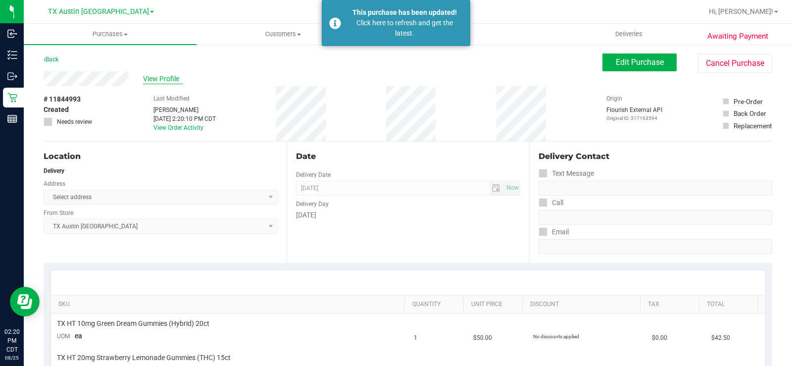
click at [171, 78] on span "View Profile" at bounding box center [163, 79] width 40 height 10
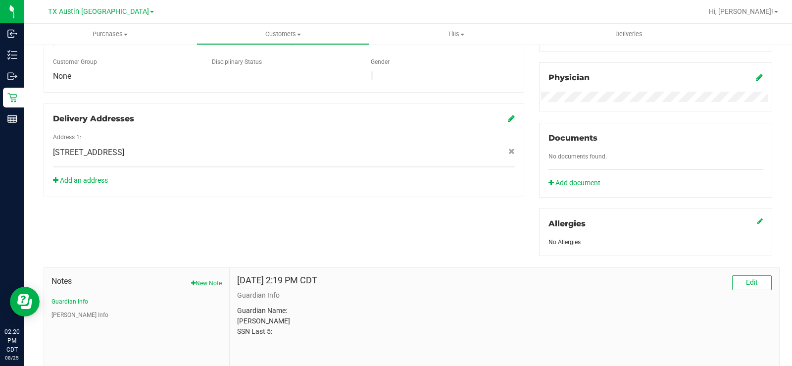
scroll to position [350, 0]
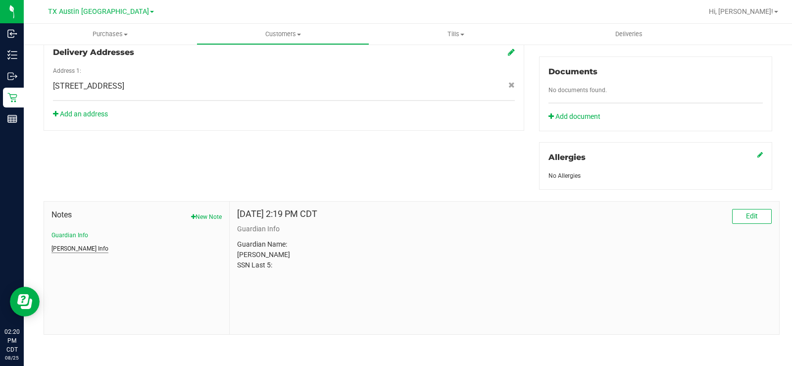
click at [68, 248] on button "[PERSON_NAME] Info" at bounding box center [80, 248] width 57 height 9
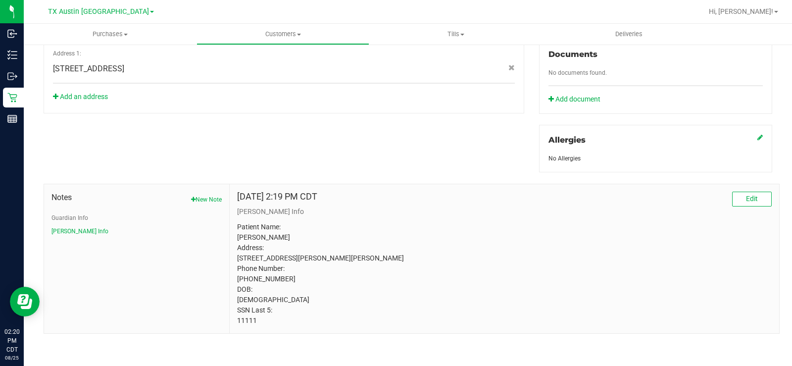
scroll to position [377, 0]
copy p "11111"
drag, startPoint x: 262, startPoint y: 320, endPoint x: 237, endPoint y: 321, distance: 25.3
click at [237, 321] on p "Patient Name: [PERSON_NAME] Address: [STREET_ADDRESS][PERSON_NAME][PERSON_NAME]…" at bounding box center [504, 274] width 535 height 104
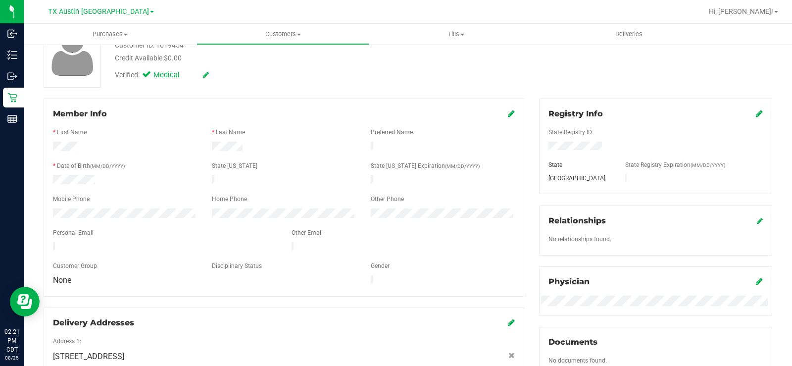
scroll to position [0, 0]
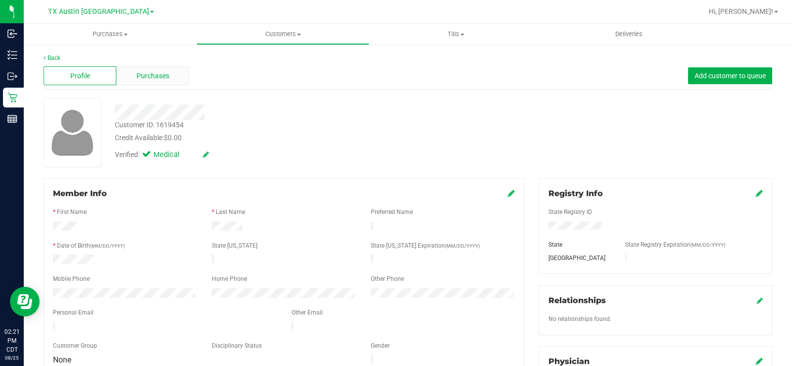
click at [160, 73] on span "Purchases" at bounding box center [153, 76] width 33 height 10
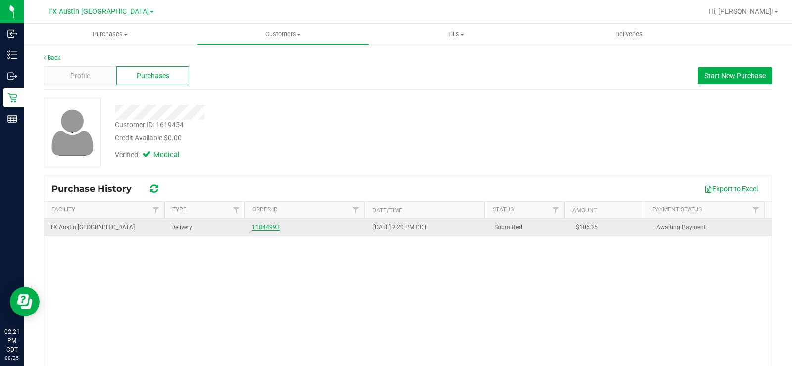
click at [267, 226] on link "11844993" at bounding box center [266, 227] width 28 height 7
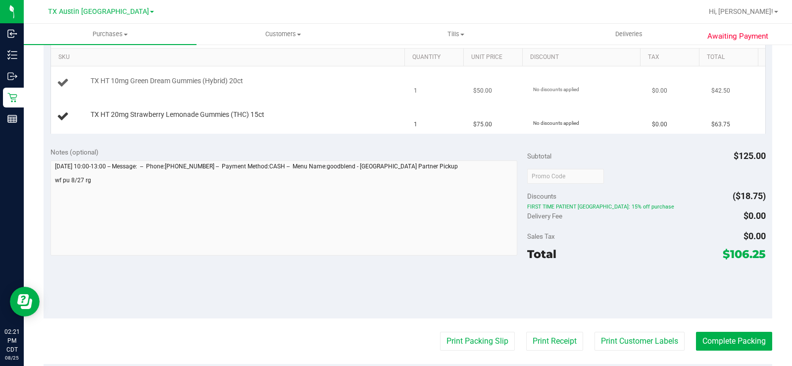
scroll to position [248, 0]
drag, startPoint x: 716, startPoint y: 257, endPoint x: 756, endPoint y: 256, distance: 40.1
click at [756, 256] on span "$106.25" at bounding box center [744, 254] width 43 height 14
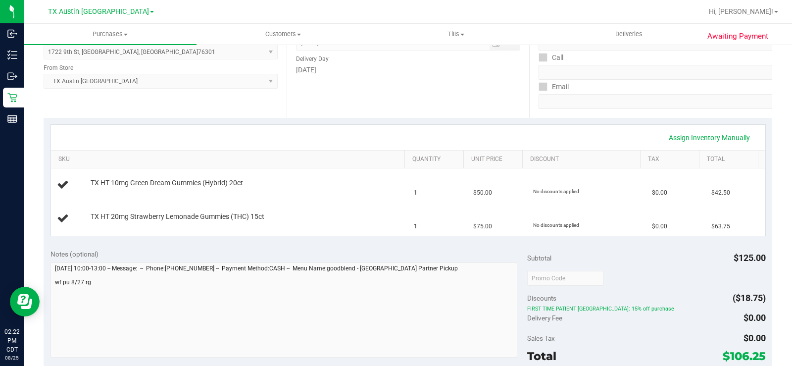
scroll to position [149, 0]
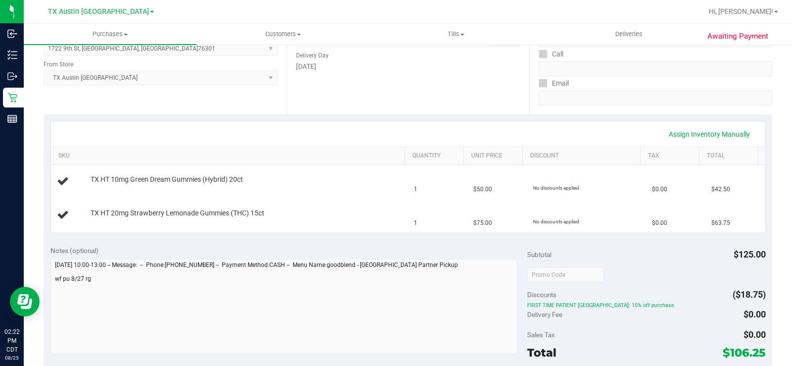
drag, startPoint x: 214, startPoint y: 123, endPoint x: 220, endPoint y: 125, distance: 6.0
click at [214, 123] on div "Assign Inventory Manually" at bounding box center [408, 133] width 715 height 25
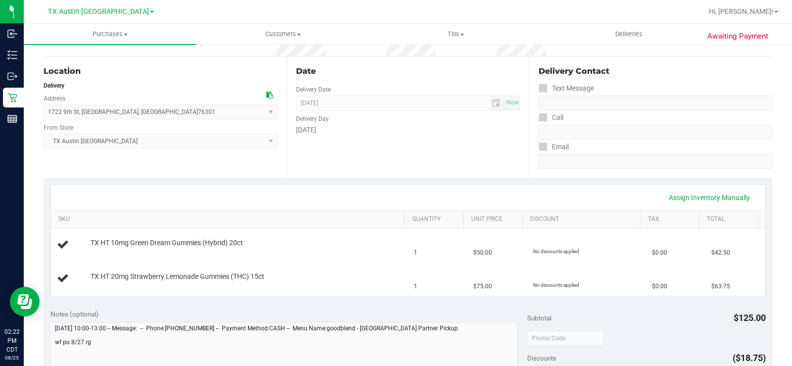
scroll to position [0, 0]
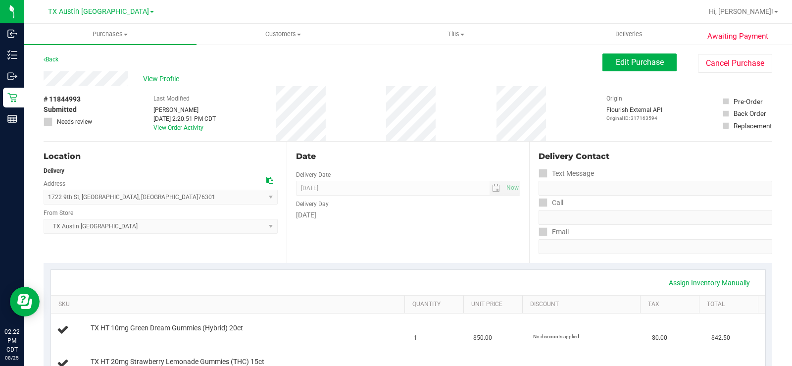
click at [46, 83] on div "View Profile" at bounding box center [323, 78] width 559 height 15
click at [355, 112] on div "# 11844993 Submitted Needs review Last Modified [PERSON_NAME] [DATE] 2:20:51 PM…" at bounding box center [408, 113] width 729 height 55
click at [171, 77] on span "View Profile" at bounding box center [163, 79] width 40 height 10
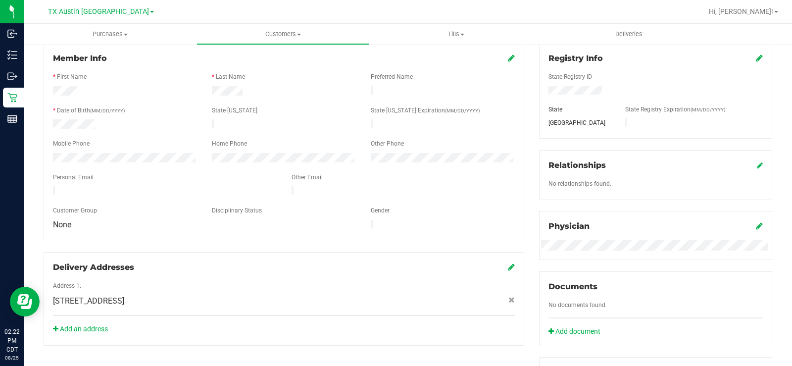
scroll to position [149, 0]
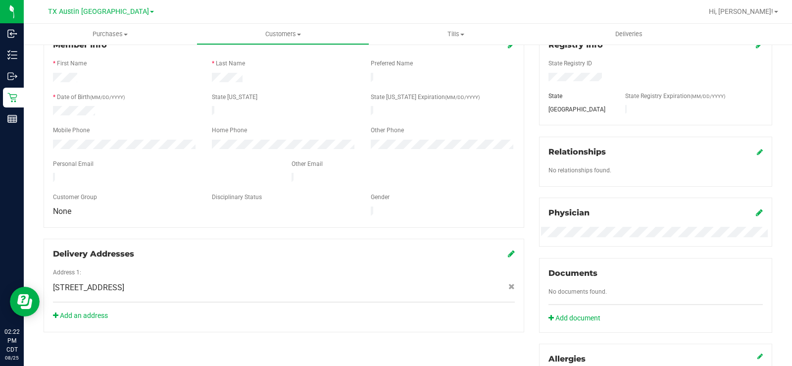
drag, startPoint x: 157, startPoint y: 175, endPoint x: 42, endPoint y: 173, distance: 114.9
click at [42, 173] on div "Member Info * First Name * Last Name Preferred Name * Date of Birth (MM/DD/YYYY…" at bounding box center [284, 181] width 496 height 303
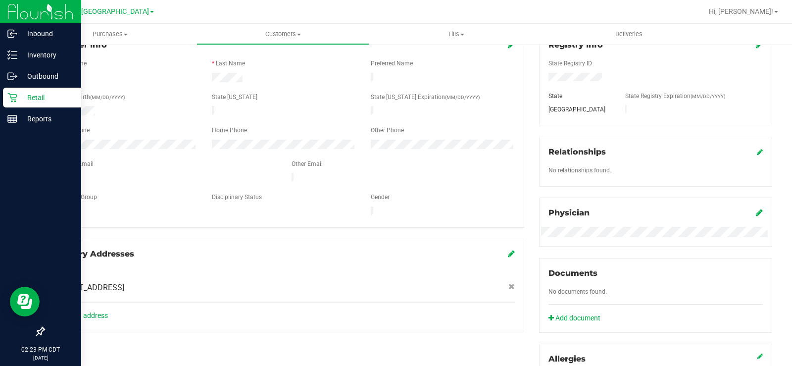
click at [4, 104] on div "Retail" at bounding box center [42, 98] width 78 height 20
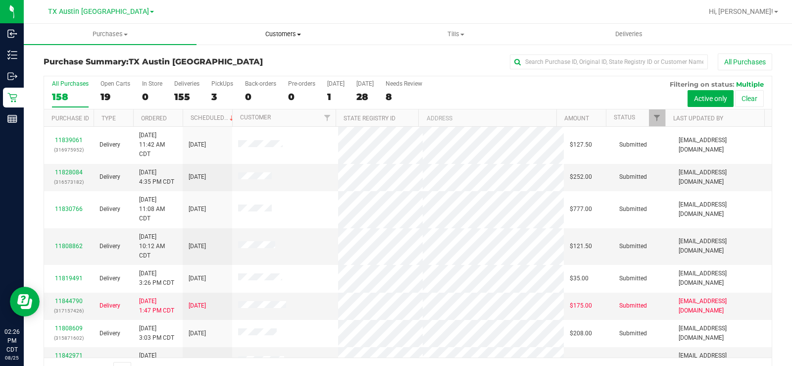
click at [301, 34] on span at bounding box center [299, 35] width 4 height 2
click at [289, 62] on li "All customers" at bounding box center [283, 60] width 173 height 12
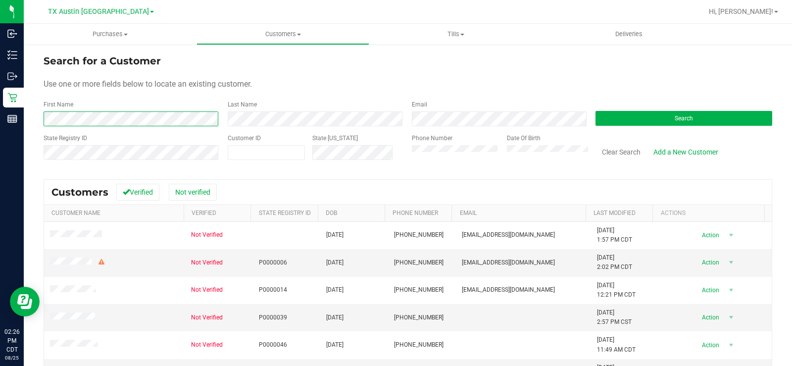
click at [73, 127] on form "Search for a Customer Use one or more fields below to locate an existing custom…" at bounding box center [408, 110] width 729 height 115
drag, startPoint x: 357, startPoint y: 94, endPoint x: 441, endPoint y: 96, distance: 83.7
click at [396, 97] on form "Search for a Customer Use one or more fields below to locate an existing custom…" at bounding box center [408, 110] width 729 height 115
click at [602, 111] on button "Search" at bounding box center [684, 118] width 177 height 15
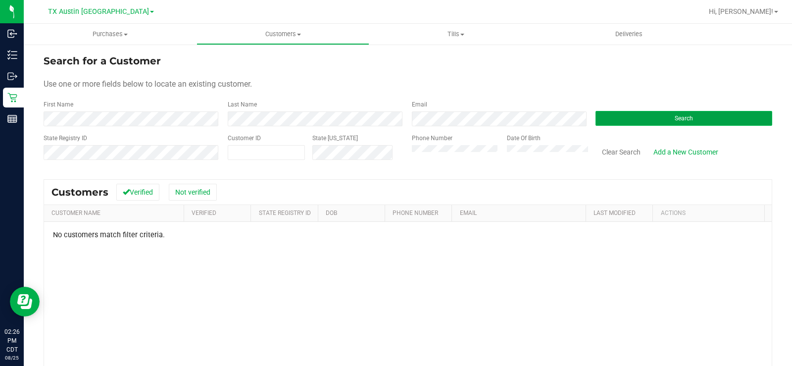
click at [699, 122] on button "Search" at bounding box center [684, 118] width 177 height 15
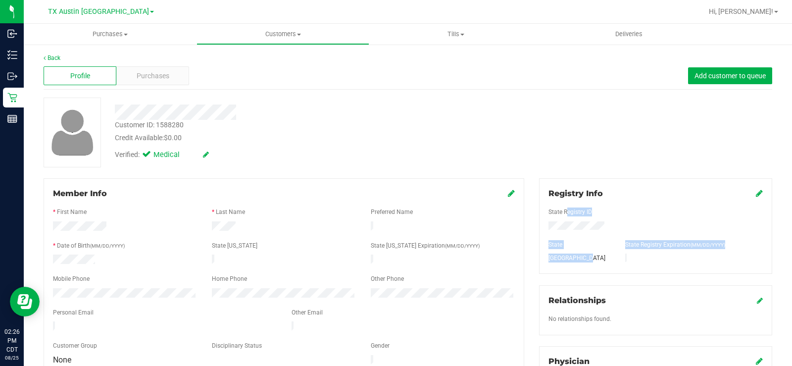
drag, startPoint x: 559, startPoint y: 256, endPoint x: 536, endPoint y: 218, distance: 44.0
click at [539, 218] on div "Registry Info State Registry ID State State Registry Expiration (MM/DD/YYYY) [G…" at bounding box center [655, 226] width 233 height 96
click at [539, 196] on div "Registry Info State Registry ID State State Registry Expiration (MM/DD/YYYY) [G…" at bounding box center [655, 226] width 233 height 96
drag, startPoint x: 542, startPoint y: 203, endPoint x: 729, endPoint y: 258, distance: 194.8
click at [729, 258] on div "Registry Info State Registry ID State State Registry Expiration (MM/DD/YYYY) [G…" at bounding box center [655, 226] width 233 height 96
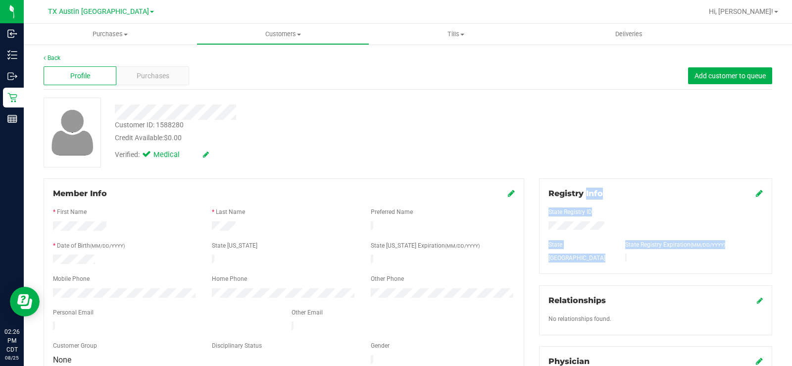
click at [714, 266] on div "Registry Info State Registry ID State State Registry Expiration (MM/DD/YYYY) [G…" at bounding box center [655, 226] width 233 height 96
drag, startPoint x: 679, startPoint y: 264, endPoint x: 540, endPoint y: 199, distance: 153.5
click at [540, 199] on div "Registry Info State Registry ID State State Registry Expiration (MM/DD/YYYY) [G…" at bounding box center [655, 226] width 233 height 96
click at [534, 149] on div "Customer ID: 1588280 Credit Available: $0.00 Verified: Medical" at bounding box center [408, 133] width 744 height 70
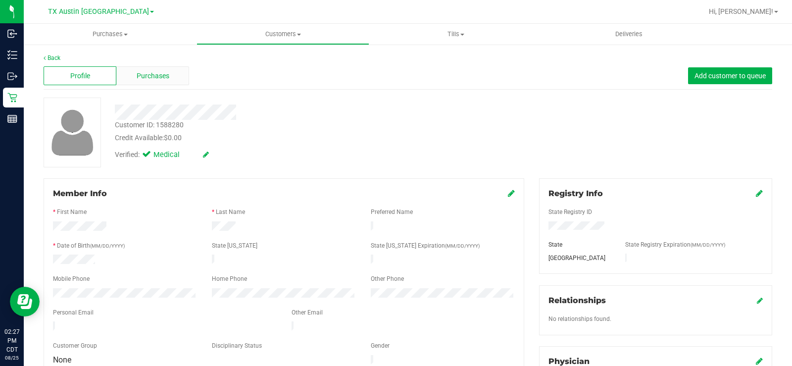
click at [181, 80] on div "Purchases" at bounding box center [152, 75] width 73 height 19
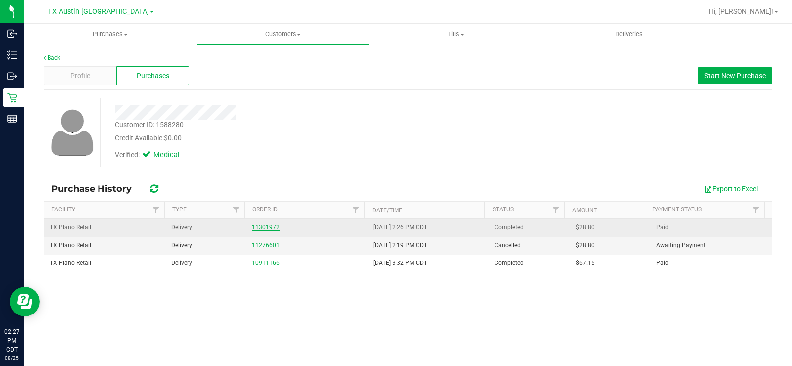
click at [265, 229] on link "11301972" at bounding box center [266, 227] width 28 height 7
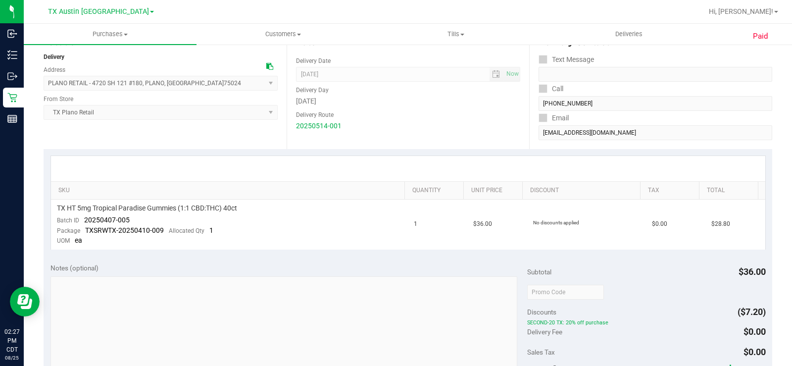
scroll to position [149, 0]
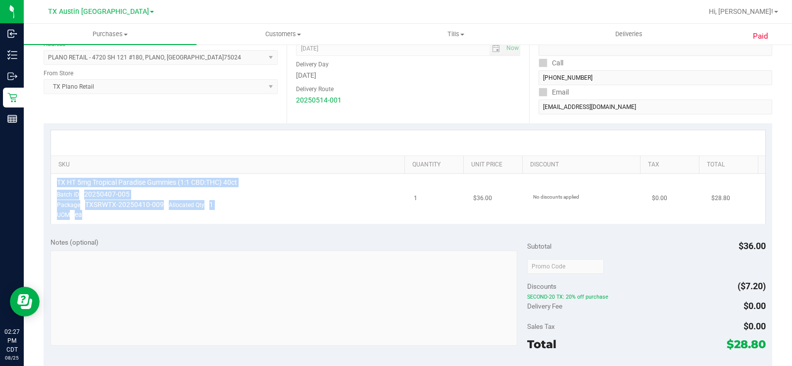
drag, startPoint x: 88, startPoint y: 218, endPoint x: 52, endPoint y: 179, distance: 52.6
click at [52, 179] on td "TX HT 5mg Tropical Paradise Gummies (1:1 CBD:THC) 40ct Batch ID 20250407-005 Pa…" at bounding box center [230, 199] width 358 height 50
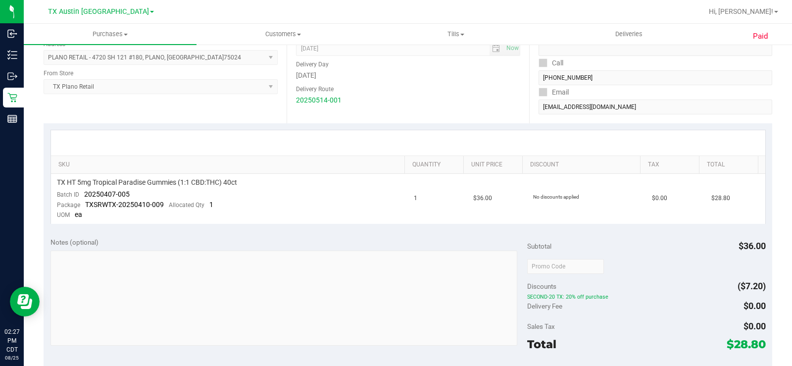
click at [152, 146] on div at bounding box center [408, 142] width 715 height 25
